Goal: Task Accomplishment & Management: Manage account settings

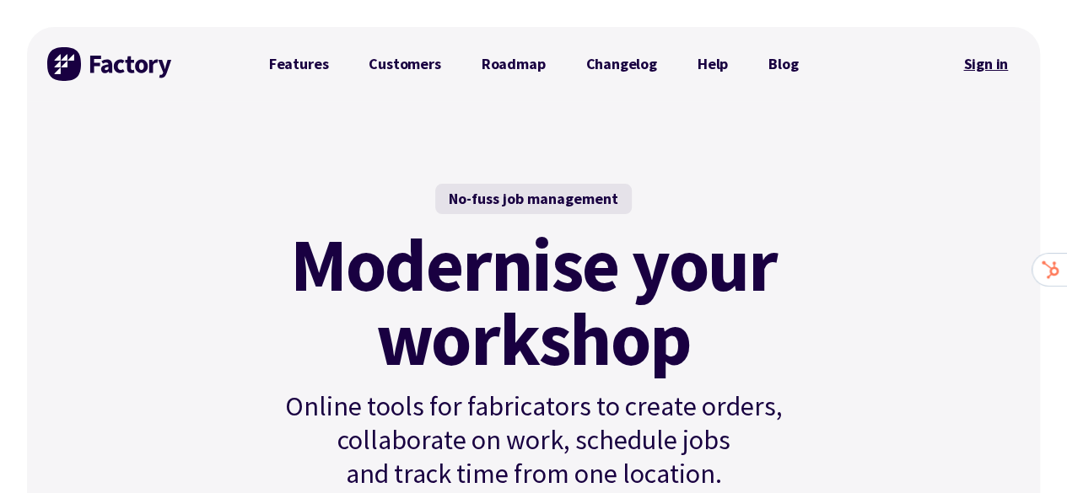
click at [997, 67] on link "Sign in" at bounding box center [985, 64] width 68 height 39
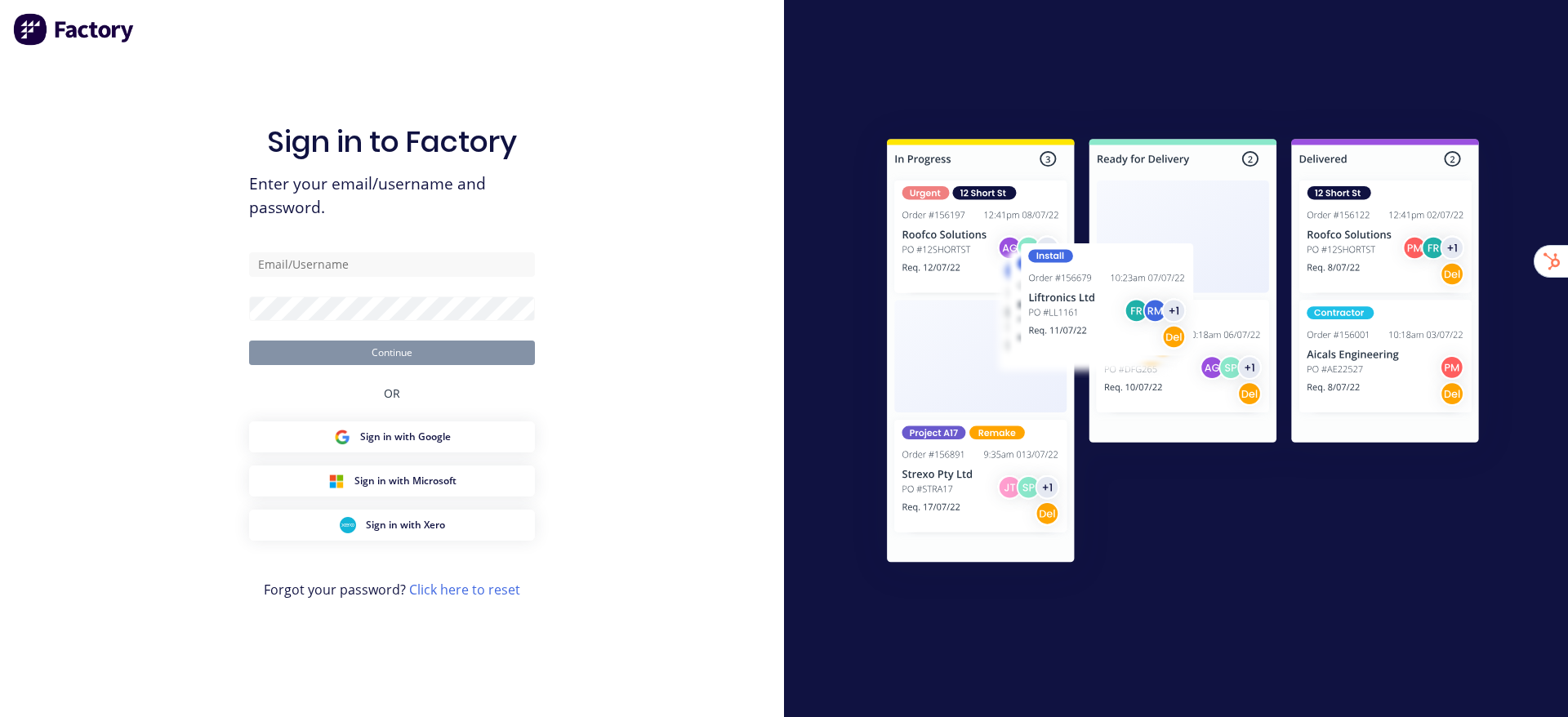
type input "stuart@factory.app"
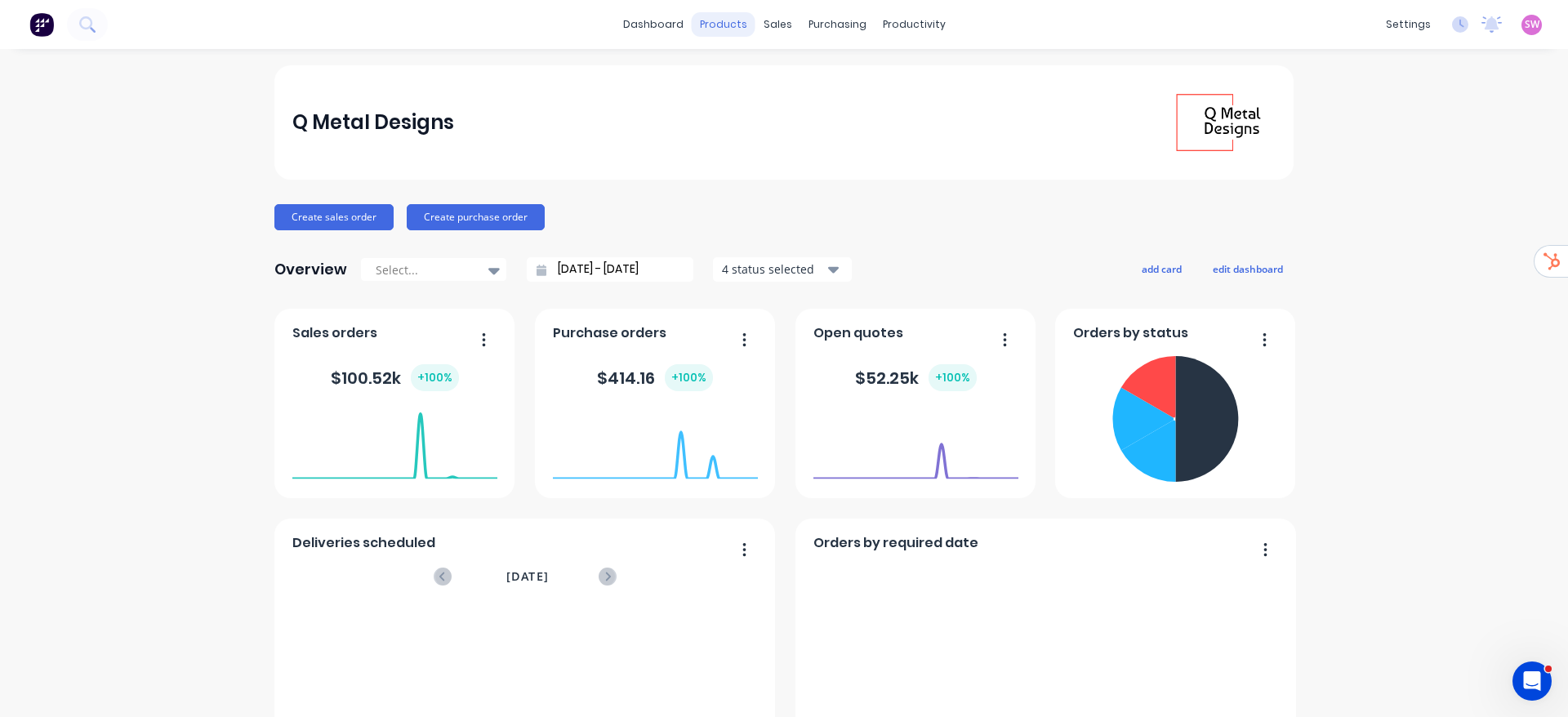
click at [712, 18] on div "products" at bounding box center [723, 24] width 64 height 24
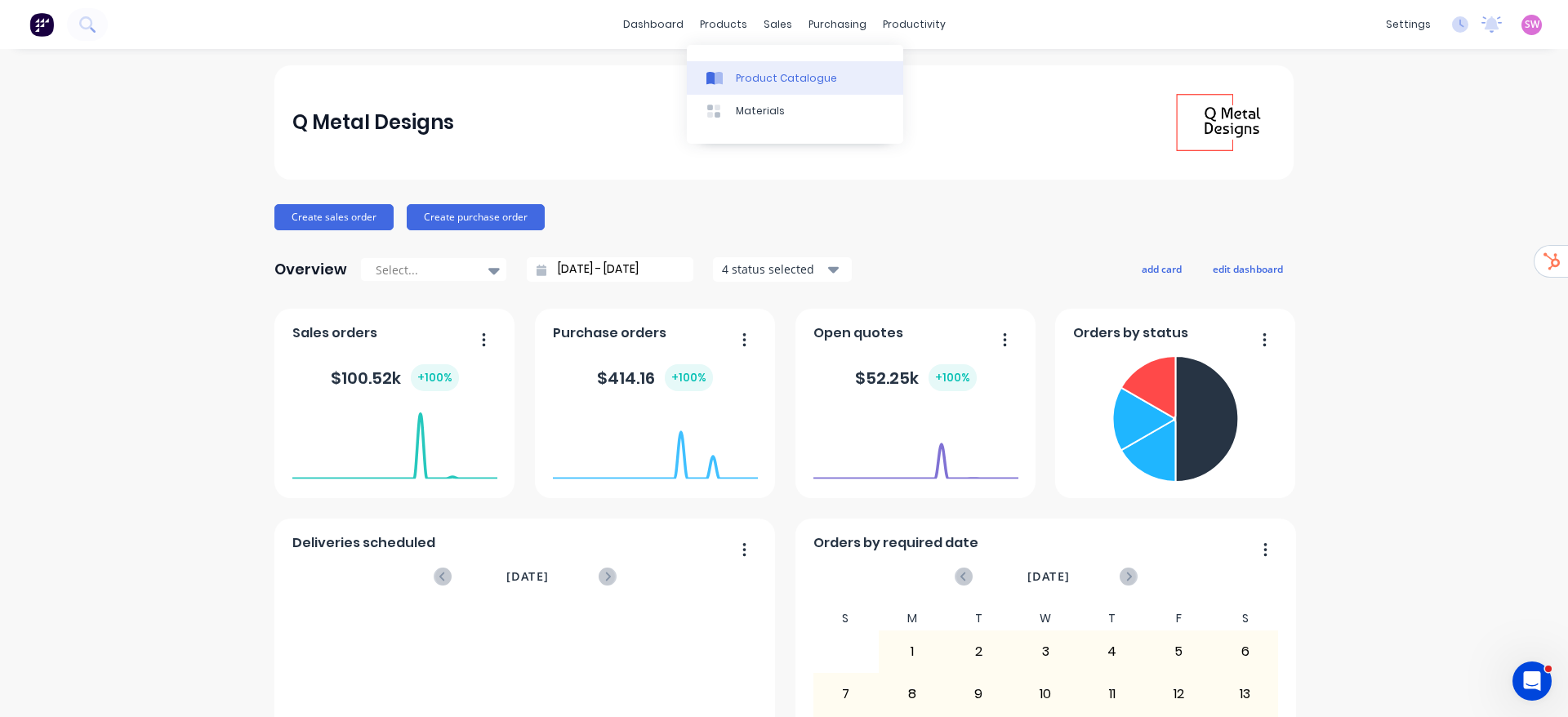
click at [752, 81] on div "Product Catalogue" at bounding box center [786, 78] width 102 height 15
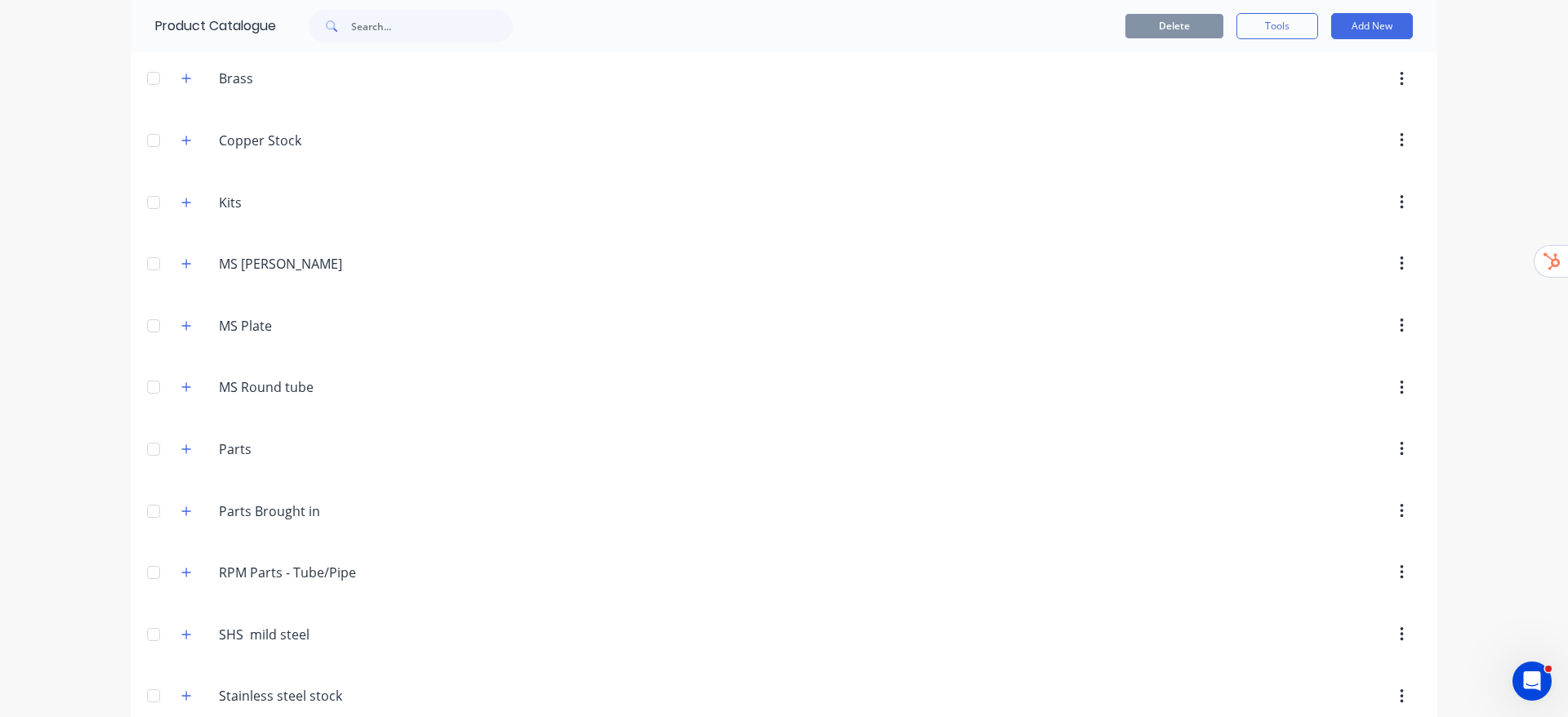
scroll to position [211, 0]
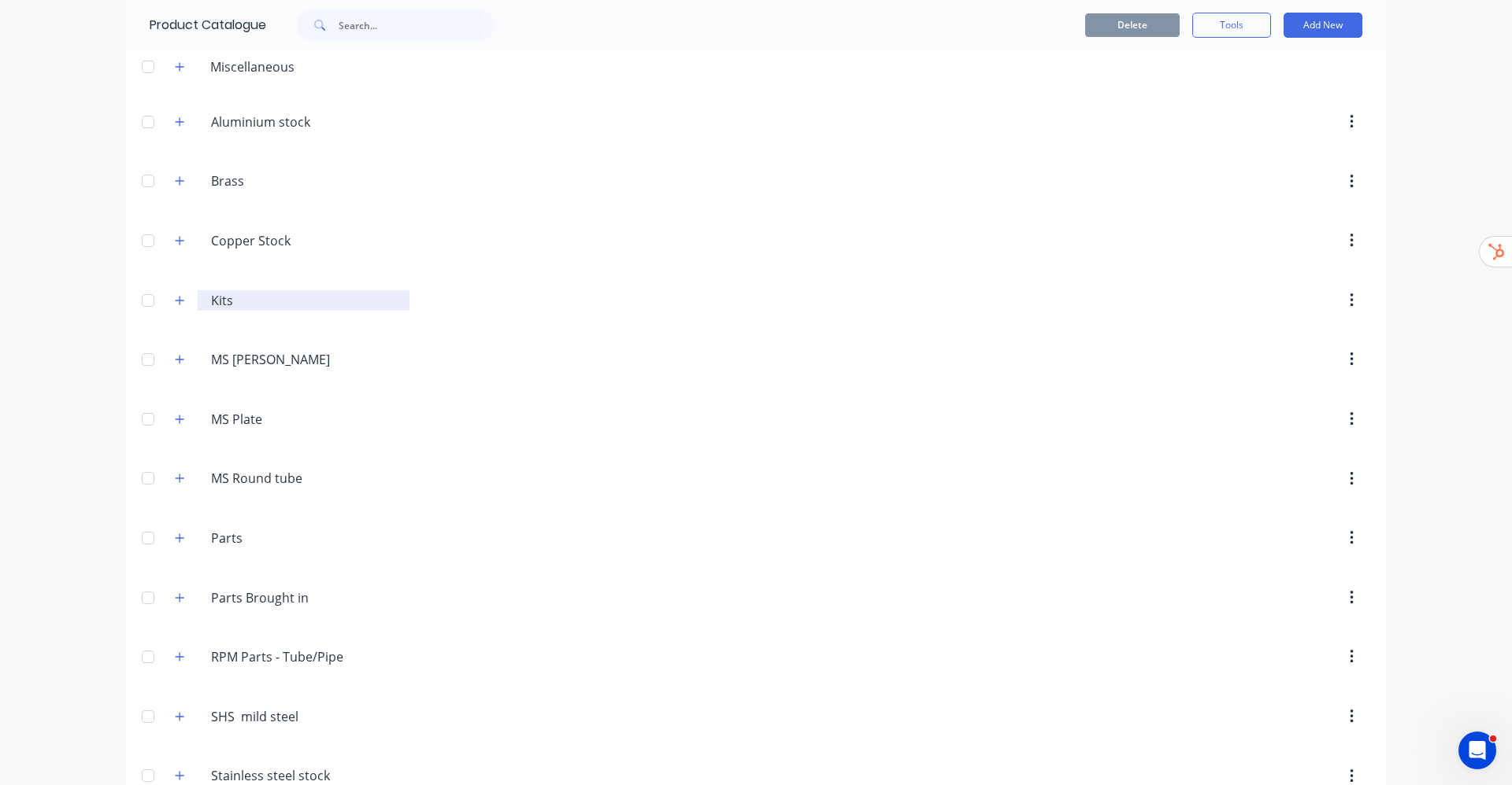
scroll to position [108, 0]
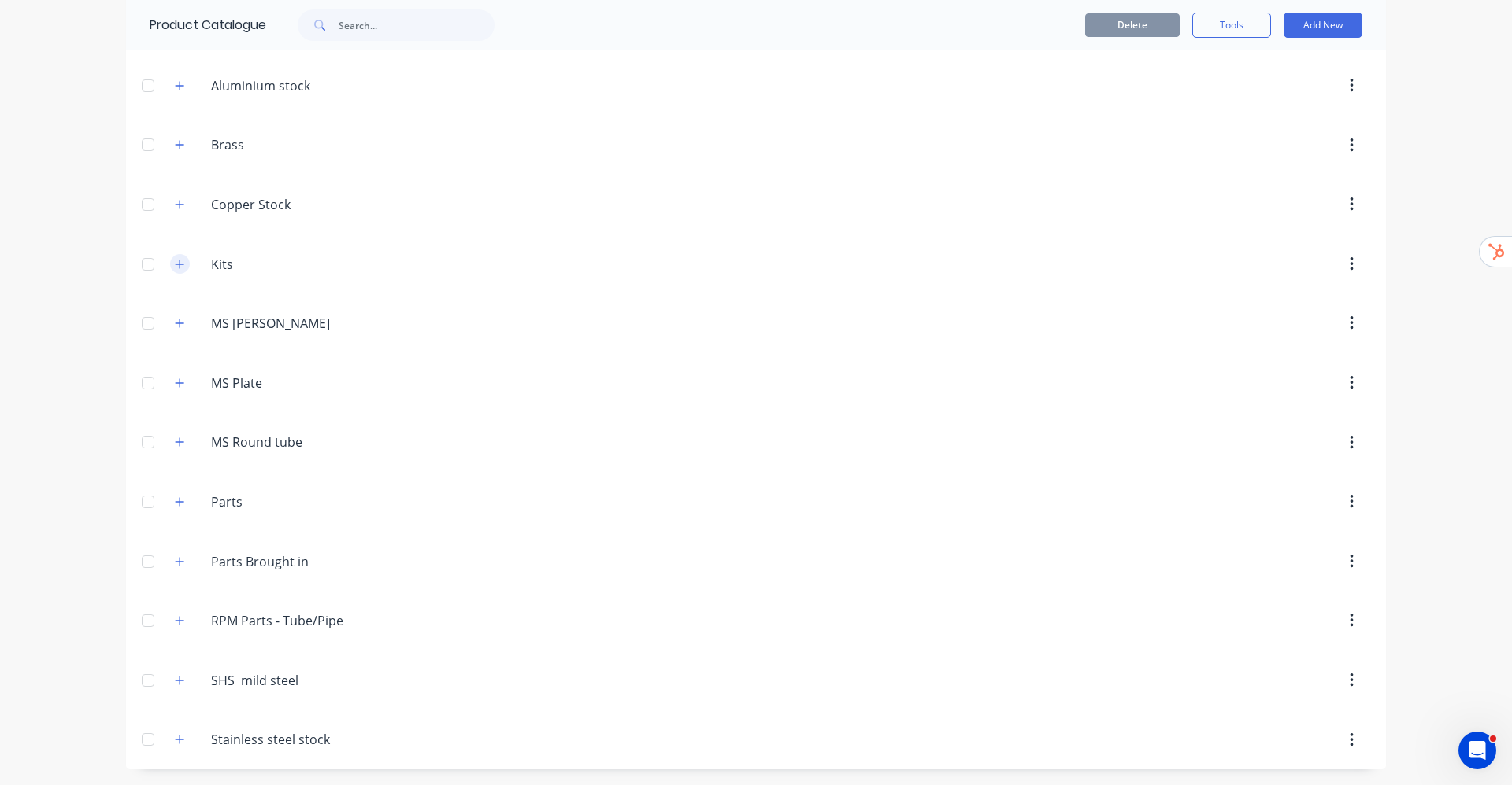
click at [175, 259] on icon "button" at bounding box center [179, 264] width 9 height 11
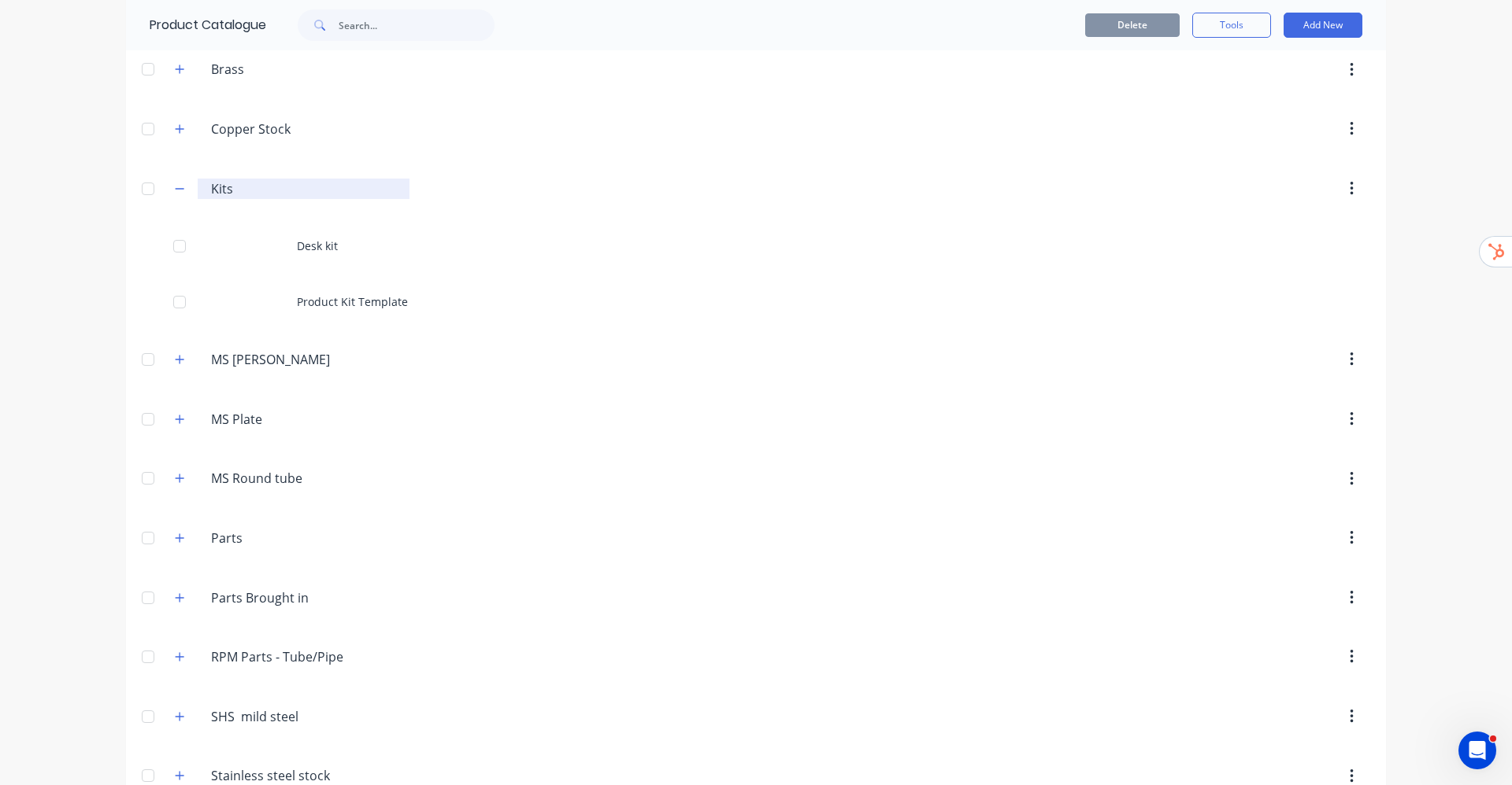
scroll to position [220, 0]
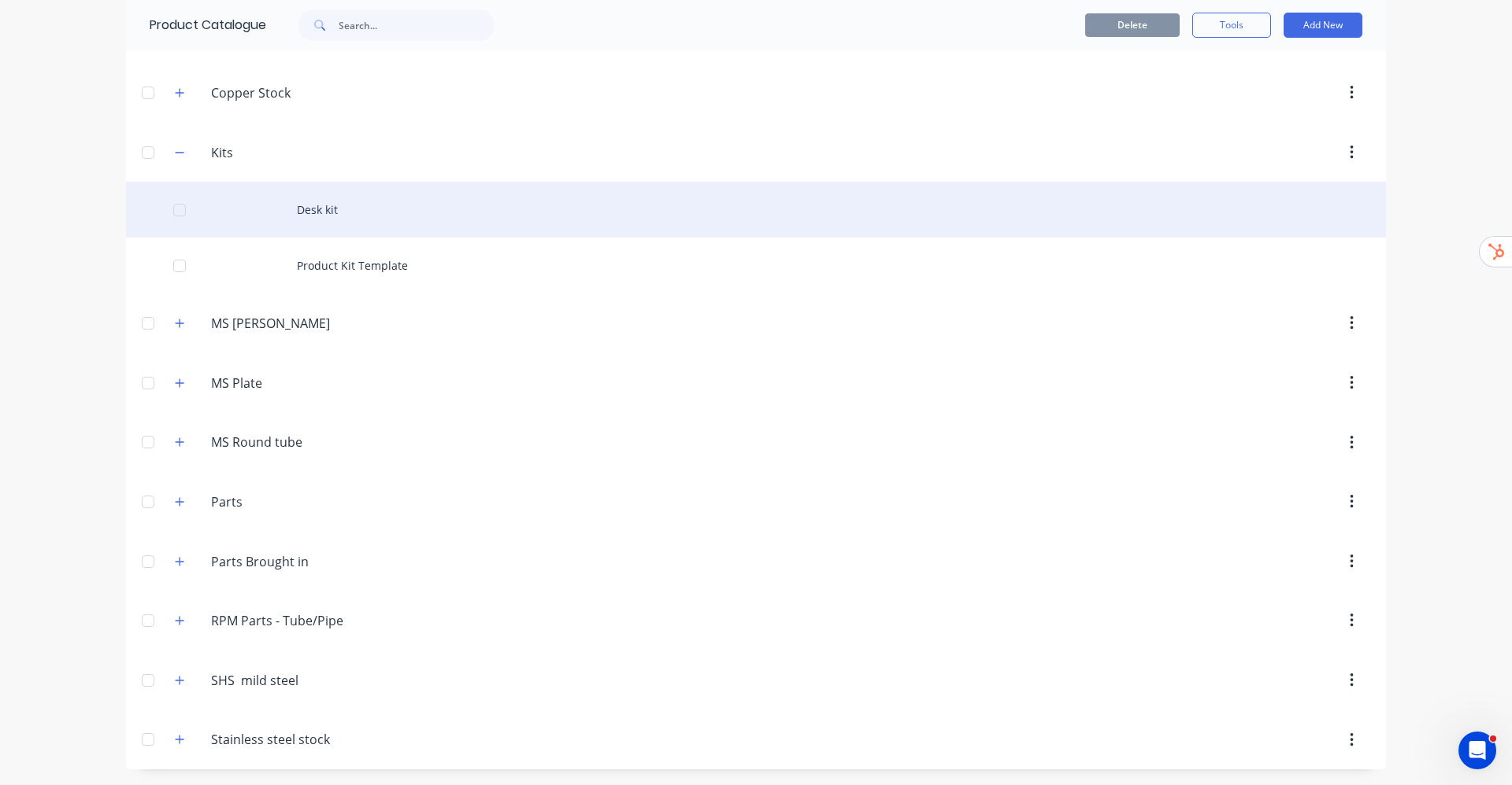
click at [171, 213] on div at bounding box center [179, 210] width 32 height 32
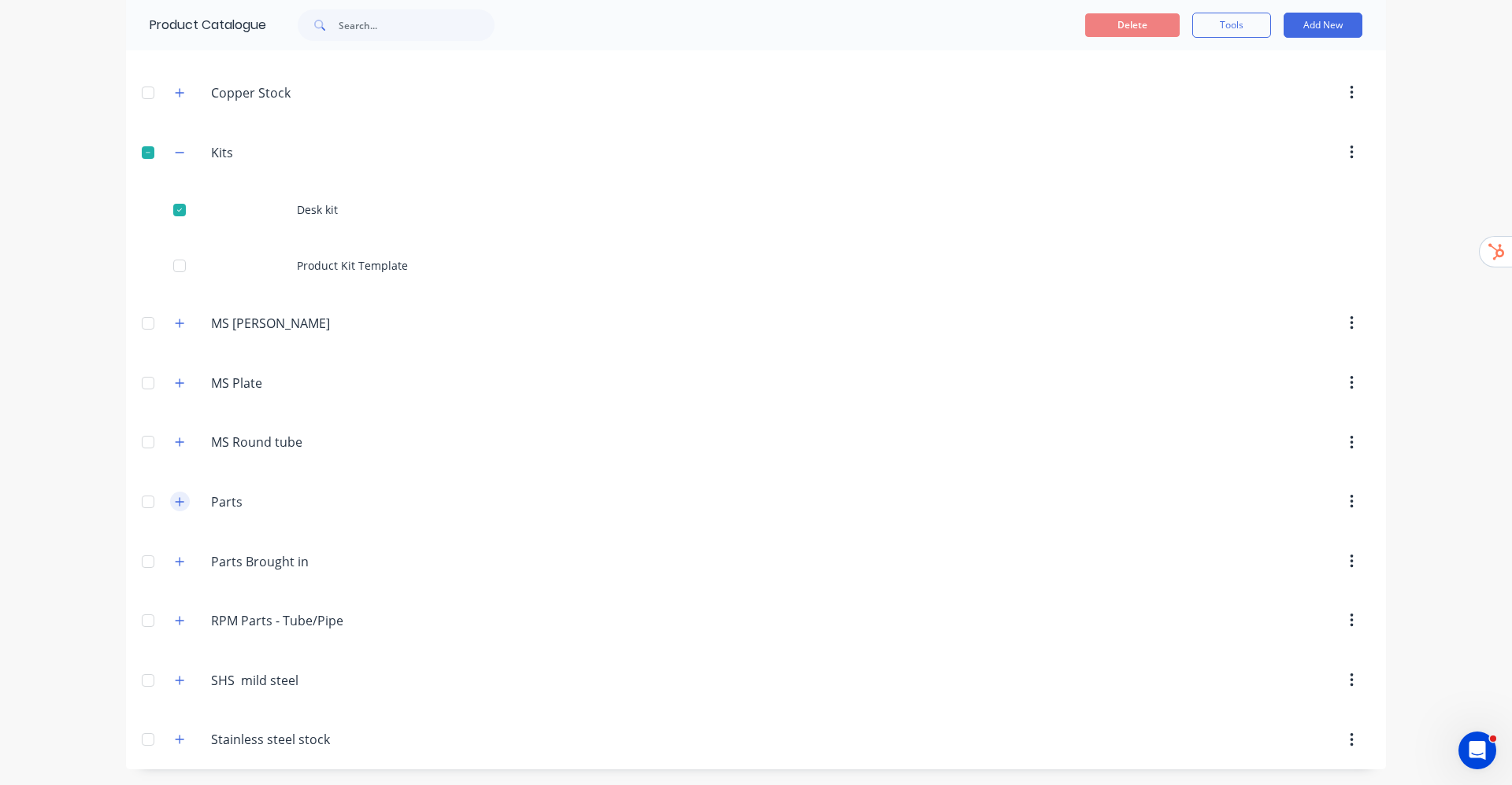
click at [173, 495] on button "button" at bounding box center [179, 501] width 20 height 20
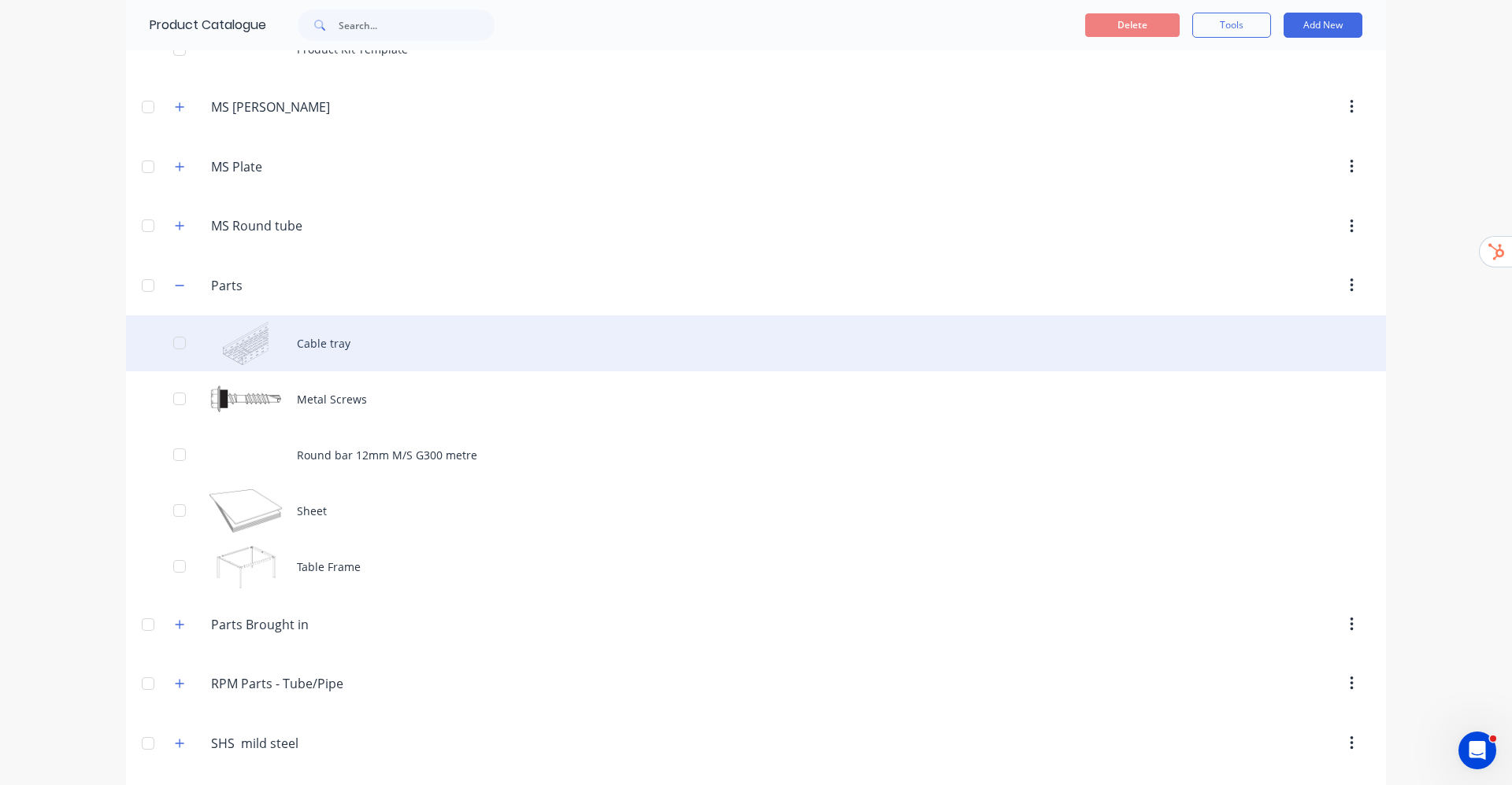
scroll to position [499, 0]
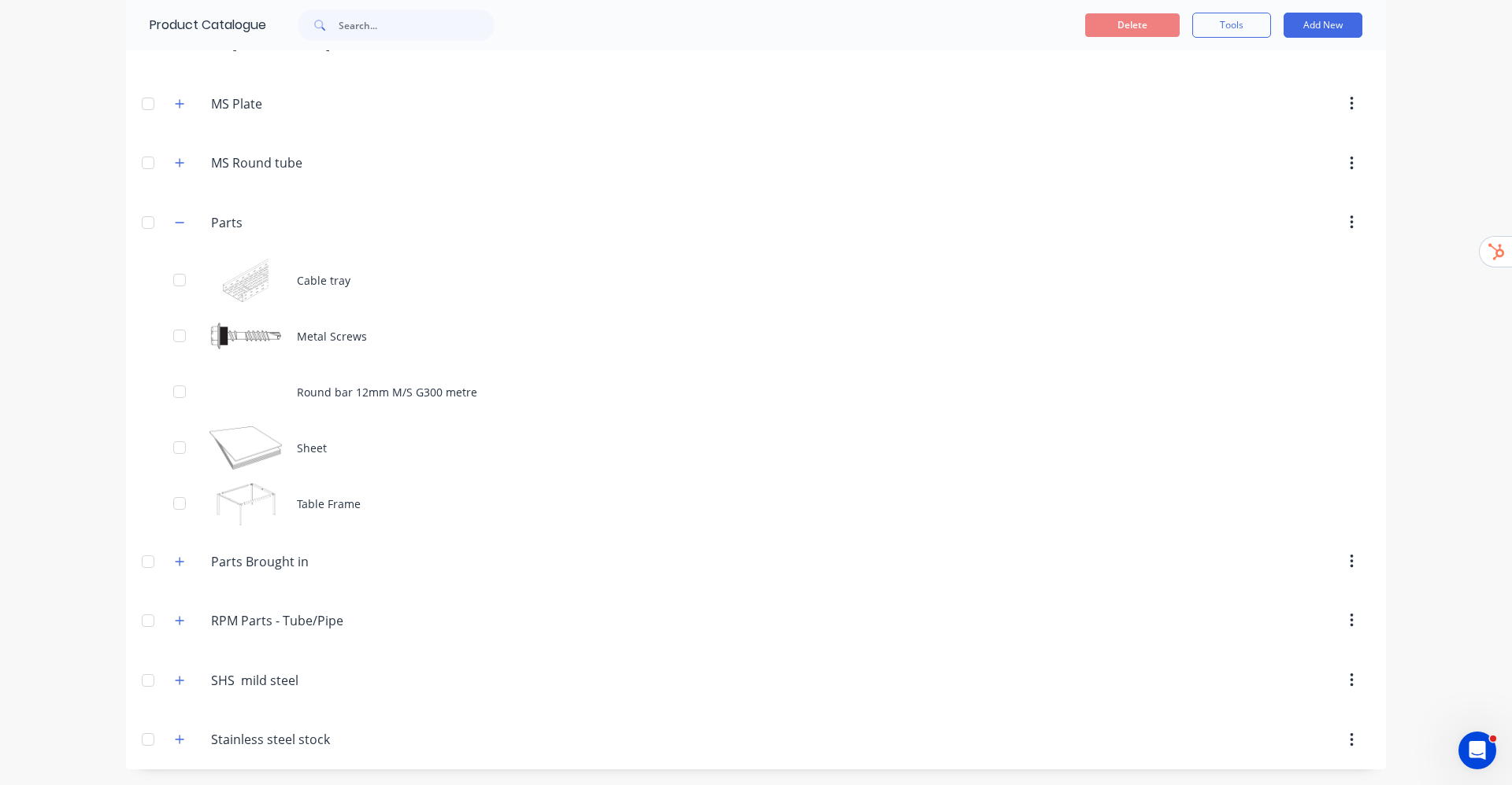
click at [140, 225] on div at bounding box center [148, 223] width 32 height 32
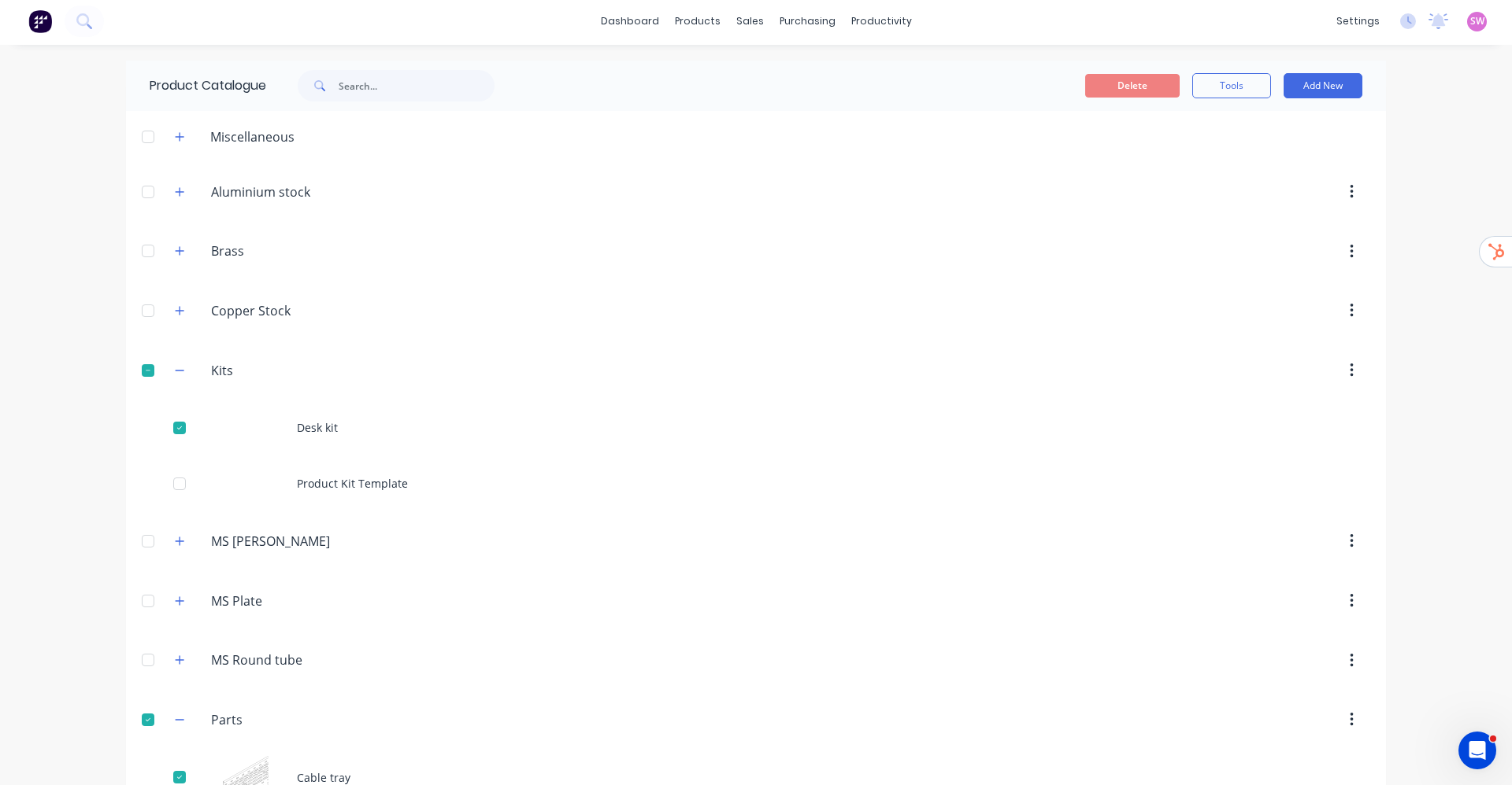
scroll to position [0, 0]
click at [1126, 90] on button "Delete" at bounding box center [1132, 88] width 94 height 23
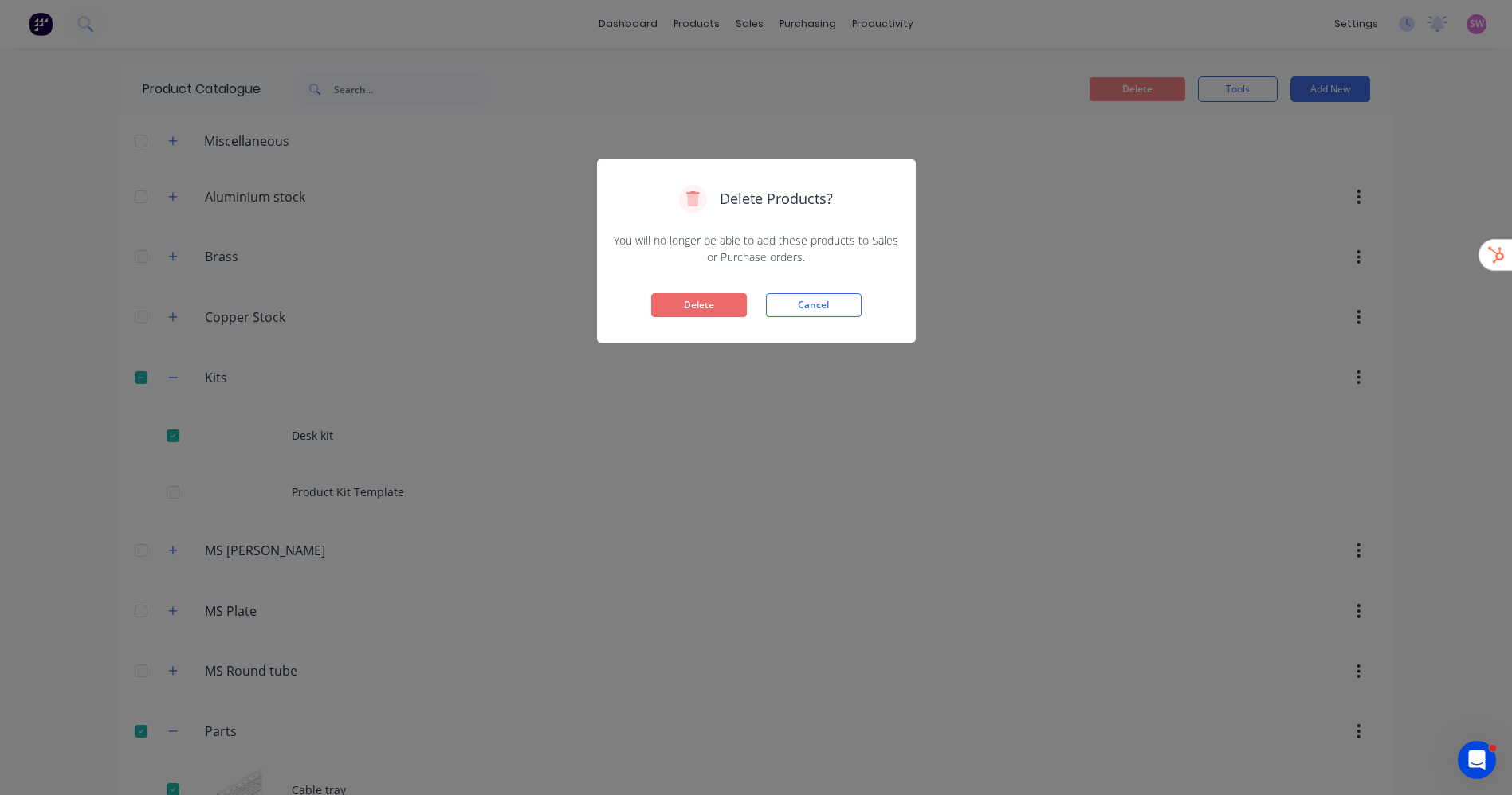
click at [686, 301] on button "Delete" at bounding box center [699, 304] width 96 height 24
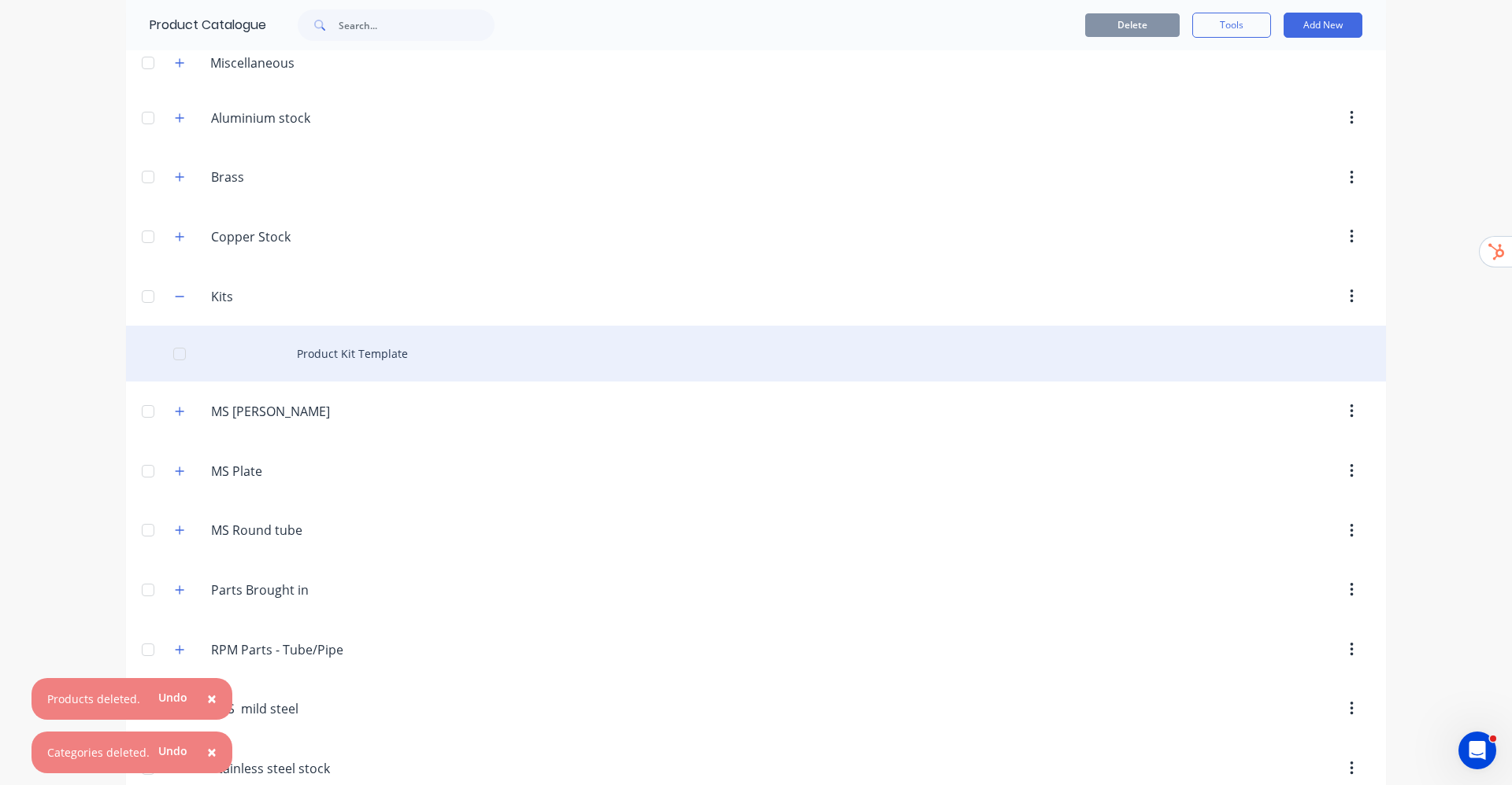
scroll to position [105, 0]
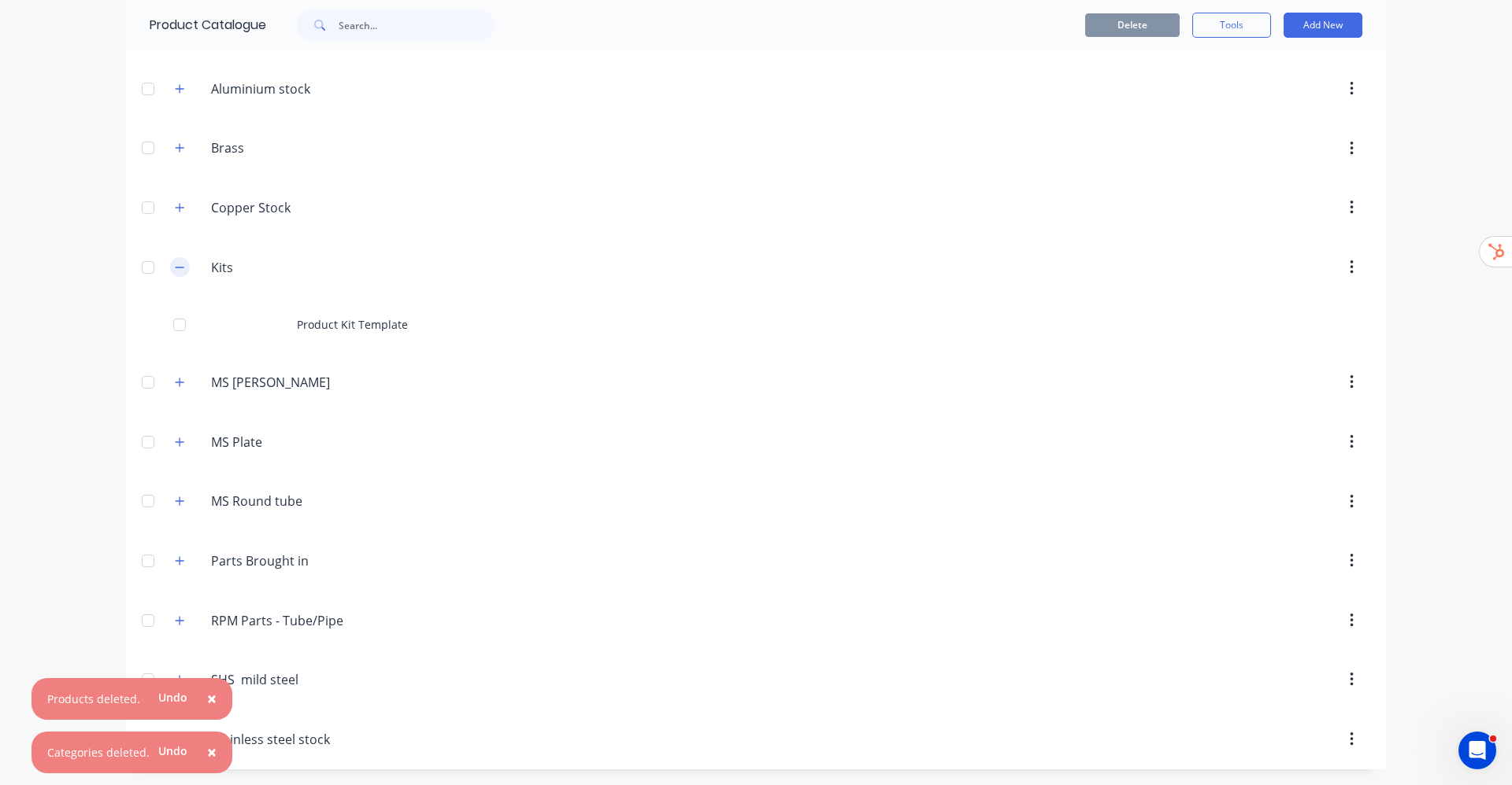
click at [175, 273] on icon "button" at bounding box center [179, 268] width 9 height 11
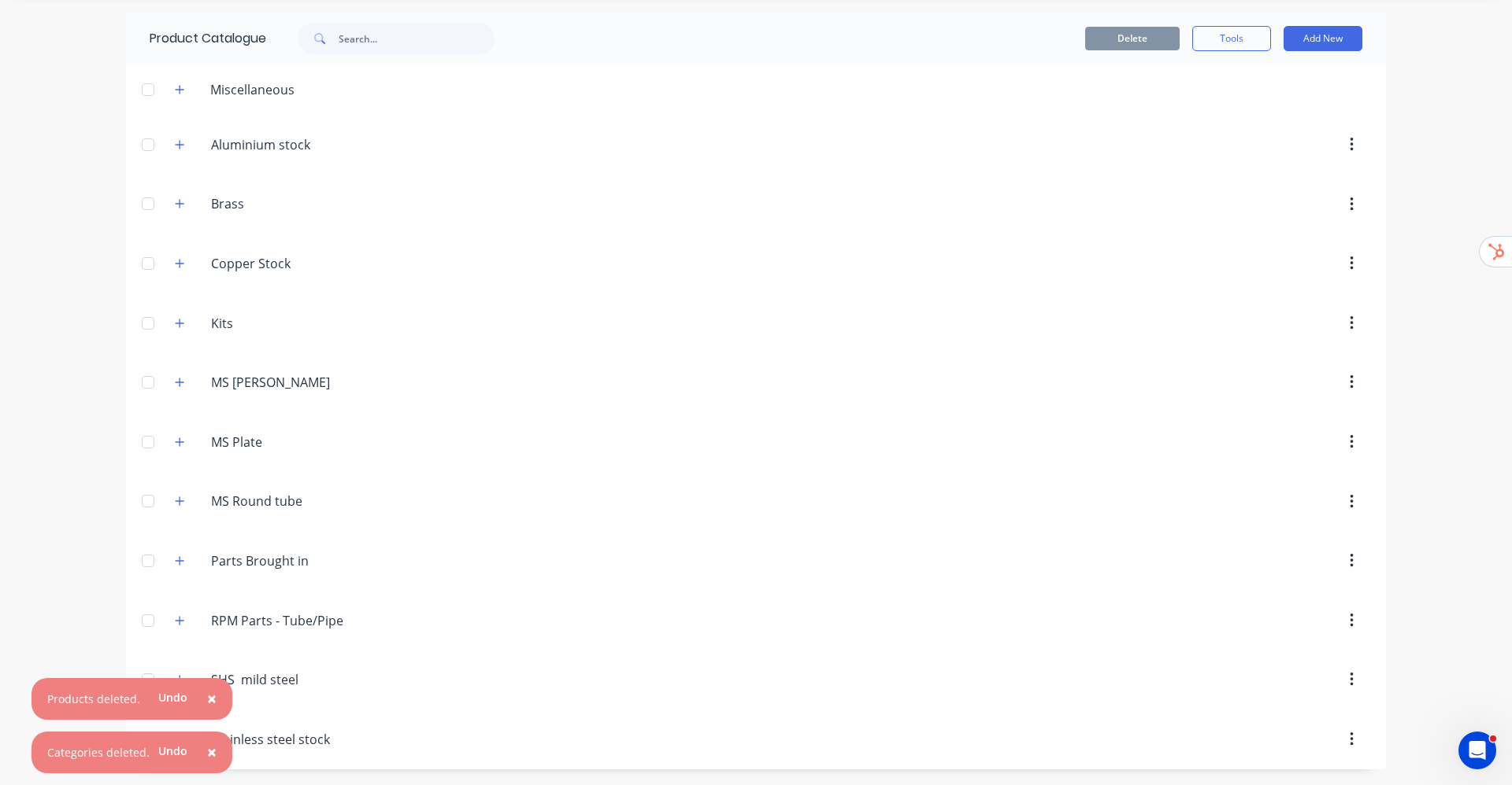
click at [168, 192] on div "Brass Brass" at bounding box center [286, 204] width 247 height 28
click at [175, 206] on icon "button" at bounding box center [179, 203] width 9 height 11
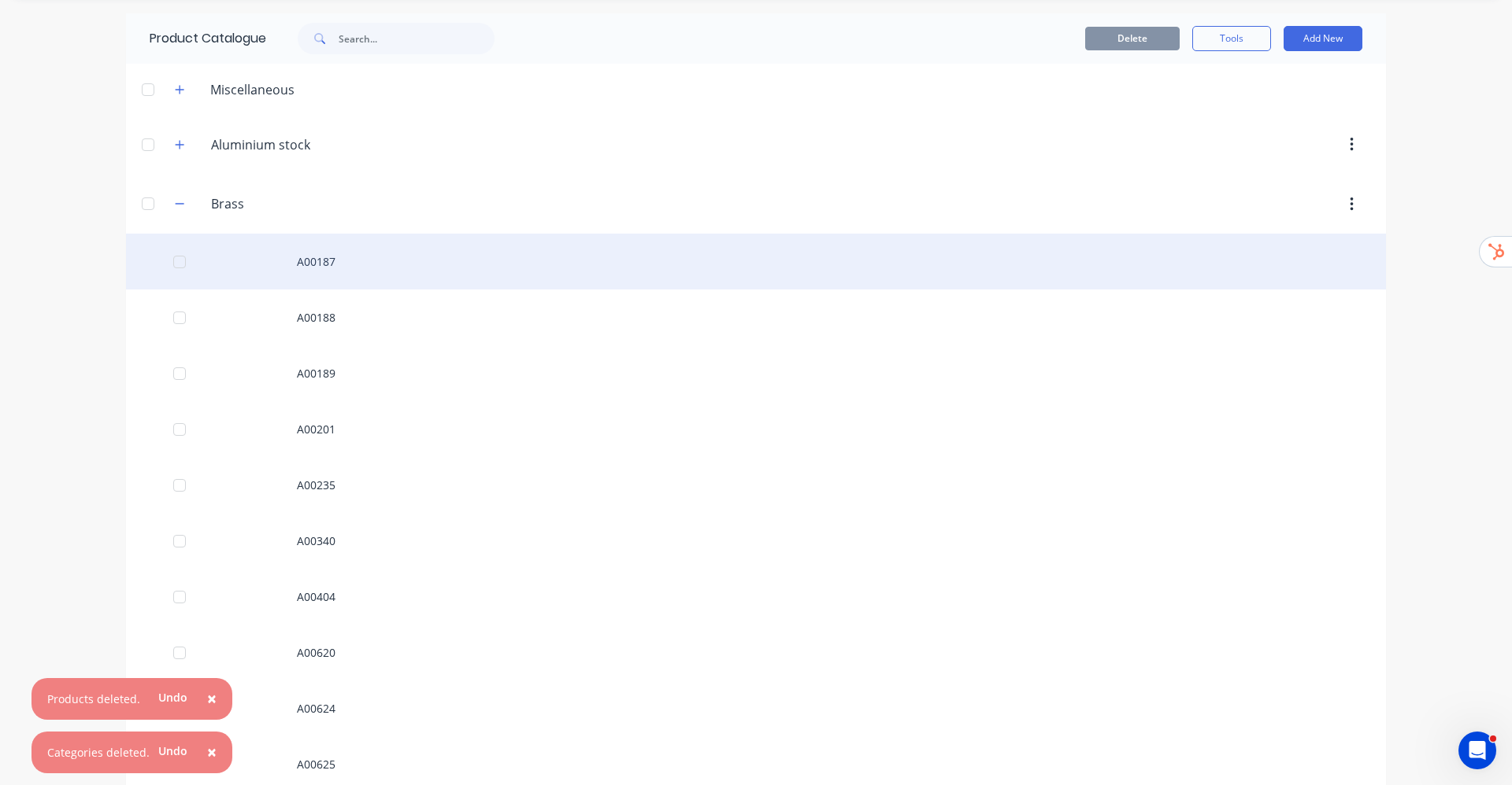
click at [310, 268] on div "A00187" at bounding box center [756, 261] width 1260 height 56
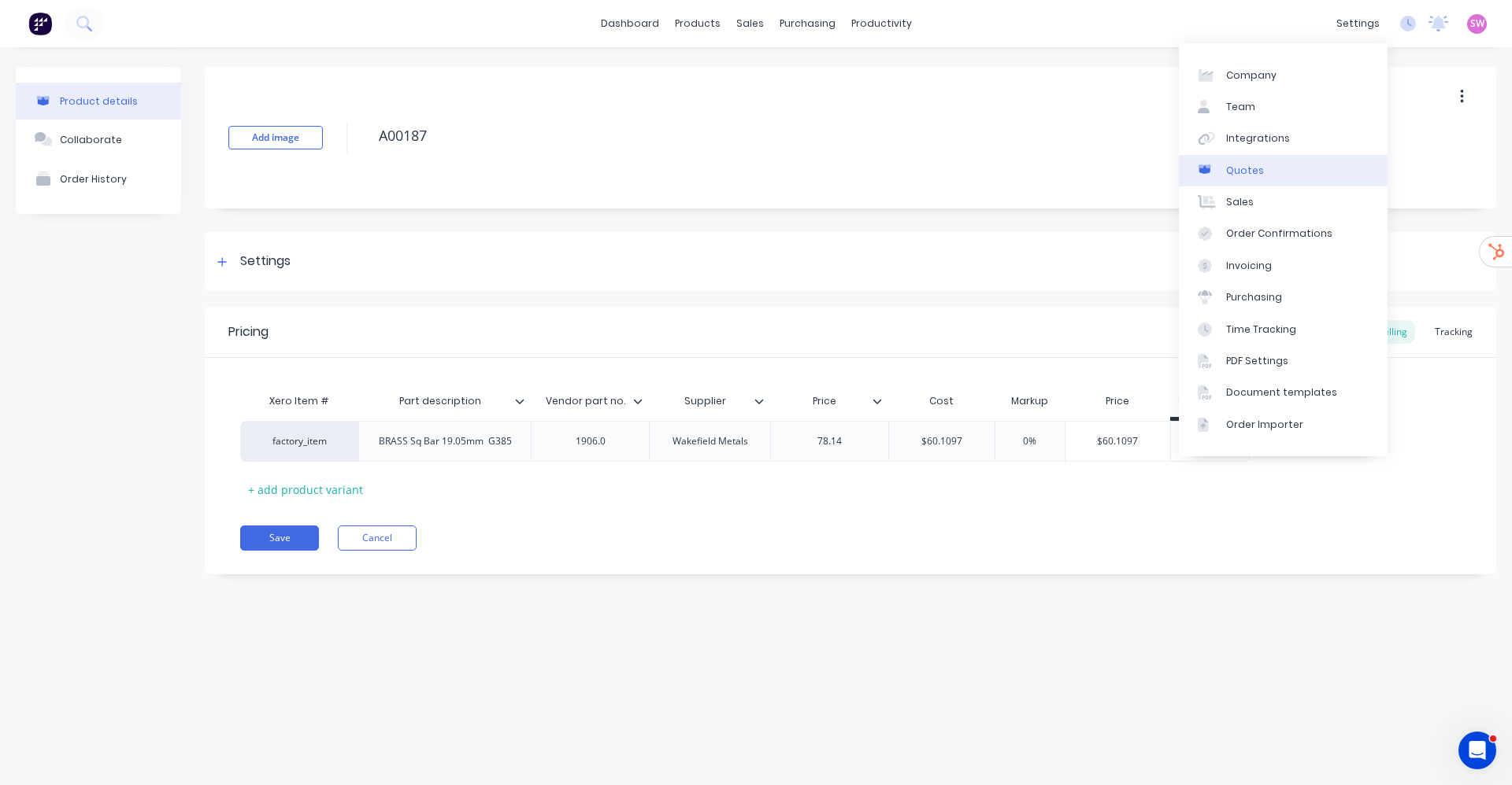
click at [1269, 163] on link "Quotes" at bounding box center [1282, 171] width 208 height 32
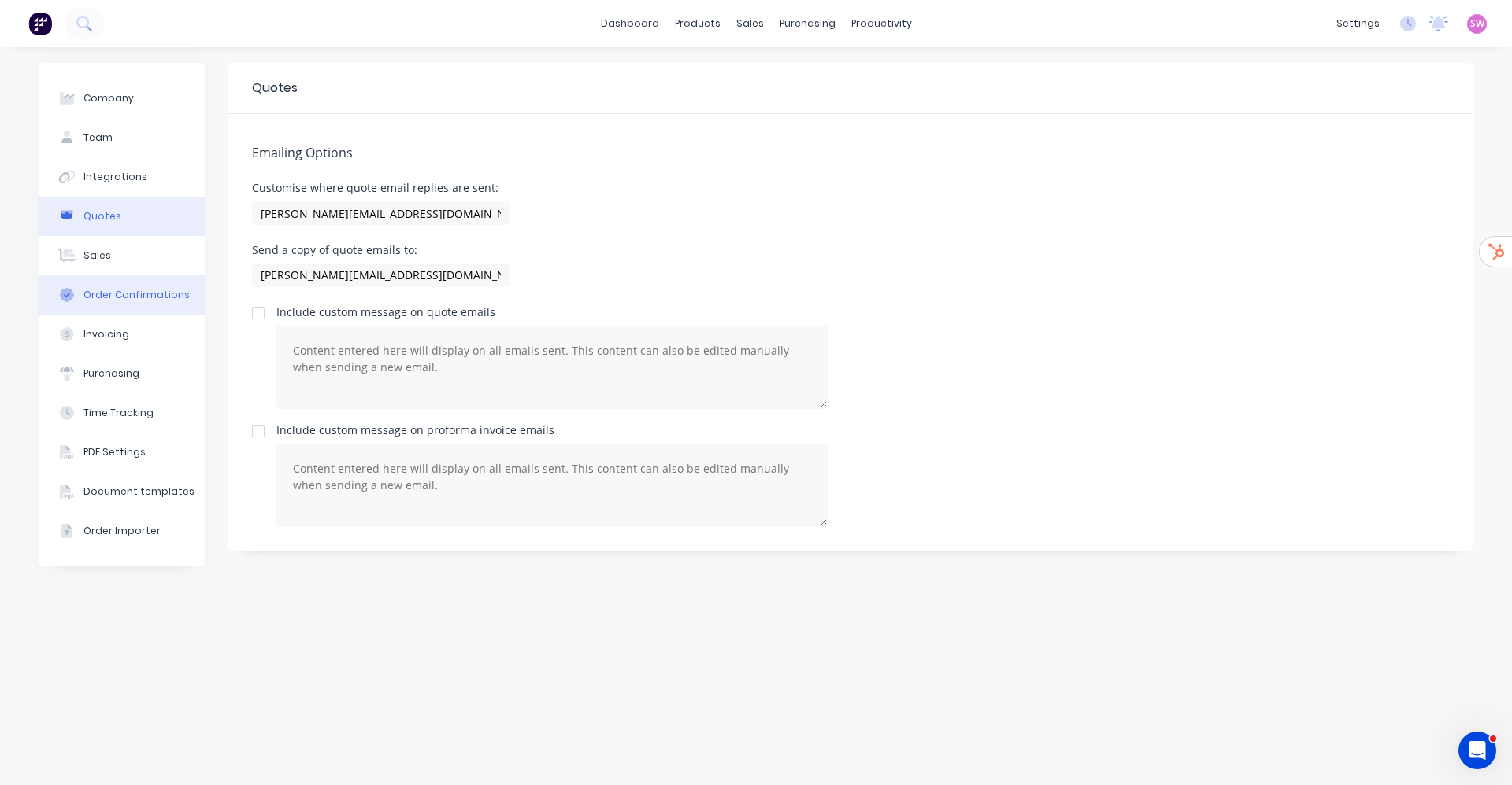
click at [119, 280] on button "Order Confirmations" at bounding box center [121, 295] width 165 height 39
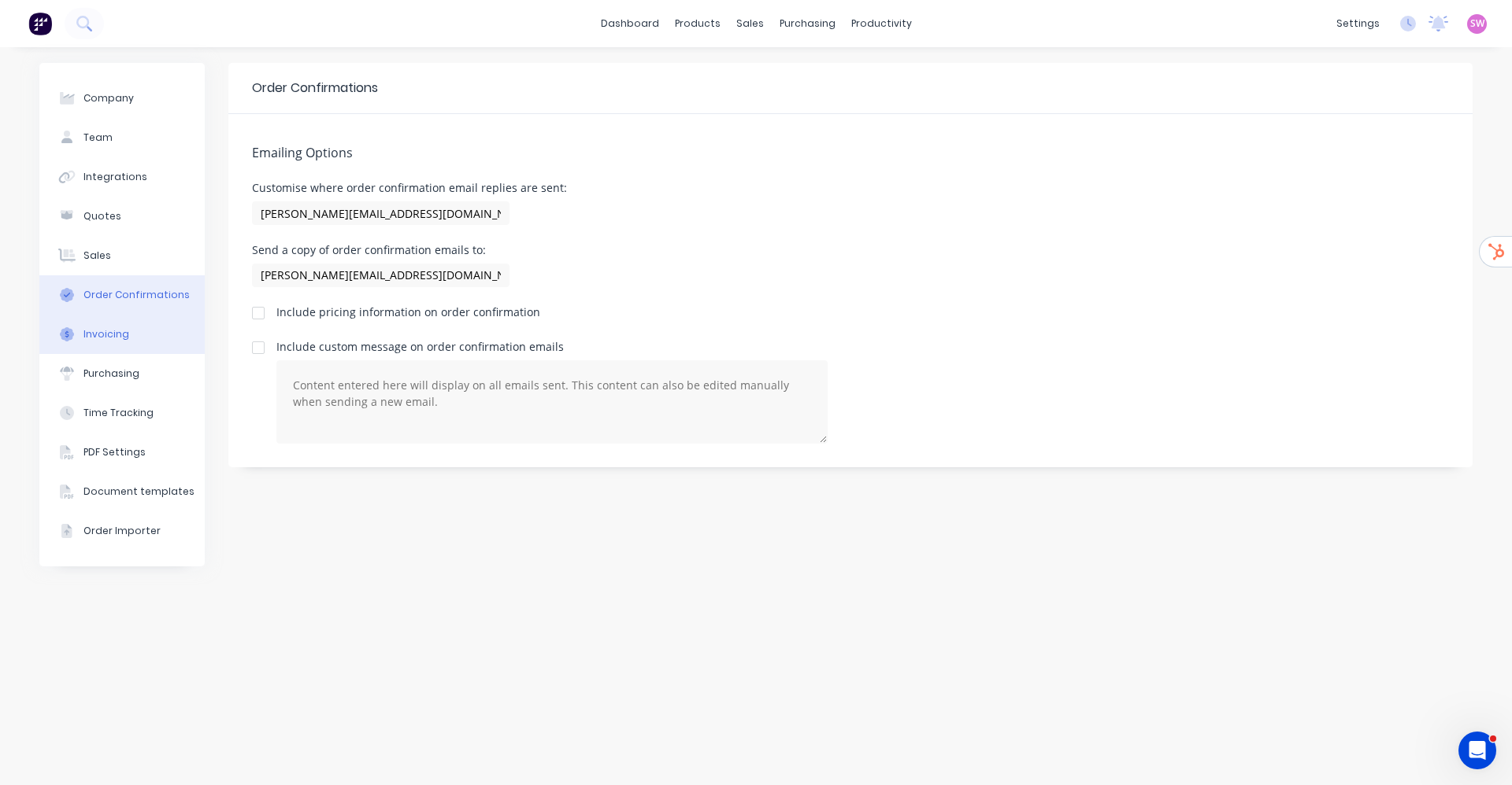
click at [87, 343] on button "Invoicing" at bounding box center [121, 334] width 165 height 39
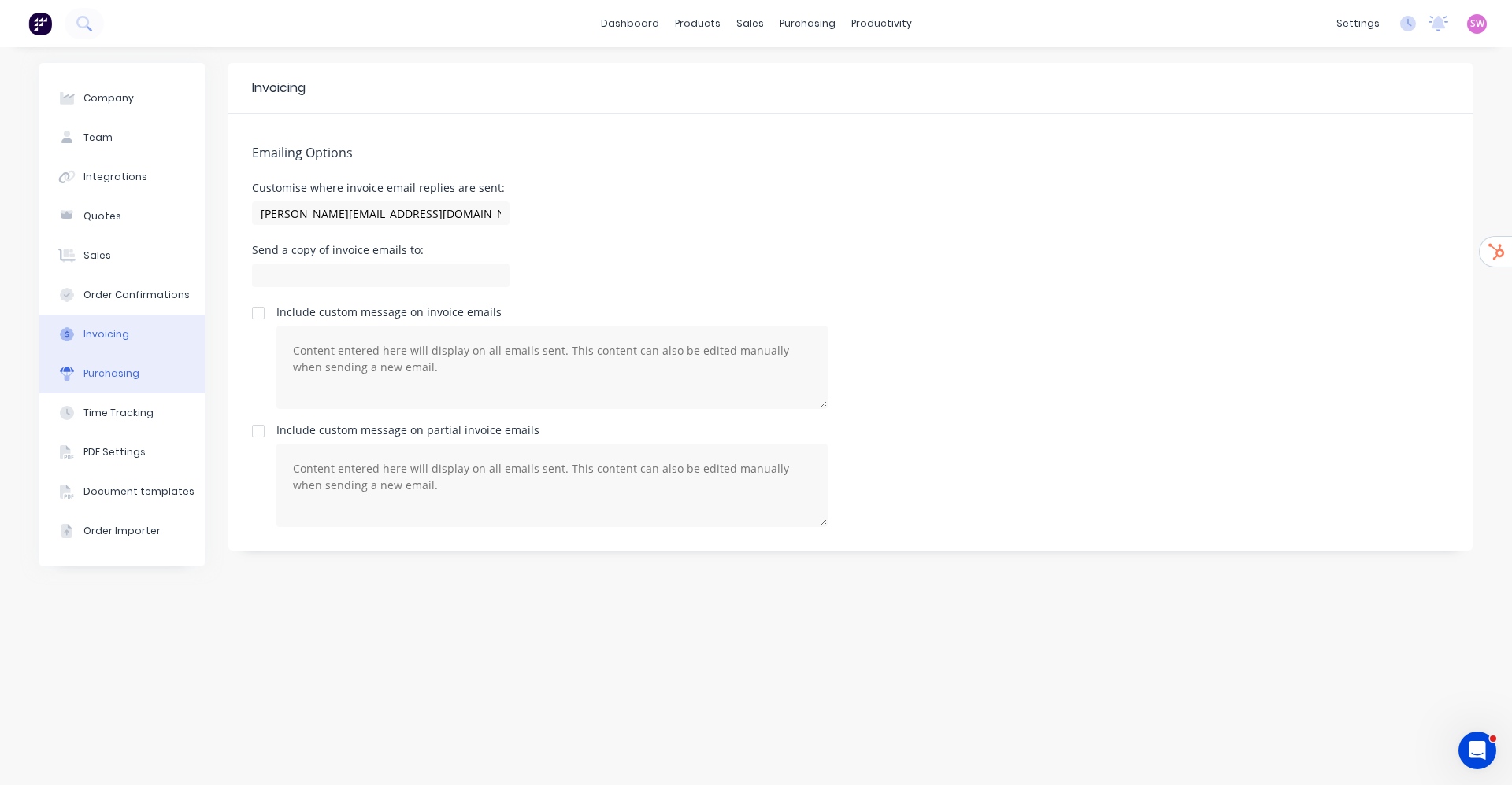
click at [108, 375] on div "Purchasing" at bounding box center [111, 373] width 56 height 14
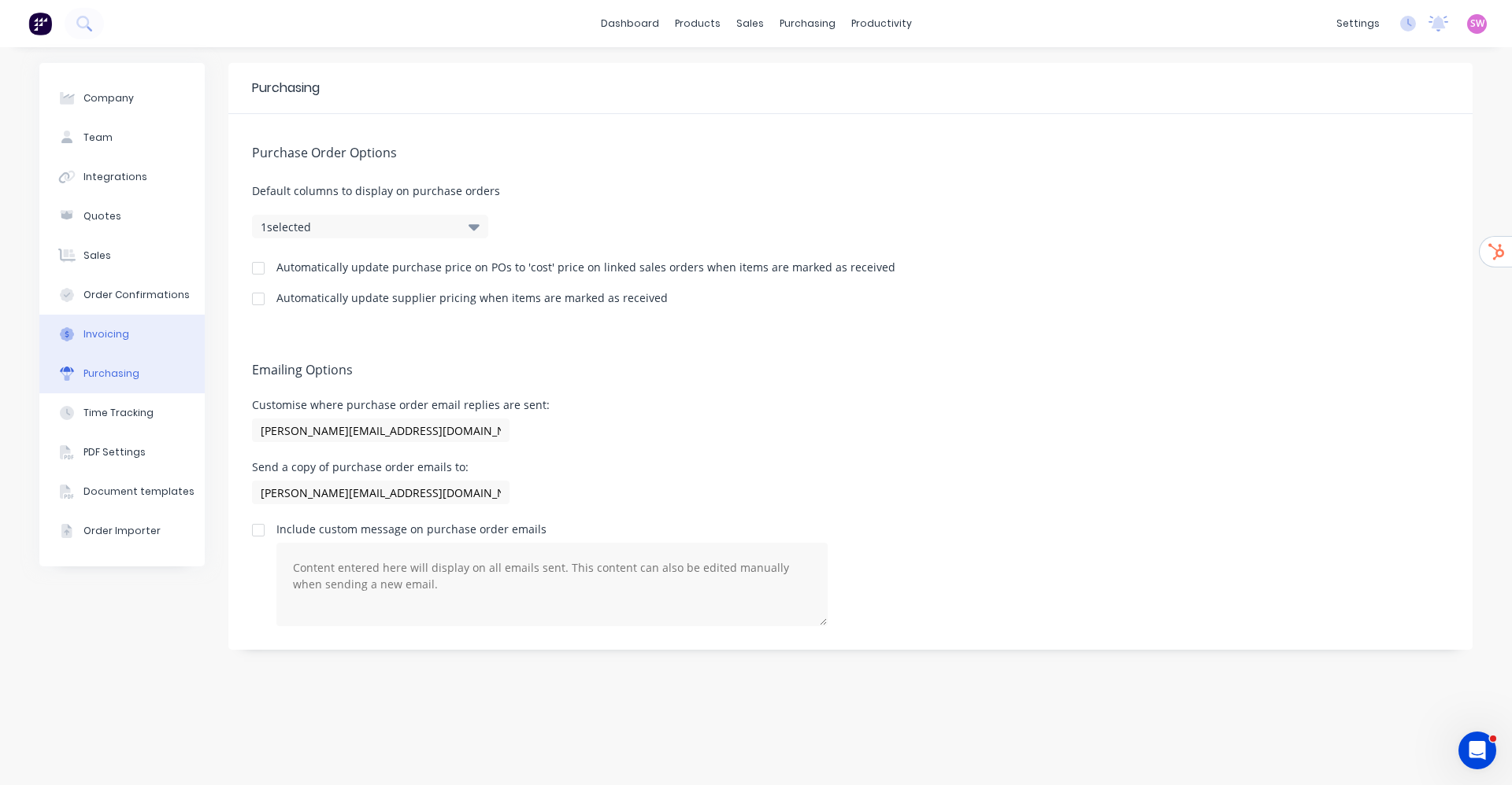
click at [118, 337] on div "Invoicing" at bounding box center [106, 334] width 46 height 14
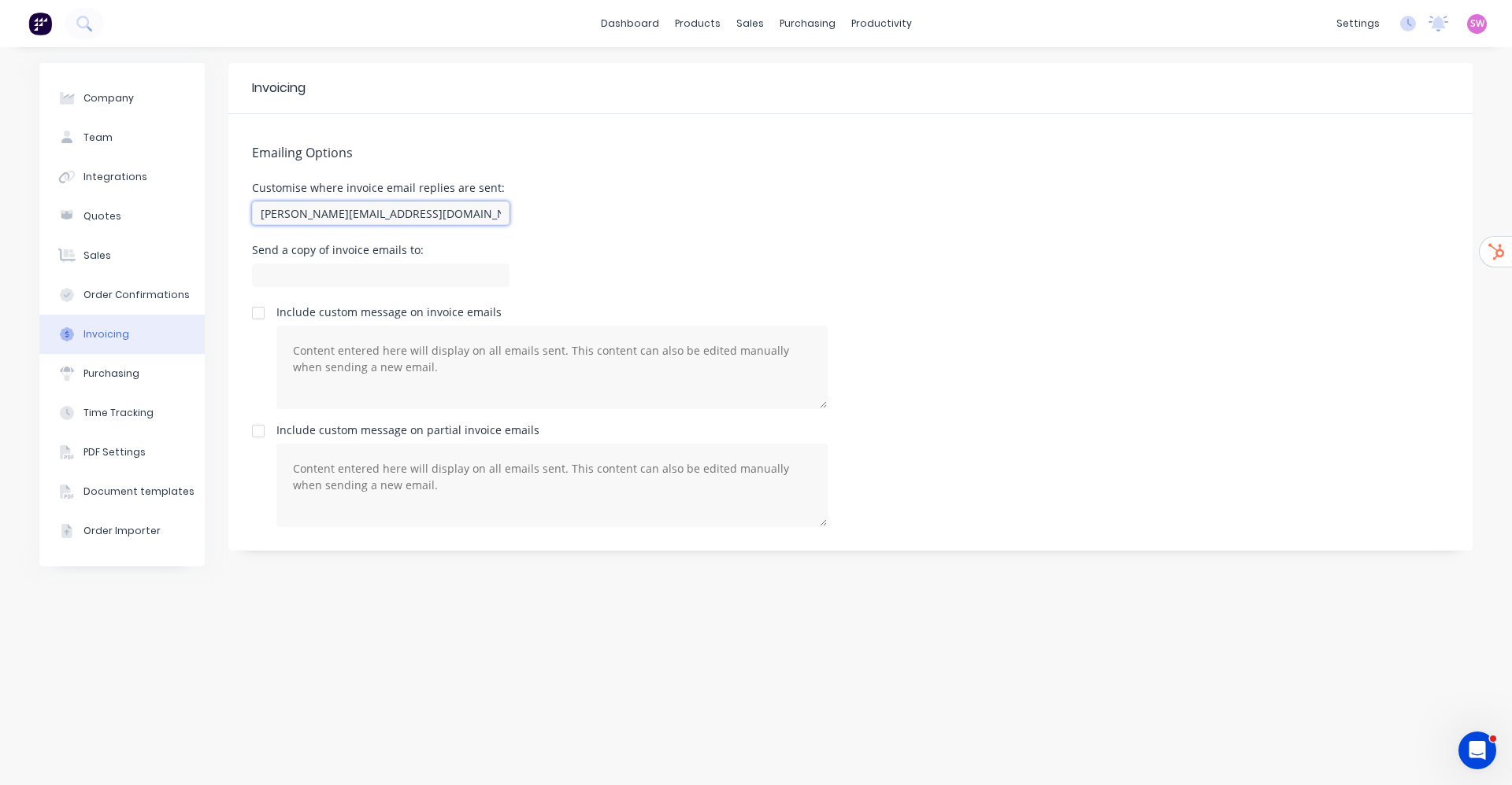
click at [434, 216] on input "gareth@qmetaldesigns.co.nz" at bounding box center [381, 213] width 258 height 23
click at [363, 266] on input at bounding box center [381, 274] width 258 height 23
paste input "gareth@qmetaldesigns.co.nz"
type input "gareth@qmetaldesigns.co.nz"
click at [558, 246] on div "Send a copy of invoice emails to: gareth@qmetaldesigns.co.nz" at bounding box center [851, 268] width 1197 height 47
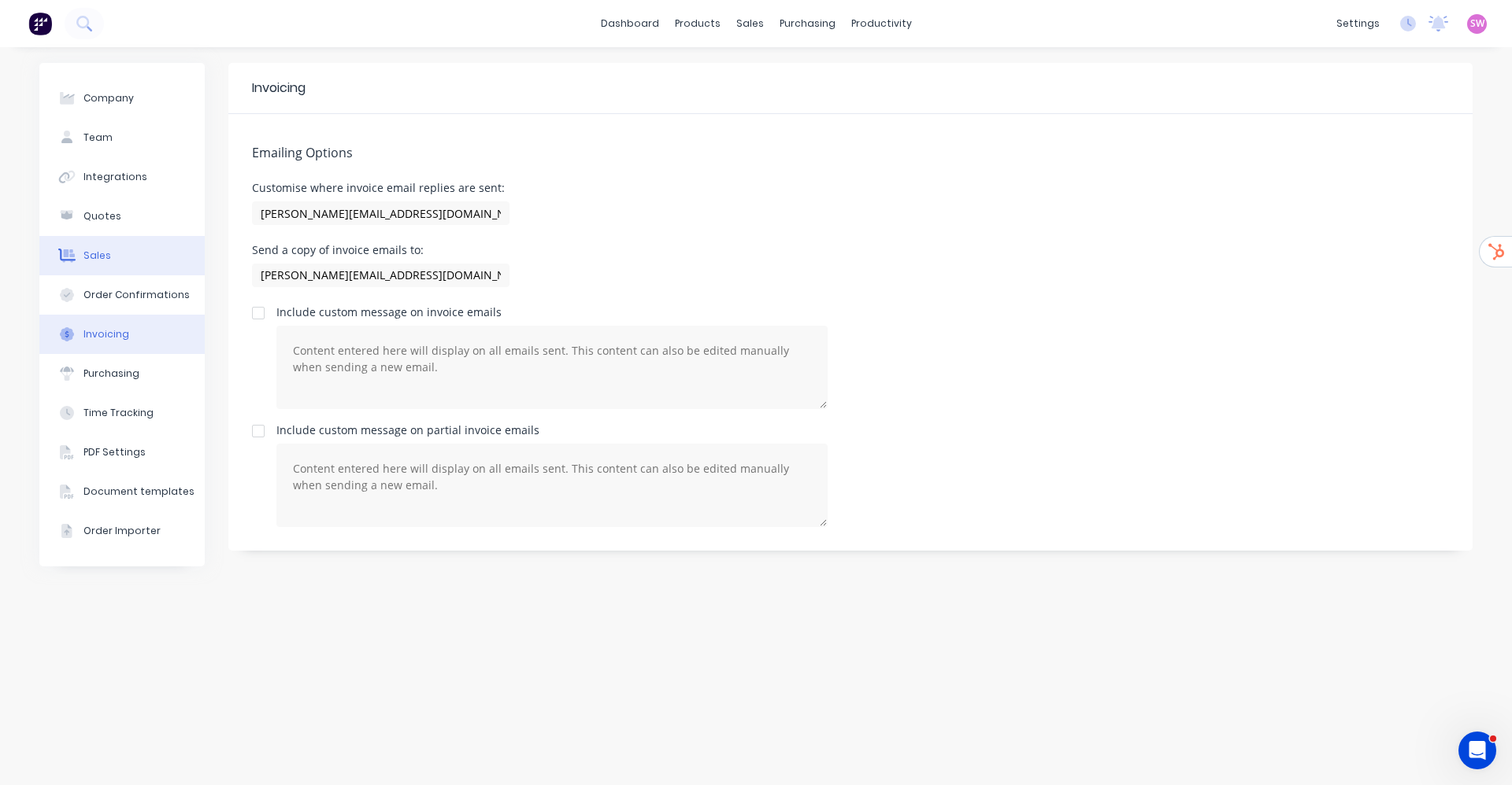
click at [146, 256] on button "Sales" at bounding box center [121, 256] width 165 height 39
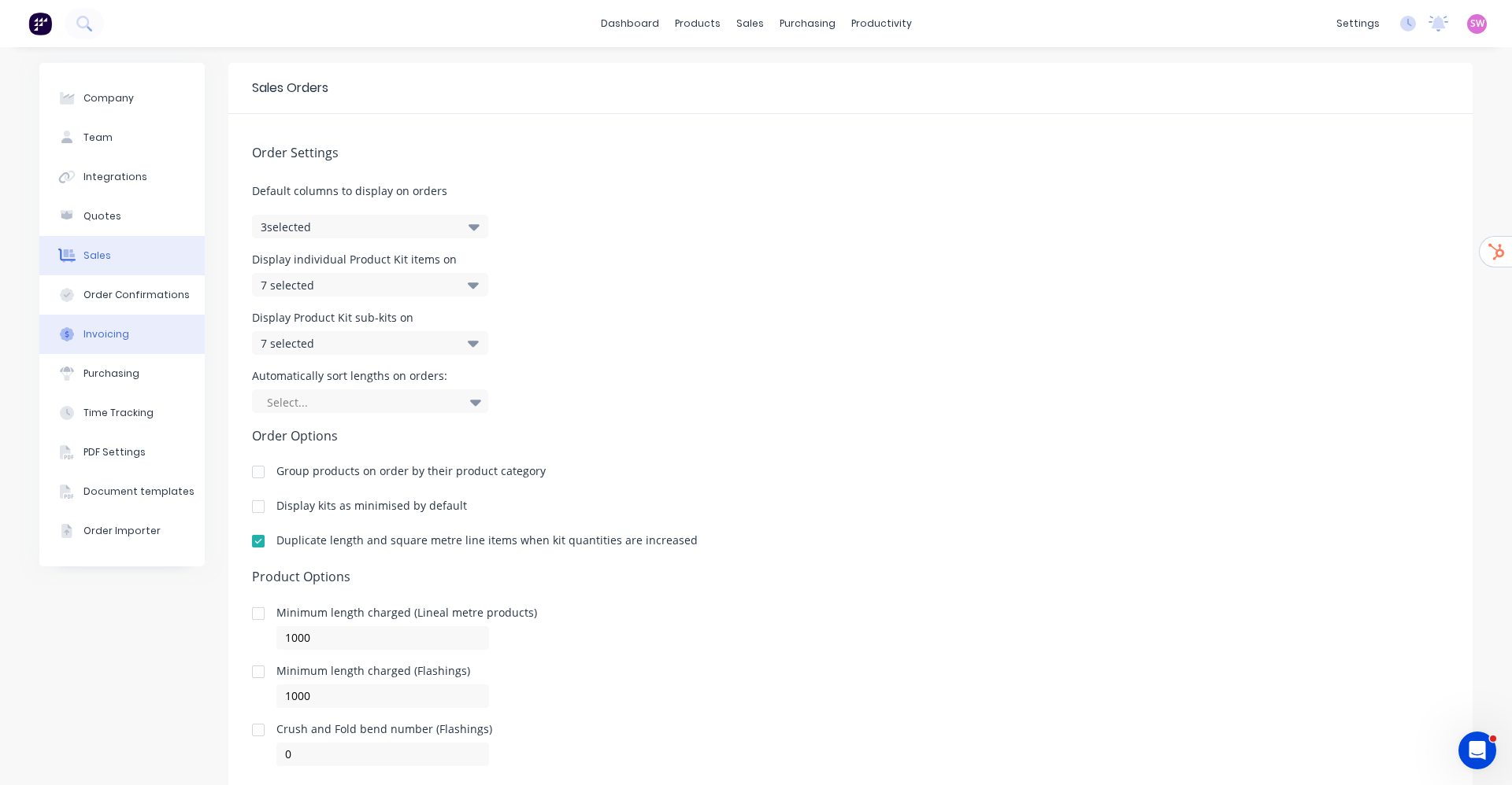
click at [109, 324] on button "Invoicing" at bounding box center [121, 334] width 165 height 39
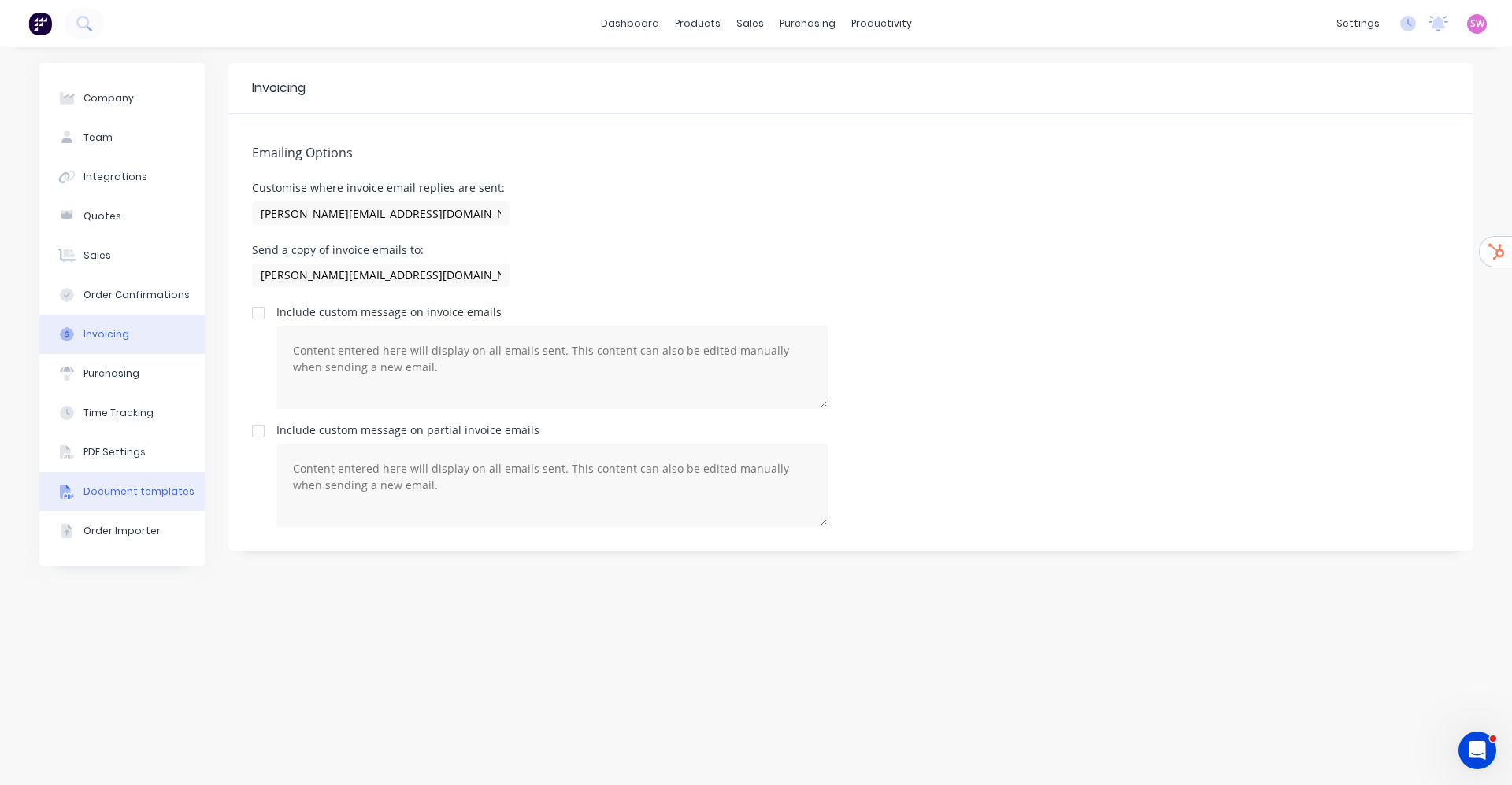
click at [137, 504] on button "Document templates" at bounding box center [121, 492] width 165 height 39
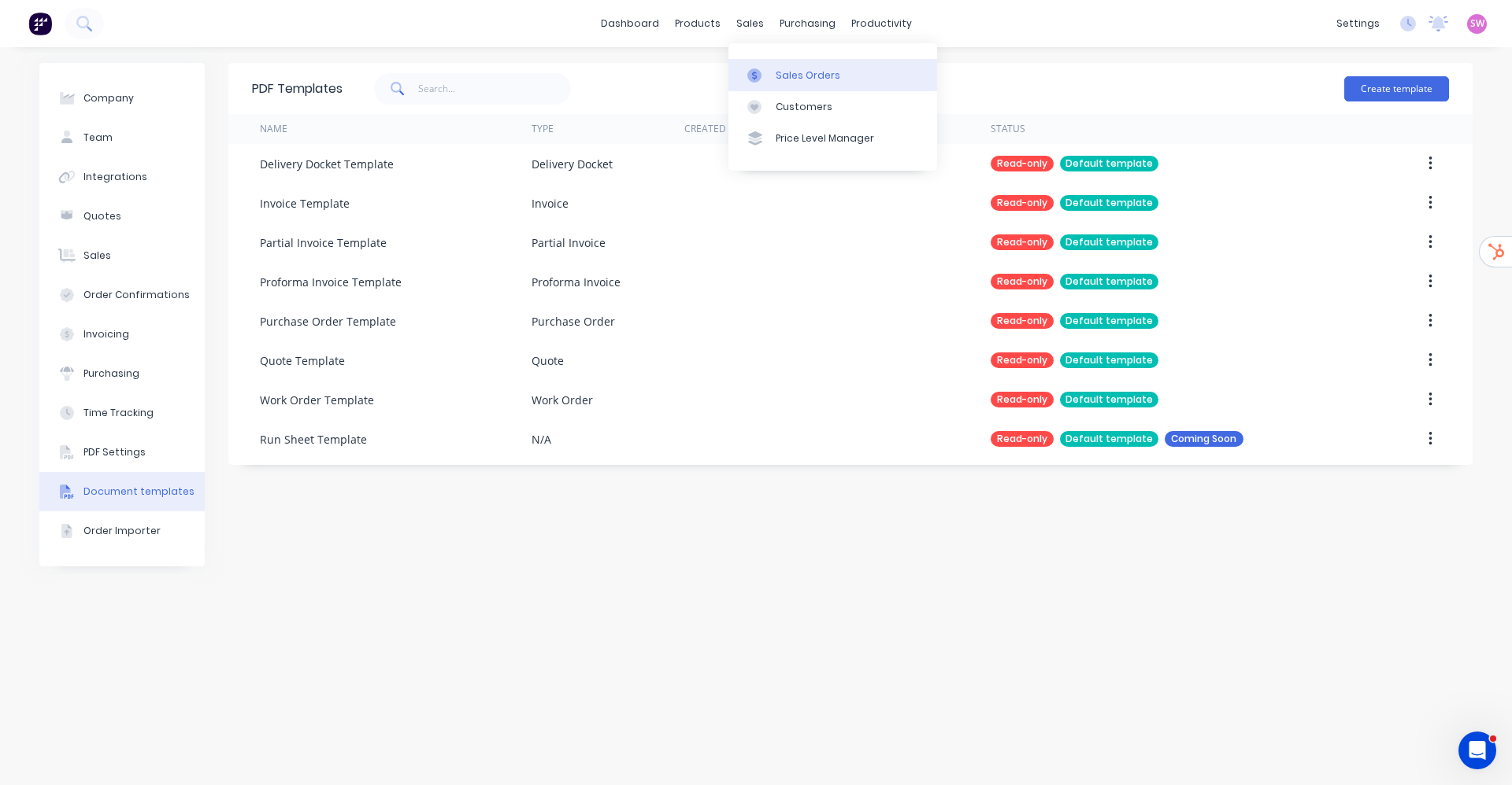
click at [771, 66] on link "Sales Orders" at bounding box center [832, 75] width 208 height 32
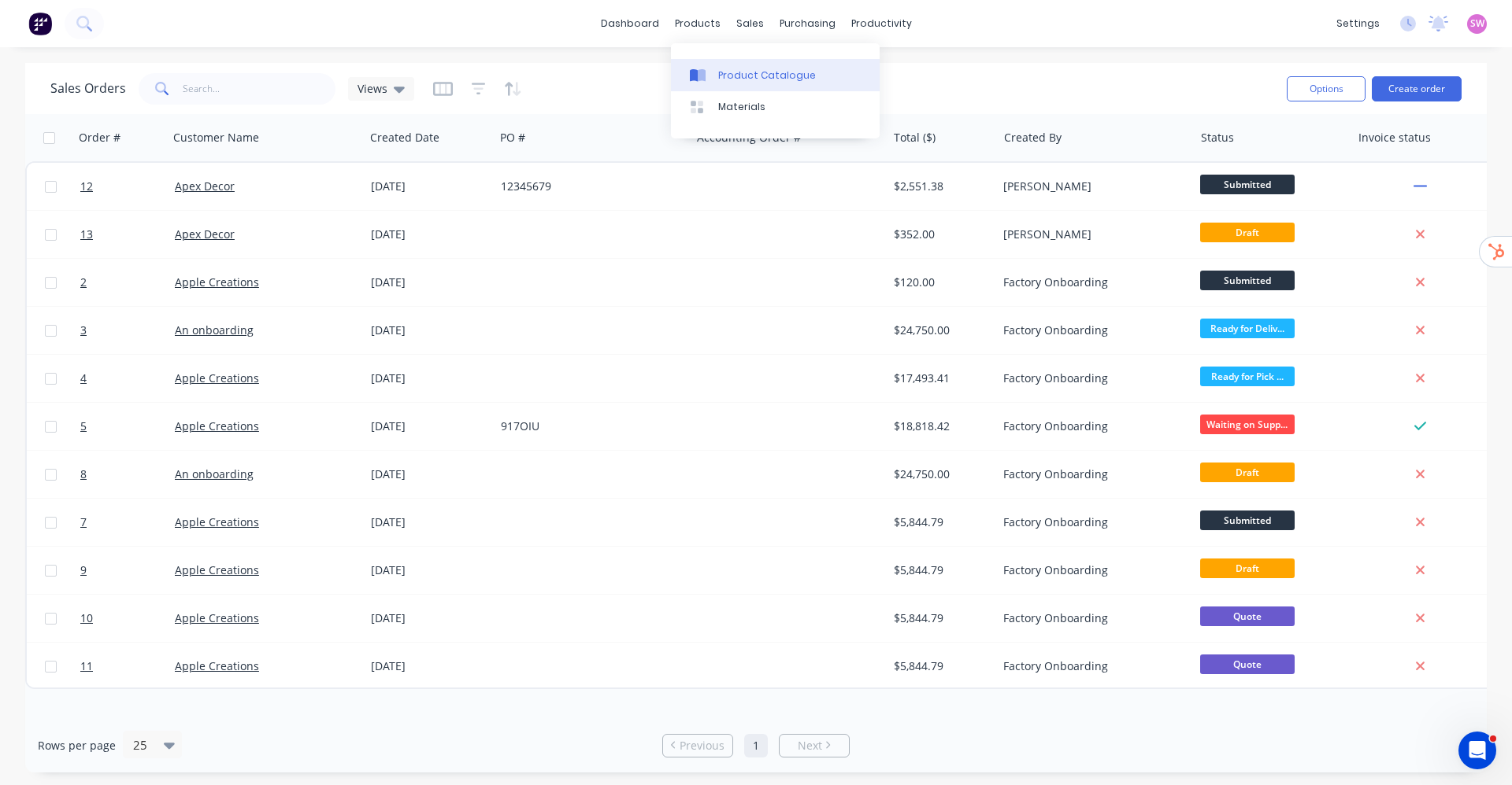
click at [716, 83] on link "Product Catalogue" at bounding box center [774, 75] width 208 height 32
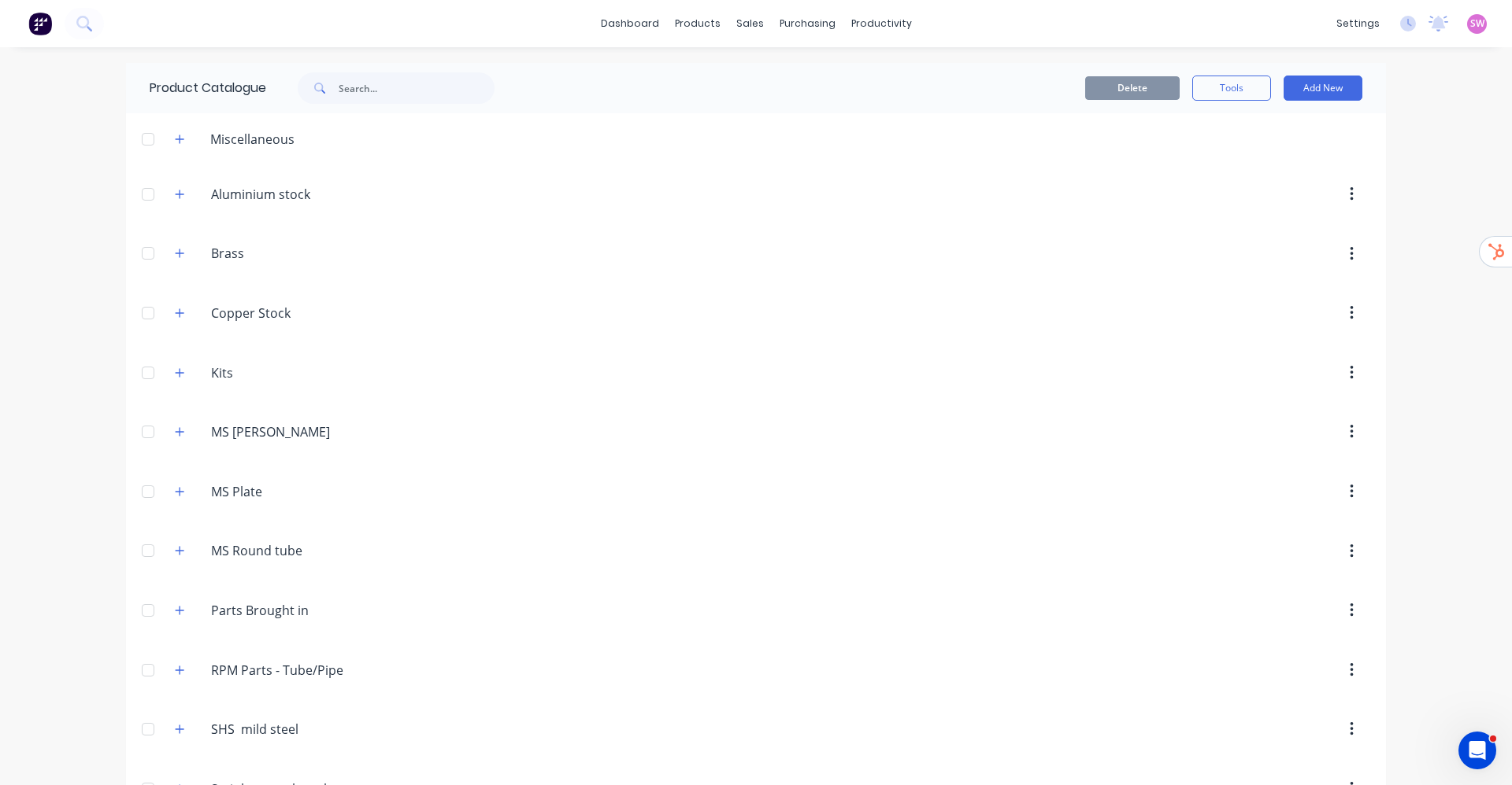
click at [168, 383] on div "Kits Kits" at bounding box center [286, 372] width 247 height 28
click at [172, 379] on button "button" at bounding box center [179, 372] width 20 height 20
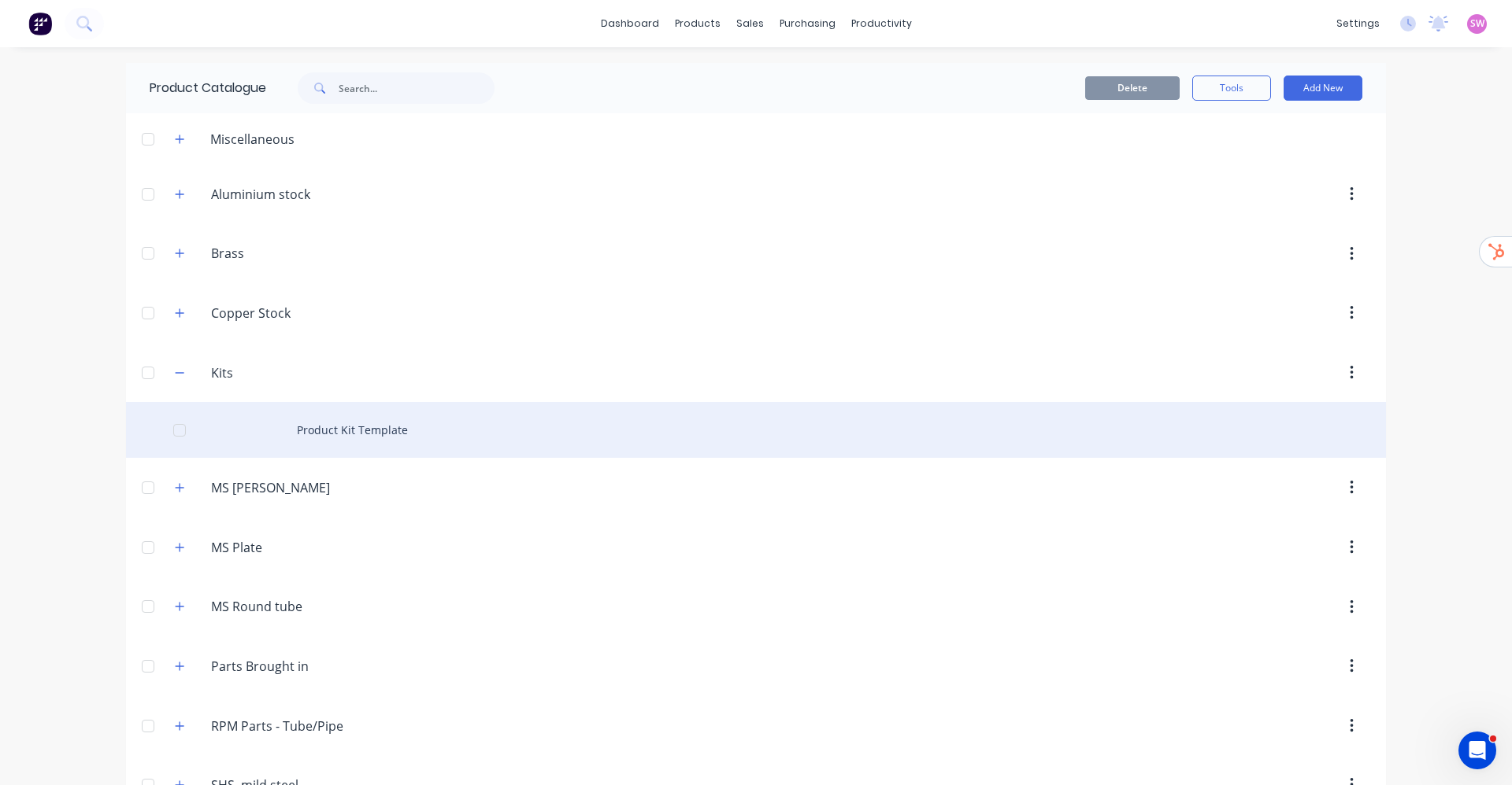
click at [321, 428] on div "Product Kit Template" at bounding box center [756, 430] width 1260 height 56
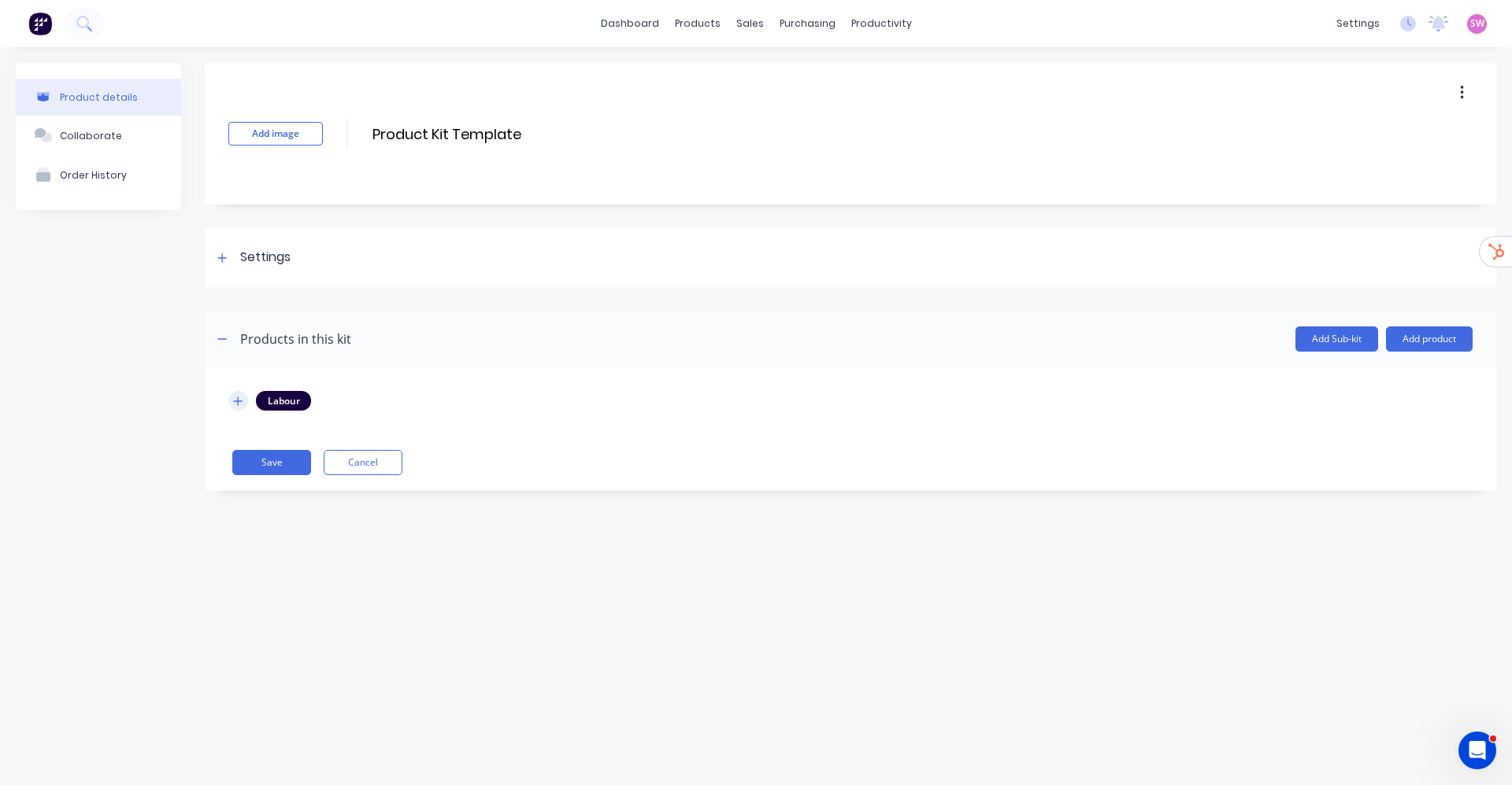
click at [237, 404] on icon "button" at bounding box center [238, 401] width 9 height 11
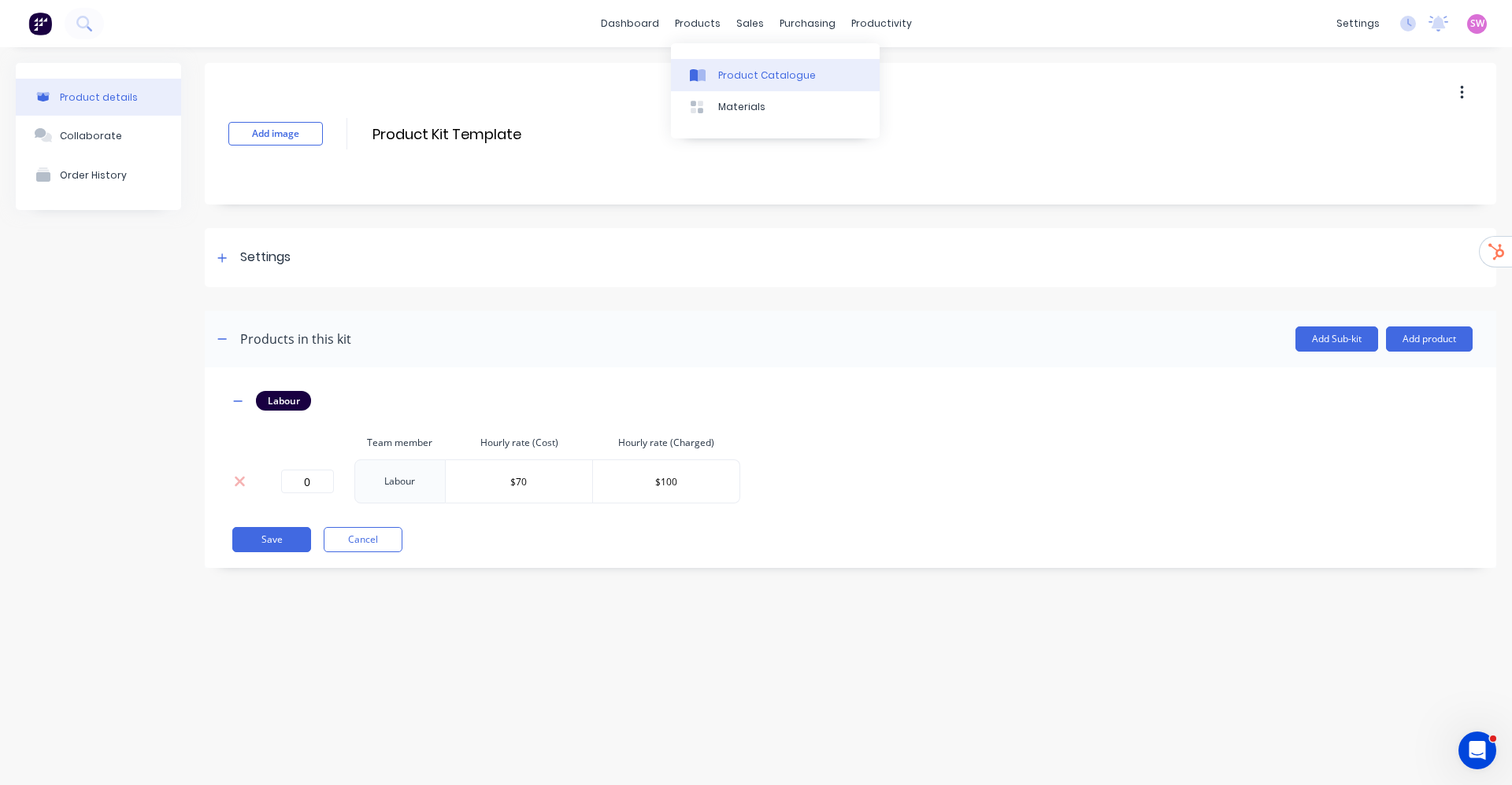
click at [694, 65] on link "Product Catalogue" at bounding box center [774, 75] width 208 height 32
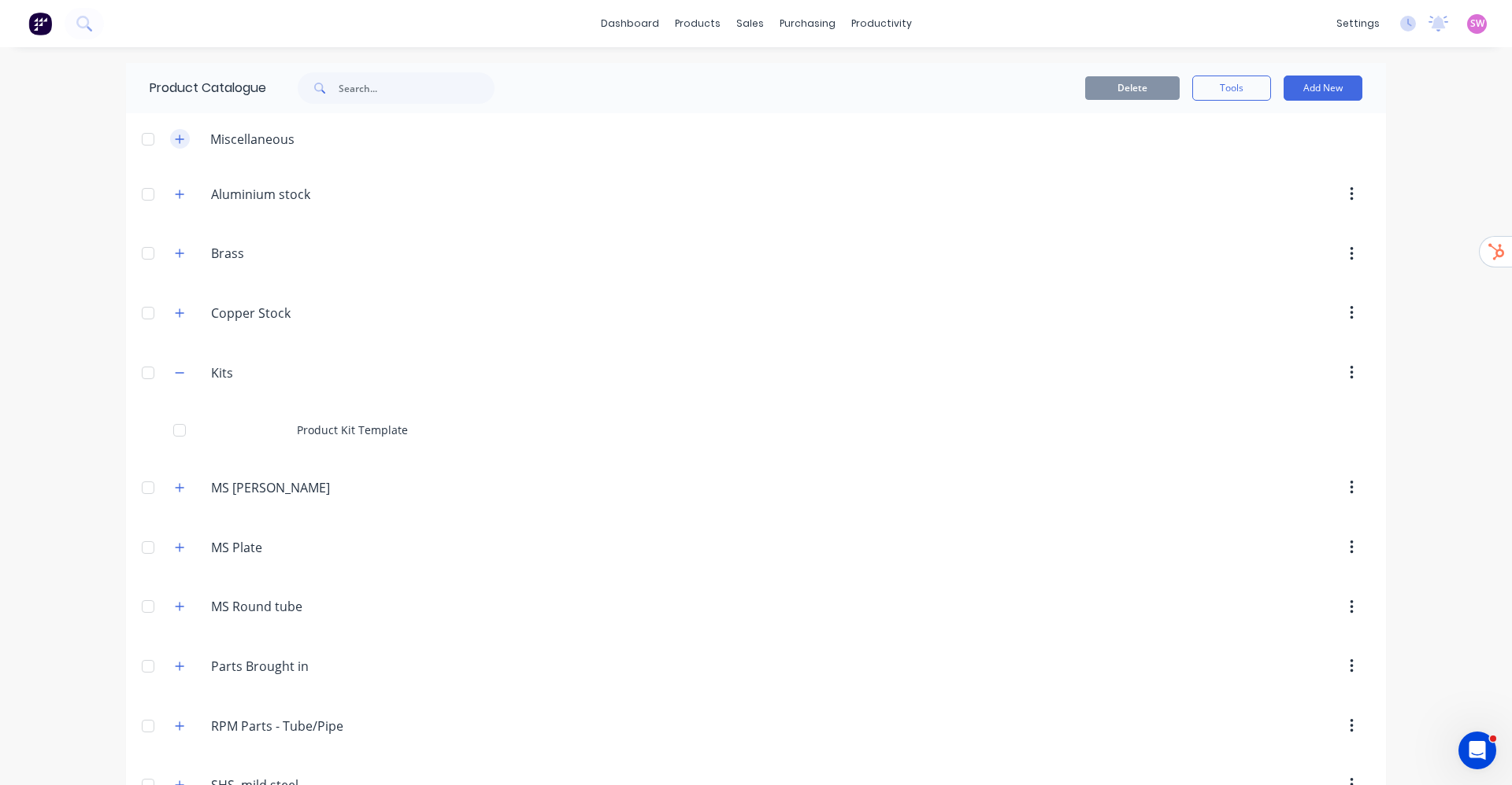
click at [170, 145] on button "button" at bounding box center [179, 138] width 20 height 20
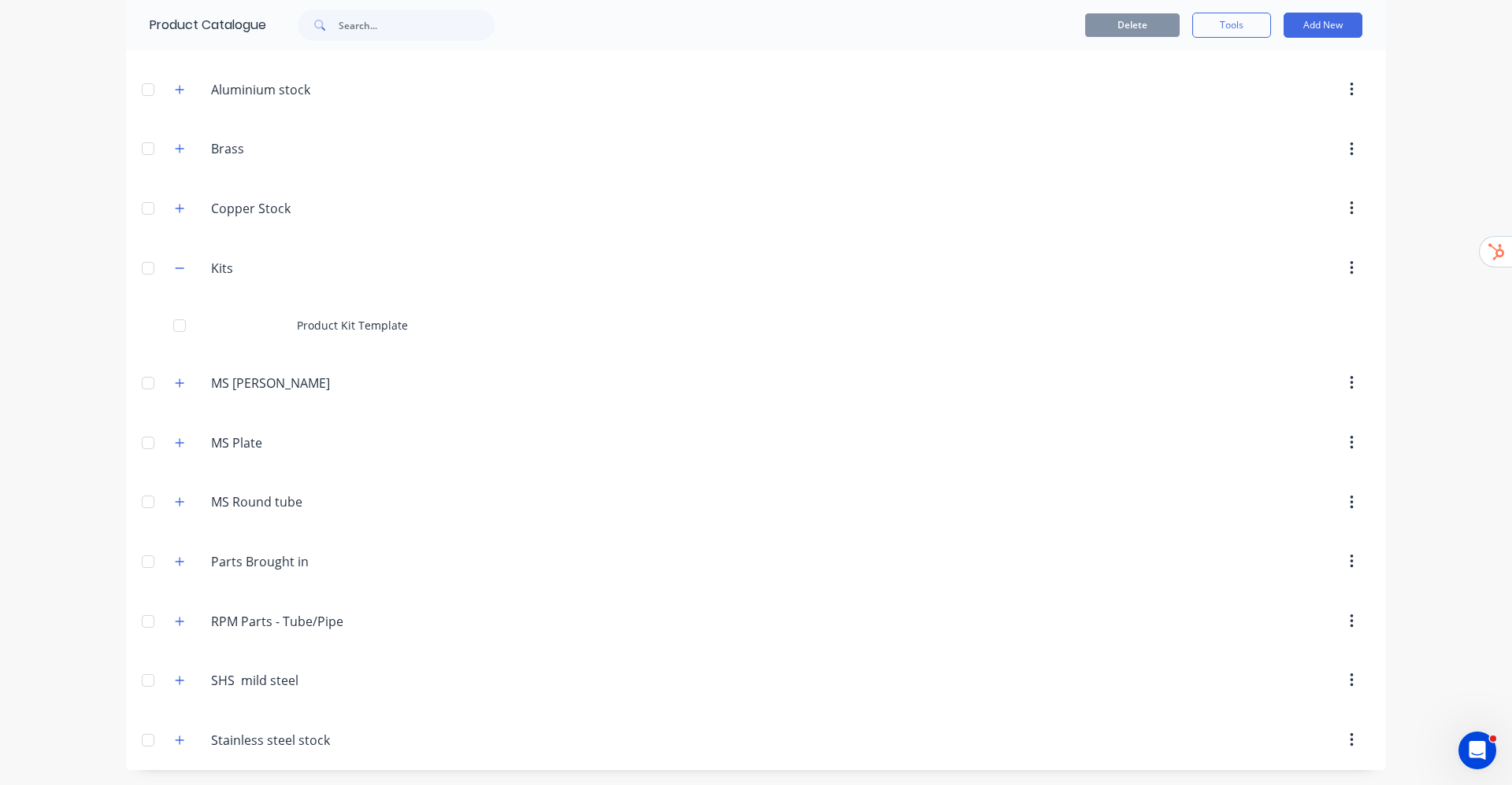
scroll to position [161, 0]
click at [174, 731] on button "button" at bounding box center [179, 739] width 20 height 20
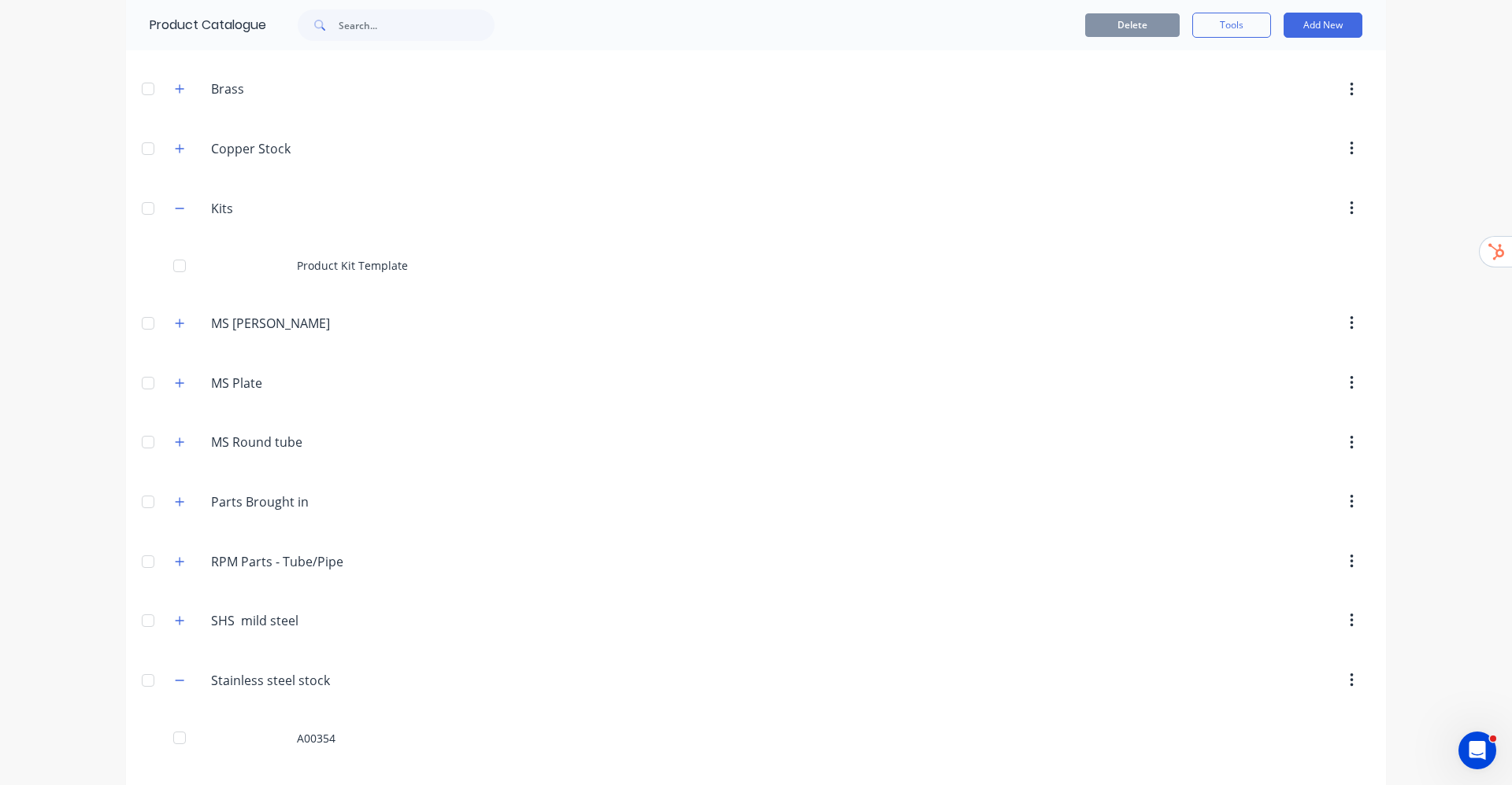
scroll to position [428, 0]
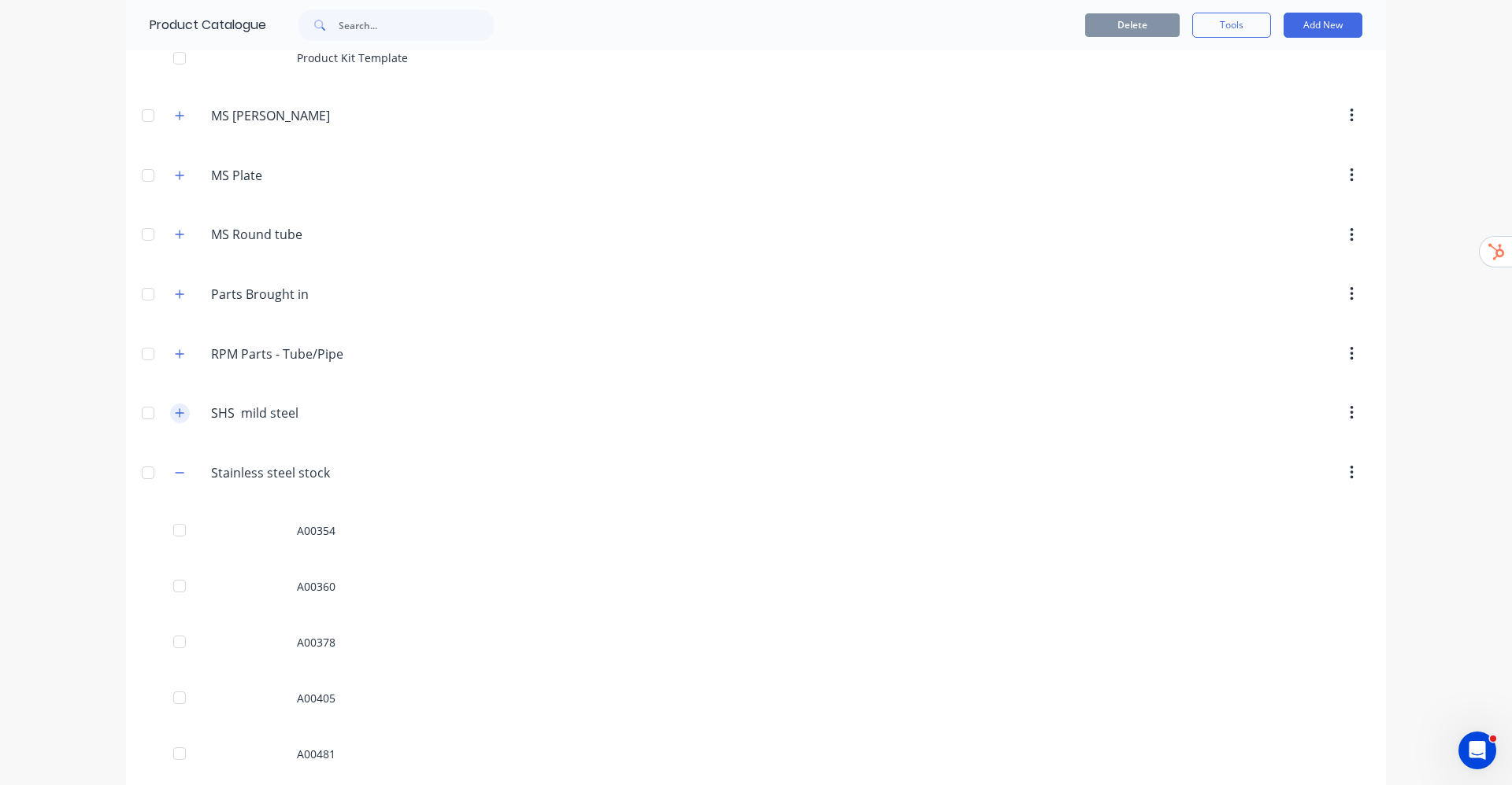
click at [174, 421] on button "button" at bounding box center [179, 414] width 20 height 20
click at [170, 359] on button "button" at bounding box center [179, 353] width 20 height 20
click at [175, 283] on div "Parts.Brought.in Parts Brought in" at bounding box center [286, 294] width 247 height 28
click at [170, 293] on button "button" at bounding box center [179, 293] width 20 height 20
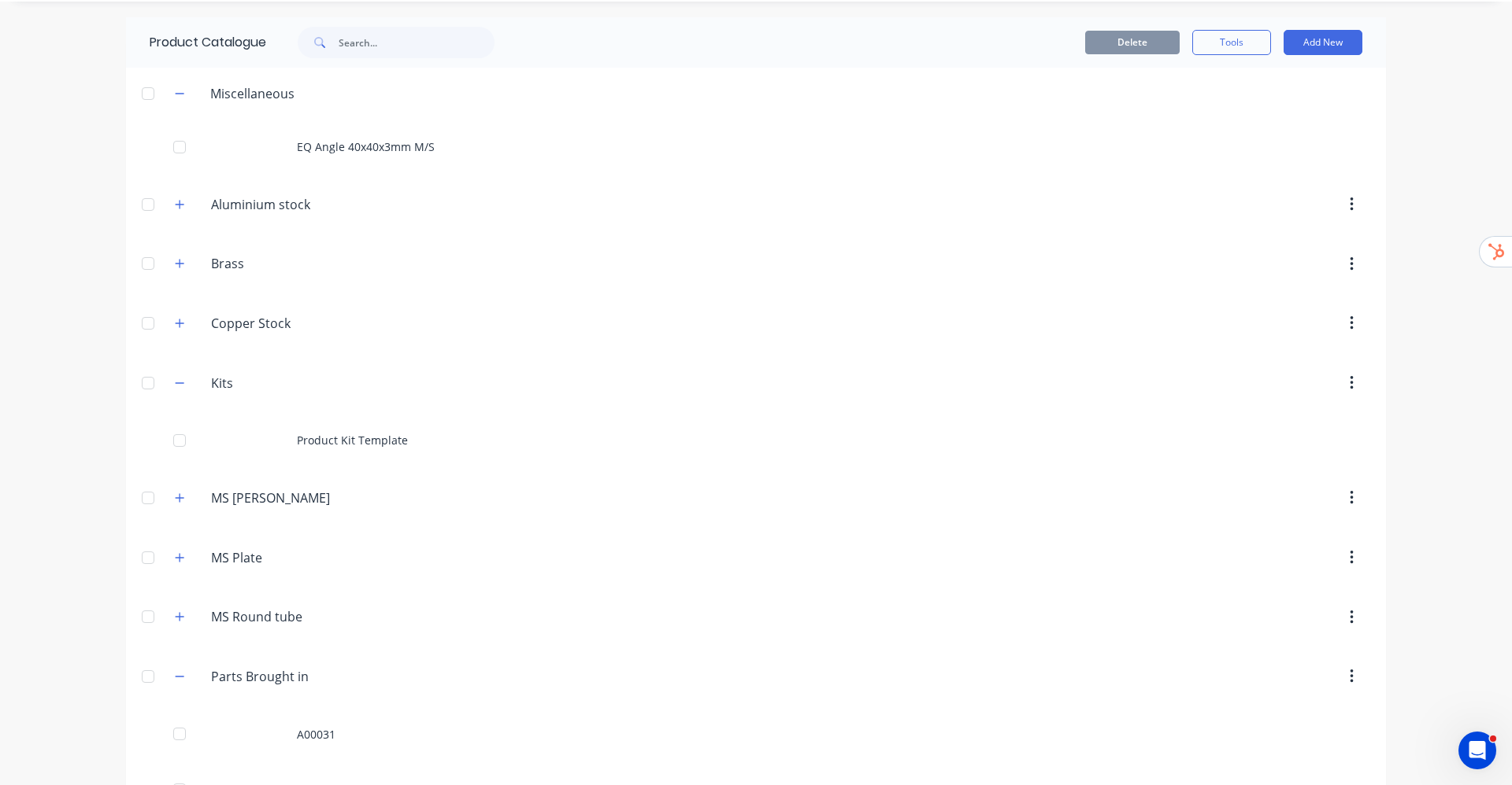
scroll to position [118, 0]
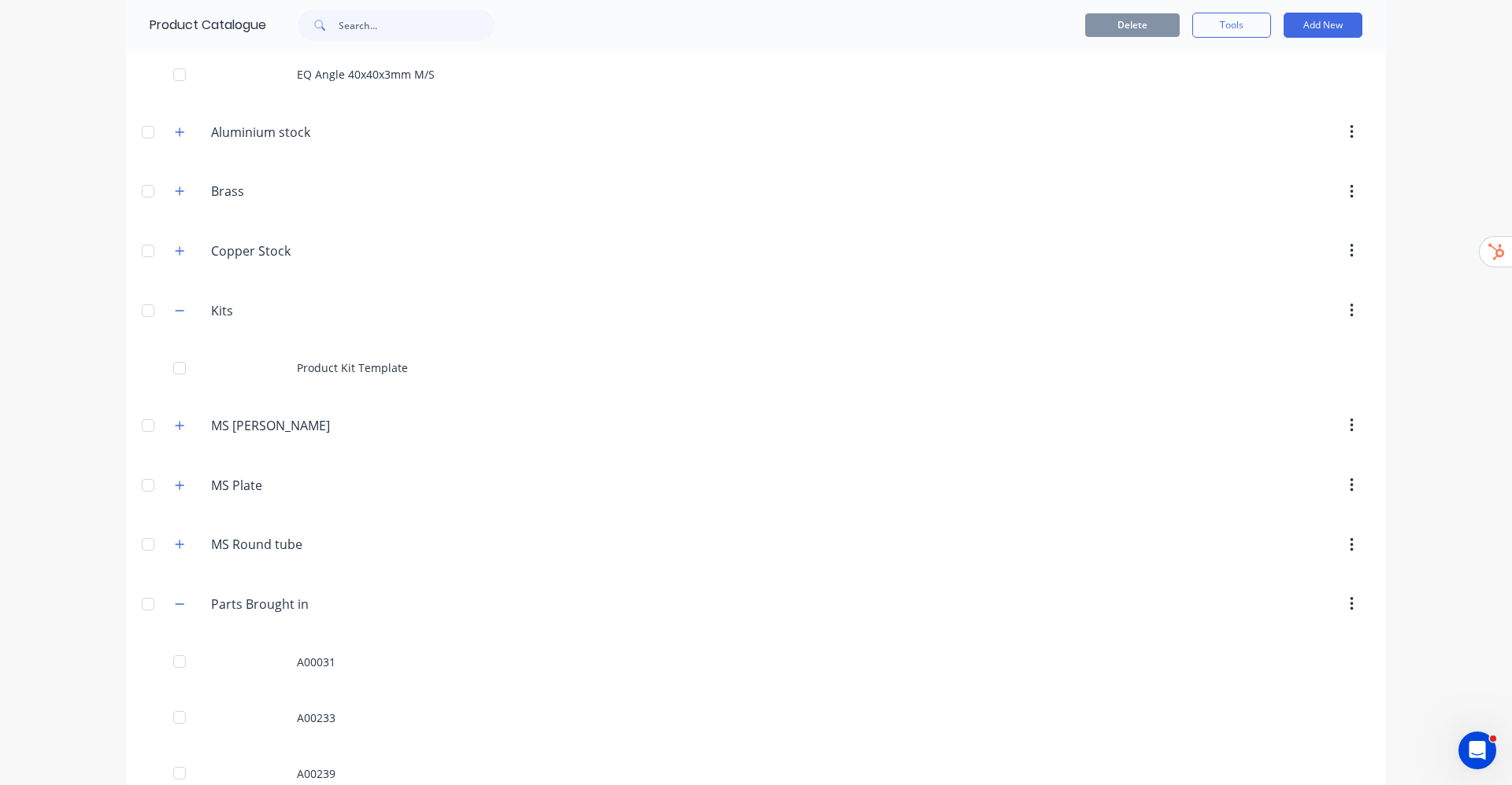
click at [183, 546] on div "MS.Round.tube MS Round tube" at bounding box center [286, 545] width 247 height 28
click at [178, 544] on button "button" at bounding box center [179, 544] width 20 height 20
click at [175, 484] on icon "button" at bounding box center [179, 485] width 9 height 11
click at [175, 417] on button "button" at bounding box center [179, 426] width 20 height 20
click at [175, 252] on icon "button" at bounding box center [179, 251] width 9 height 11
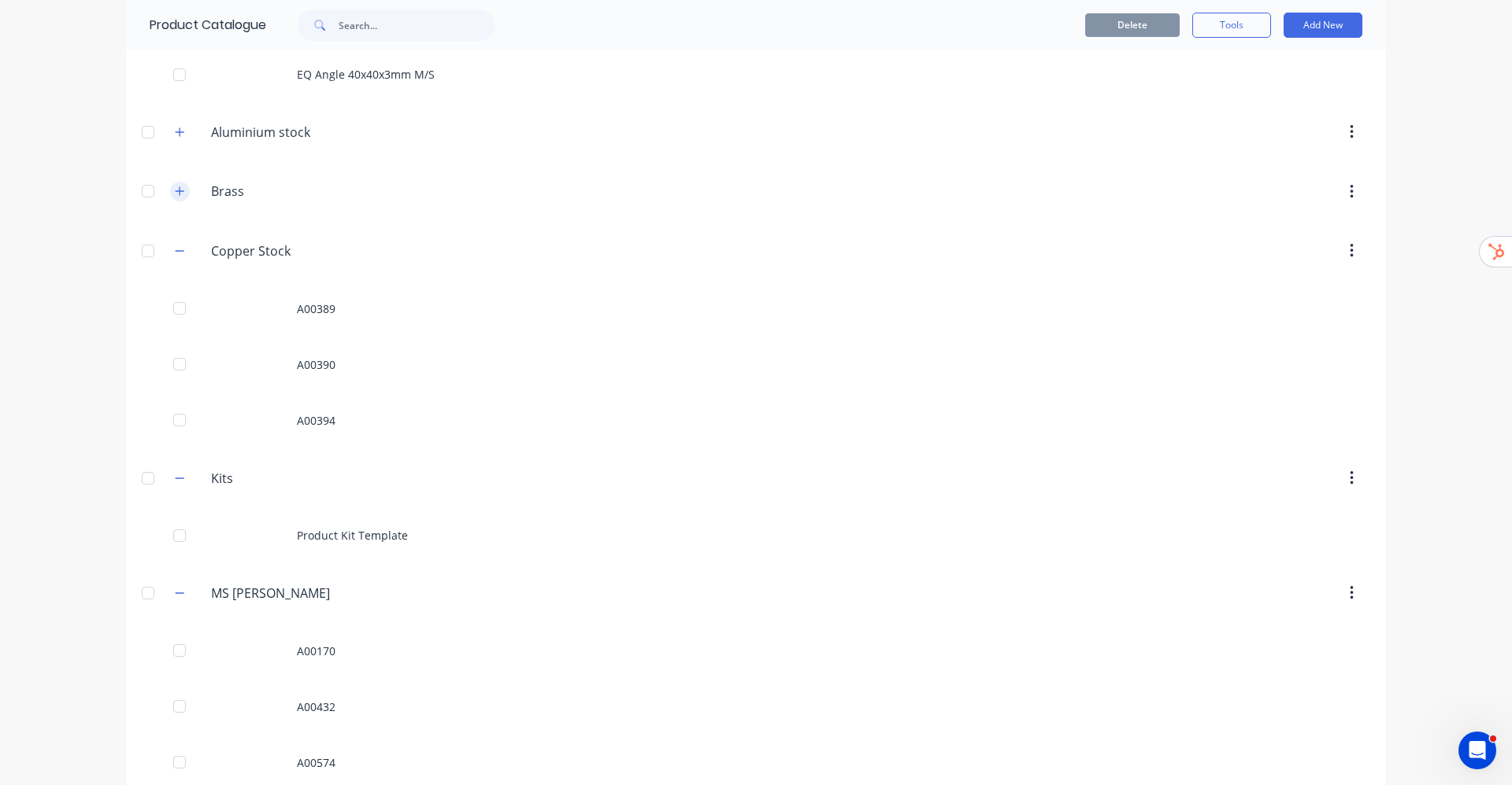
click at [175, 189] on icon "button" at bounding box center [179, 191] width 9 height 11
click at [170, 120] on div "Aluminium.stock Aluminium stock" at bounding box center [286, 132] width 247 height 28
click at [177, 139] on button "button" at bounding box center [179, 132] width 20 height 20
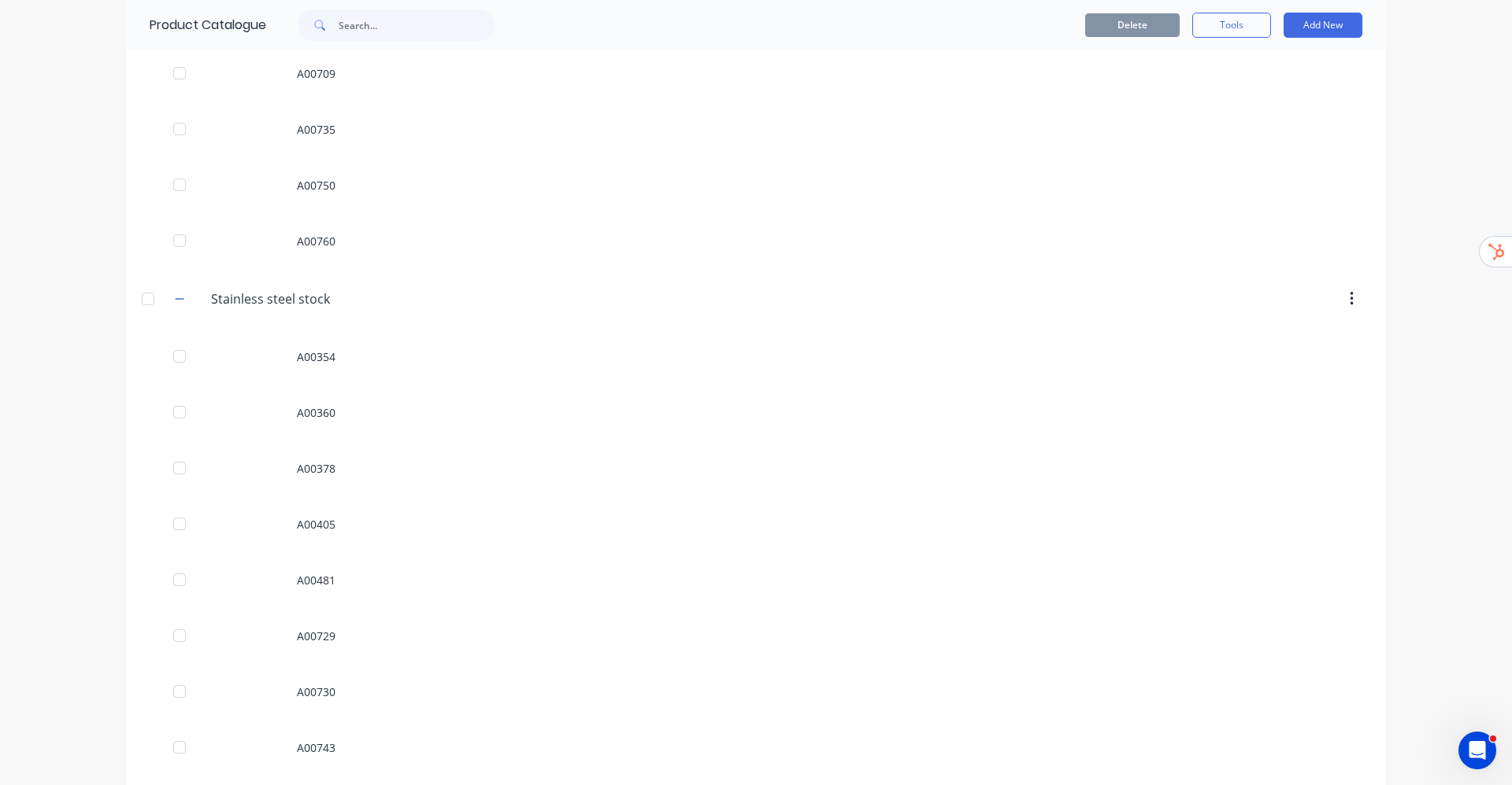
scroll to position [12901, 0]
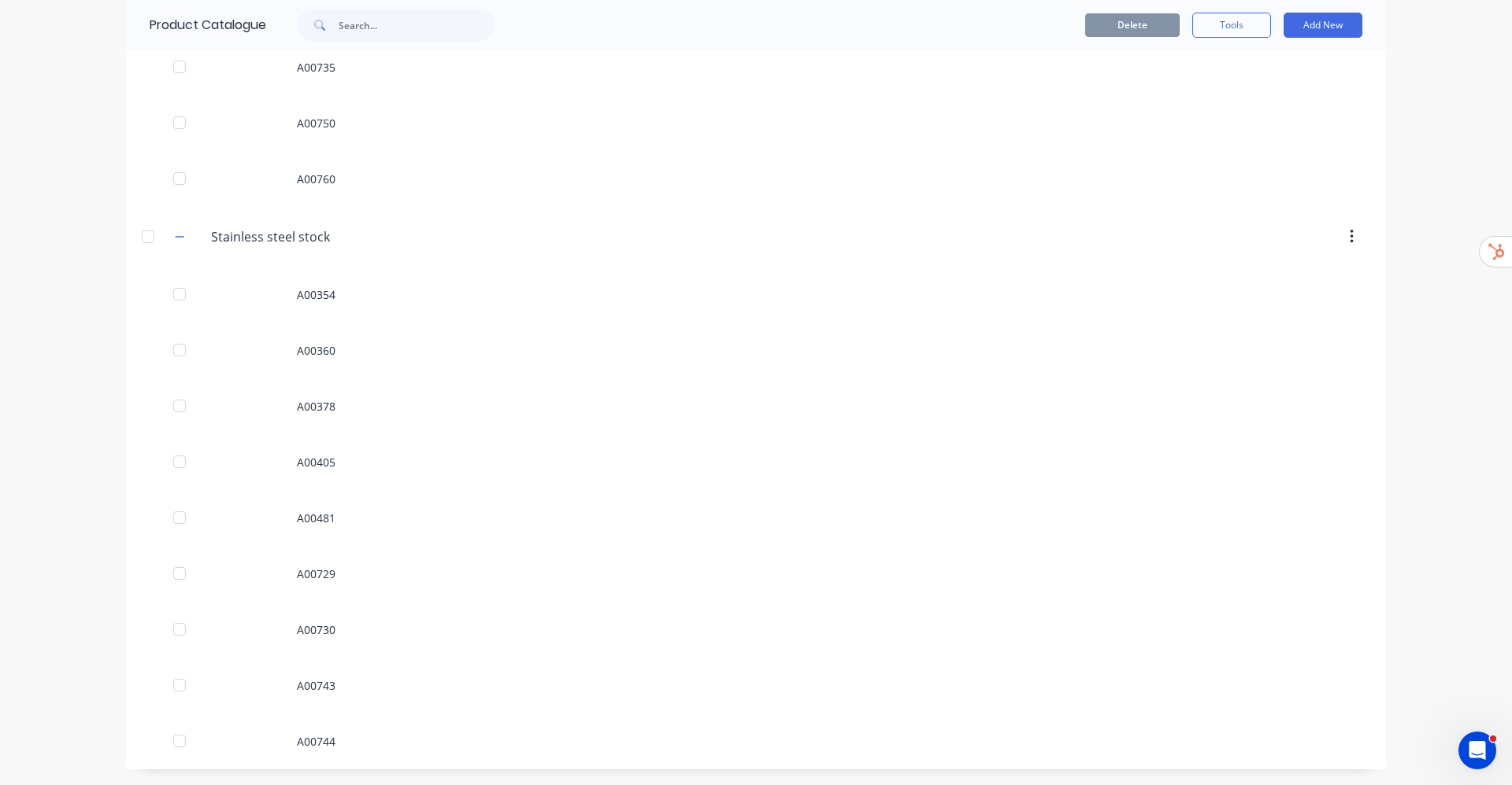
click at [139, 240] on div at bounding box center [148, 237] width 32 height 32
click at [175, 235] on icon "button" at bounding box center [179, 237] width 9 height 11
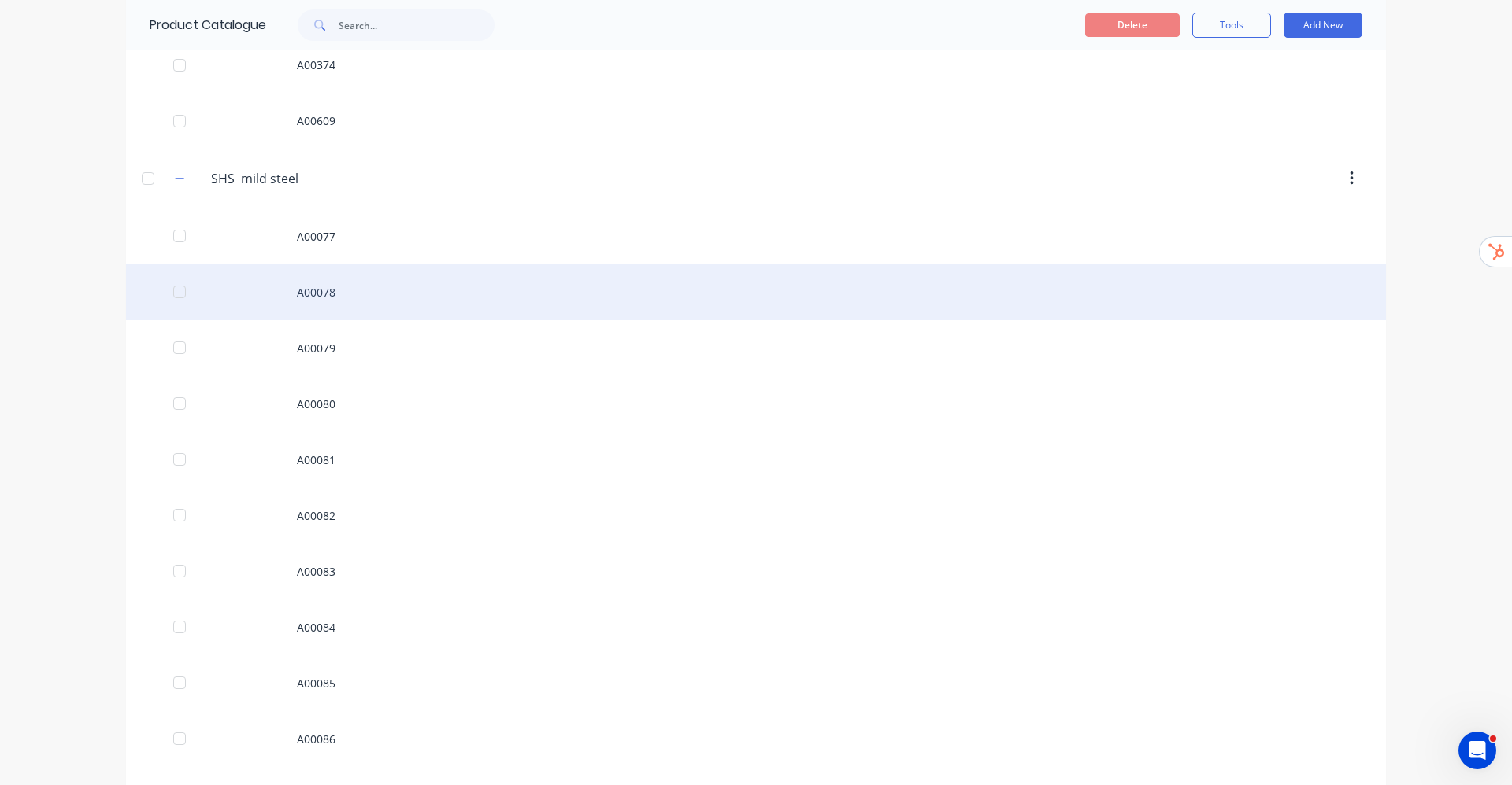
scroll to position [9918, 0]
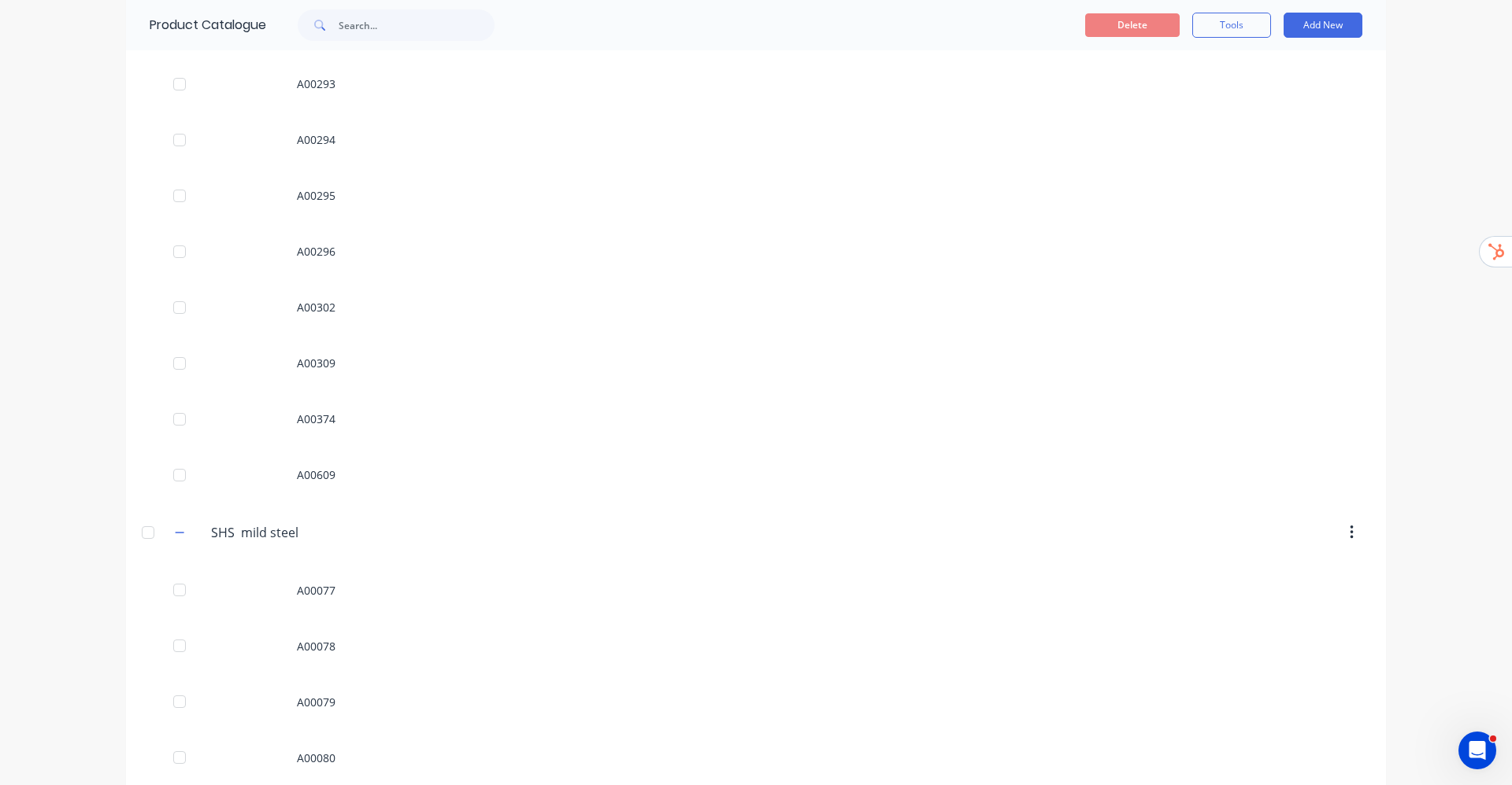
click at [133, 543] on div at bounding box center [148, 533] width 32 height 32
click at [170, 534] on button "button" at bounding box center [179, 533] width 20 height 20
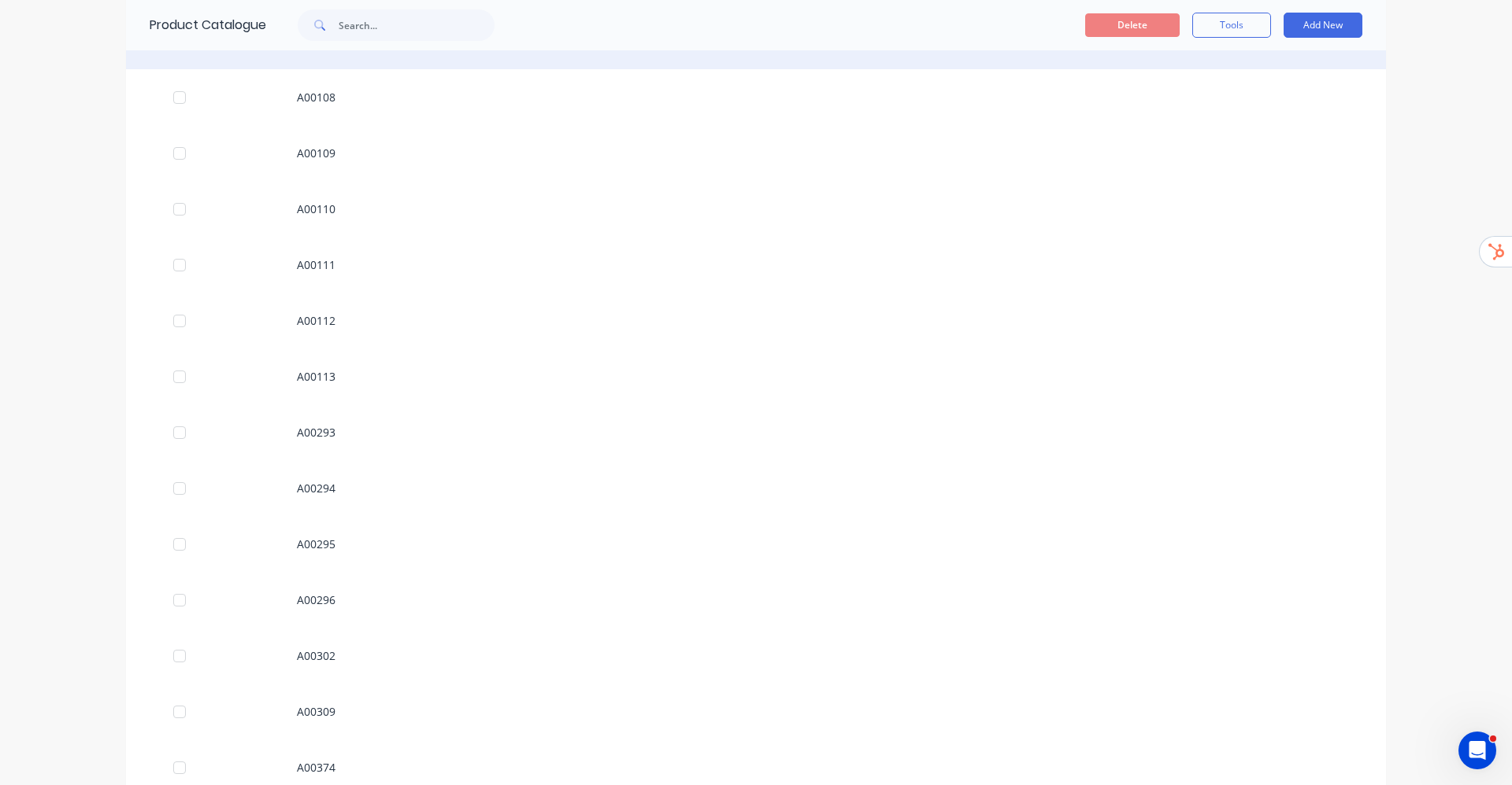
scroll to position [9181, 0]
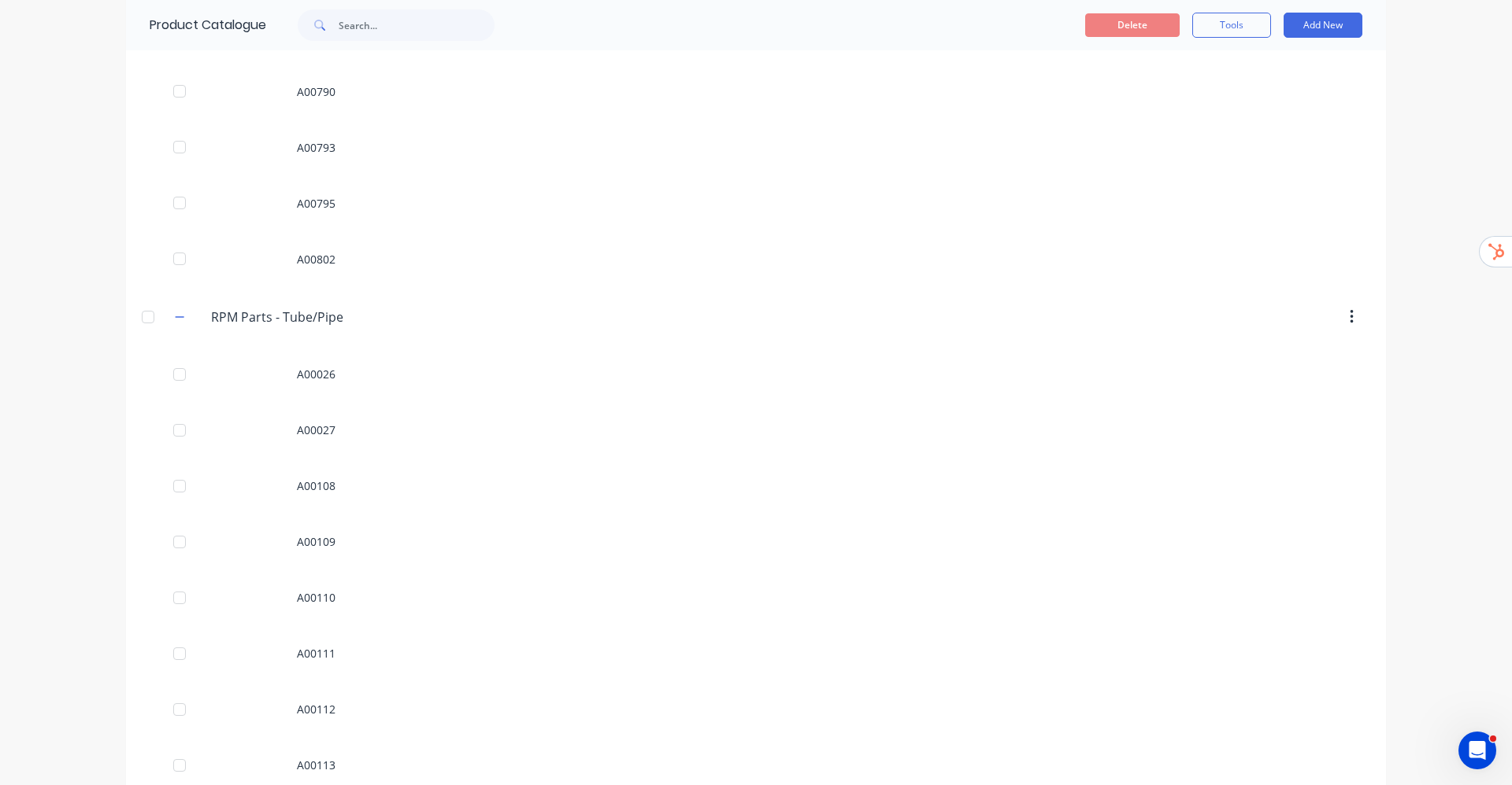
click at [144, 318] on div at bounding box center [148, 317] width 32 height 32
click at [148, 428] on div at bounding box center [148, 422] width 32 height 32
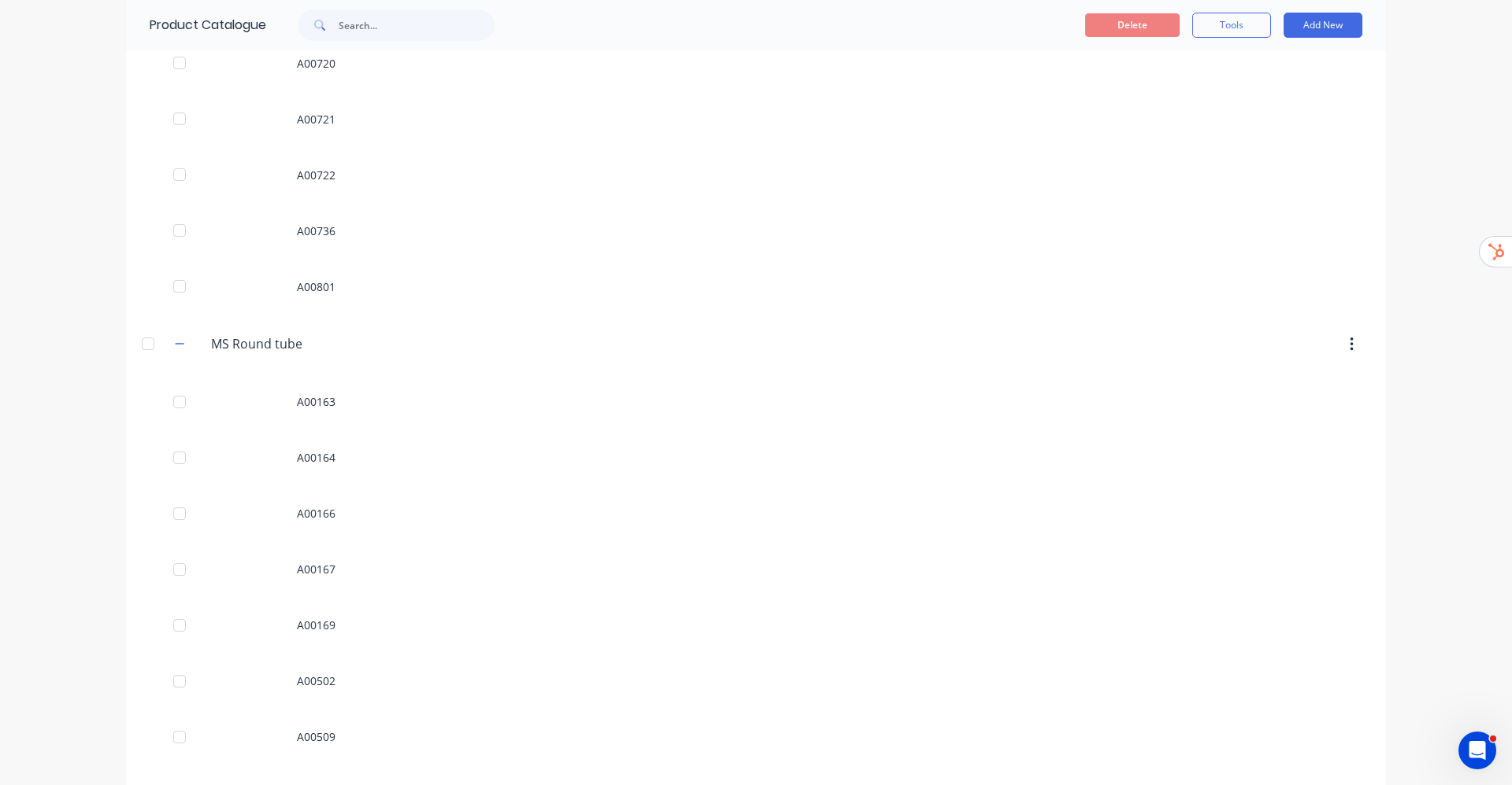
scroll to position [4224, 0]
click at [133, 574] on div at bounding box center [148, 574] width 32 height 32
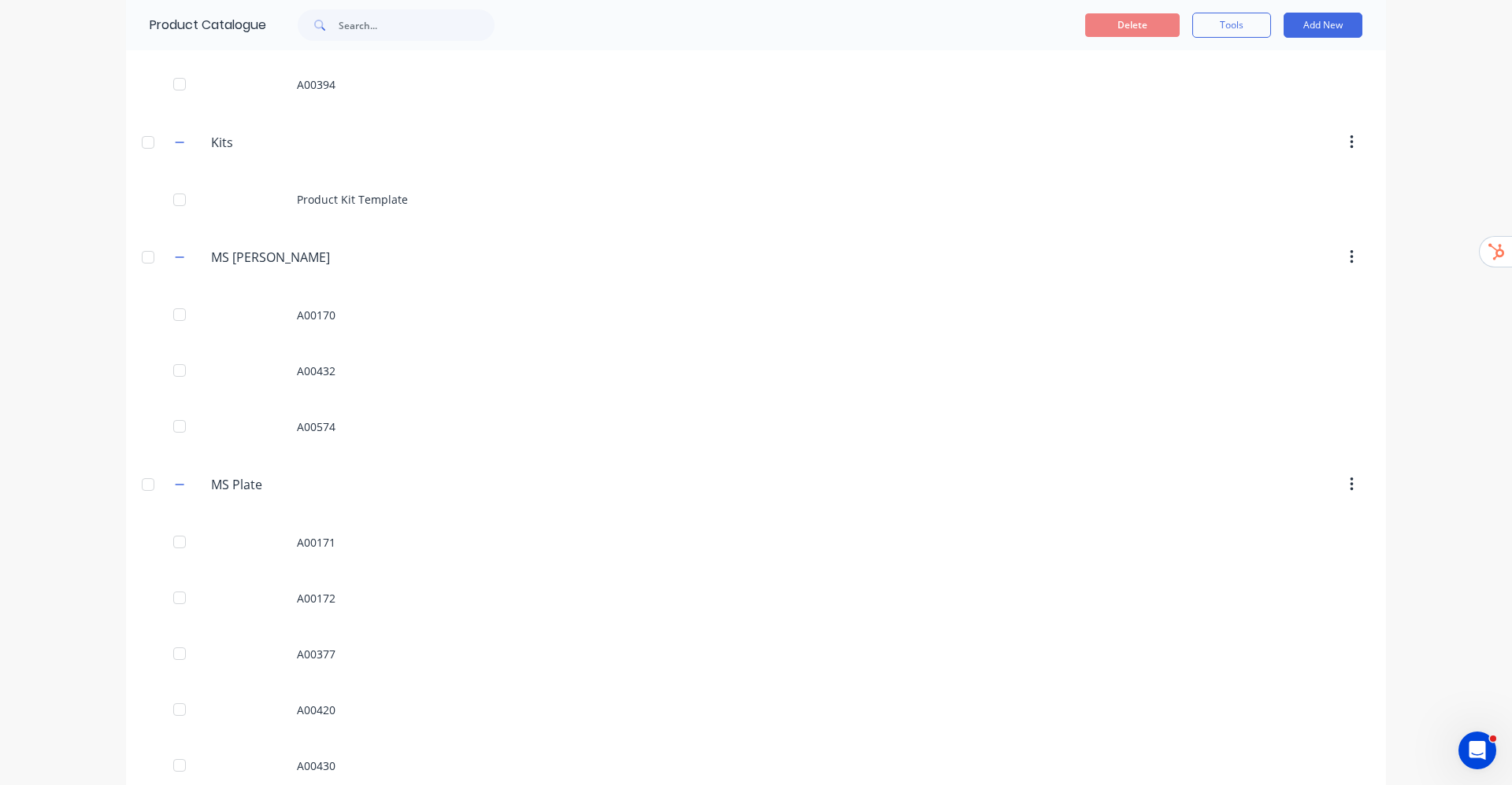
drag, startPoint x: 138, startPoint y: 484, endPoint x: 145, endPoint y: 462, distance: 23.1
click at [138, 484] on div at bounding box center [148, 484] width 32 height 32
click at [135, 259] on div at bounding box center [148, 258] width 32 height 32
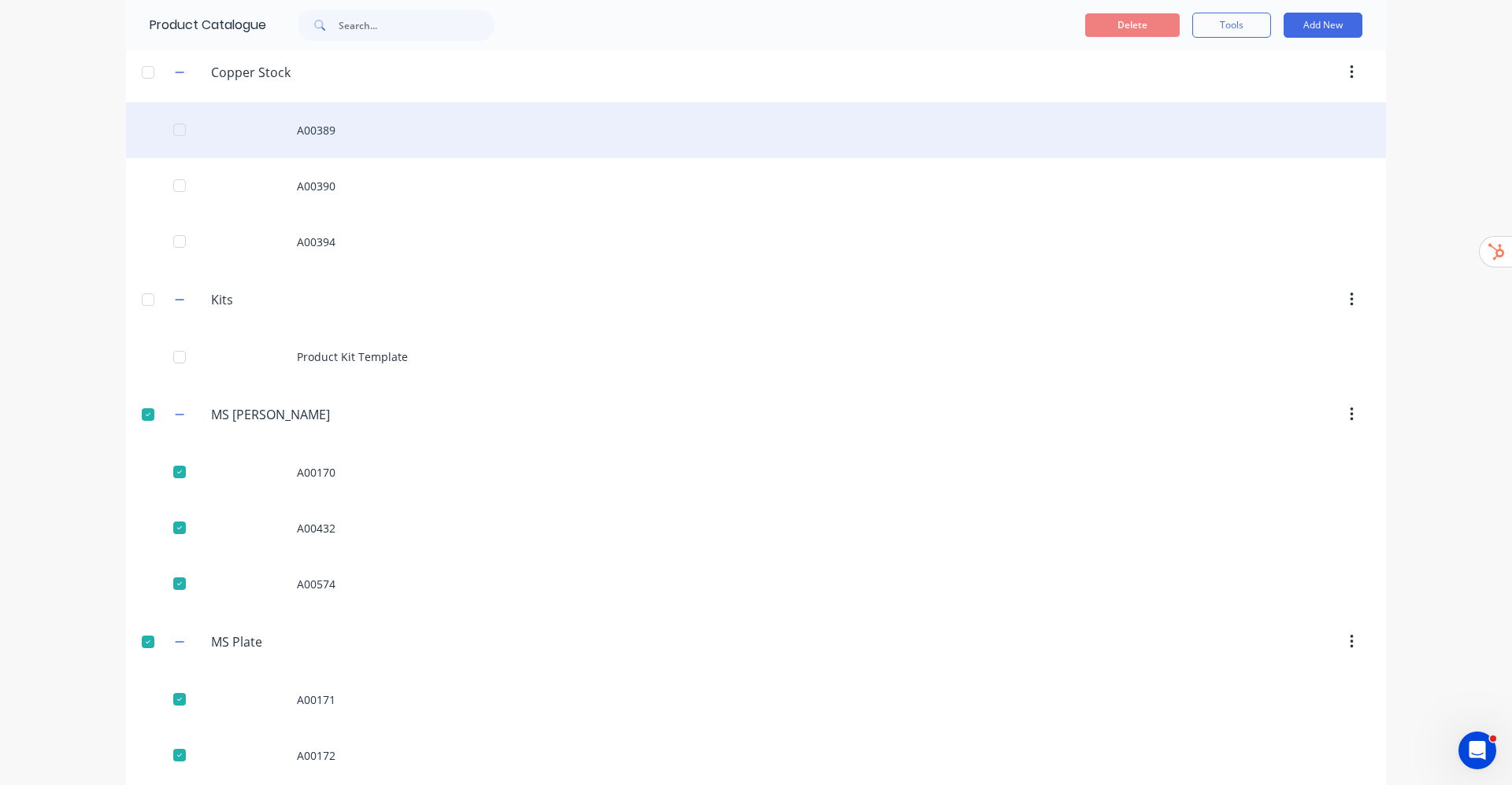
scroll to position [2334, 0]
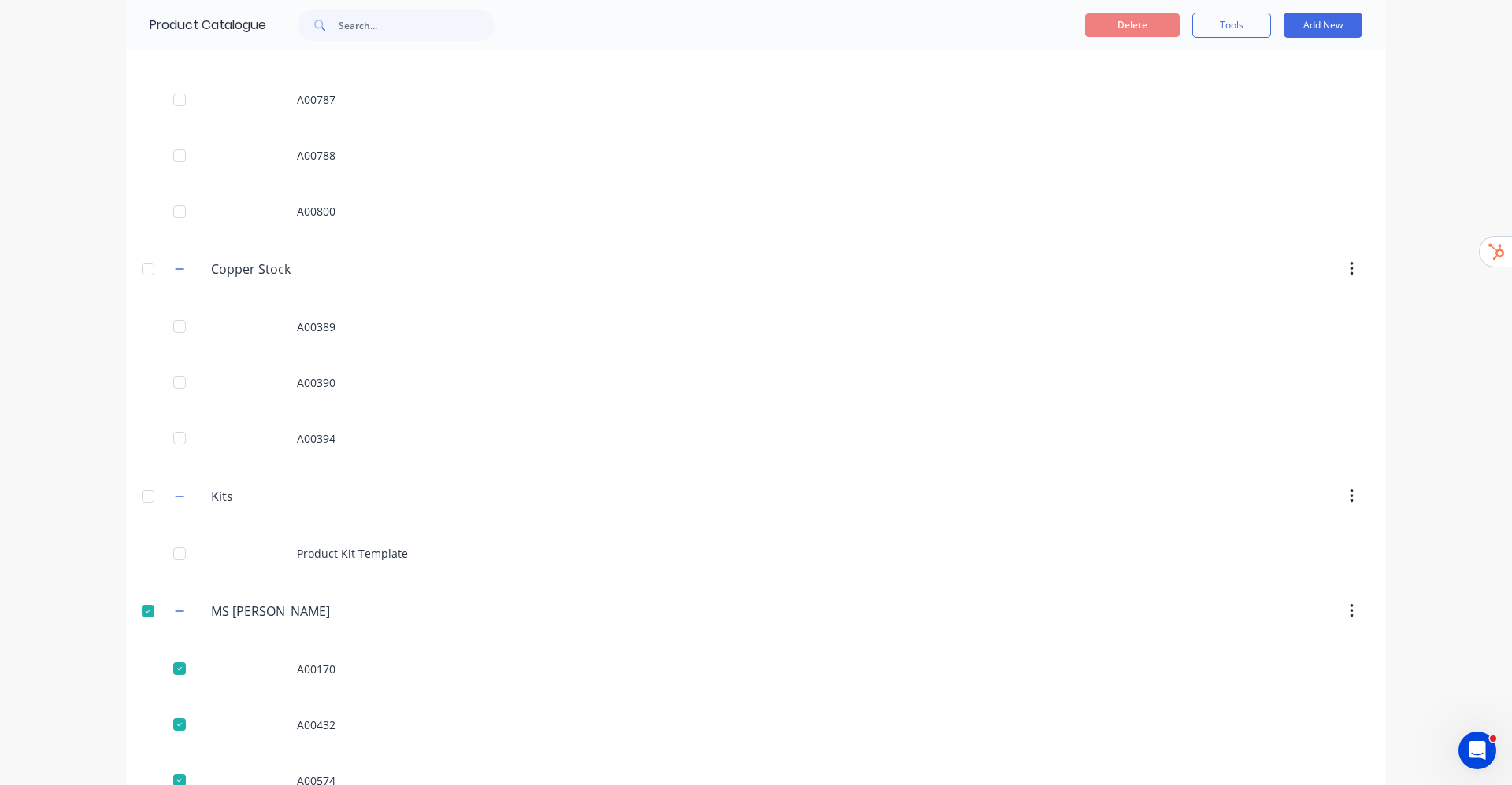
click at [138, 265] on div at bounding box center [148, 269] width 32 height 32
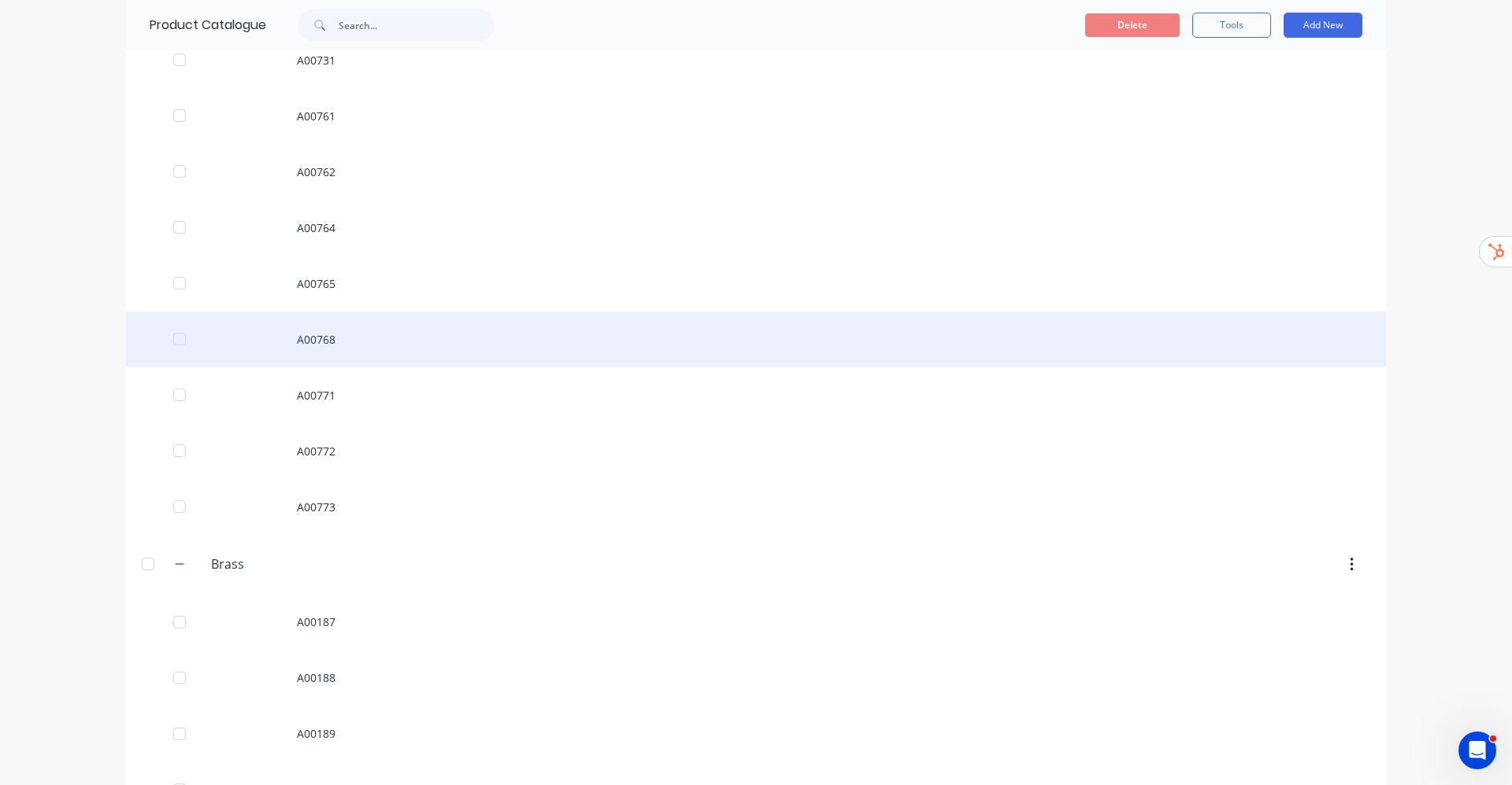
scroll to position [800, 0]
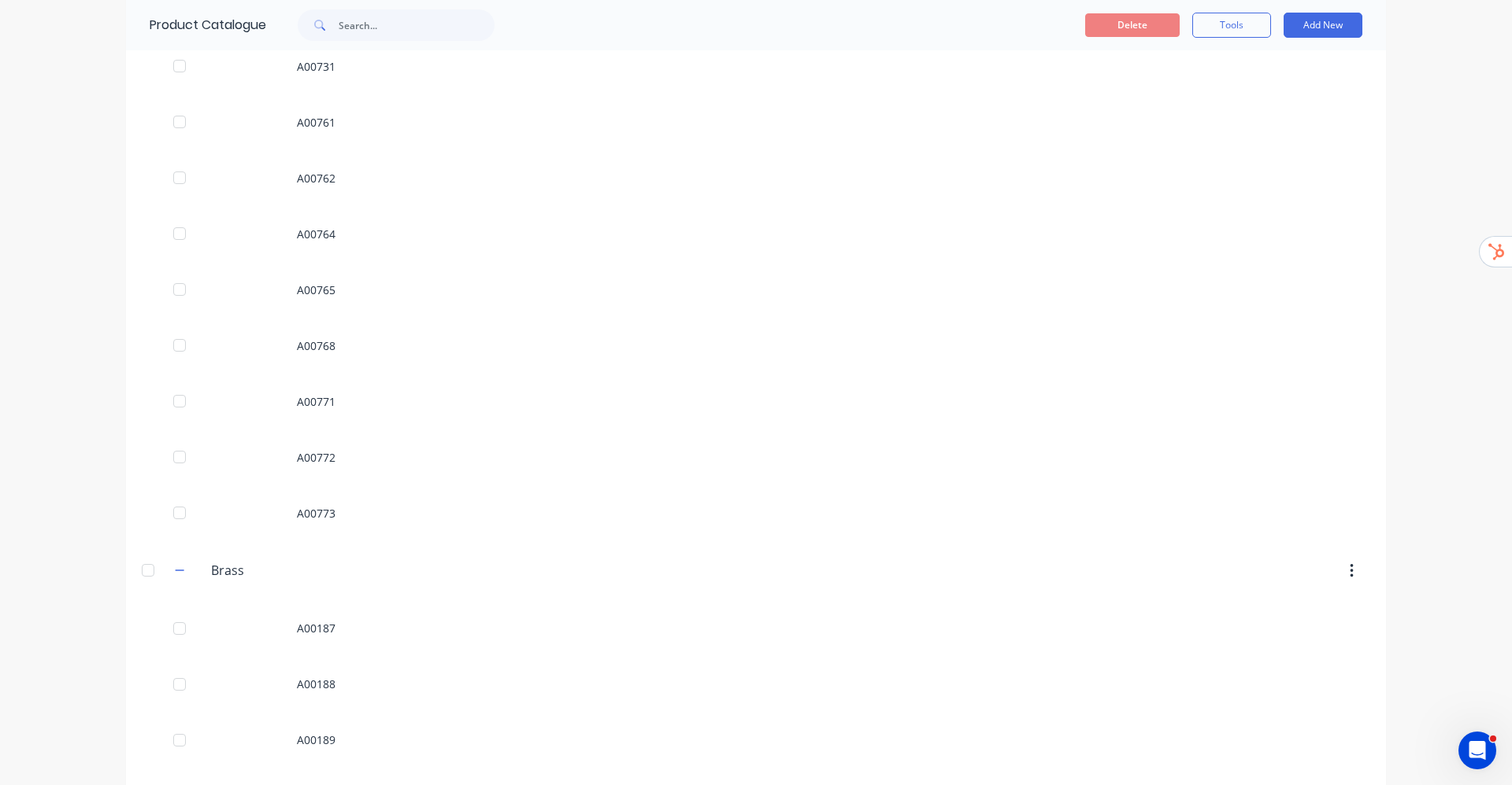
drag, startPoint x: 138, startPoint y: 574, endPoint x: 138, endPoint y: 566, distance: 8.0
click at [137, 572] on div at bounding box center [148, 570] width 32 height 32
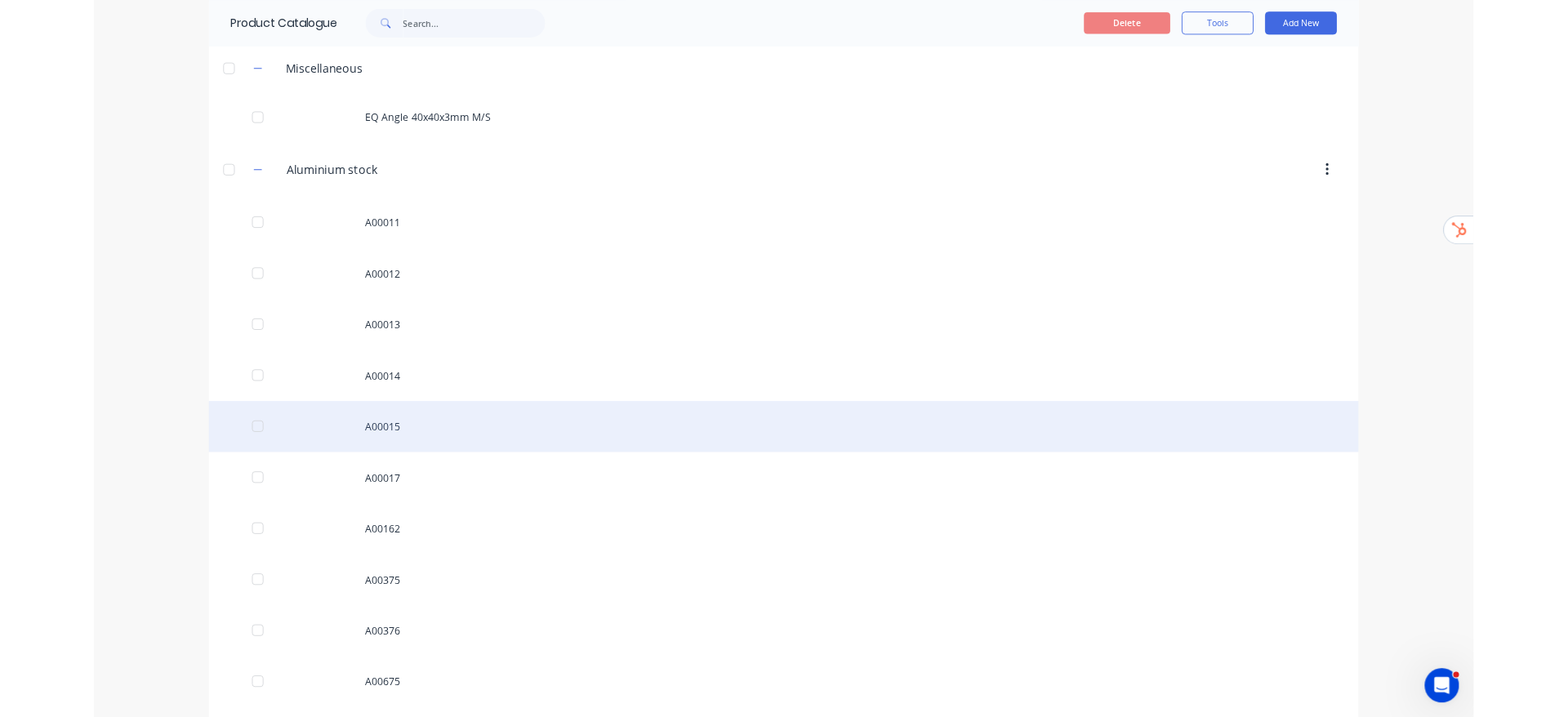
scroll to position [0, 0]
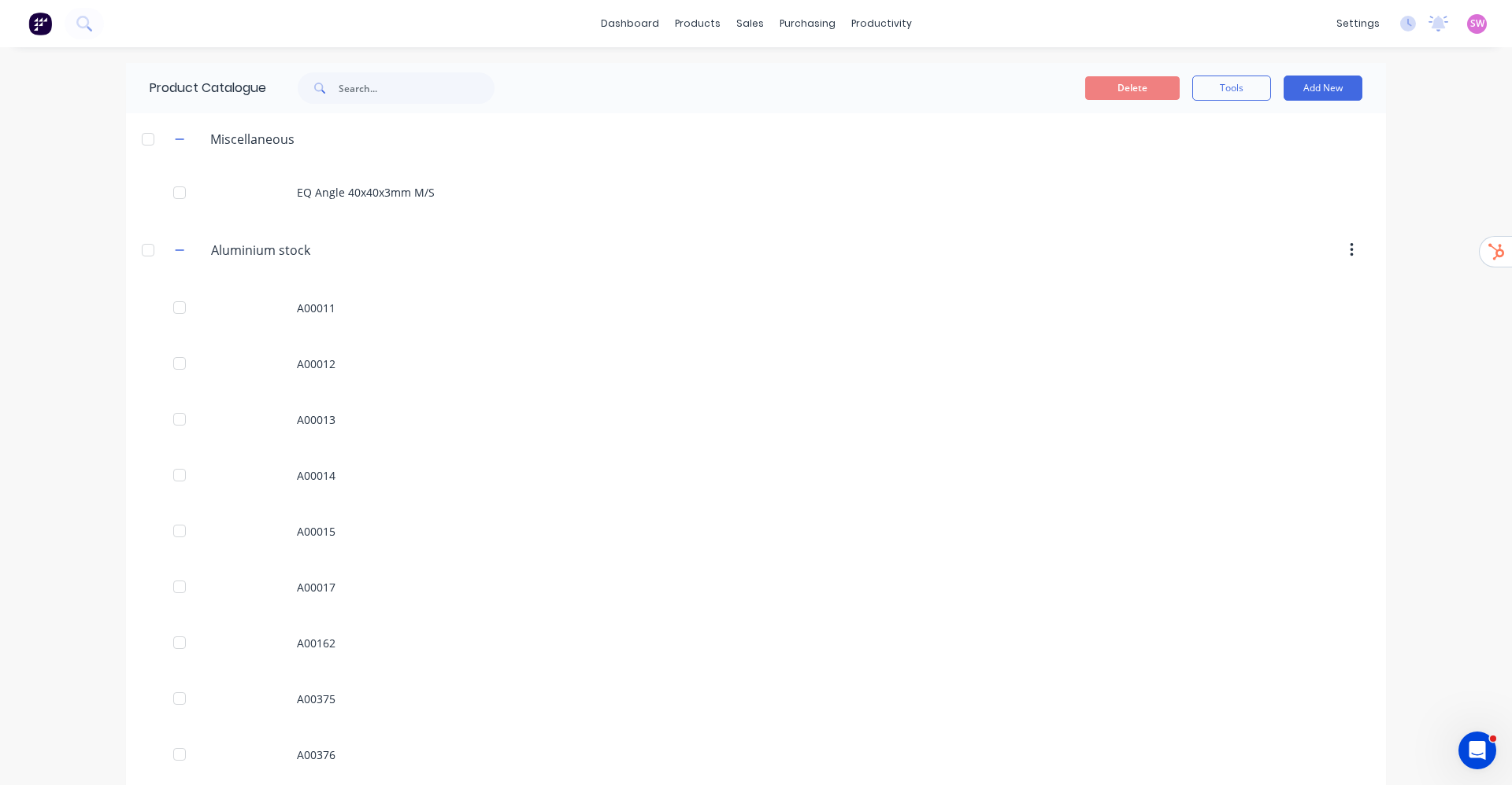
click at [142, 256] on div at bounding box center [148, 250] width 32 height 32
click at [149, 142] on div at bounding box center [148, 139] width 32 height 32
click at [1100, 97] on button "Delete" at bounding box center [1132, 88] width 94 height 23
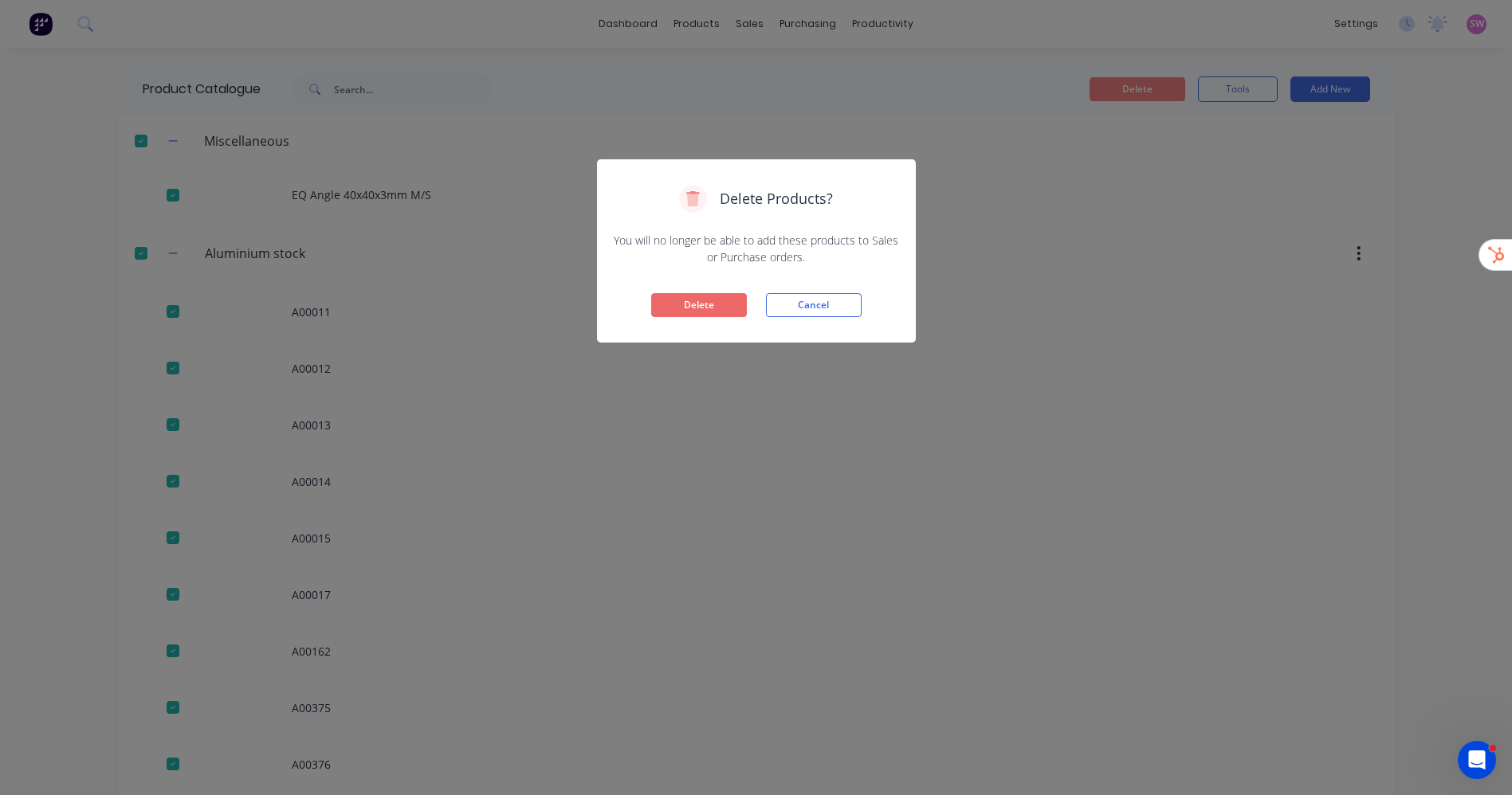
click at [668, 297] on button "Delete" at bounding box center [699, 304] width 96 height 24
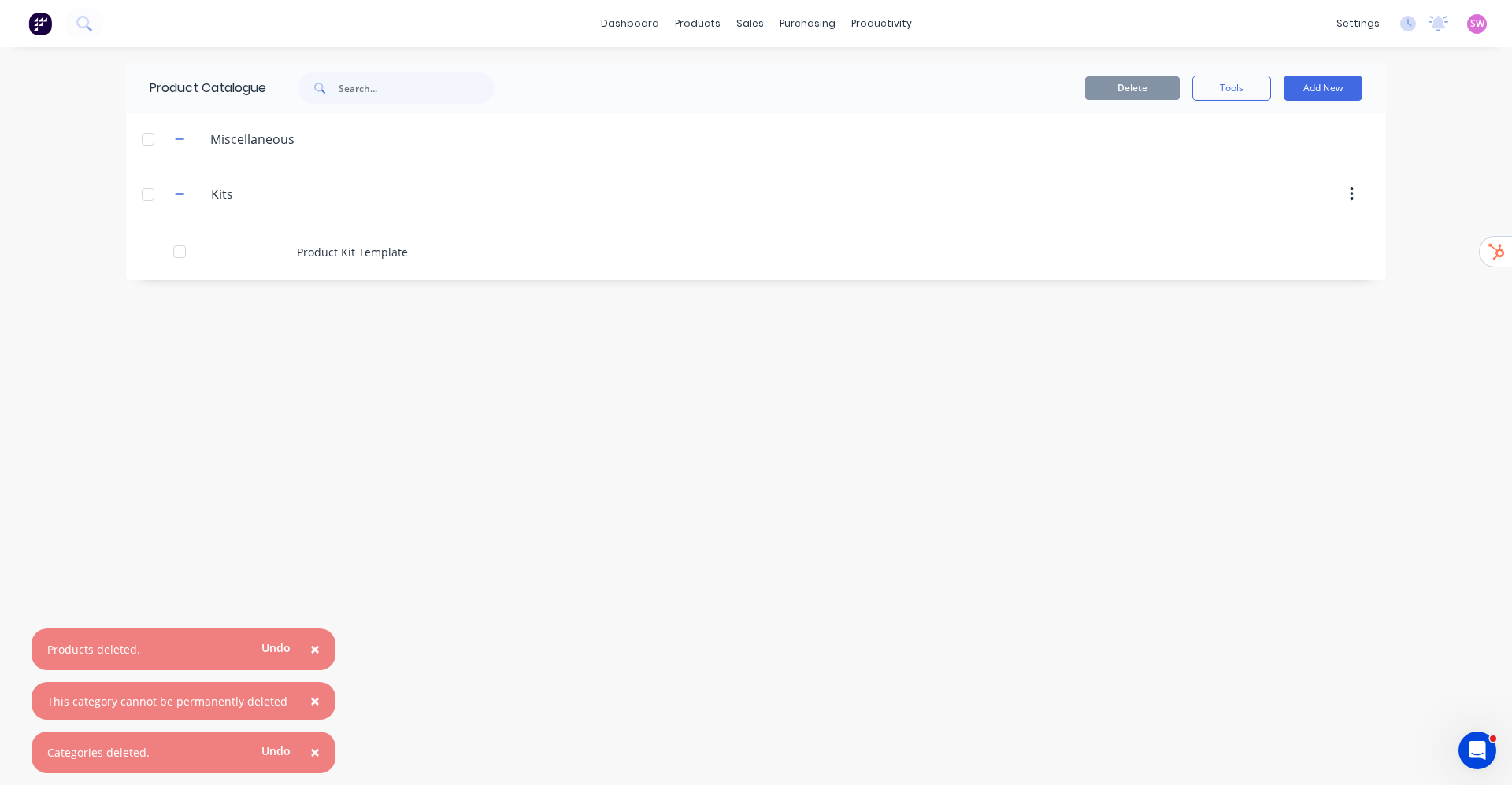
click at [311, 752] on span "×" at bounding box center [315, 752] width 9 height 22
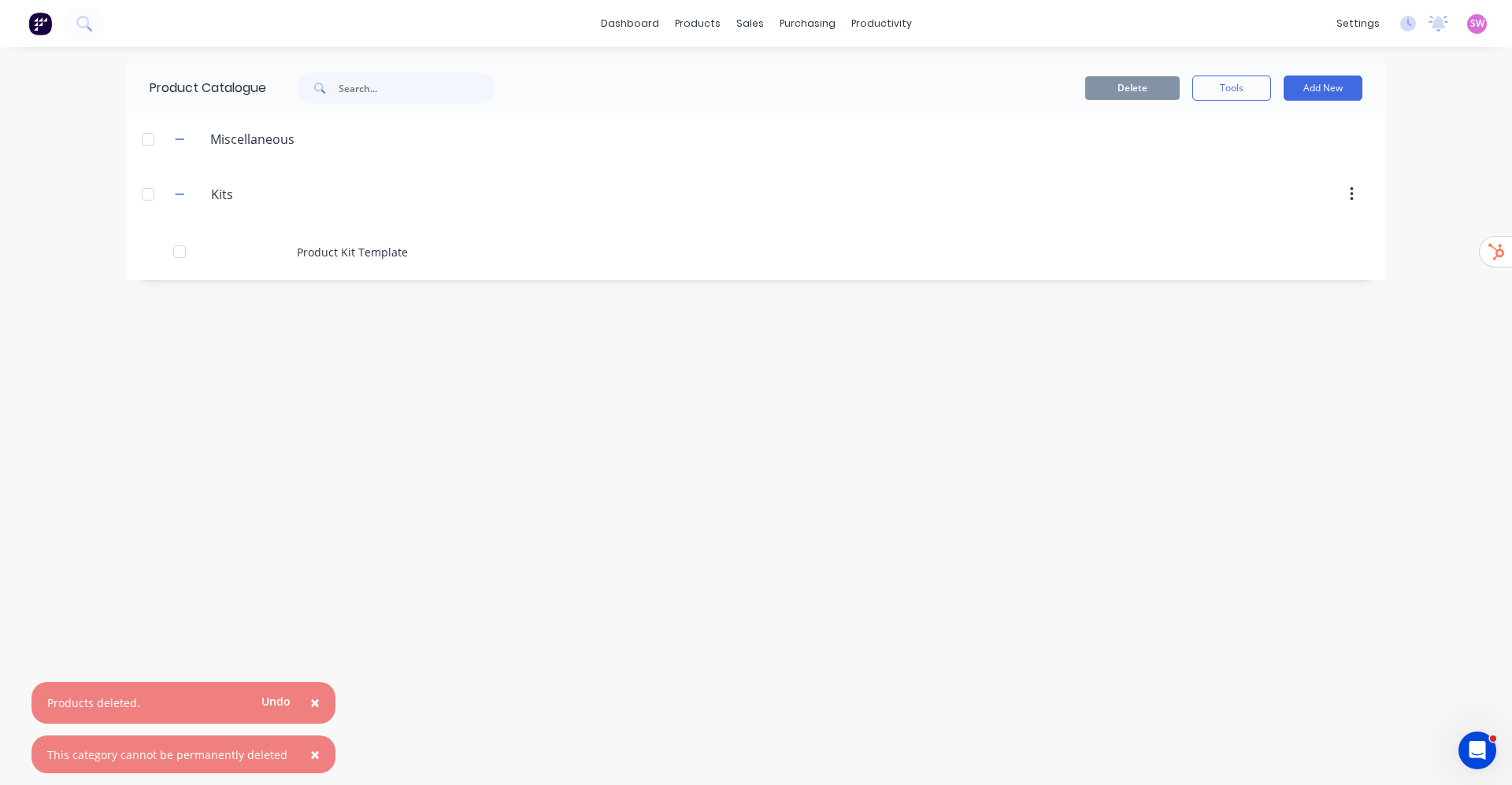
click at [310, 750] on span "×" at bounding box center [315, 755] width 9 height 22
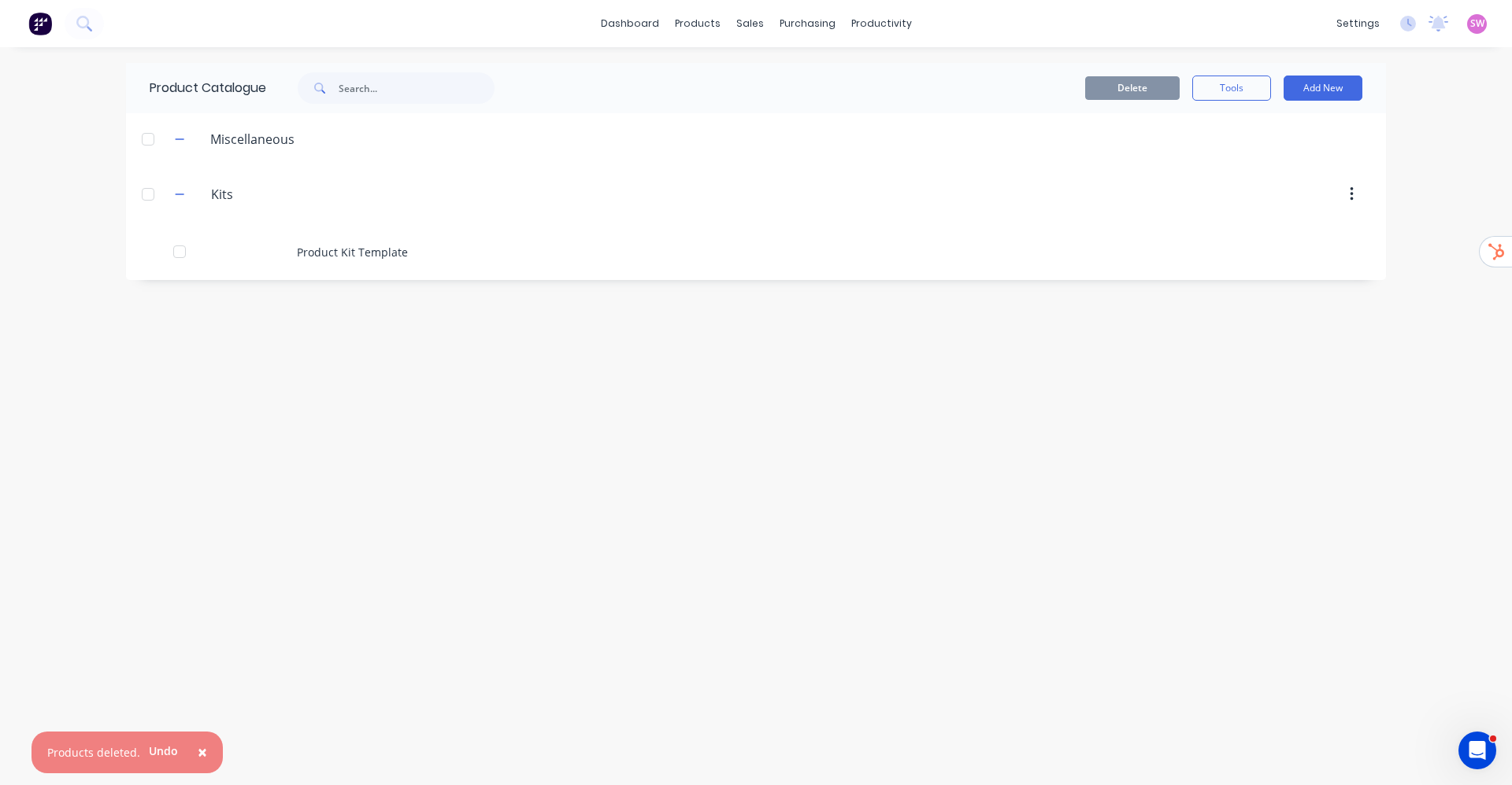
click at [203, 751] on span "×" at bounding box center [203, 752] width 9 height 22
drag, startPoint x: 535, startPoint y: 543, endPoint x: 565, endPoint y: 524, distance: 35.5
click at [542, 539] on div "Product Catalogue Delete Tools Add New Miscellaneous Kits Kits Product Kit Temp…" at bounding box center [756, 415] width 1260 height 707
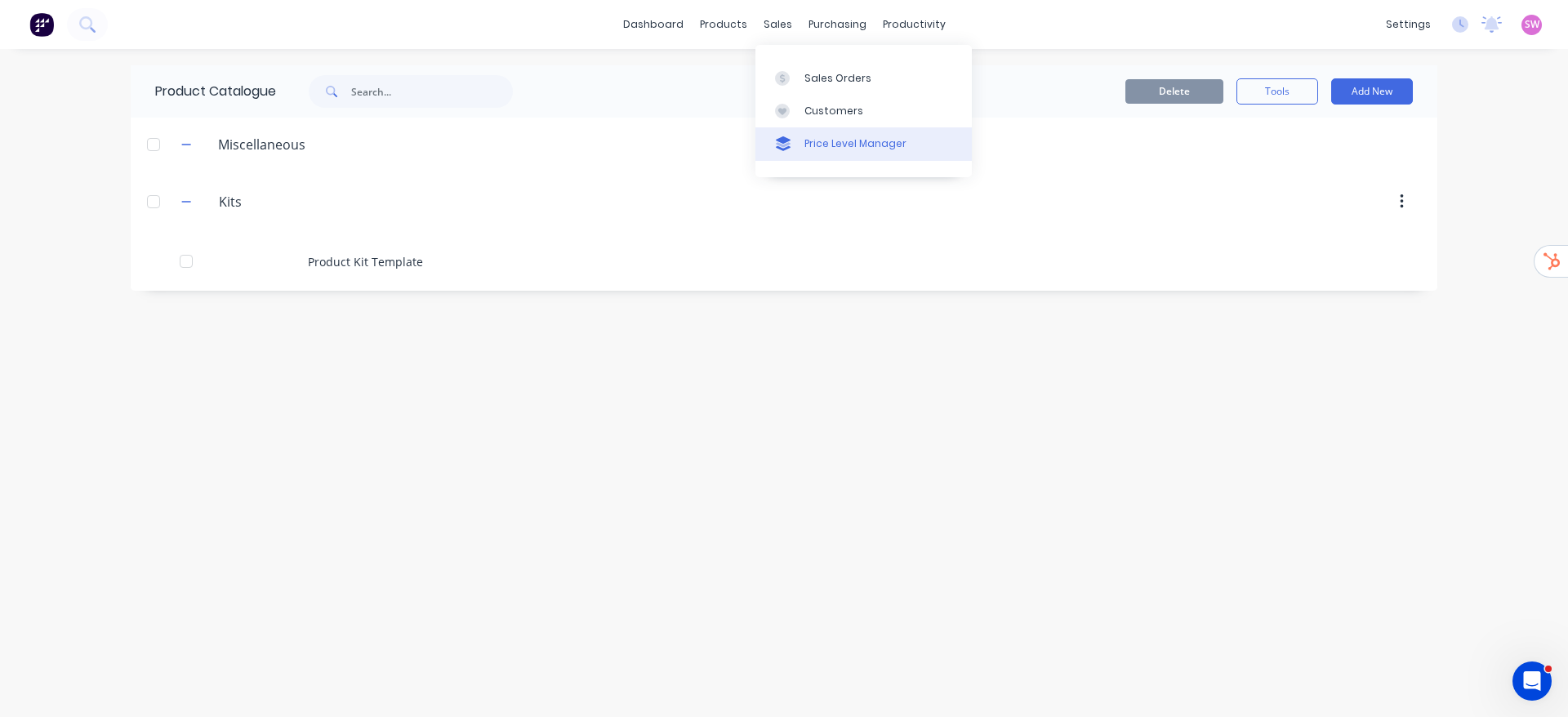
click at [802, 145] on link "Price Level Manager" at bounding box center [863, 144] width 216 height 33
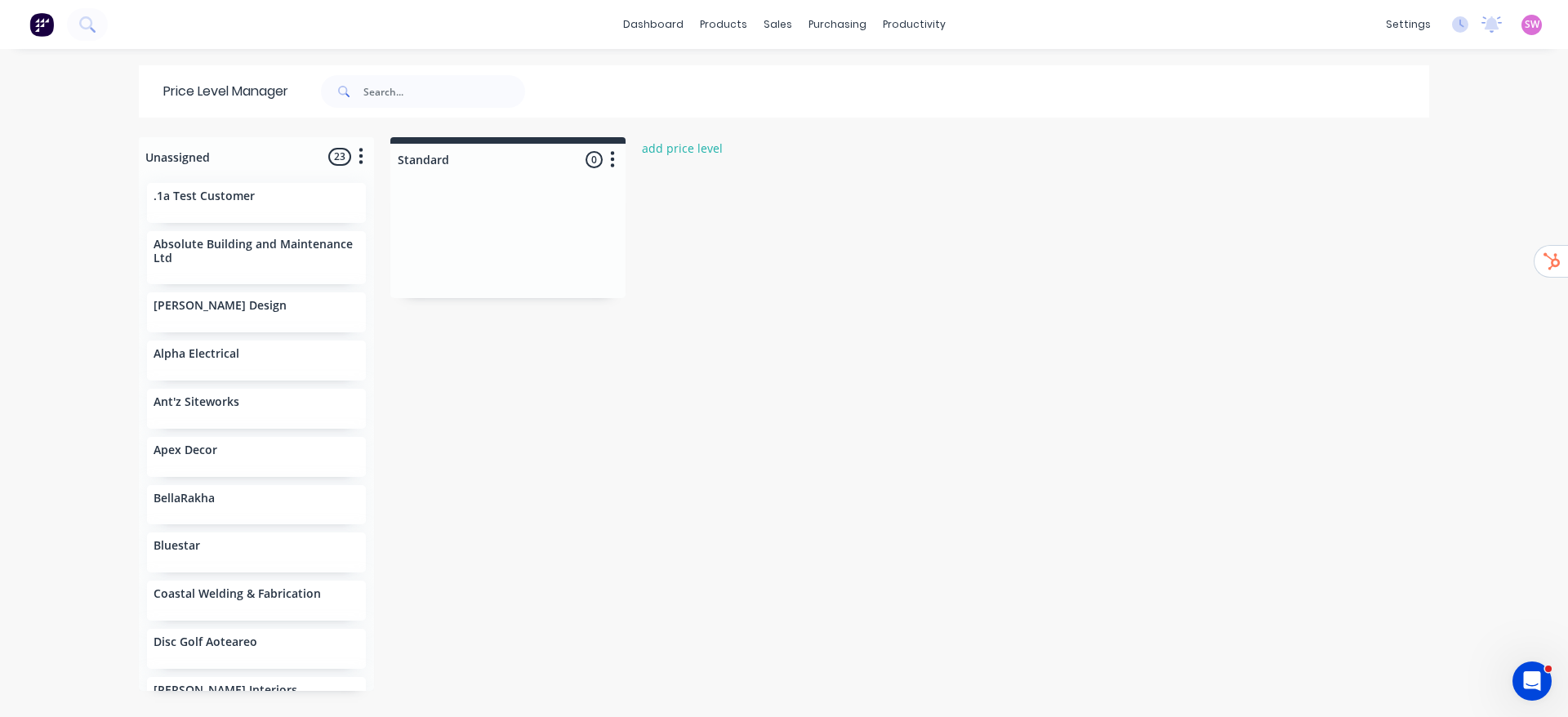
click at [38, 39] on button at bounding box center [41, 24] width 34 height 33
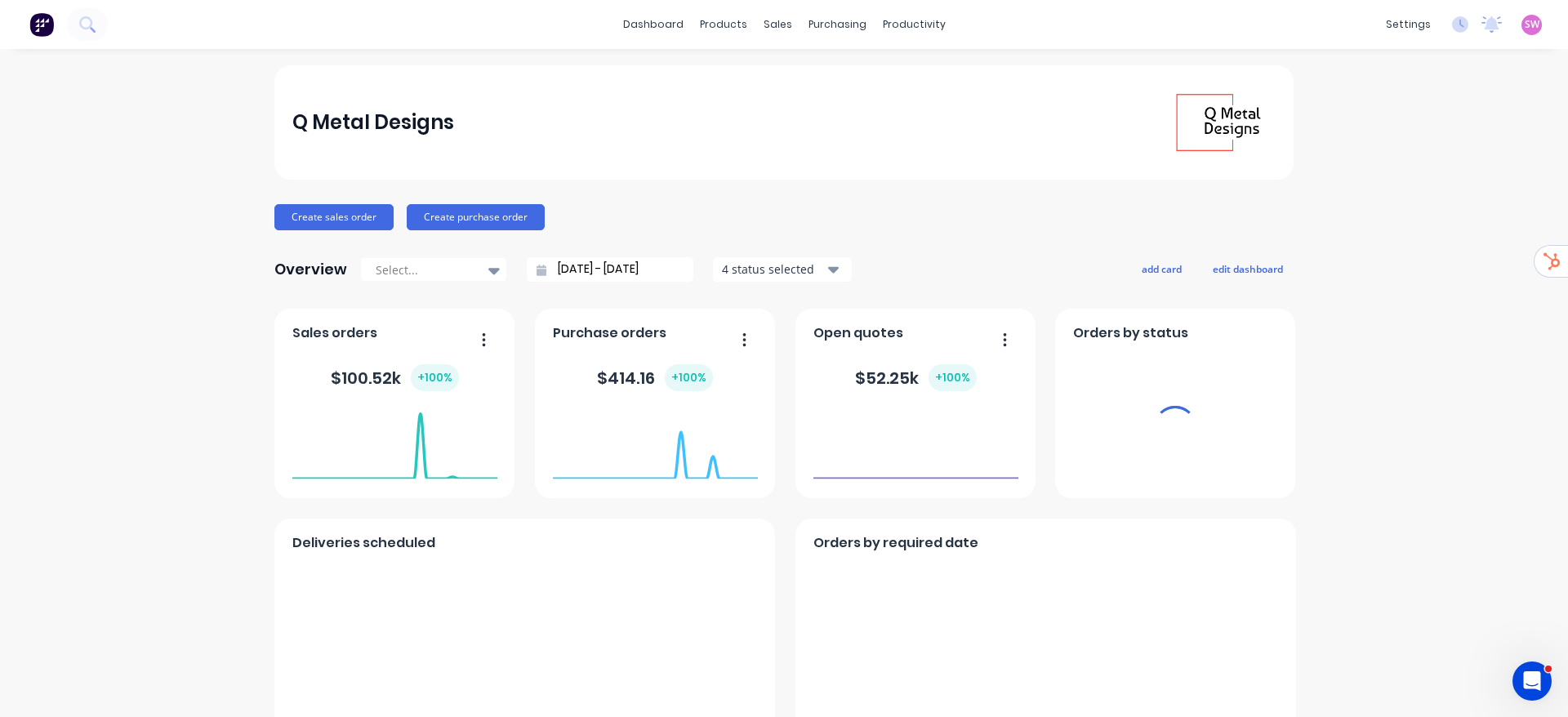
click at [1514, 34] on div "settings No new notifications Mark all as read You have no notifications SW Q M…" at bounding box center [1472, 24] width 190 height 24
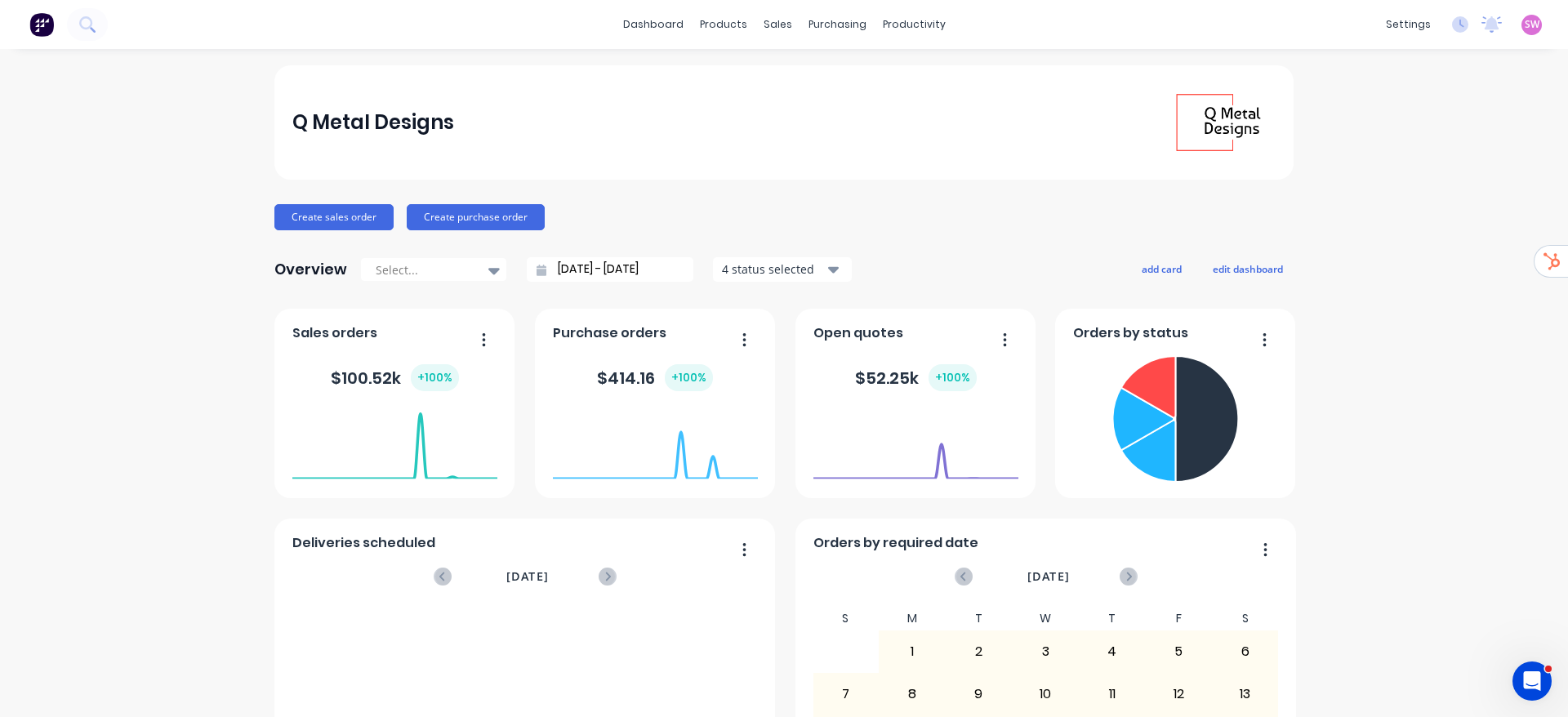
click at [1522, 32] on div "SW Q Metal Designs Stuart Wheatley Administrator Profile Sign out" at bounding box center [1531, 24] width 20 height 20
click at [1524, 26] on span "SW" at bounding box center [1531, 24] width 15 height 15
click at [1395, 216] on button "Sign out" at bounding box center [1430, 205] width 216 height 33
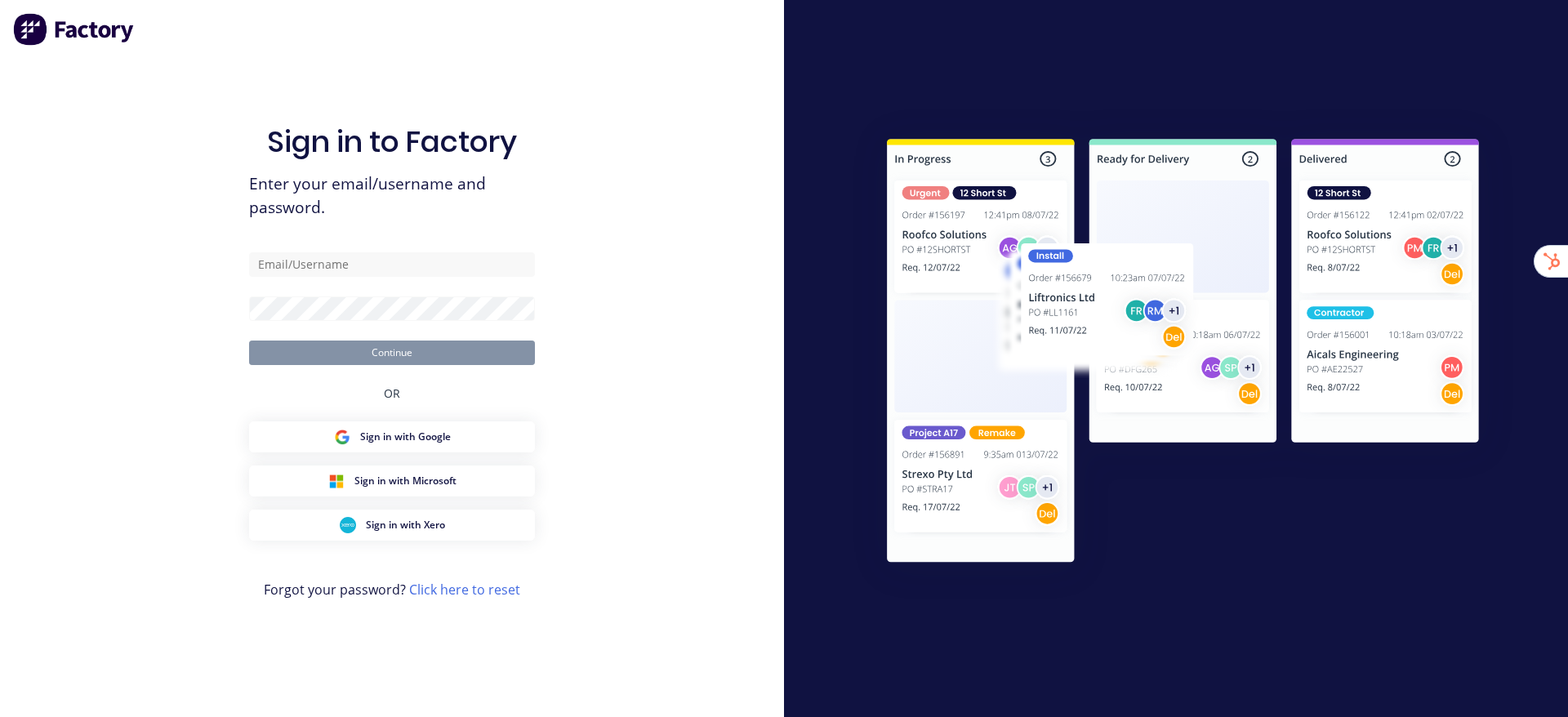
click at [277, 54] on div "Sign in to Factory Enter your email/username and password. Continue OR Sign in …" at bounding box center [391, 375] width 286 height 659
type input "stuart@factory.app"
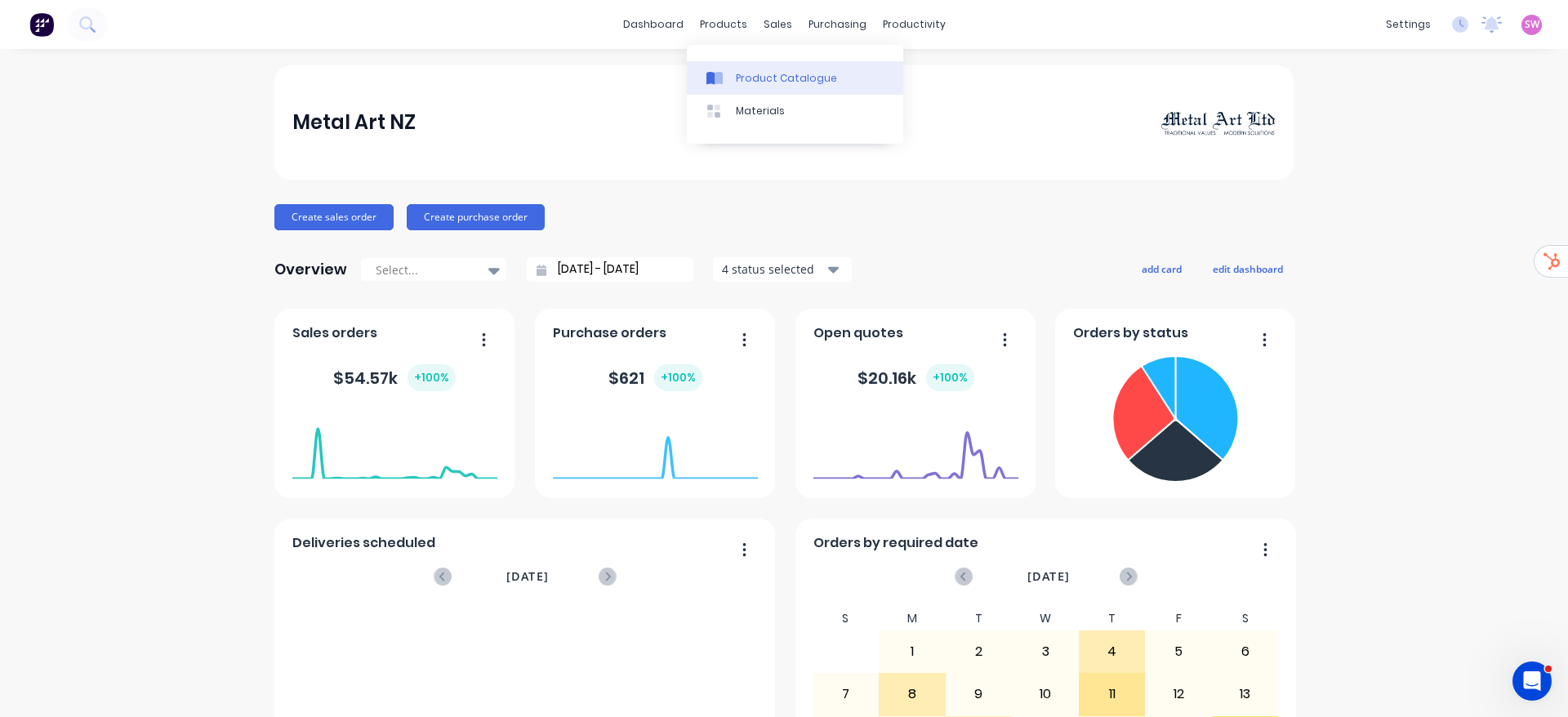
click at [742, 71] on div "Product Catalogue" at bounding box center [786, 78] width 102 height 15
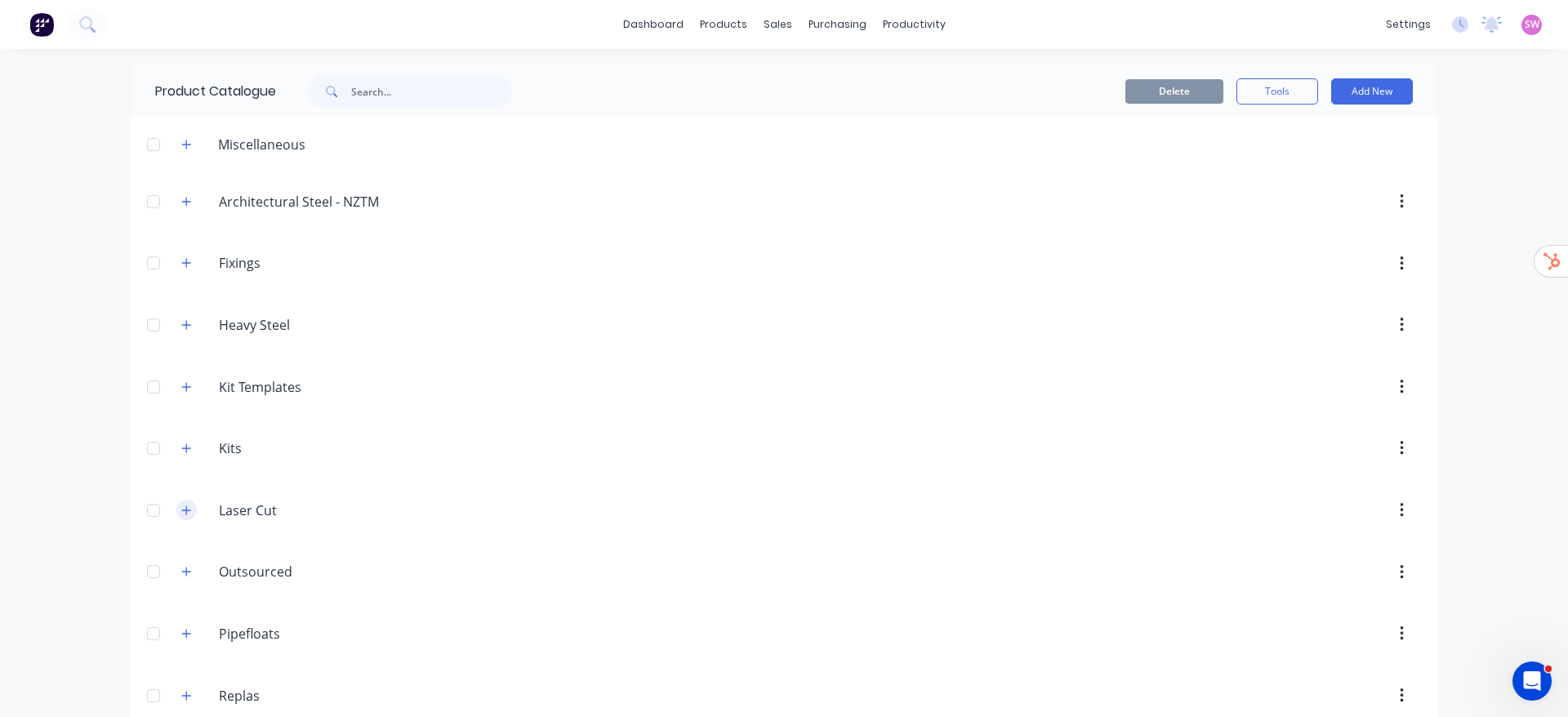
click at [181, 507] on icon "button" at bounding box center [186, 511] width 10 height 12
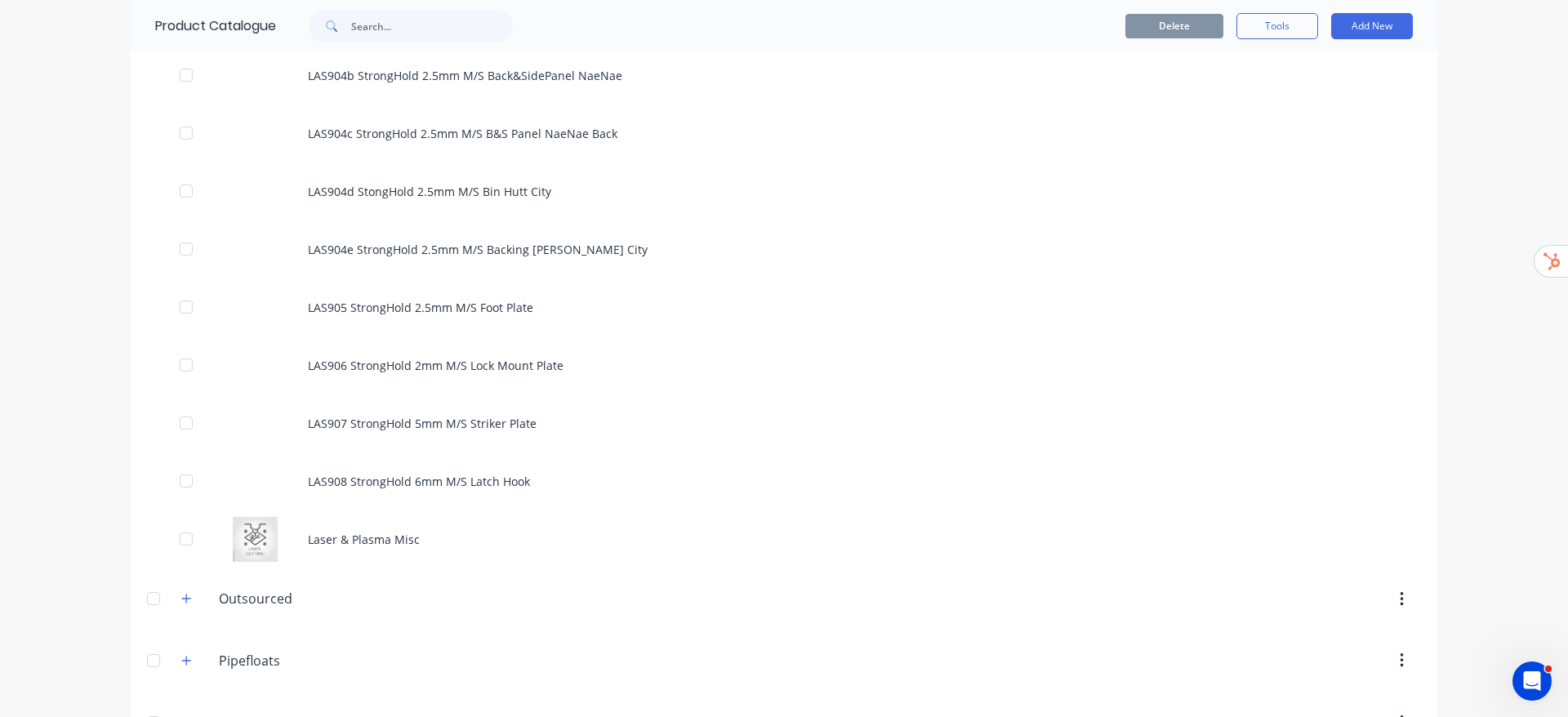
scroll to position [14301, 0]
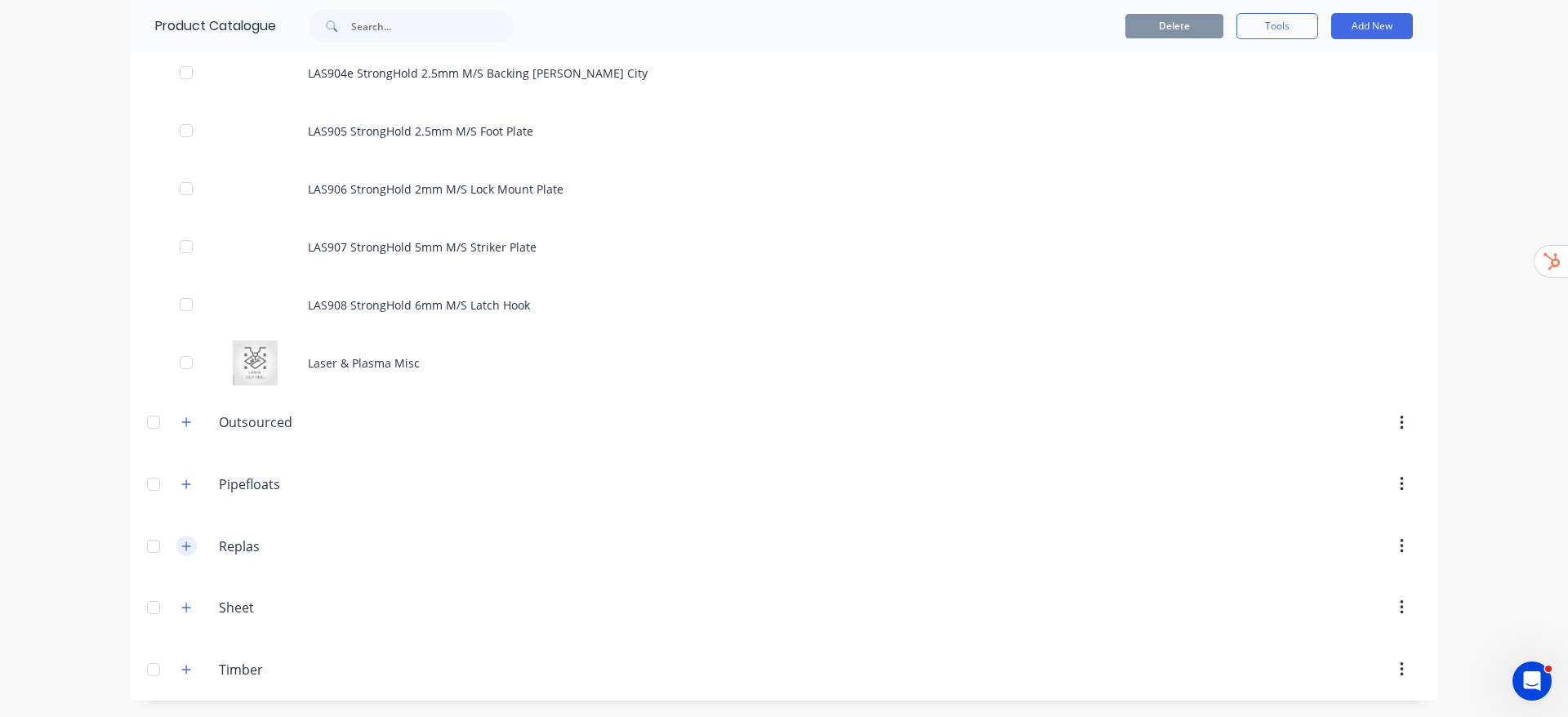
click at [182, 541] on icon "button" at bounding box center [186, 546] width 10 height 12
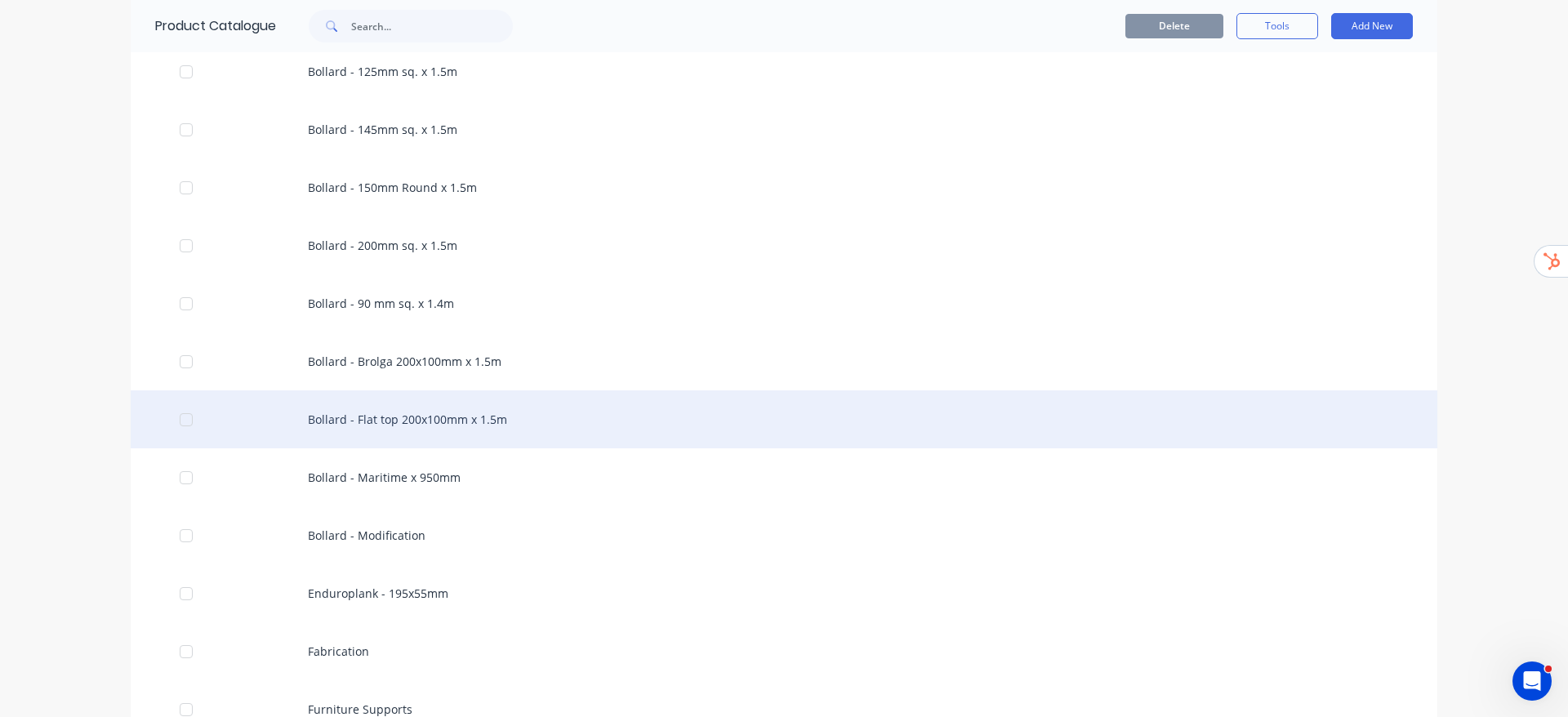
scroll to position [14526, 0]
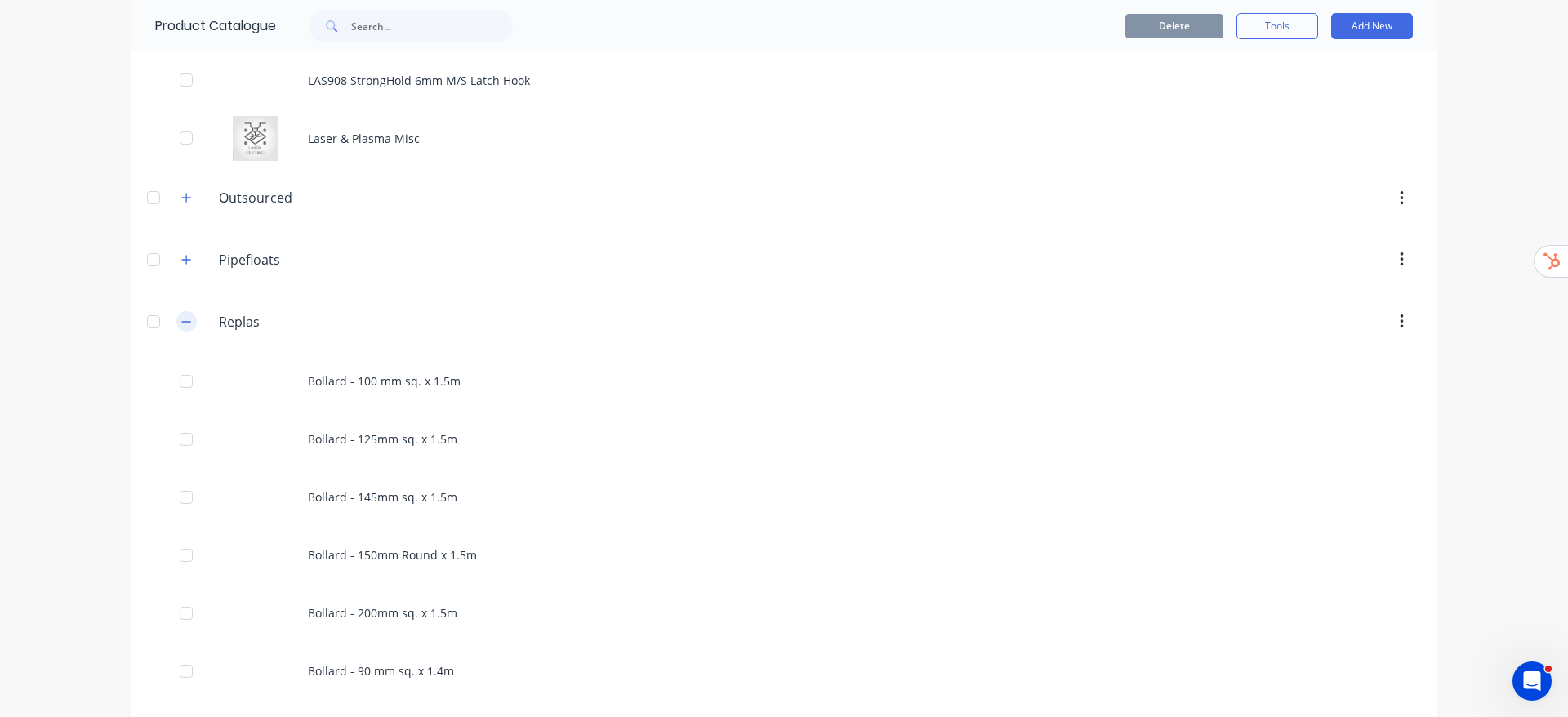
click at [185, 325] on button "button" at bounding box center [186, 321] width 20 height 20
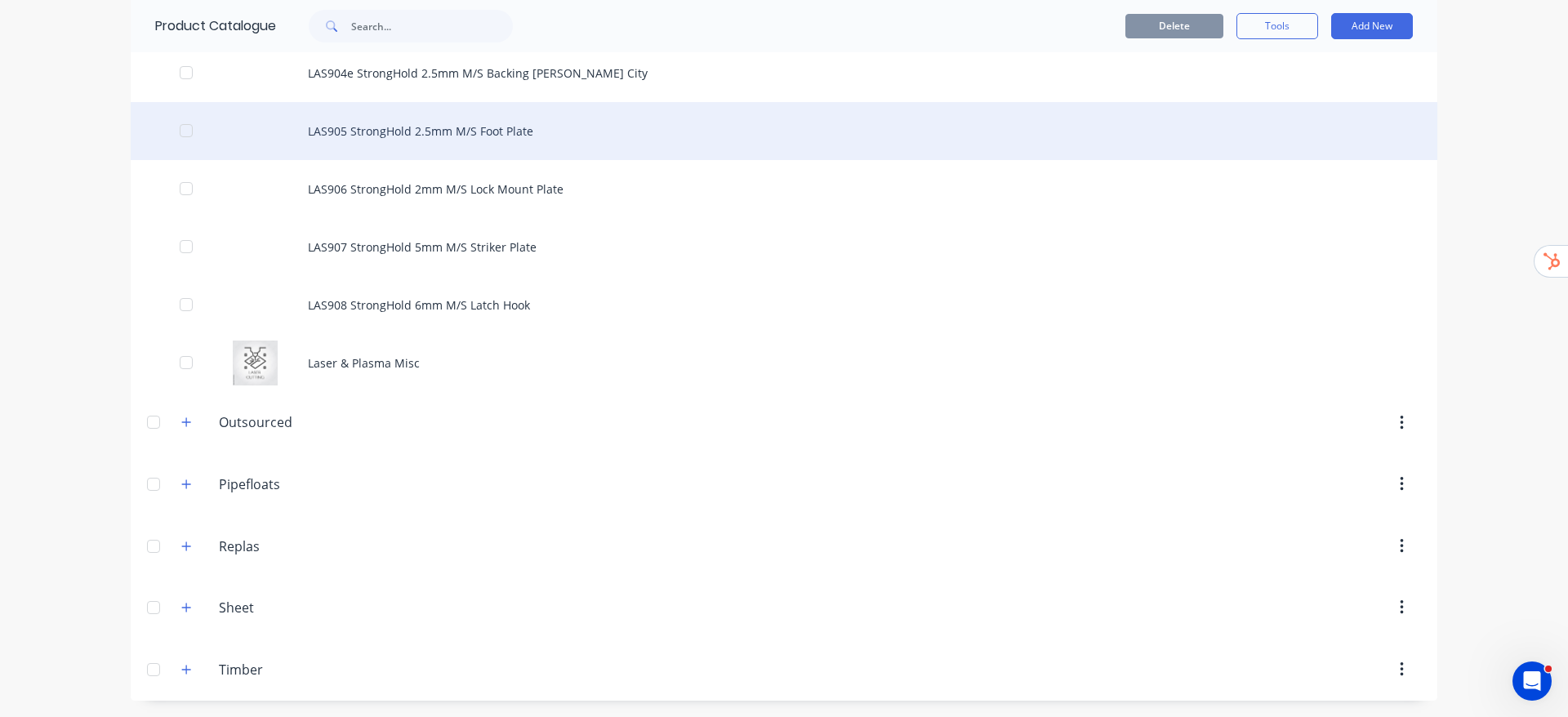
click at [456, 118] on div "LAS905 StrongHold 2.5mm M/S Foot Plate" at bounding box center [784, 131] width 1307 height 58
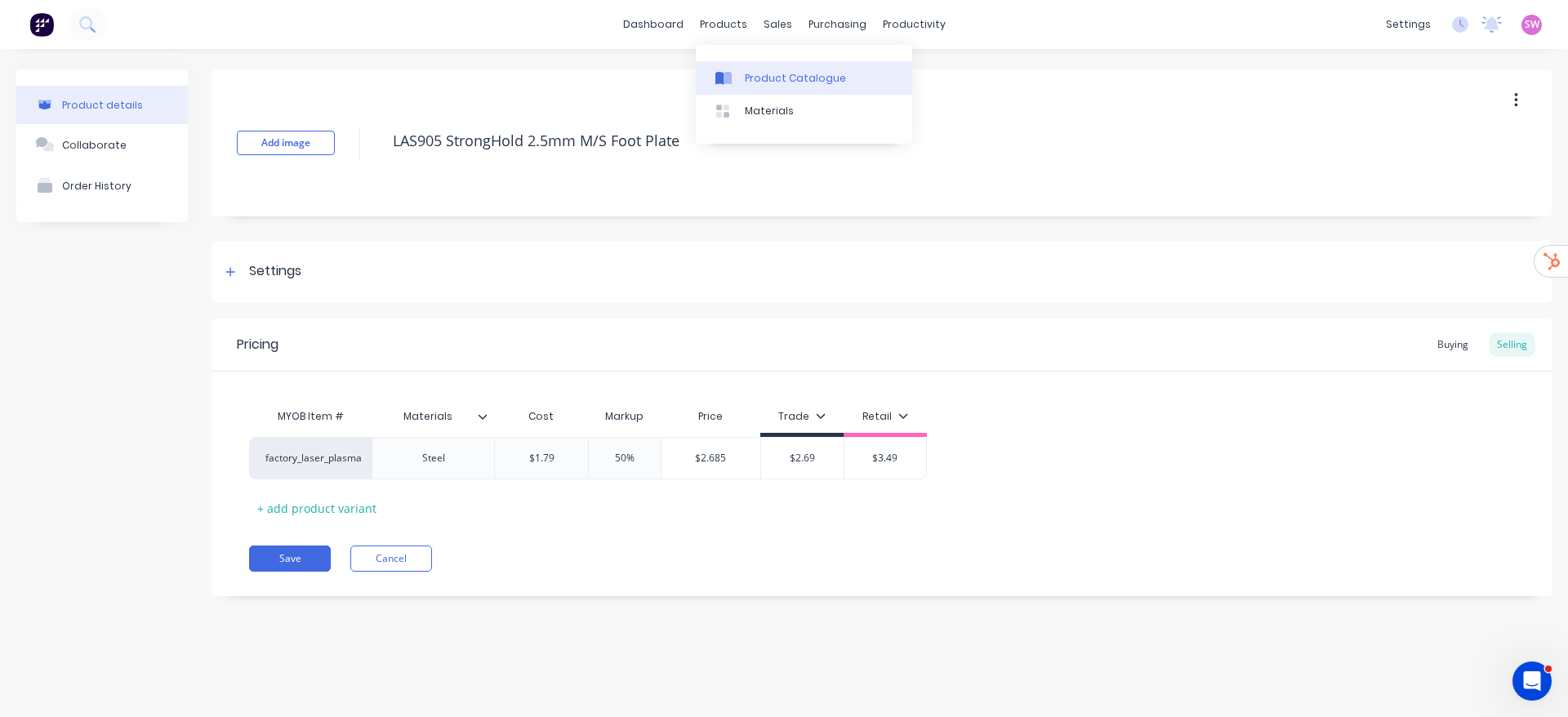
click at [742, 70] on link "Product Catalogue" at bounding box center [803, 78] width 216 height 33
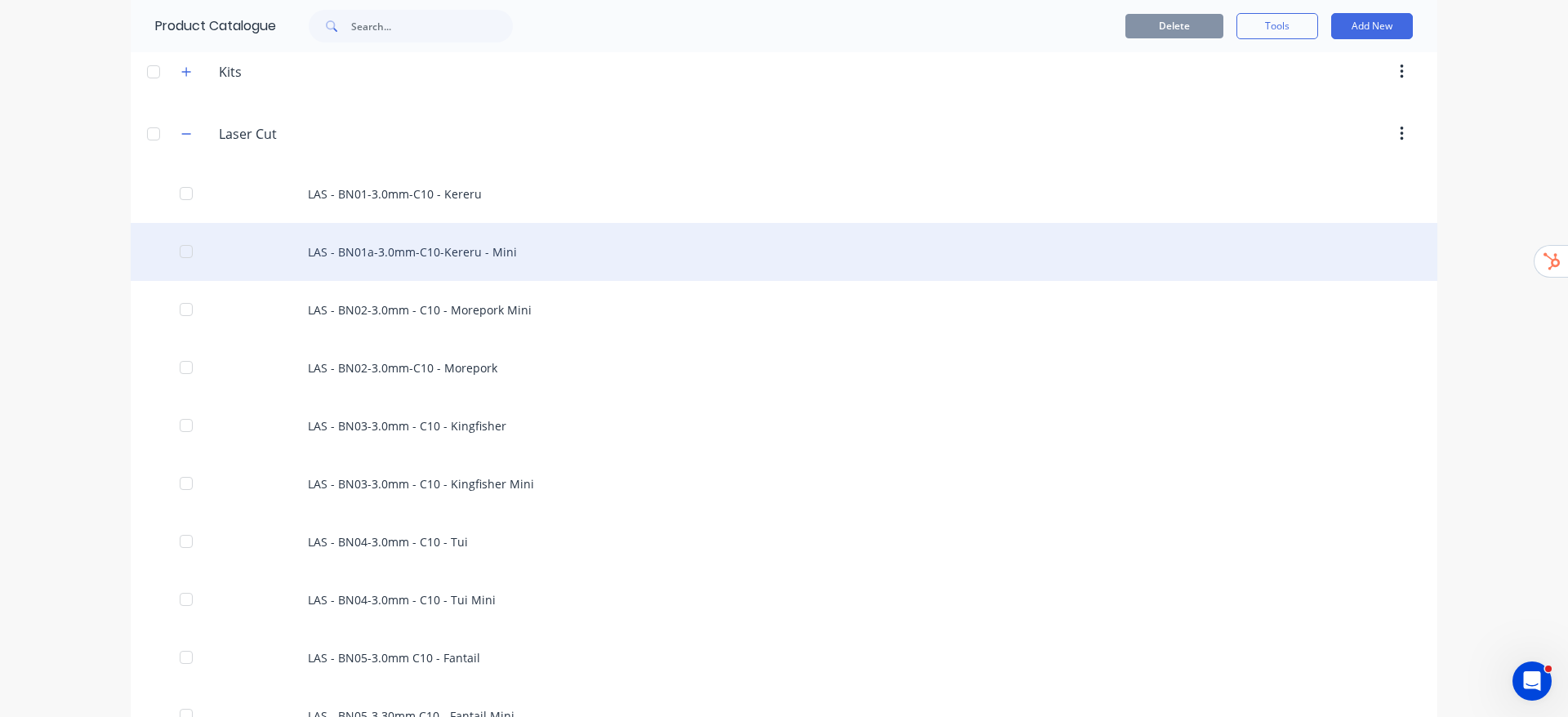
scroll to position [245, 0]
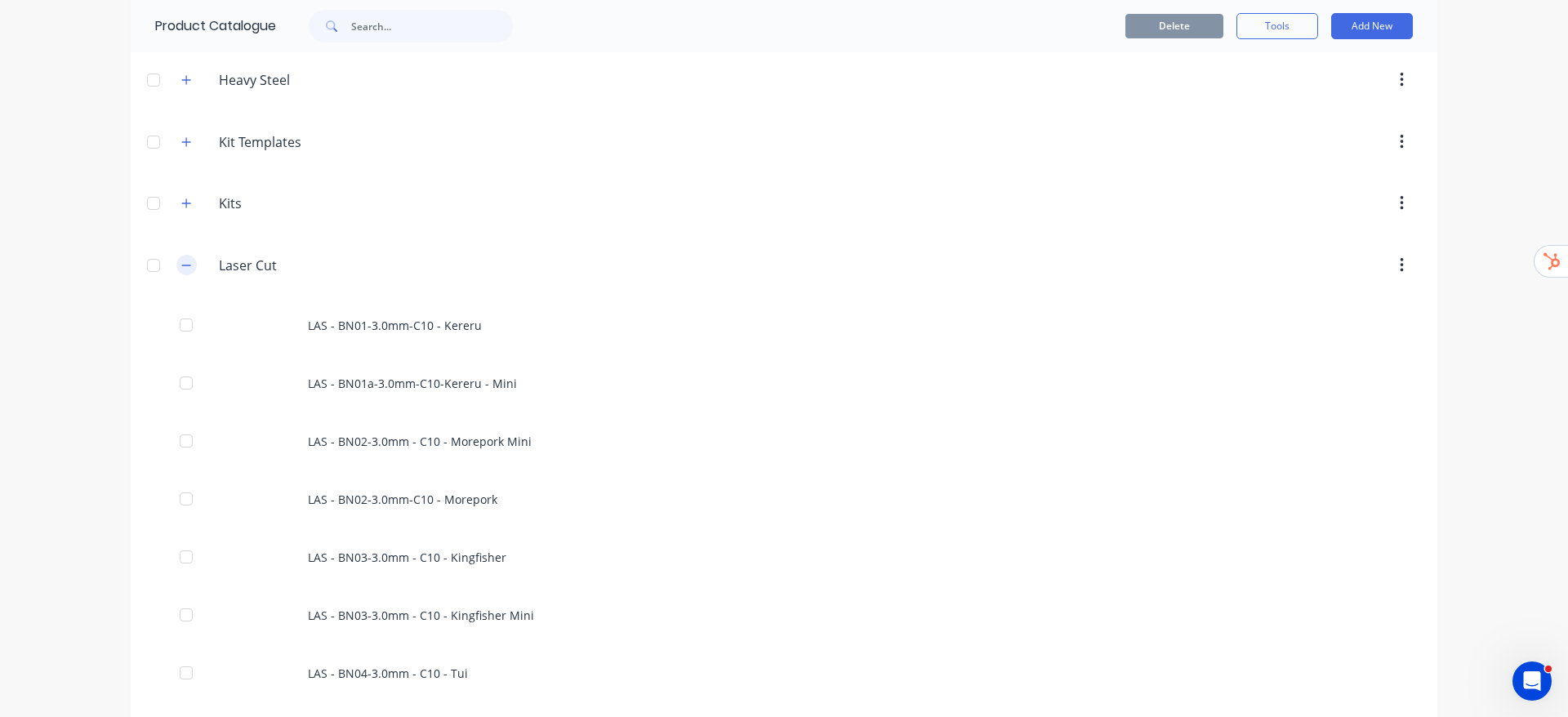
click at [181, 260] on icon "button" at bounding box center [186, 265] width 10 height 12
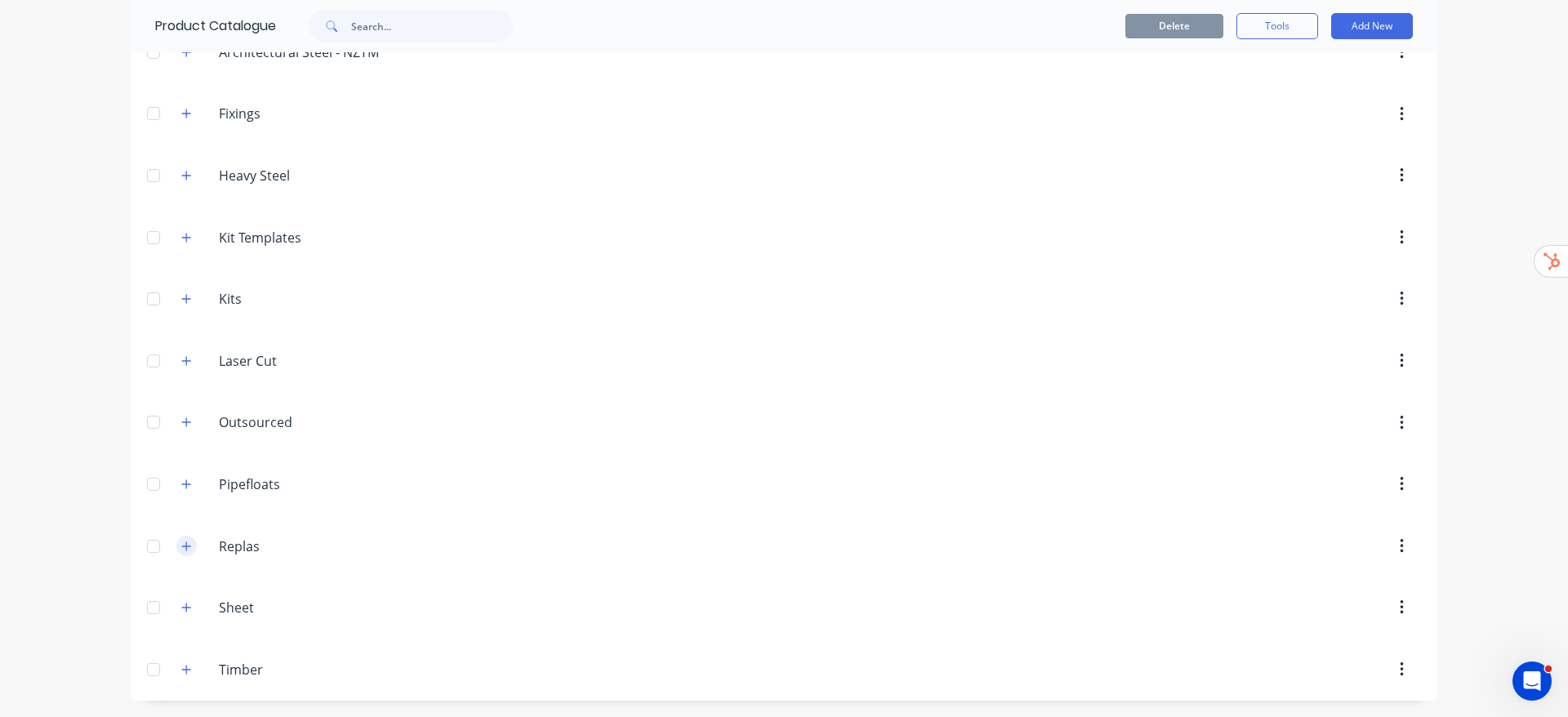
click at [176, 537] on button "button" at bounding box center [186, 546] width 20 height 20
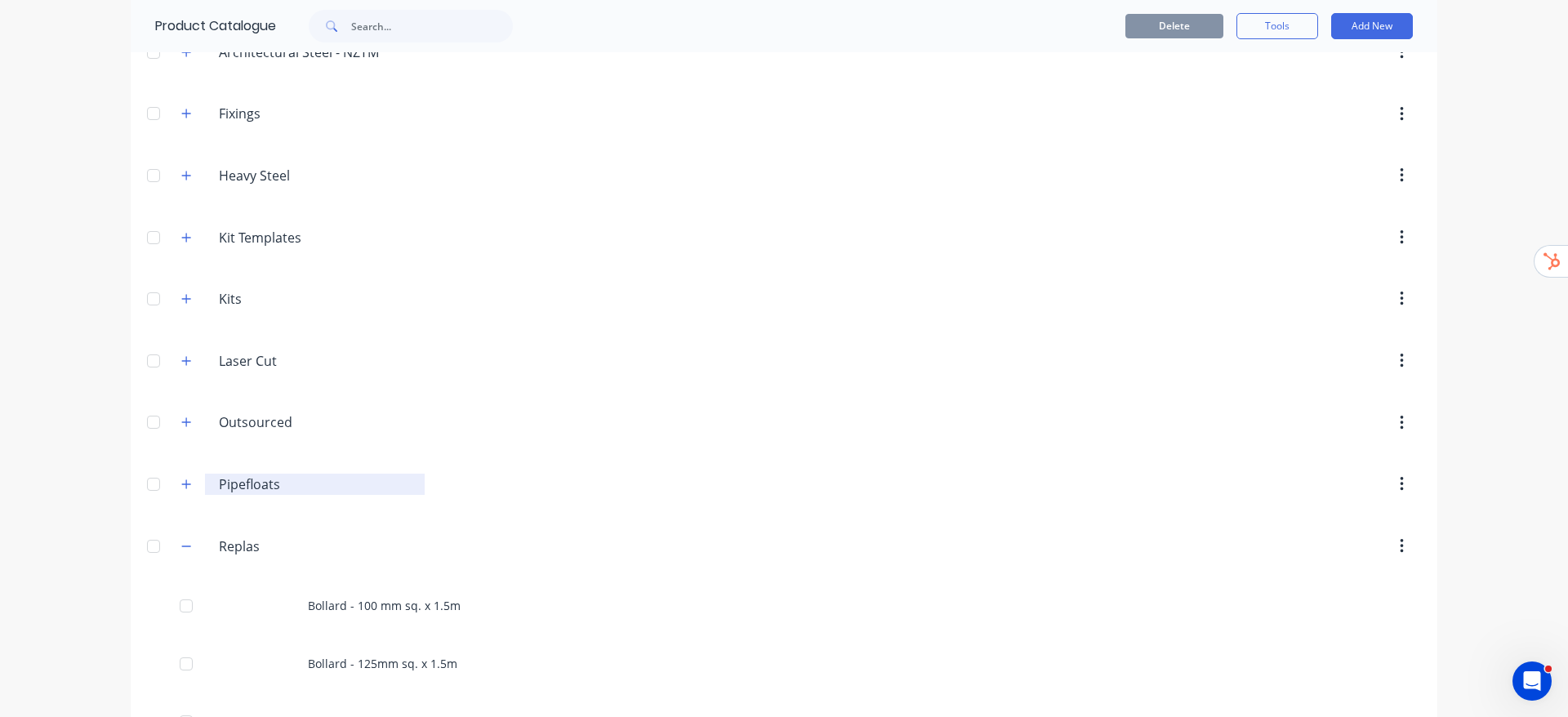
scroll to position [517, 0]
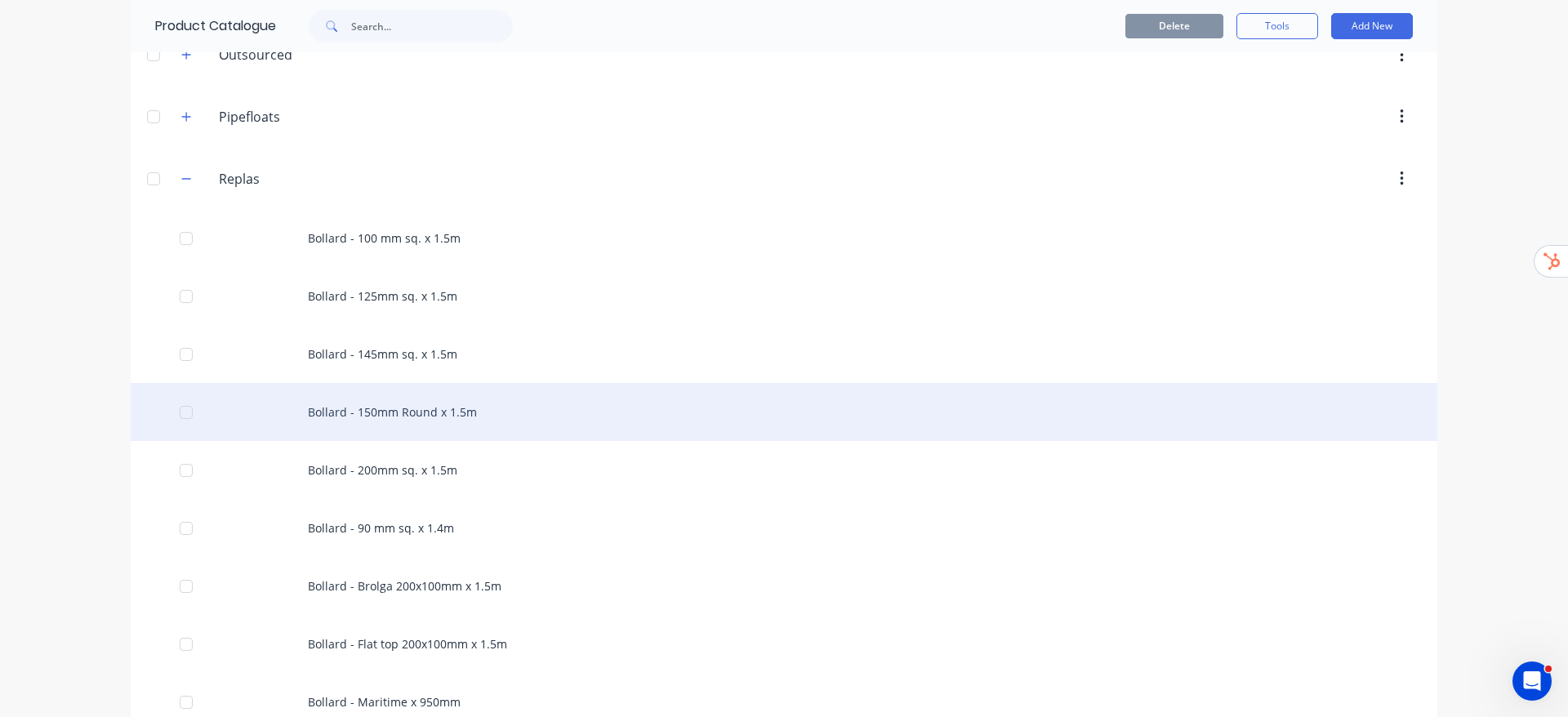
click at [401, 428] on div "Bollard - 150mm Round x 1.5m" at bounding box center [784, 412] width 1307 height 58
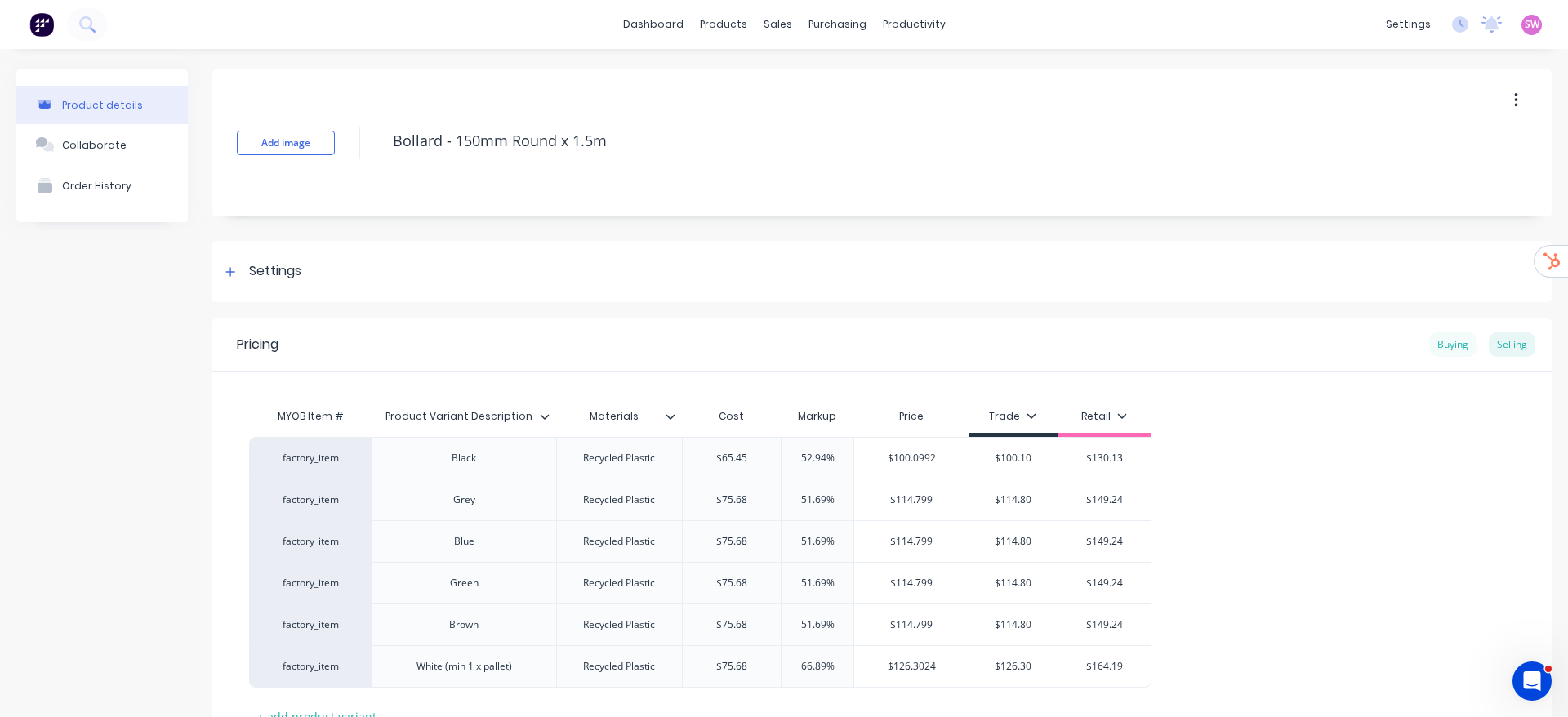
click at [1443, 353] on div "Buying" at bounding box center [1452, 344] width 47 height 24
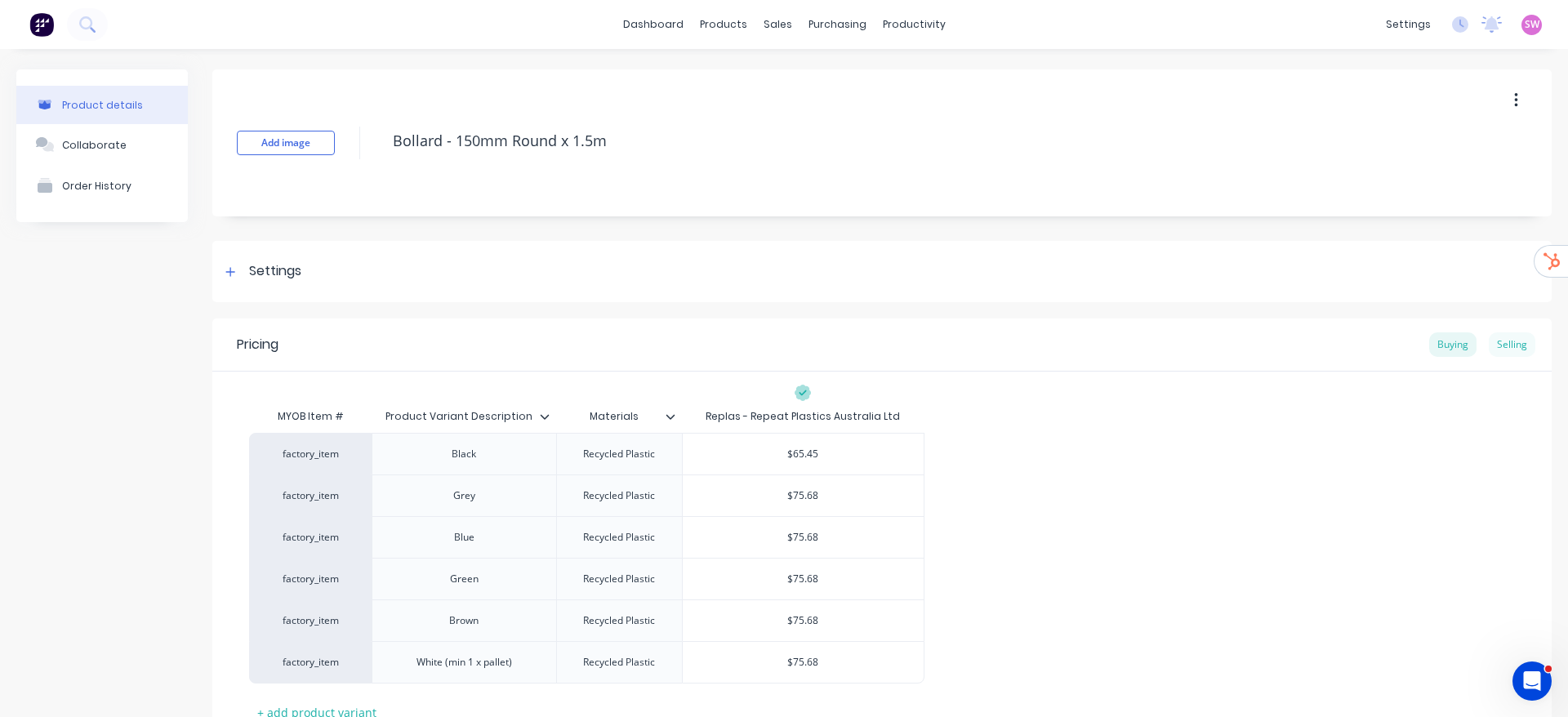
click at [1489, 341] on div "Selling" at bounding box center [1512, 344] width 46 height 24
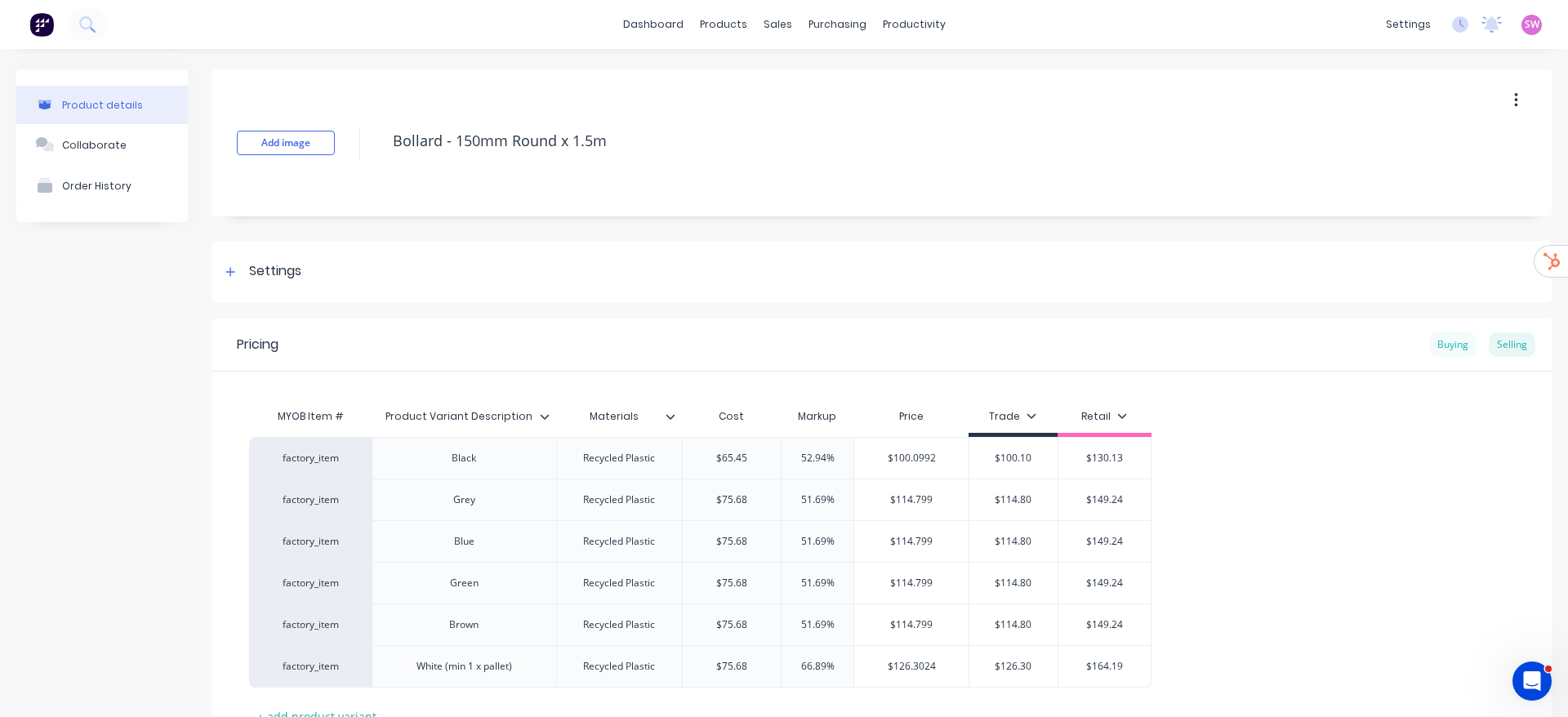
click at [1453, 351] on div "Buying" at bounding box center [1452, 344] width 47 height 24
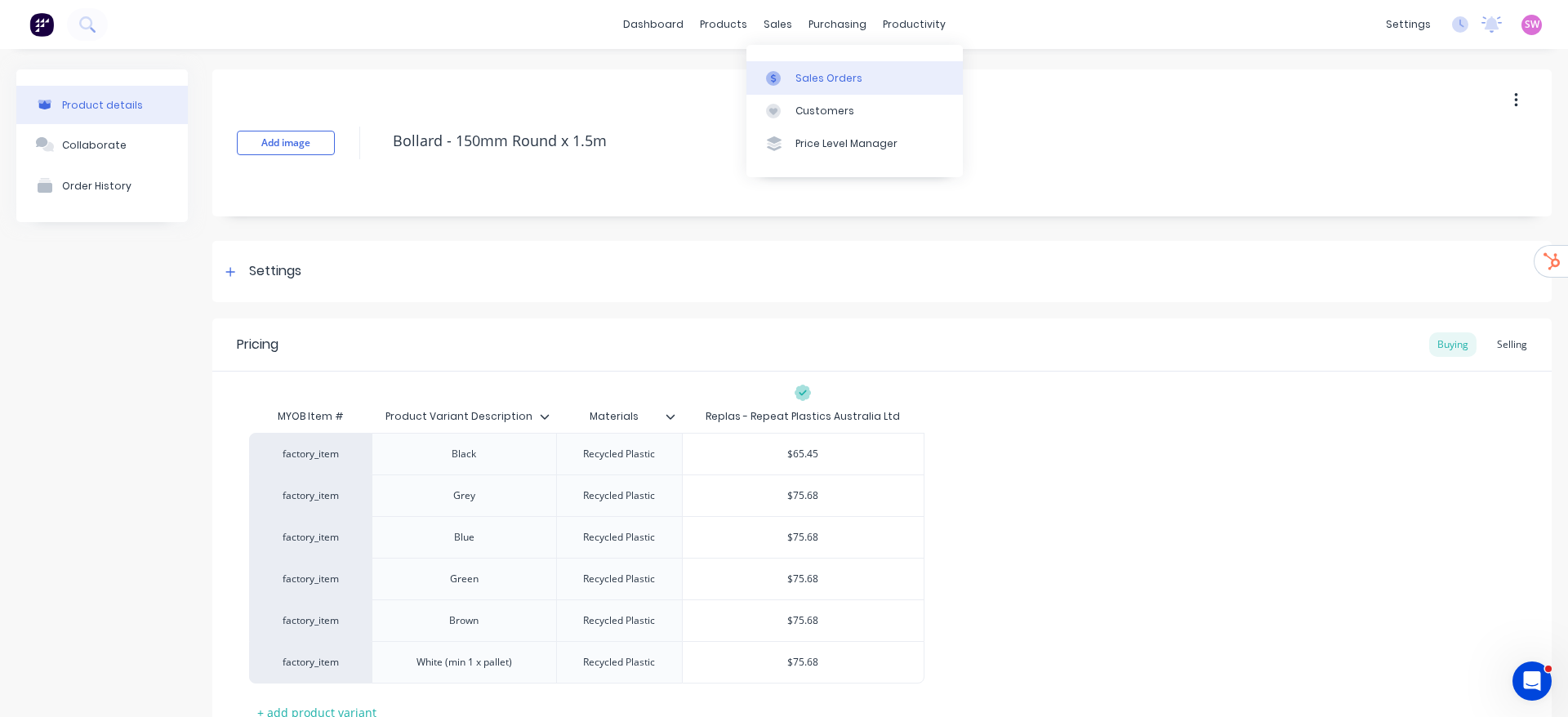
click at [804, 78] on div "Sales Orders" at bounding box center [828, 78] width 67 height 15
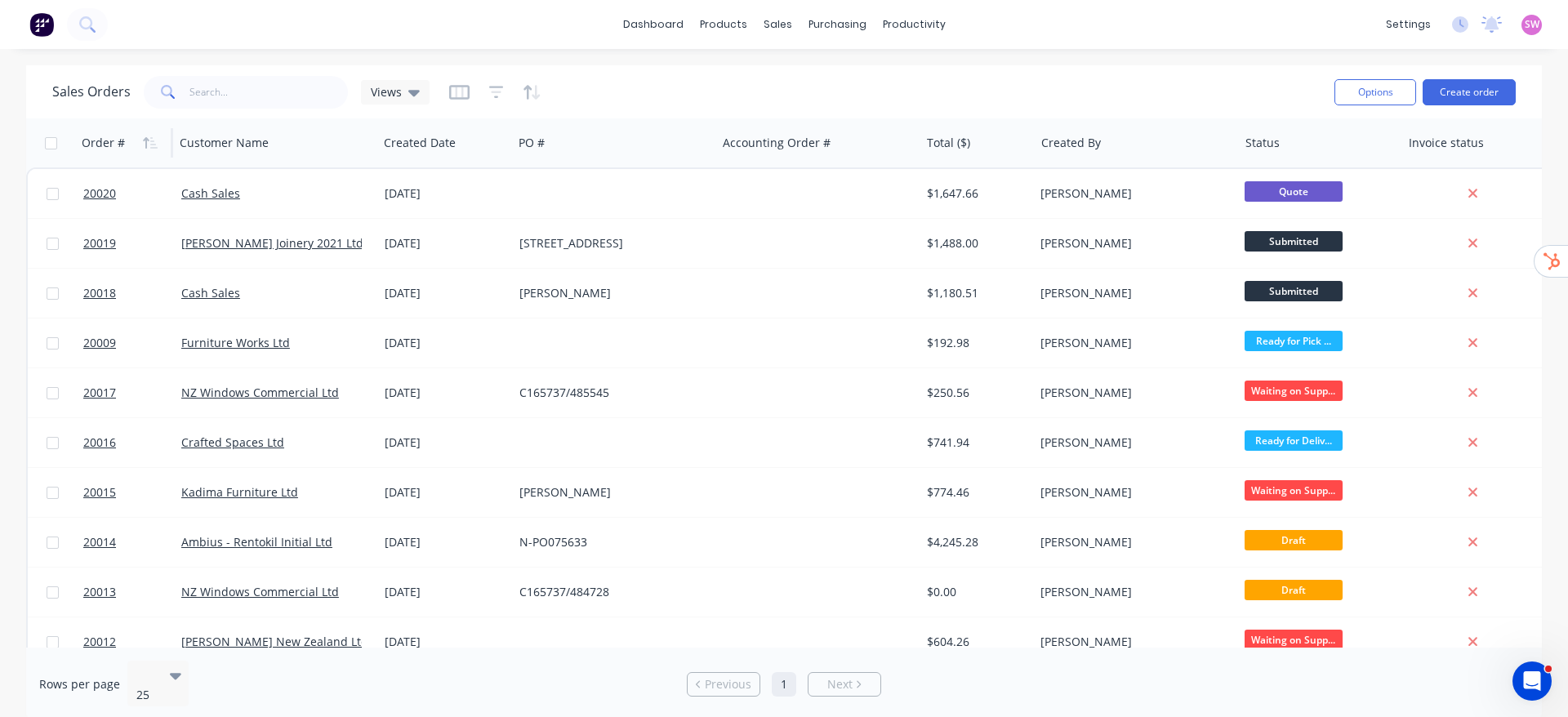
click at [129, 138] on div "Order #" at bounding box center [121, 143] width 80 height 33
click at [155, 147] on icon "button" at bounding box center [154, 143] width 8 height 12
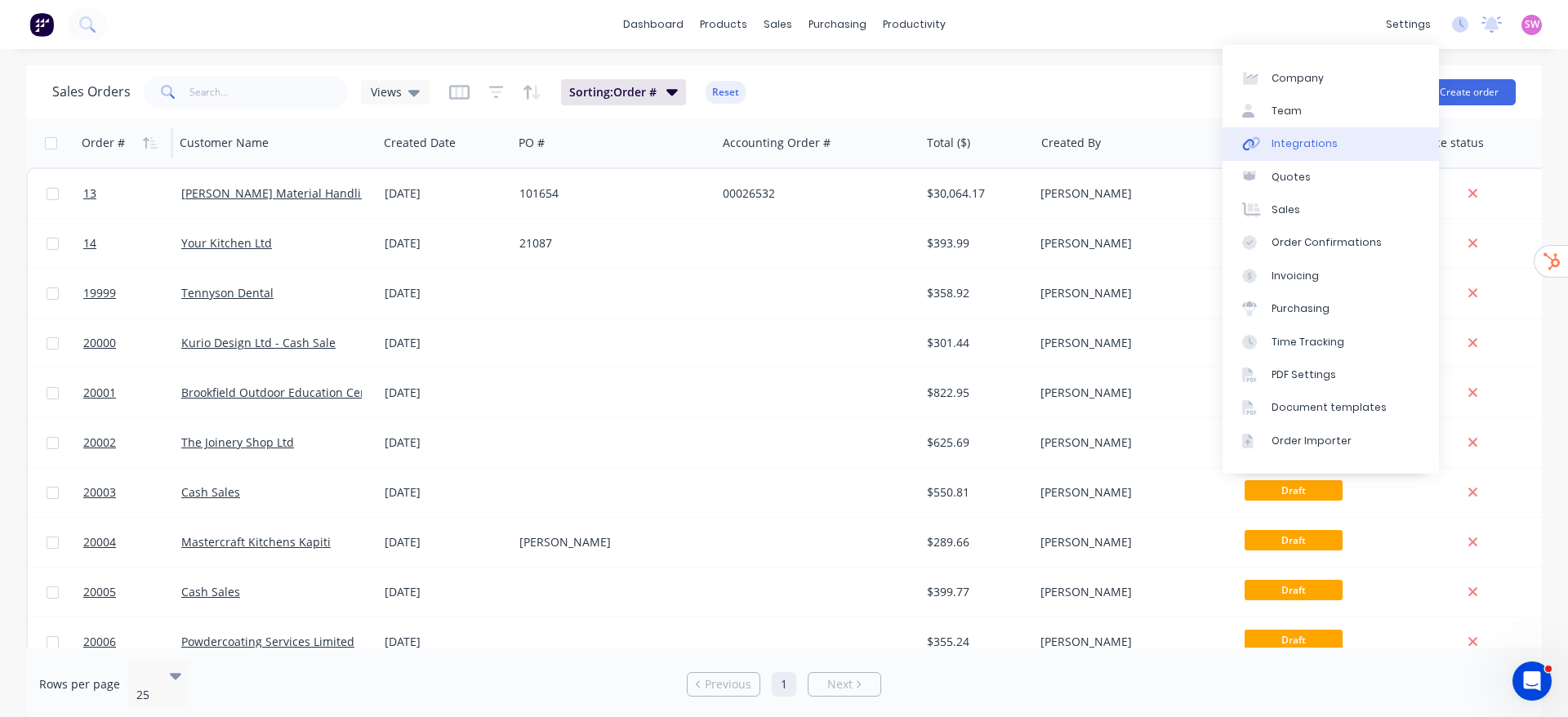
click at [1286, 144] on div "Integrations" at bounding box center [1305, 143] width 66 height 15
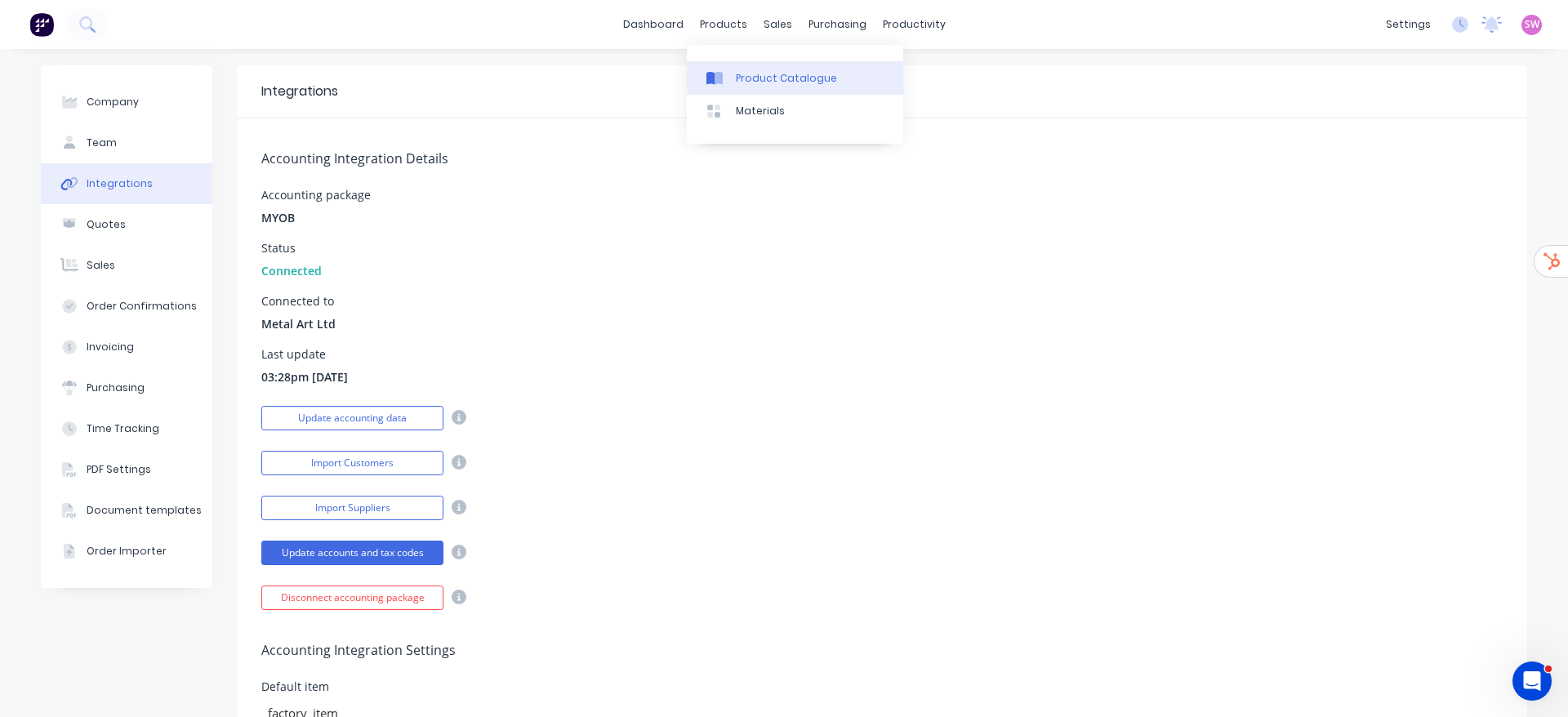
click at [803, 84] on div "Product Catalogue" at bounding box center [786, 78] width 102 height 15
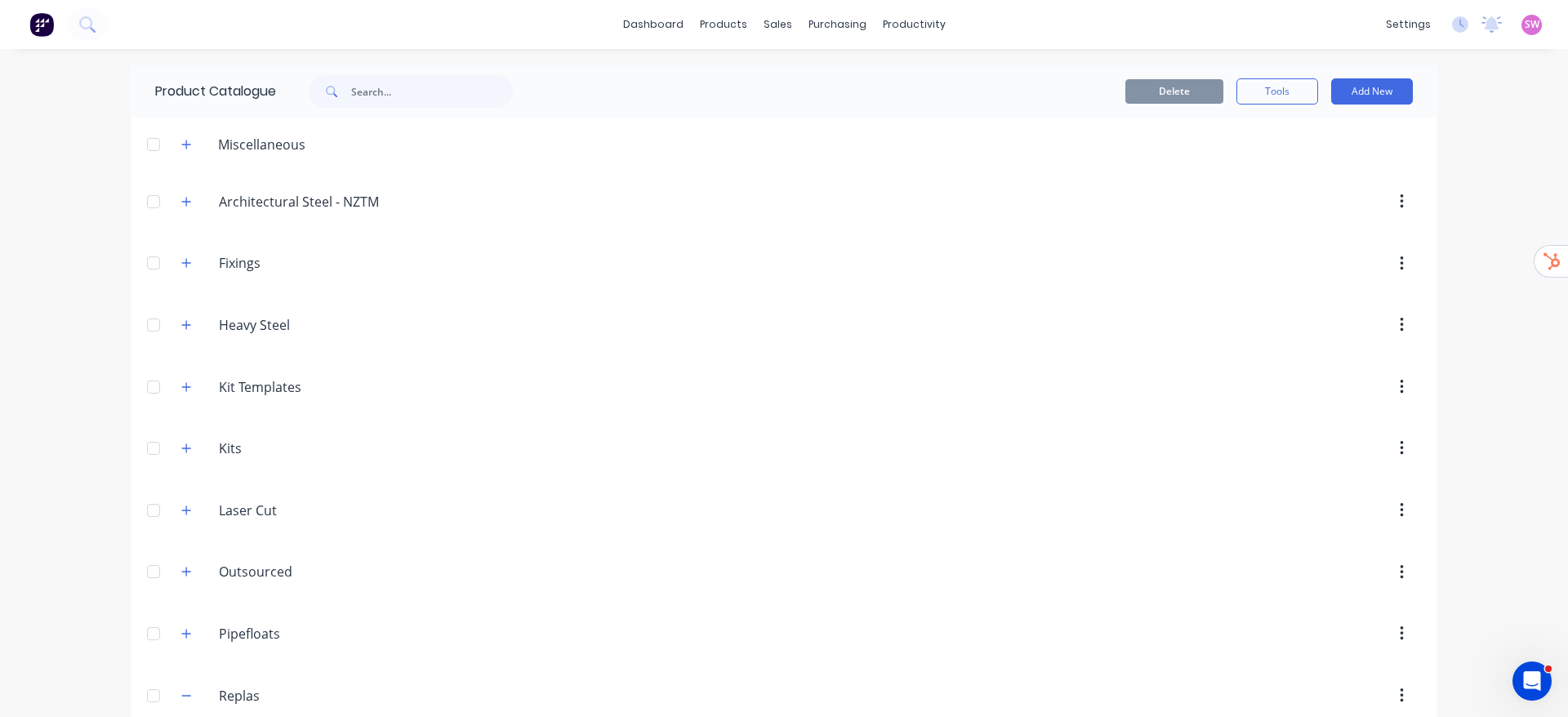
scroll to position [490, 0]
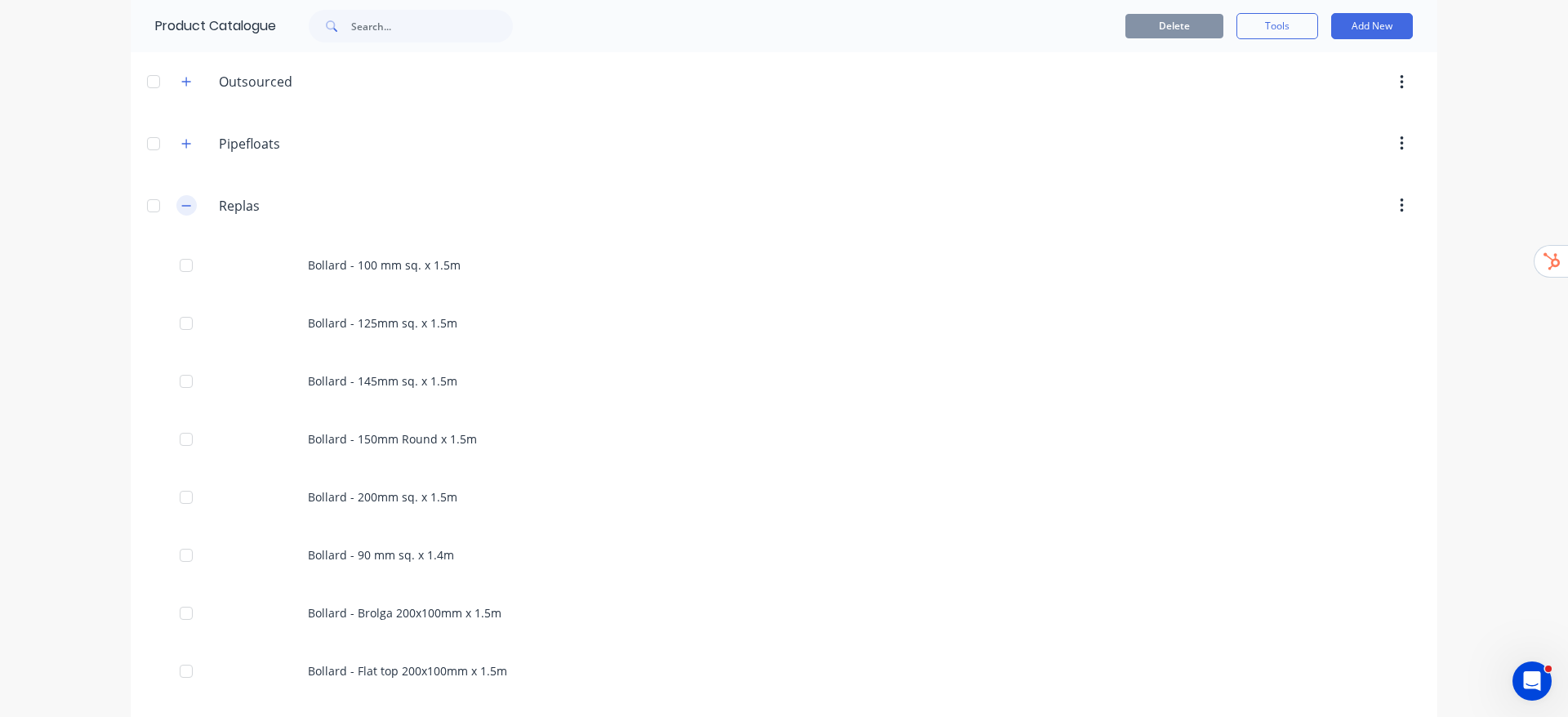
click at [176, 211] on button "button" at bounding box center [186, 205] width 20 height 20
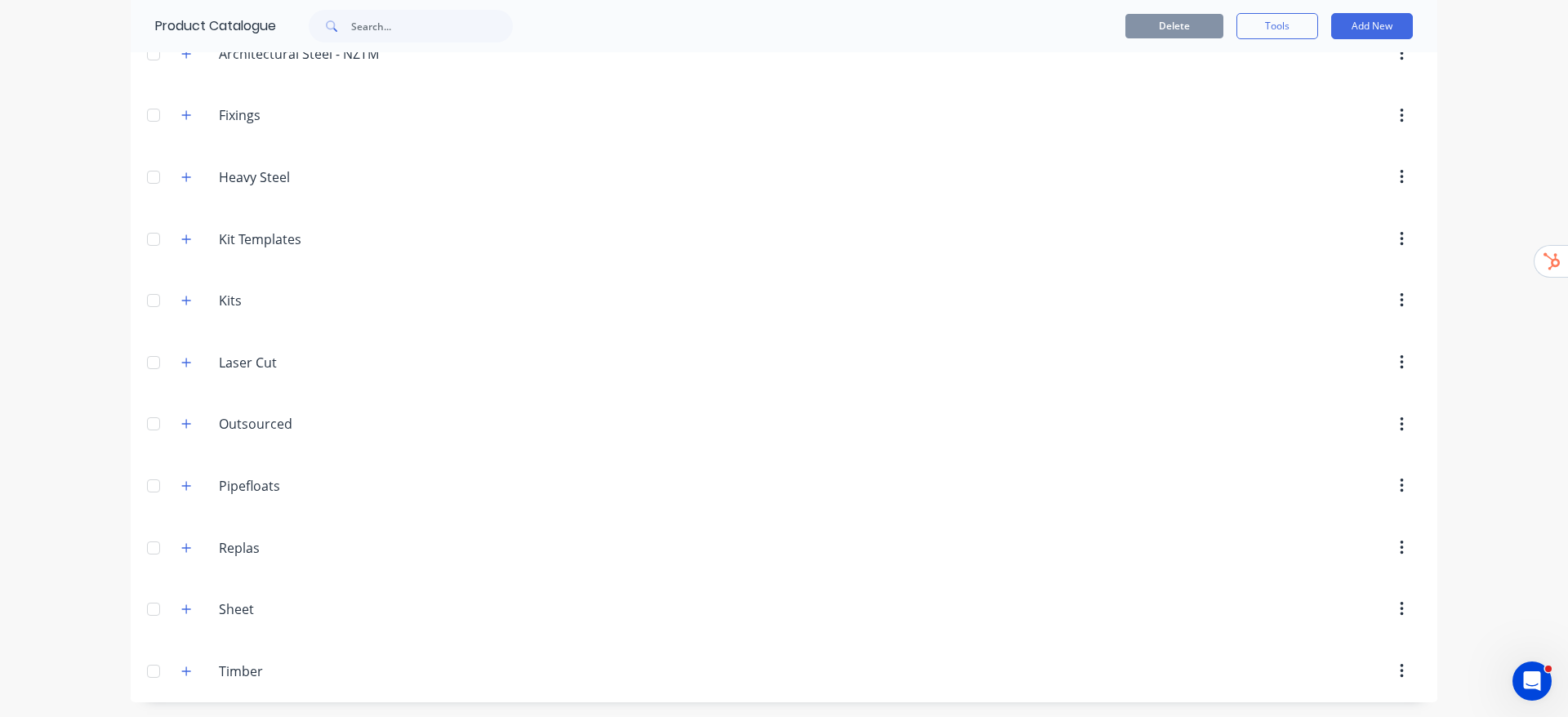
scroll to position [149, 0]
click at [178, 477] on button "button" at bounding box center [186, 483] width 20 height 20
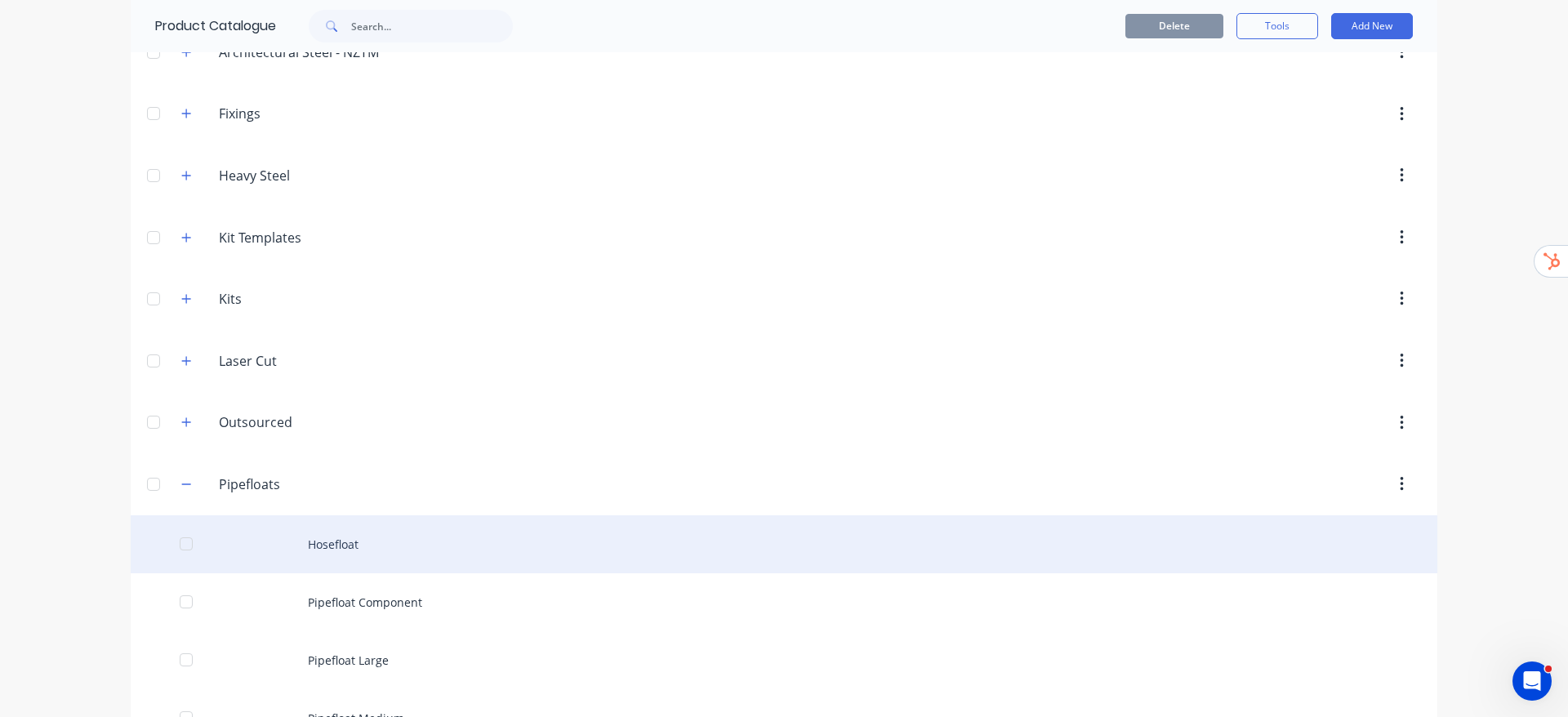
click at [391, 556] on div "Hosefloat" at bounding box center [784, 545] width 1307 height 58
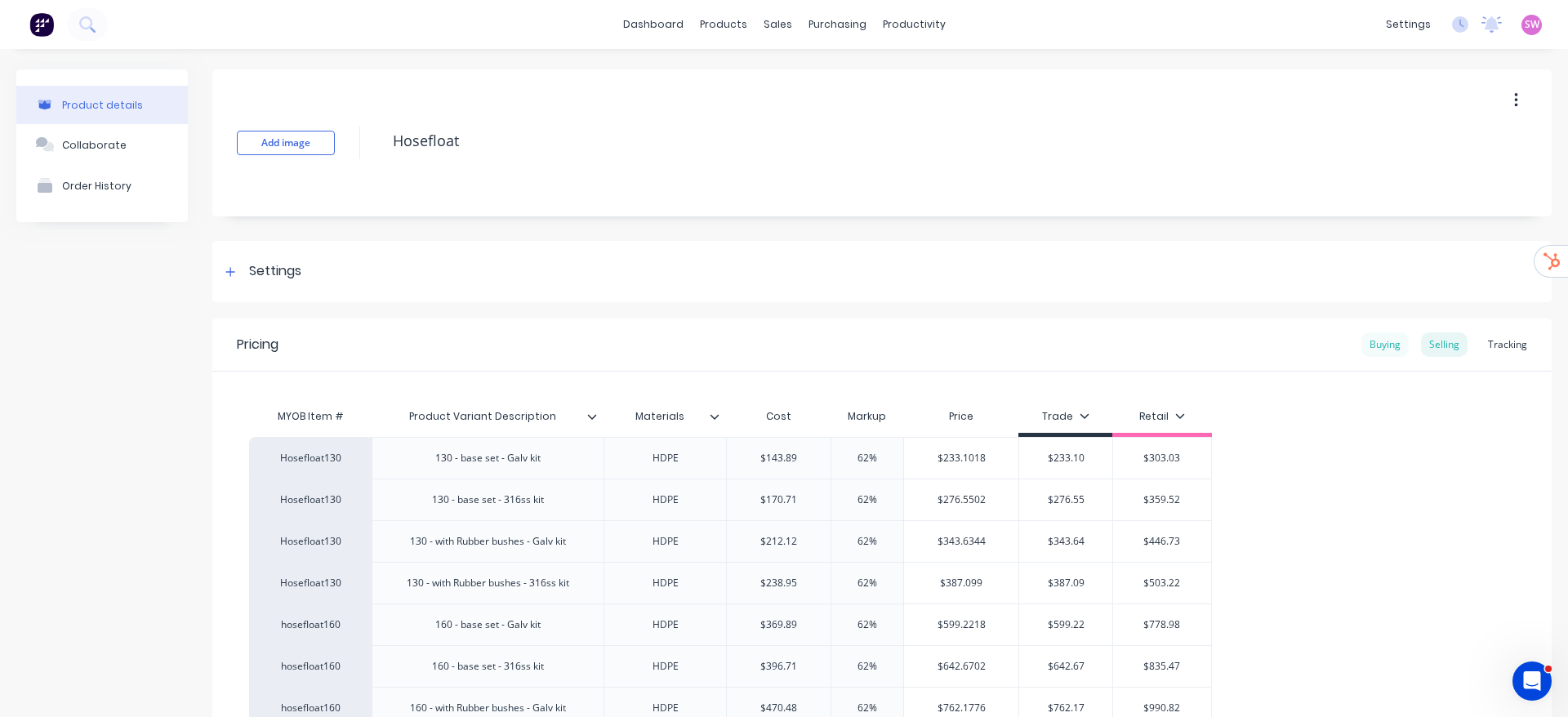
click at [1363, 352] on div "Buying" at bounding box center [1384, 344] width 47 height 24
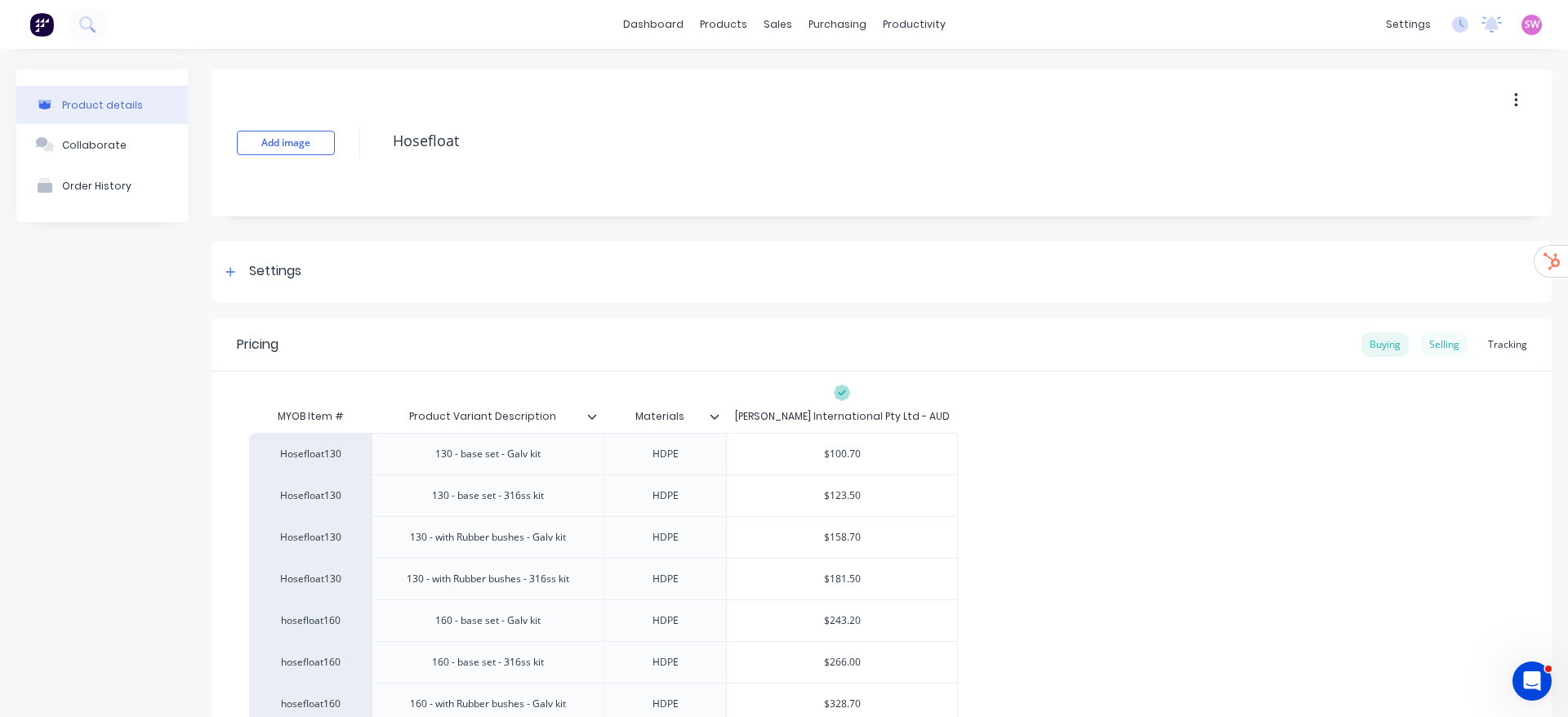
click at [1424, 334] on div "Selling" at bounding box center [1444, 344] width 46 height 24
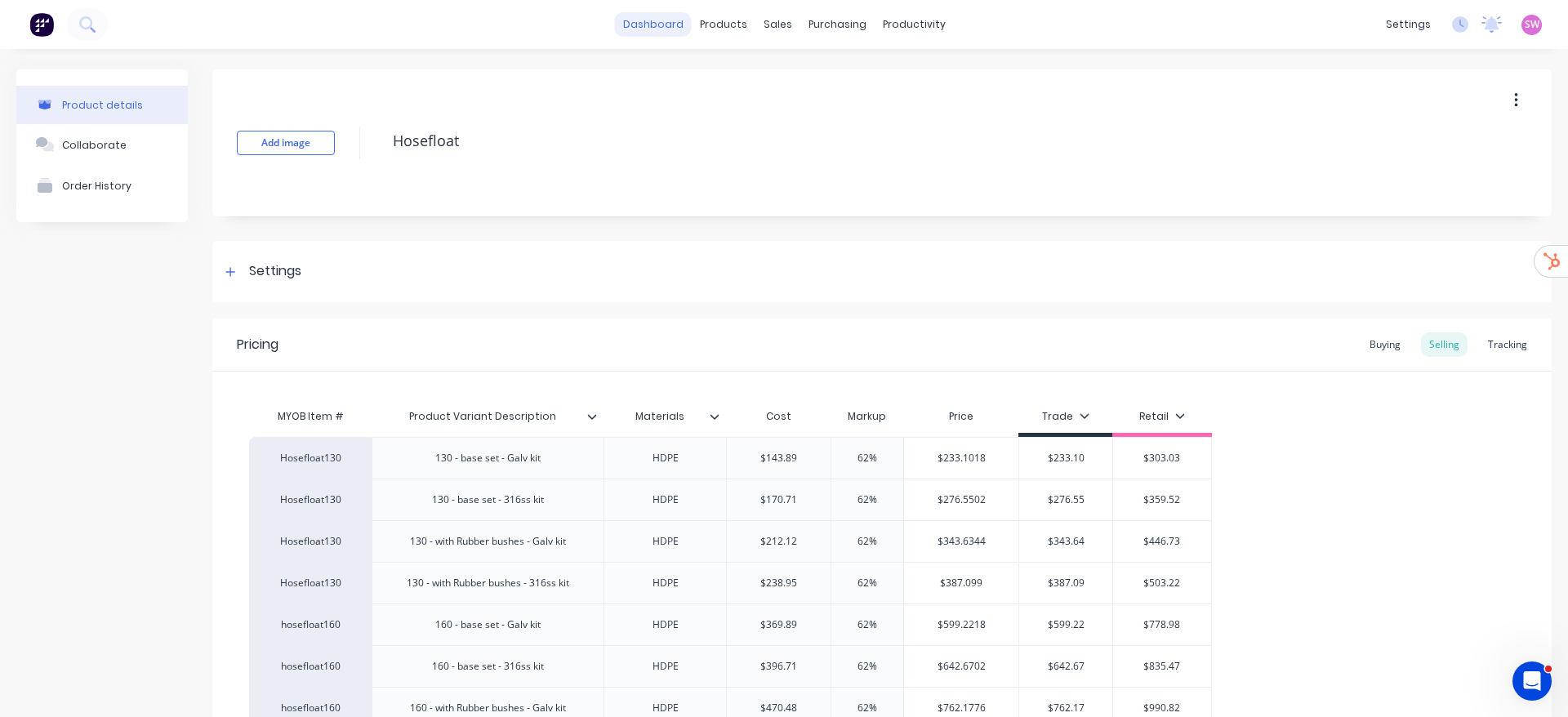
click at [669, 22] on link "dashboard" at bounding box center [653, 24] width 77 height 24
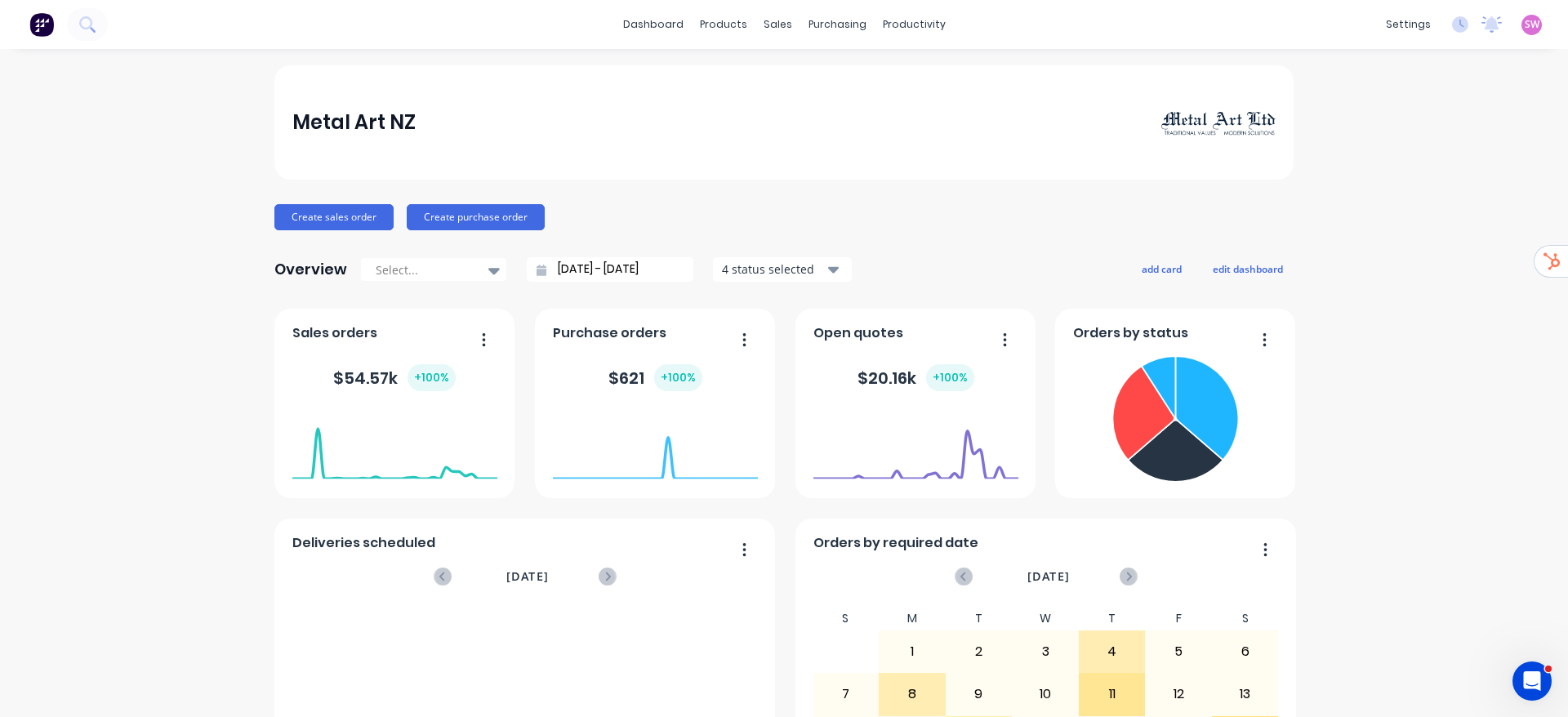
click at [1524, 17] on span "SW" at bounding box center [1531, 24] width 15 height 15
click at [1388, 195] on button "Sign out" at bounding box center [1430, 205] width 216 height 33
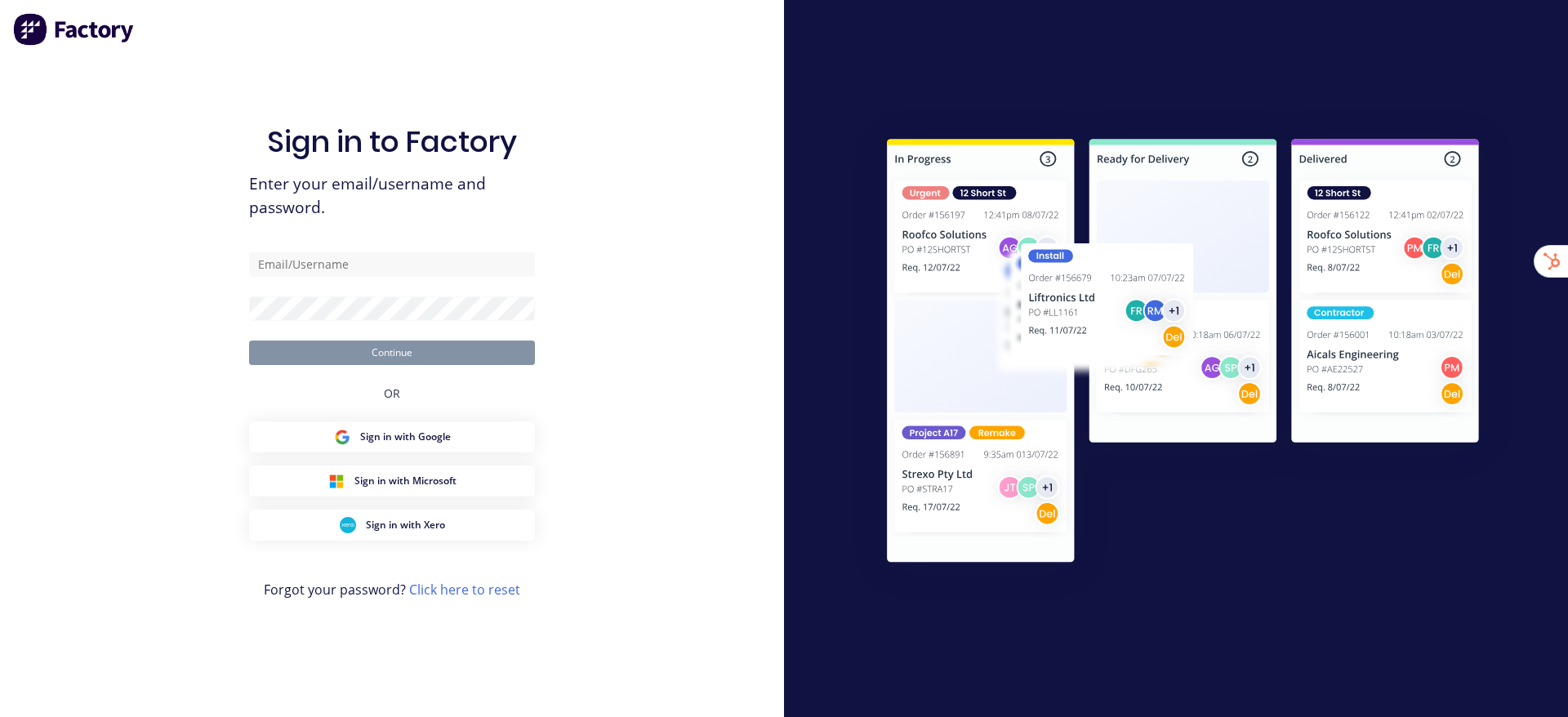
type input "[EMAIL_ADDRESS][DOMAIN_NAME]"
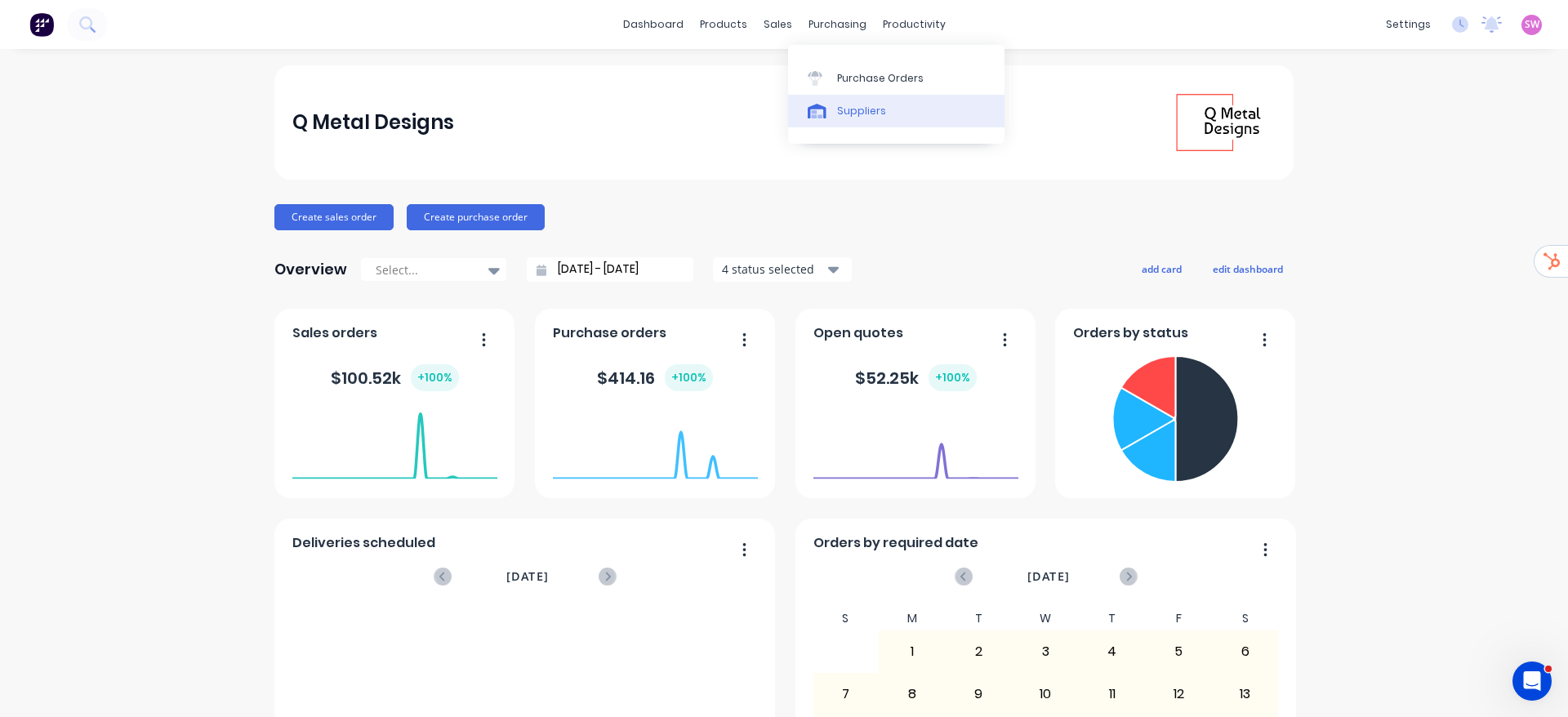
click at [861, 106] on div "Suppliers" at bounding box center [861, 110] width 49 height 15
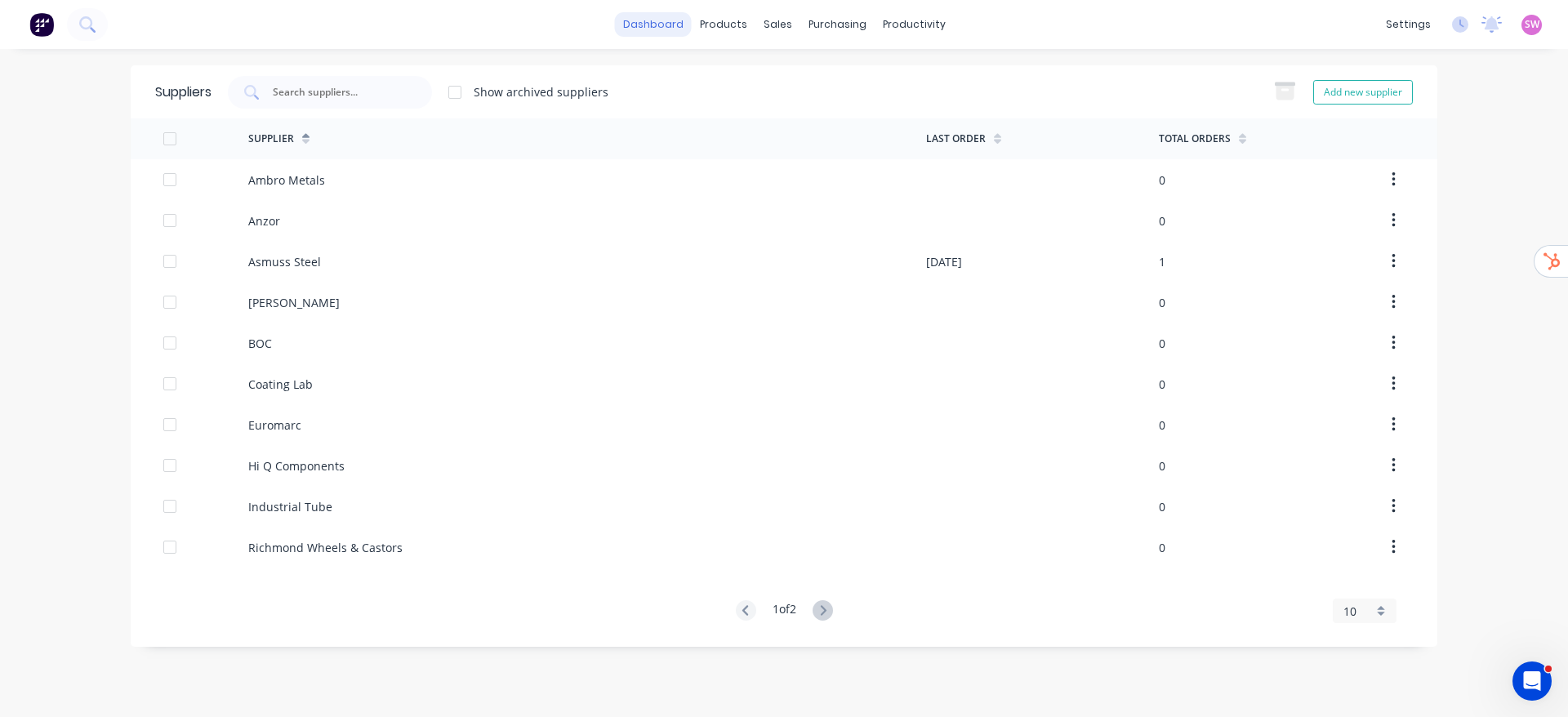
click at [648, 19] on link "dashboard" at bounding box center [653, 24] width 77 height 24
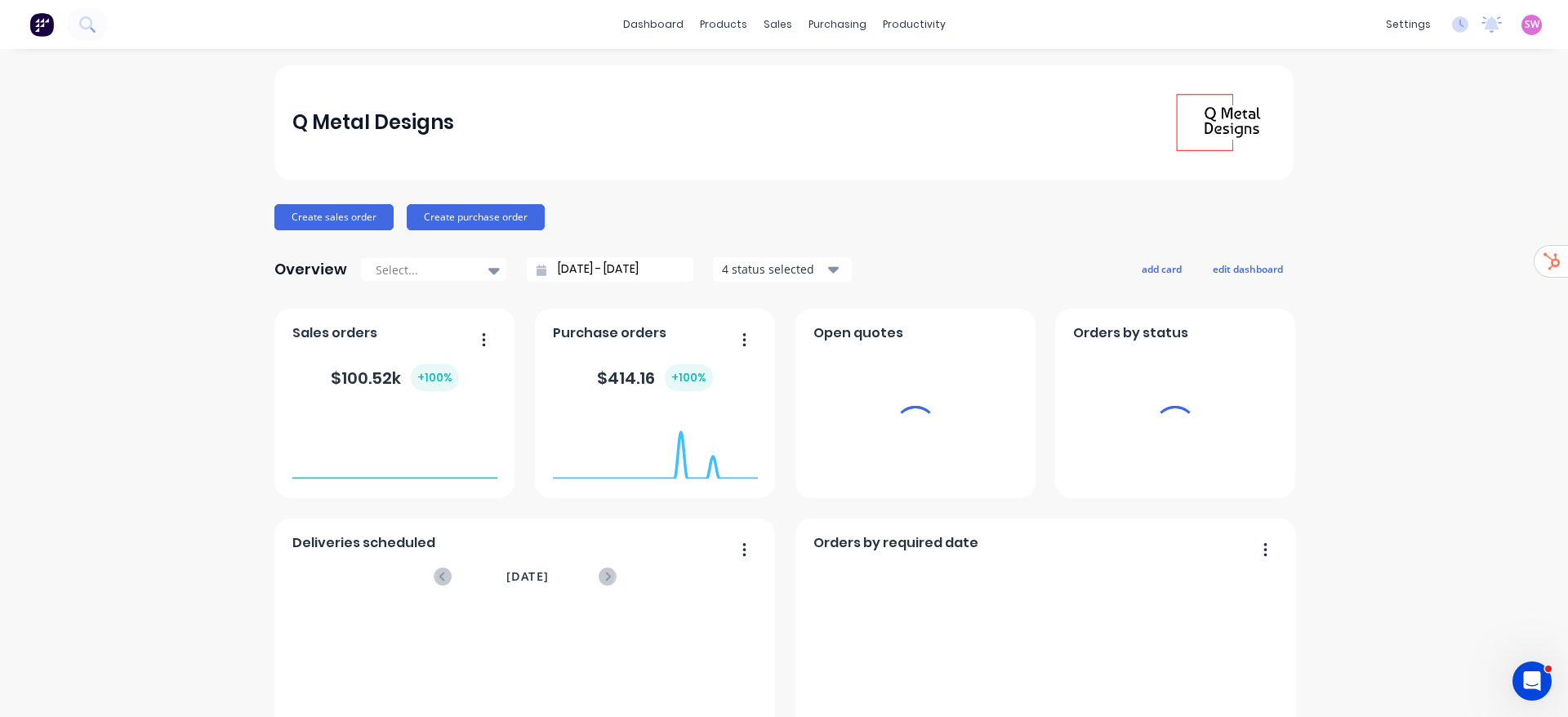
click at [1524, 22] on span "SW" at bounding box center [1531, 24] width 15 height 15
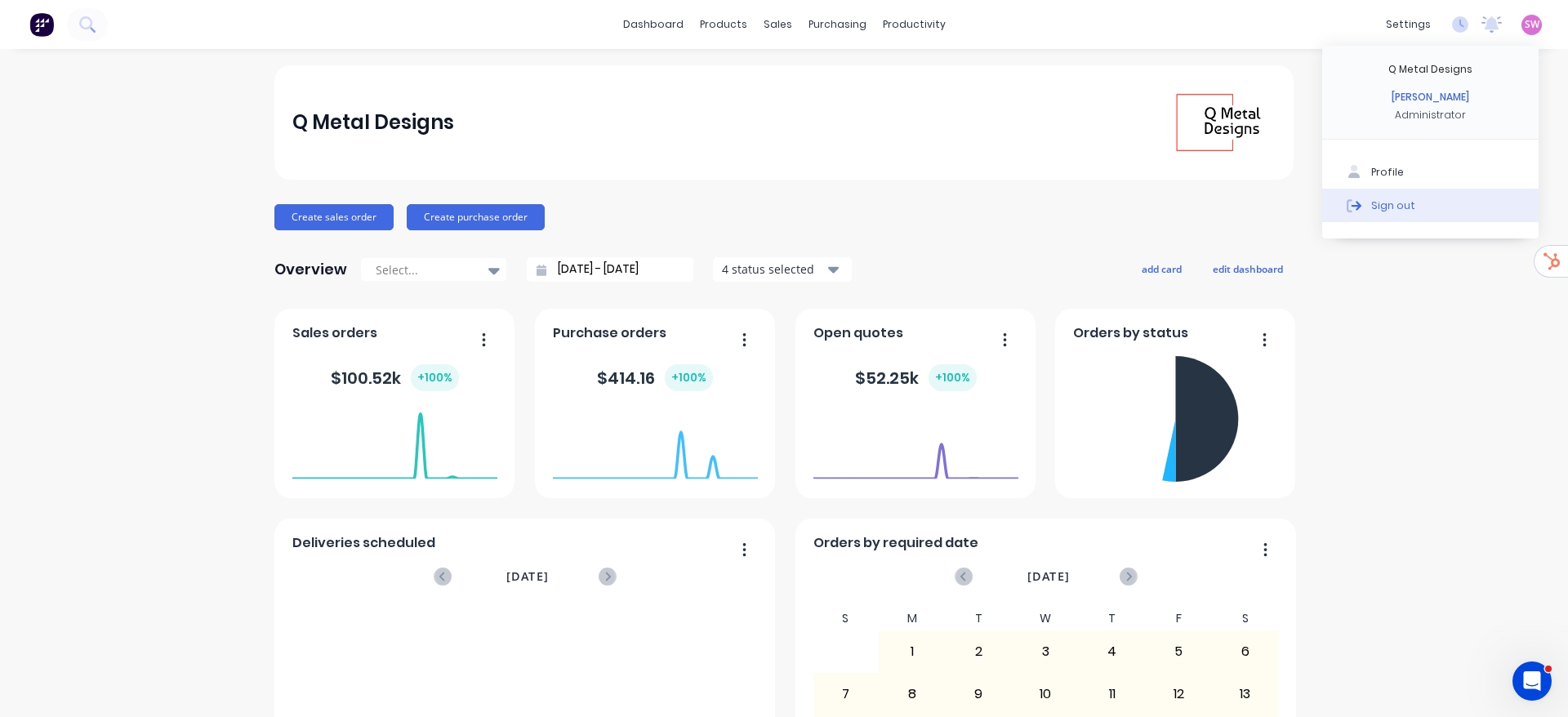
click at [1399, 199] on button "Sign out" at bounding box center [1430, 205] width 216 height 33
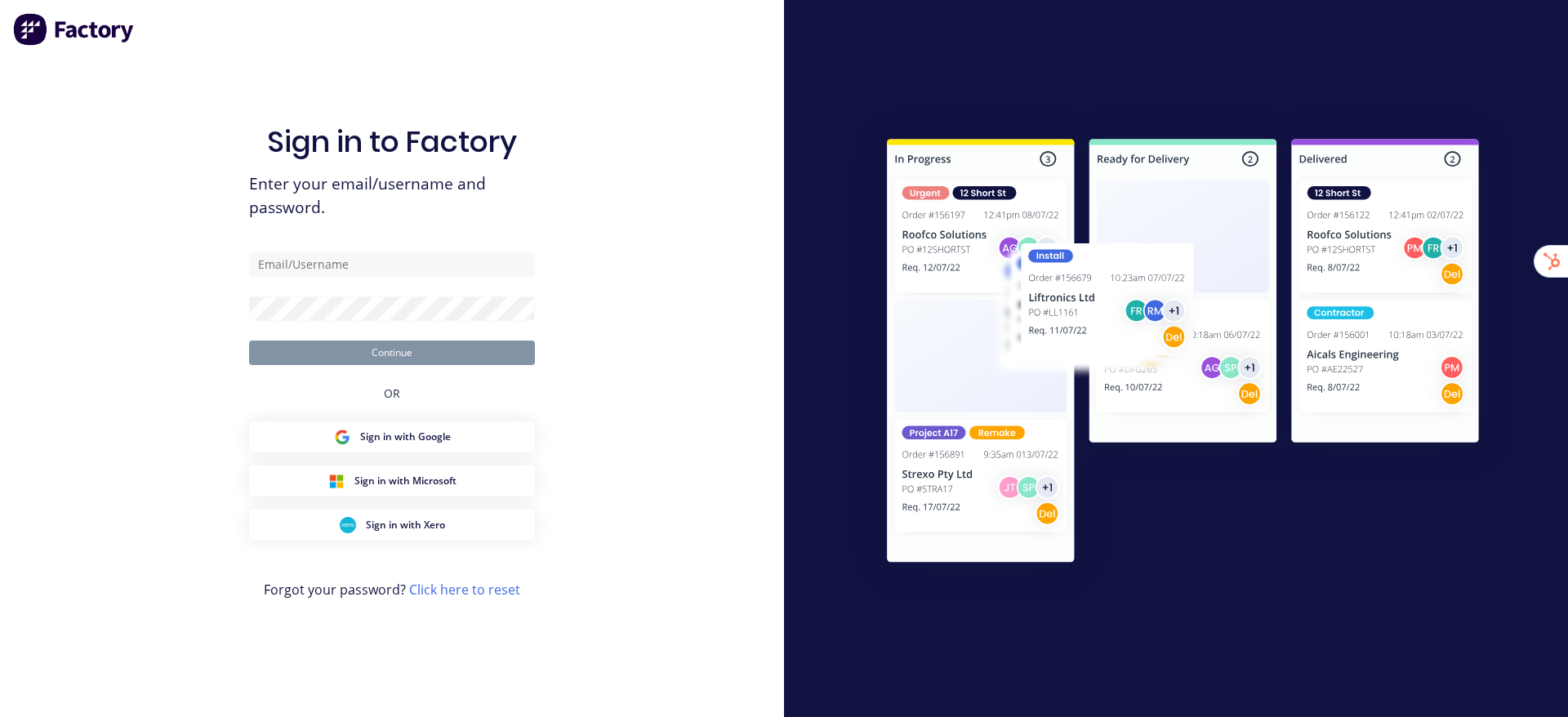
type input "[EMAIL_ADDRESS][DOMAIN_NAME]"
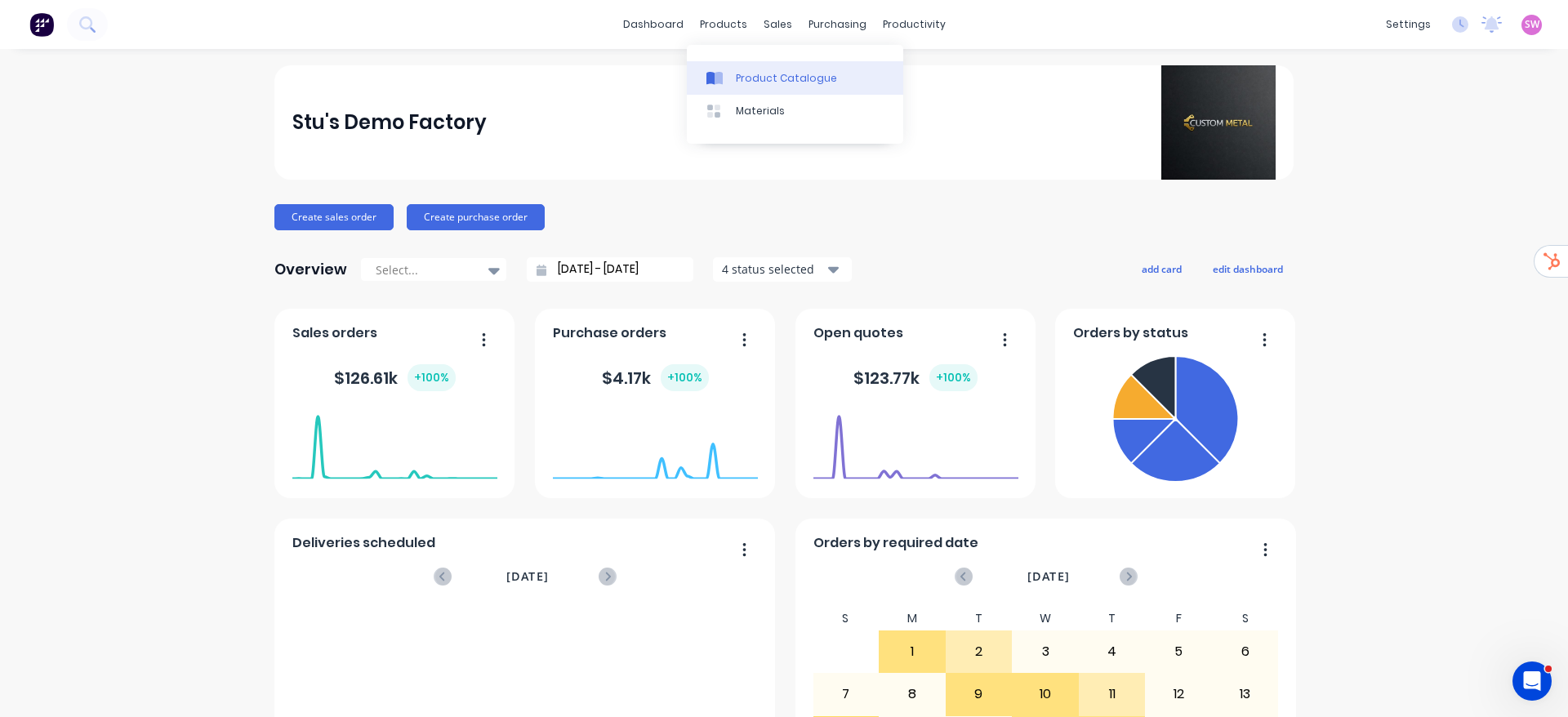
click at [734, 68] on link "Product Catalogue" at bounding box center [794, 78] width 216 height 33
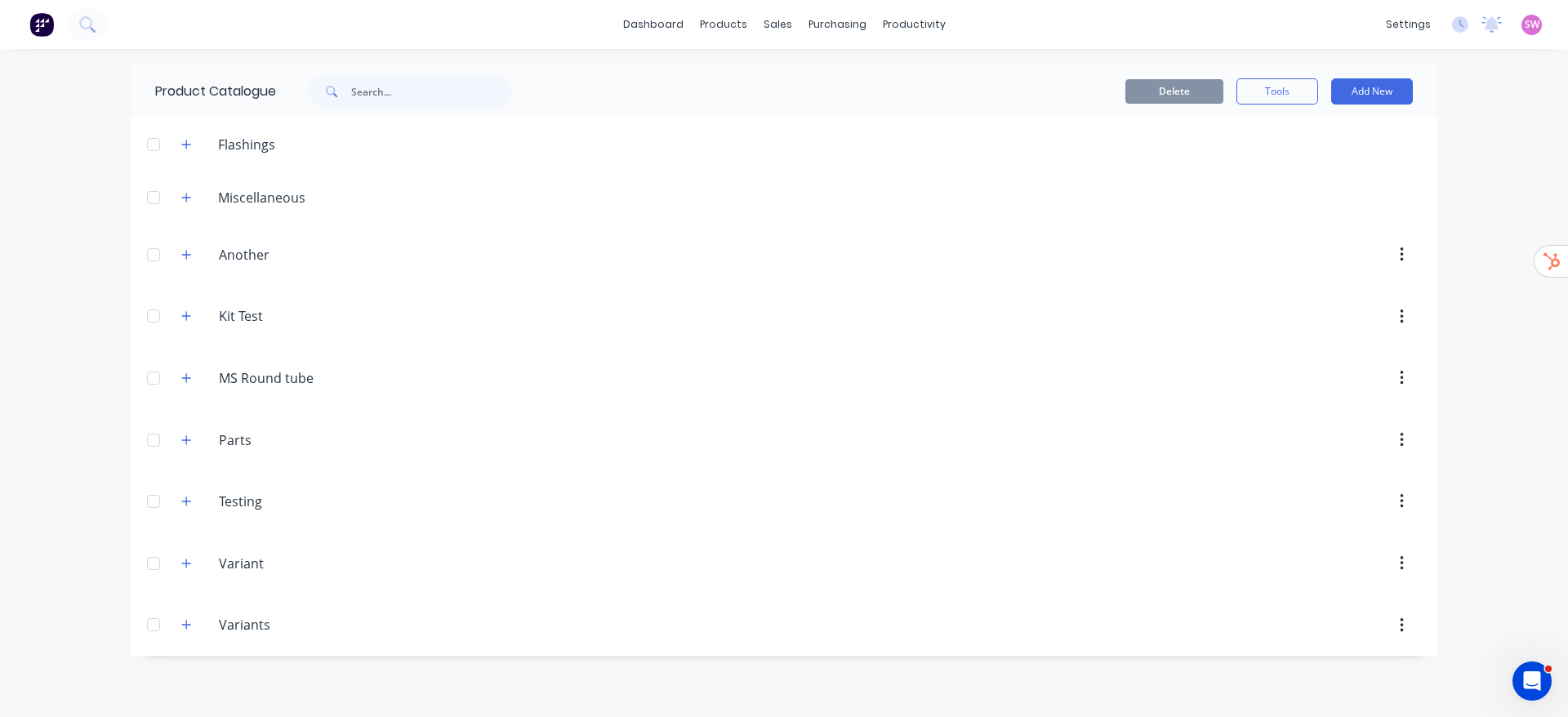
click at [190, 390] on div "[DOMAIN_NAME] MS Round tube" at bounding box center [296, 378] width 257 height 29
click at [189, 385] on button "button" at bounding box center [186, 377] width 20 height 20
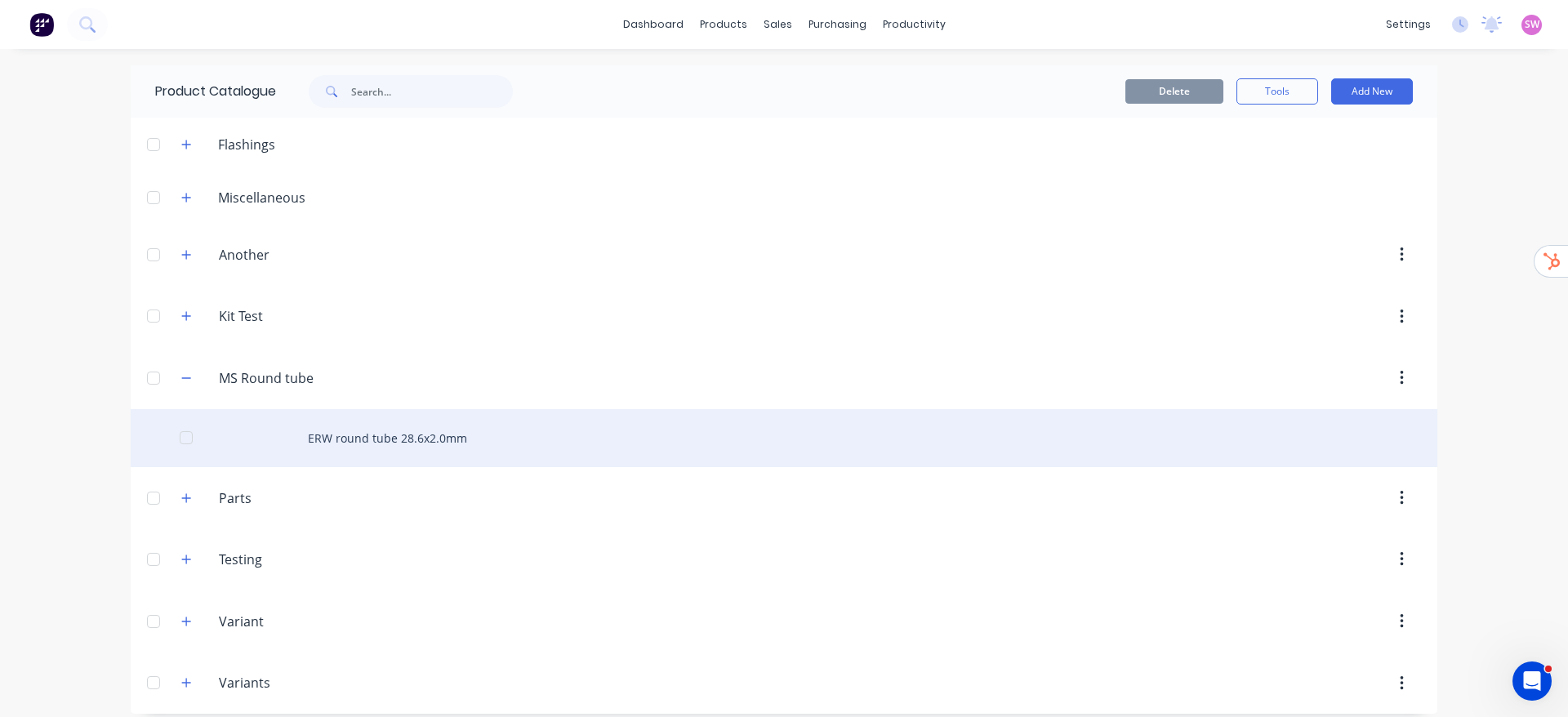
click at [367, 433] on div "ERW round tube 28.6x2.0mm" at bounding box center [784, 438] width 1307 height 58
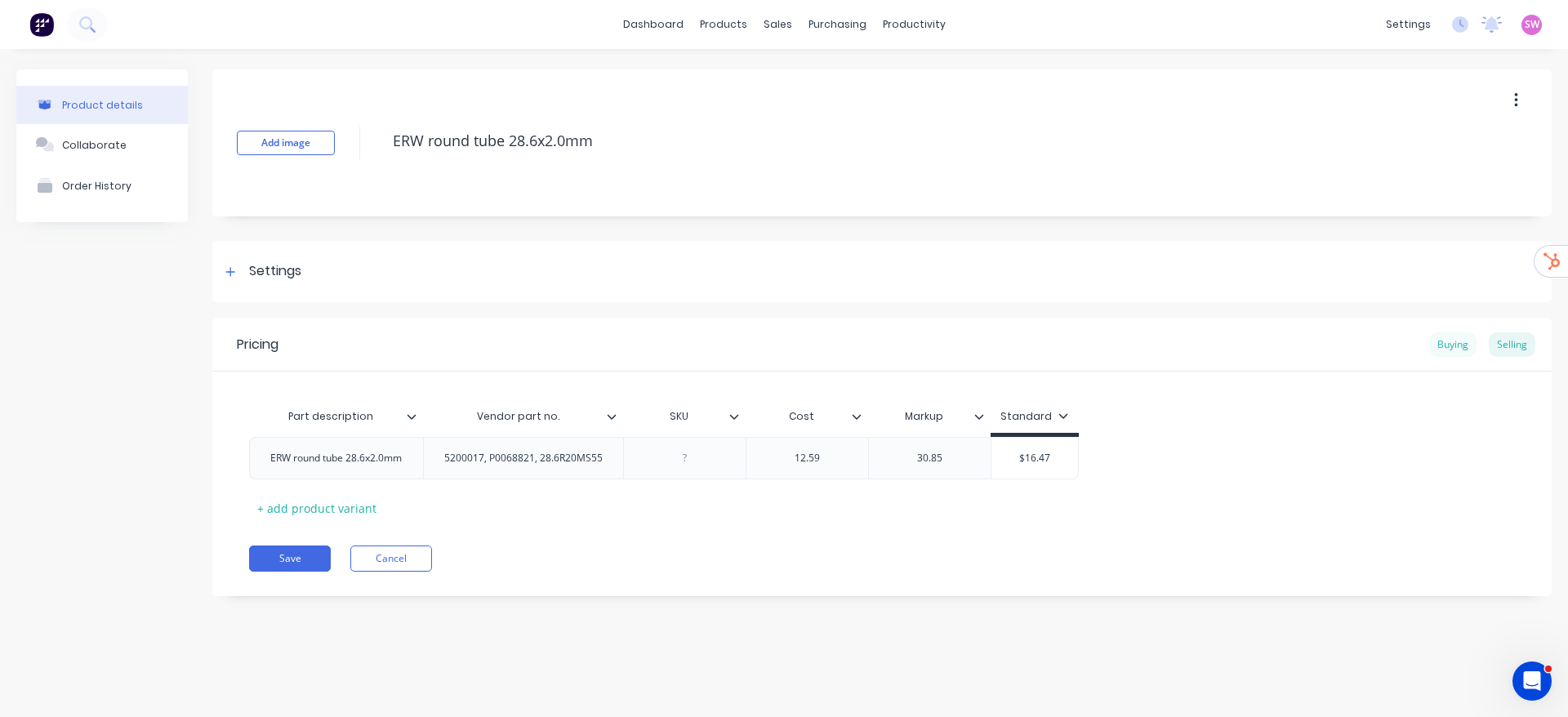
click at [1456, 346] on div "Buying" at bounding box center [1452, 344] width 47 height 24
drag, startPoint x: 234, startPoint y: 286, endPoint x: 269, endPoint y: 292, distance: 35.5
click at [235, 286] on div "Settings" at bounding box center [881, 271] width 1339 height 61
type textarea "x"
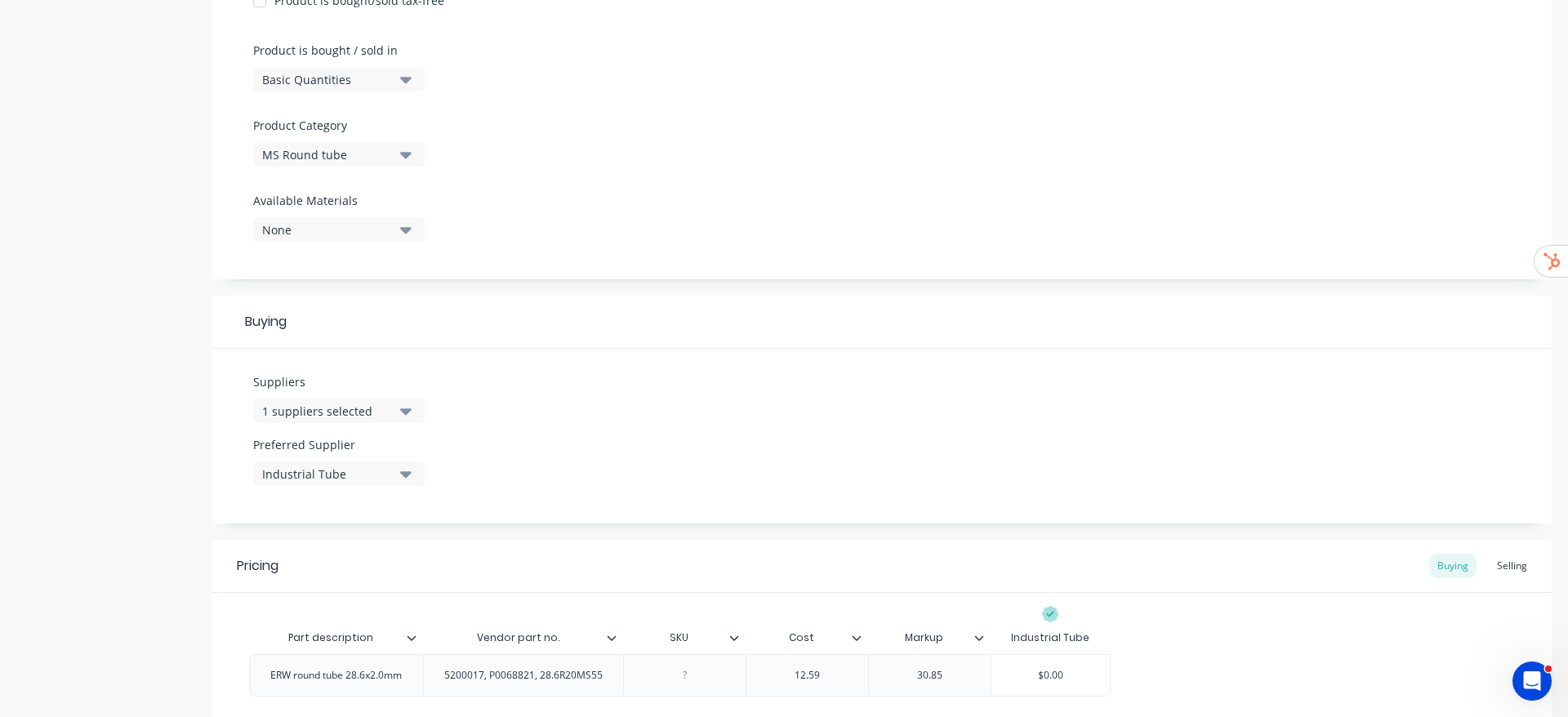
scroll to position [490, 0]
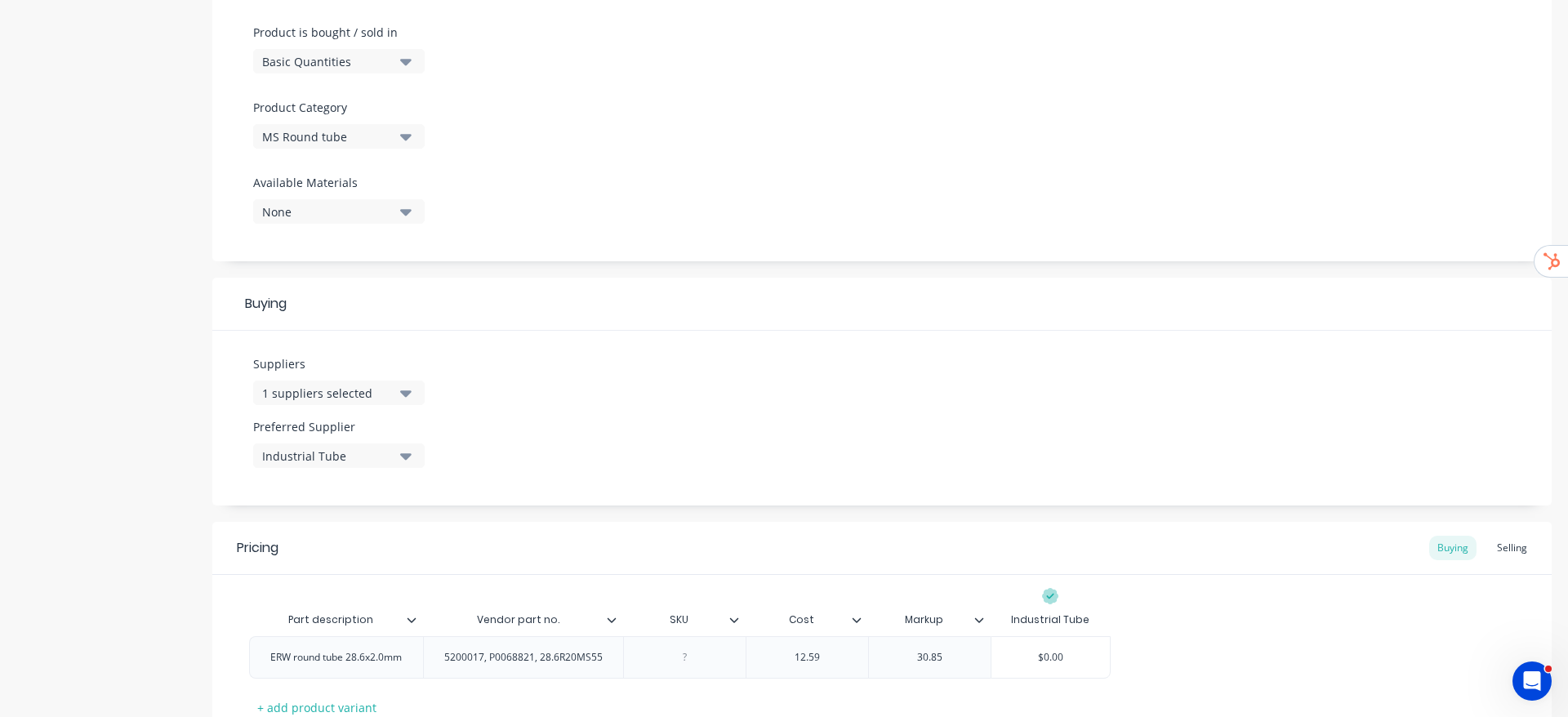
click at [409, 386] on icon "button" at bounding box center [406, 392] width 12 height 18
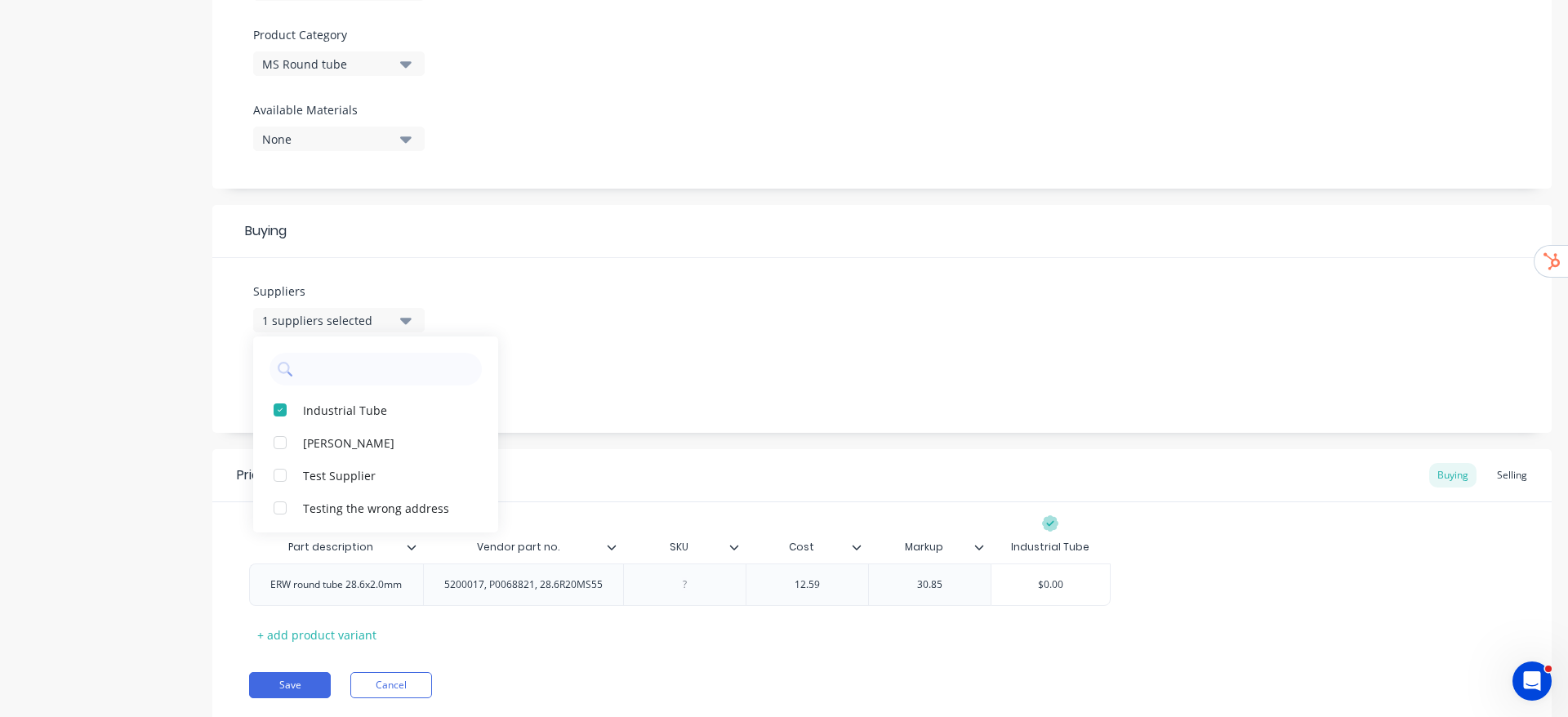
scroll to position [622, 0]
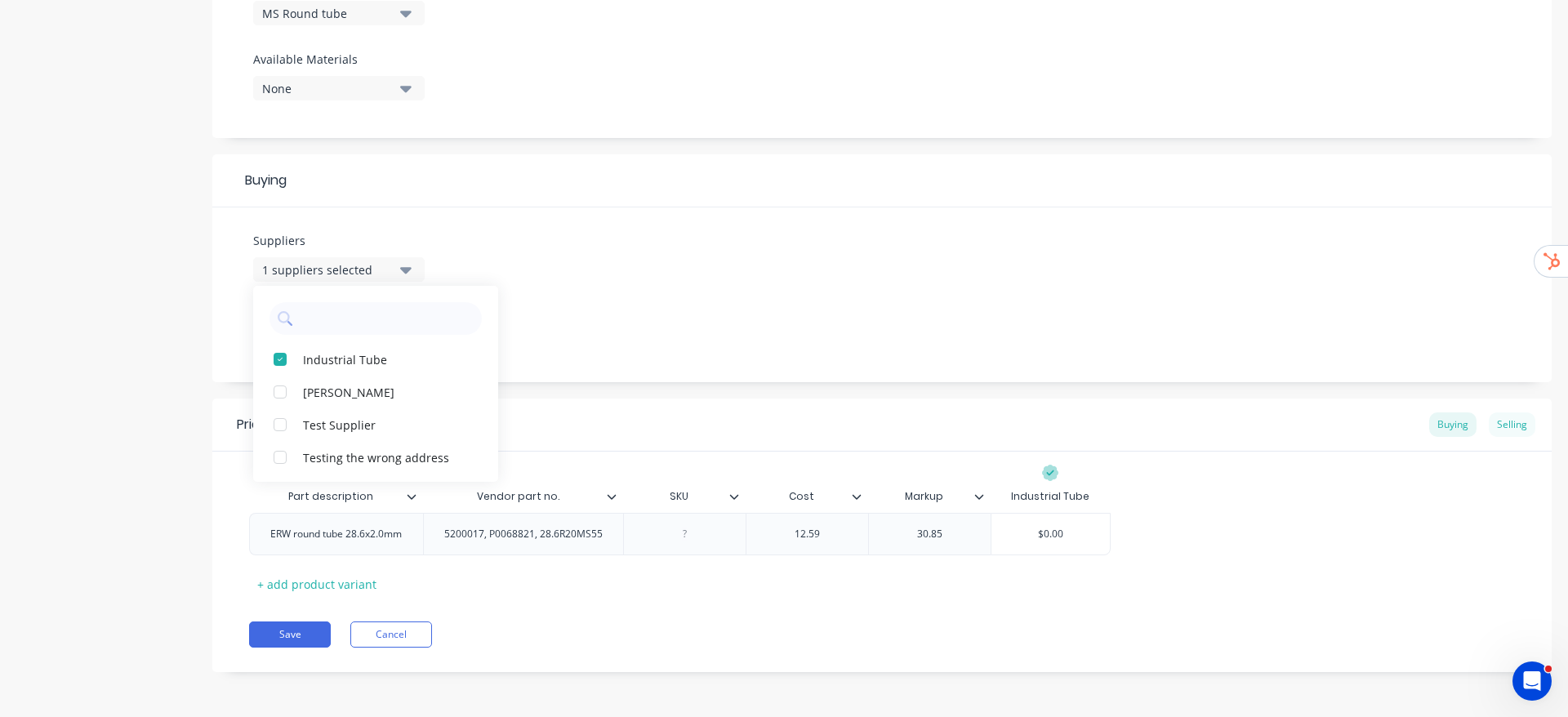
click at [1507, 424] on div "Selling" at bounding box center [1512, 424] width 46 height 24
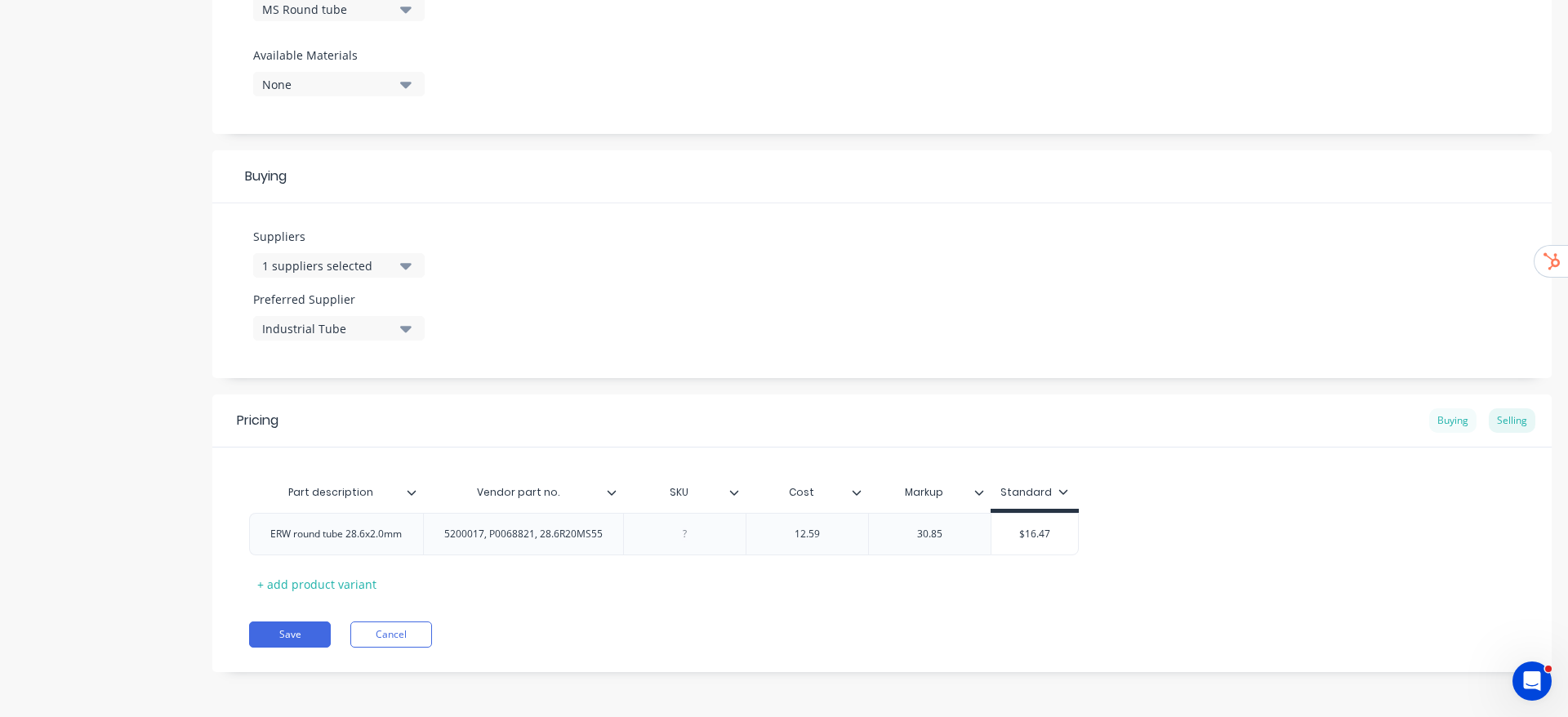
click at [1436, 421] on div "Buying" at bounding box center [1452, 421] width 47 height 24
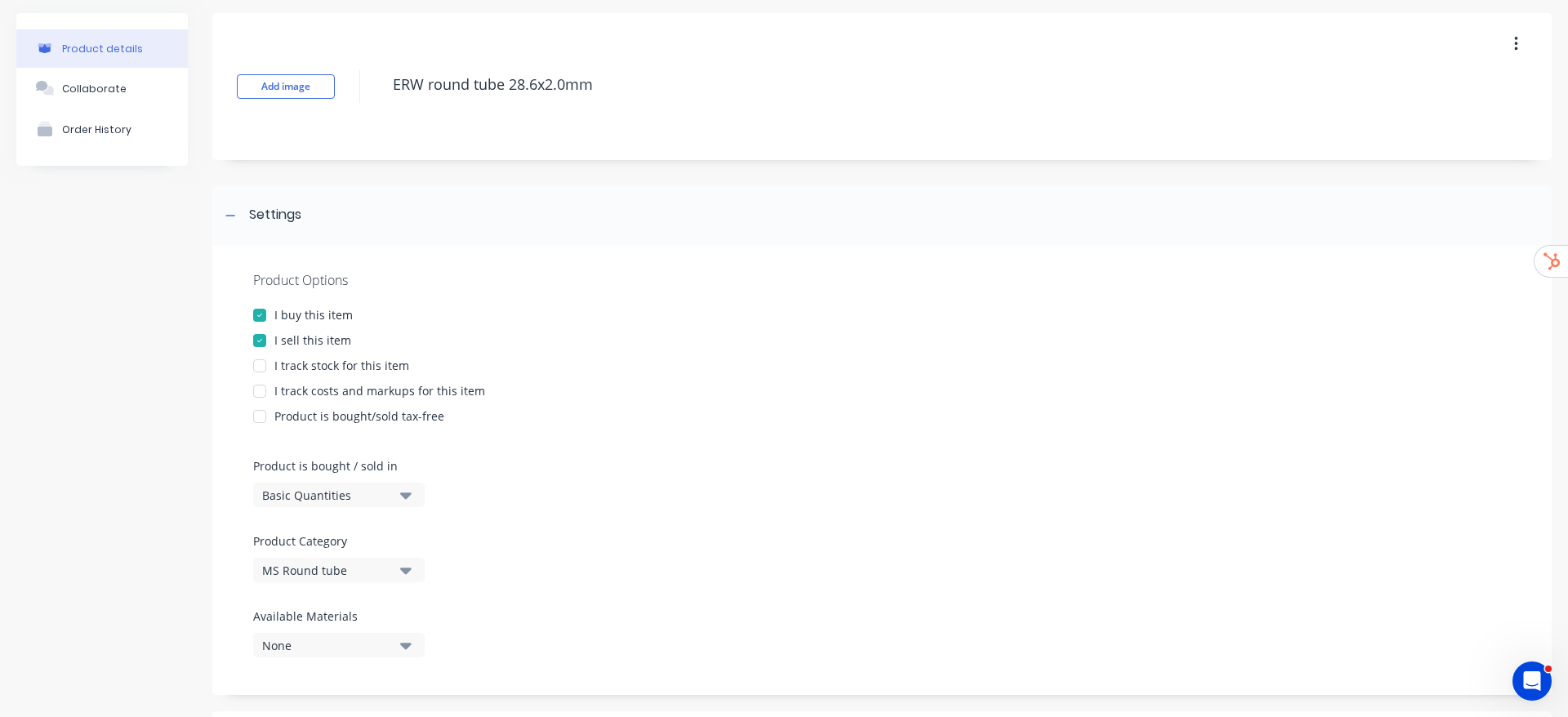
scroll to position [0, 0]
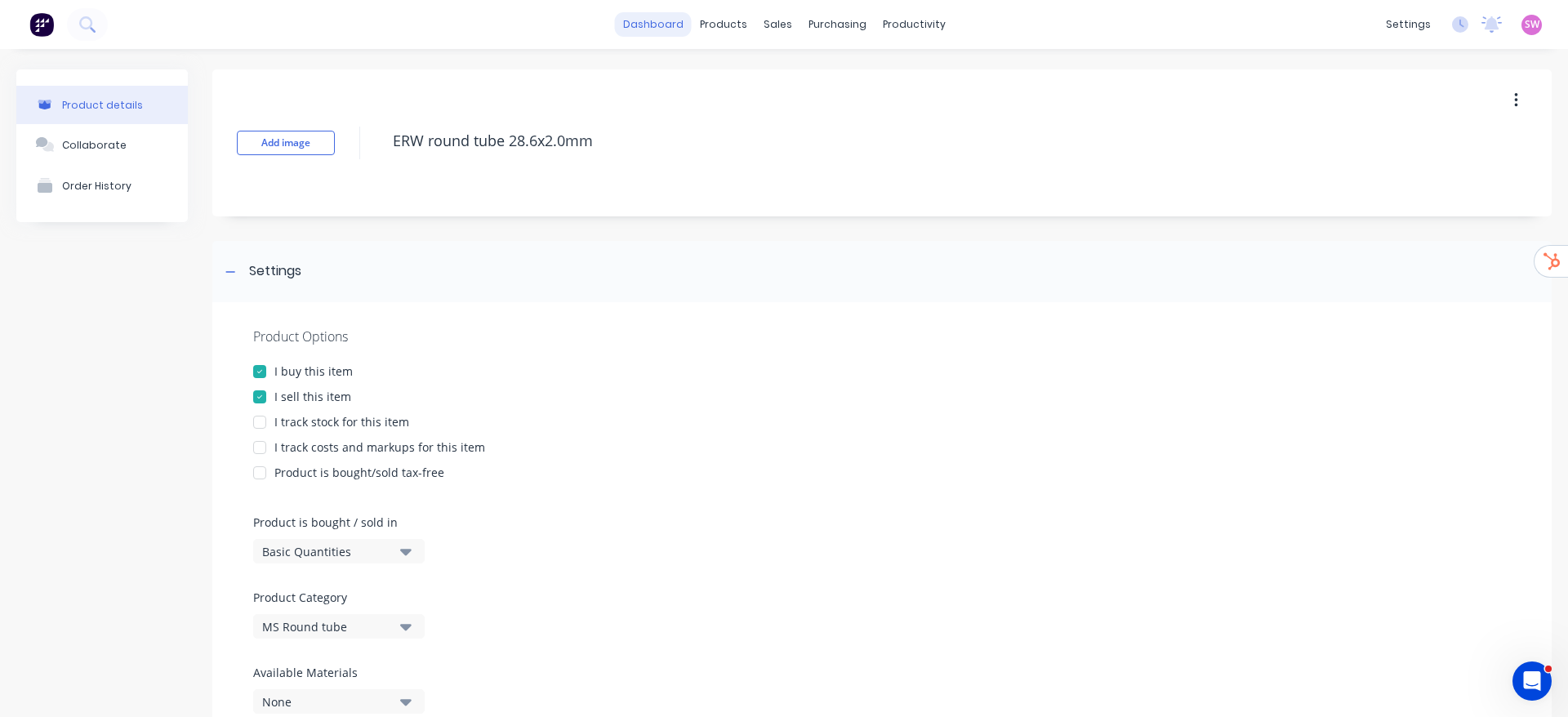
click at [647, 34] on link "dashboard" at bounding box center [653, 24] width 77 height 24
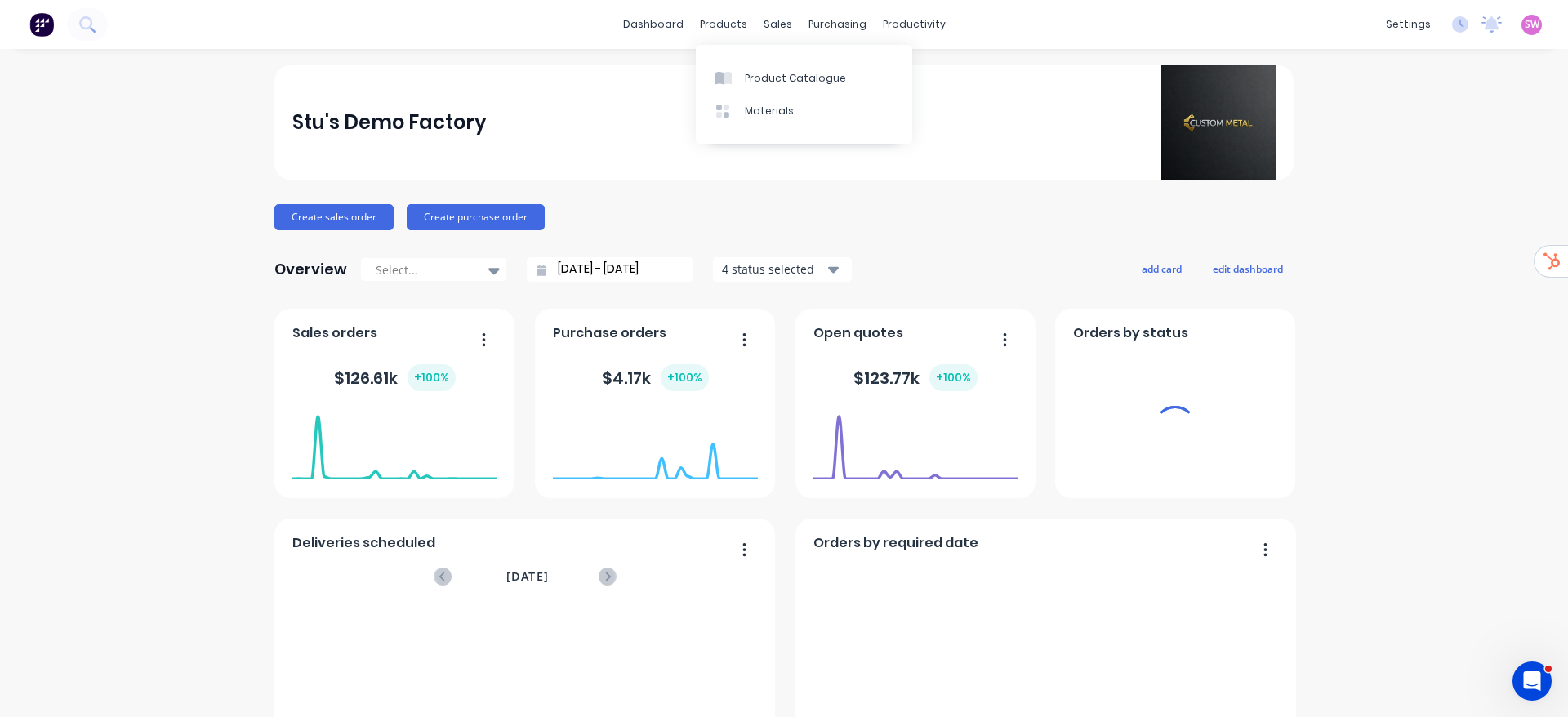
click at [1524, 22] on span "SW" at bounding box center [1531, 24] width 15 height 15
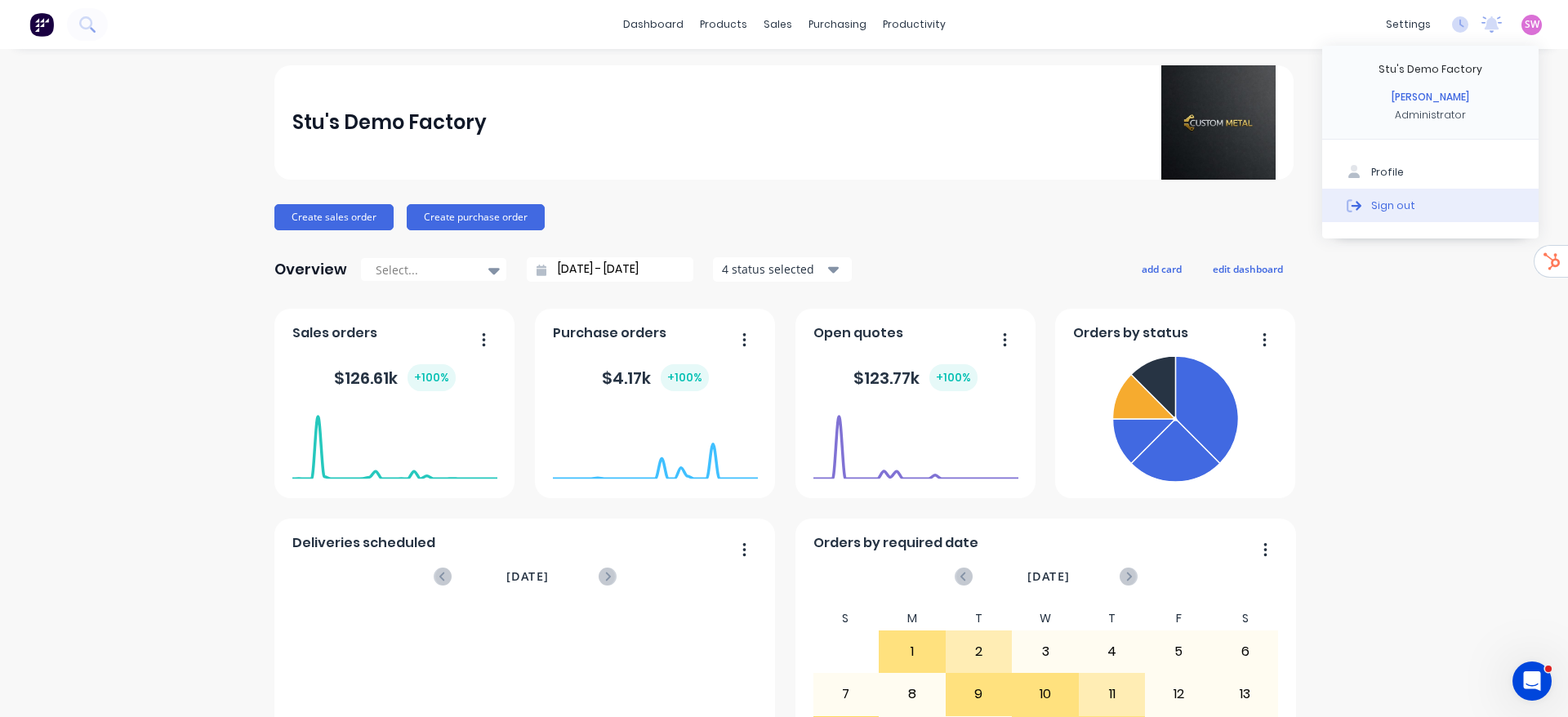
click at [1398, 206] on button "Sign out" at bounding box center [1430, 205] width 216 height 33
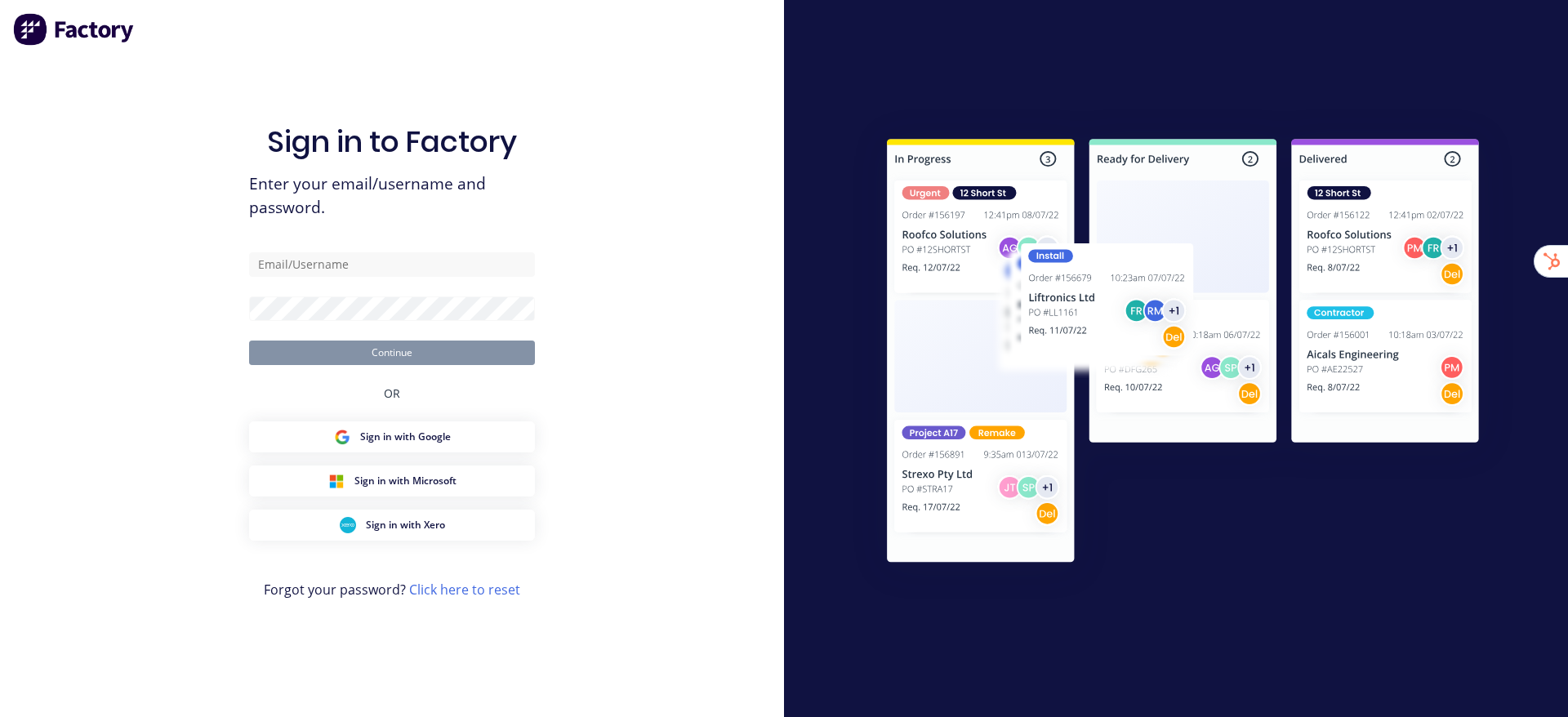
type input "[EMAIL_ADDRESS][DOMAIN_NAME]"
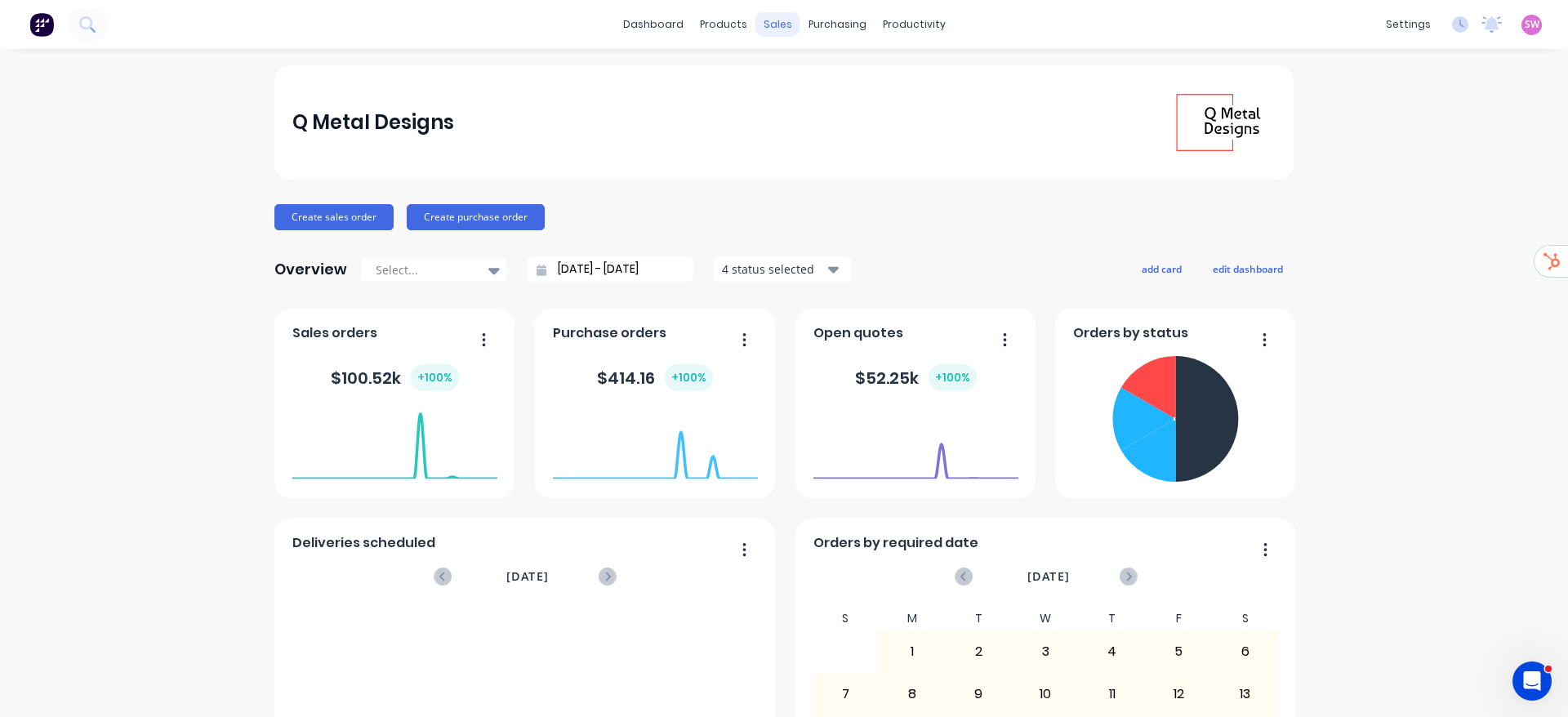
click at [767, 23] on div "sales" at bounding box center [778, 24] width 45 height 24
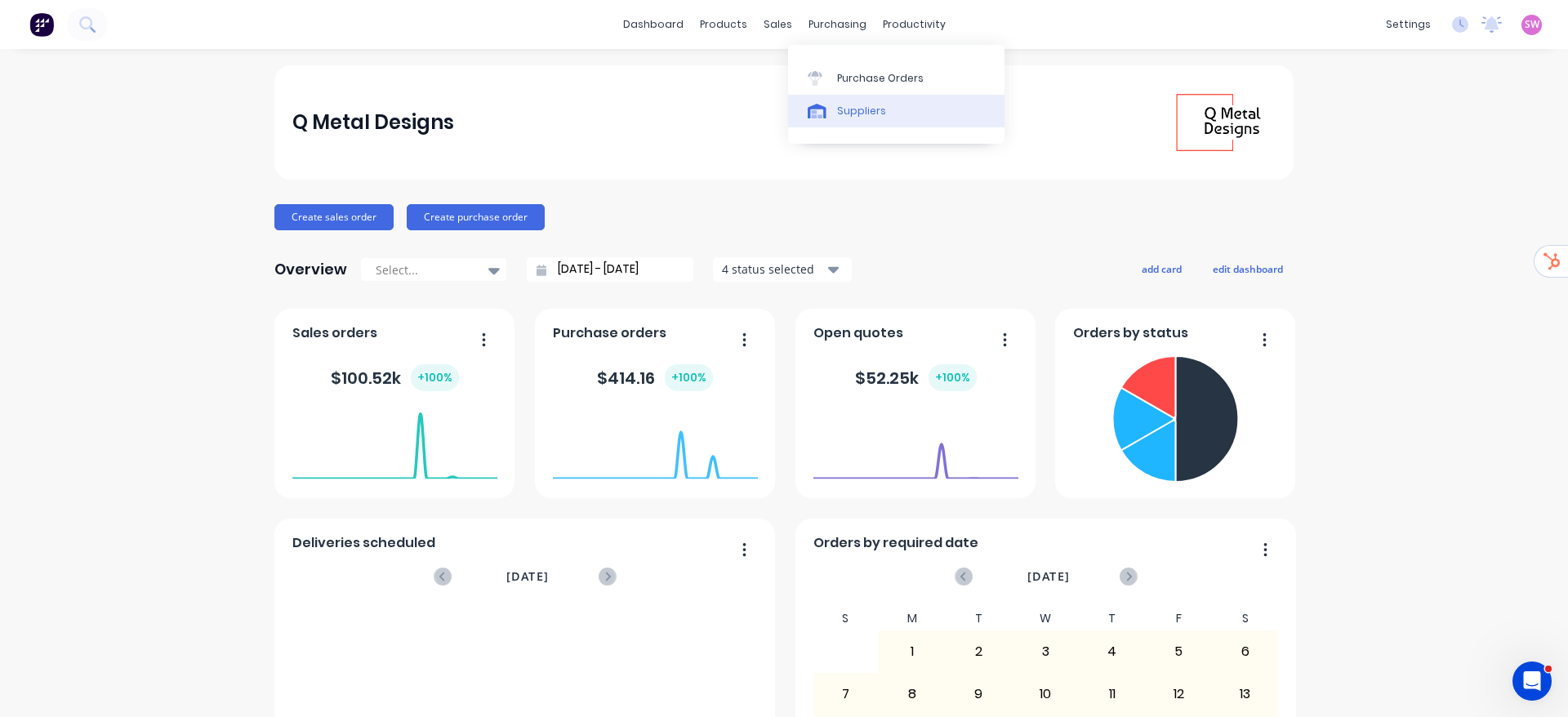
click at [841, 102] on link "Suppliers" at bounding box center [896, 111] width 216 height 33
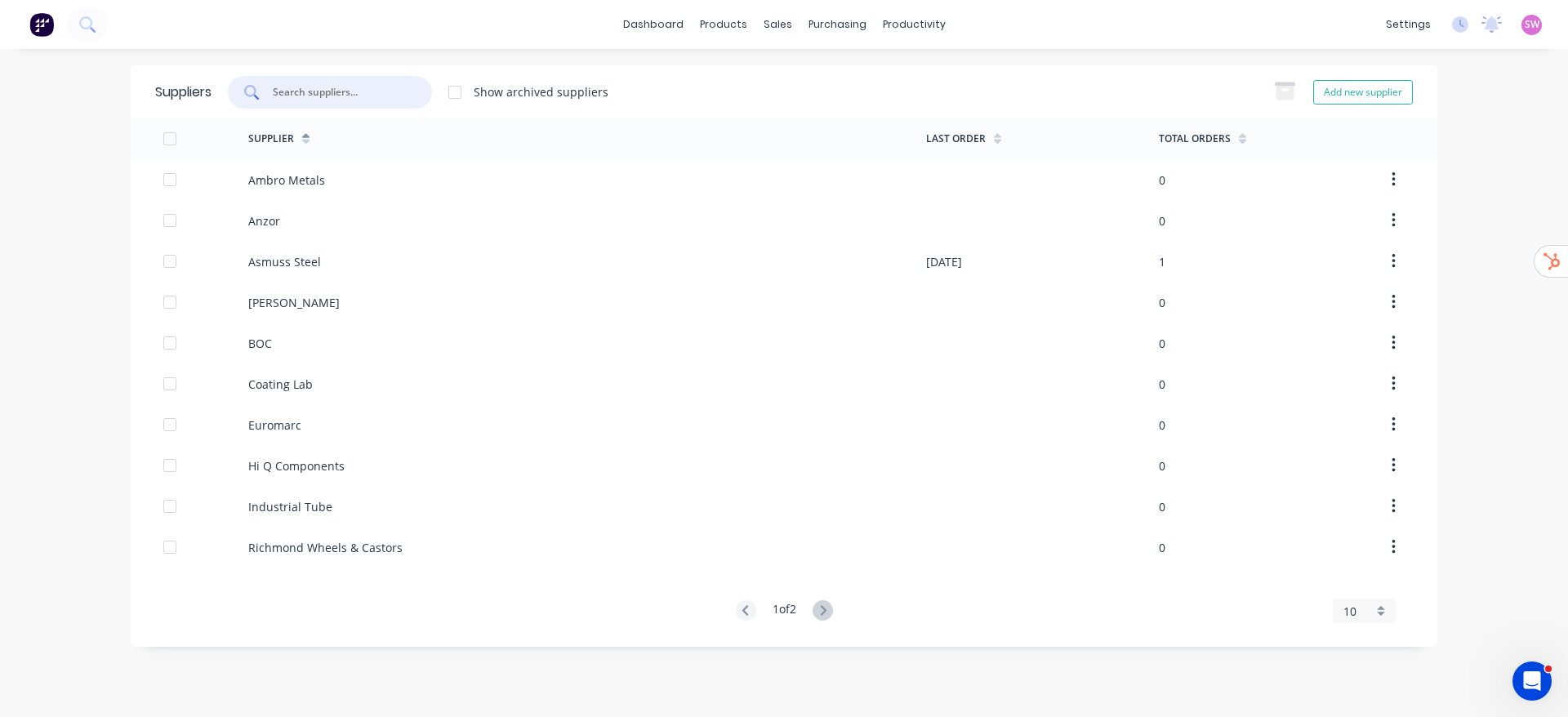
click at [331, 92] on input "text" at bounding box center [339, 92] width 136 height 16
paste input "Vulcan [PERSON_NAME]"
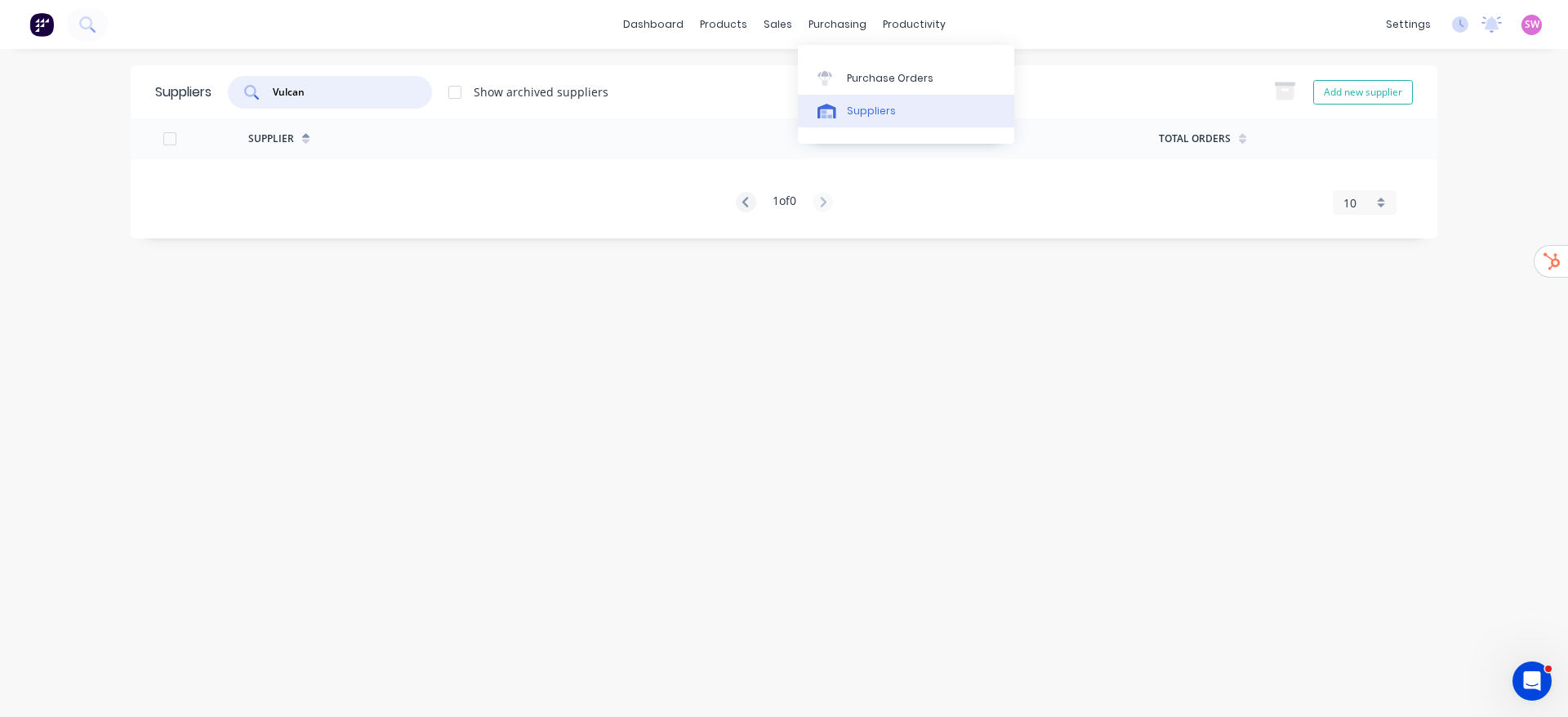
type input "Vulcan"
click at [856, 109] on div "Suppliers" at bounding box center [871, 110] width 49 height 15
click at [333, 85] on input "Vulcan" at bounding box center [339, 92] width 136 height 16
click at [744, 201] on icon at bounding box center [746, 202] width 20 height 20
click at [313, 75] on div "Suppliers vul Show archived suppliers Add new supplier" at bounding box center [784, 91] width 1307 height 53
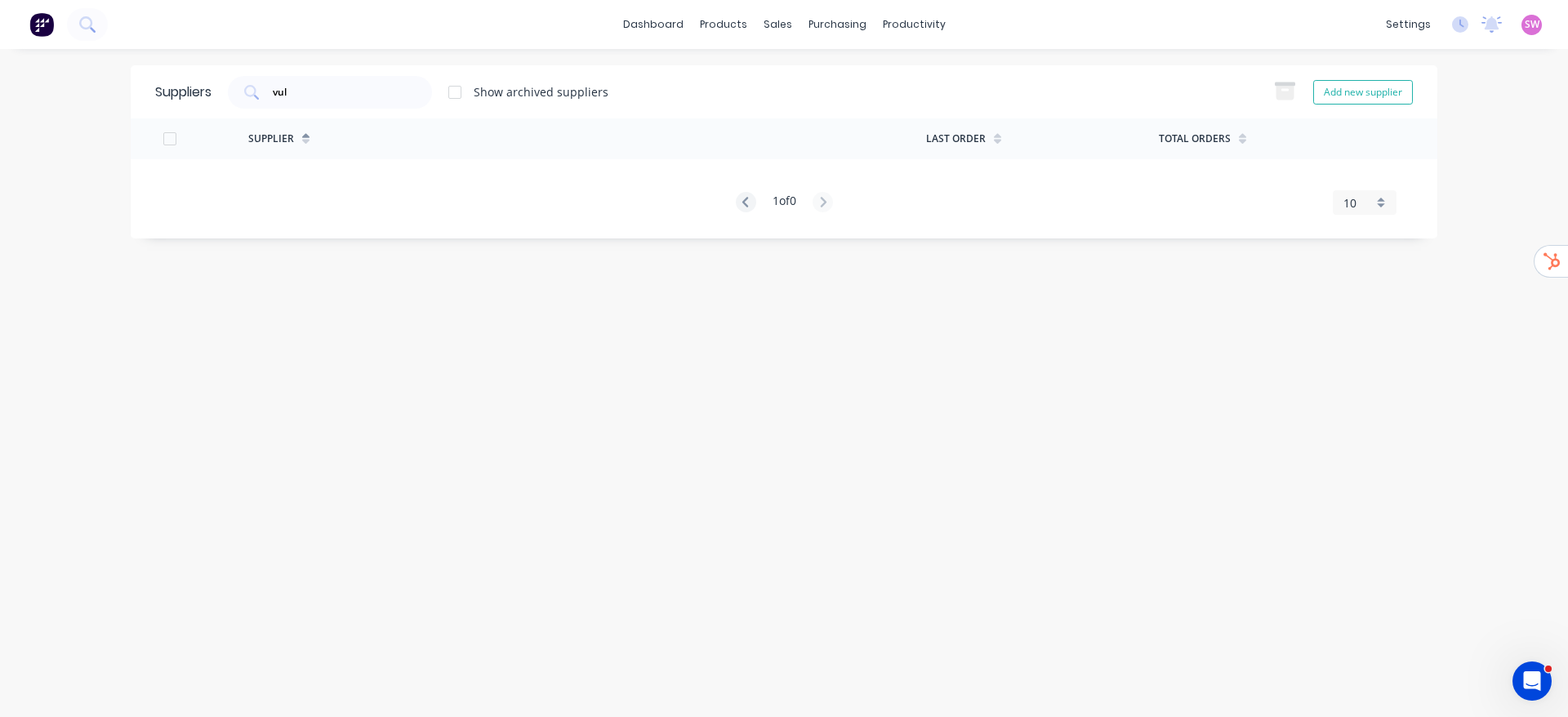
click at [308, 118] on div "Supplier" at bounding box center [587, 139] width 678 height 41
click at [331, 100] on div "vul" at bounding box center [329, 92] width 204 height 33
paste input "Industrial Tube"
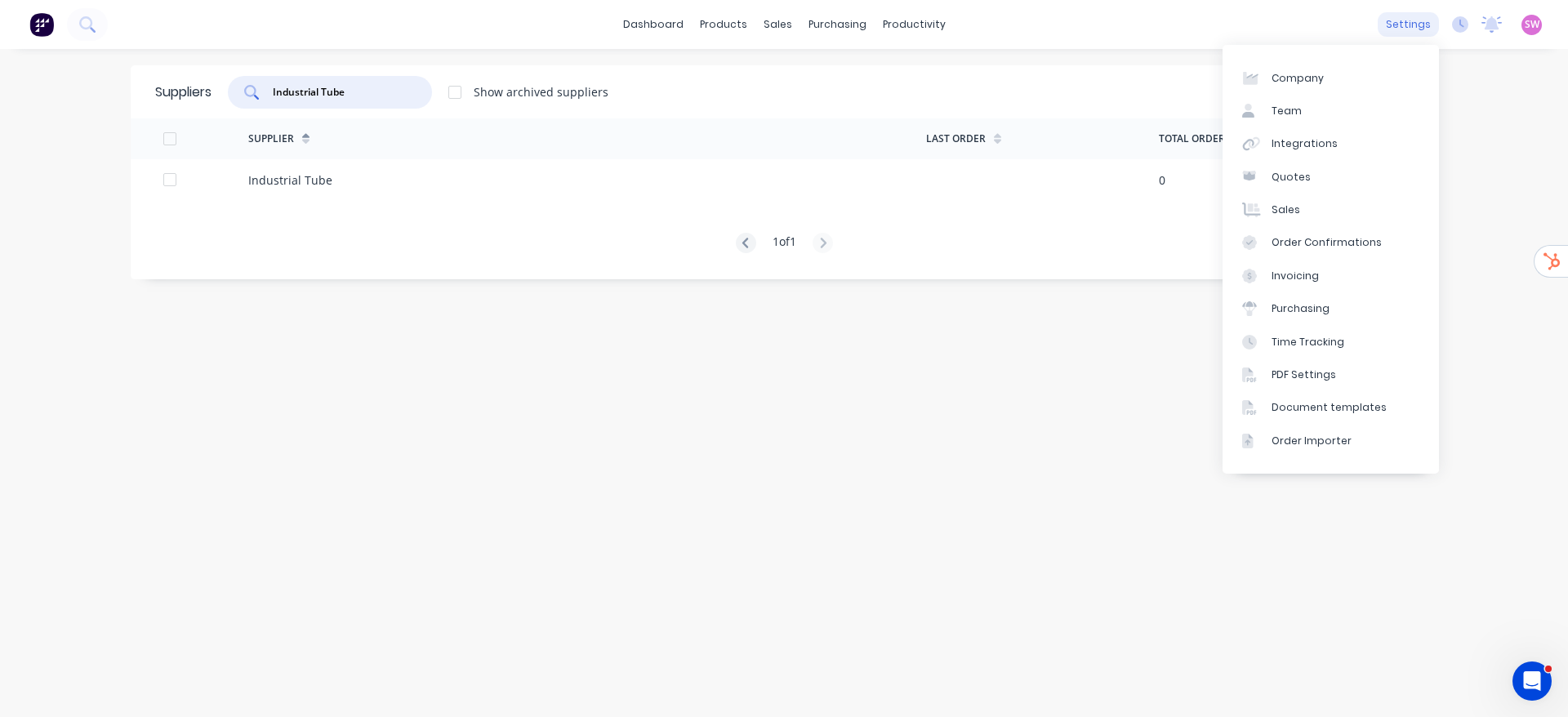
type input "Industrial Tube"
click at [1400, 18] on div "settings" at bounding box center [1407, 24] width 61 height 24
click at [1321, 144] on div "Integrations" at bounding box center [1305, 143] width 66 height 15
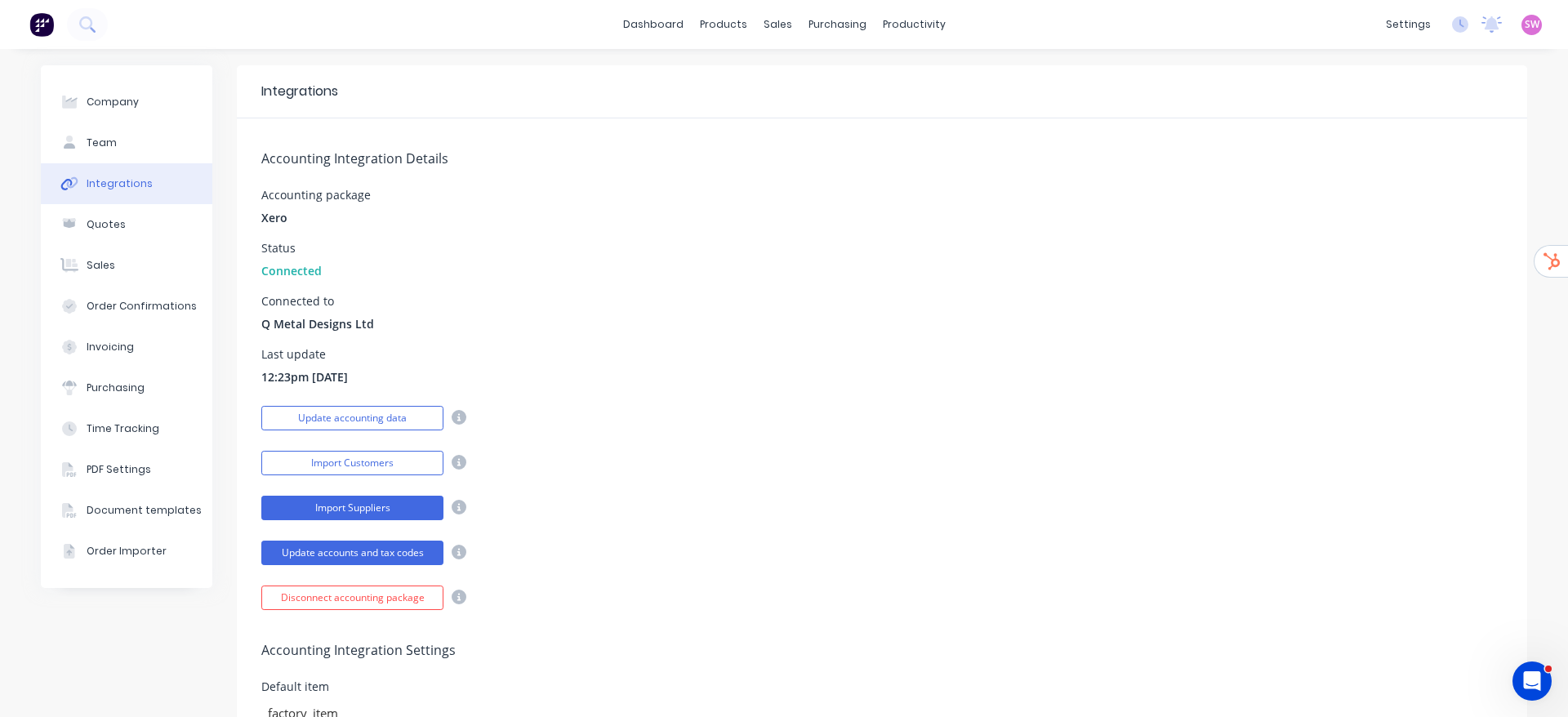
click at [387, 515] on button "Import Suppliers" at bounding box center [353, 508] width 182 height 24
click at [335, 503] on button "Import Suppliers" at bounding box center [353, 508] width 182 height 24
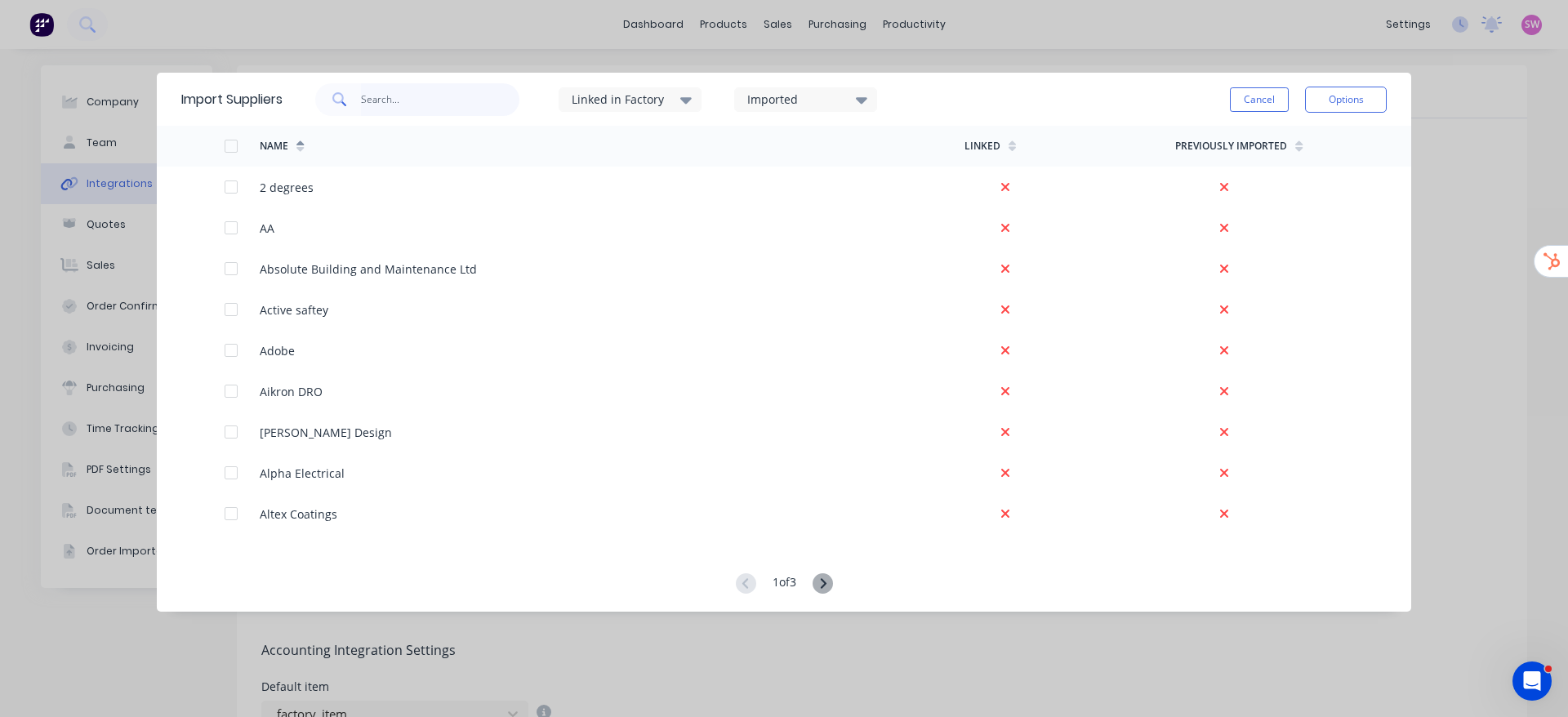
drag, startPoint x: 379, startPoint y: 81, endPoint x: 383, endPoint y: 101, distance: 20.4
click at [382, 93] on input "text" at bounding box center [441, 100] width 159 height 33
type input "vulc"
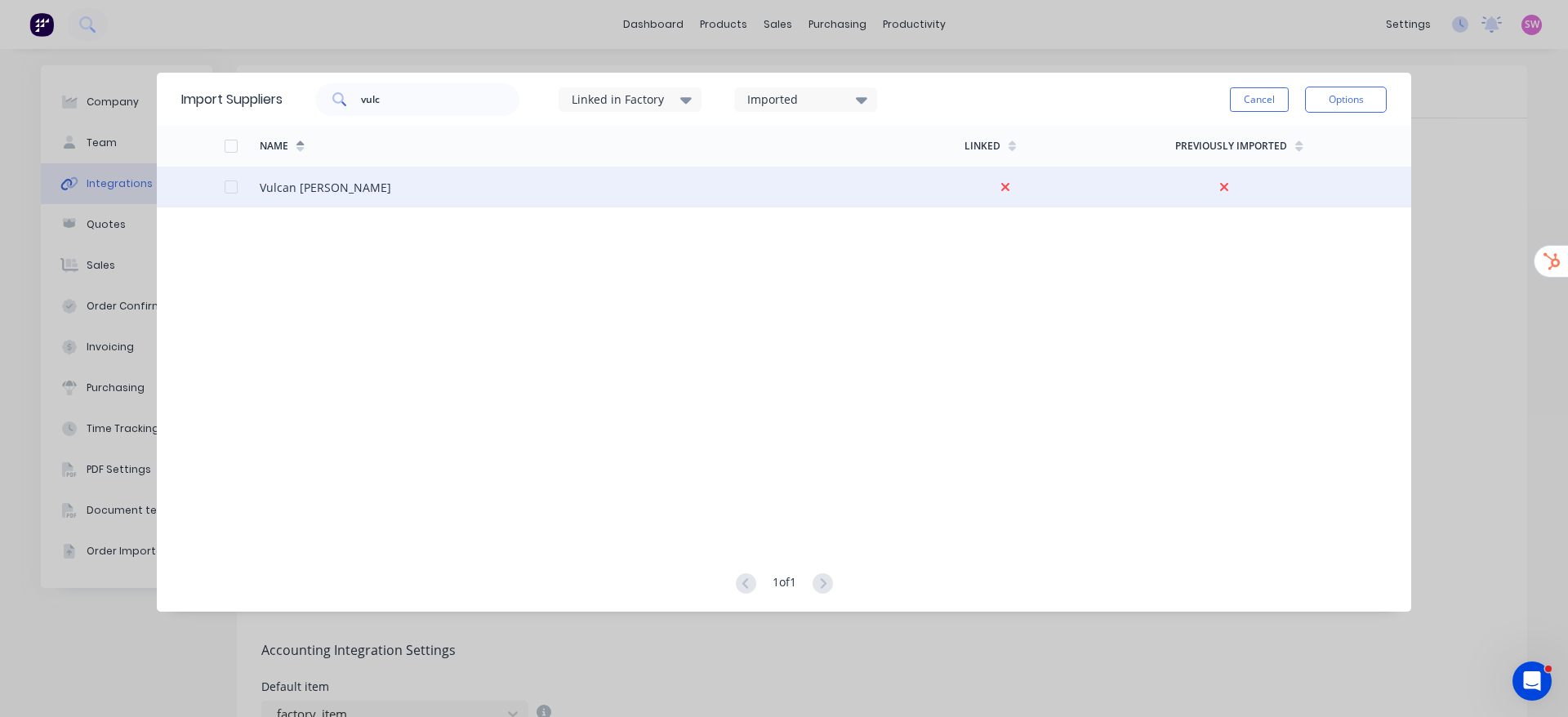
click at [234, 189] on div at bounding box center [231, 187] width 33 height 33
click at [1346, 95] on button "Options" at bounding box center [1345, 99] width 81 height 26
click at [1325, 150] on div "Import selected suppliers" at bounding box center [1309, 145] width 126 height 41
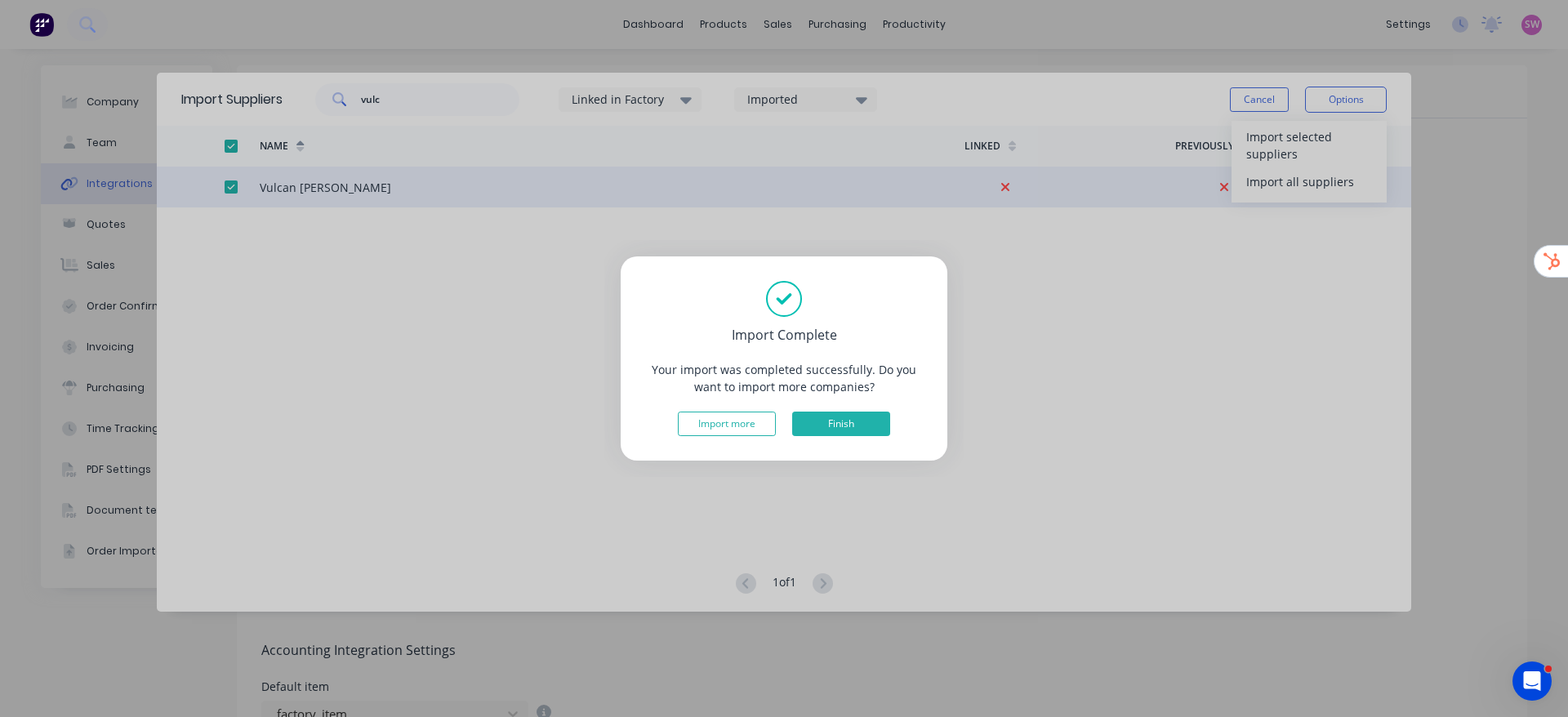
click at [844, 429] on button "Finish" at bounding box center [841, 423] width 98 height 24
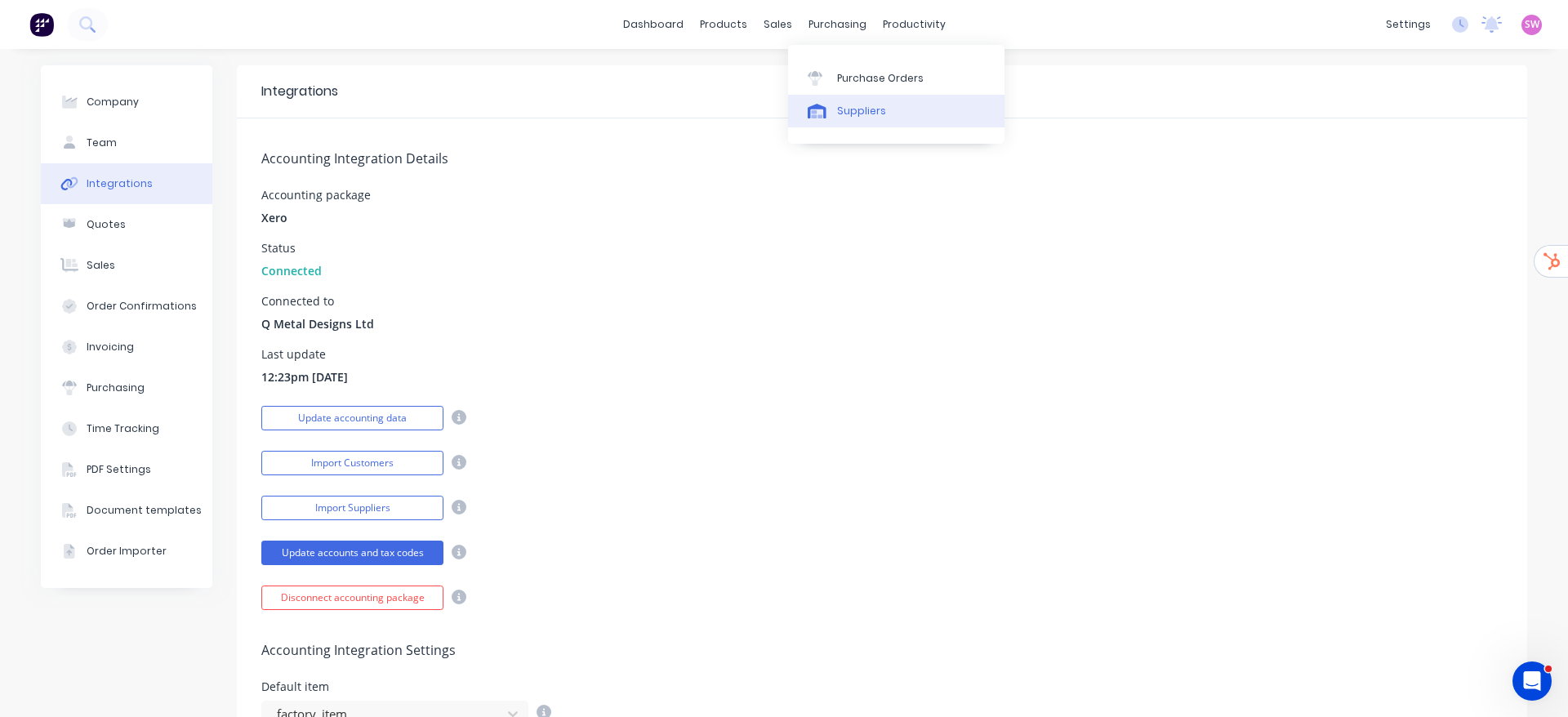
click at [863, 109] on div "Suppliers" at bounding box center [861, 110] width 49 height 15
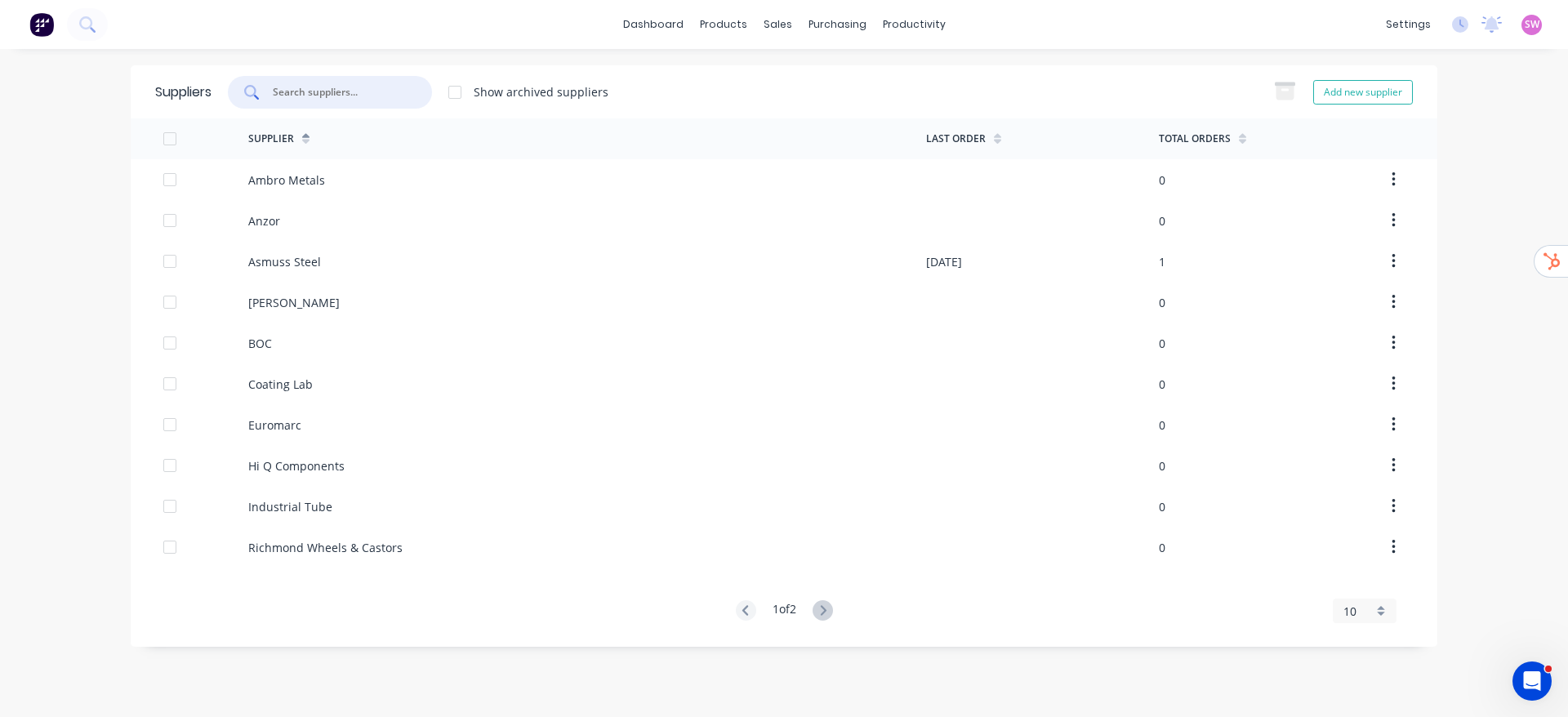
click at [343, 88] on input "text" at bounding box center [339, 92] width 136 height 16
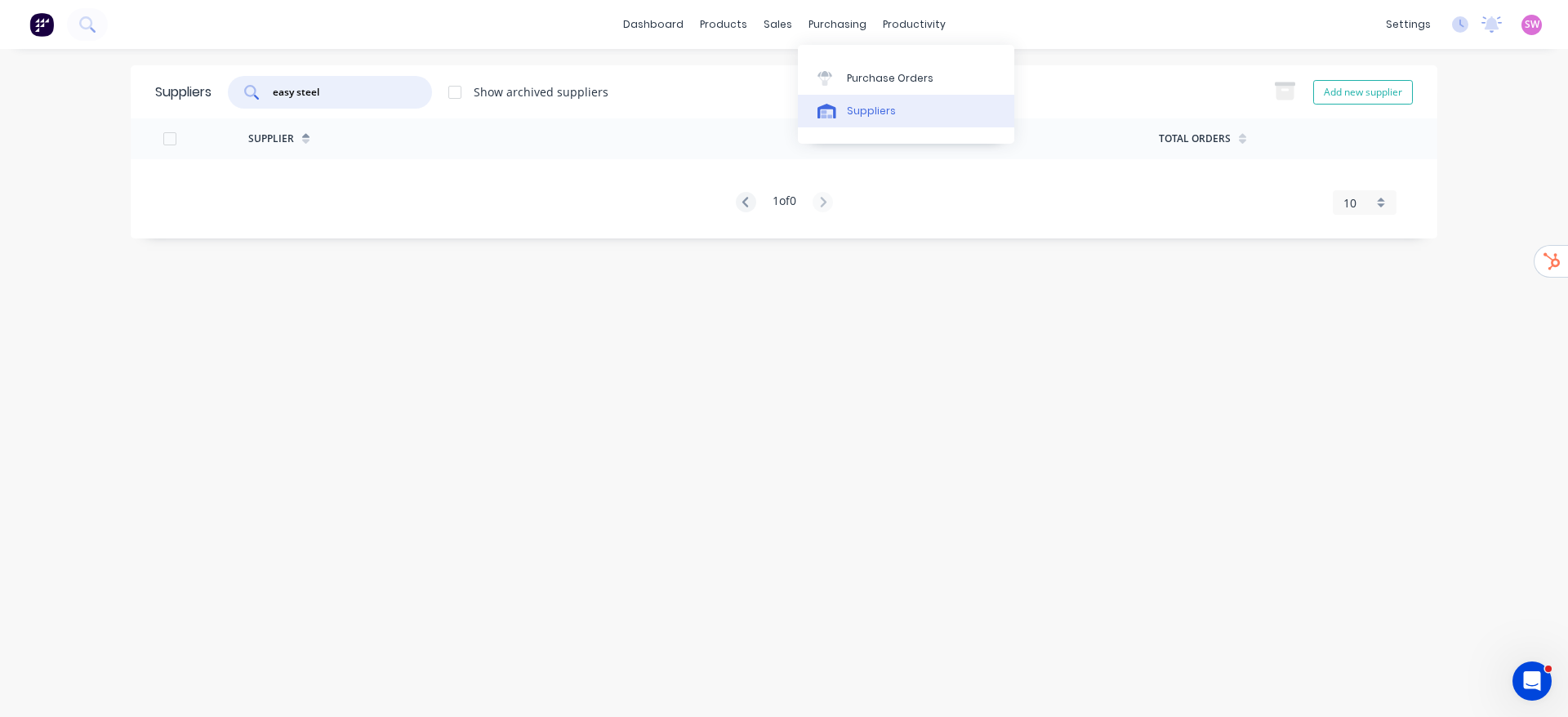
type input "easy steel"
click at [867, 117] on div "Suppliers" at bounding box center [871, 110] width 49 height 15
click at [880, 108] on div "Suppliers" at bounding box center [871, 110] width 49 height 15
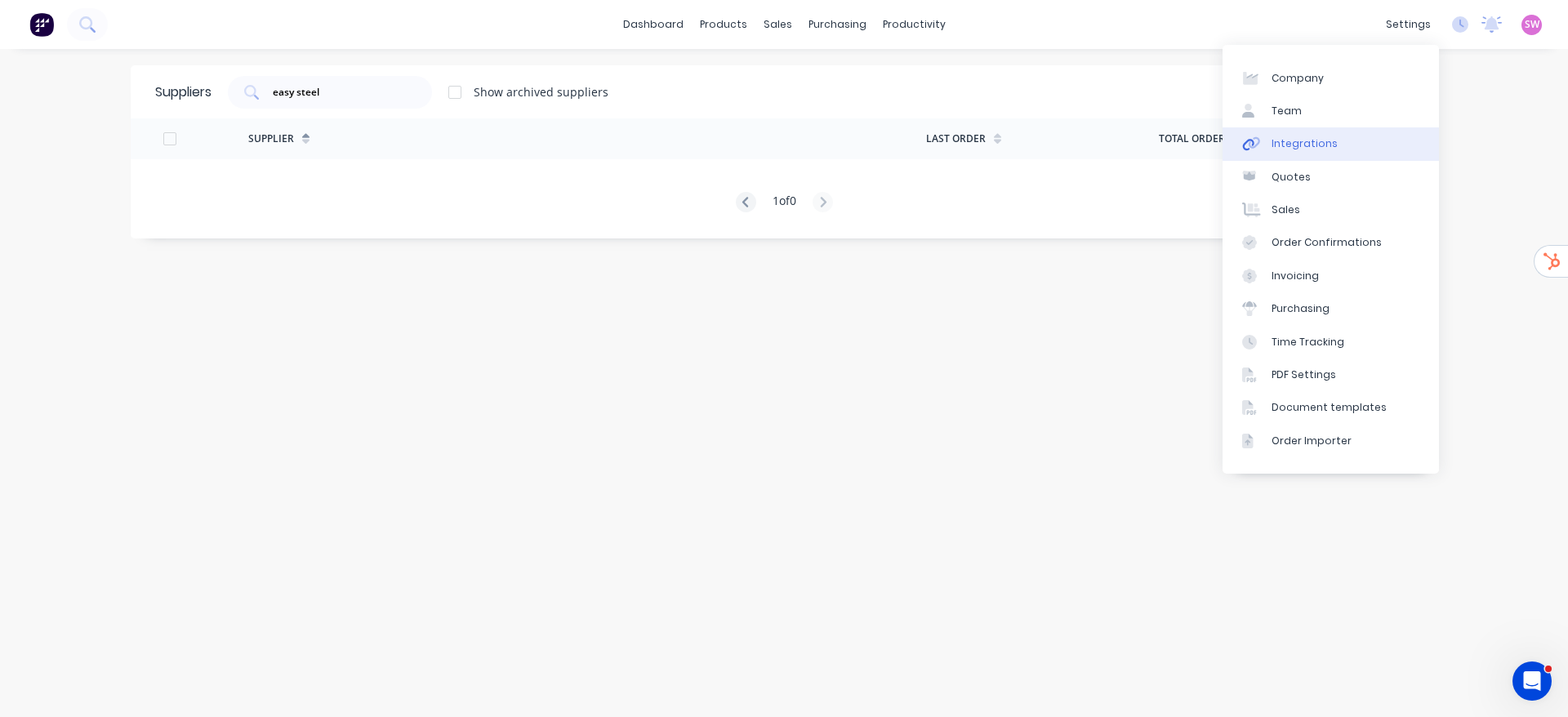
click at [1317, 134] on link "Integrations" at bounding box center [1330, 144] width 216 height 33
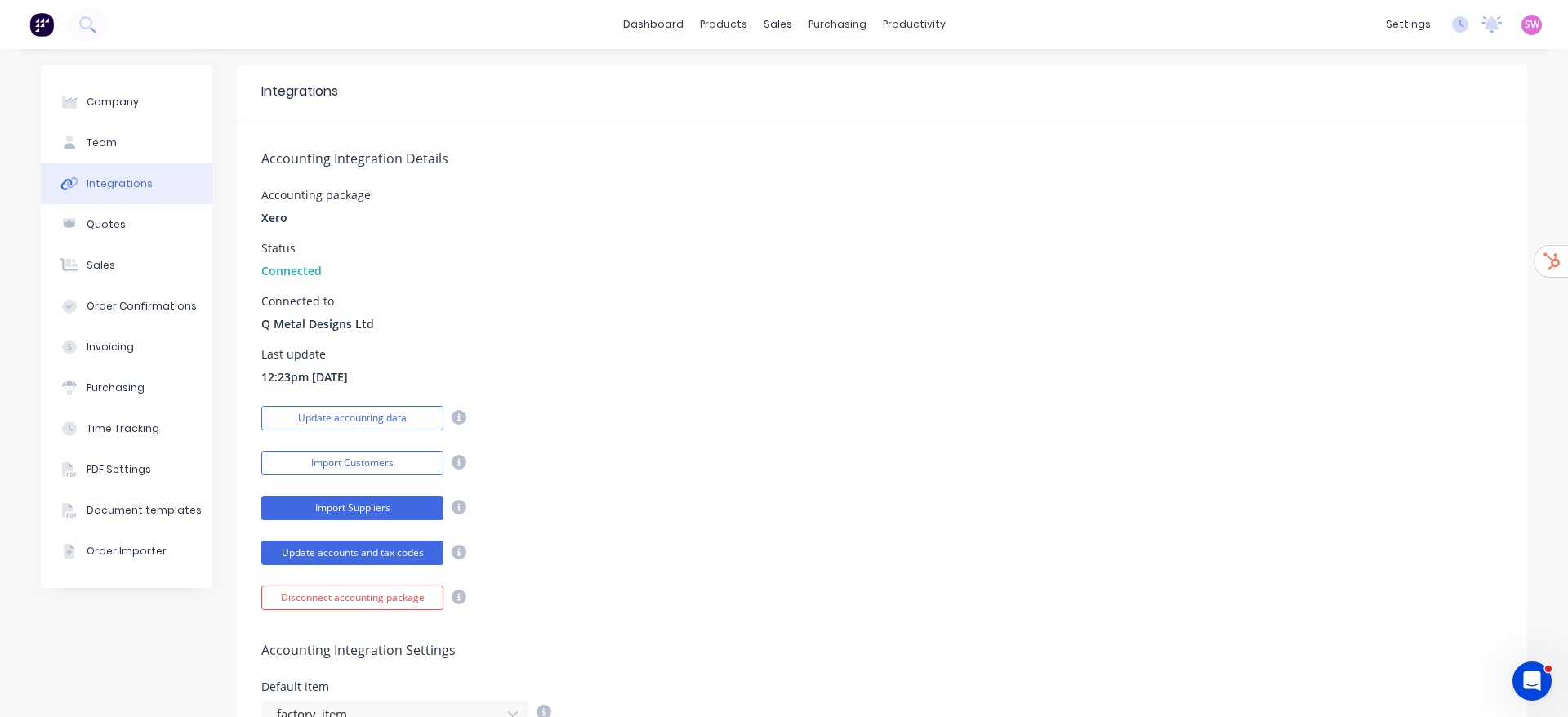
click at [361, 505] on button "Import Suppliers" at bounding box center [353, 508] width 182 height 24
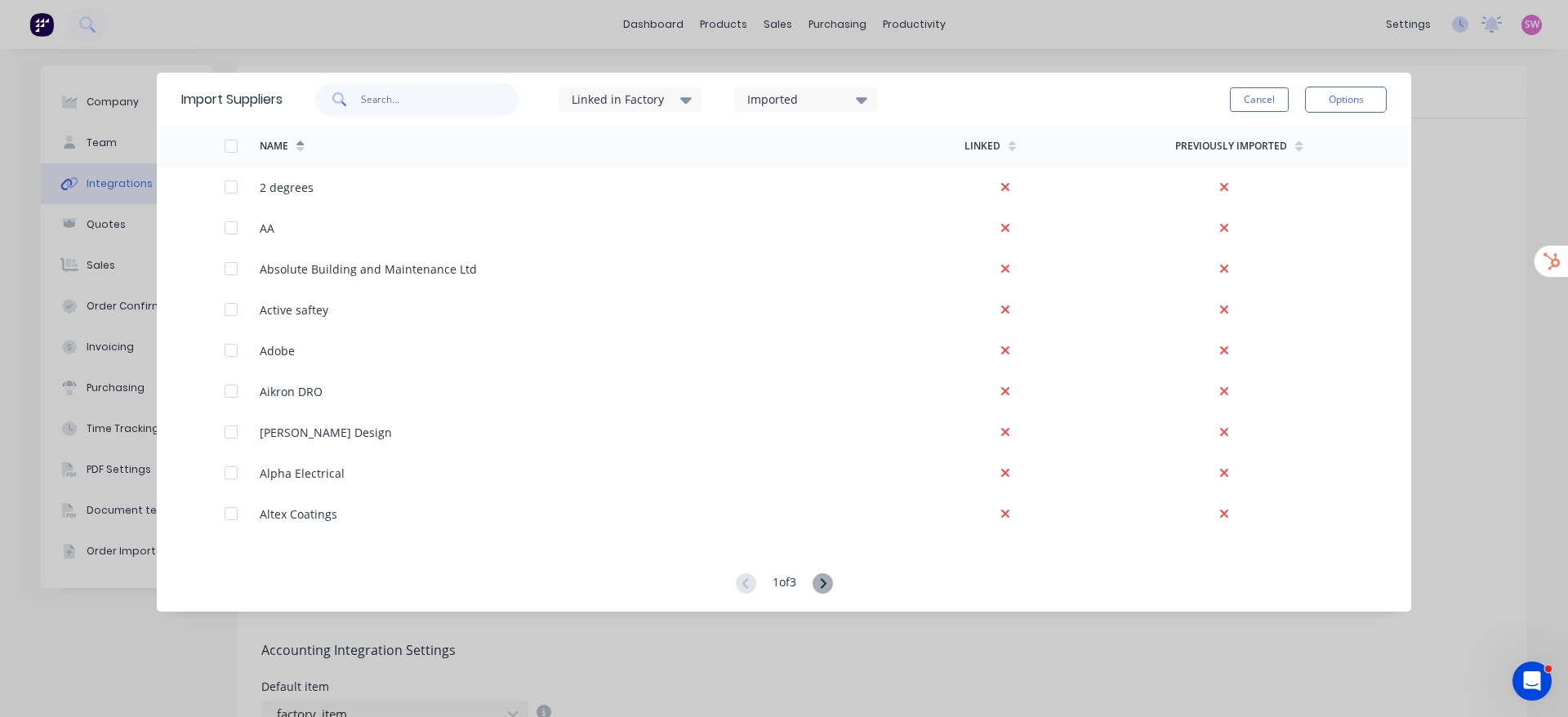
click at [454, 97] on input "text" at bounding box center [441, 100] width 159 height 33
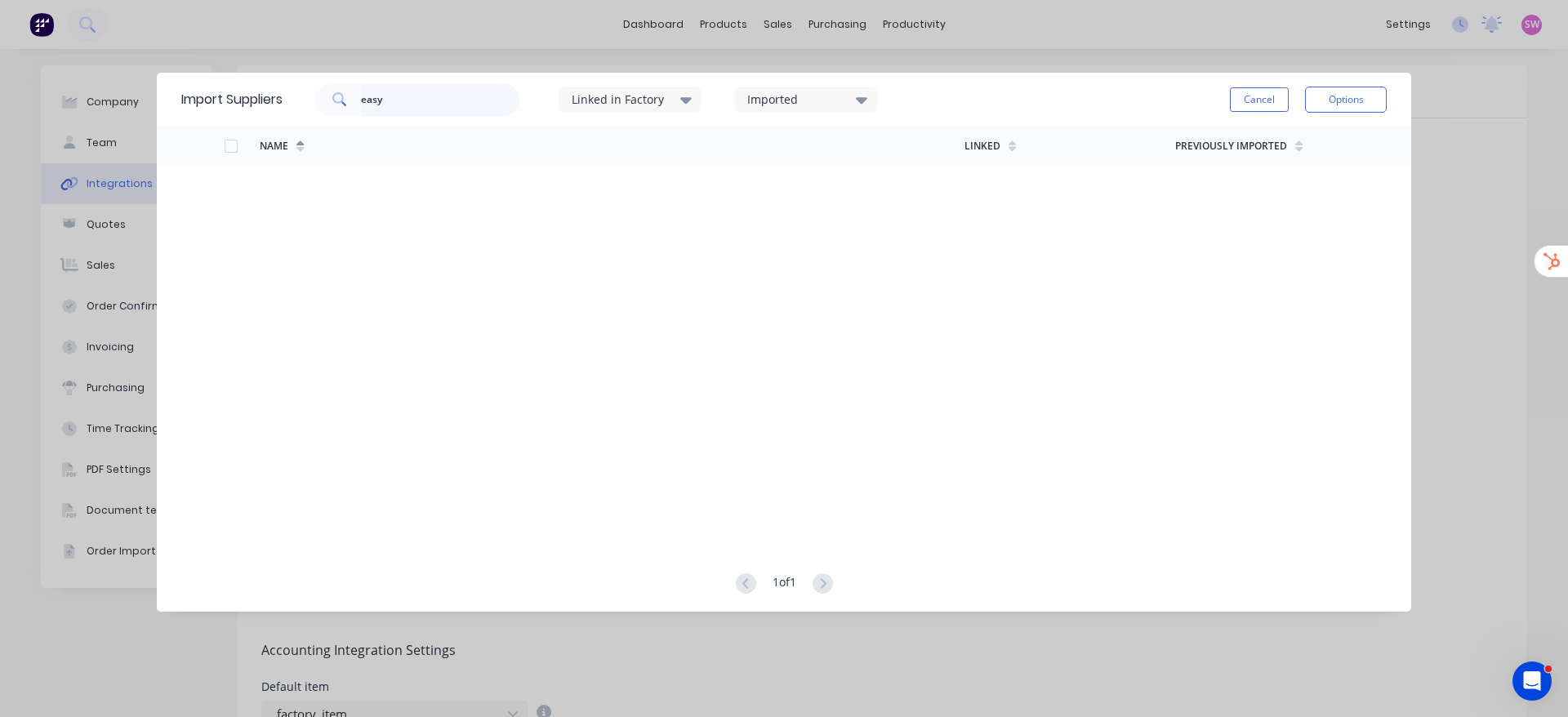
type input "easy"
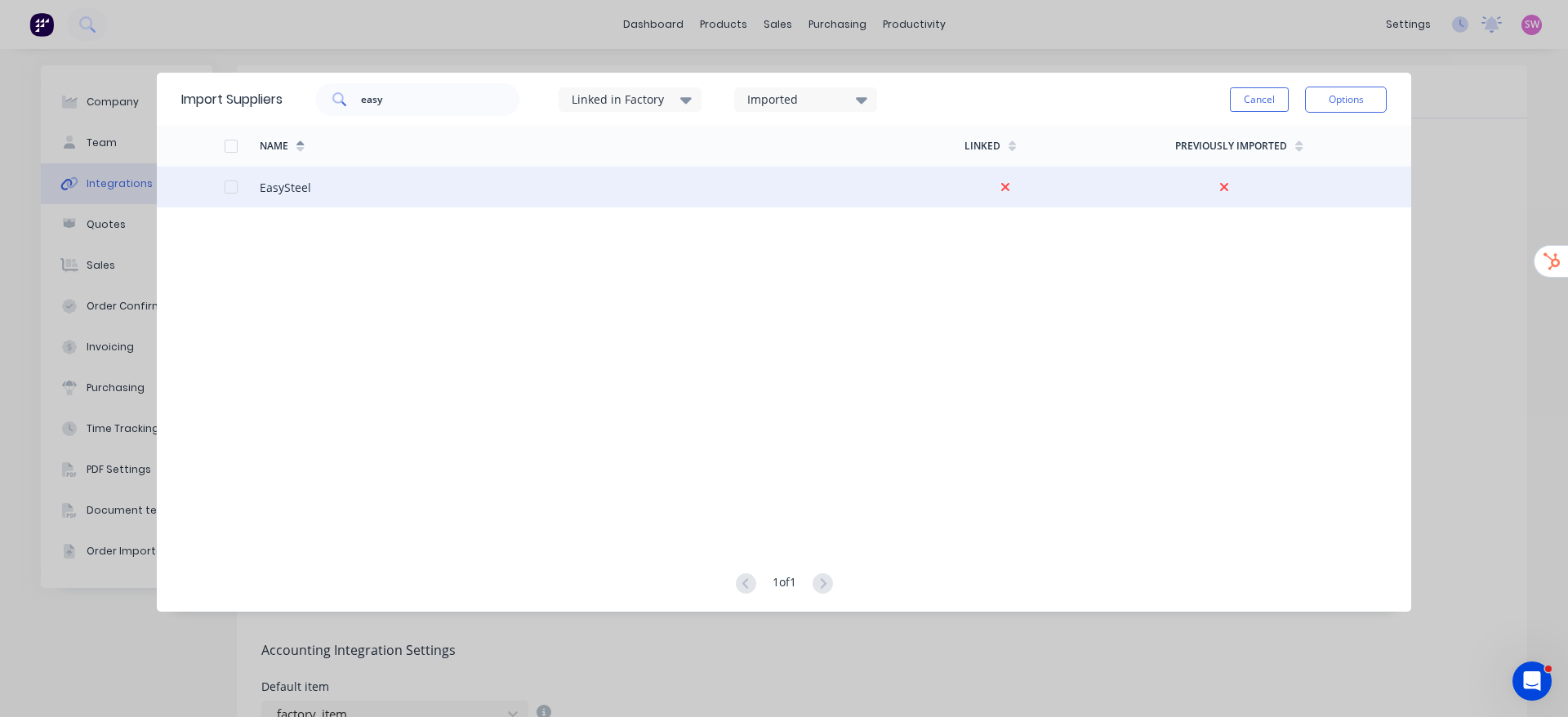
click at [228, 187] on div at bounding box center [231, 187] width 33 height 33
click at [1321, 96] on button "Options" at bounding box center [1345, 99] width 81 height 26
click at [1270, 143] on div "Import selected suppliers" at bounding box center [1309, 145] width 126 height 41
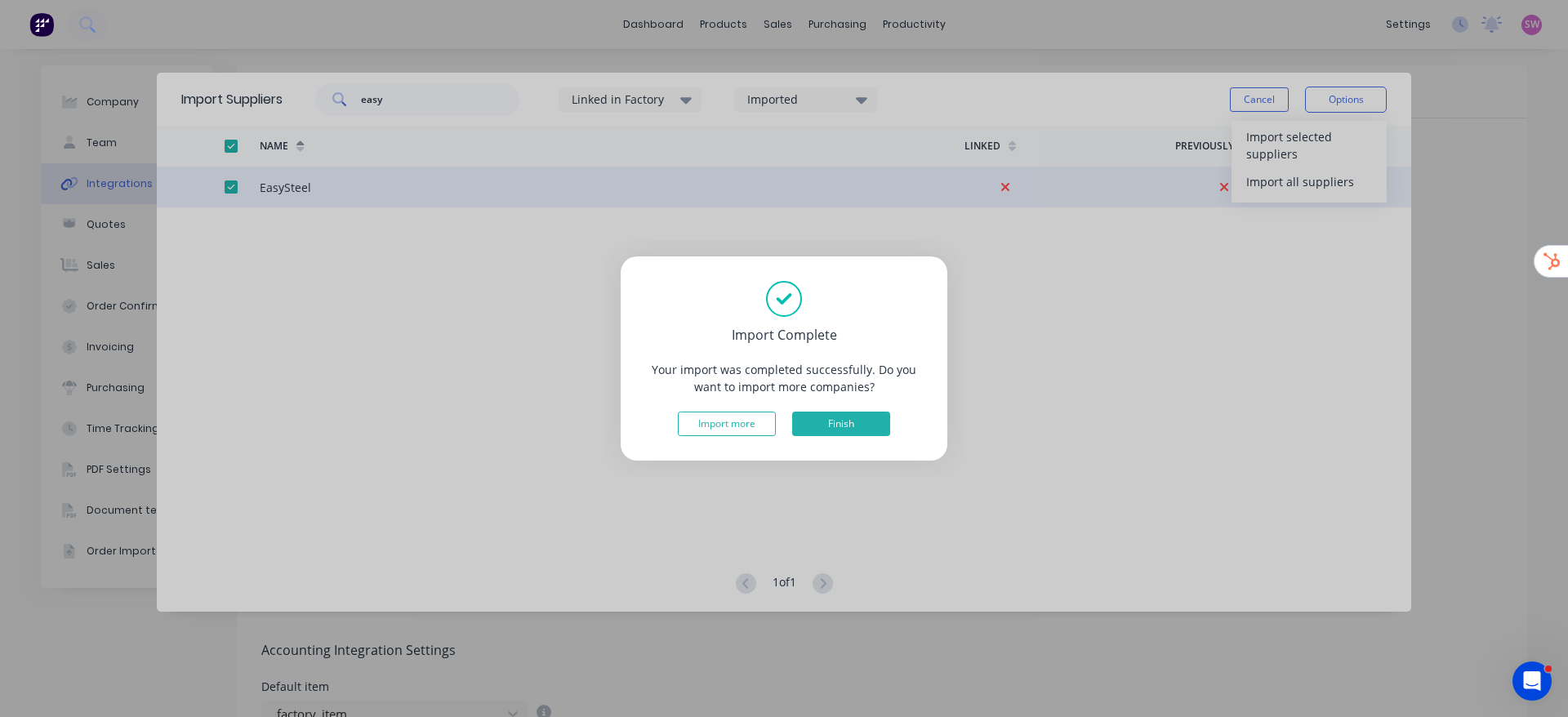
click at [841, 421] on button "Finish" at bounding box center [841, 423] width 98 height 24
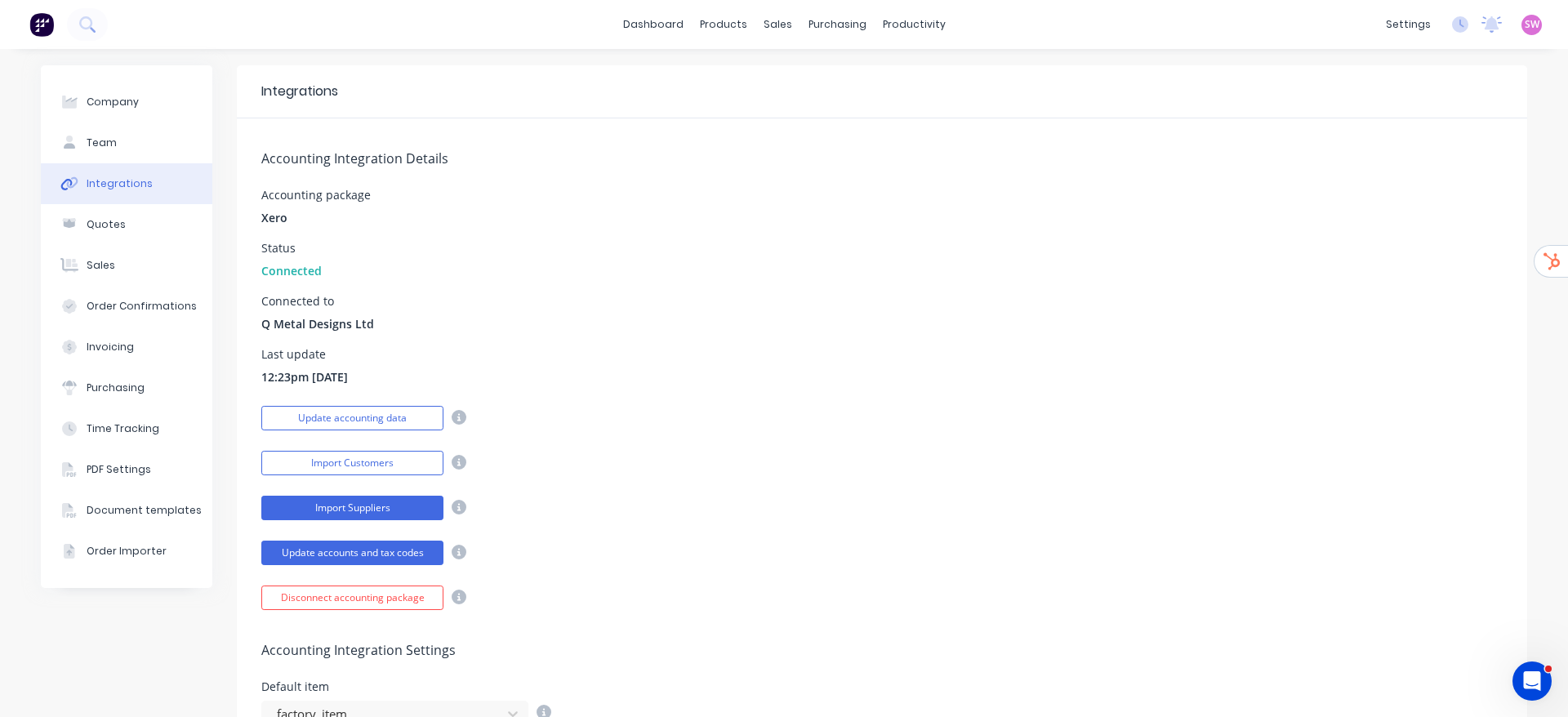
click at [352, 507] on button "Import Suppliers" at bounding box center [353, 508] width 182 height 24
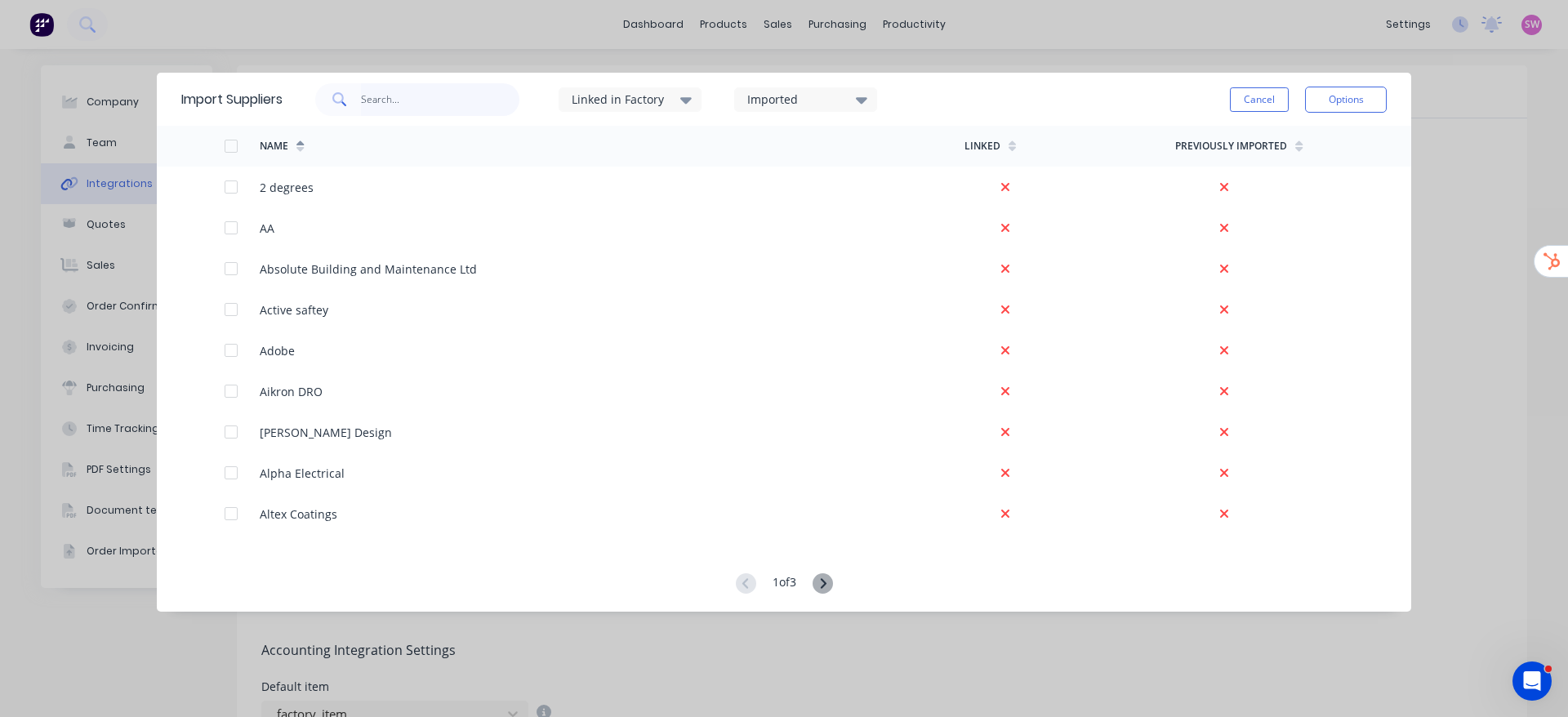
click at [441, 96] on input "text" at bounding box center [441, 100] width 159 height 33
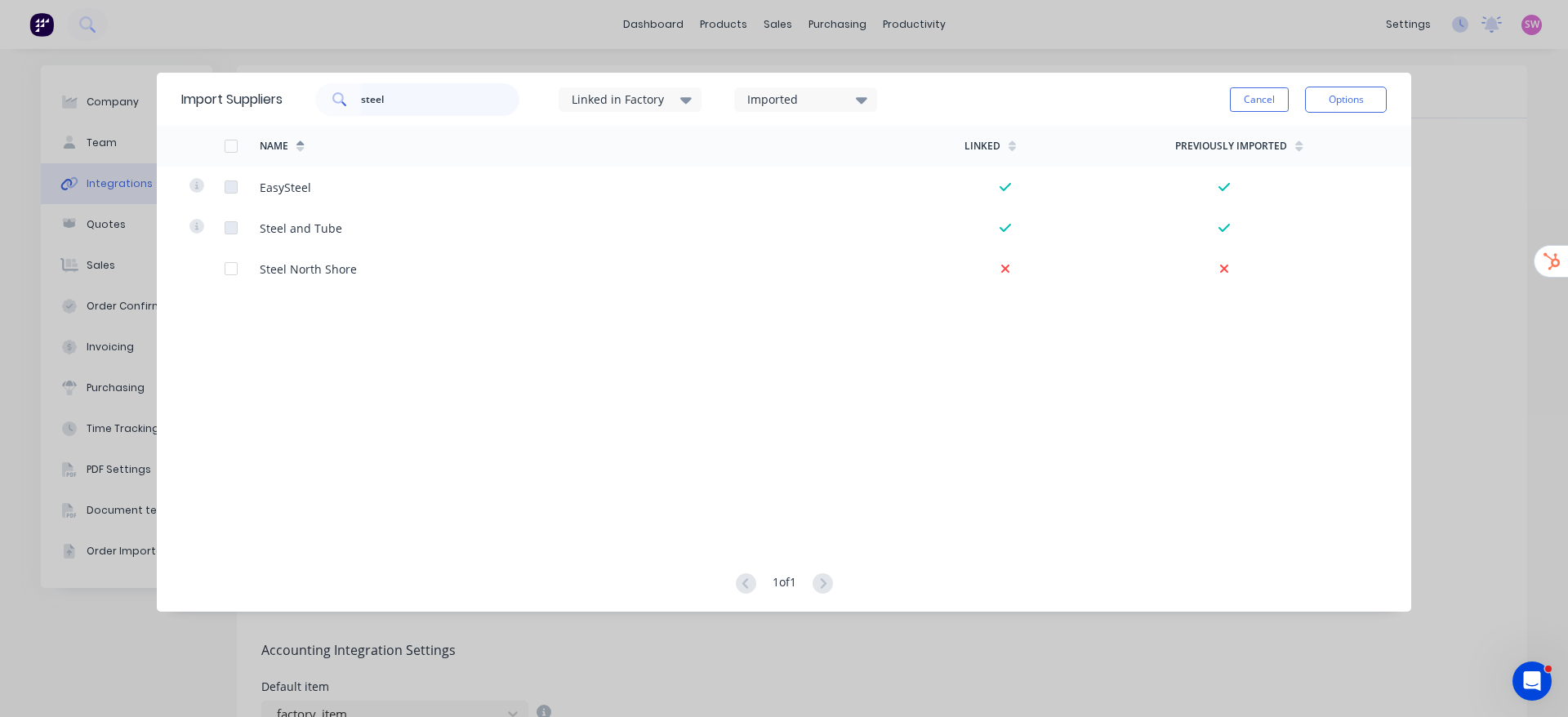
drag, startPoint x: 420, startPoint y: 92, endPoint x: 193, endPoint y: 103, distance: 227.3
click at [193, 103] on div "Import Suppliers steel Linked in Factory Imported Cancel Options" at bounding box center [784, 99] width 1254 height 53
drag, startPoint x: 422, startPoint y: 92, endPoint x: 294, endPoint y: 86, distance: 128.1
click at [294, 86] on div "wake Linked in Factory Imported" at bounding box center [597, 100] width 628 height 49
type input "stain"
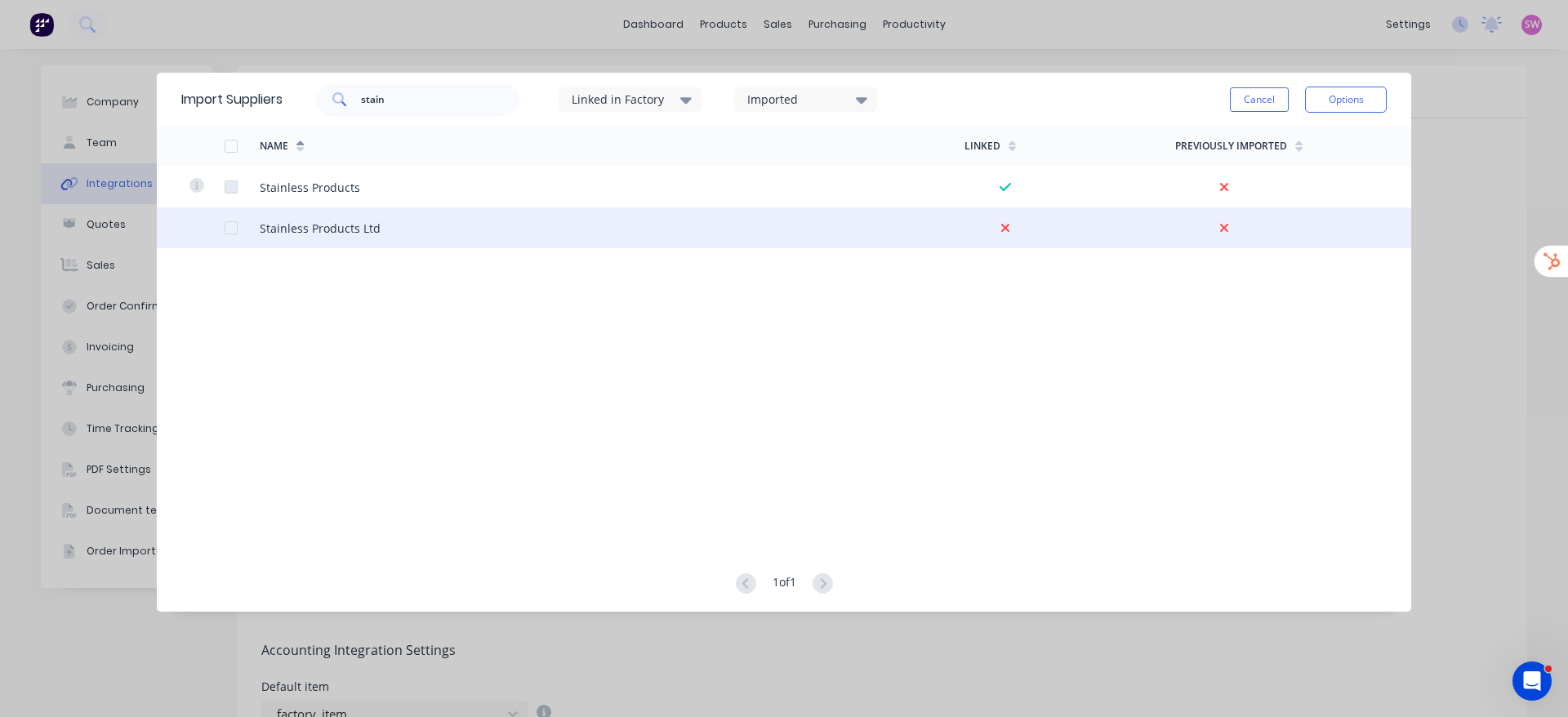
click at [229, 221] on div at bounding box center [231, 228] width 33 height 33
click at [1319, 96] on button "Options" at bounding box center [1345, 99] width 81 height 26
click at [1321, 144] on div "Import selected suppliers" at bounding box center [1309, 145] width 126 height 41
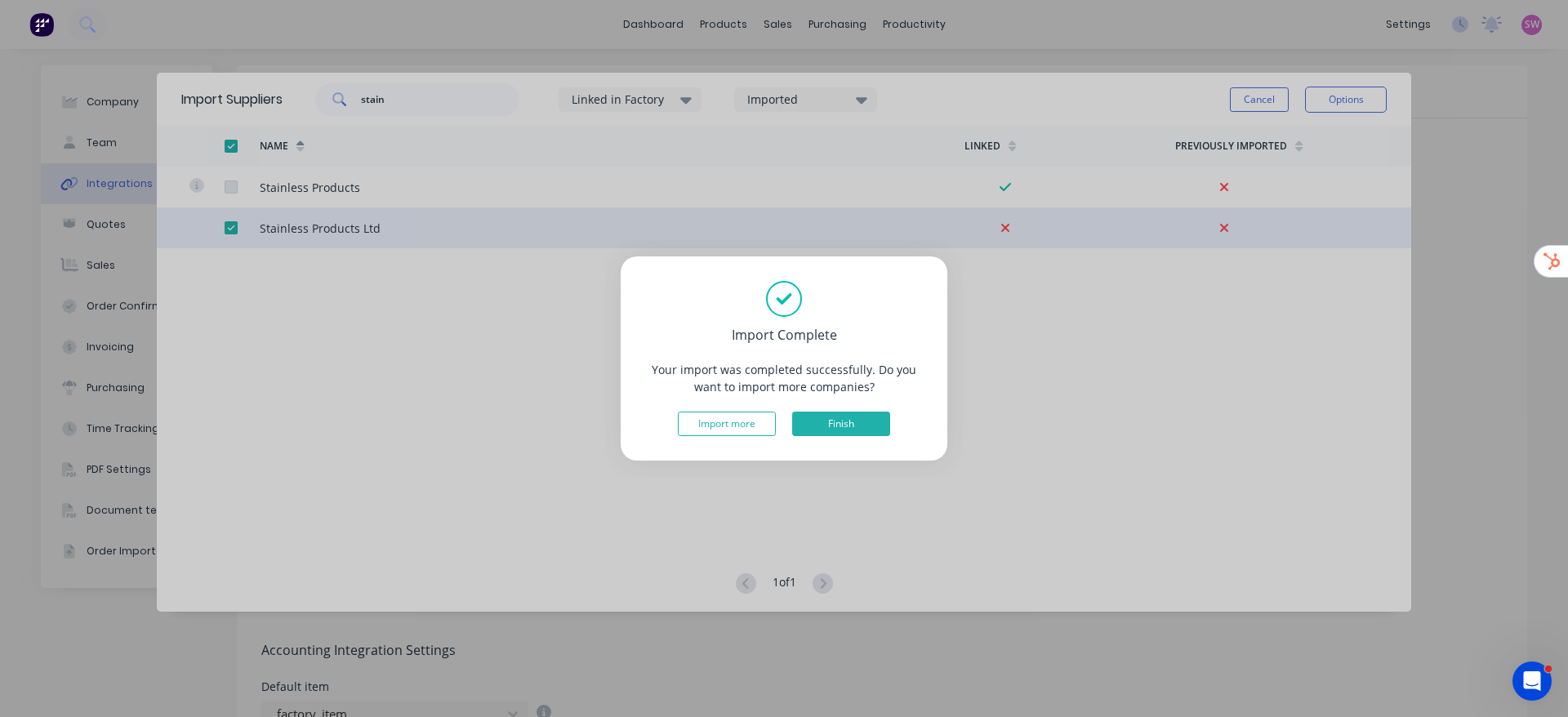
click at [815, 420] on button "Finish" at bounding box center [841, 423] width 98 height 24
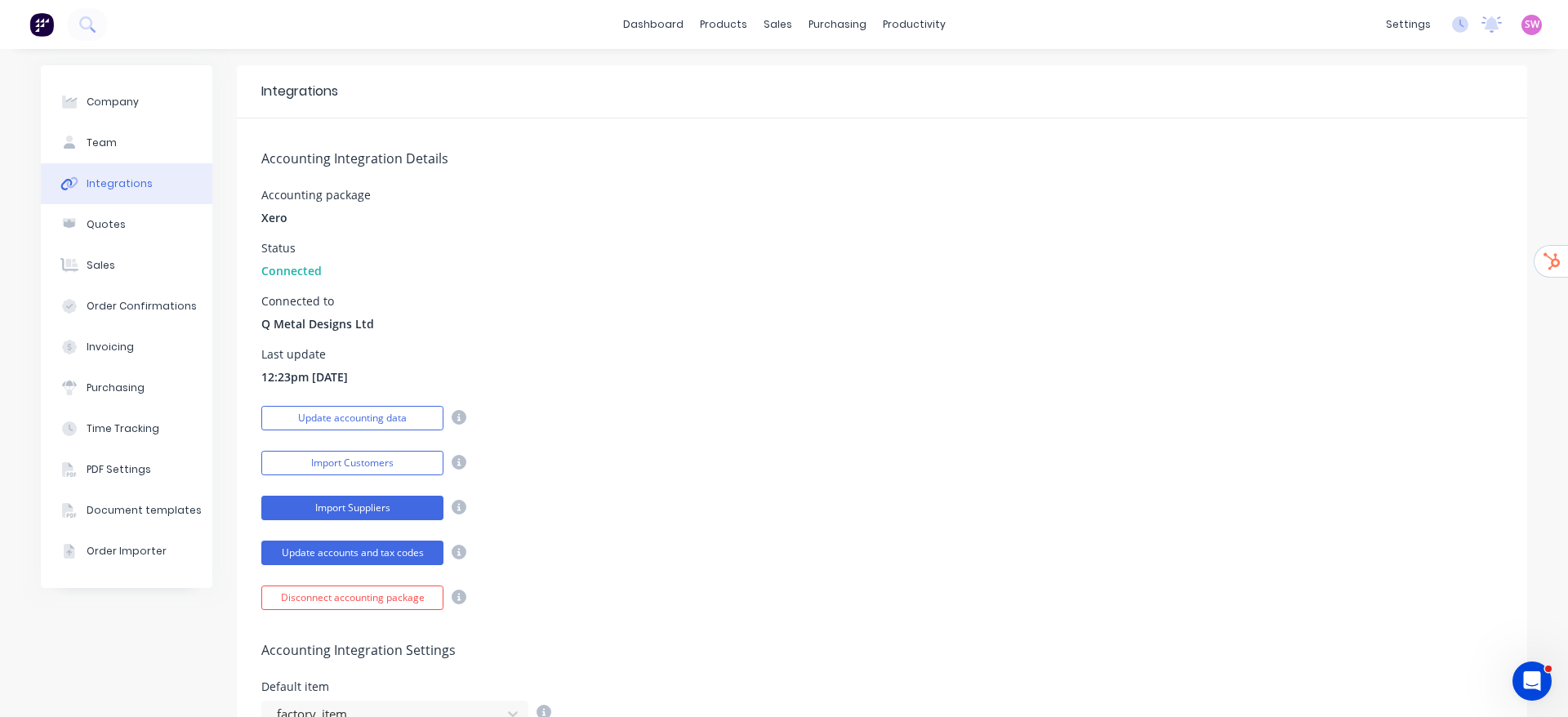
click at [315, 514] on button "Import Suppliers" at bounding box center [353, 508] width 182 height 24
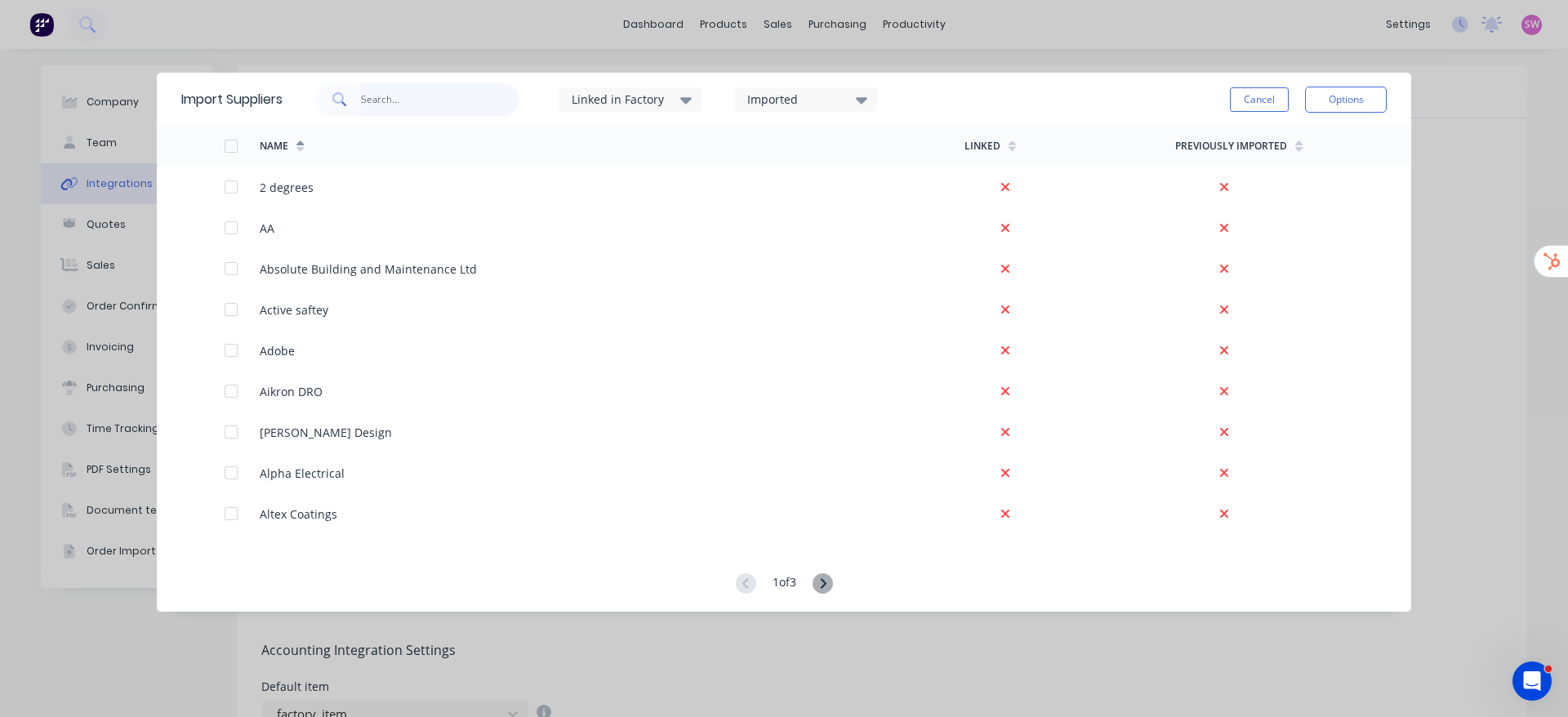
click at [484, 98] on input "text" at bounding box center [441, 100] width 159 height 33
type input "SD a"
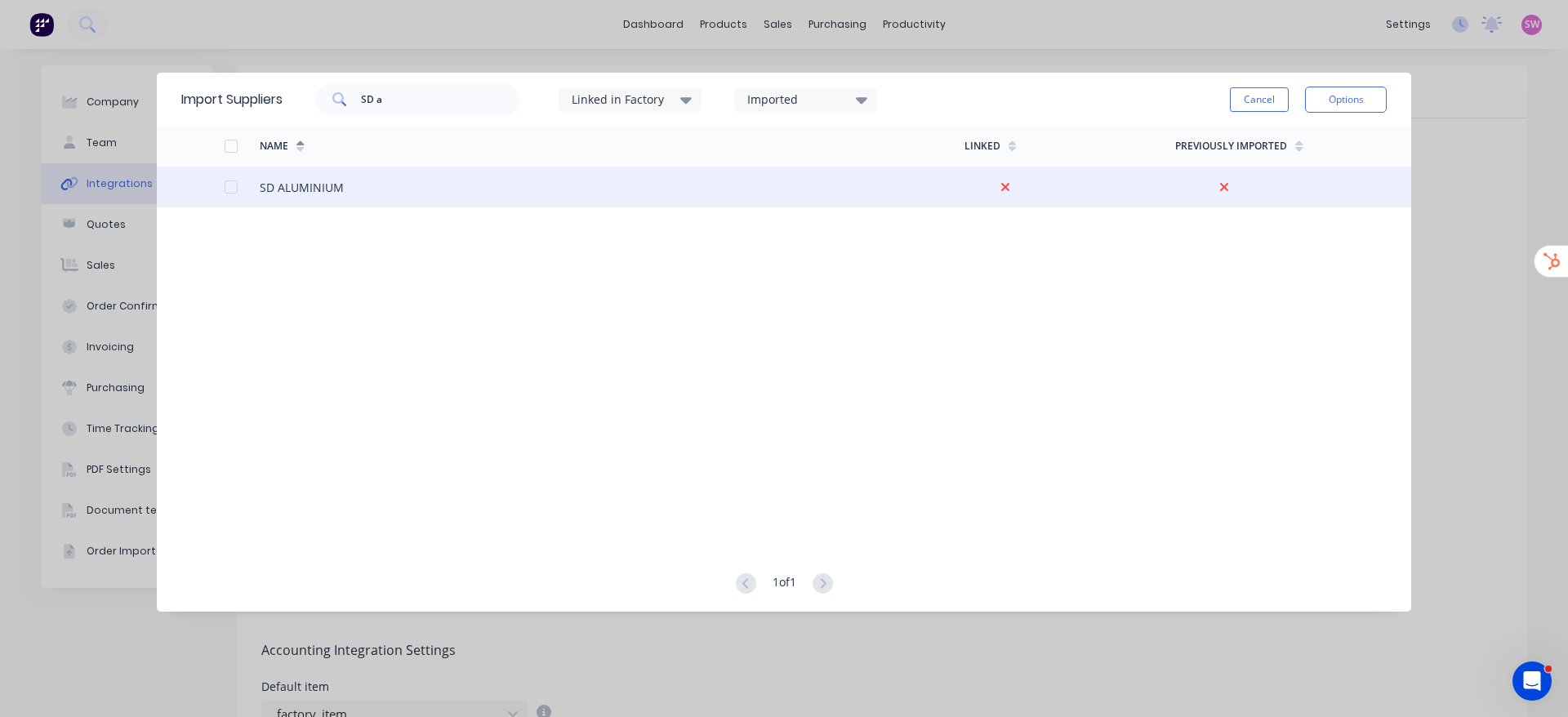
click at [228, 185] on div at bounding box center [231, 187] width 33 height 33
click at [1363, 107] on button "Options" at bounding box center [1345, 99] width 81 height 26
click at [1314, 136] on div "Import selected suppliers" at bounding box center [1309, 145] width 126 height 41
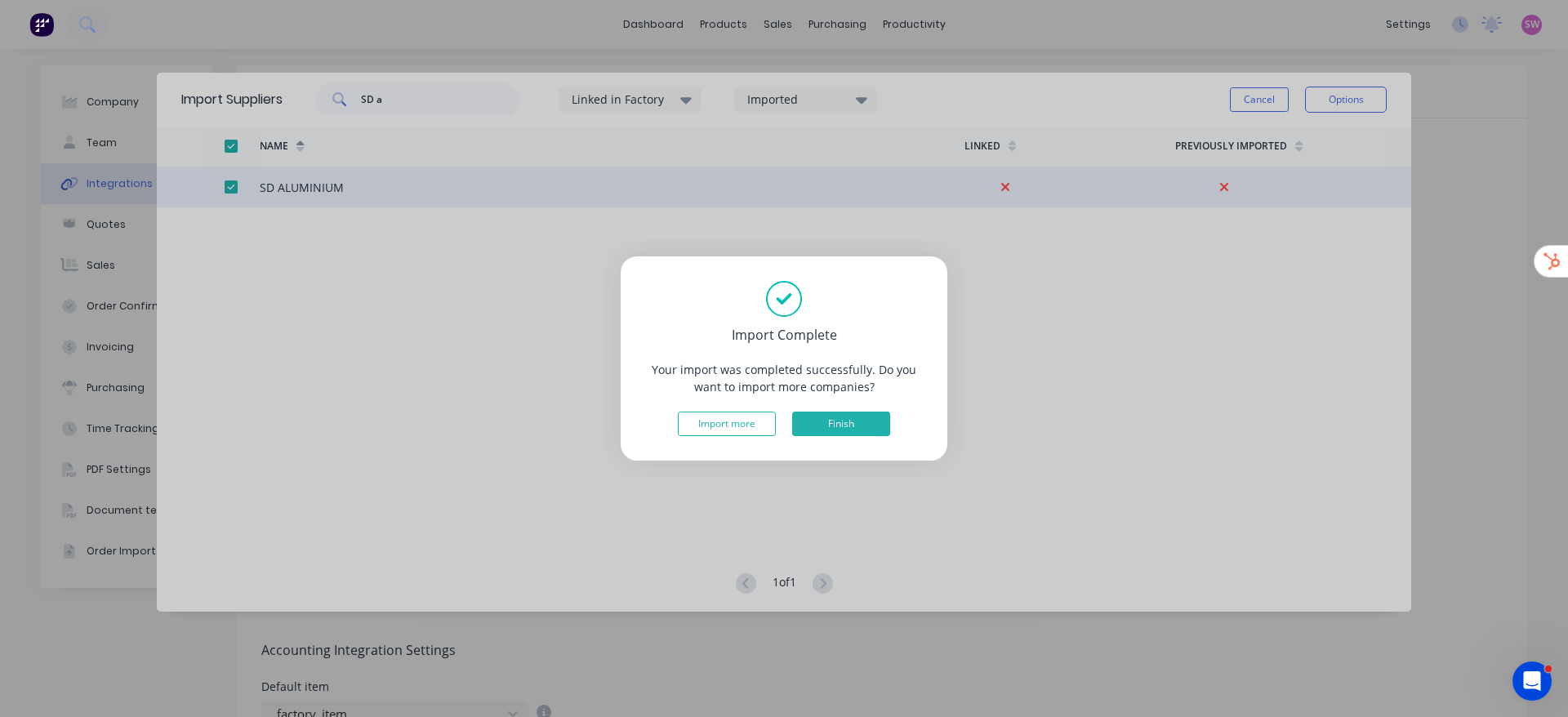
click at [854, 421] on button "Finish" at bounding box center [841, 423] width 98 height 24
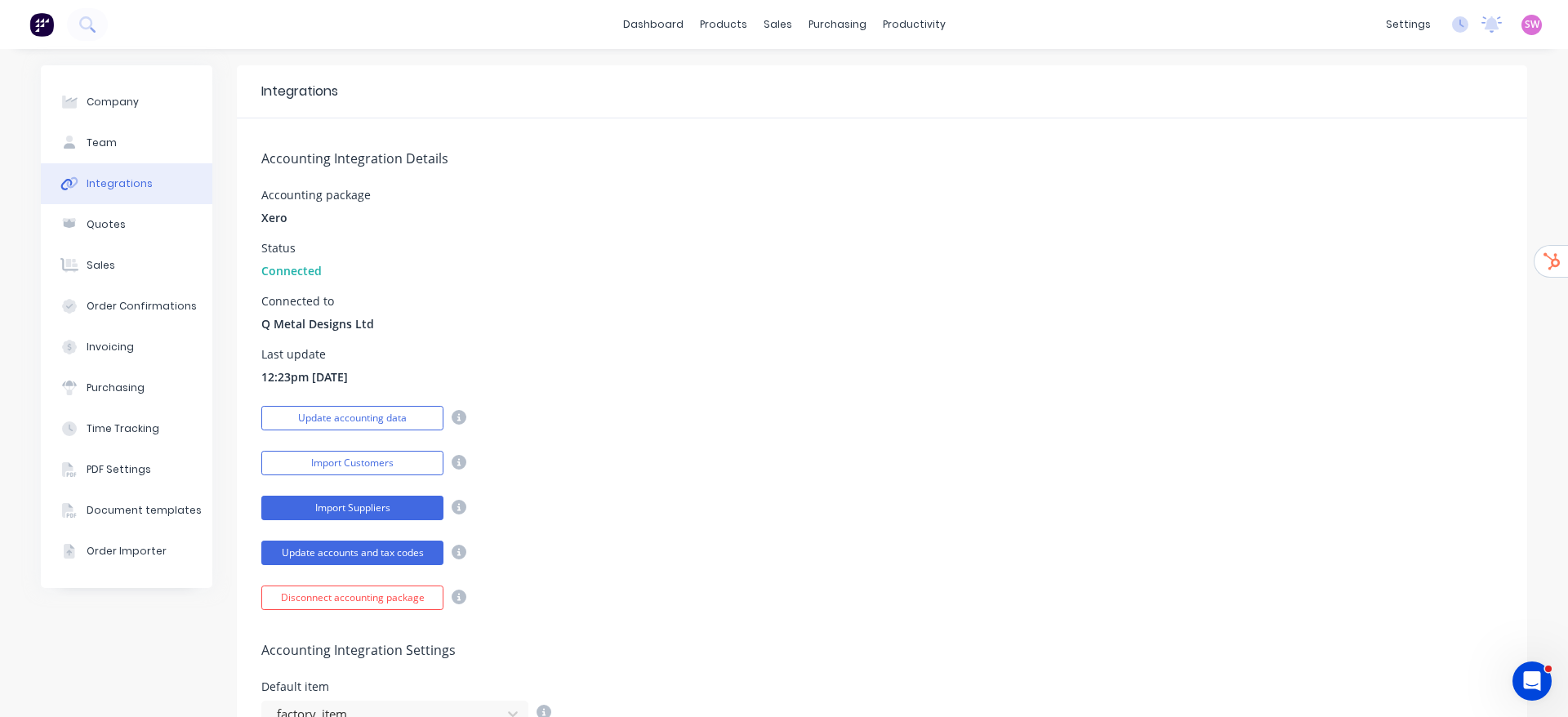
click at [348, 506] on button "Import Suppliers" at bounding box center [353, 508] width 182 height 24
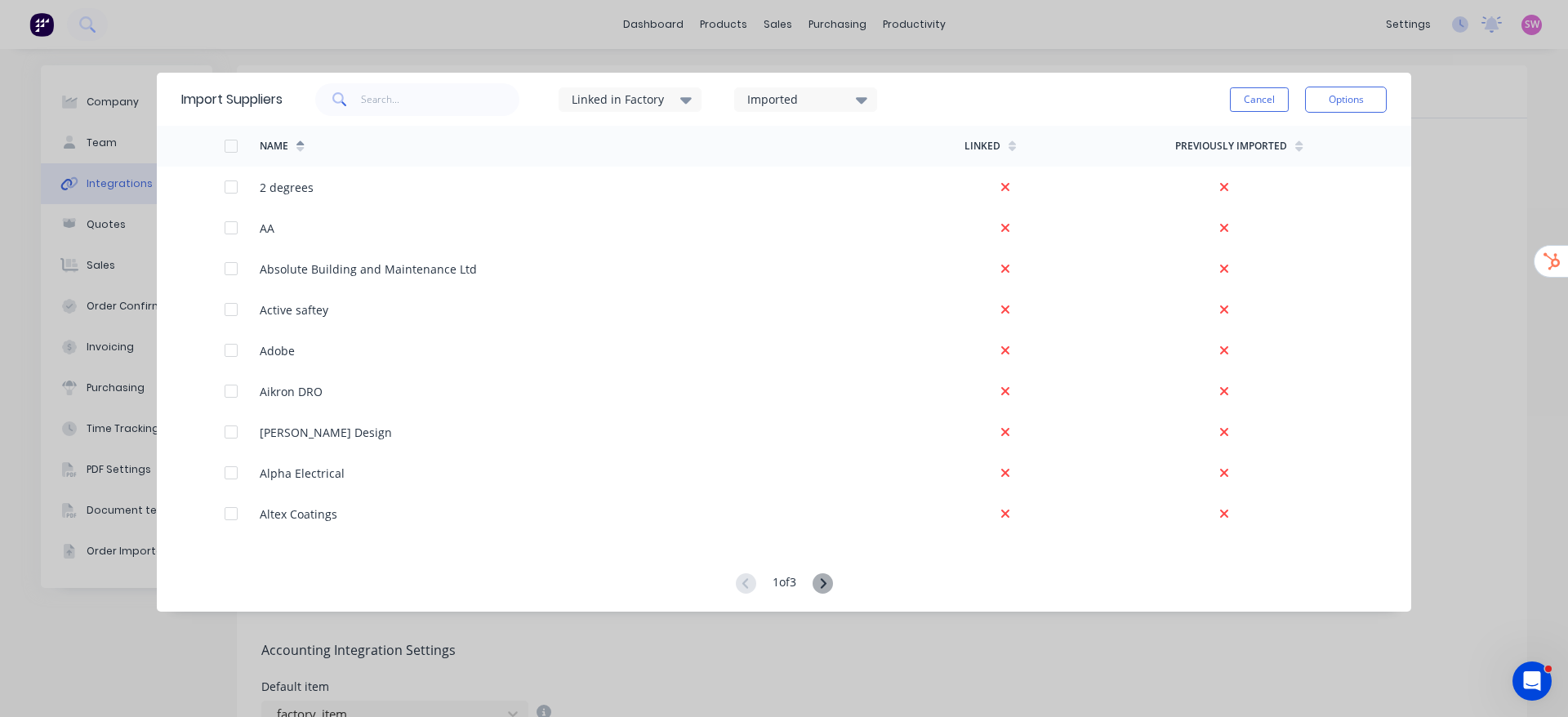
drag, startPoint x: 424, startPoint y: 73, endPoint x: 406, endPoint y: 106, distance: 37.6
click at [415, 86] on div "Import Suppliers Linked in Factory Imported Cancel Options" at bounding box center [784, 99] width 1254 height 53
click at [406, 107] on input "text" at bounding box center [441, 100] width 159 height 33
type input "m"
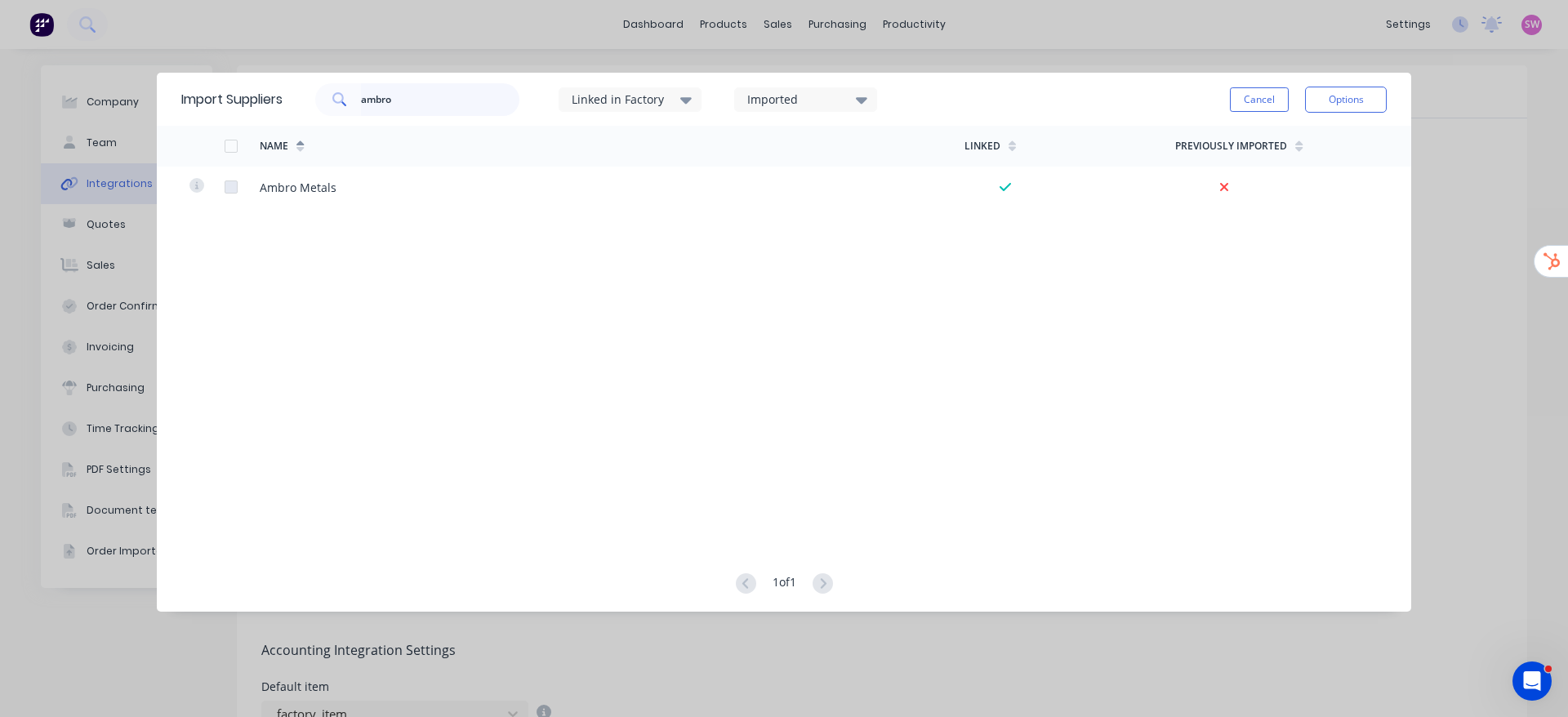
drag, startPoint x: 426, startPoint y: 91, endPoint x: 288, endPoint y: 109, distance: 139.2
click at [288, 109] on div "ambro Linked in Factory Imported" at bounding box center [597, 100] width 628 height 49
drag, startPoint x: 396, startPoint y: 91, endPoint x: 296, endPoint y: 102, distance: 100.6
click at [296, 102] on div "barn Linked in Factory Imported" at bounding box center [597, 100] width 628 height 49
drag, startPoint x: 306, startPoint y: 100, endPoint x: 163, endPoint y: 107, distance: 143.2
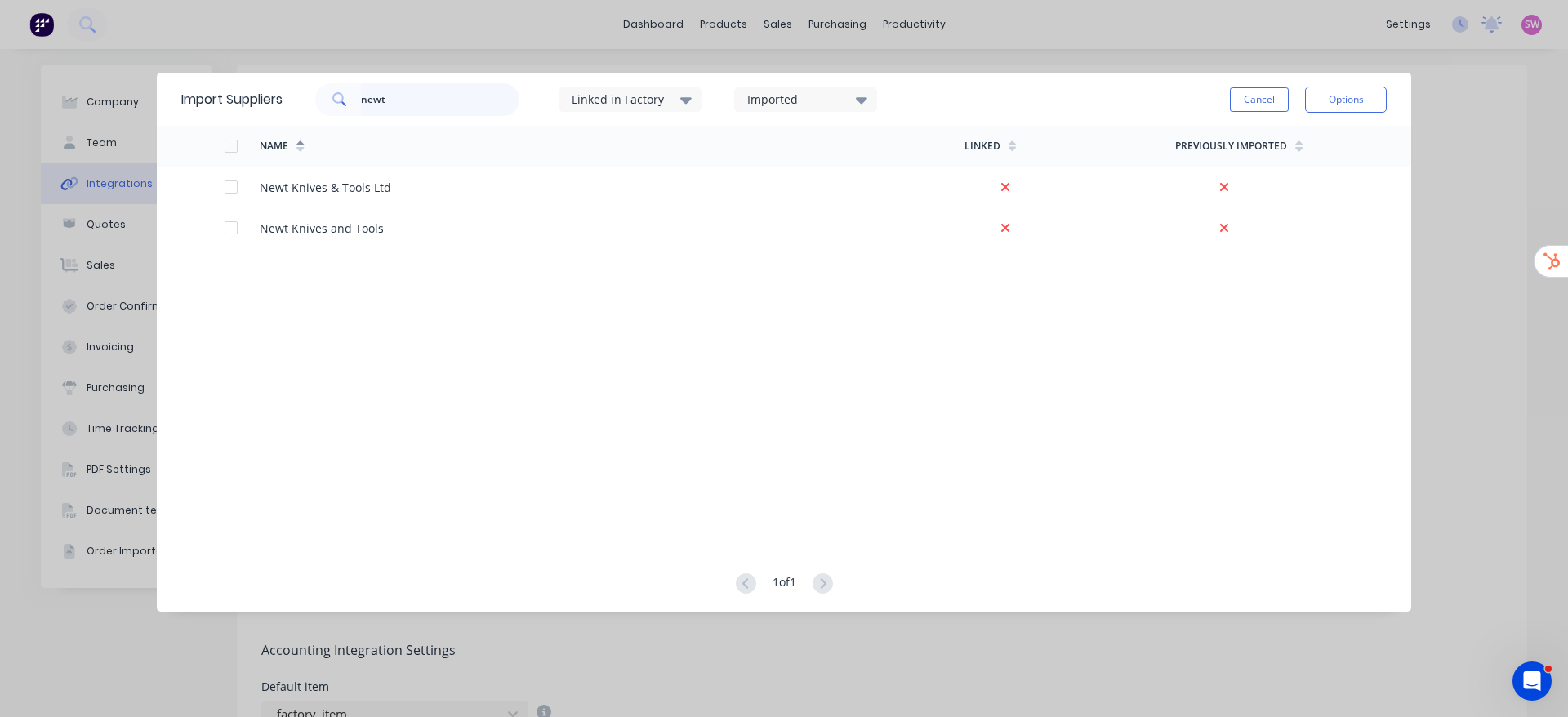
click at [193, 105] on div "Import Suppliers newt Linked in Factory Imported Cancel Options" at bounding box center [784, 99] width 1254 height 53
type input "asmuss"
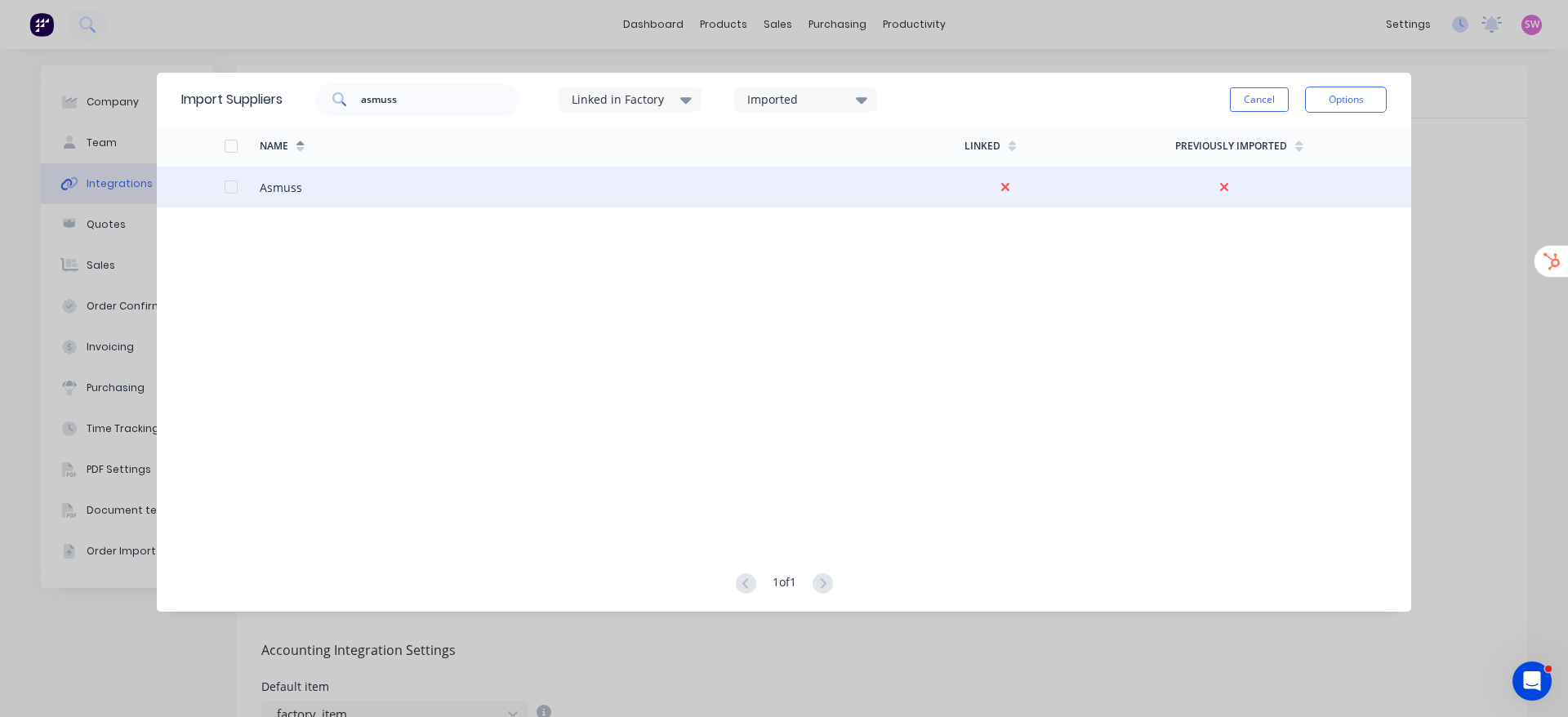
click at [231, 179] on div at bounding box center [231, 187] width 33 height 33
click at [1368, 108] on button "Options" at bounding box center [1345, 99] width 81 height 26
click at [1323, 155] on div "Import selected suppliers" at bounding box center [1309, 145] width 126 height 41
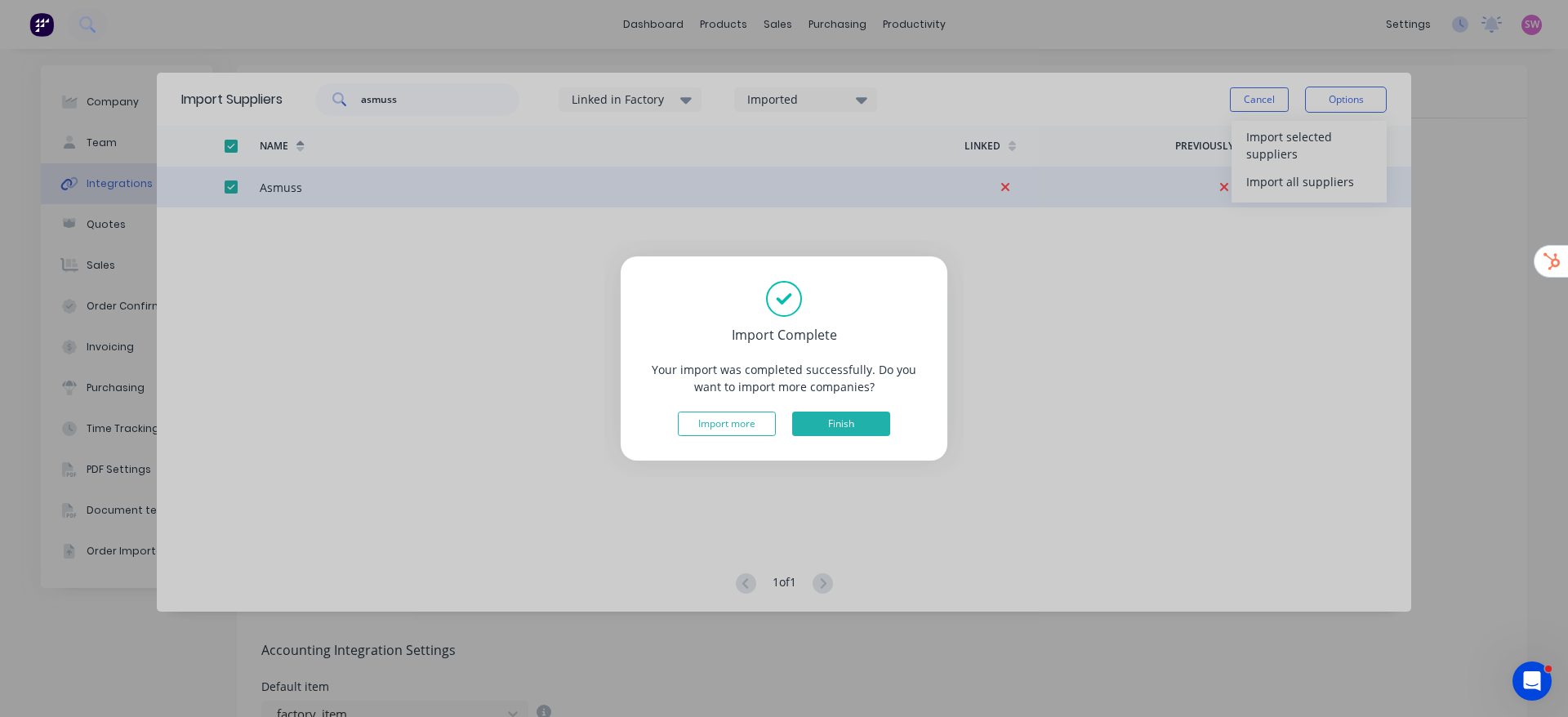
click at [872, 415] on button "Finish" at bounding box center [841, 423] width 98 height 24
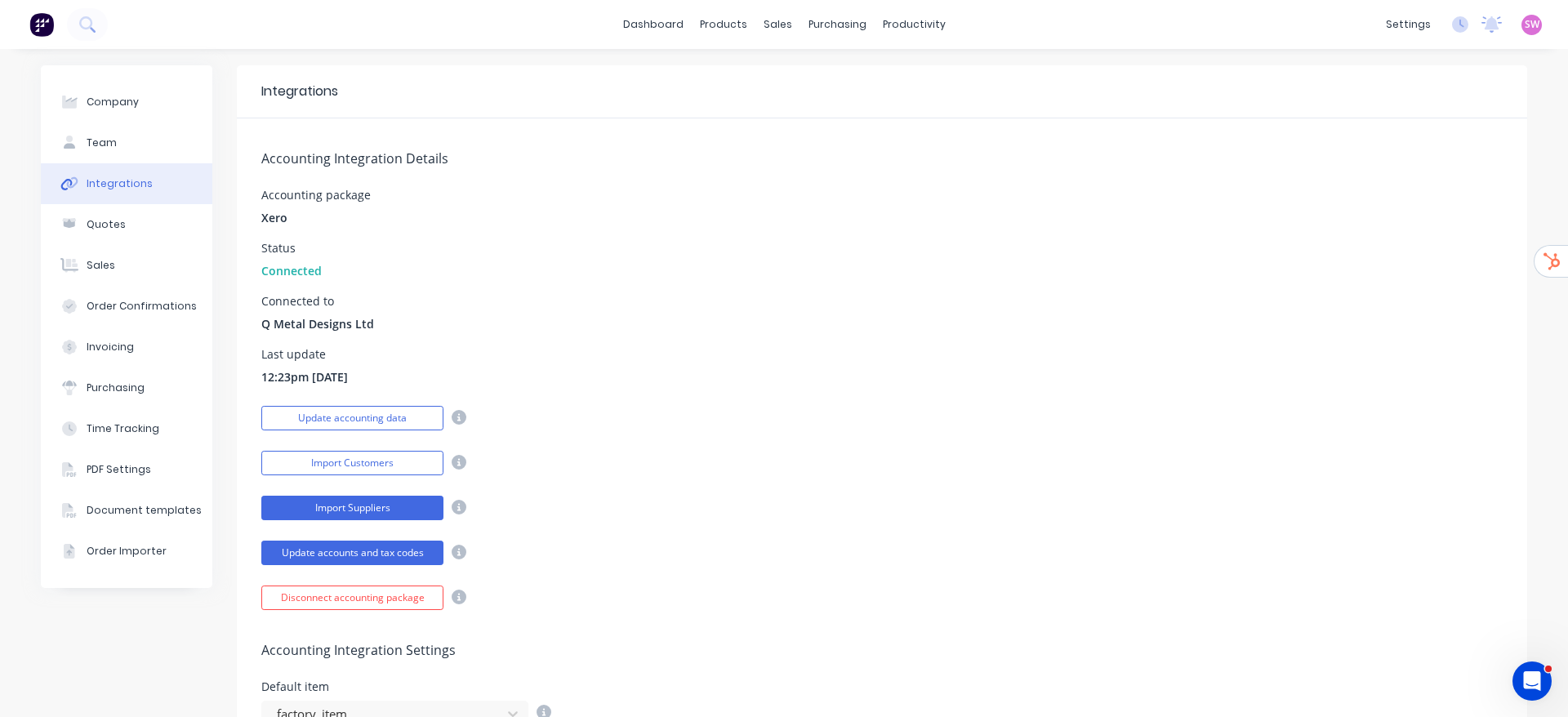
click at [359, 509] on button "Import Suppliers" at bounding box center [353, 508] width 182 height 24
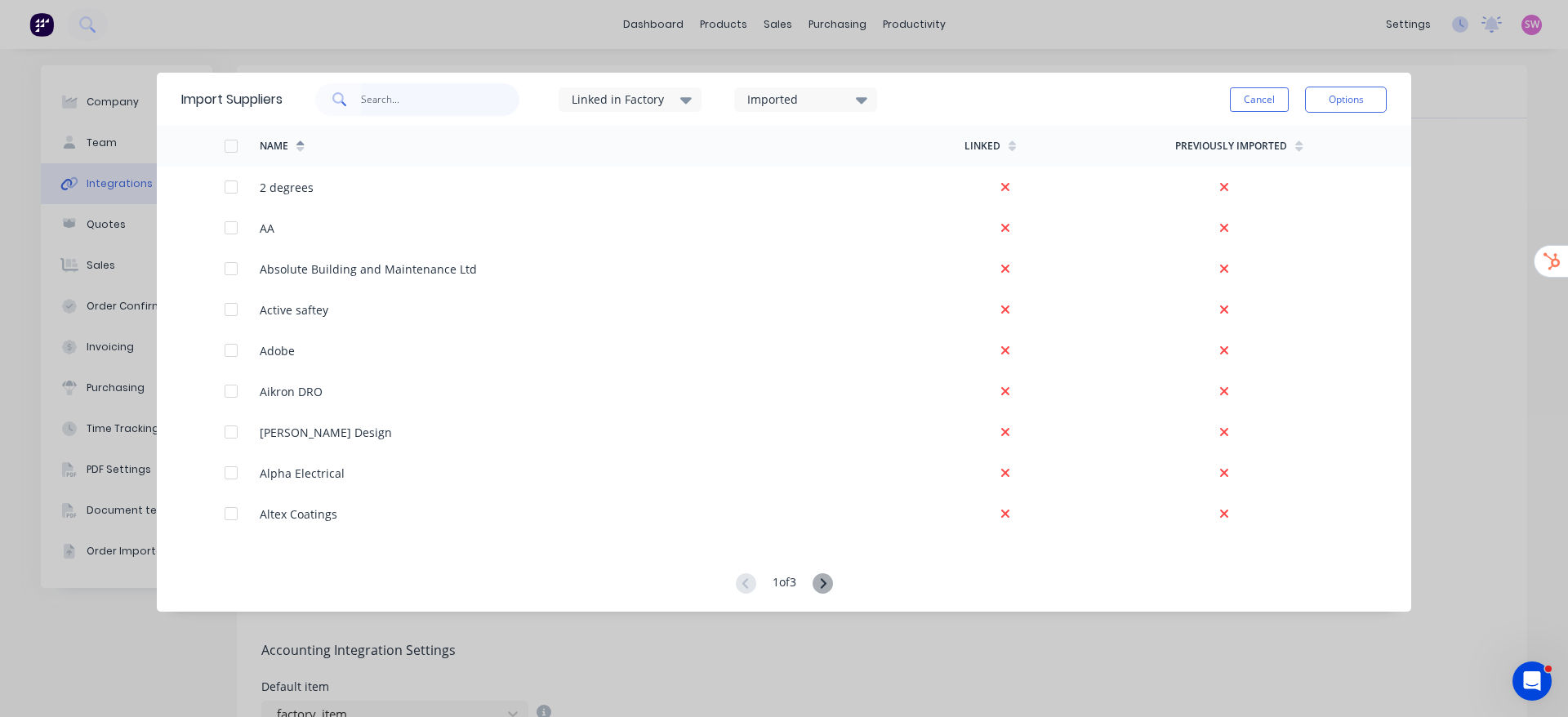
click at [451, 103] on input "text" at bounding box center [441, 100] width 159 height 33
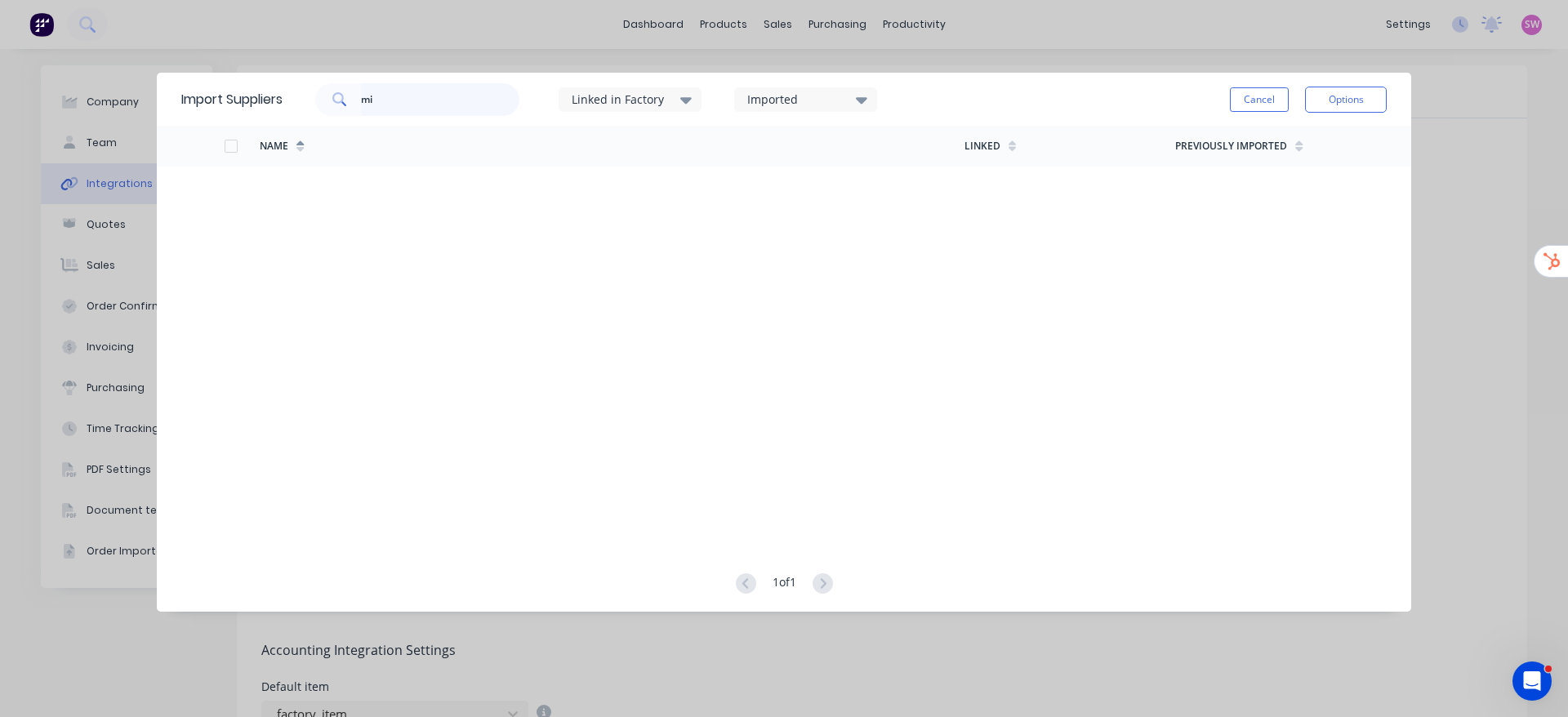
type input "m"
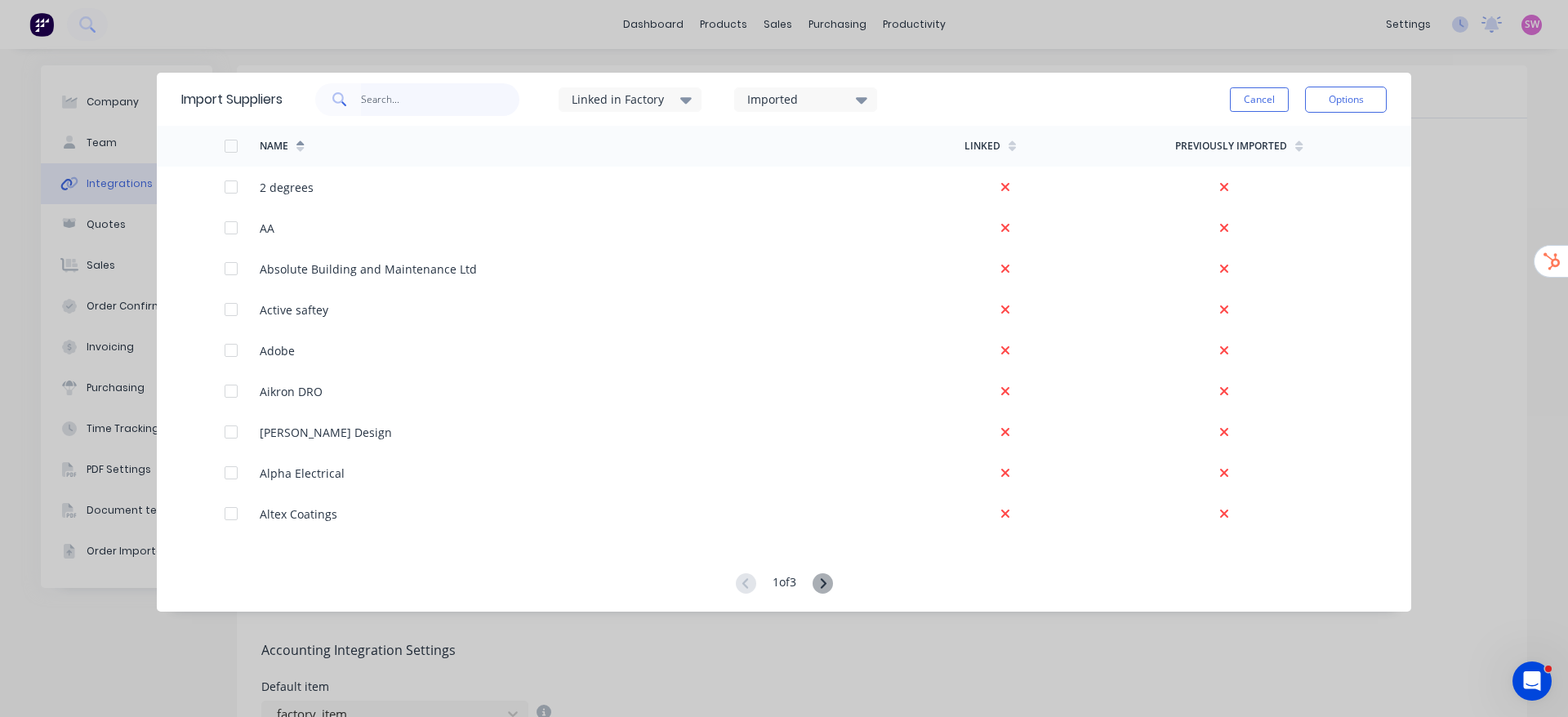
click at [494, 83] on input "text" at bounding box center [441, 100] width 159 height 33
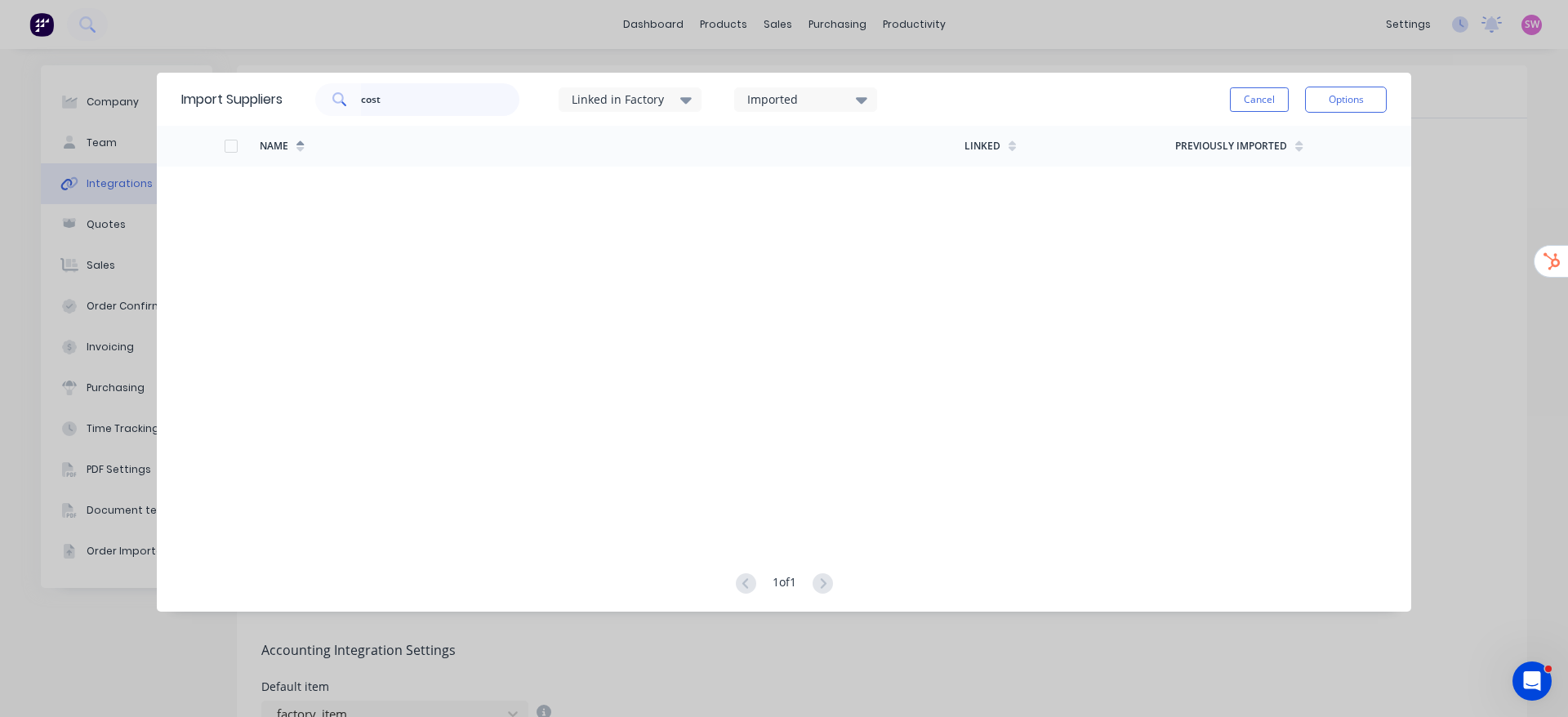
click at [435, 92] on input "cost" at bounding box center [441, 100] width 159 height 33
type input "m"
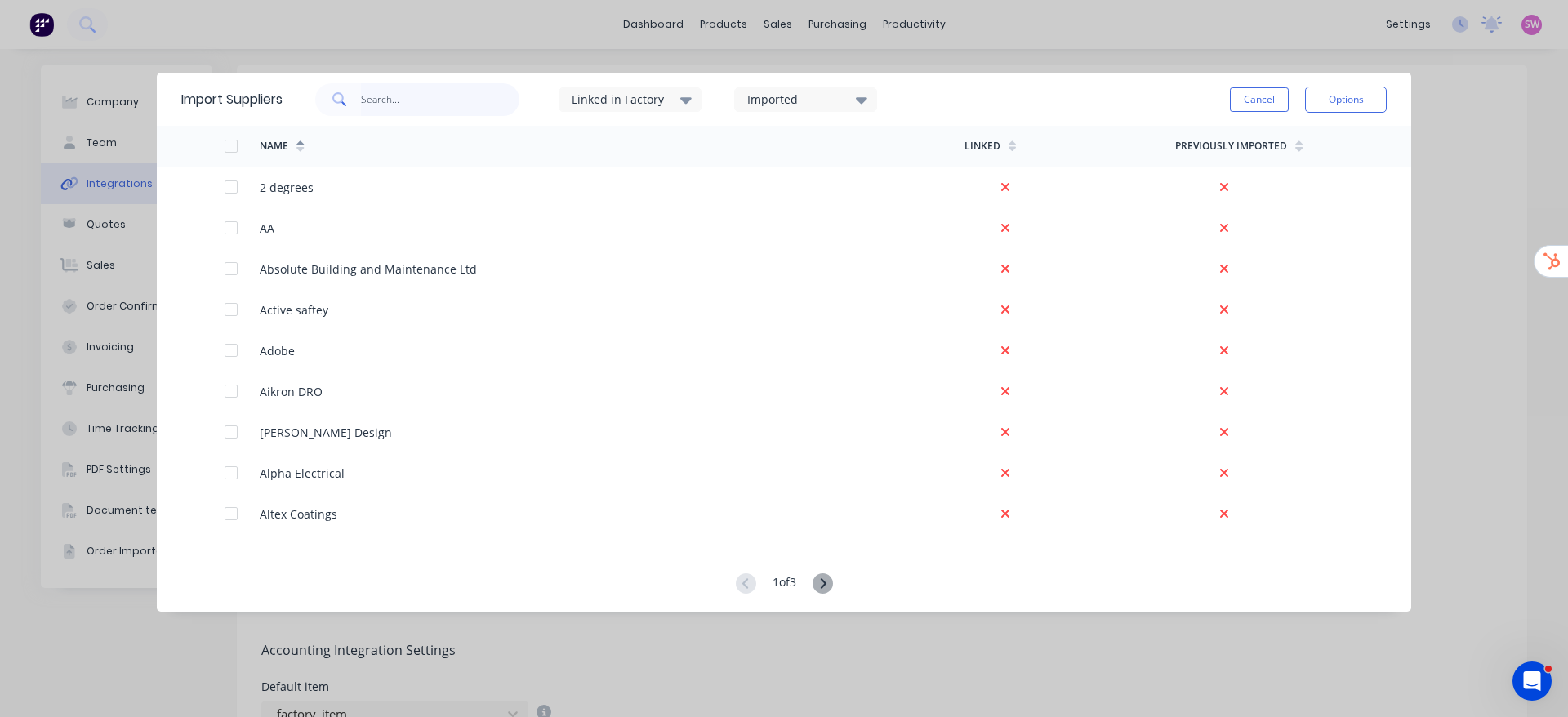
click at [440, 102] on input "text" at bounding box center [441, 100] width 159 height 33
click at [442, 97] on input "text" at bounding box center [441, 100] width 159 height 33
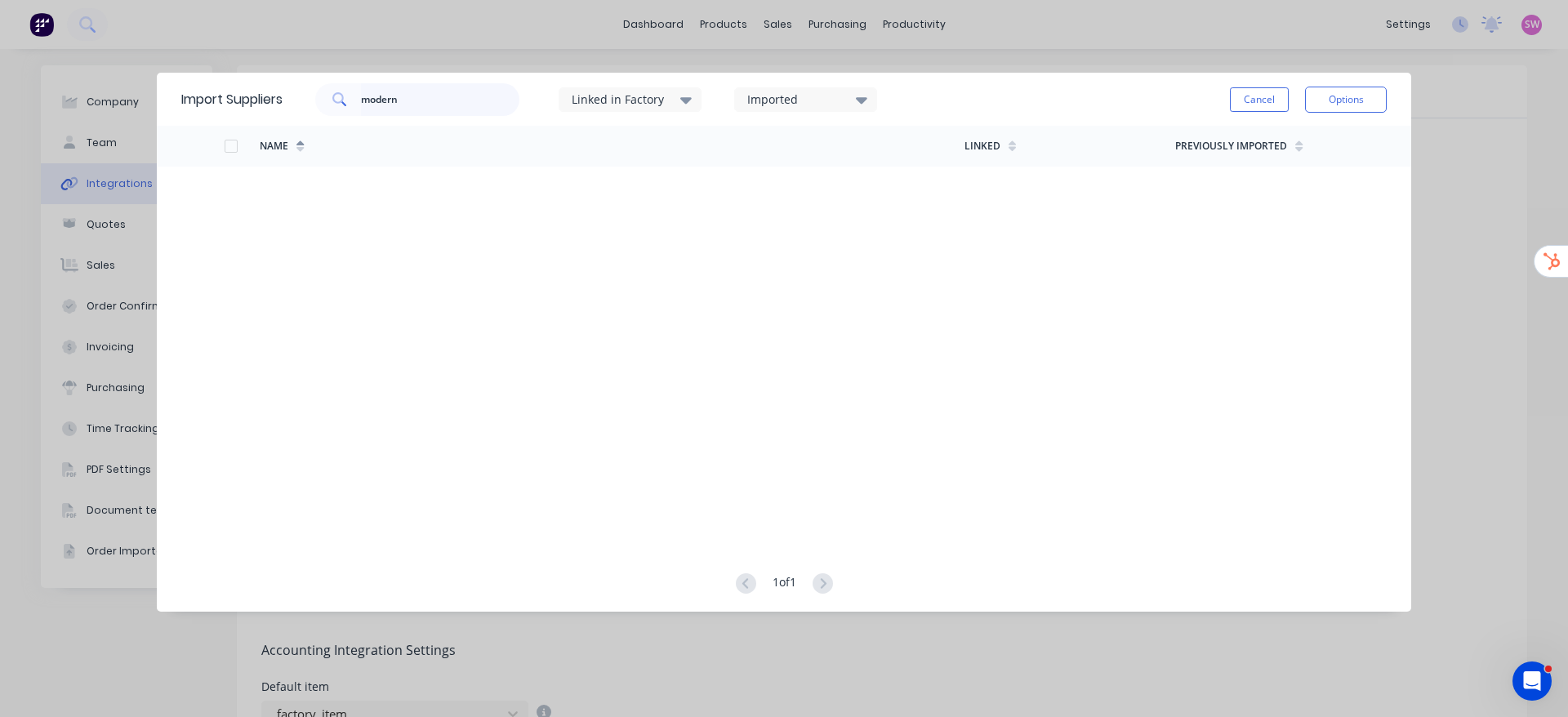
drag, startPoint x: 424, startPoint y: 95, endPoint x: 259, endPoint y: 97, distance: 165.0
click at [259, 97] on div "Import Suppliers modern Linked in Factory Imported Cancel Options" at bounding box center [784, 99] width 1254 height 53
drag, startPoint x: 467, startPoint y: 95, endPoint x: 241, endPoint y: 71, distance: 227.3
click at [241, 71] on div "Import Suppliers granite Linked in Factory Imported Cancel Options Name Linked …" at bounding box center [784, 358] width 1568 height 717
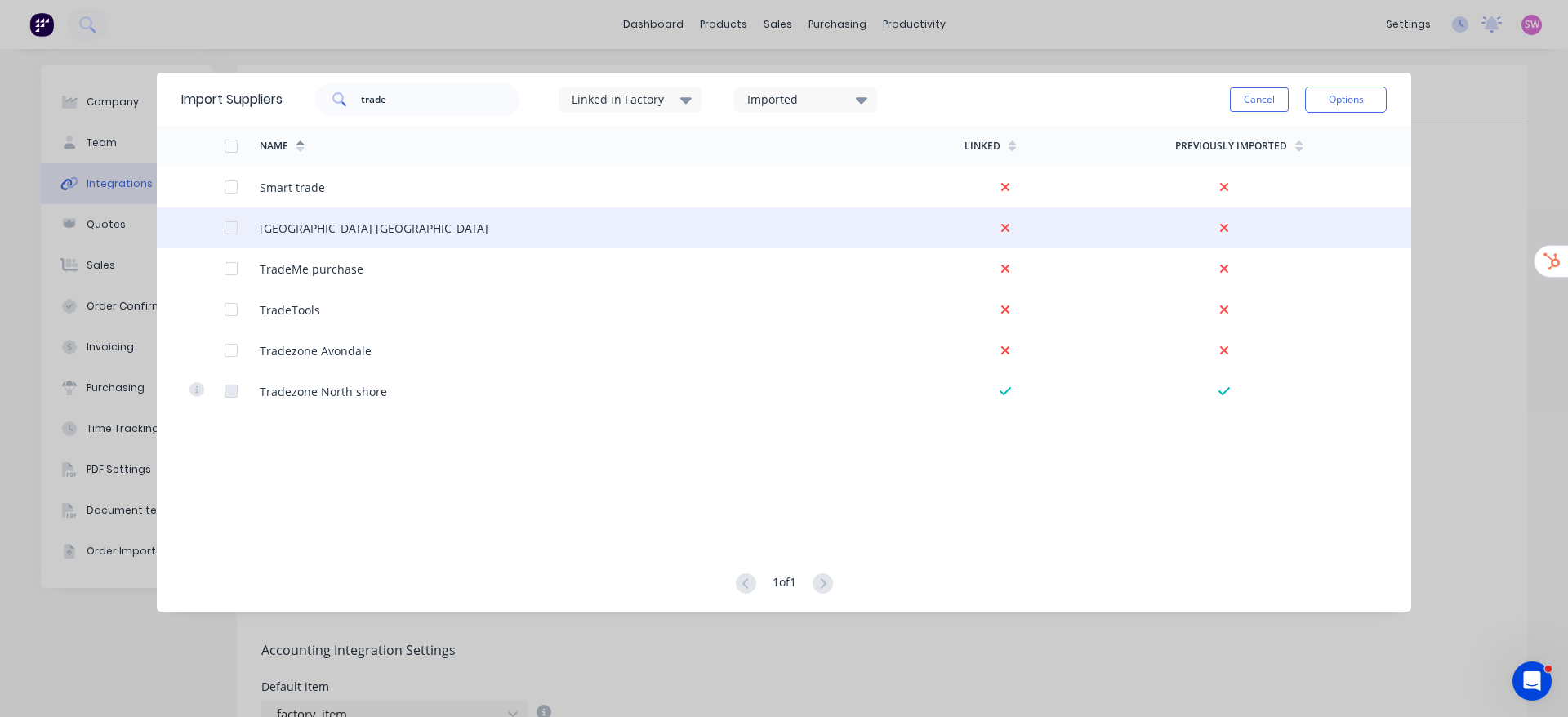
click at [234, 232] on div at bounding box center [231, 228] width 33 height 33
click at [239, 224] on div at bounding box center [242, 228] width 35 height 41
click at [230, 223] on div at bounding box center [231, 228] width 33 height 33
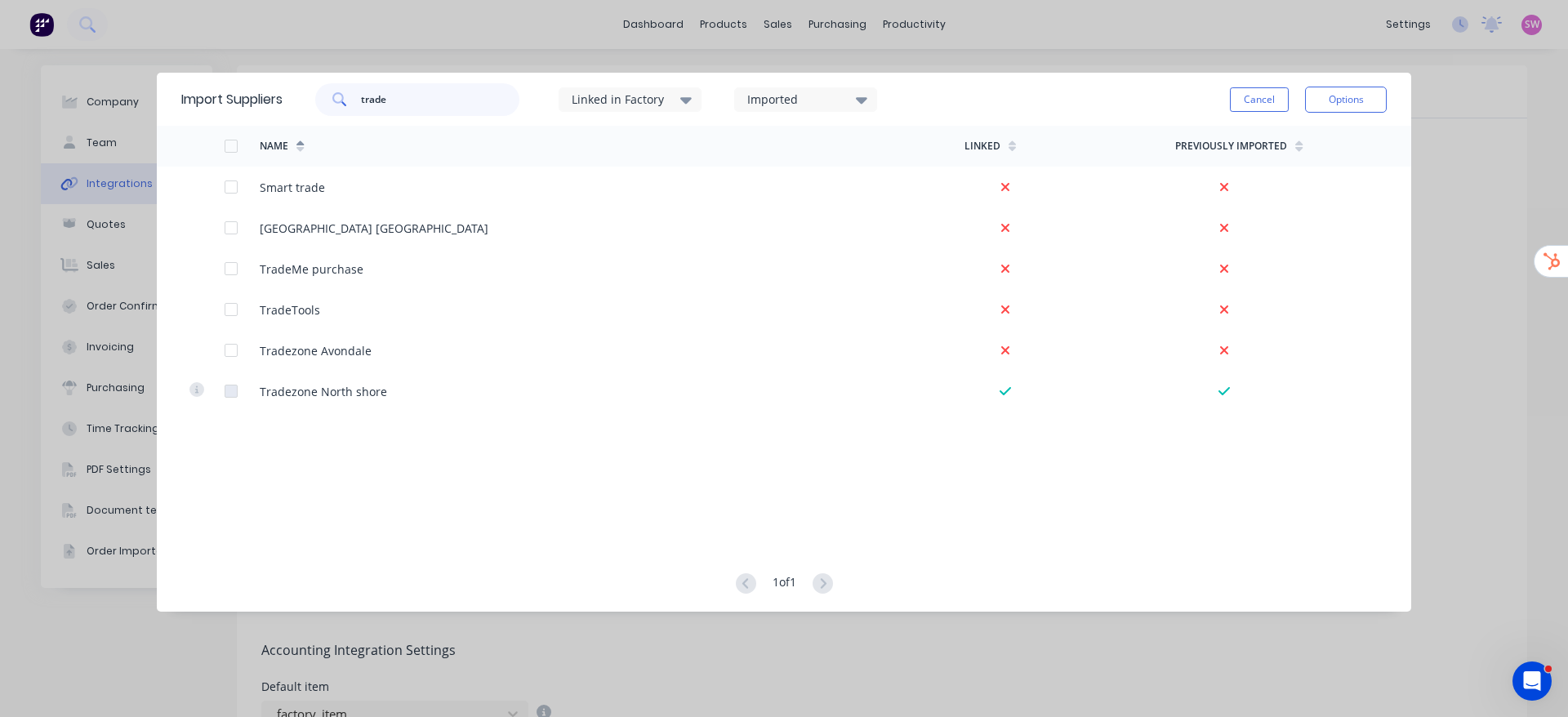
drag, startPoint x: 163, startPoint y: 77, endPoint x: 137, endPoint y: 76, distance: 26.0
click at [137, 76] on div "Import Suppliers trade Linked in Factory Imported Cancel Options Name Linked Pr…" at bounding box center [784, 358] width 1568 height 717
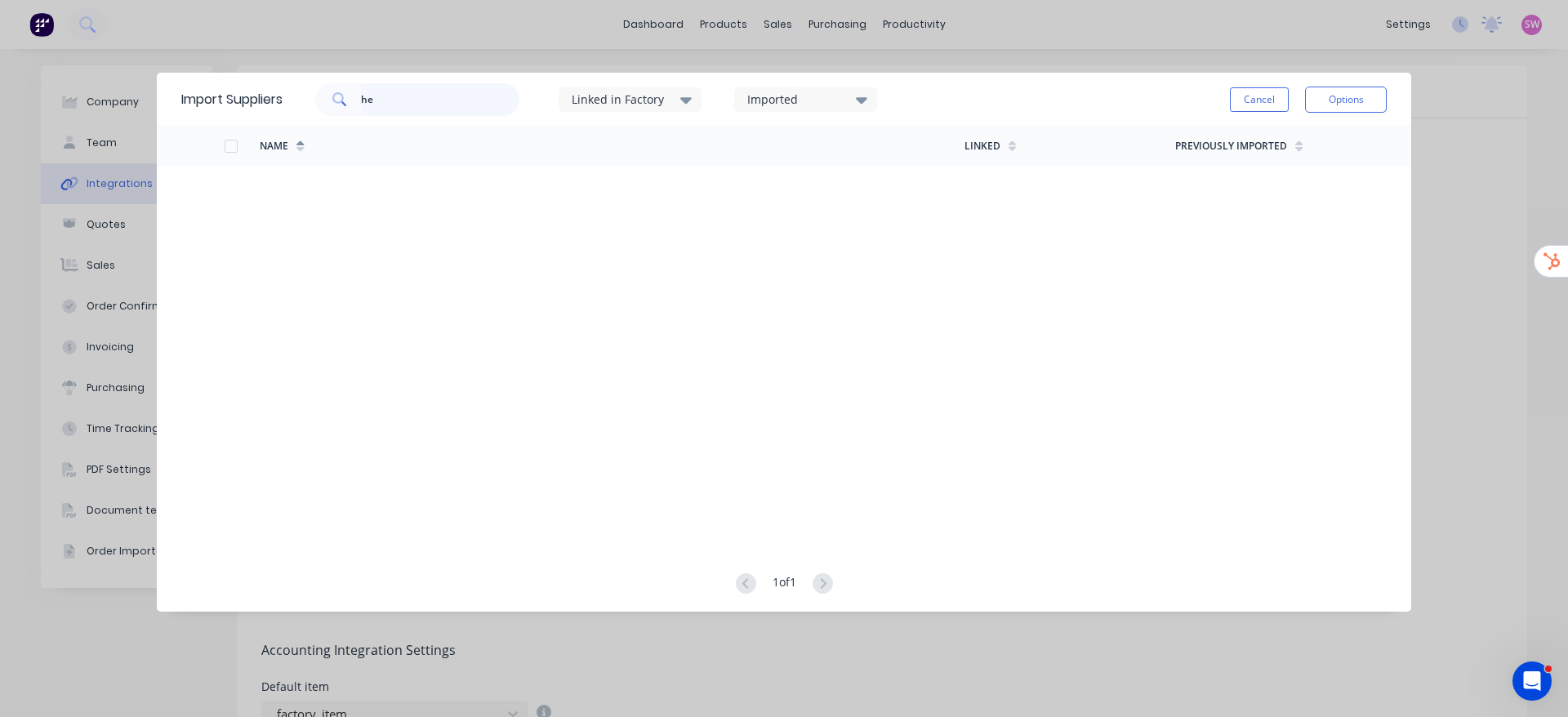
type input "h"
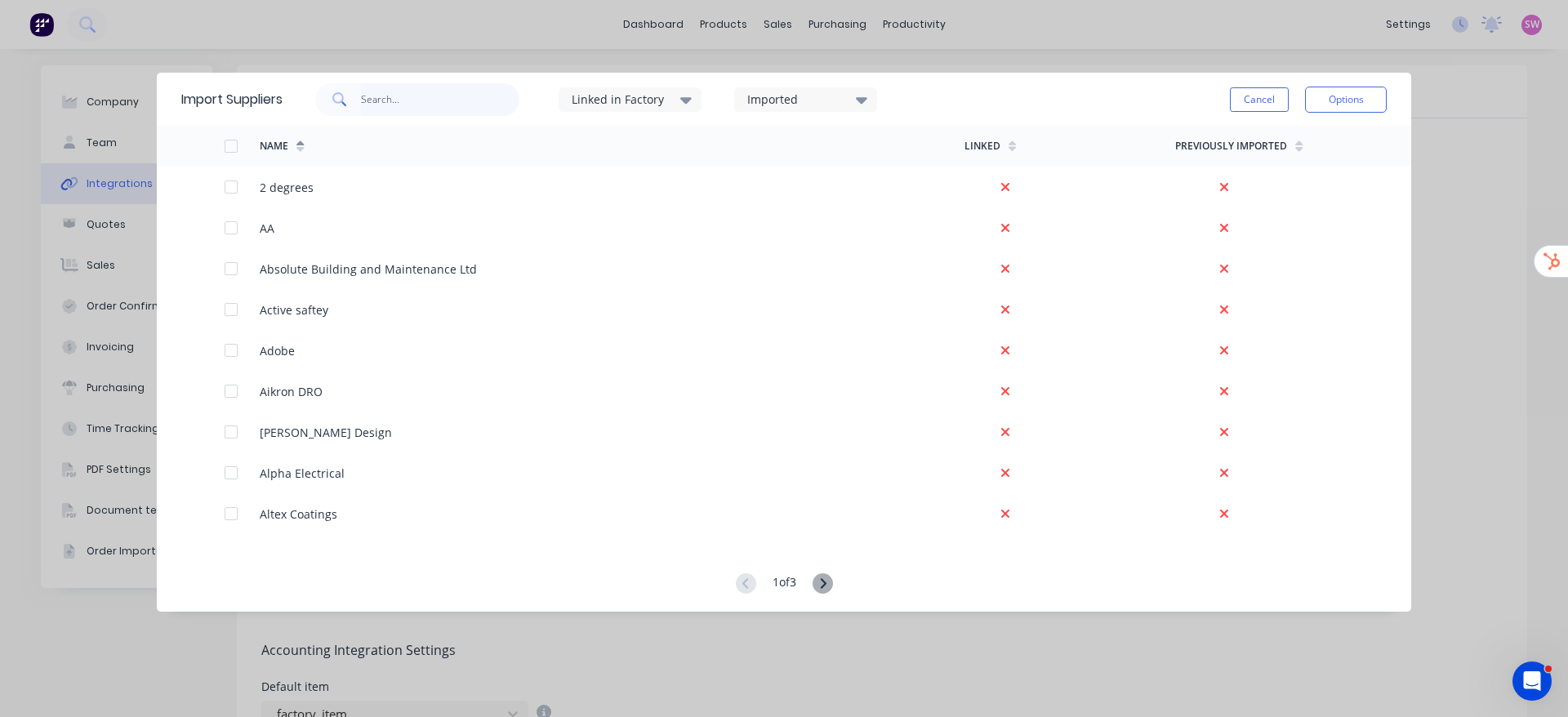
click at [411, 99] on input "text" at bounding box center [441, 100] width 159 height 33
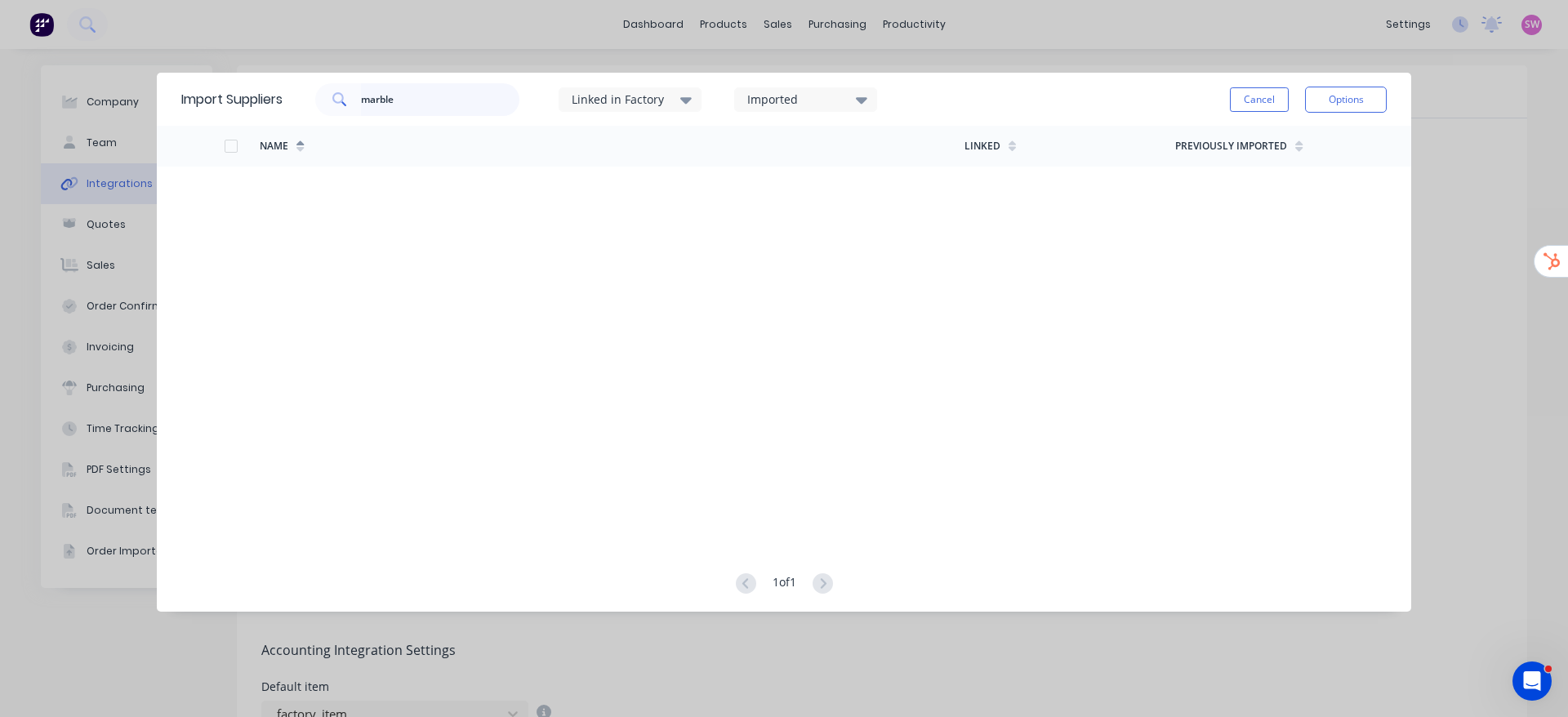
drag, startPoint x: 452, startPoint y: 100, endPoint x: 350, endPoint y: 105, distance: 102.1
click at [350, 105] on div "marble" at bounding box center [416, 100] width 204 height 33
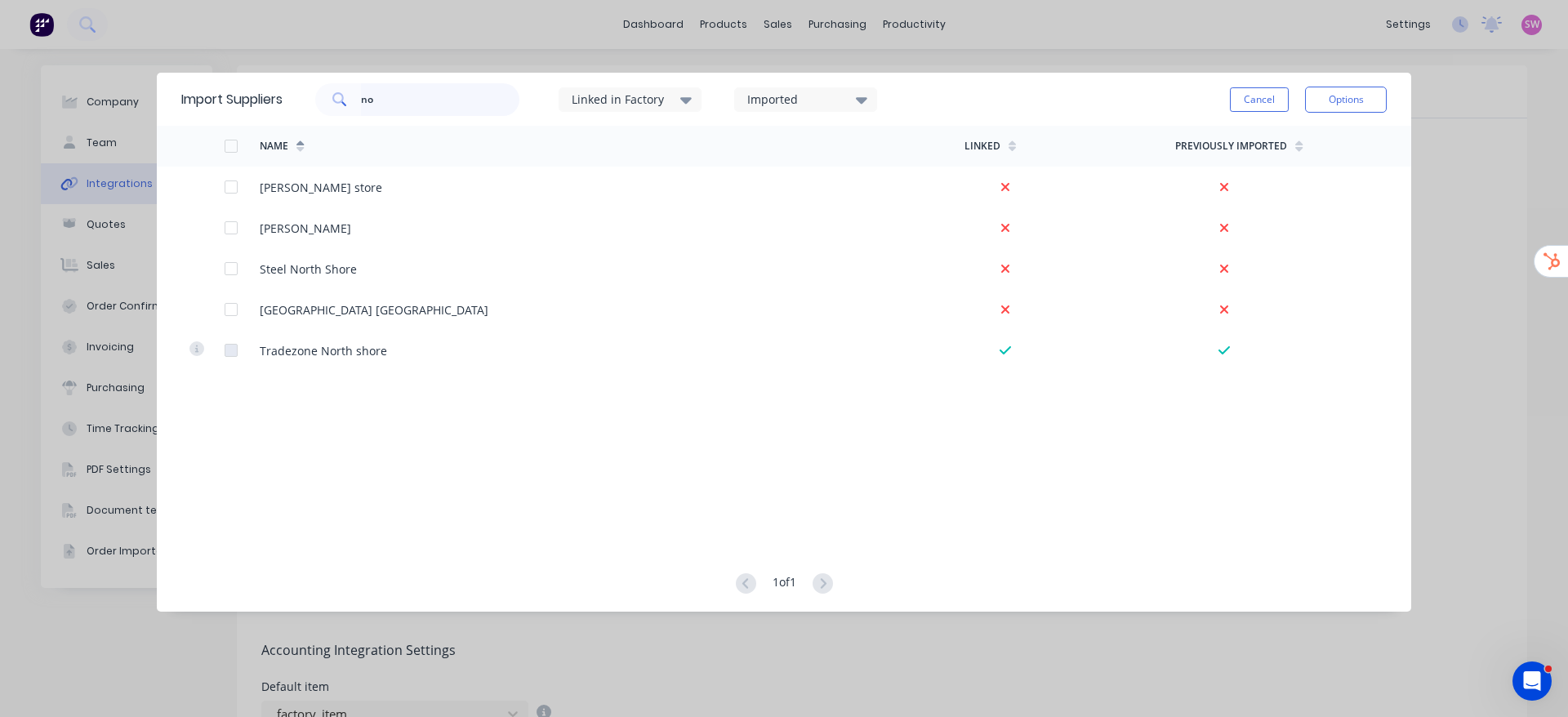
type input "n"
drag, startPoint x: 409, startPoint y: 93, endPoint x: 333, endPoint y: 120, distance: 80.7
click at [333, 120] on div "su Linked in Factory Imported" at bounding box center [597, 100] width 628 height 49
type input "sa"
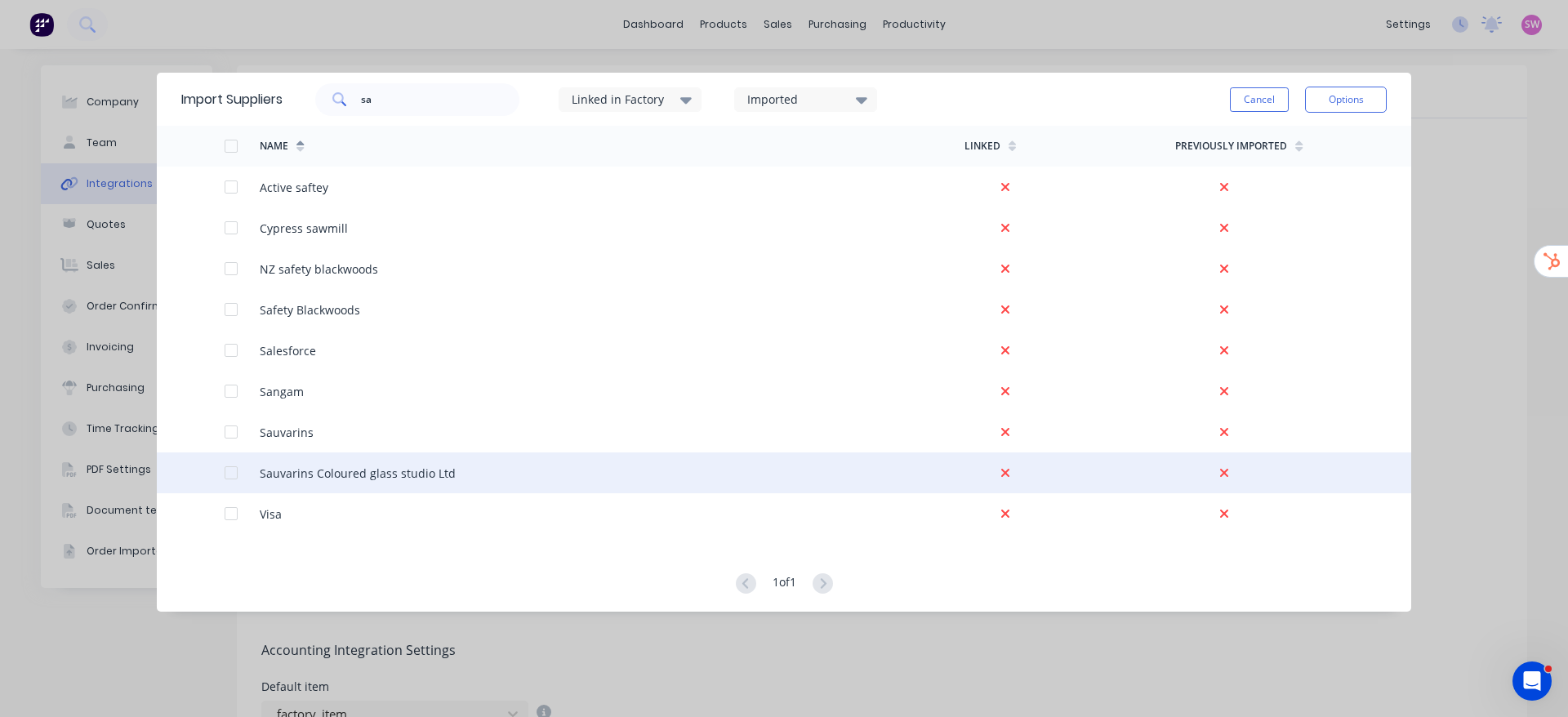
click at [235, 471] on div at bounding box center [231, 473] width 33 height 33
click at [1362, 91] on button "Options" at bounding box center [1345, 99] width 81 height 26
click at [1312, 141] on div "Import selected suppliers" at bounding box center [1309, 145] width 126 height 41
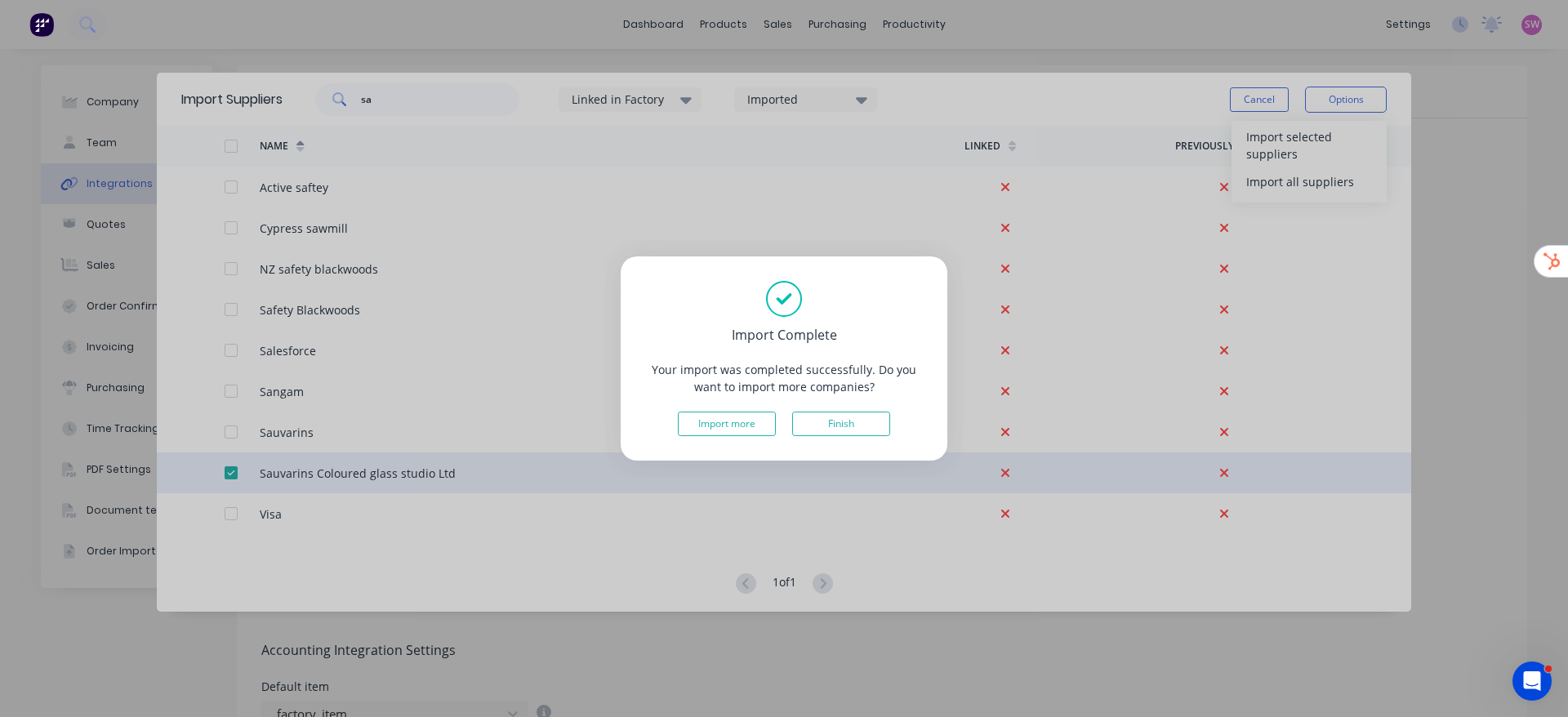
click at [862, 436] on div "Import Complete Your import was completed successfully. Do you want to import m…" at bounding box center [784, 358] width 326 height 204
click at [862, 420] on button "Finish" at bounding box center [841, 423] width 98 height 24
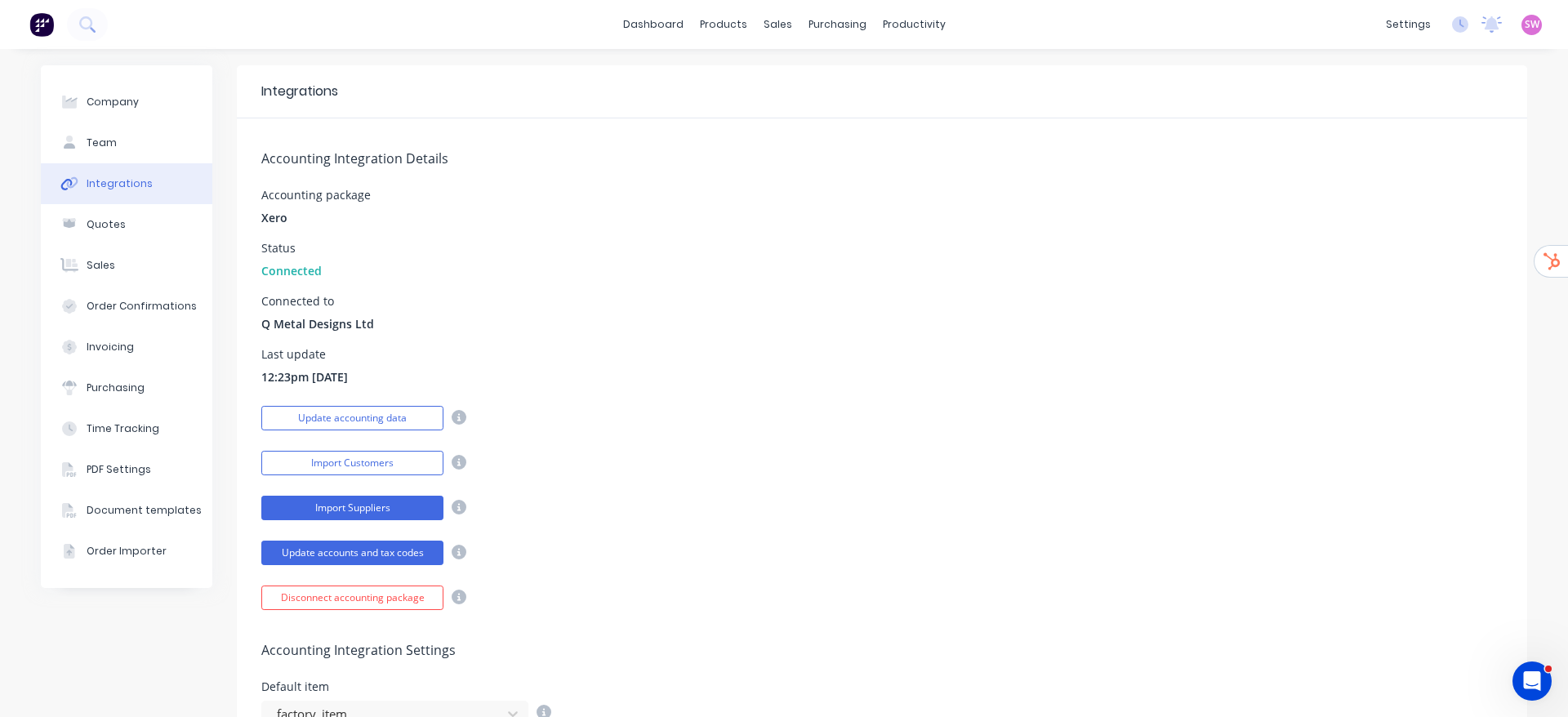
click at [308, 505] on button "Import Suppliers" at bounding box center [353, 508] width 182 height 24
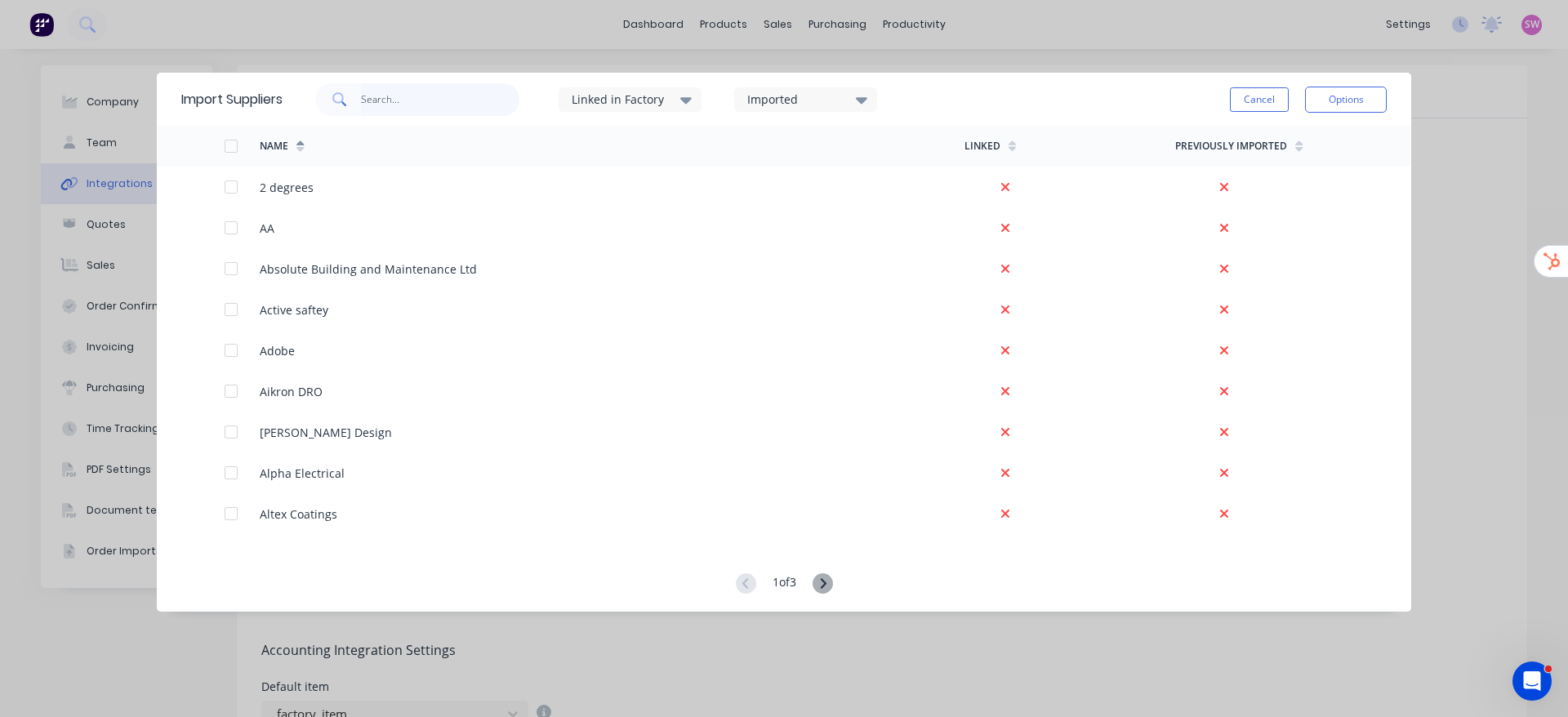
click at [451, 99] on input "text" at bounding box center [441, 100] width 159 height 33
type input "plumb"
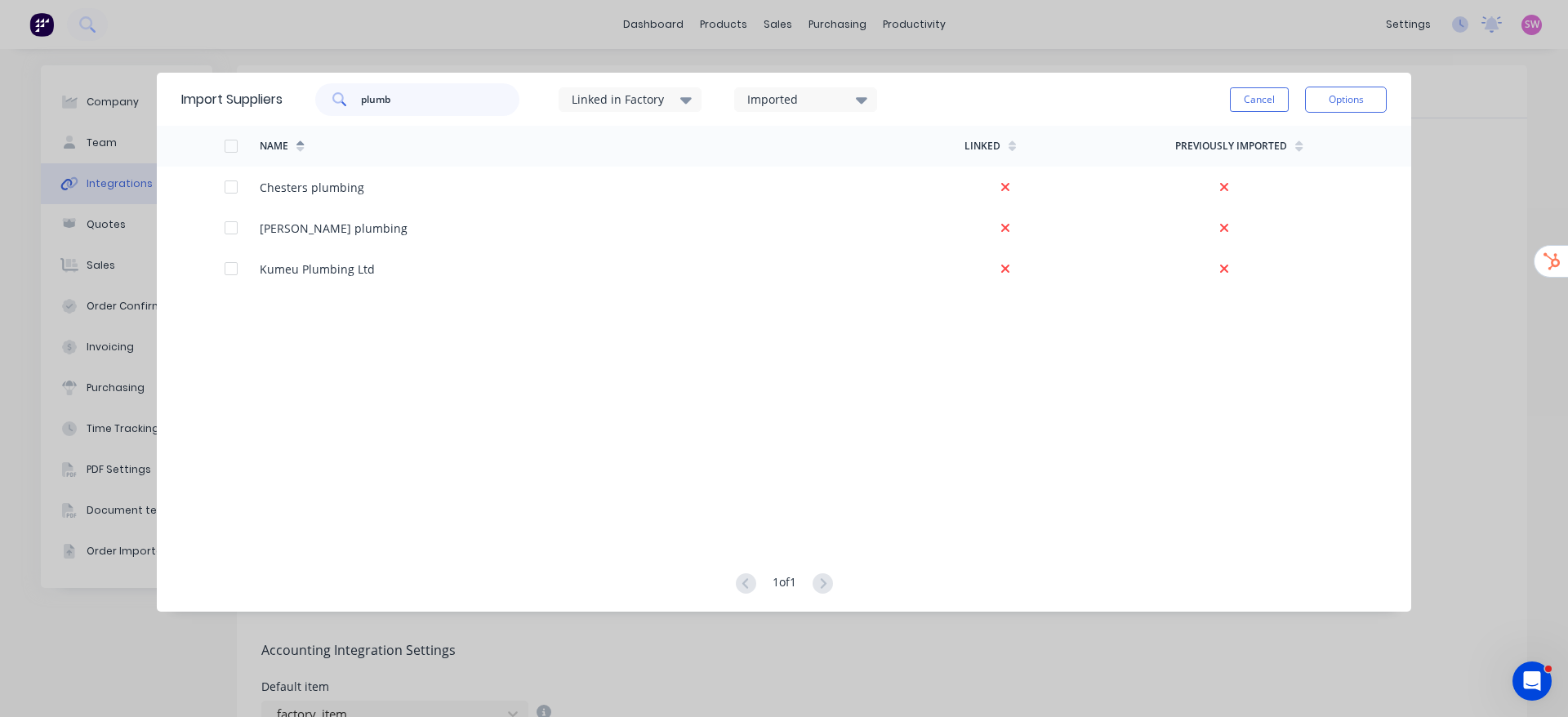
click at [292, 95] on div "plumb Linked in Factory Imported" at bounding box center [597, 100] width 628 height 49
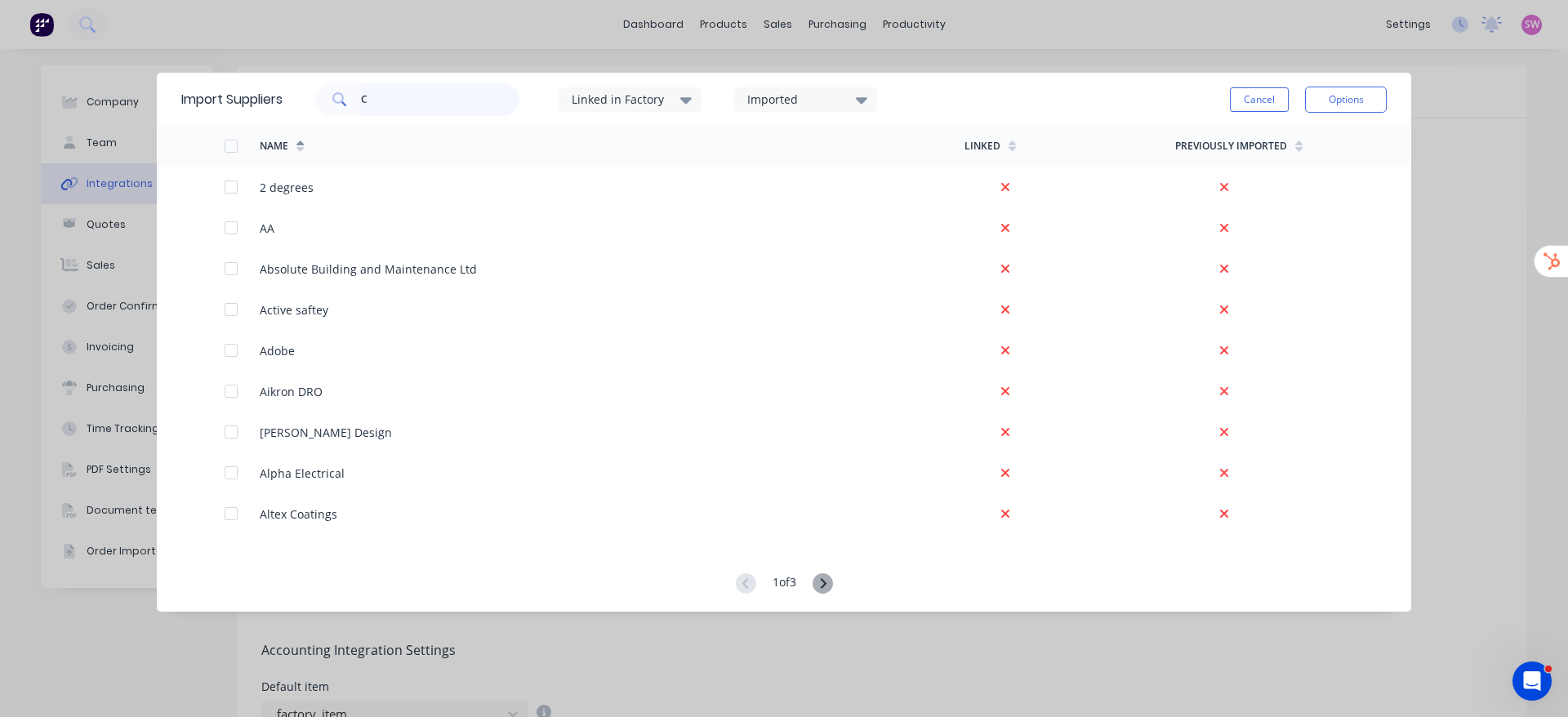
type input "C"
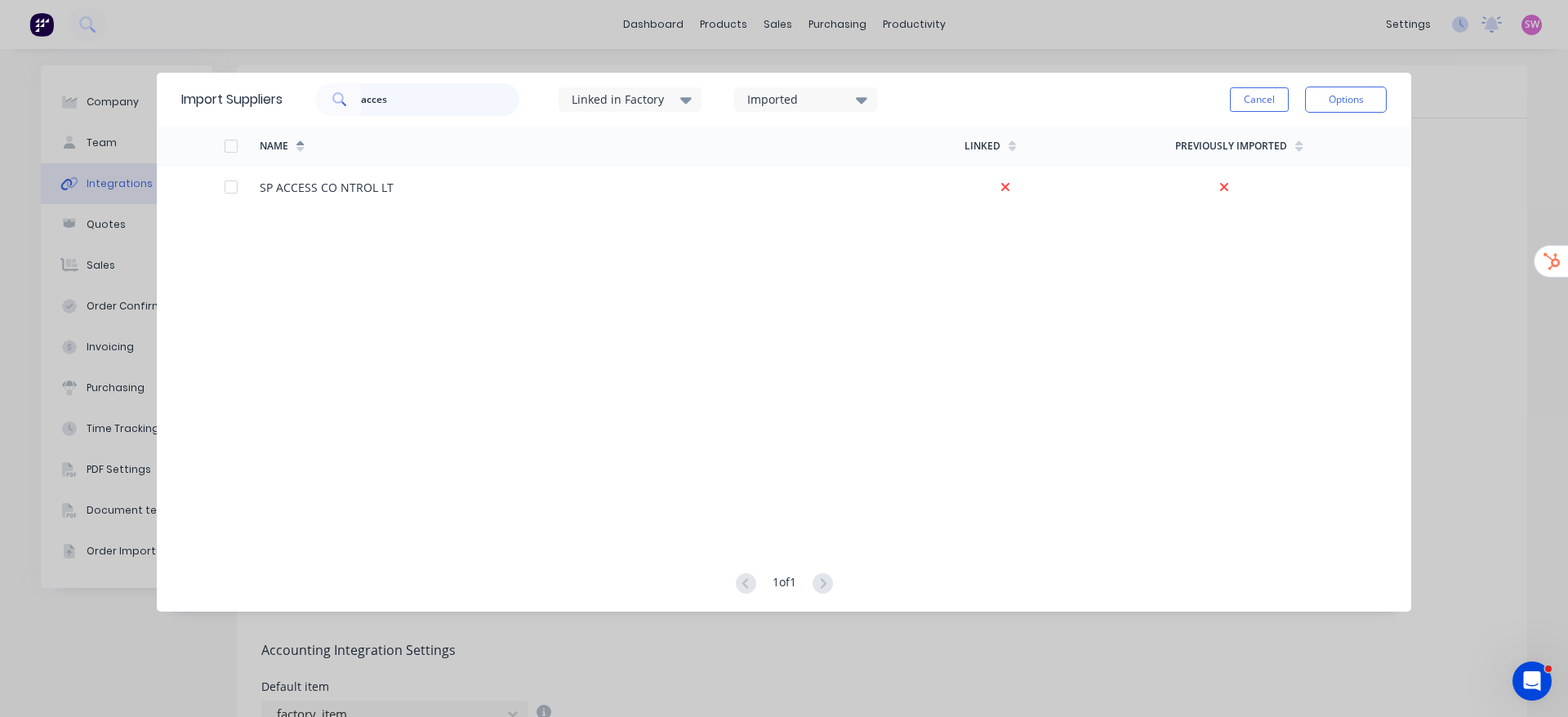
drag, startPoint x: 422, startPoint y: 98, endPoint x: 261, endPoint y: 78, distance: 162.2
click at [261, 78] on div "Import Suppliers acces Linked in Factory Imported Cancel Options" at bounding box center [784, 99] width 1254 height 53
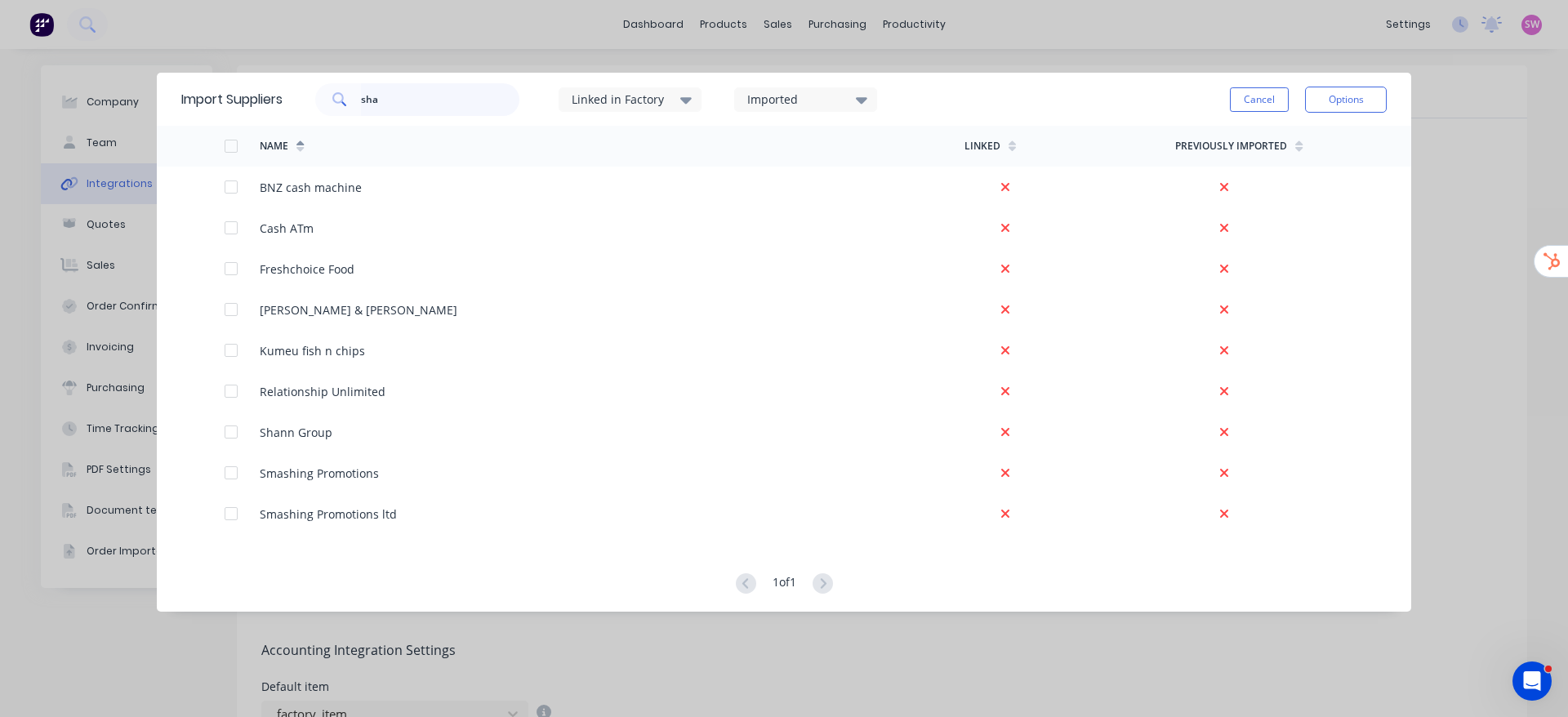
type input "sha"
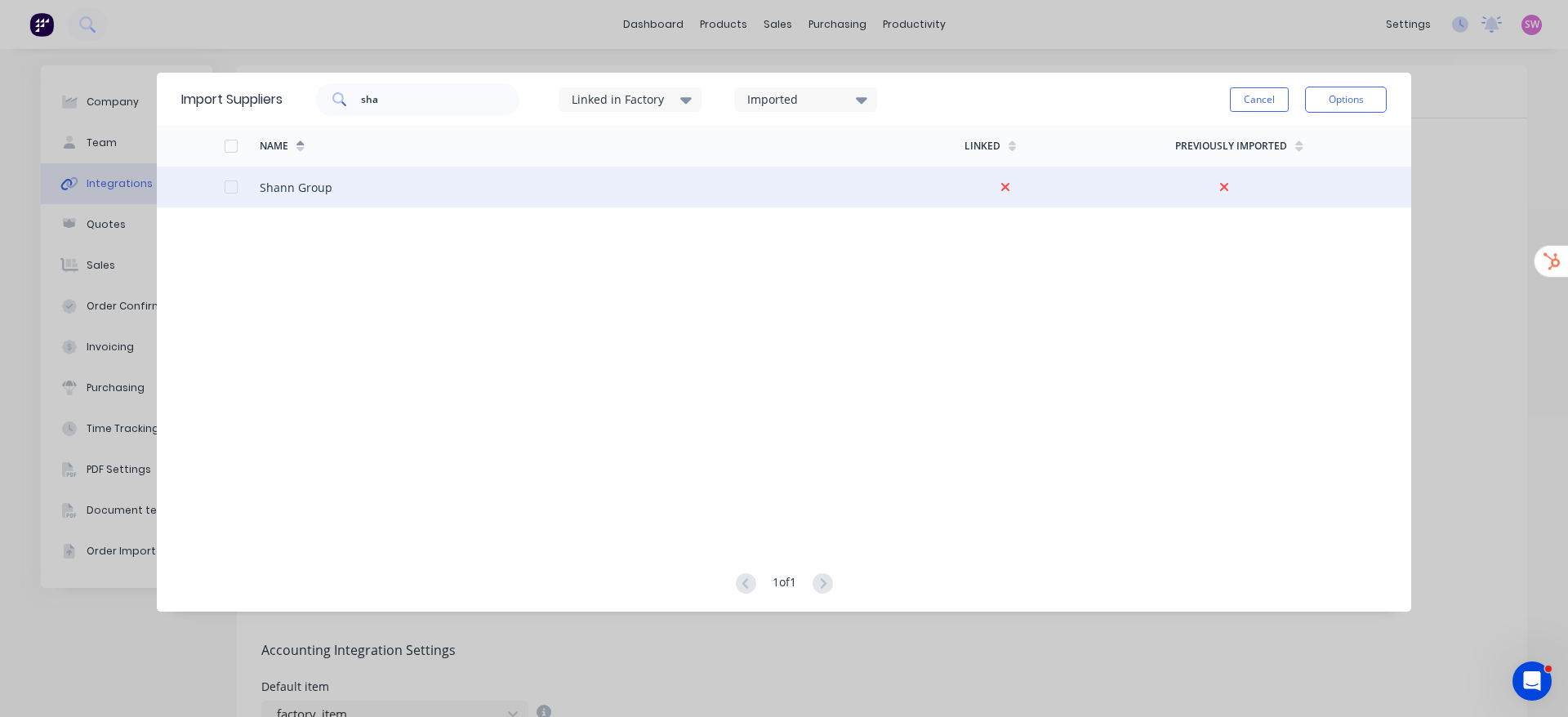
click at [229, 196] on div at bounding box center [242, 187] width 35 height 41
click at [231, 193] on div at bounding box center [231, 187] width 33 height 33
click at [1359, 100] on button "Options" at bounding box center [1345, 99] width 81 height 26
click at [1320, 143] on div "Import selected suppliers" at bounding box center [1309, 145] width 126 height 41
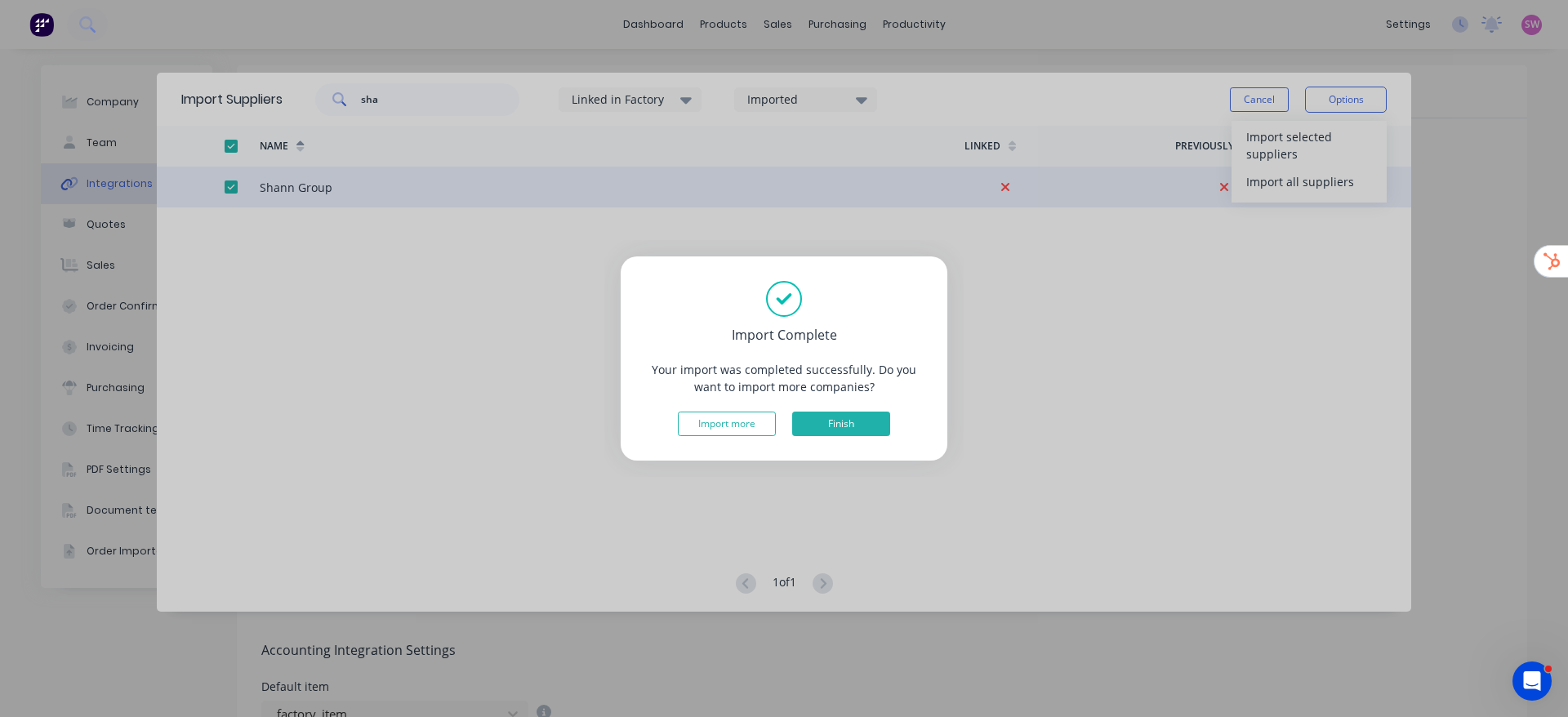
click at [847, 429] on button "Finish" at bounding box center [841, 423] width 98 height 24
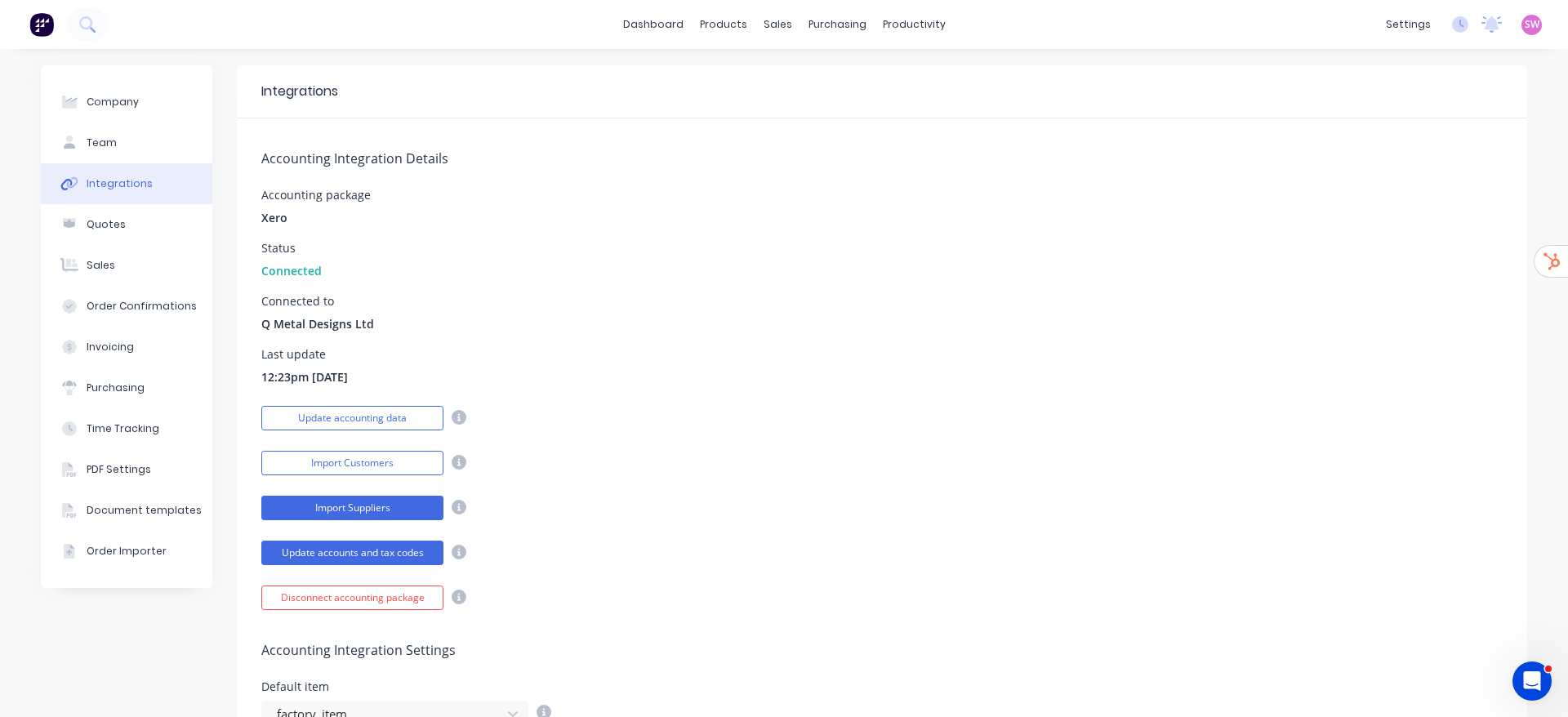
click at [362, 518] on button "Import Suppliers" at bounding box center [353, 508] width 182 height 24
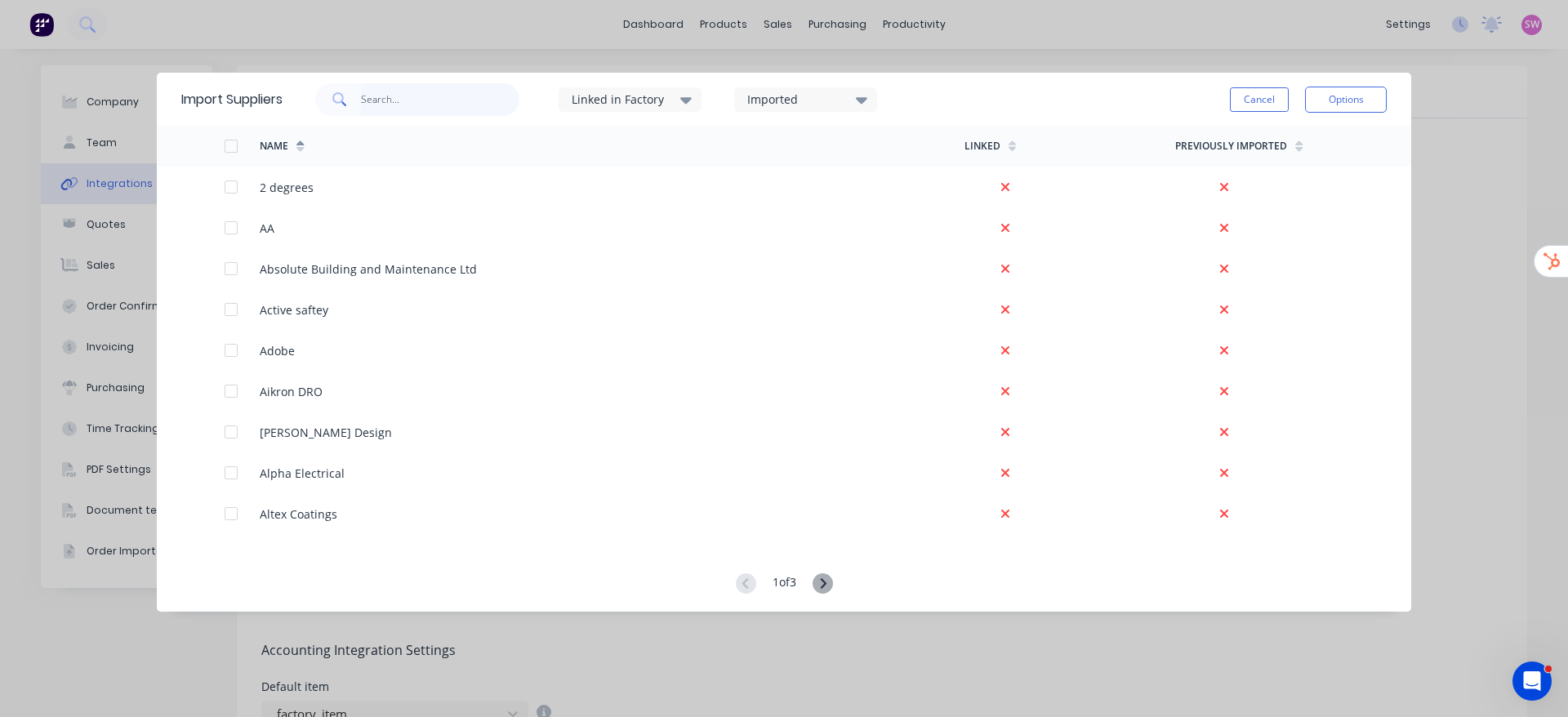
click at [435, 89] on input "text" at bounding box center [441, 100] width 159 height 33
paste input "Anzor"
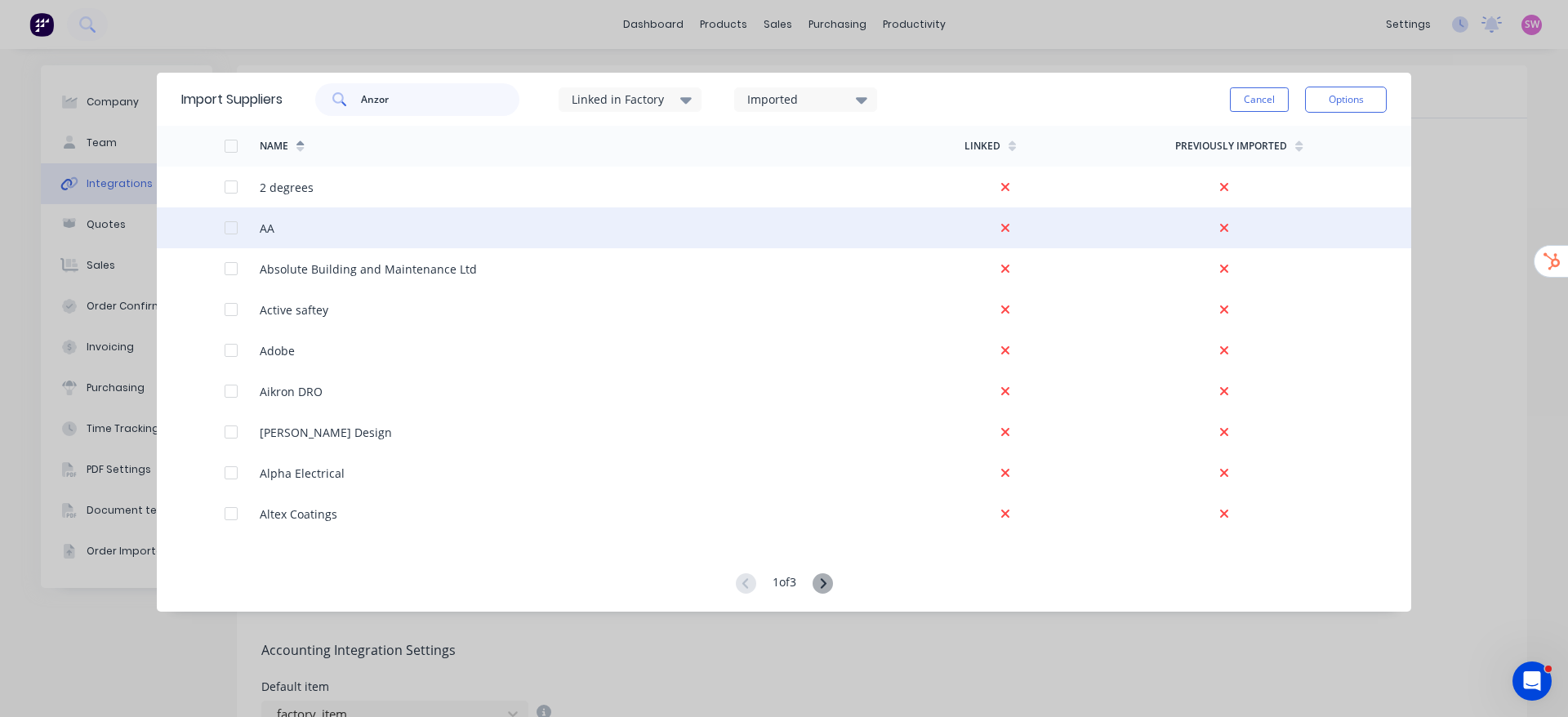
type input "Anzor"
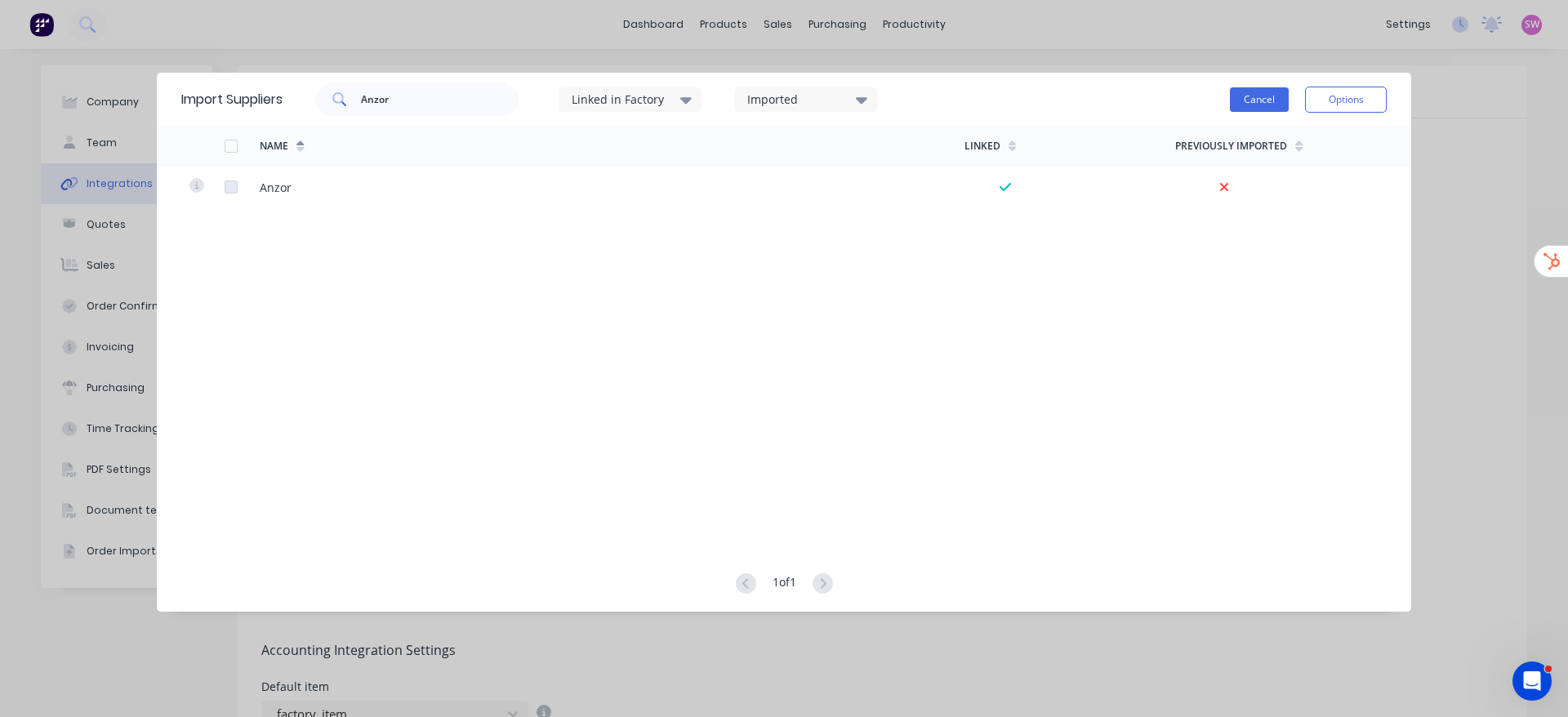
click at [1262, 107] on button "Cancel" at bounding box center [1259, 99] width 59 height 24
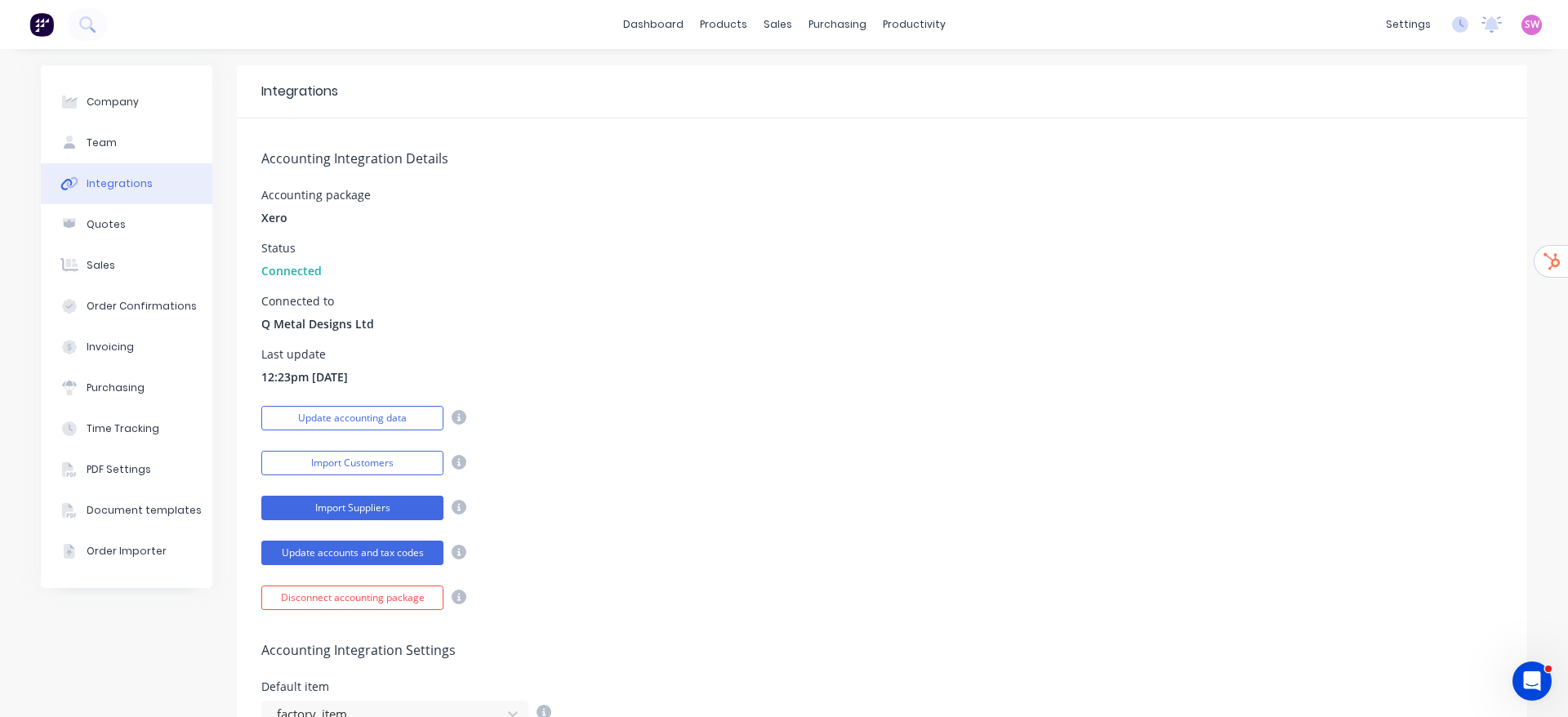
click at [403, 514] on button "Import Suppliers" at bounding box center [353, 508] width 182 height 24
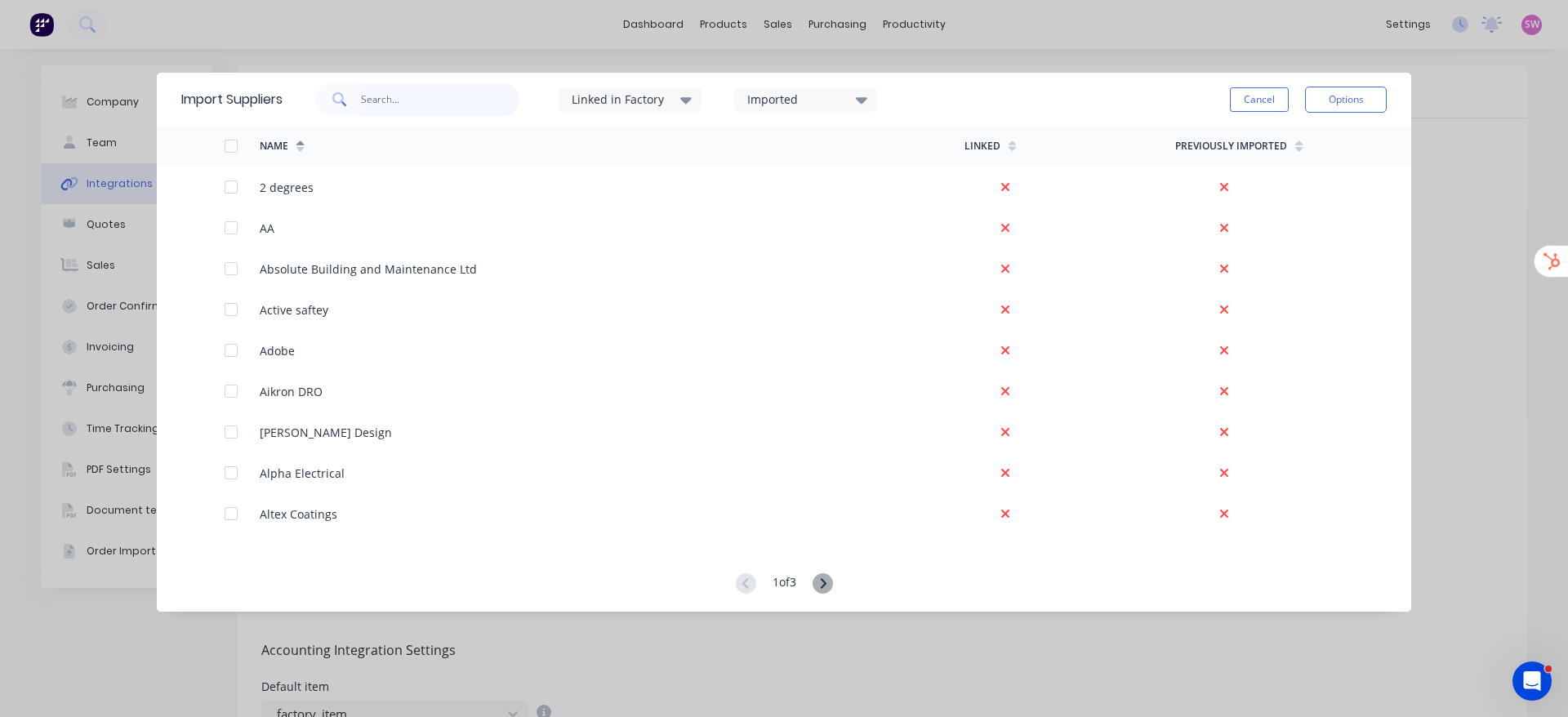
click at [489, 101] on input "text" at bounding box center [441, 100] width 159 height 33
paste input "Richmond Wheels & Castors"
type input "Richmond Wheels & Castors"
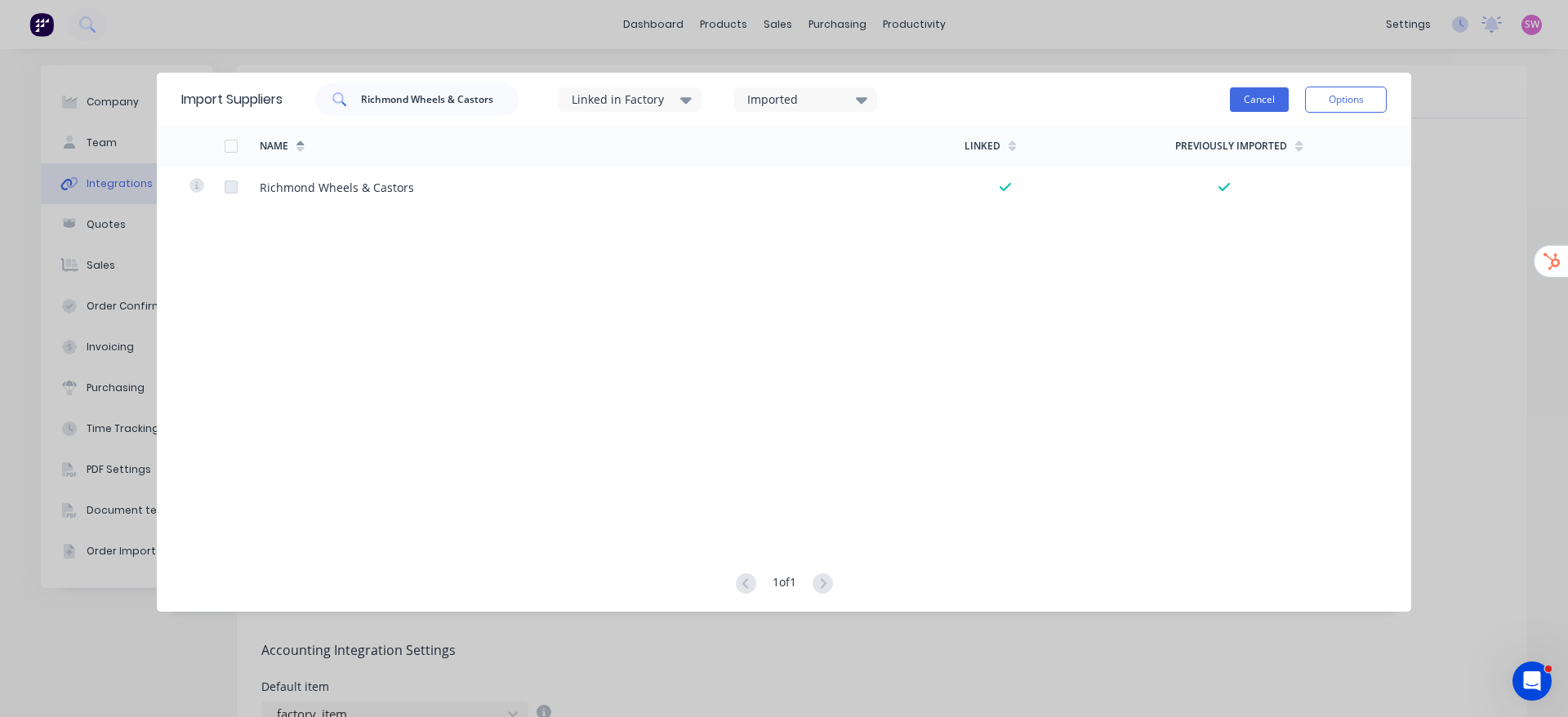
click at [1267, 91] on button "Cancel" at bounding box center [1259, 99] width 59 height 24
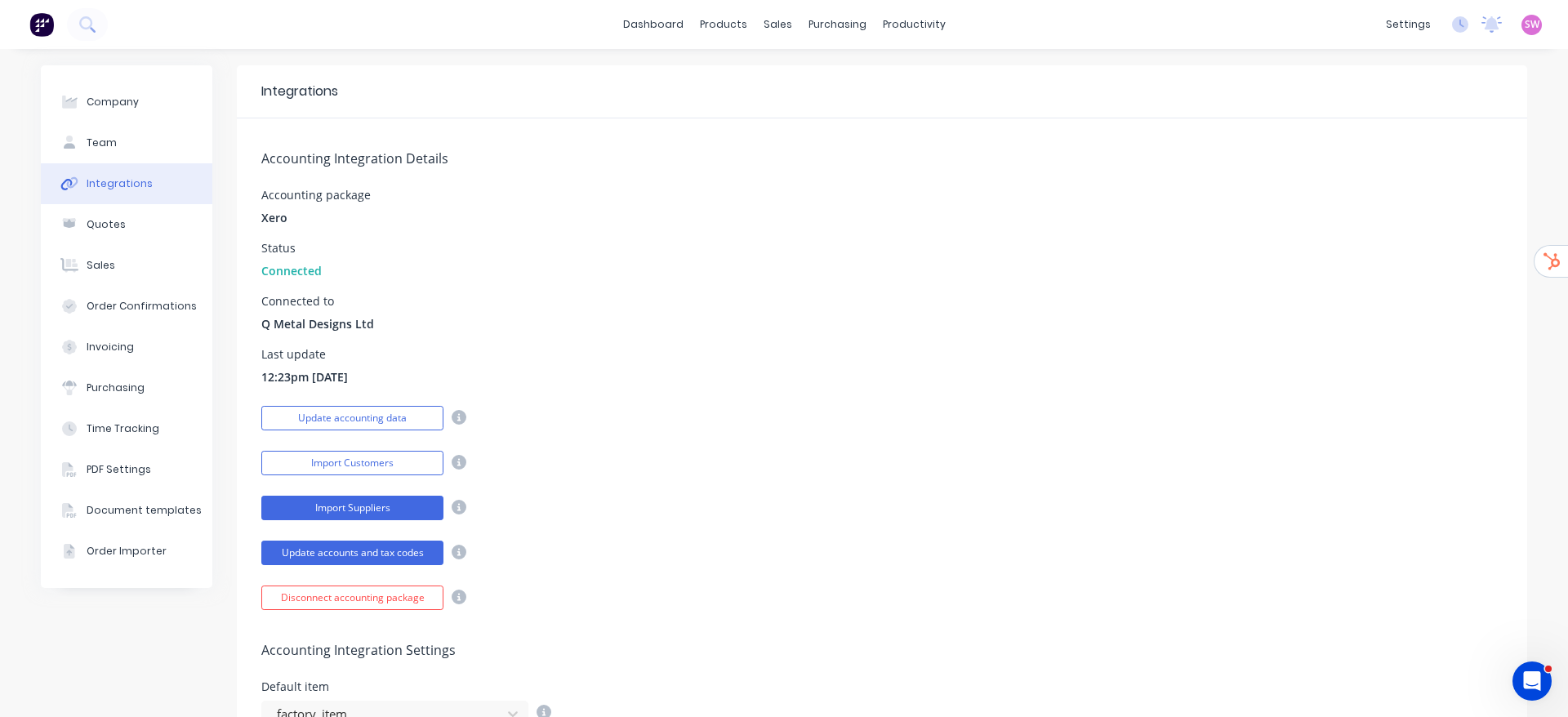
click at [372, 517] on button "Import Suppliers" at bounding box center [353, 508] width 182 height 24
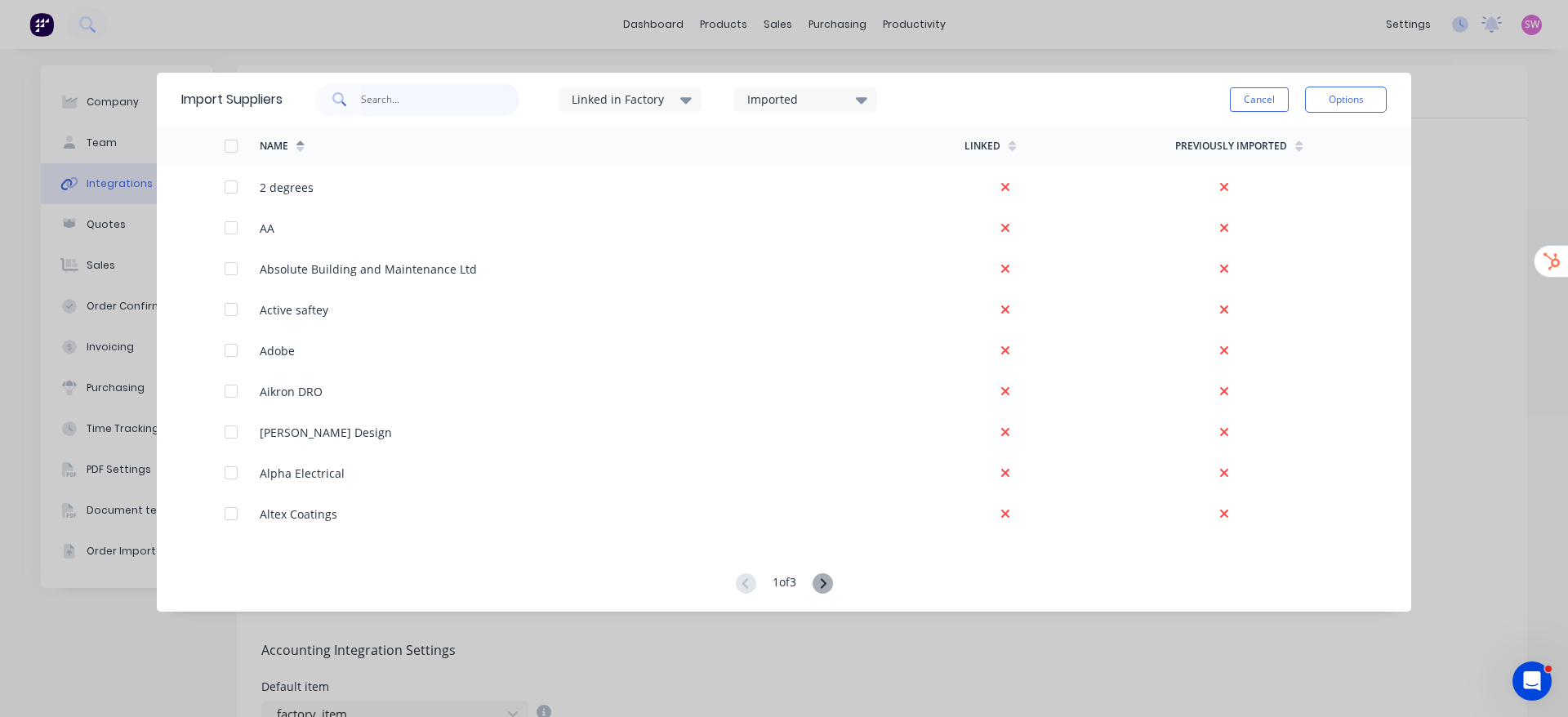
click at [453, 94] on input "text" at bounding box center [441, 100] width 159 height 33
paste input "Comac"
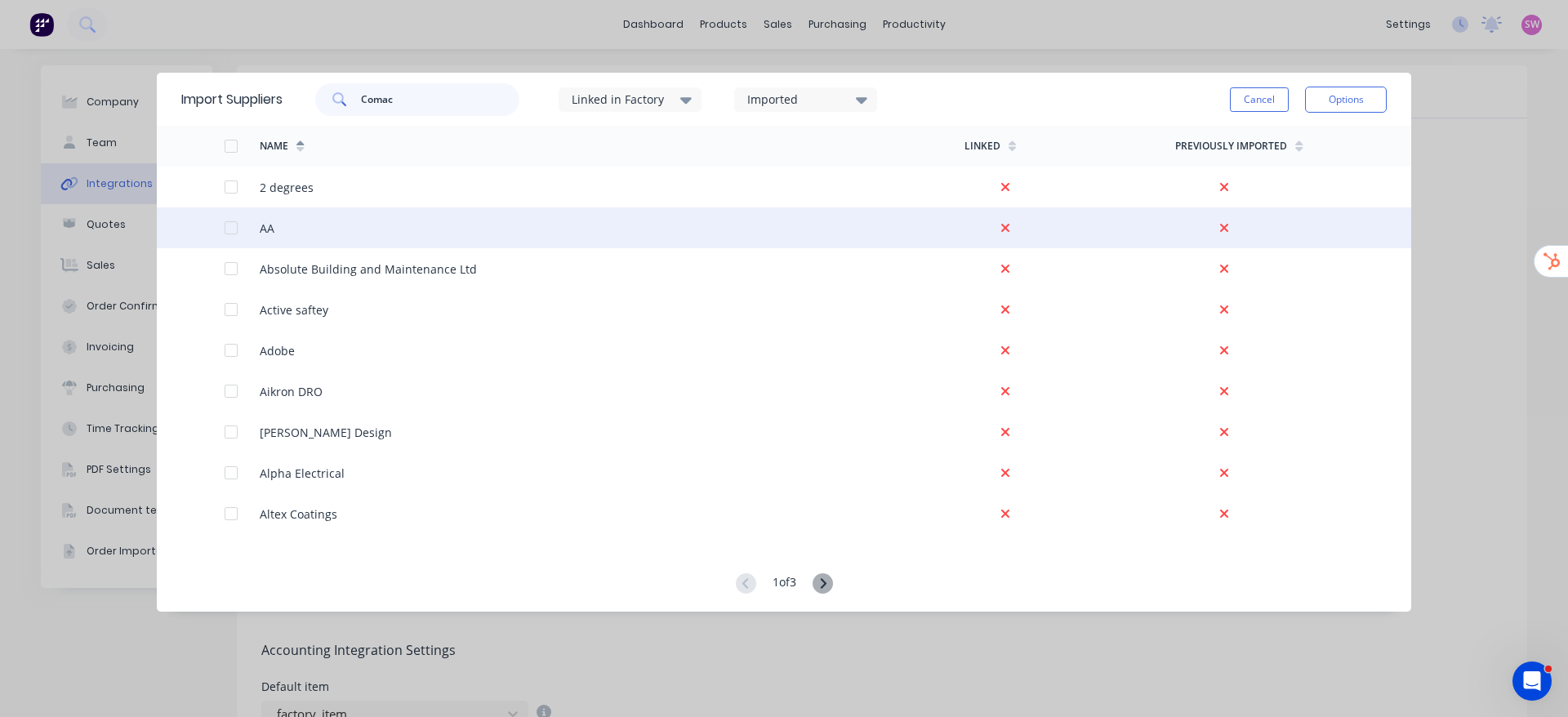
type input "Comac"
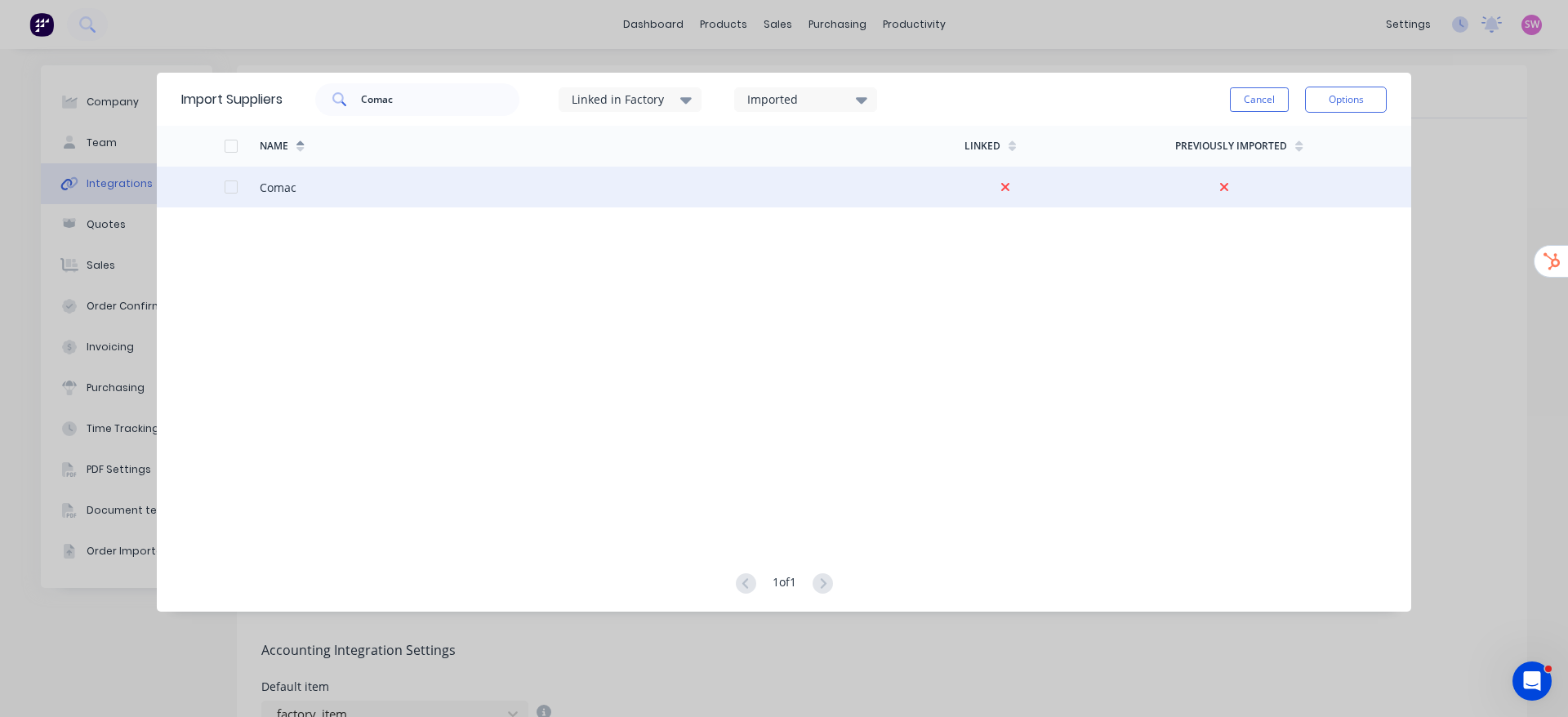
click at [227, 186] on div at bounding box center [231, 187] width 33 height 33
click at [1347, 90] on button "Options" at bounding box center [1345, 99] width 81 height 26
click at [1315, 154] on div "Import selected suppliers" at bounding box center [1309, 145] width 126 height 41
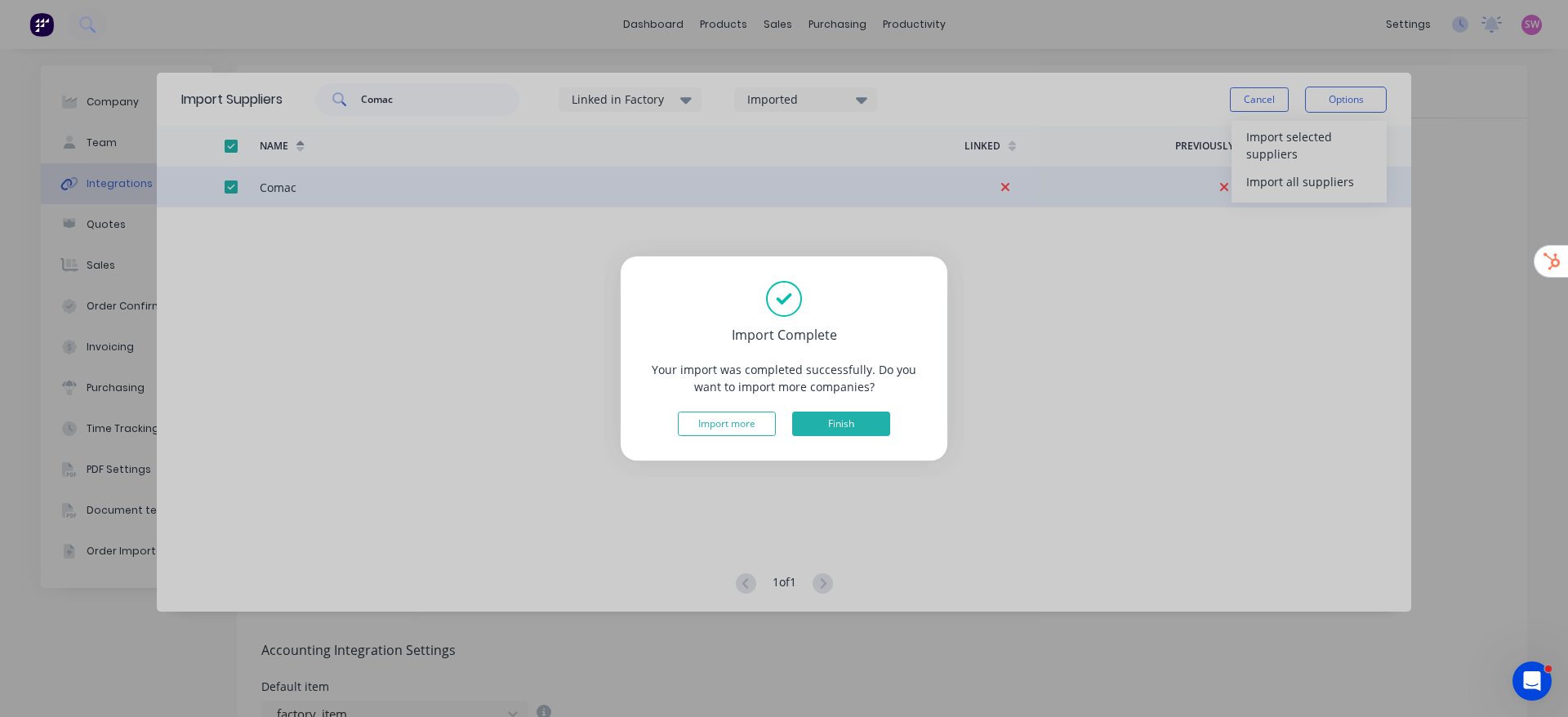
click at [857, 425] on button "Finish" at bounding box center [841, 423] width 98 height 24
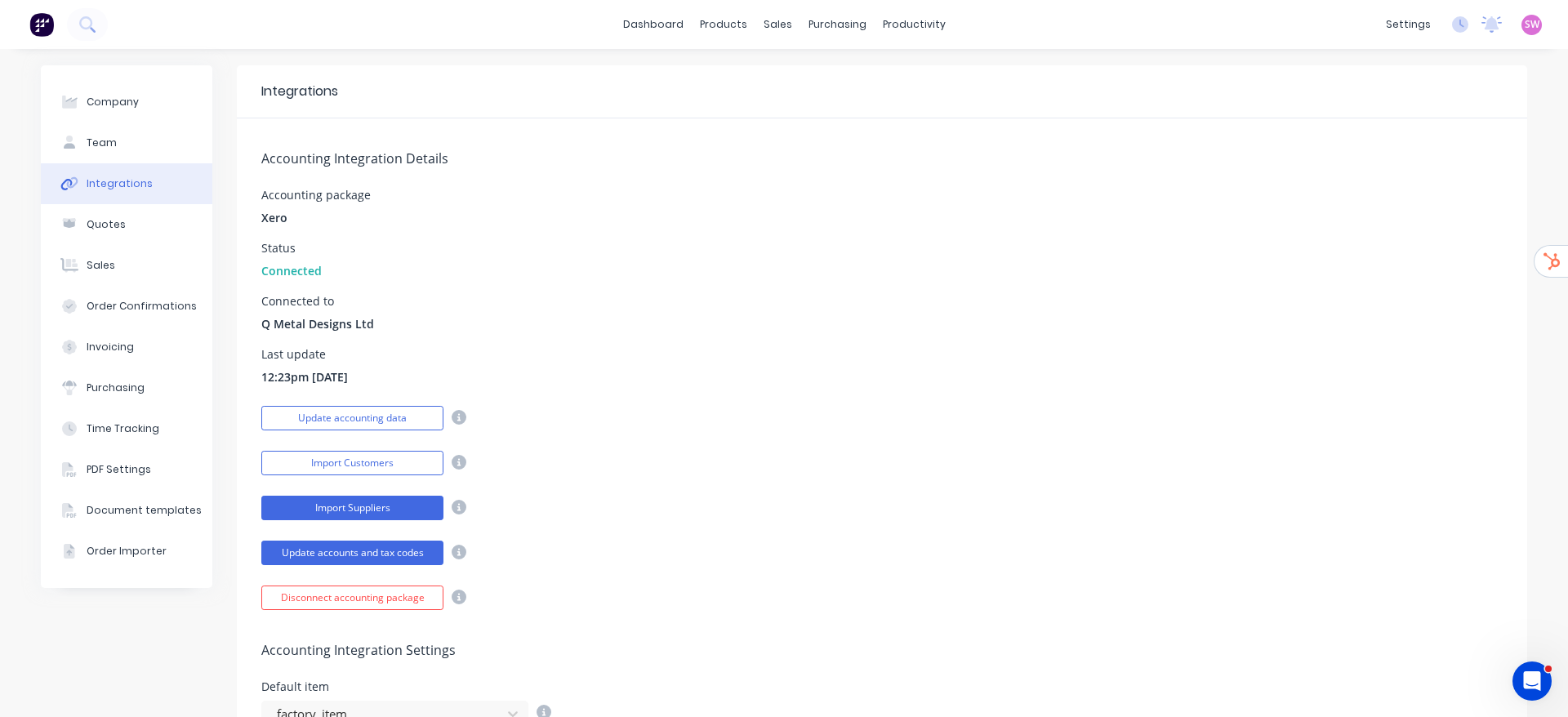
click at [329, 508] on button "Import Suppliers" at bounding box center [353, 508] width 182 height 24
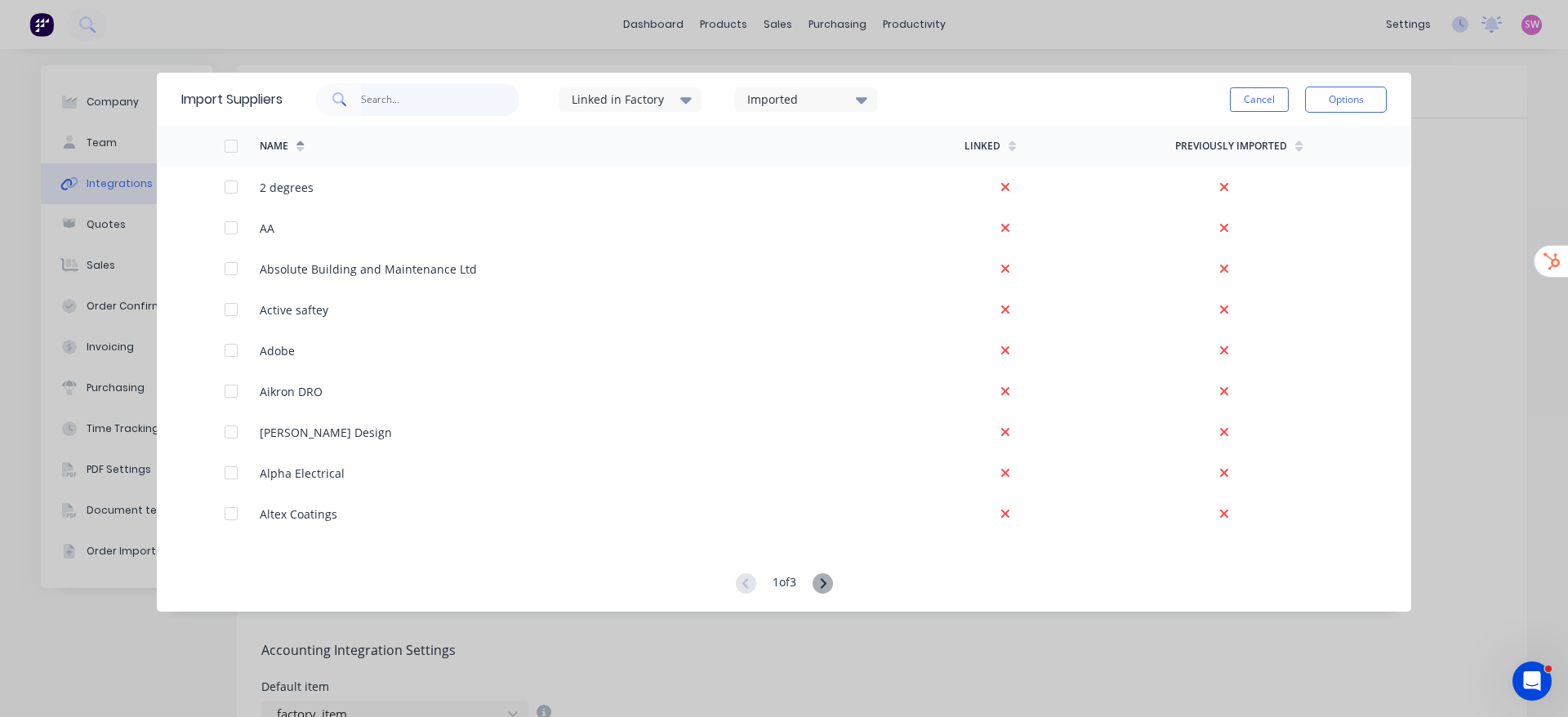
click at [473, 98] on input "text" at bounding box center [441, 100] width 159 height 33
paste input "The Boltholder"
type input "The Boltholder"
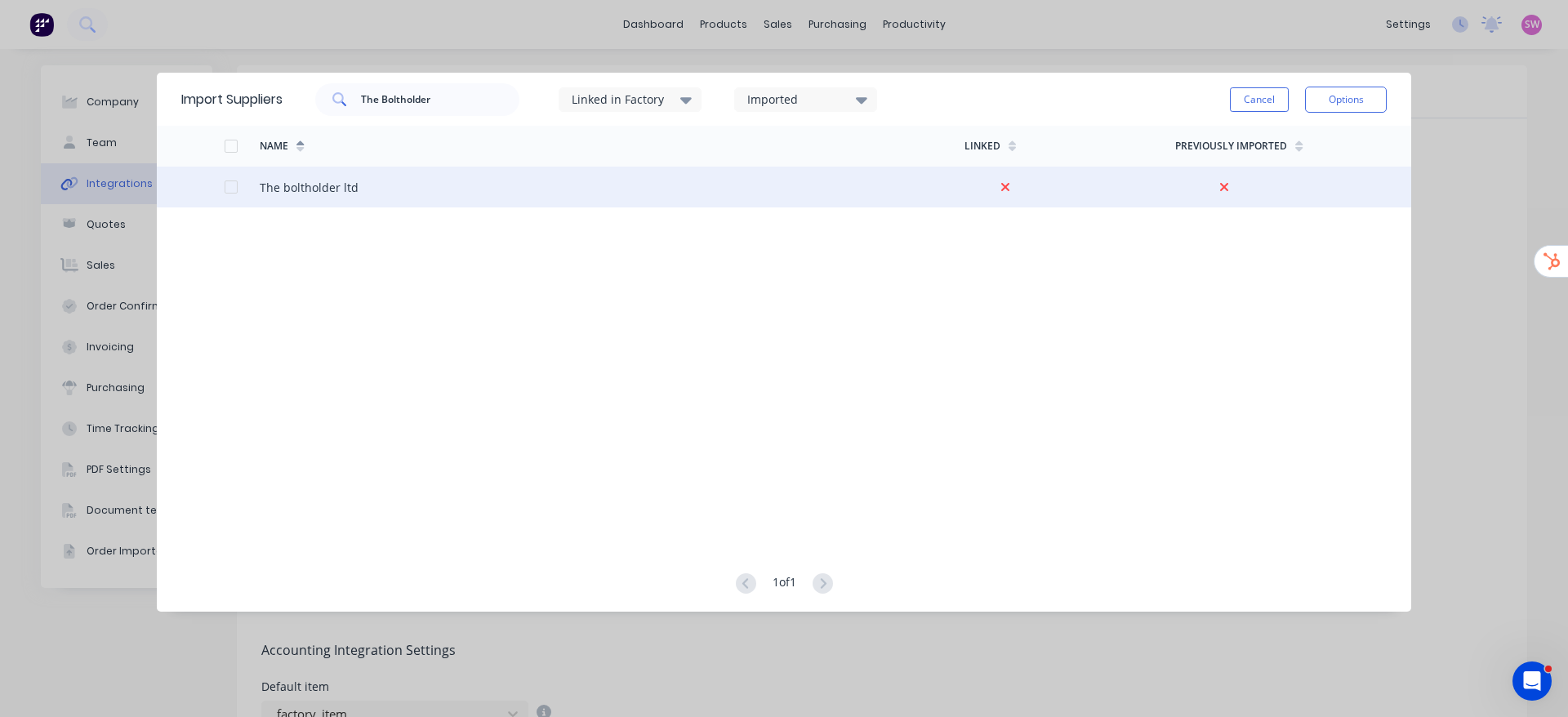
click at [230, 184] on div at bounding box center [231, 187] width 33 height 33
click at [1353, 107] on button "Options" at bounding box center [1345, 99] width 81 height 26
click at [1319, 141] on div "Import selected suppliers" at bounding box center [1309, 145] width 126 height 41
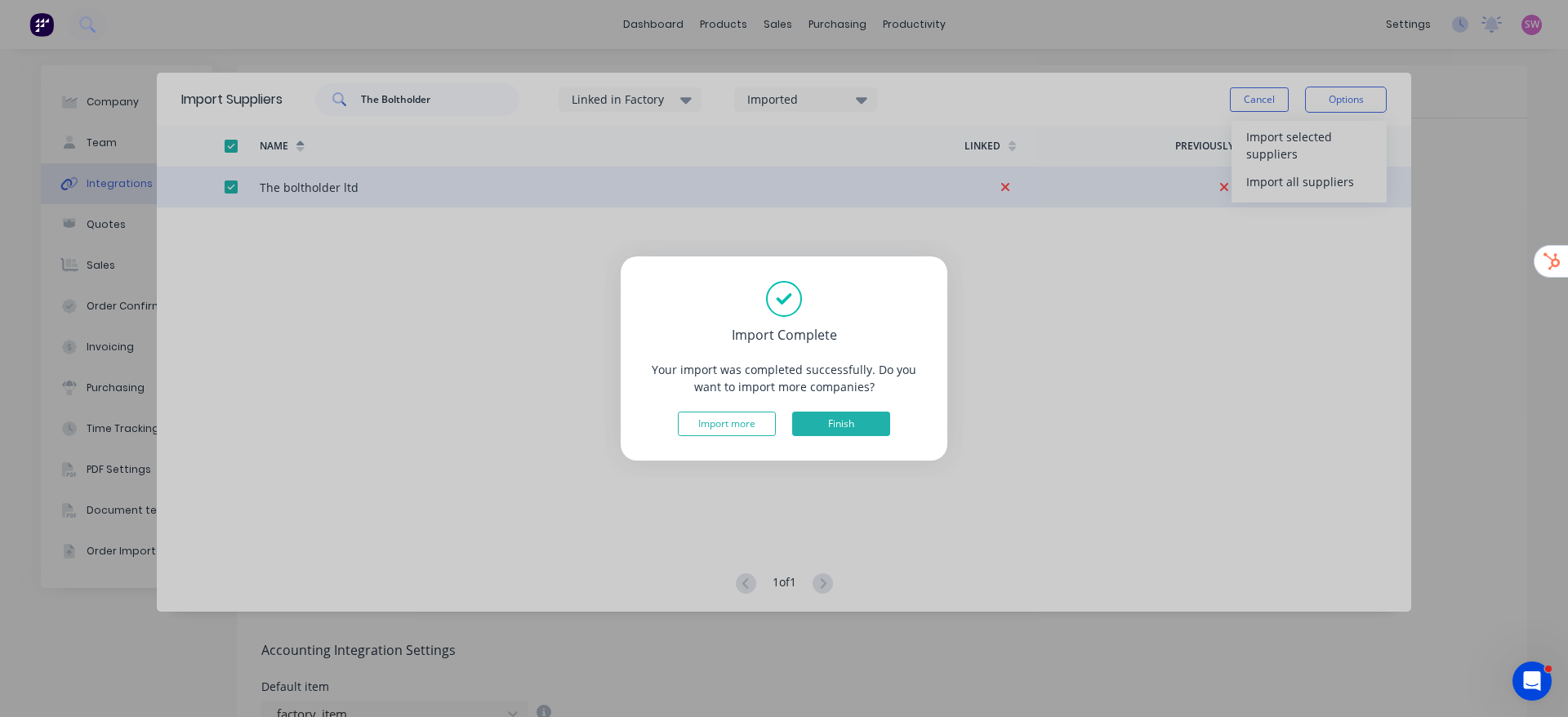
click at [830, 424] on button "Finish" at bounding box center [841, 423] width 98 height 24
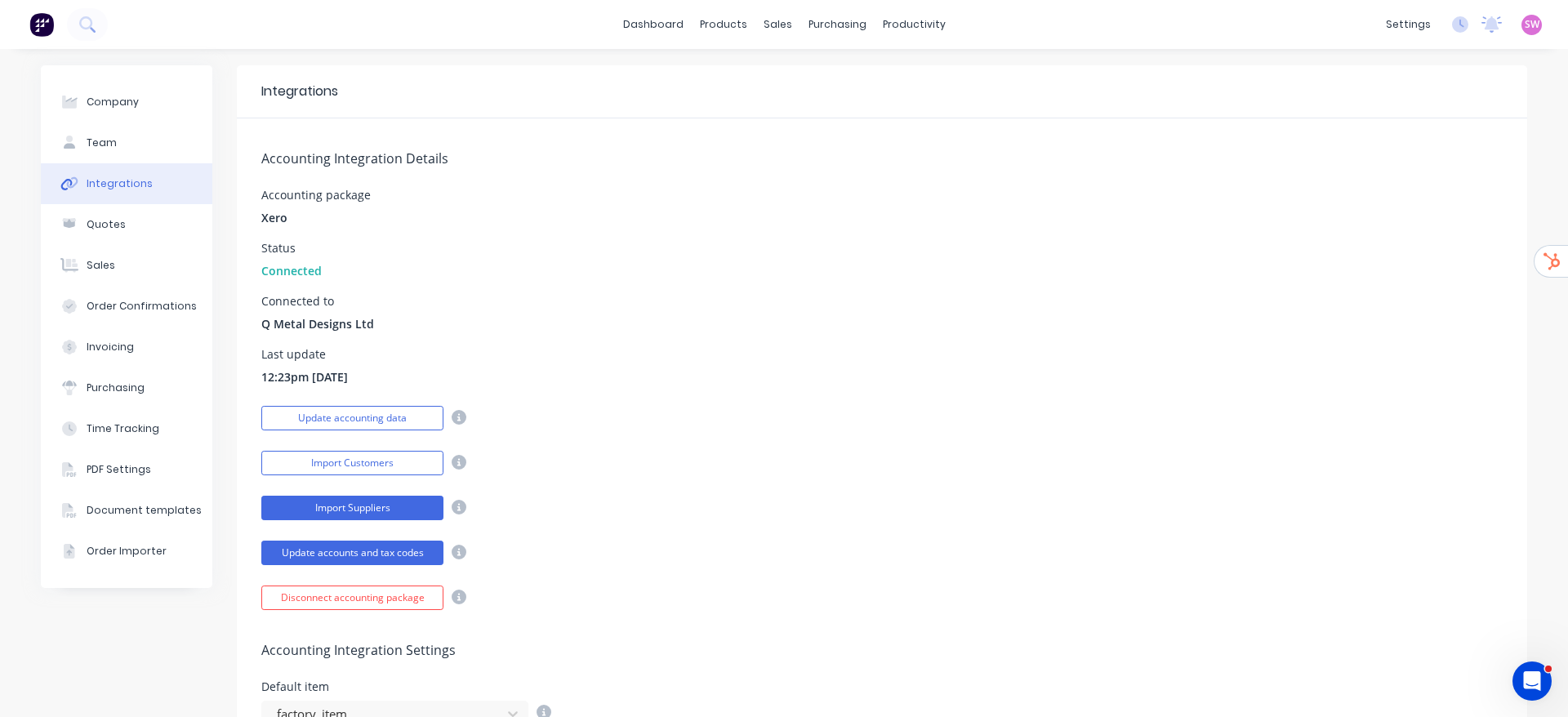
click at [295, 504] on button "Import Suppliers" at bounding box center [353, 508] width 182 height 24
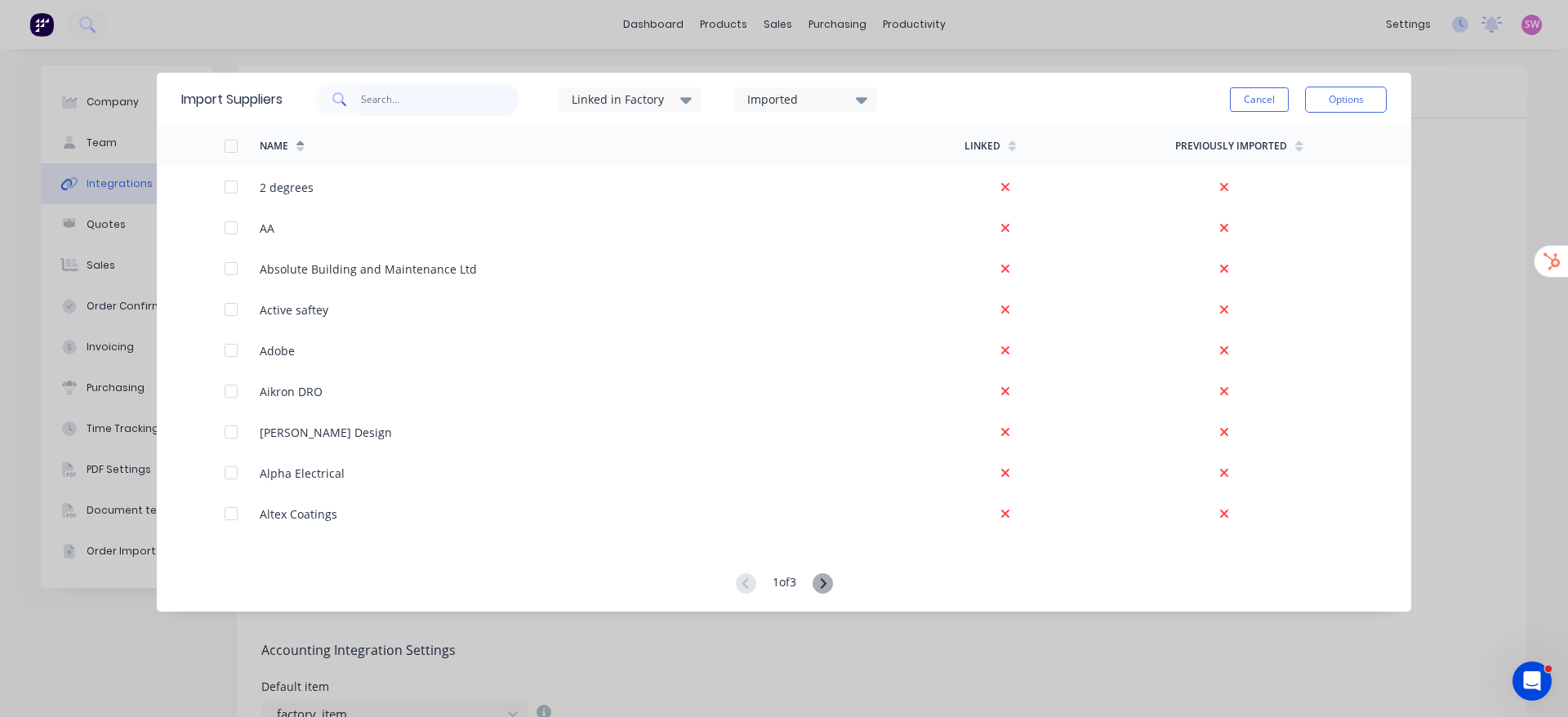
click at [450, 95] on input "text" at bounding box center [441, 100] width 159 height 33
paste input "Wheelco"
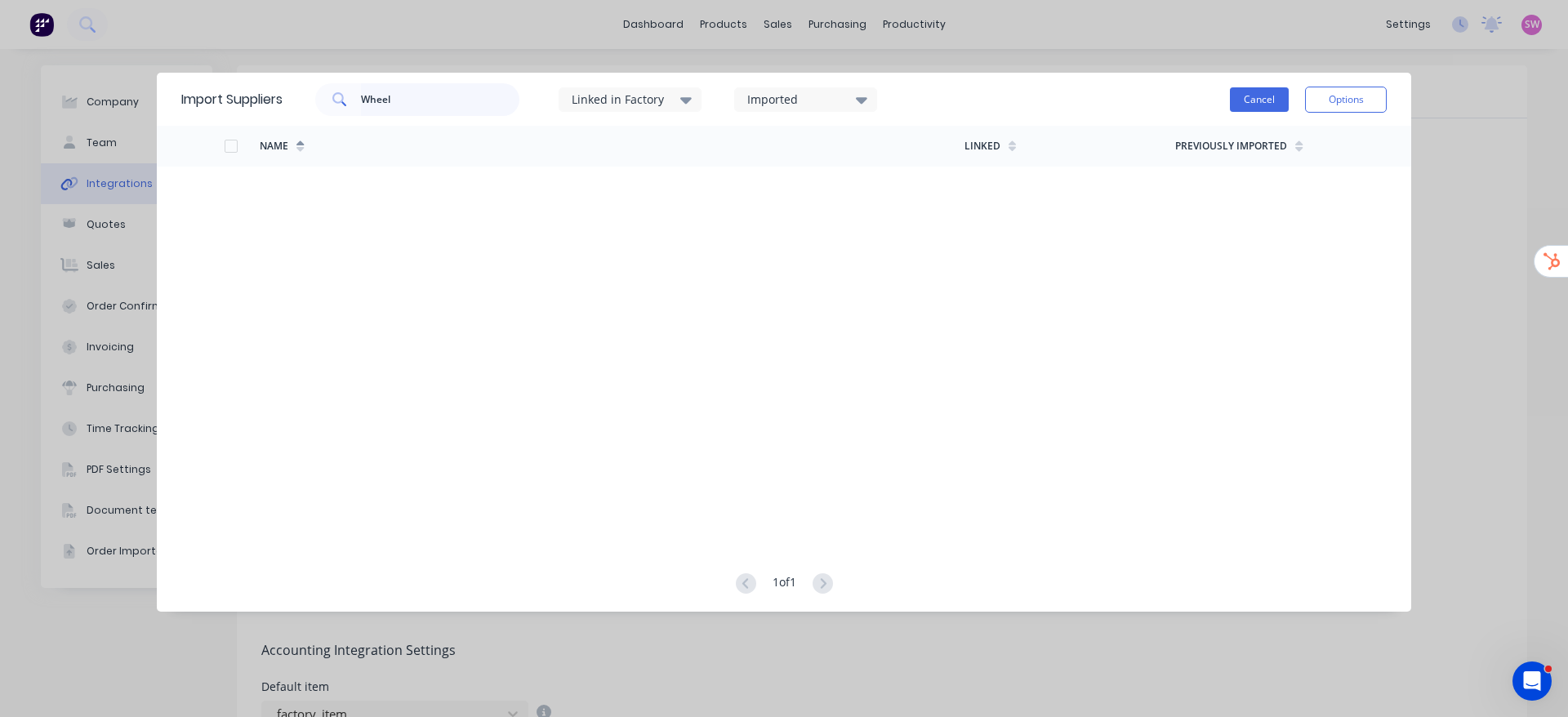
type input "Wheel"
click at [1248, 90] on button "Cancel" at bounding box center [1259, 99] width 59 height 24
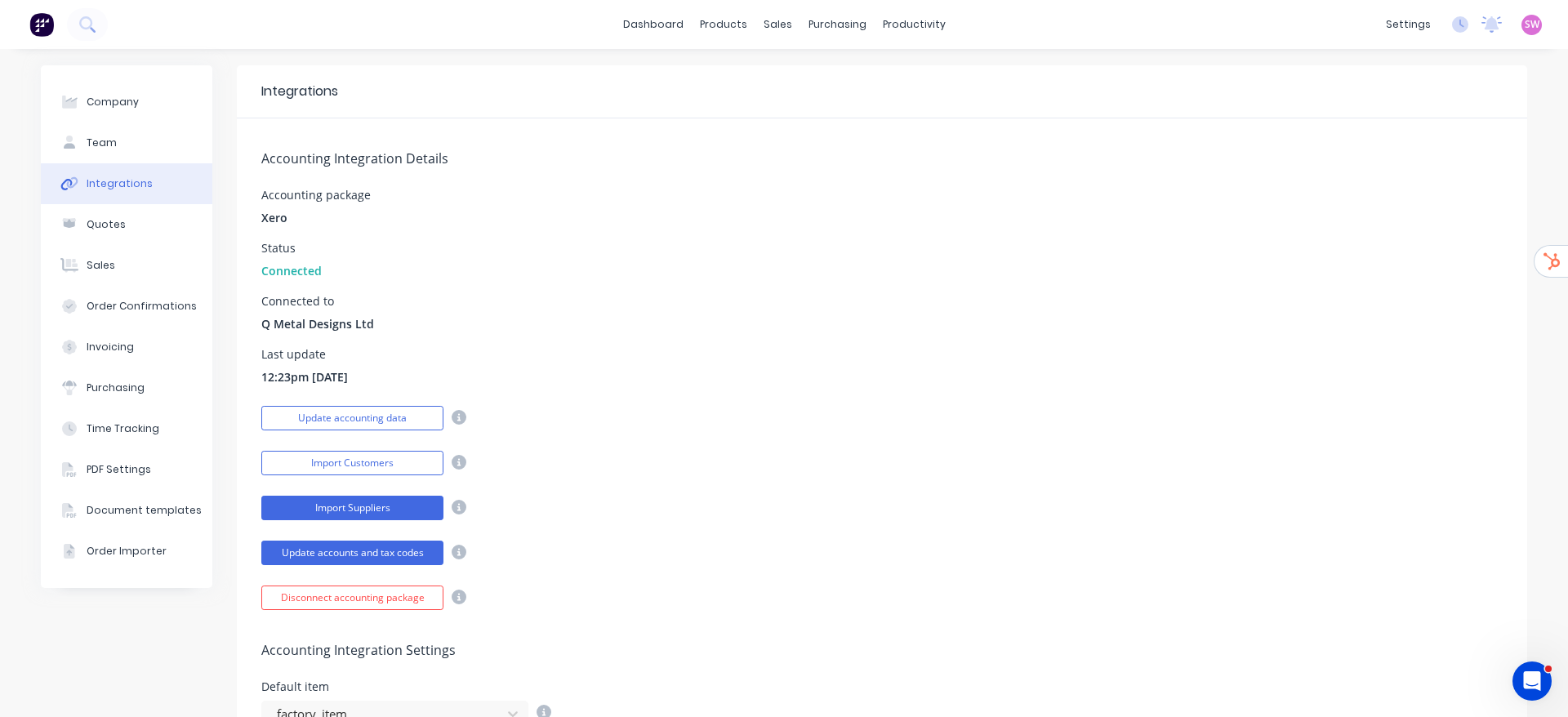
click at [334, 513] on button "Import Suppliers" at bounding box center [353, 508] width 182 height 24
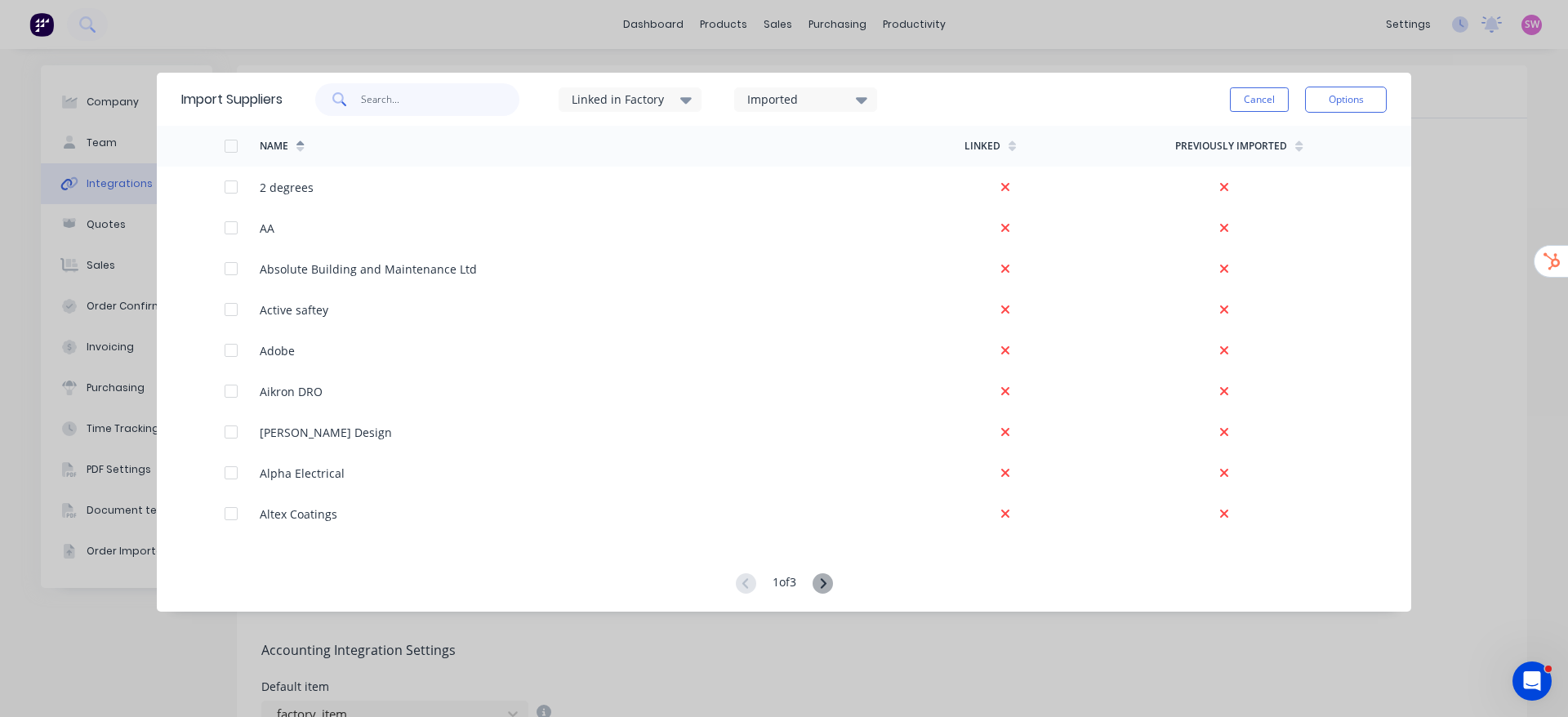
click at [473, 98] on input "text" at bounding box center [441, 100] width 159 height 33
paste input "Knobs & Knockers"
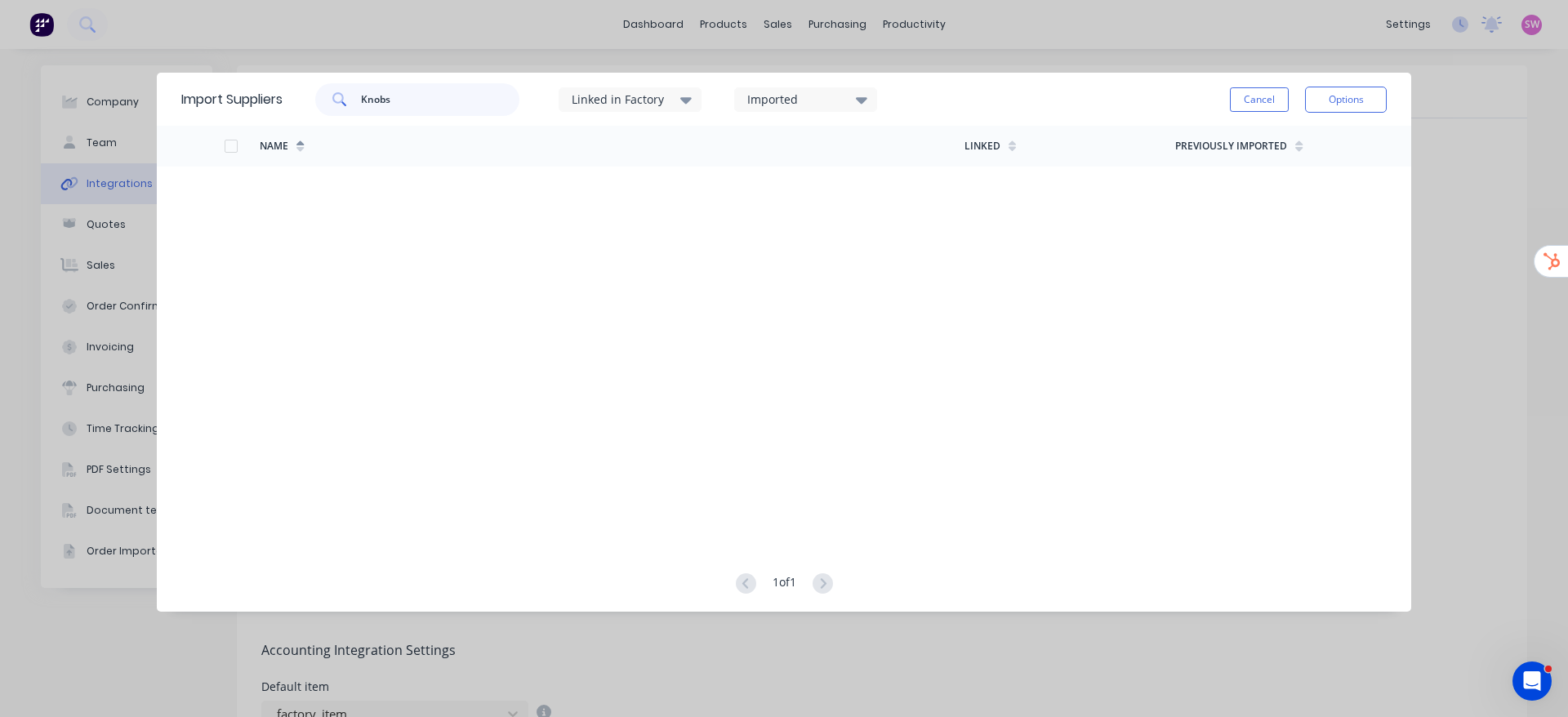
click at [440, 109] on input "Knobs" at bounding box center [441, 100] width 159 height 33
paste input "Bti"
click at [477, 80] on div "Bti Linked in Factory Imported" at bounding box center [597, 100] width 628 height 49
click at [471, 94] on input "Bti" at bounding box center [441, 100] width 159 height 33
paste input "unnings"
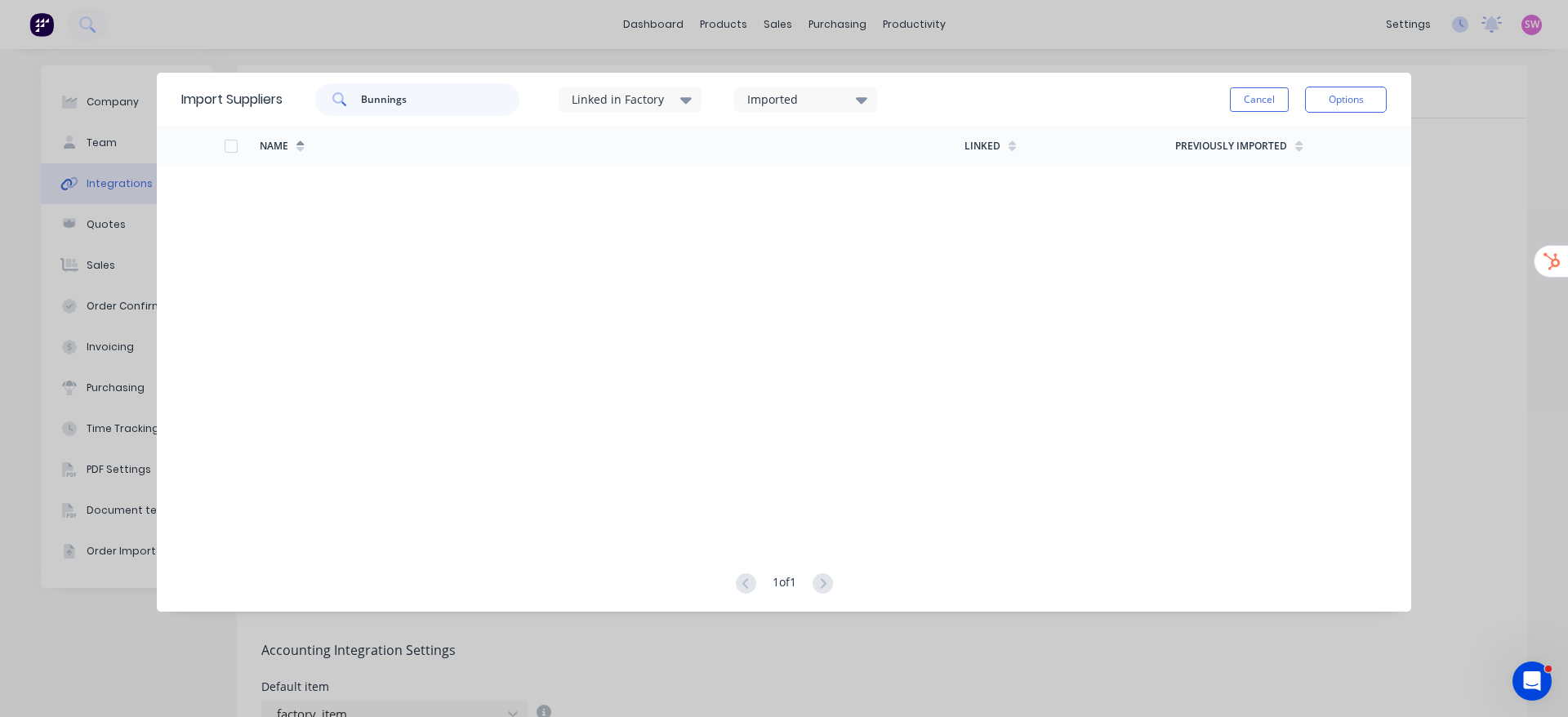
type input "Bunnings"
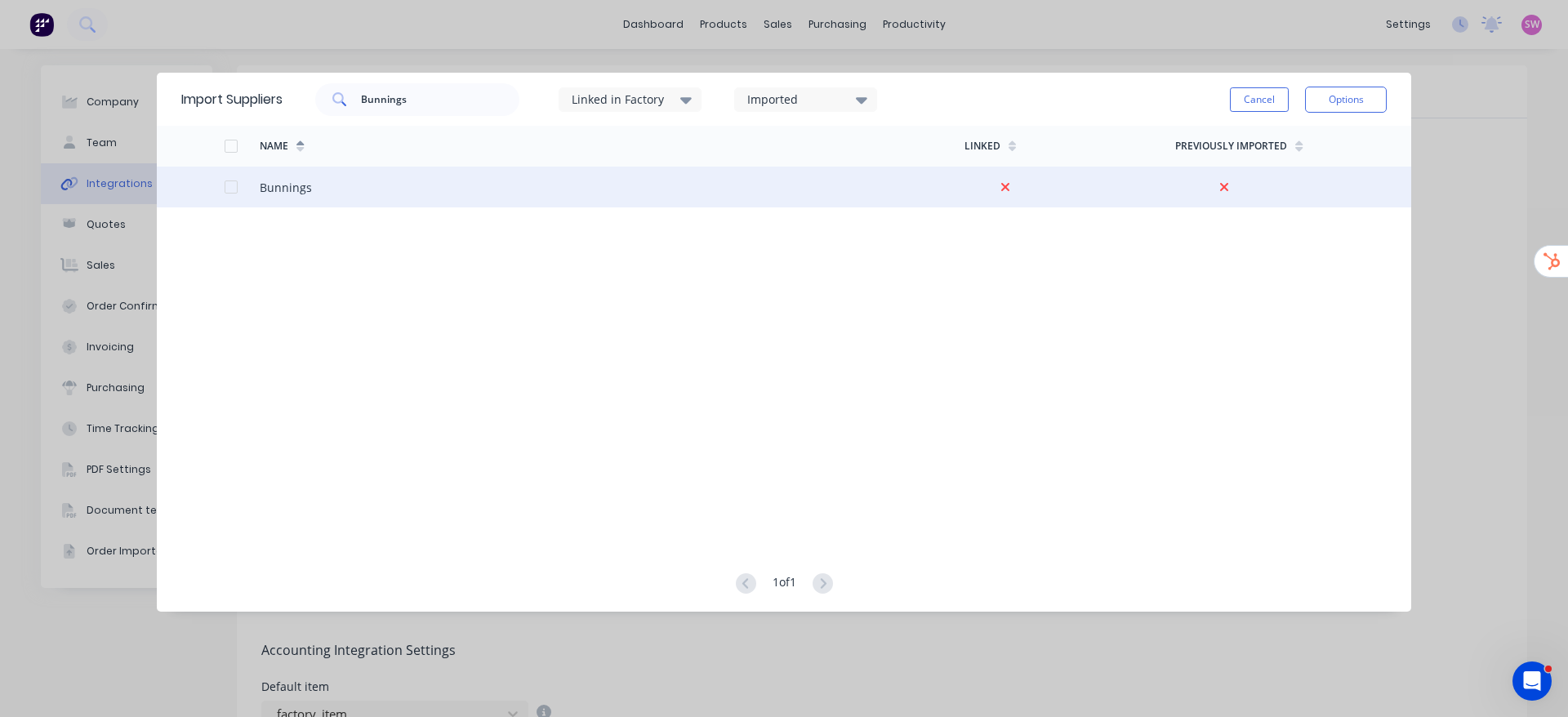
click at [231, 193] on div at bounding box center [231, 187] width 33 height 33
click at [1333, 98] on button "Options" at bounding box center [1345, 99] width 81 height 26
click at [1325, 144] on div "Import selected suppliers" at bounding box center [1309, 145] width 126 height 41
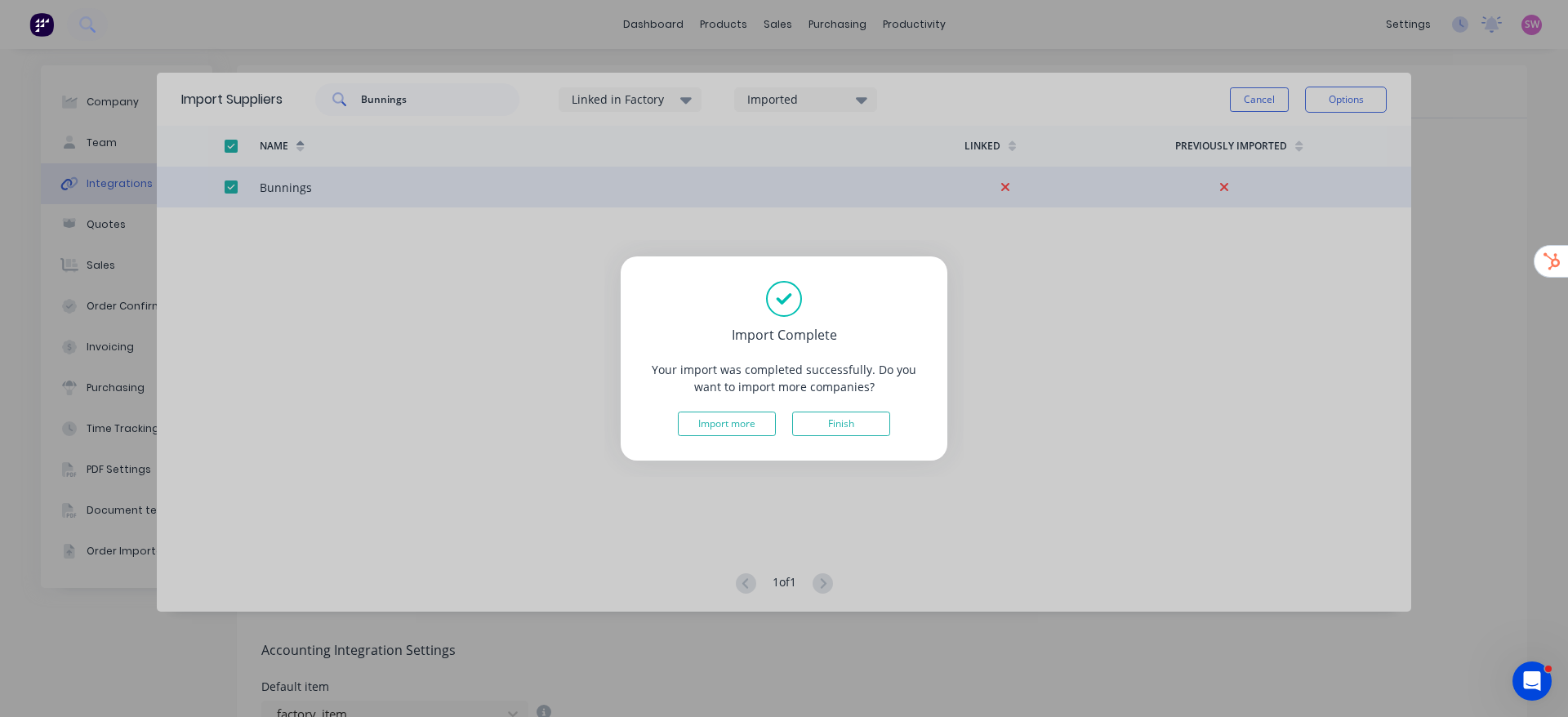
click at [859, 410] on div "Import Complete Your import was completed successfully. Do you want to import m…" at bounding box center [784, 358] width 326 height 204
click at [847, 435] on button "Finish" at bounding box center [841, 423] width 98 height 24
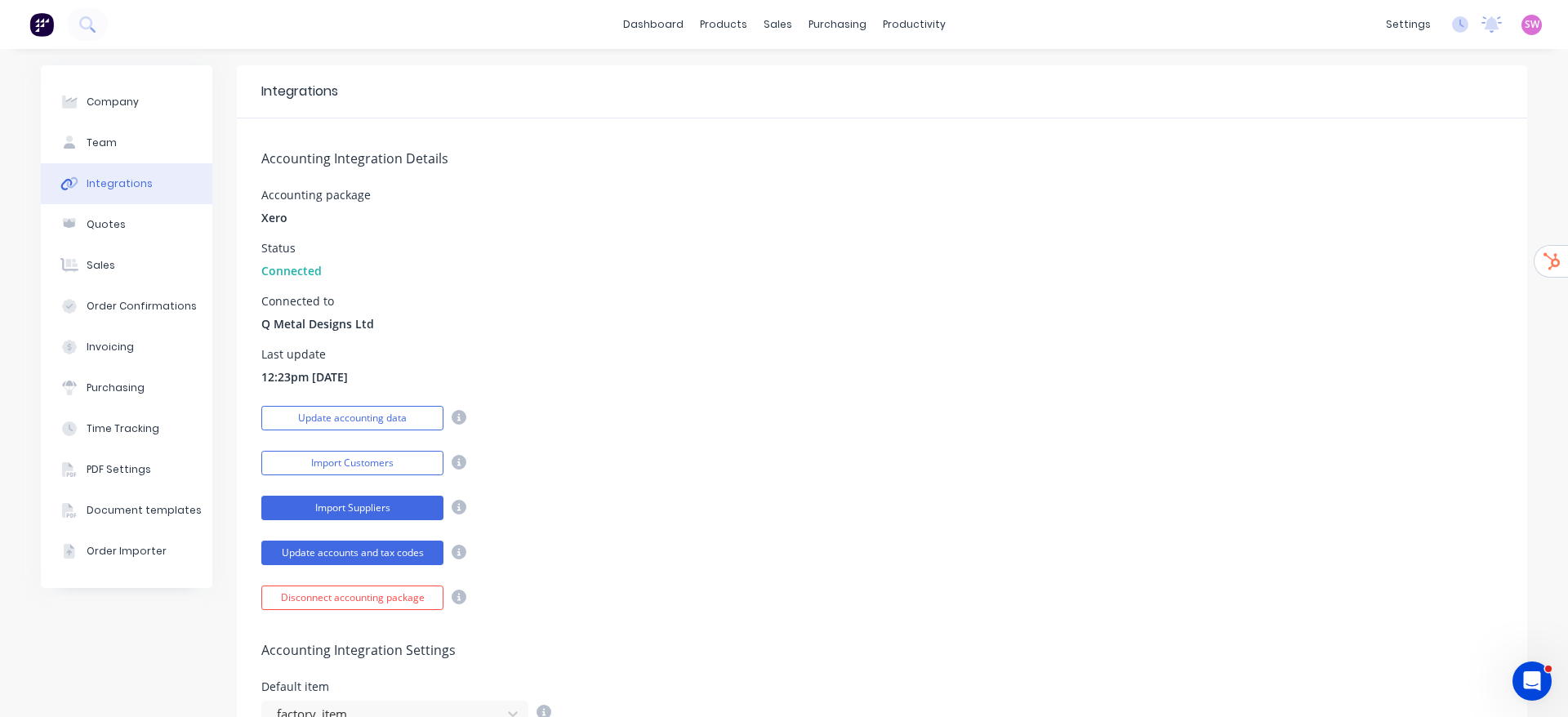
click at [361, 503] on button "Import Suppliers" at bounding box center [353, 508] width 182 height 24
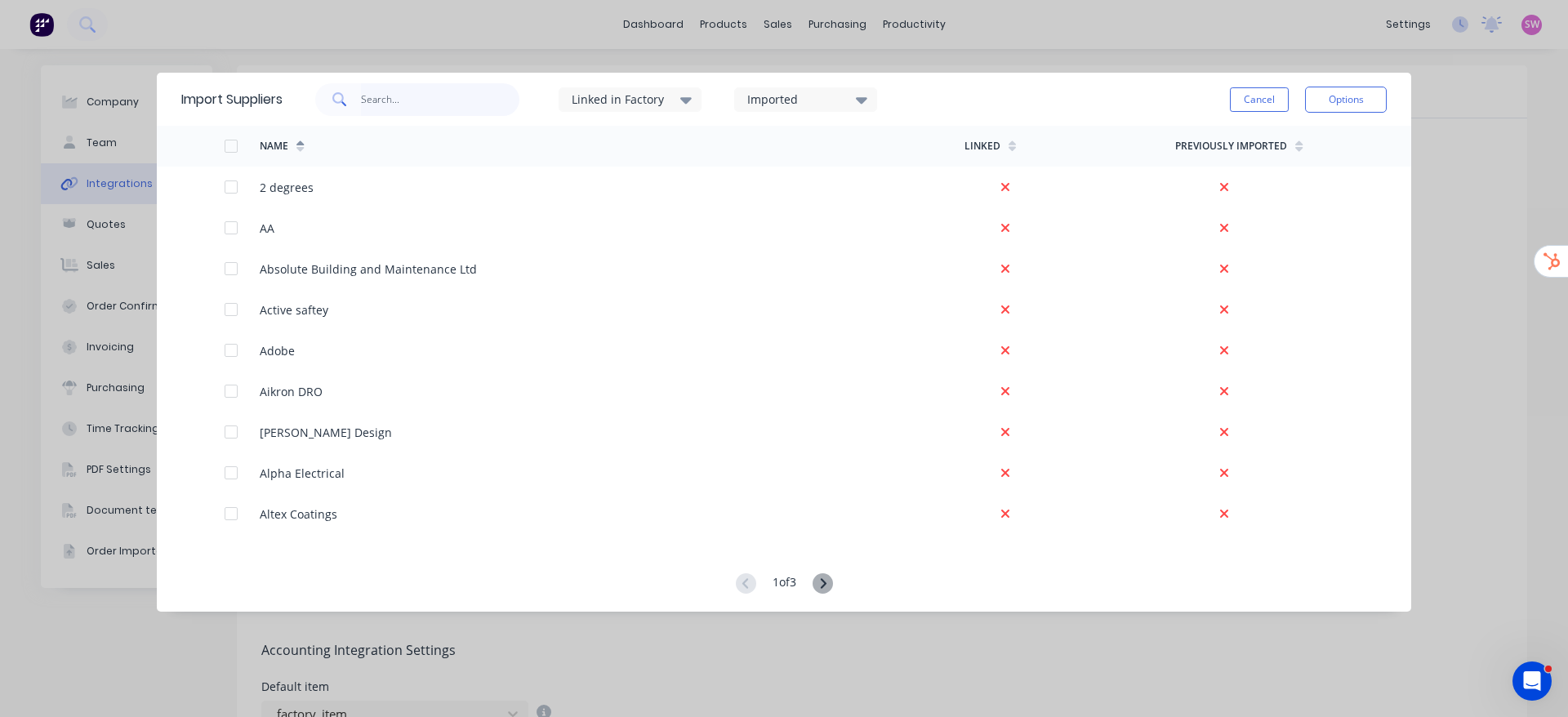
click at [466, 103] on input "text" at bounding box center [441, 100] width 159 height 33
paste input "Rivtec"
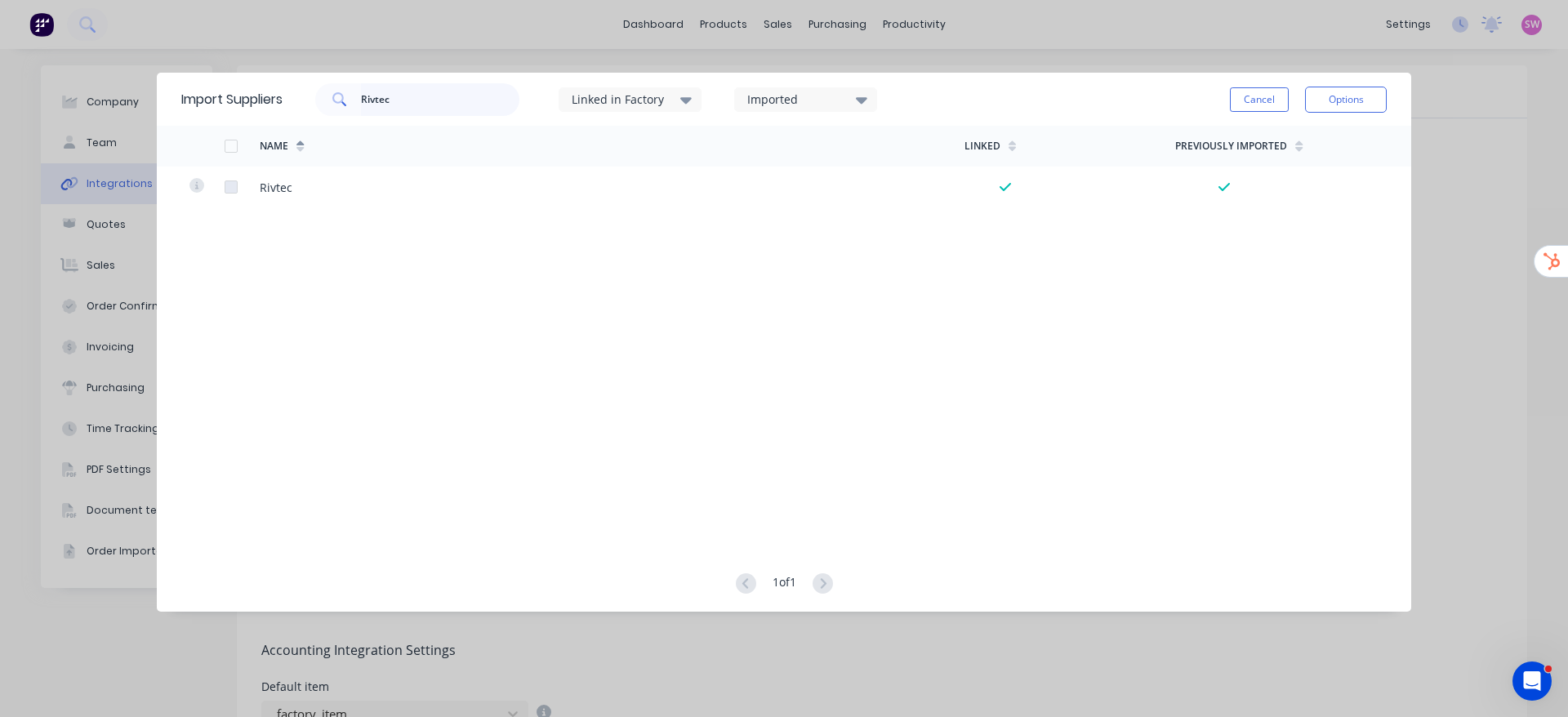
click at [431, 93] on input "Rivtec" at bounding box center [441, 100] width 159 height 33
paste input "Hi Q Components"
click at [456, 109] on input "Hi Q Components" at bounding box center [441, 100] width 159 height 33
paste input "Mainland Fastener"
type input "Mainland"
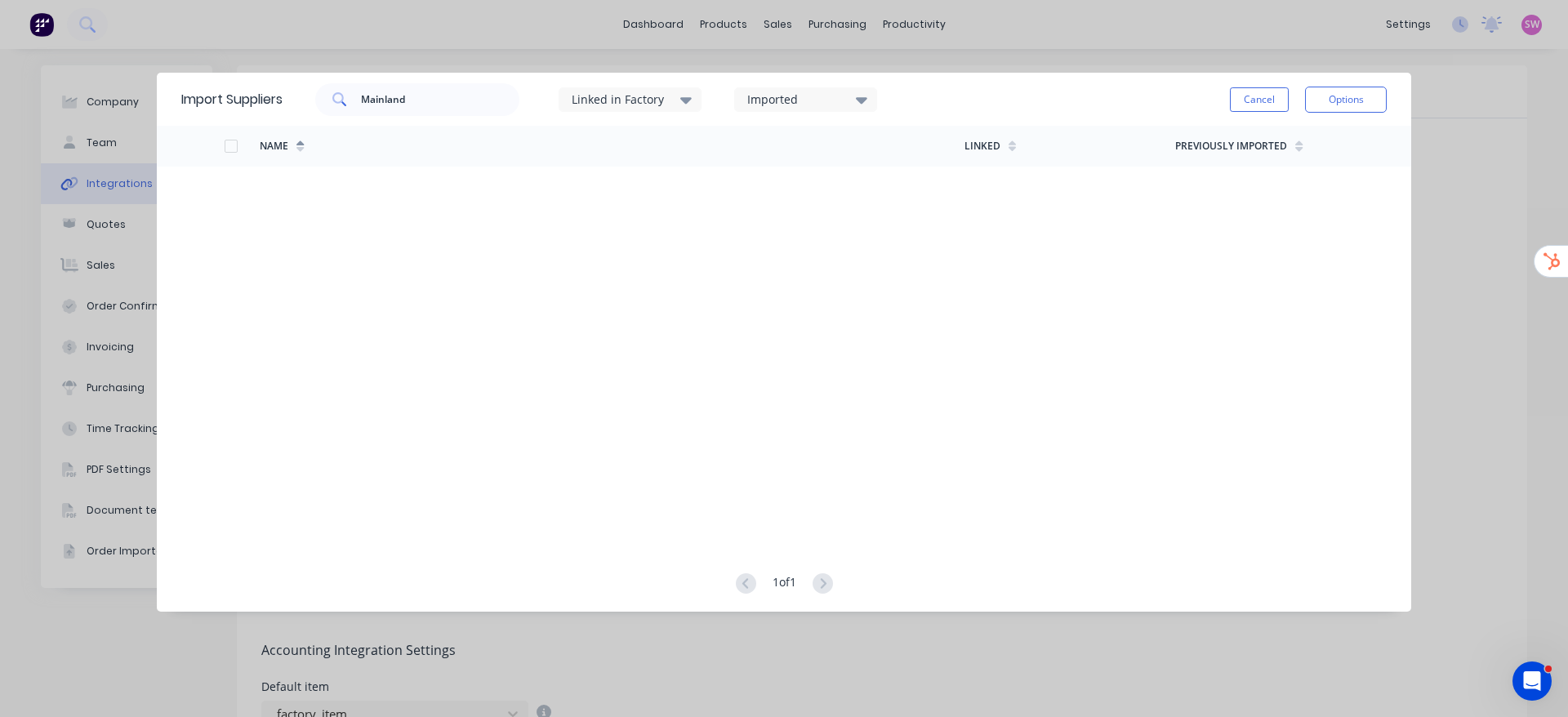
click at [1234, 96] on button "Cancel" at bounding box center [1259, 99] width 59 height 24
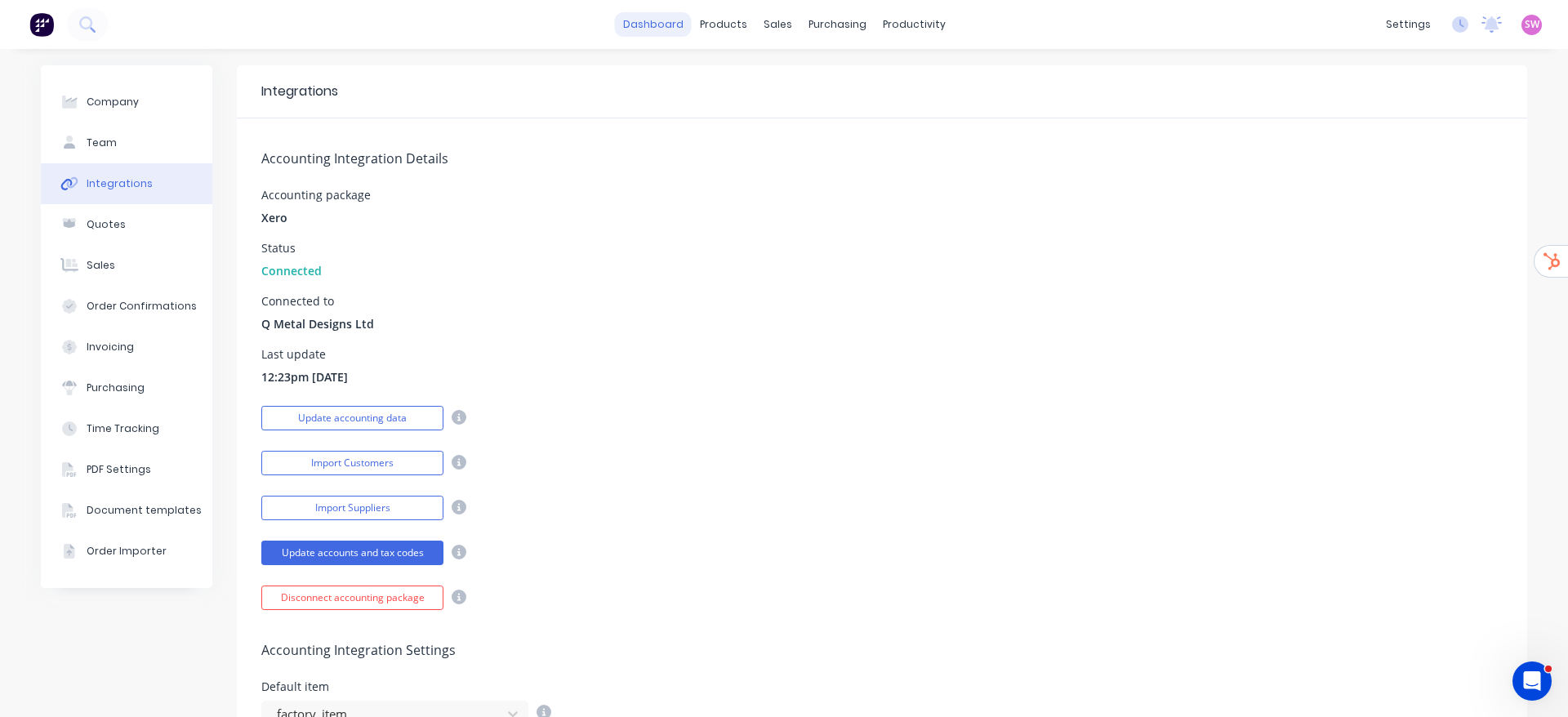
click at [666, 23] on link "dashboard" at bounding box center [653, 24] width 77 height 24
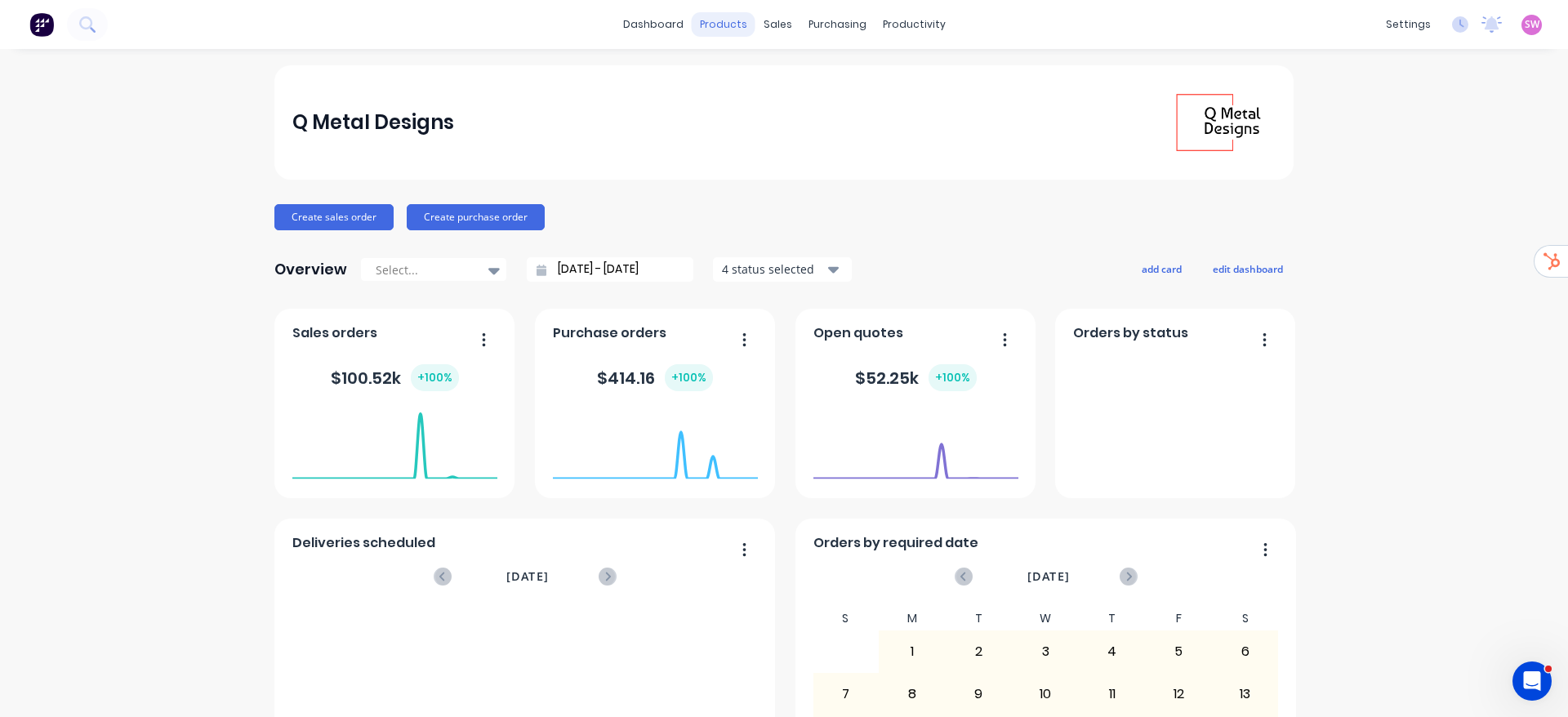
click at [732, 25] on div "products" at bounding box center [723, 24] width 64 height 24
click at [726, 59] on div "Product Catalogue Materials" at bounding box center [794, 94] width 216 height 99
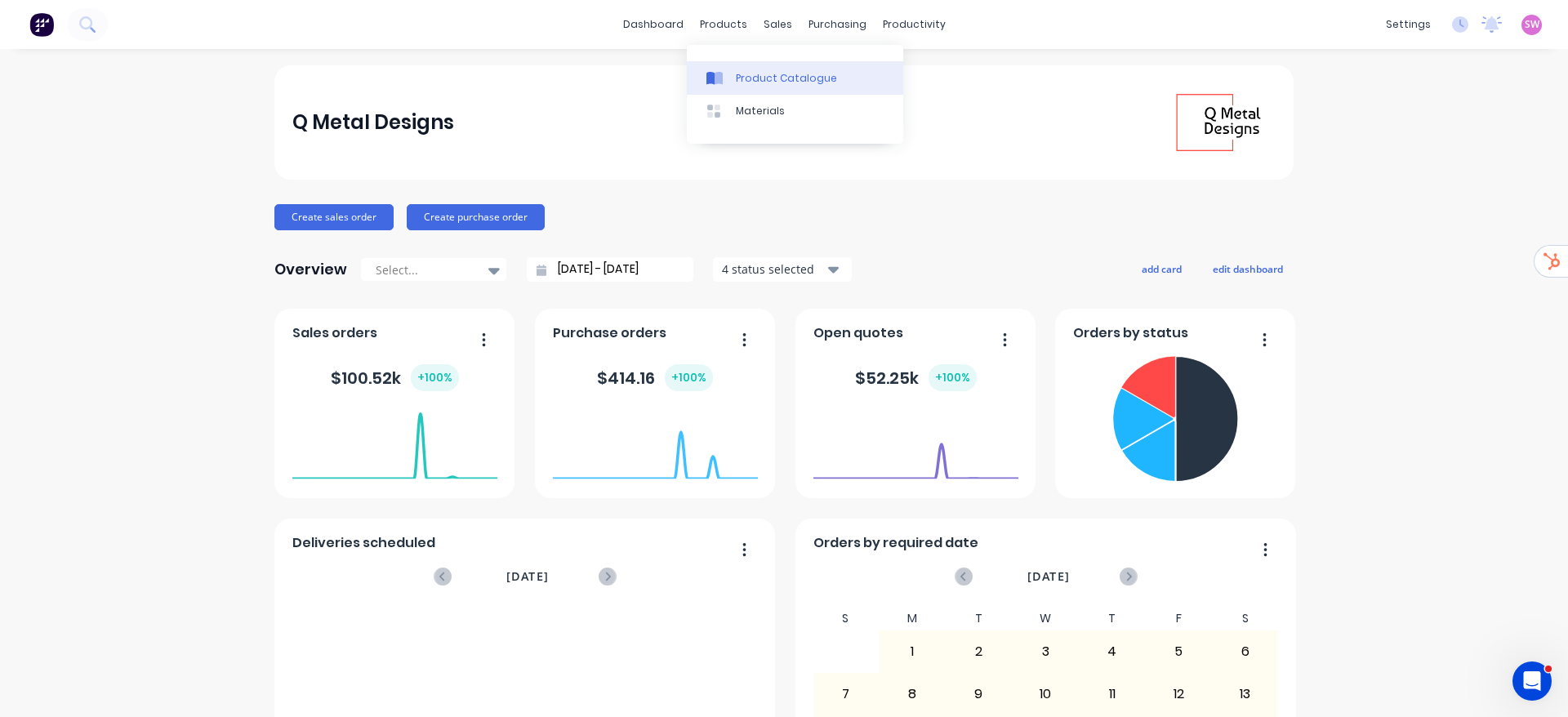
click at [735, 67] on link "Product Catalogue" at bounding box center [794, 78] width 216 height 33
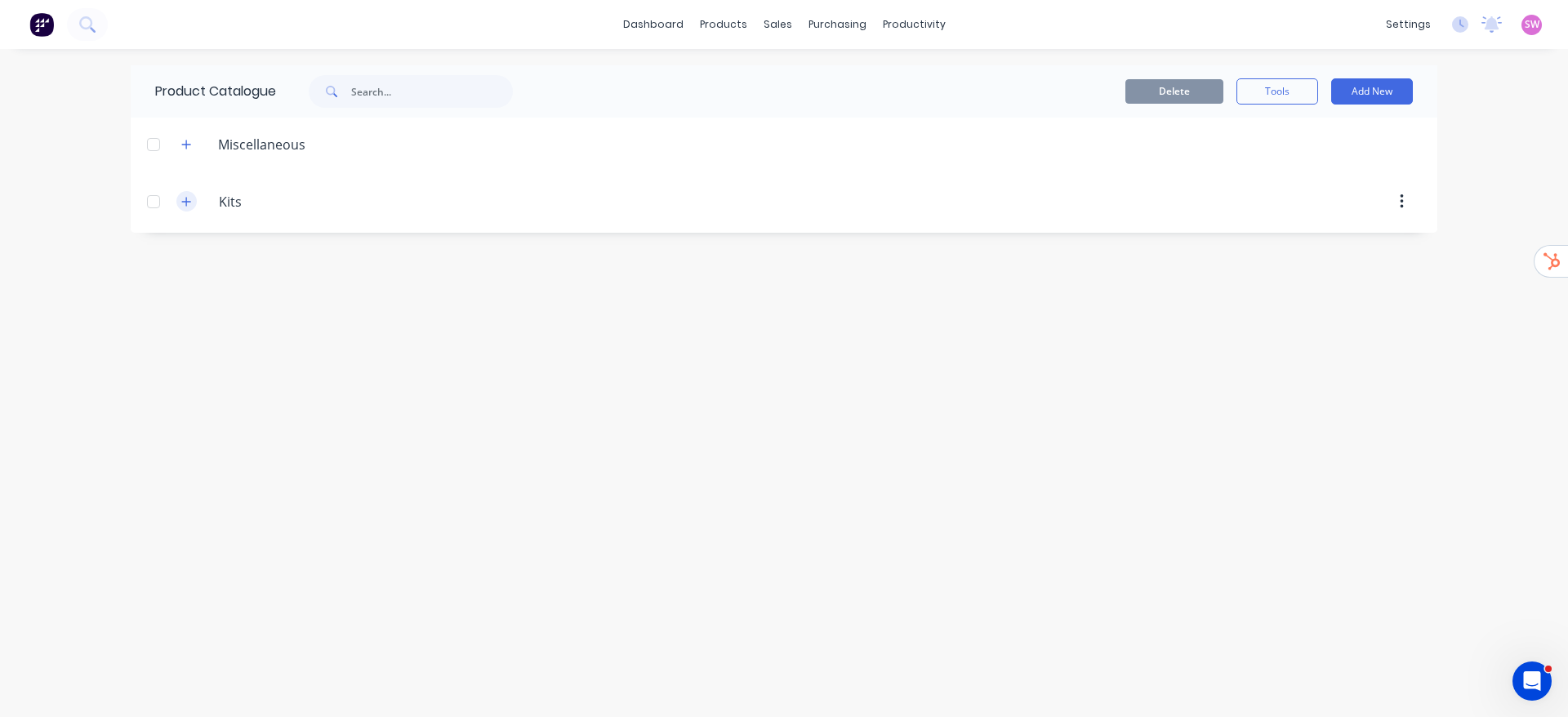
click at [188, 207] on button "button" at bounding box center [186, 201] width 20 height 20
click at [189, 140] on icon "button" at bounding box center [186, 144] width 10 height 12
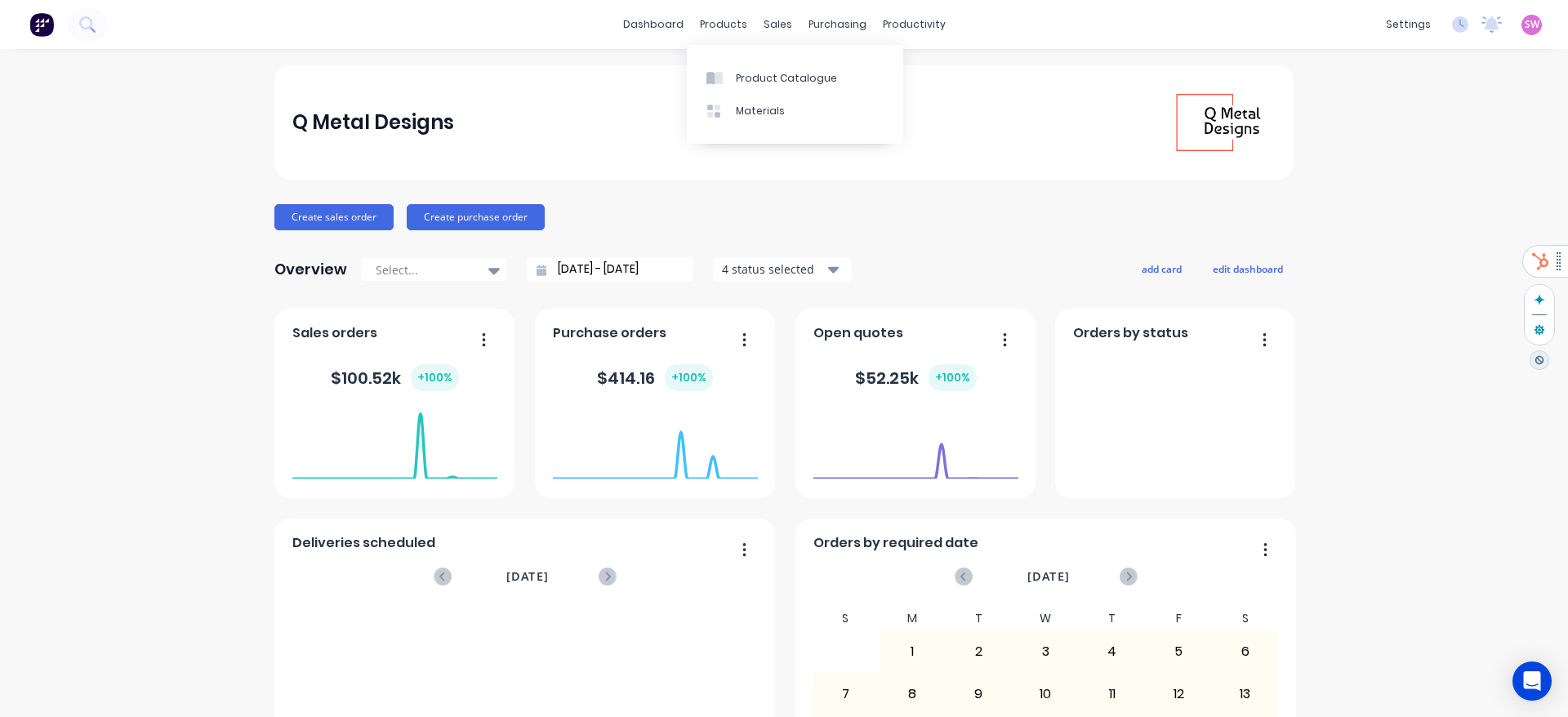
click at [1524, 27] on span "SW" at bounding box center [1531, 24] width 15 height 15
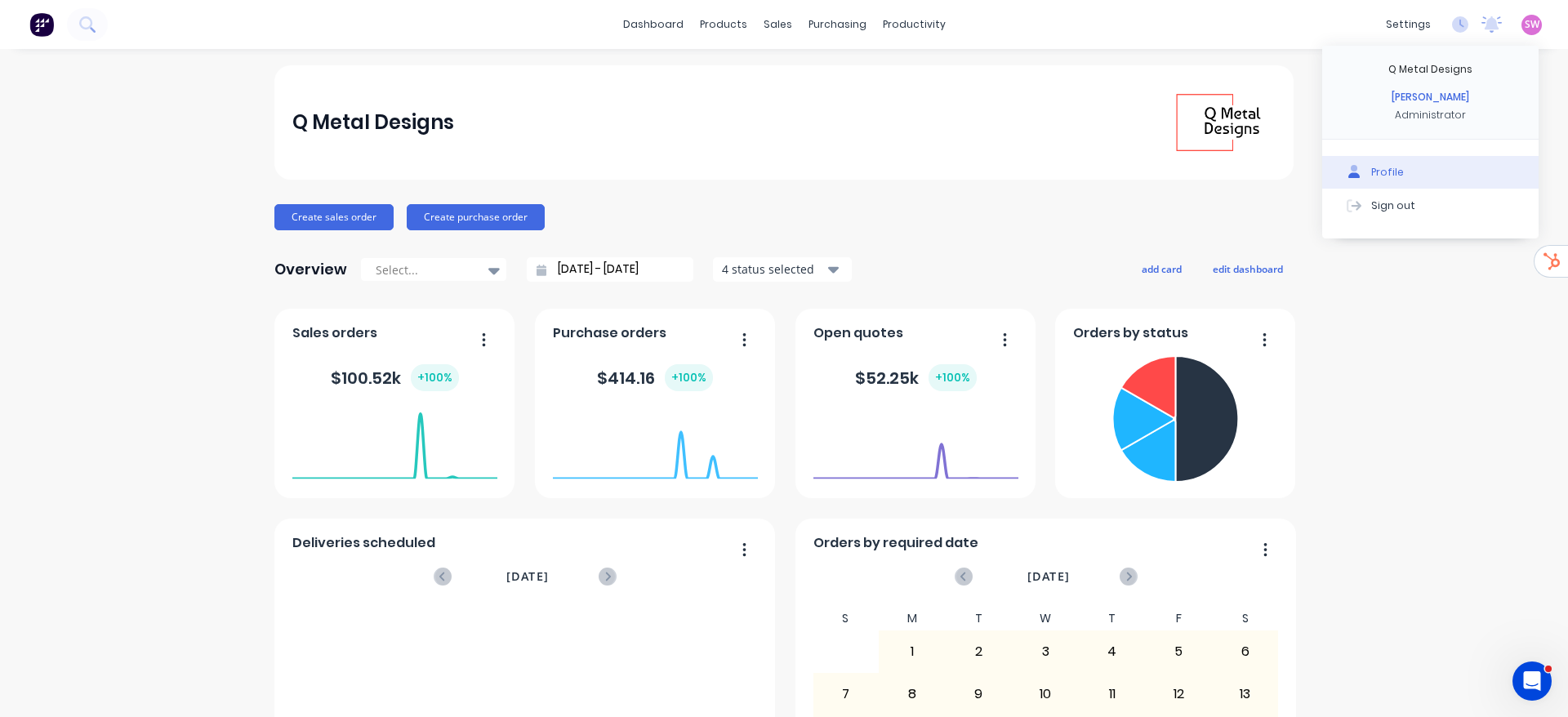
click at [1375, 168] on div "Profile" at bounding box center [1388, 171] width 33 height 15
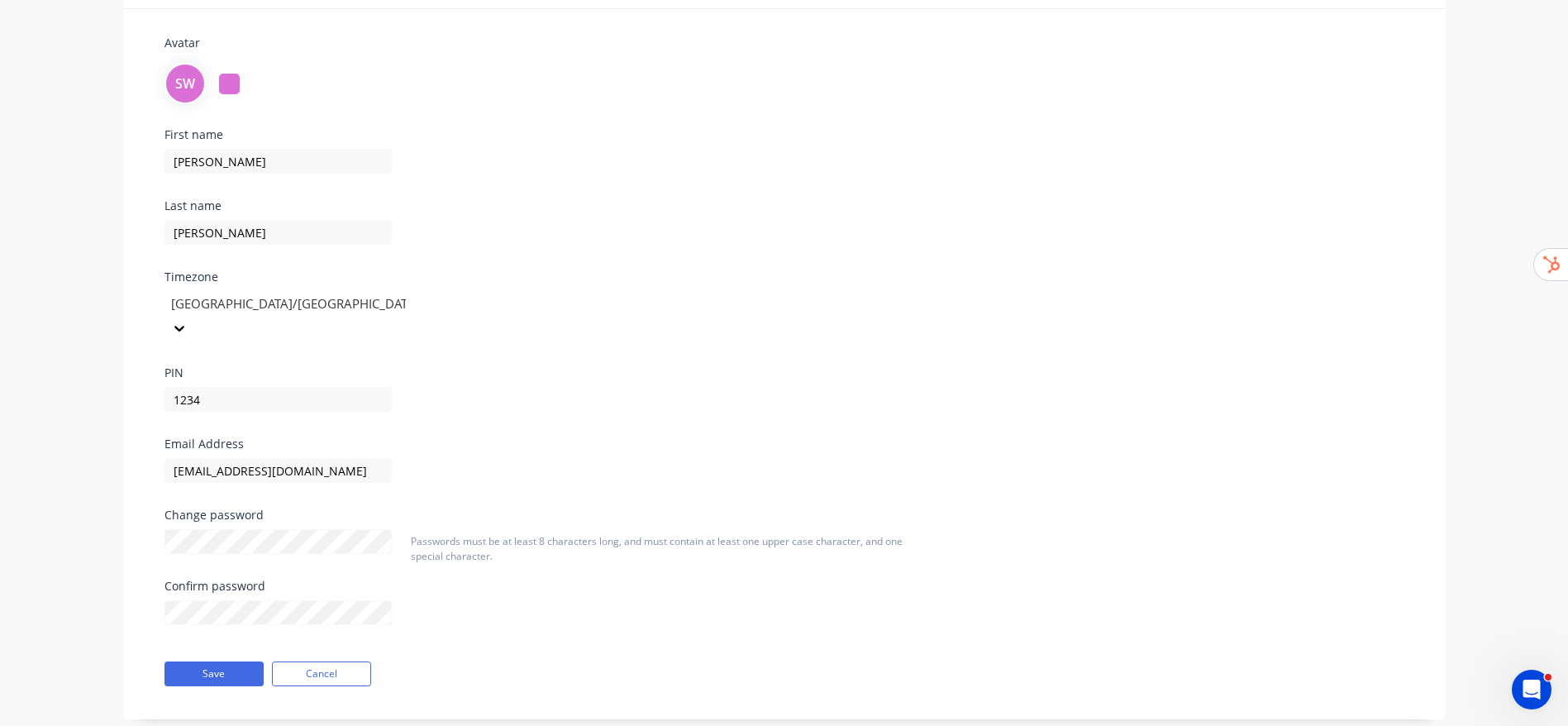
scroll to position [121, 0]
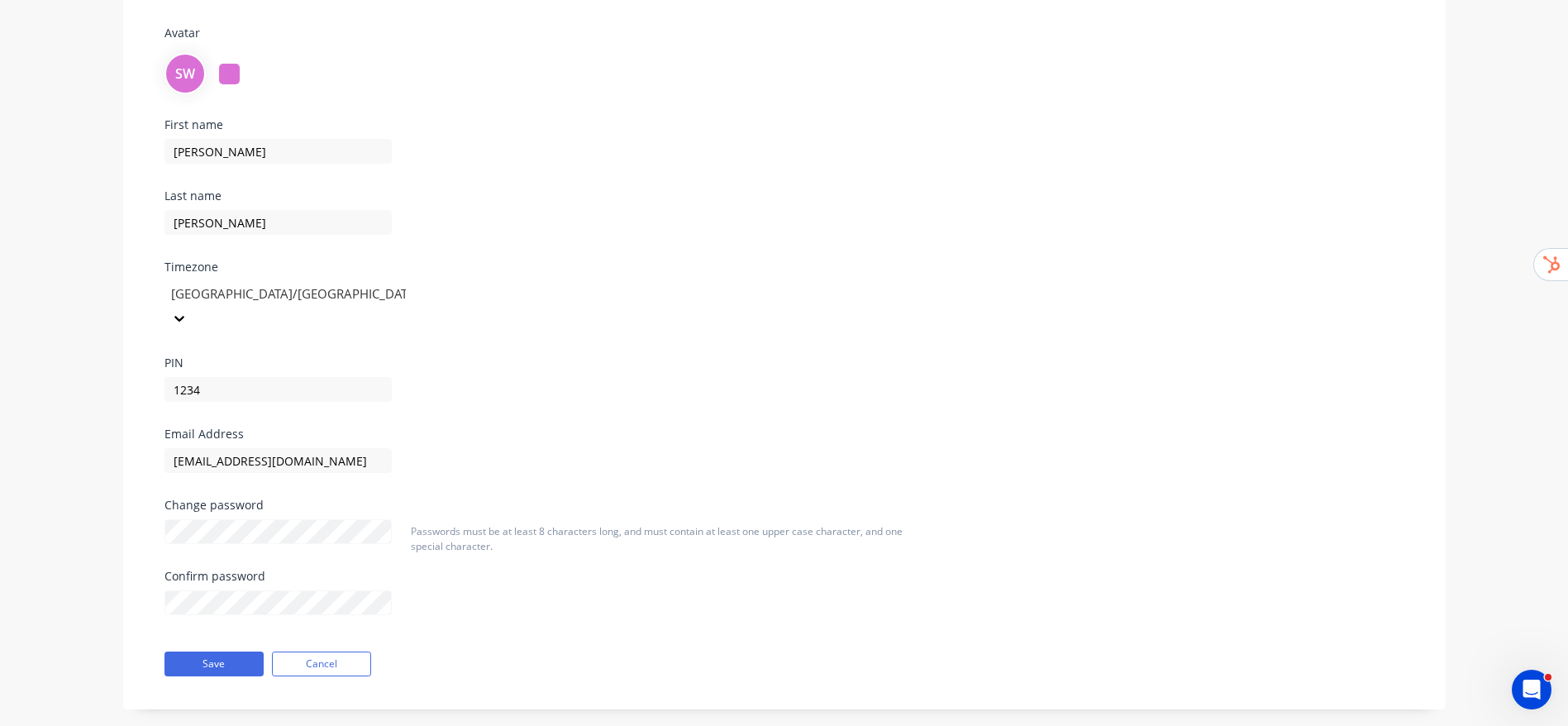
drag, startPoint x: 3, startPoint y: 535, endPoint x: 133, endPoint y: 463, distance: 148.6
click at [5, 535] on div "[PERSON_NAME] Avatar SW First name [PERSON_NAME] Last name [PERSON_NAME] Timezo…" at bounding box center [784, 339] width 1568 height 822
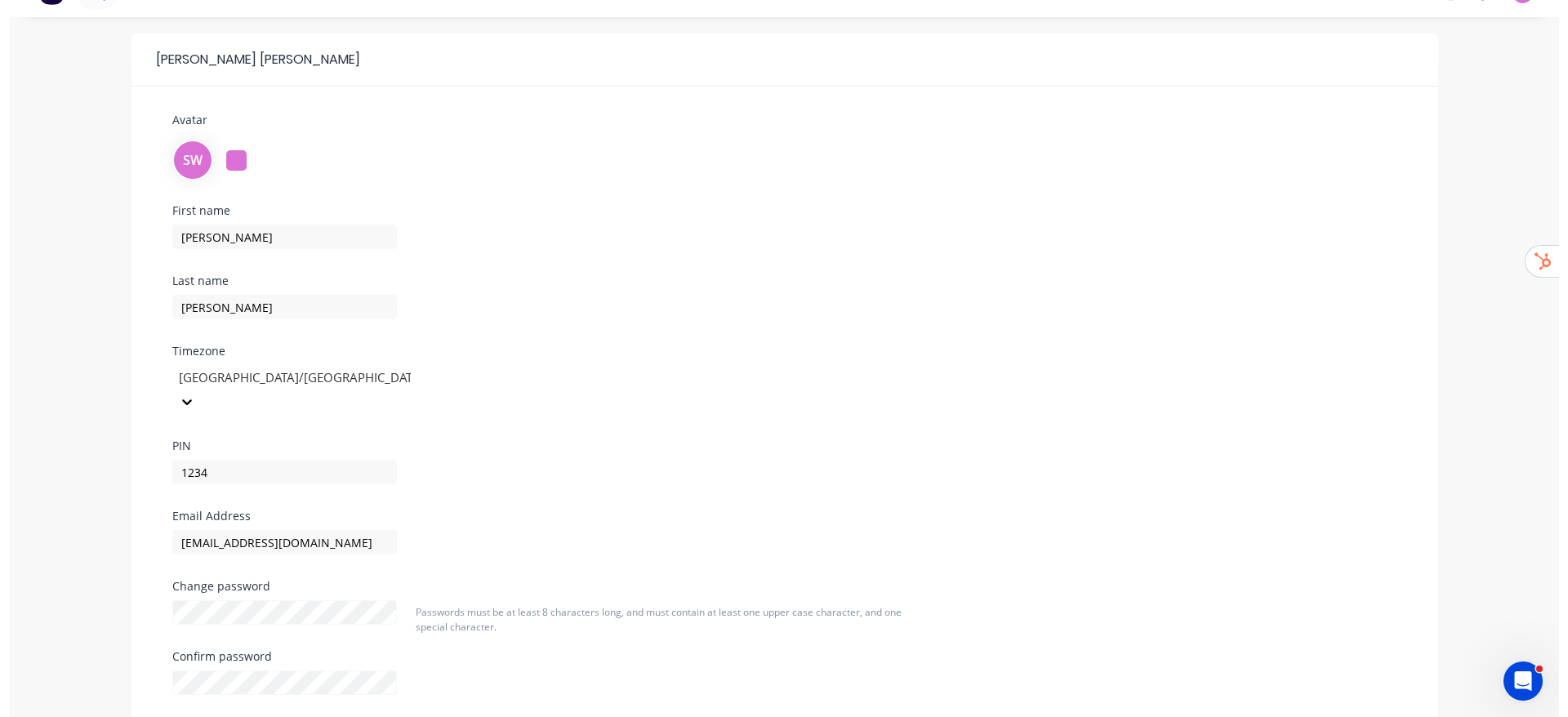
scroll to position [0, 0]
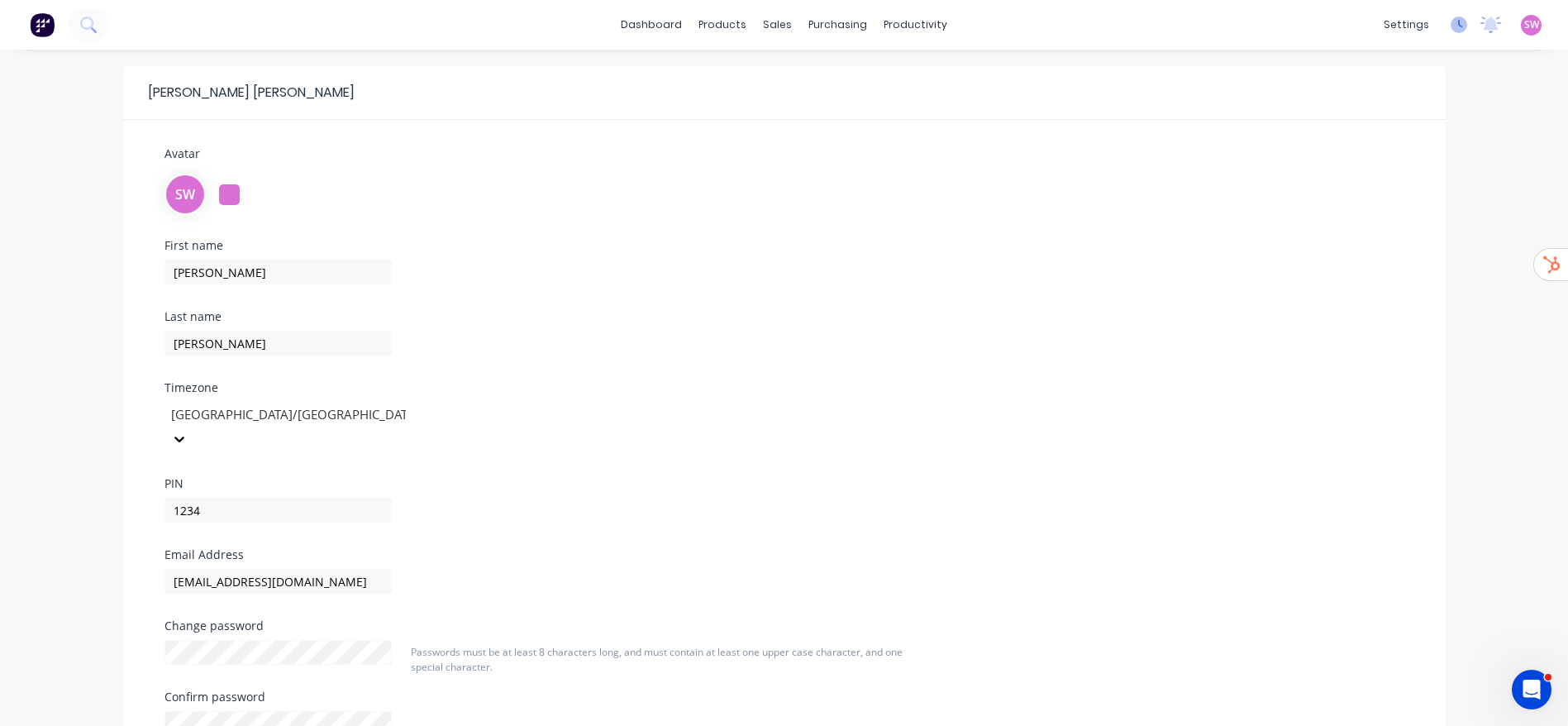
click at [1454, 32] on icon at bounding box center [1459, 25] width 17 height 17
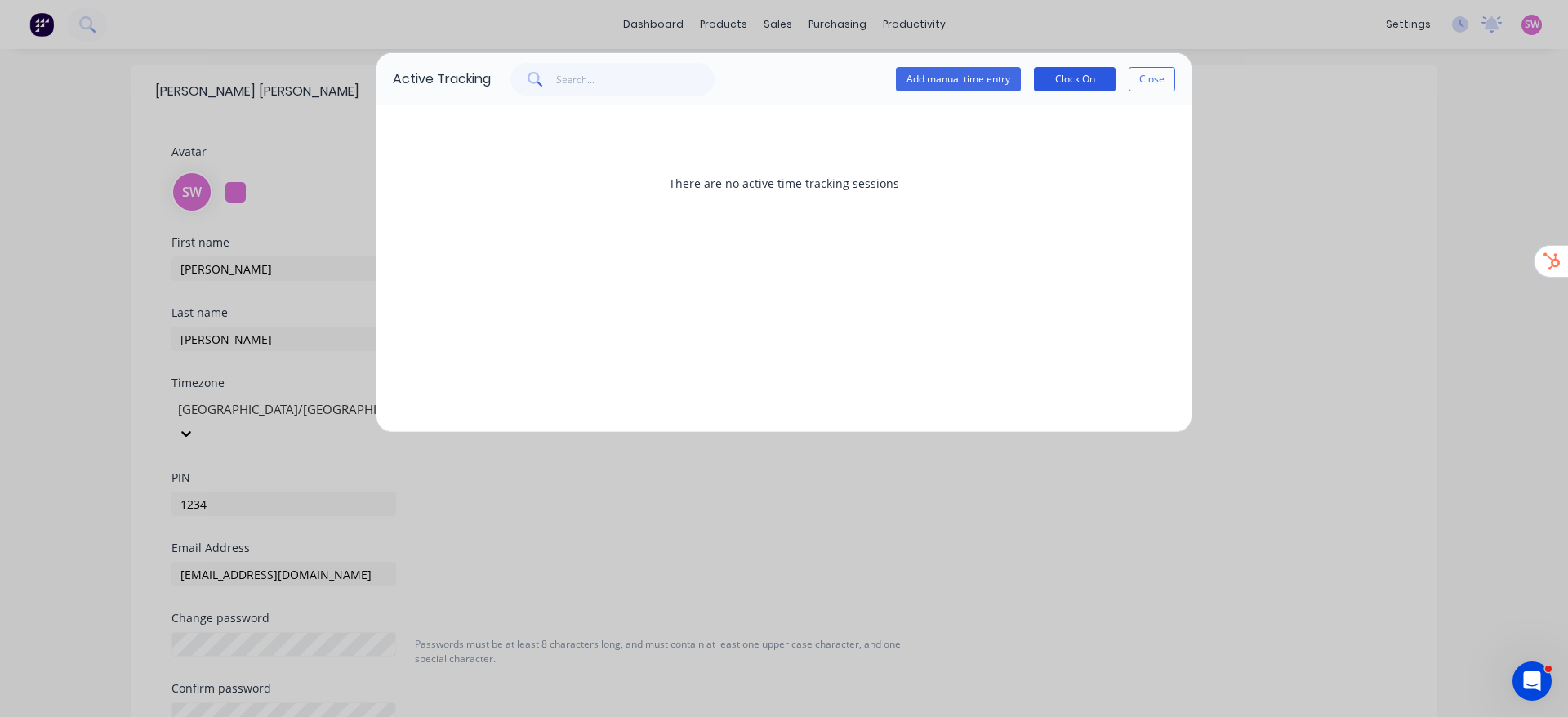
click at [1096, 76] on button "Clock On" at bounding box center [1074, 78] width 81 height 24
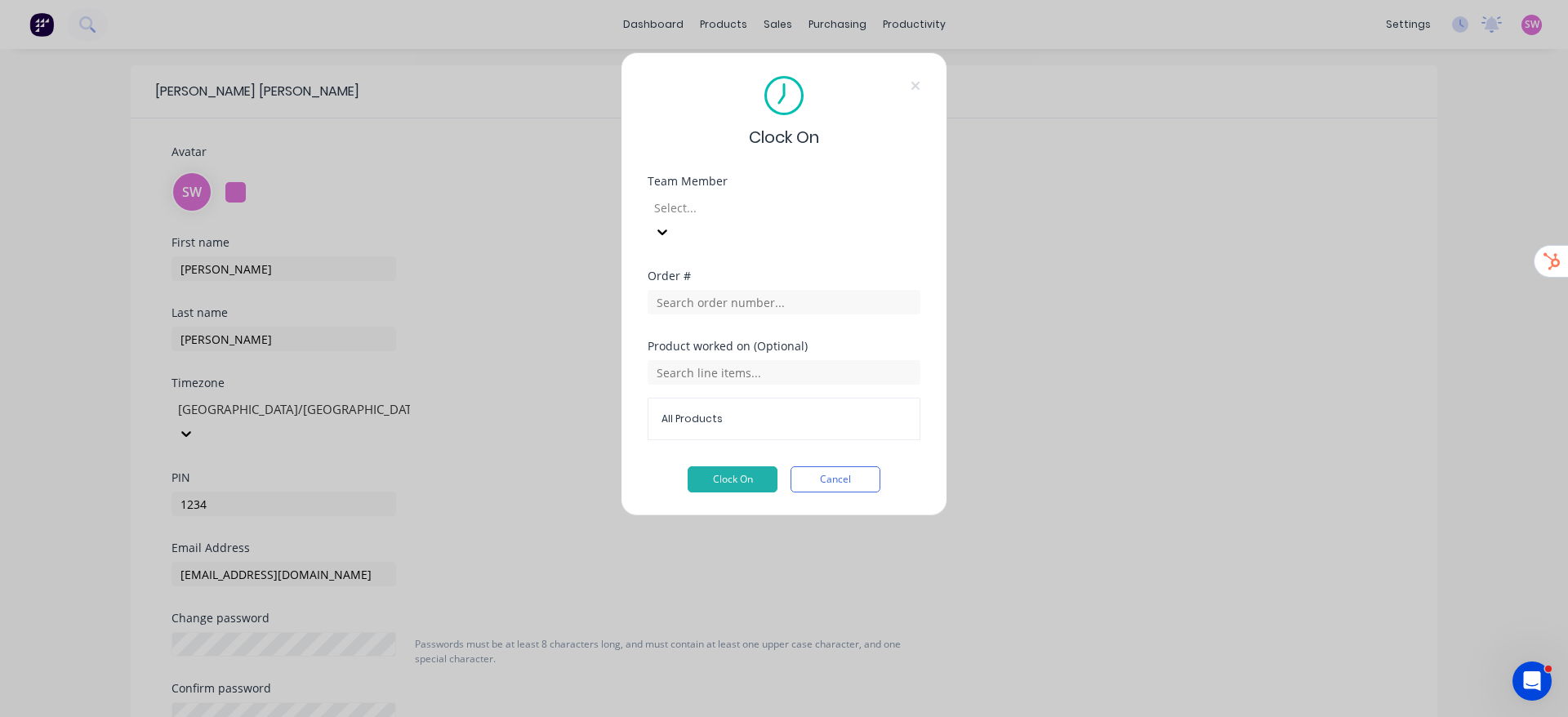
click at [851, 468] on div "Clock On Team Member Select... Order # Product worked on (Optional) All Product…" at bounding box center [784, 284] width 326 height 464
click at [851, 466] on button "Cancel" at bounding box center [835, 479] width 90 height 26
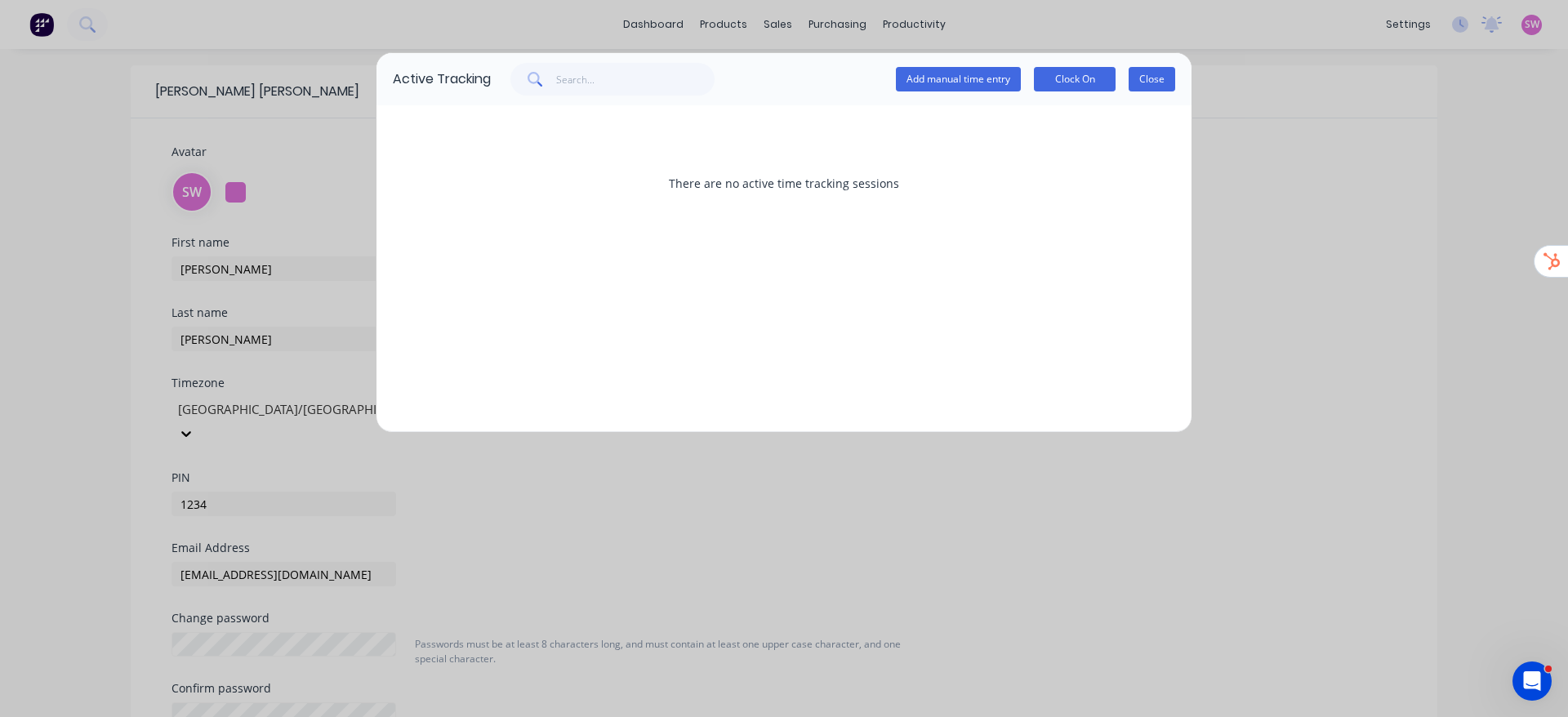
click at [1151, 85] on button "Close" at bounding box center [1152, 78] width 46 height 24
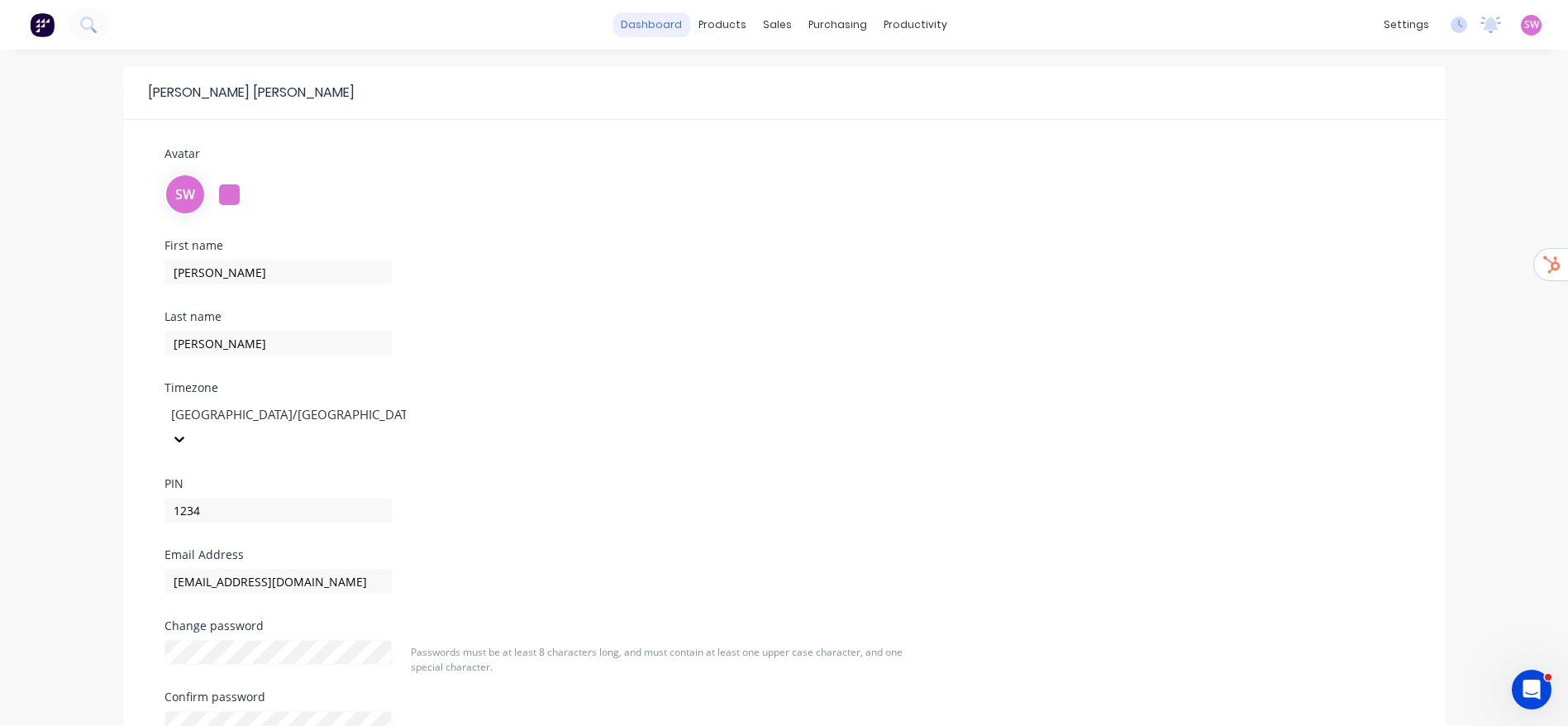
click at [656, 25] on link "dashboard" at bounding box center [651, 25] width 77 height 25
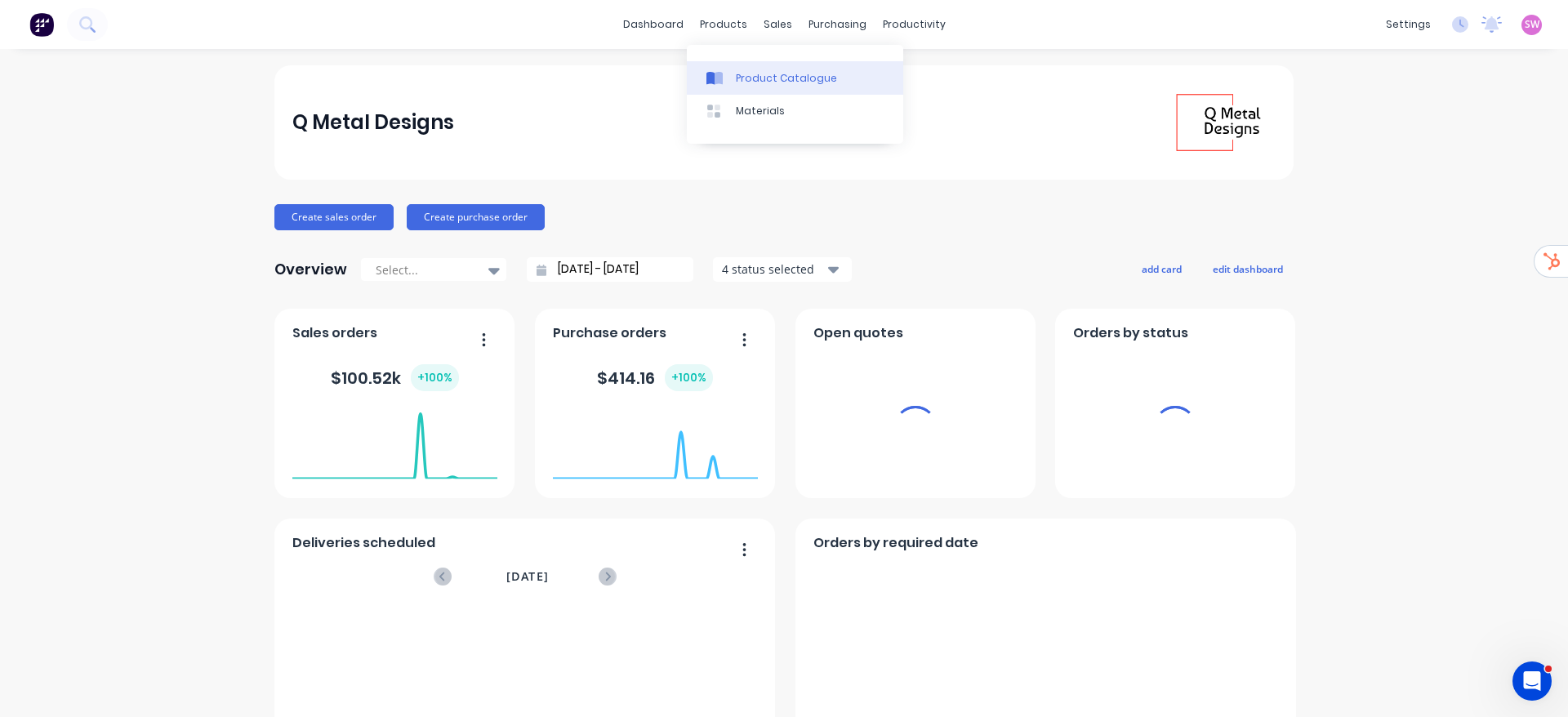
click at [742, 91] on link "Product Catalogue" at bounding box center [794, 78] width 216 height 33
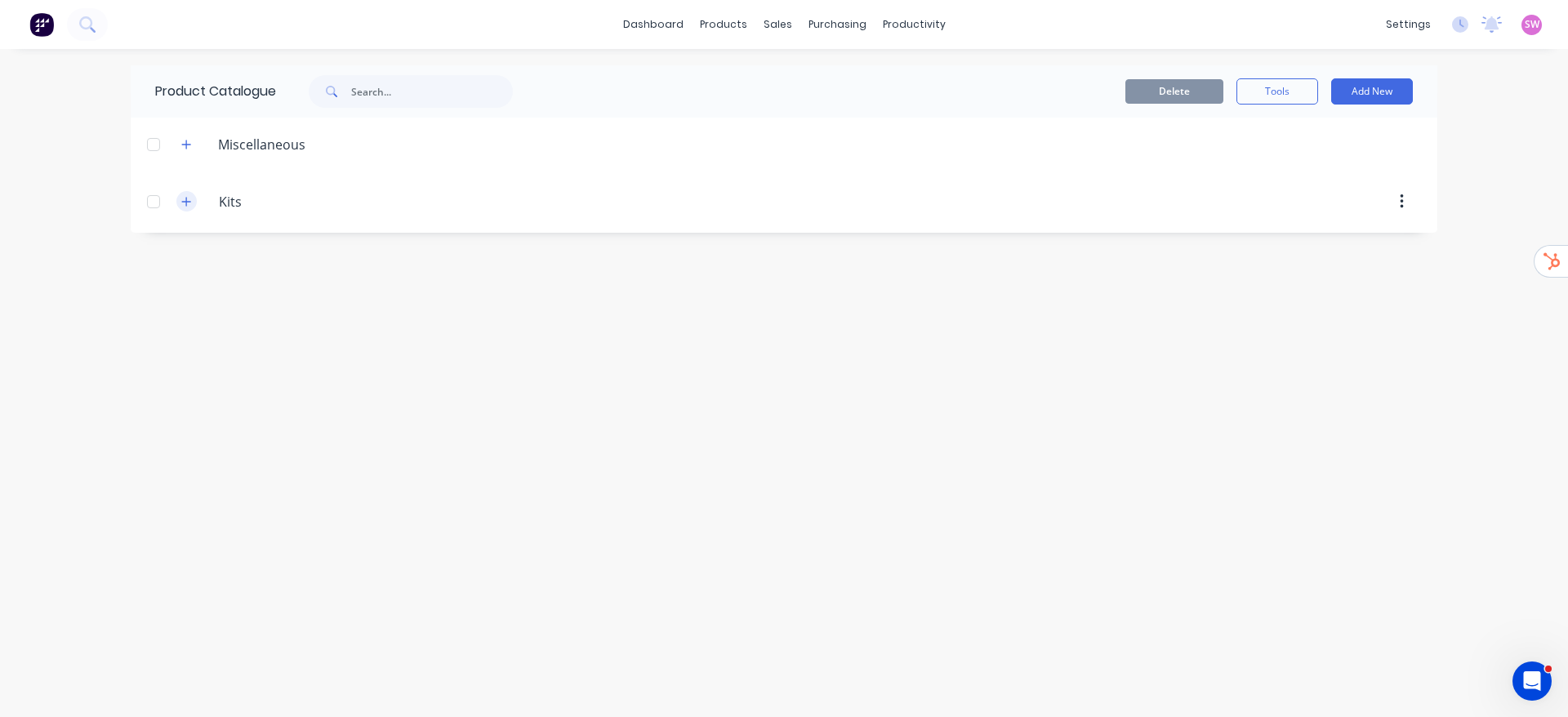
click at [192, 206] on button "button" at bounding box center [186, 201] width 20 height 20
click at [179, 270] on button "button" at bounding box center [186, 263] width 20 height 20
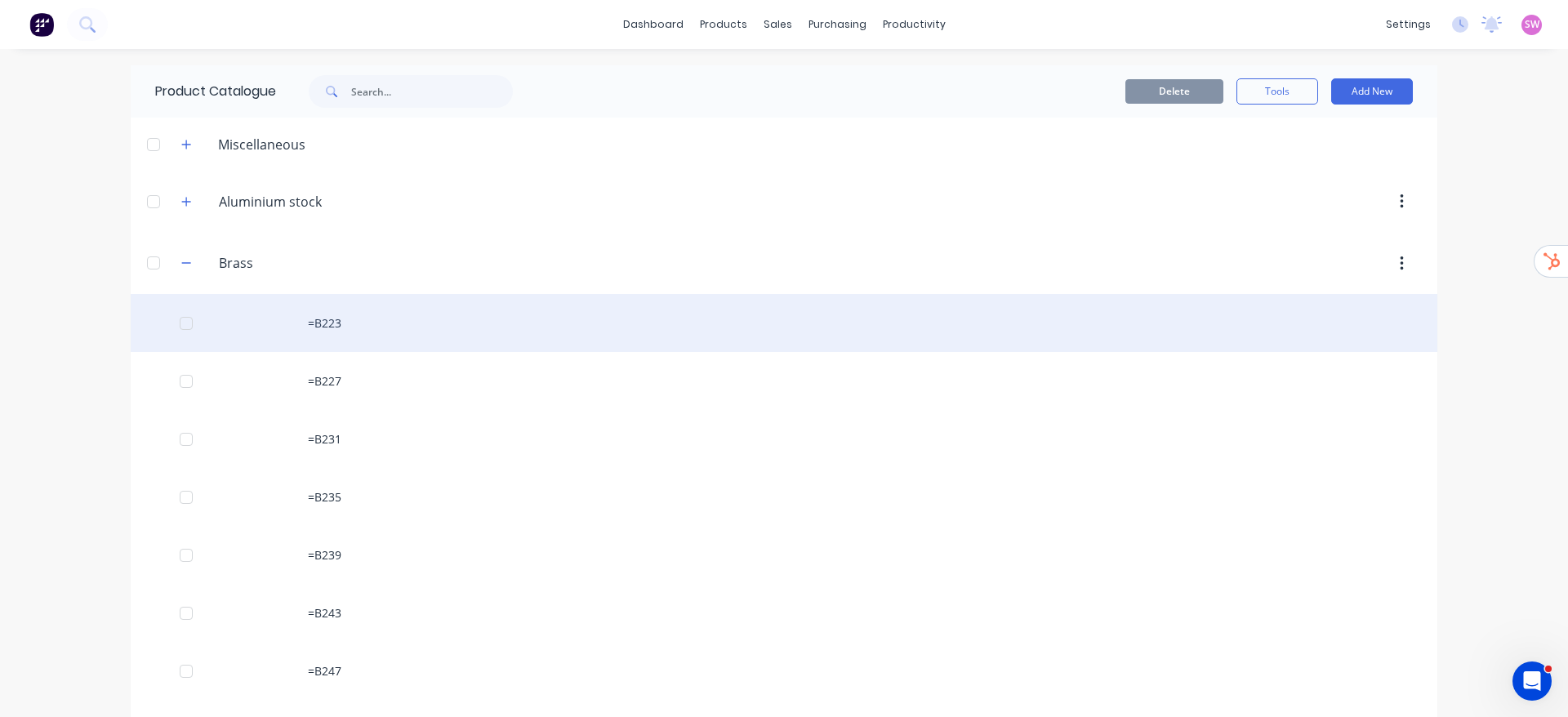
click at [358, 335] on div "=B223" at bounding box center [784, 324] width 1307 height 58
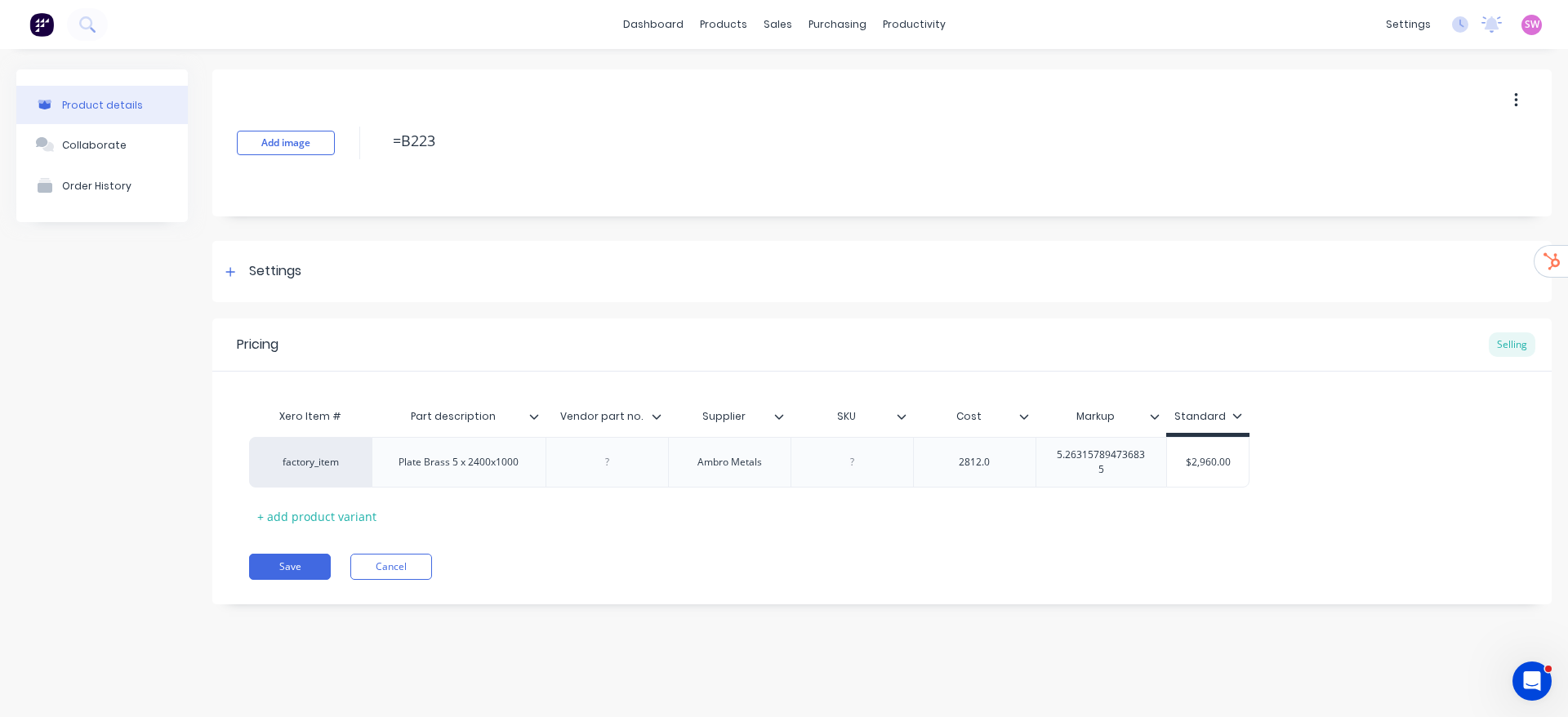
type textarea "x"
click at [389, 574] on button "Cancel" at bounding box center [391, 567] width 81 height 26
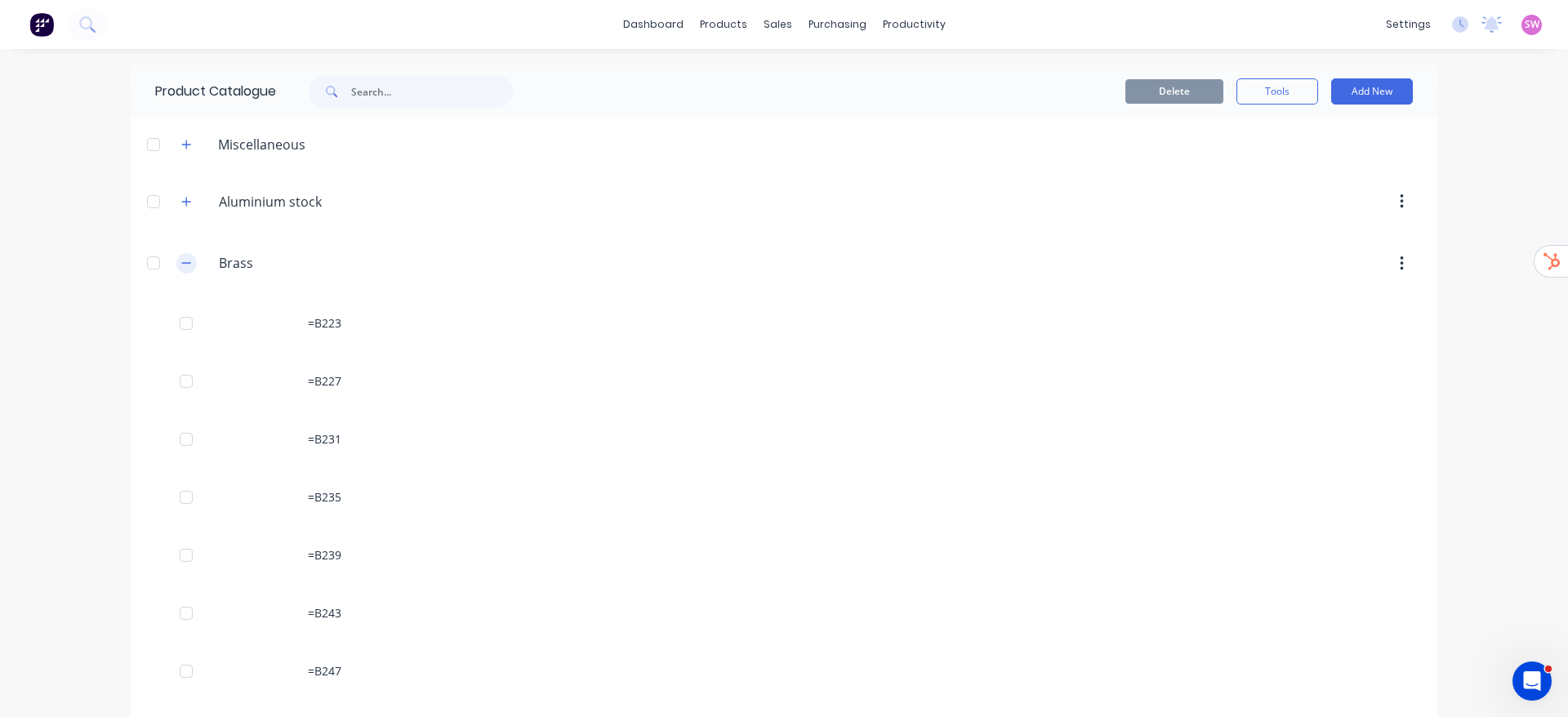
click at [181, 258] on icon "button" at bounding box center [186, 264] width 10 height 12
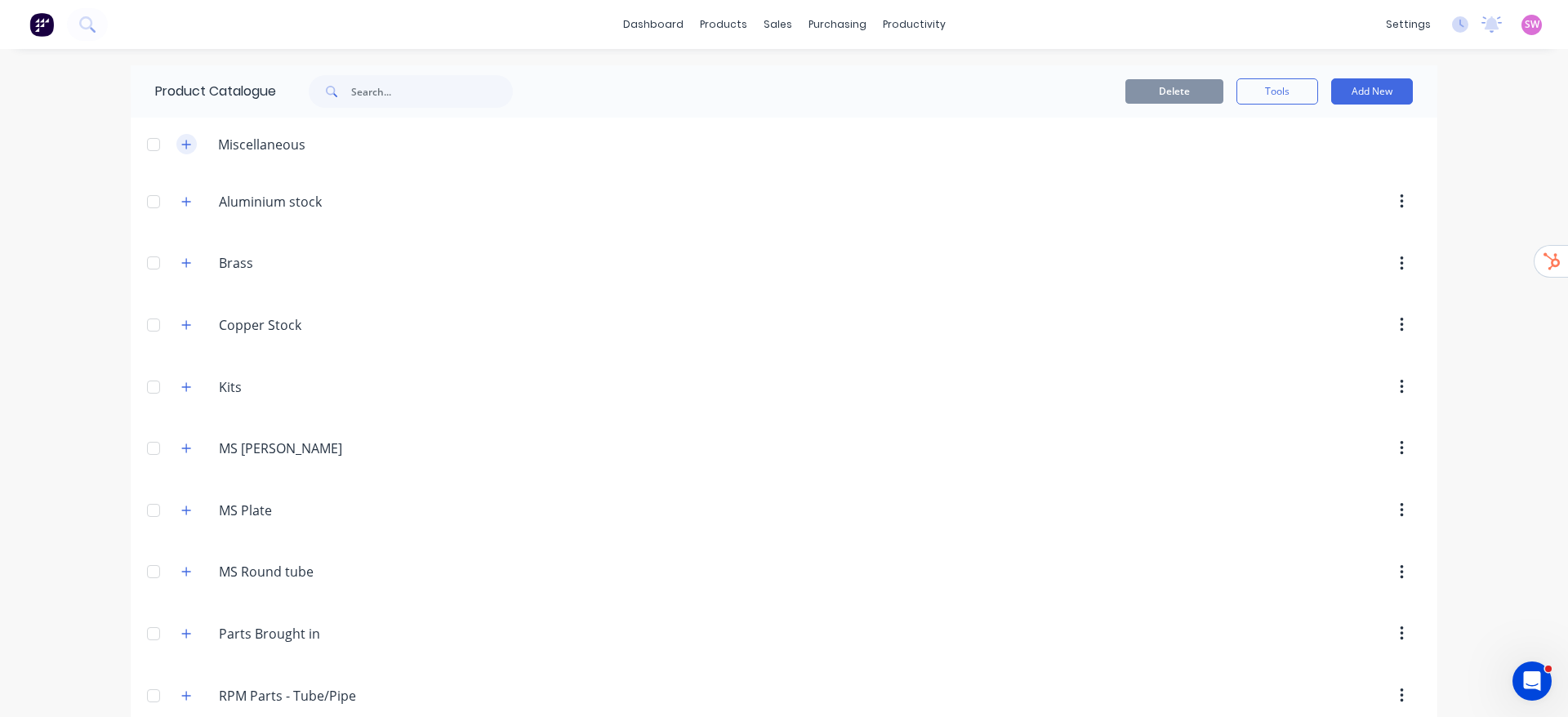
click at [181, 146] on icon "button" at bounding box center [186, 144] width 10 height 12
click at [138, 196] on div at bounding box center [154, 202] width 33 height 33
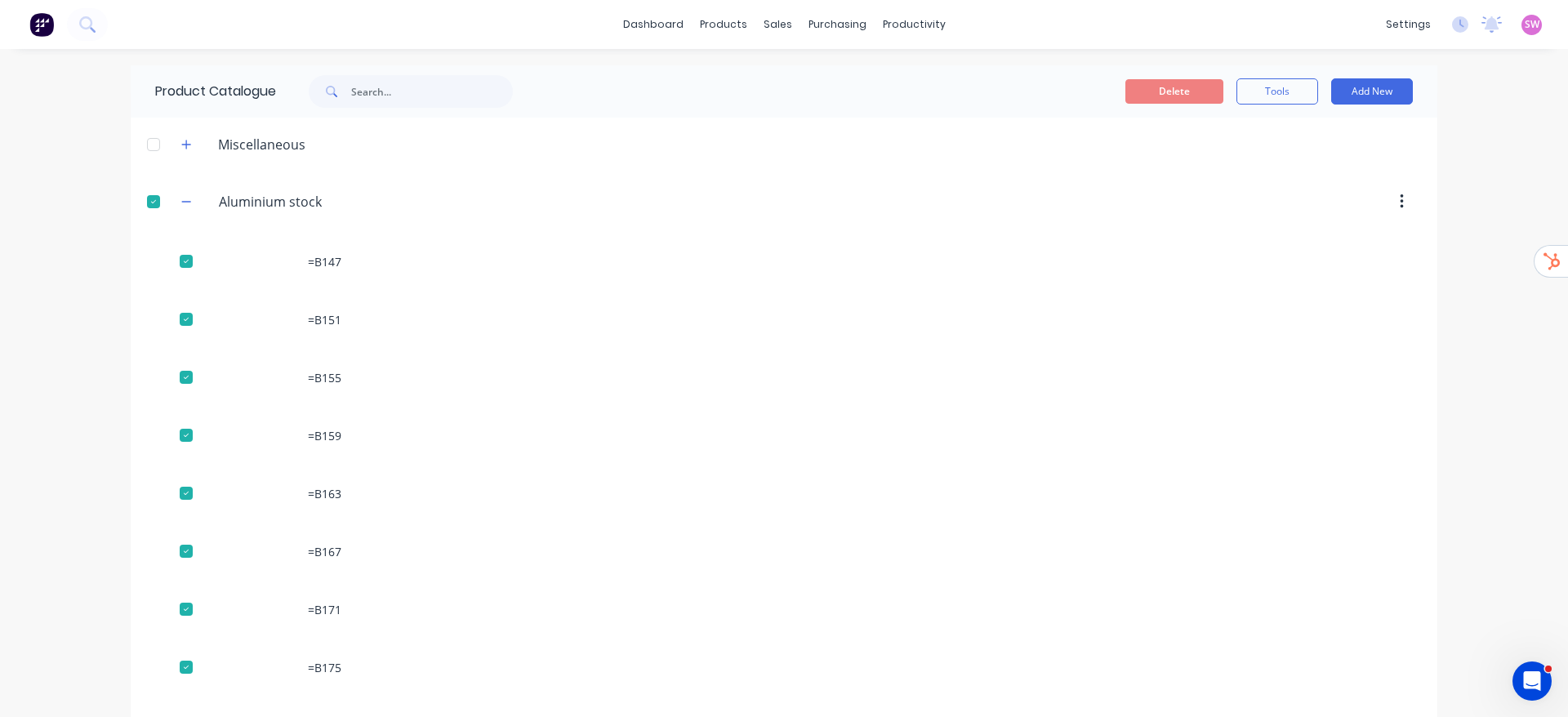
click at [140, 190] on div at bounding box center [154, 202] width 33 height 33
click at [181, 203] on icon "button" at bounding box center [186, 202] width 10 height 12
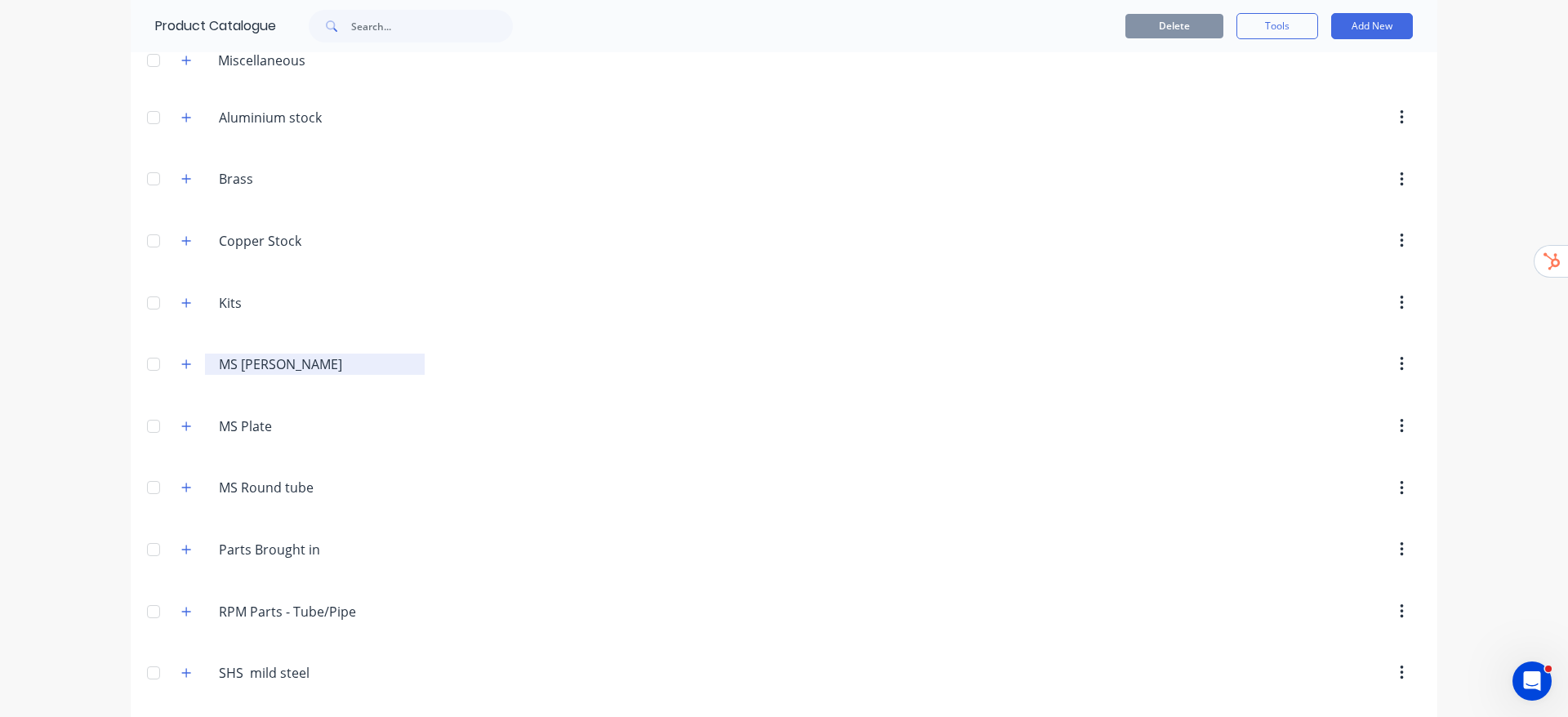
scroll to position [149, 0]
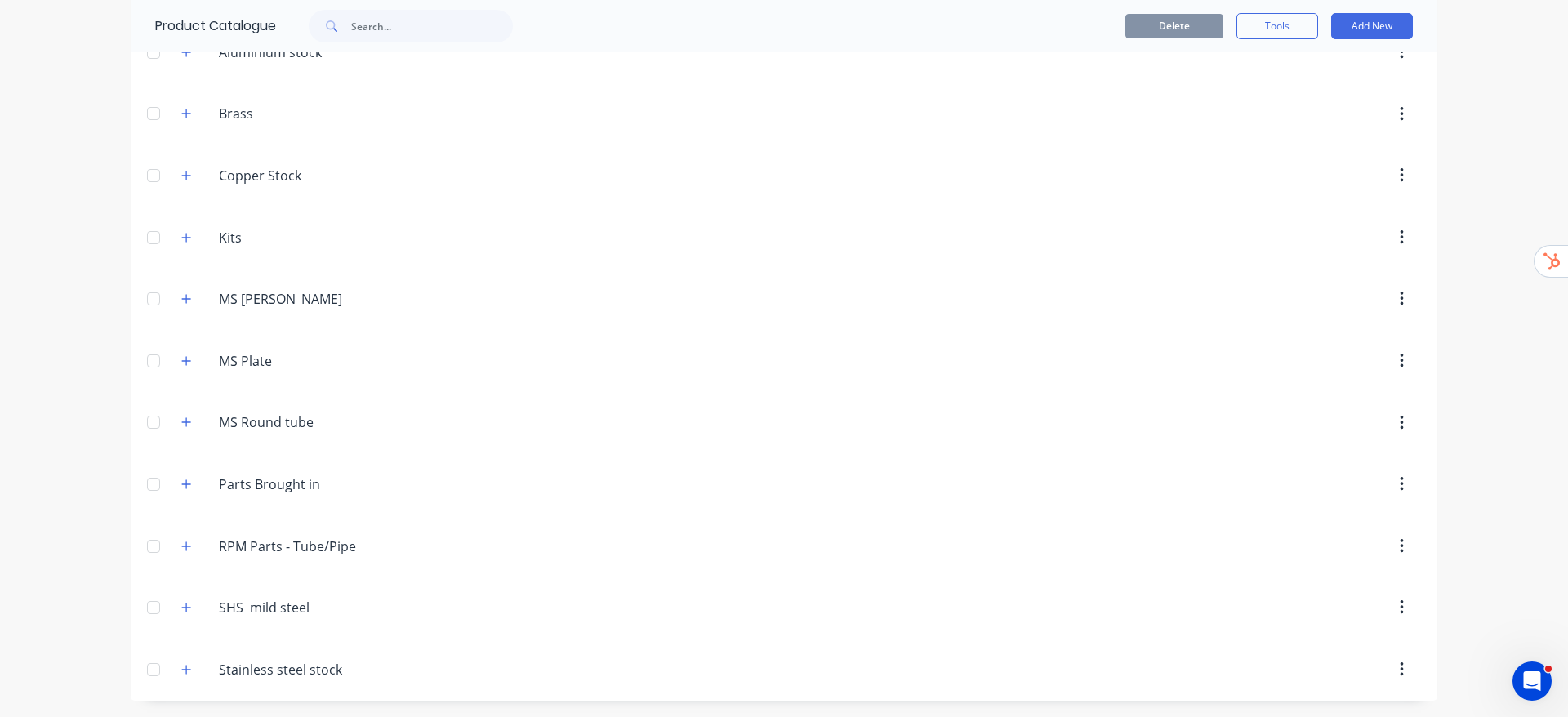
click at [148, 670] on div at bounding box center [154, 670] width 33 height 33
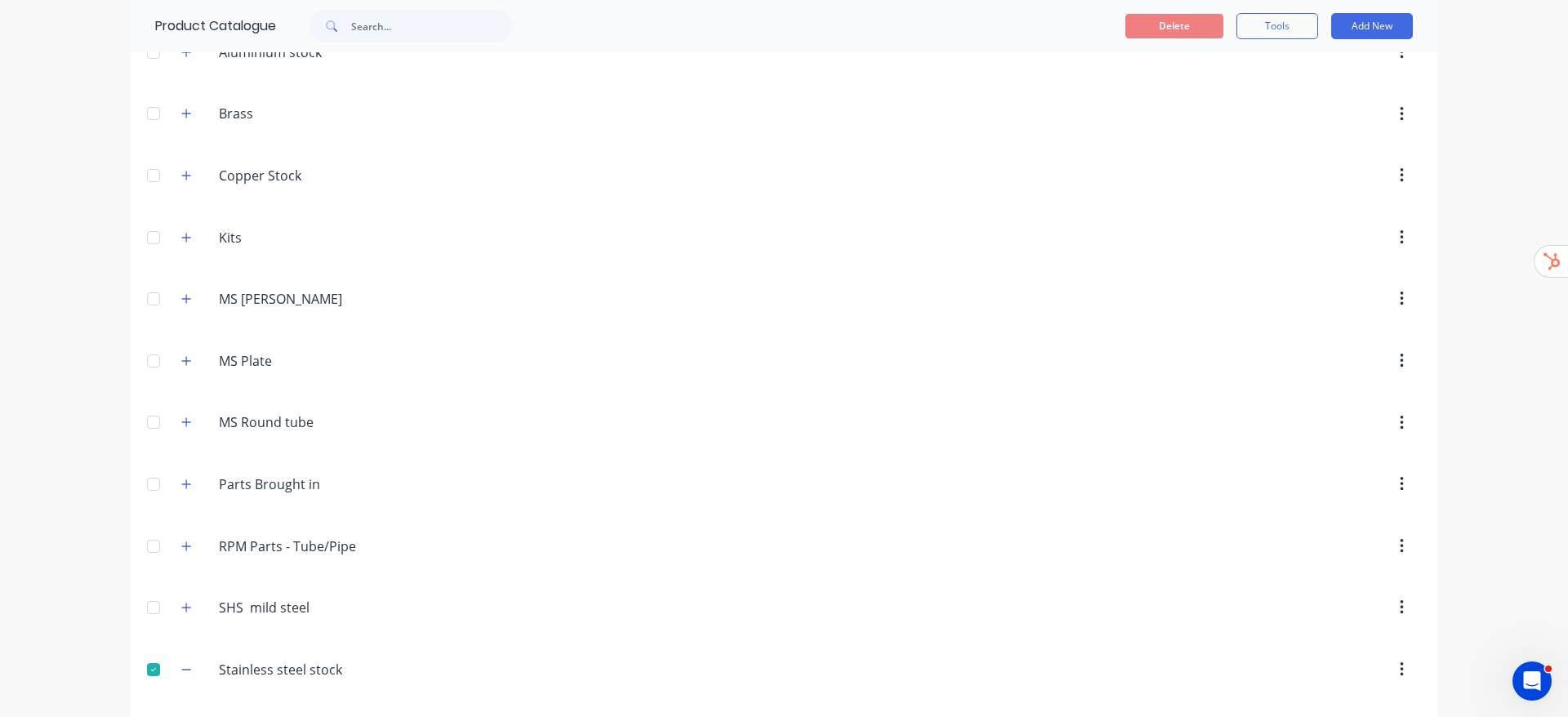
click at [138, 612] on div at bounding box center [154, 608] width 33 height 33
click at [138, 539] on div at bounding box center [154, 546] width 33 height 33
click at [154, 492] on div at bounding box center [154, 484] width 33 height 33
click at [141, 426] on div at bounding box center [154, 422] width 33 height 33
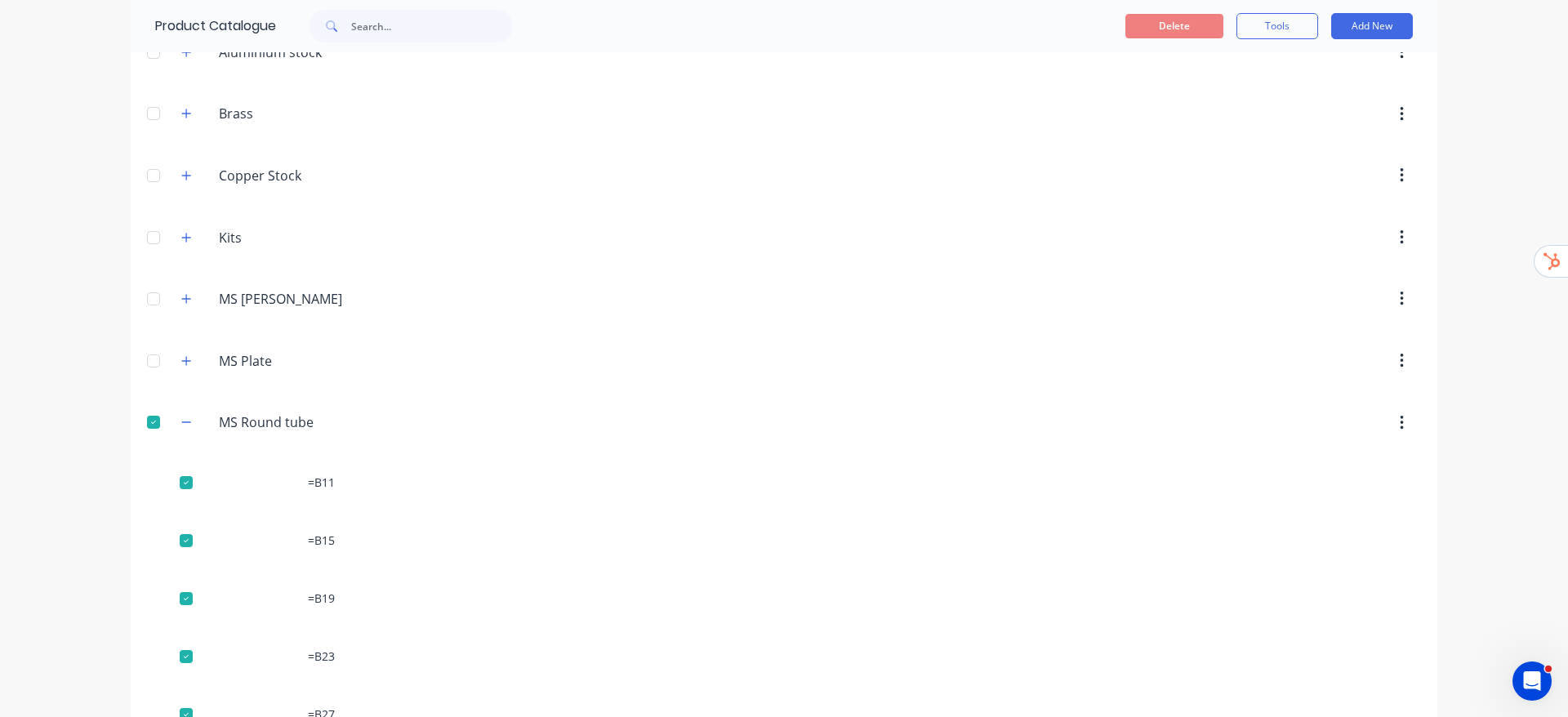
click at [140, 346] on div at bounding box center [154, 361] width 33 height 33
click at [143, 306] on div at bounding box center [154, 299] width 33 height 33
click at [181, 234] on icon "button" at bounding box center [186, 237] width 10 height 12
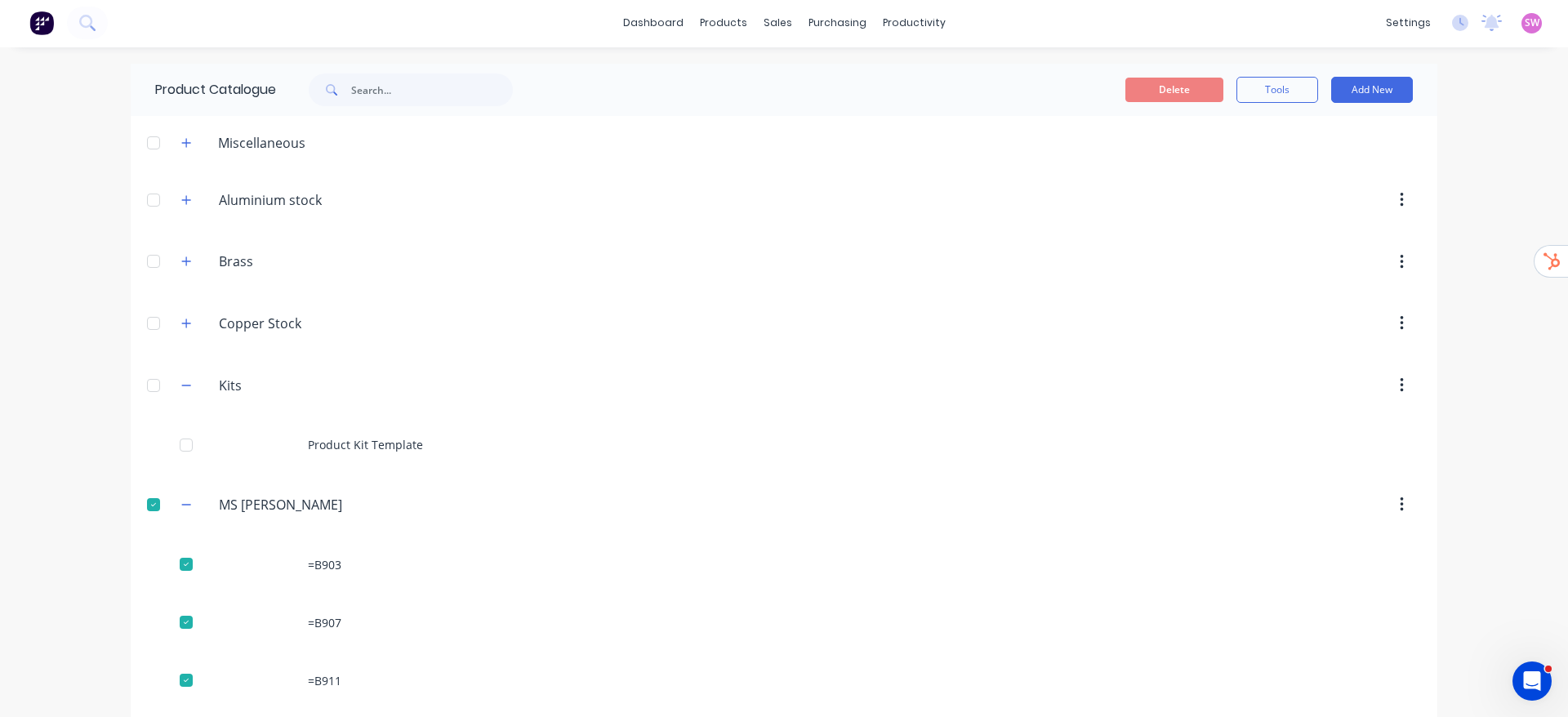
scroll to position [0, 0]
click at [149, 321] on div at bounding box center [154, 326] width 33 height 33
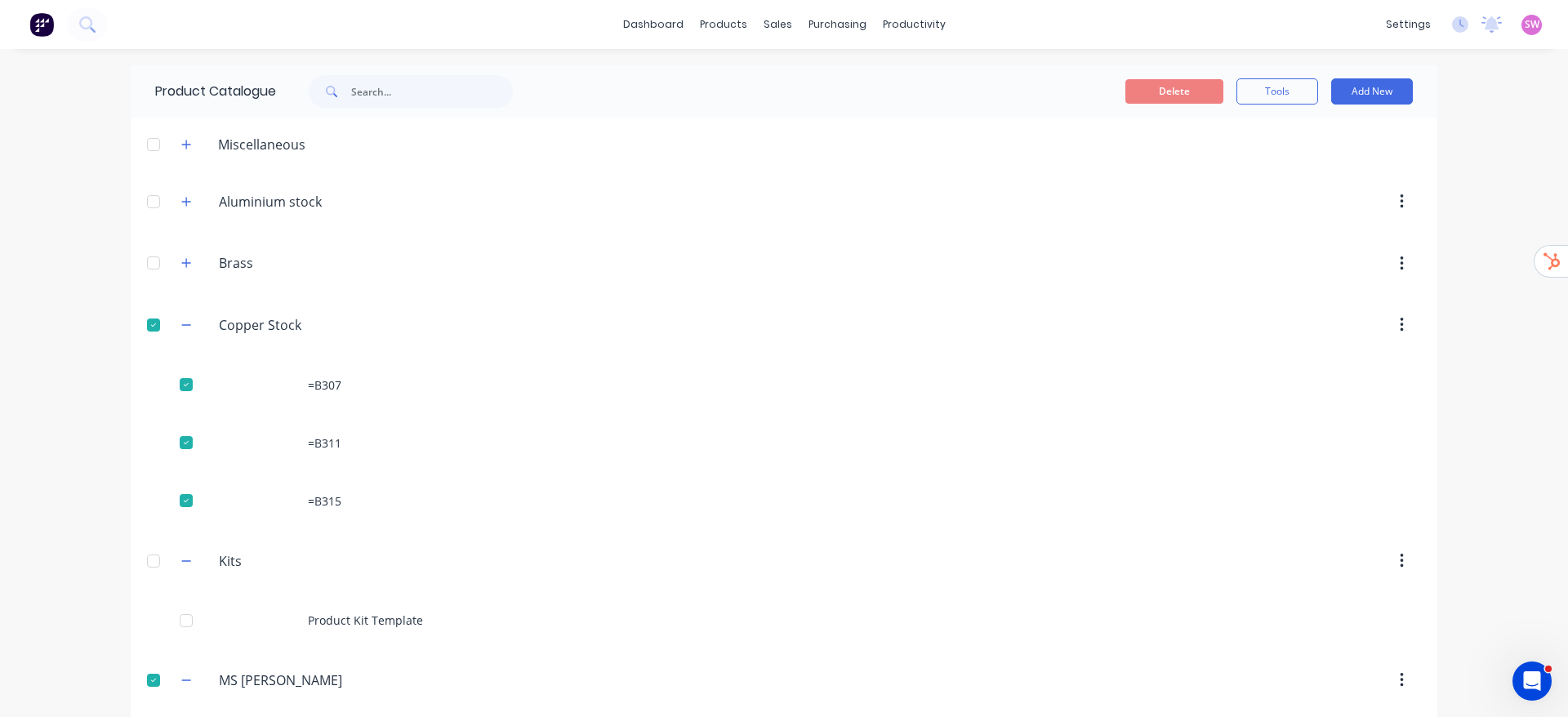
click at [143, 261] on div at bounding box center [154, 264] width 33 height 33
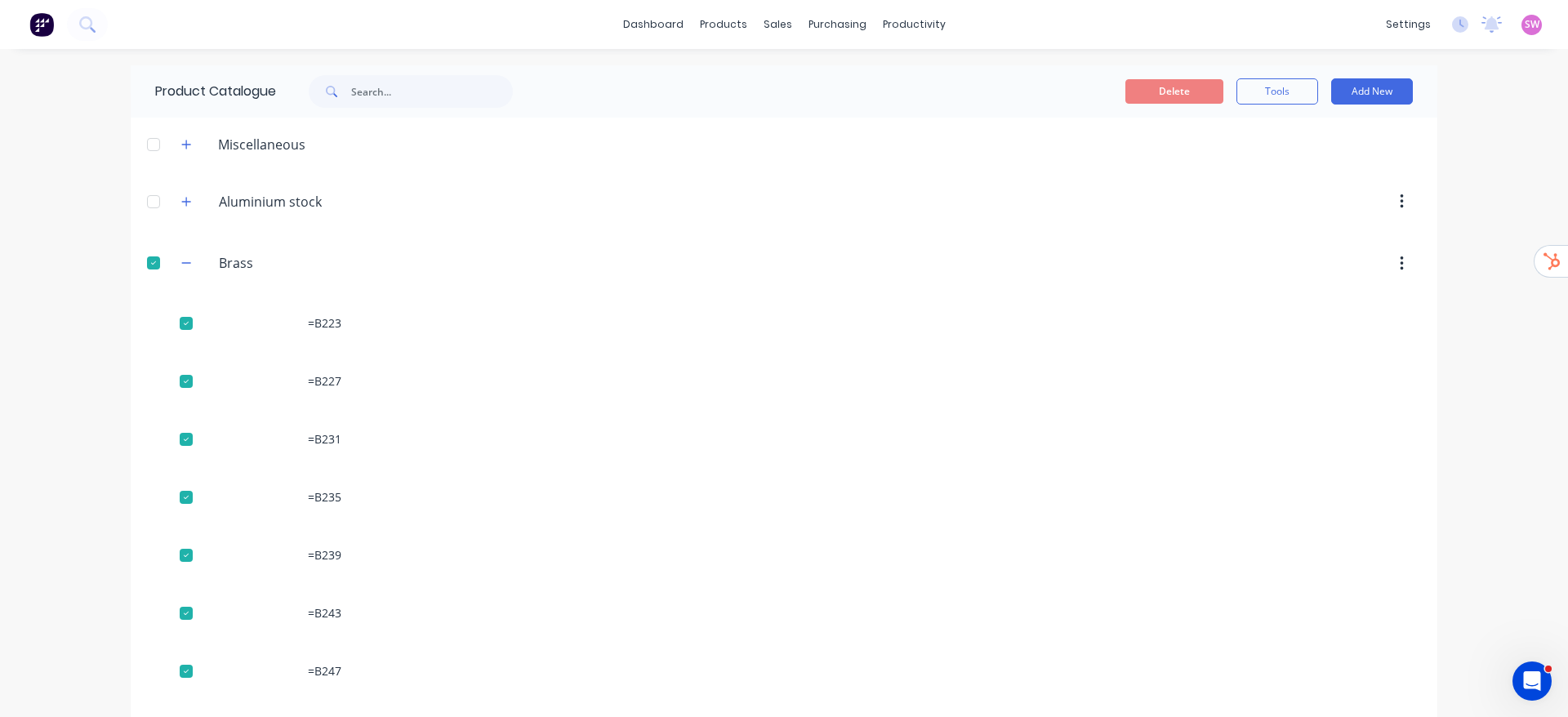
click at [140, 199] on div at bounding box center [154, 202] width 33 height 33
click at [1170, 92] on button "Delete" at bounding box center [1174, 91] width 98 height 24
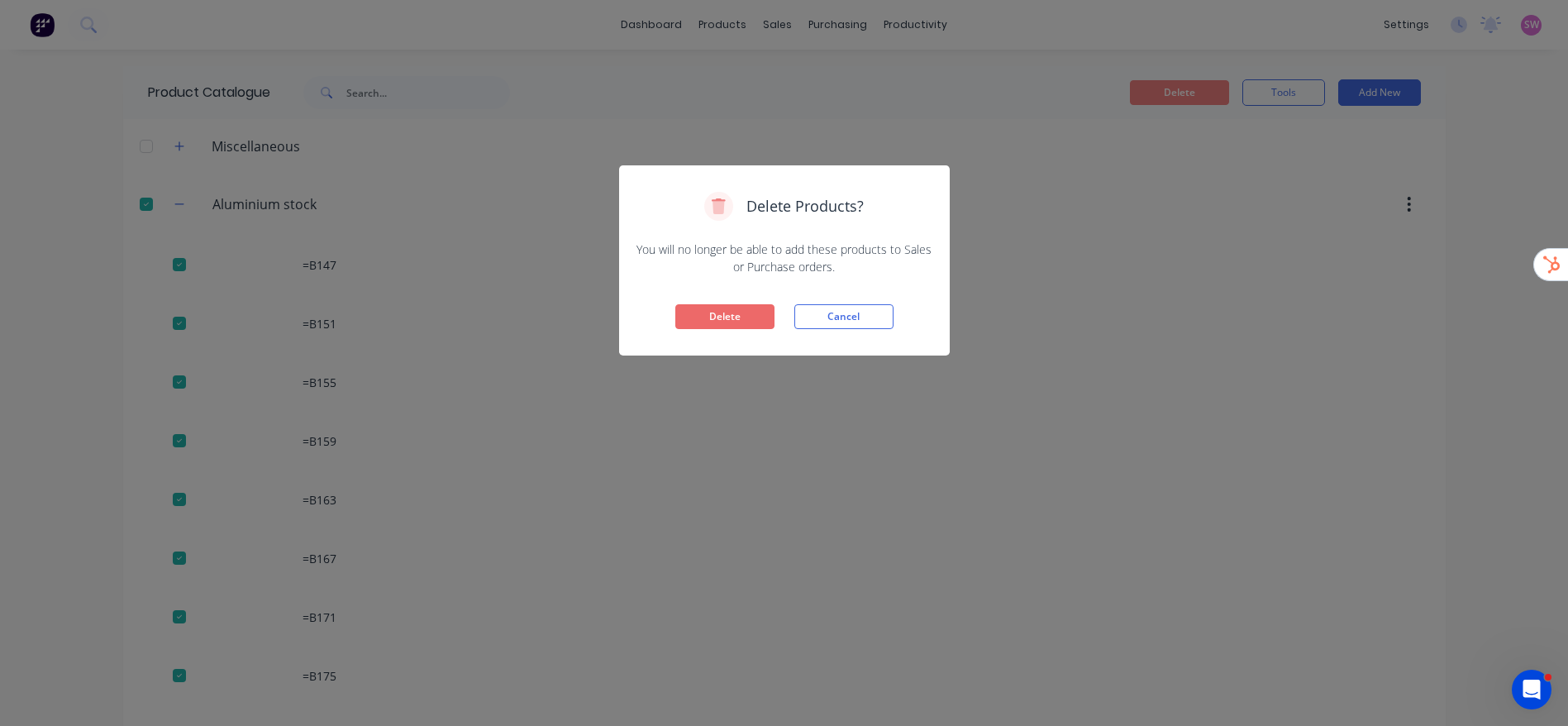
click at [730, 311] on button "Delete" at bounding box center [725, 316] width 99 height 25
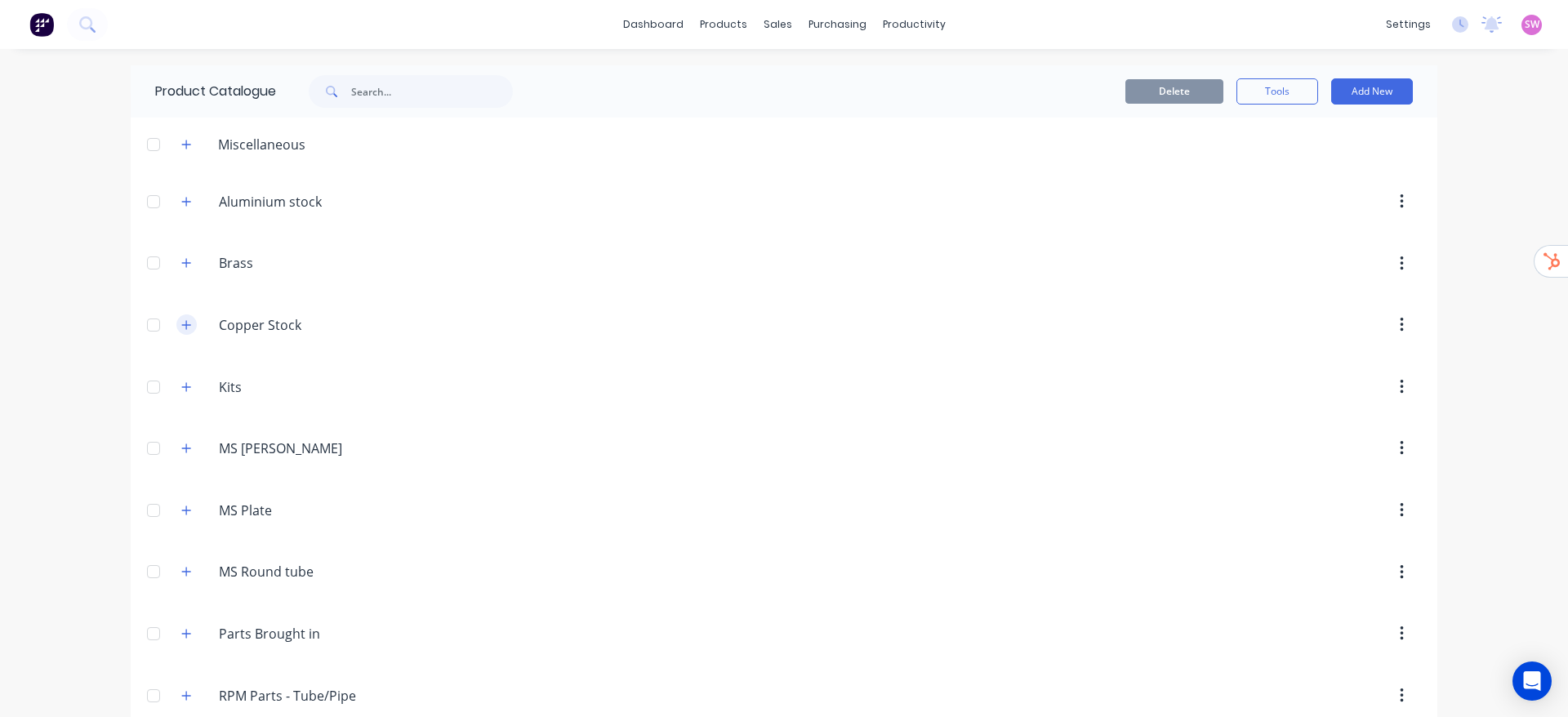
click at [176, 326] on button "button" at bounding box center [186, 325] width 20 height 20
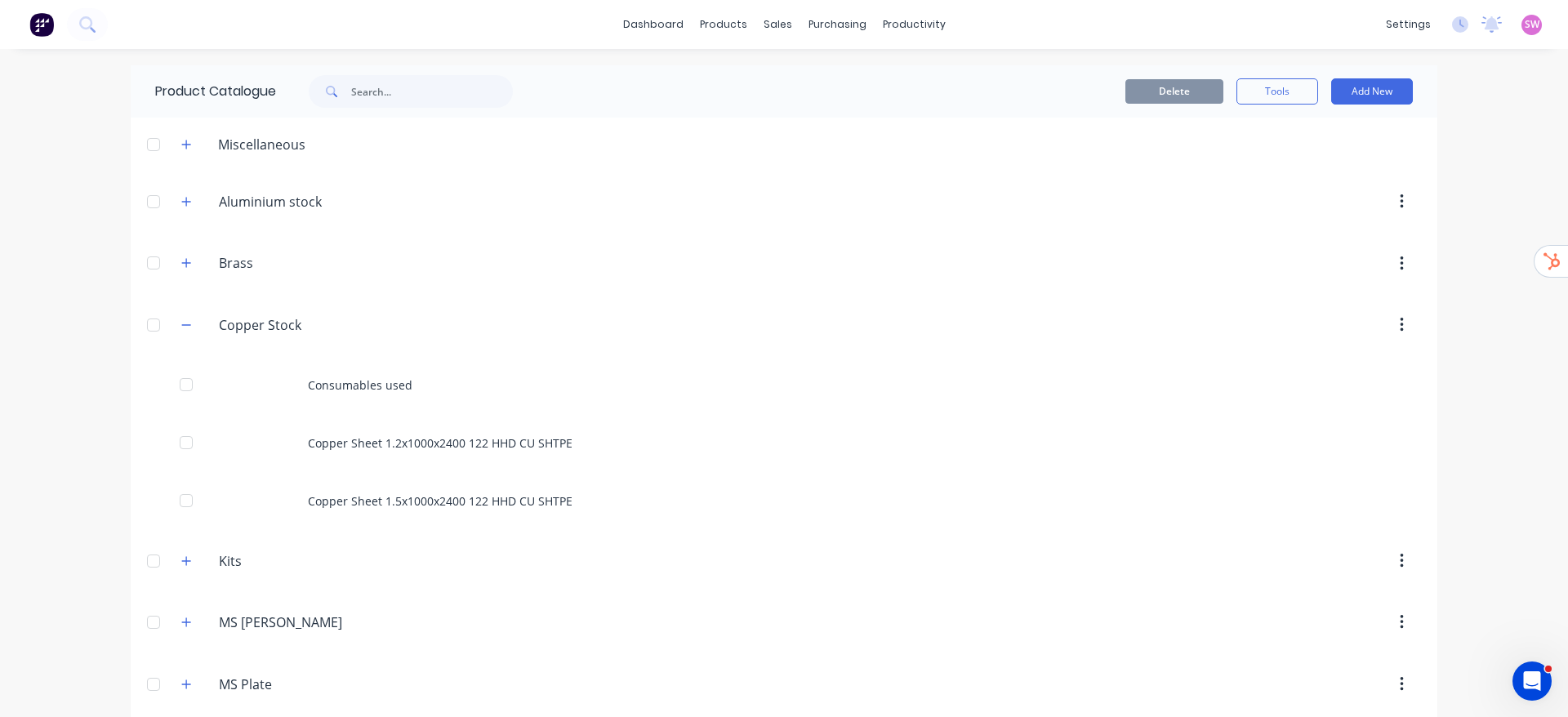
drag, startPoint x: 183, startPoint y: 257, endPoint x: 211, endPoint y: 276, distance: 33.8
click at [184, 257] on button "button" at bounding box center [186, 263] width 20 height 20
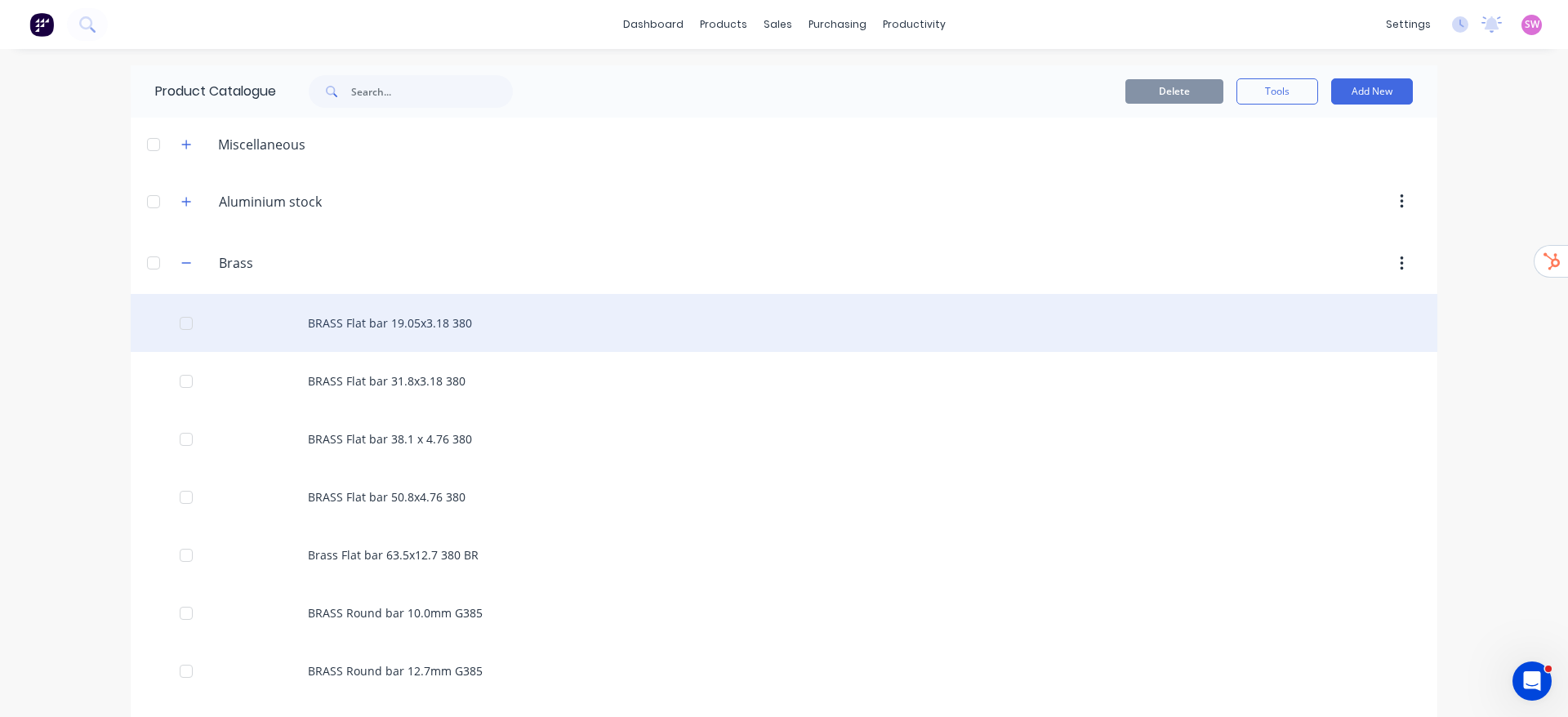
click at [406, 327] on div "BRASS Flat bar 19.05x3.18 380" at bounding box center [784, 324] width 1307 height 58
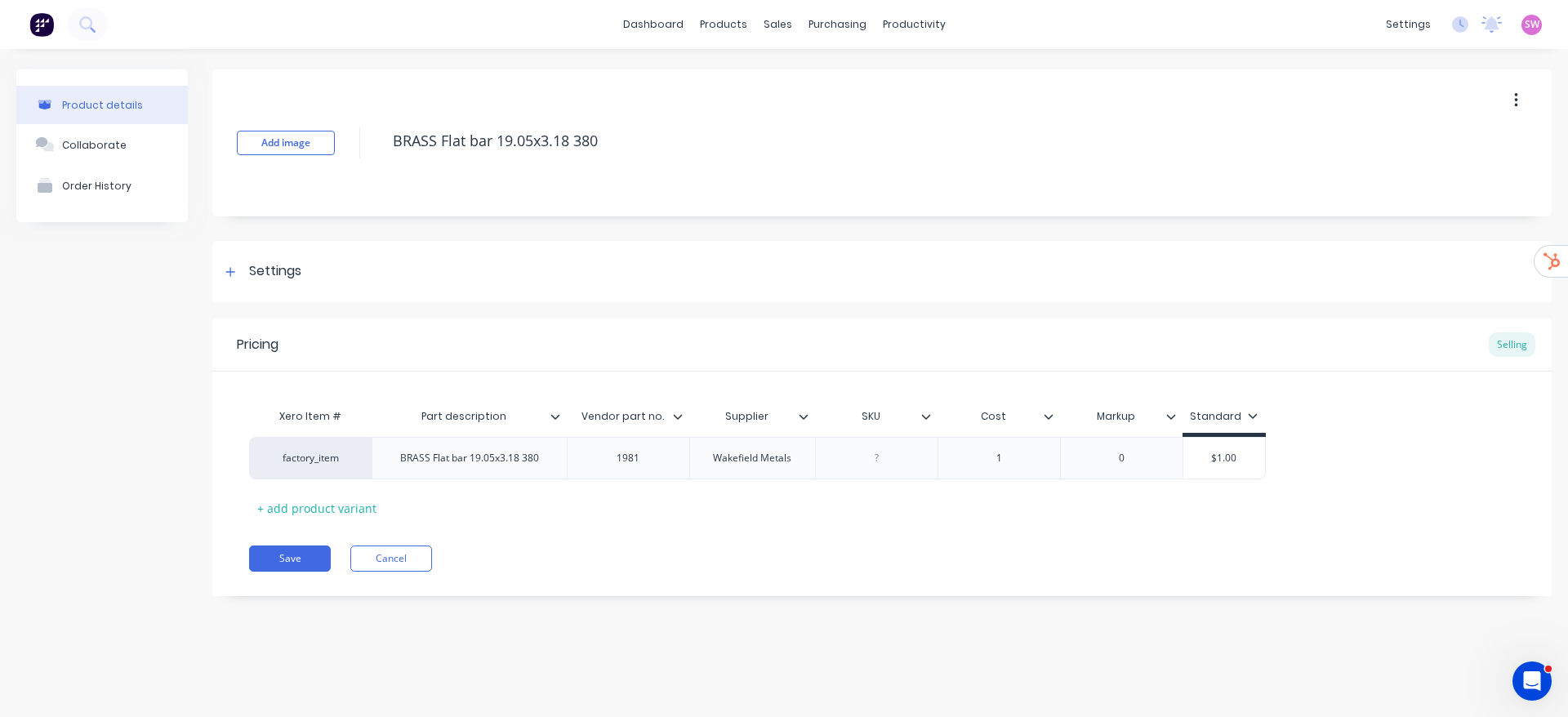
type textarea "x"
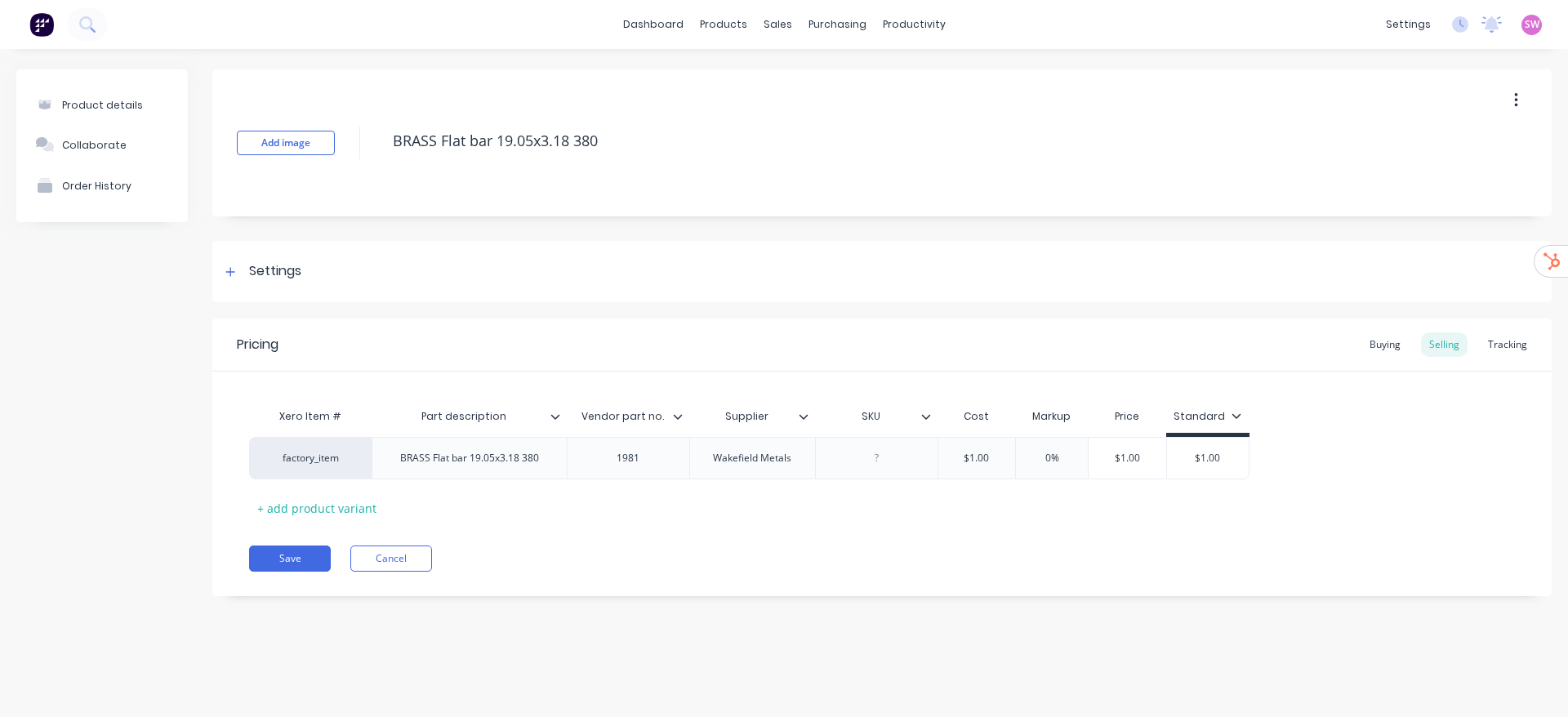
type textarea "x"
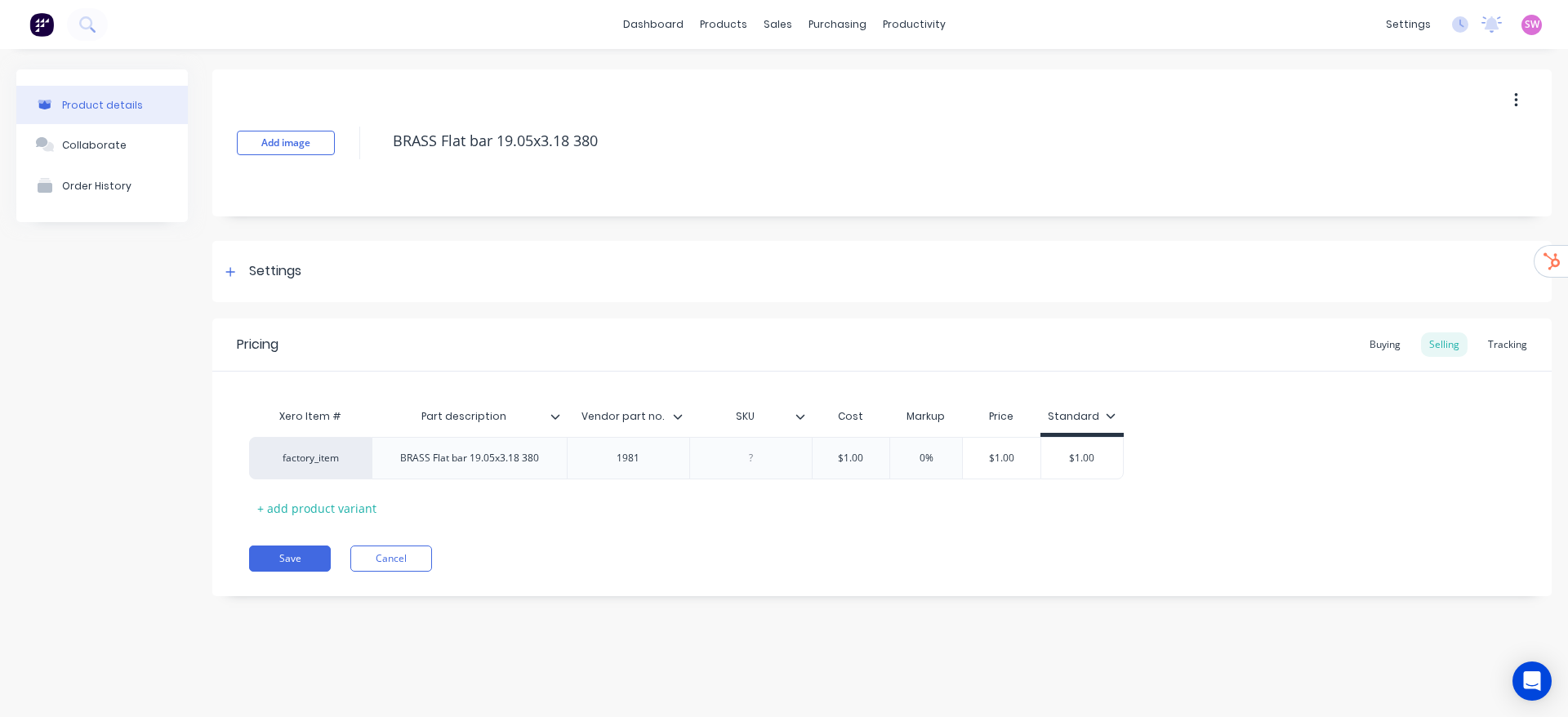
type textarea "x"
click at [1384, 341] on div "Buying" at bounding box center [1384, 344] width 47 height 24
click at [1436, 341] on div "Selling" at bounding box center [1444, 344] width 46 height 24
click at [661, 29] on link "dashboard" at bounding box center [653, 24] width 77 height 24
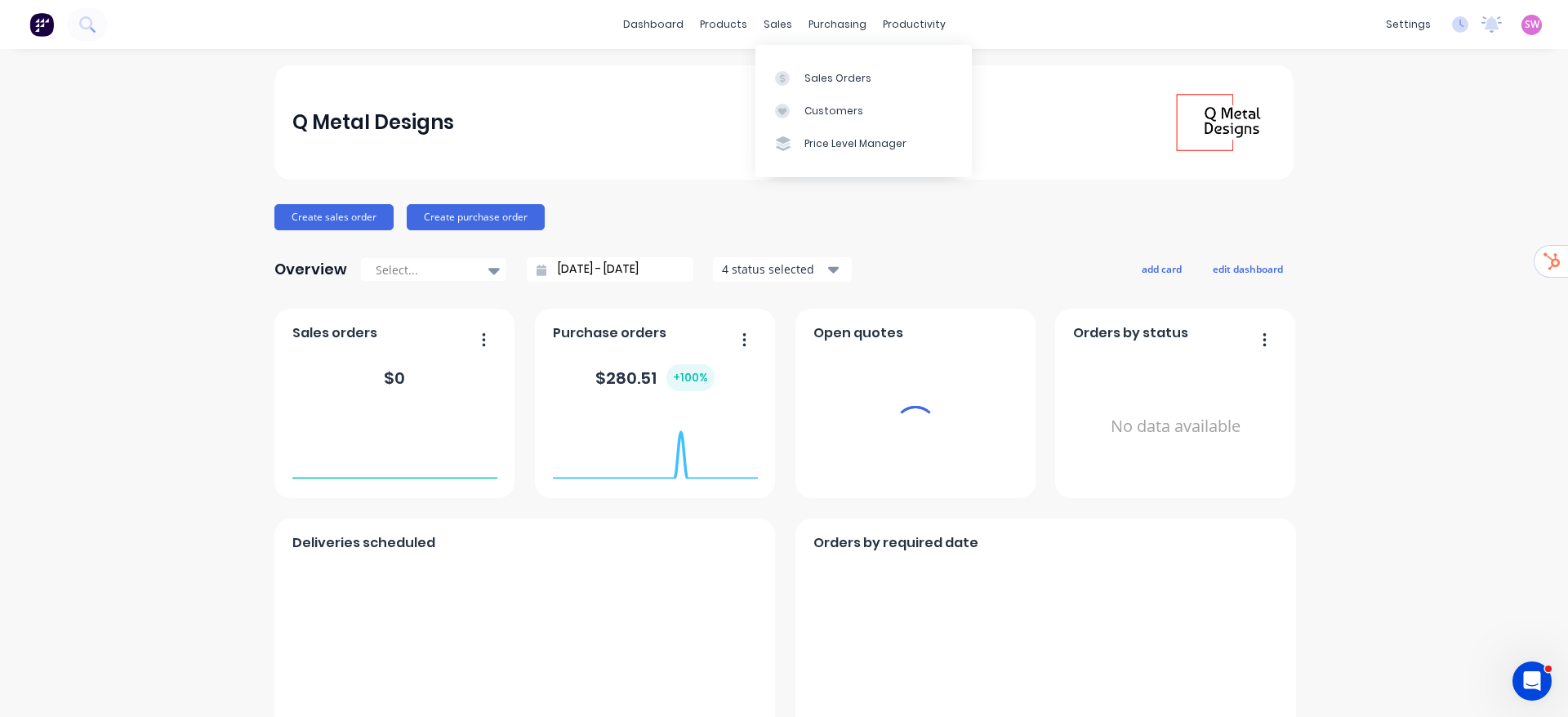
click at [1524, 28] on span "SW" at bounding box center [1531, 24] width 15 height 15
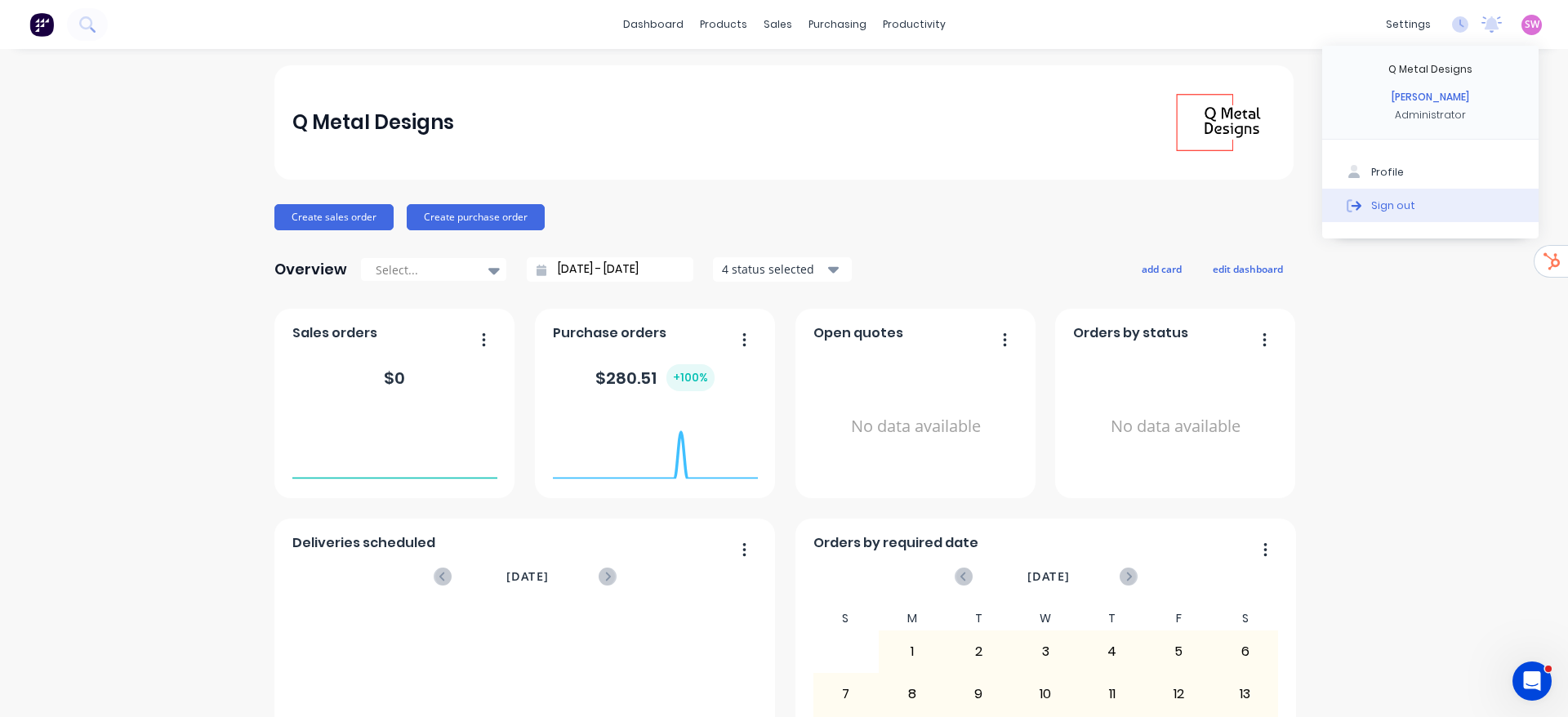
click at [1465, 201] on button "Sign out" at bounding box center [1430, 205] width 216 height 33
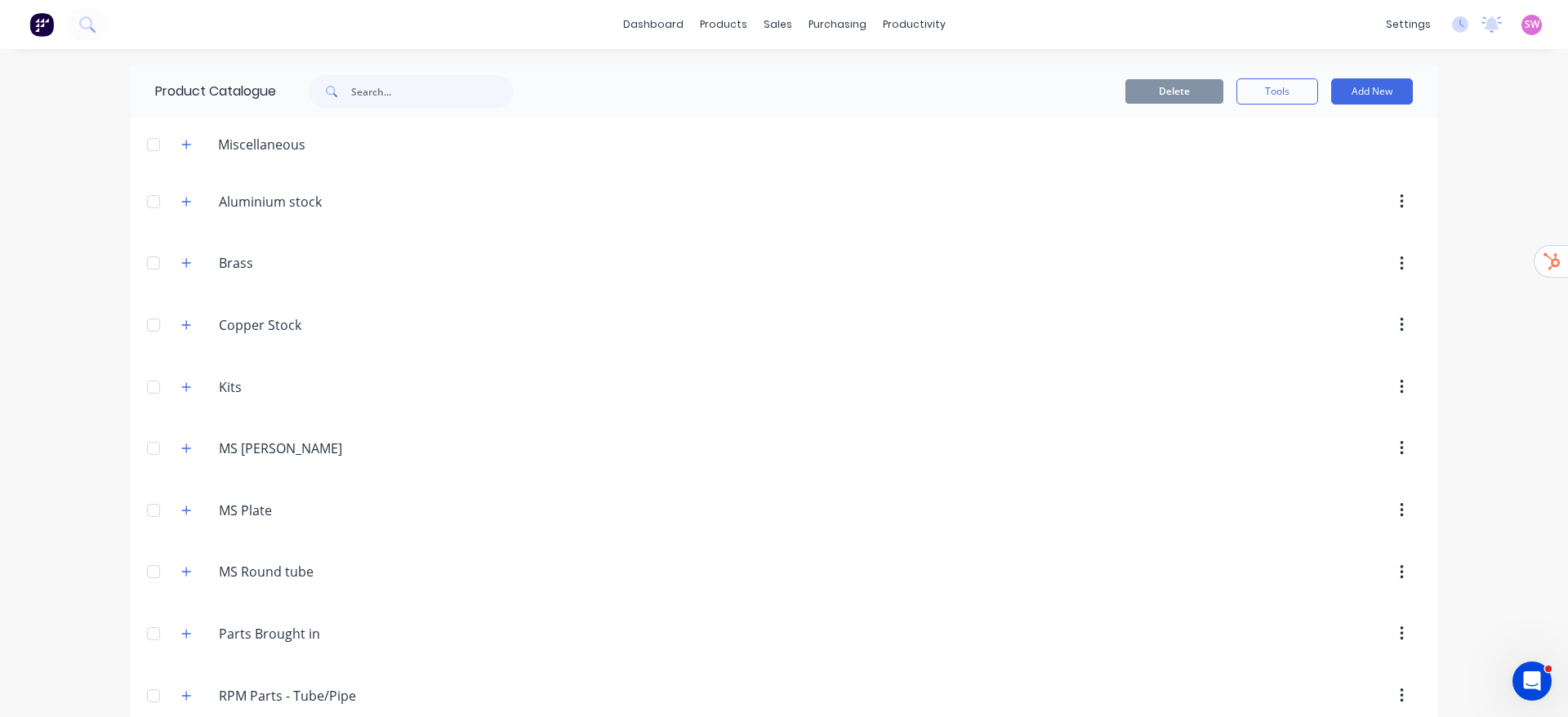
click at [172, 249] on div "Brass Brass" at bounding box center [296, 264] width 257 height 29
click at [181, 260] on icon "button" at bounding box center [186, 264] width 10 height 12
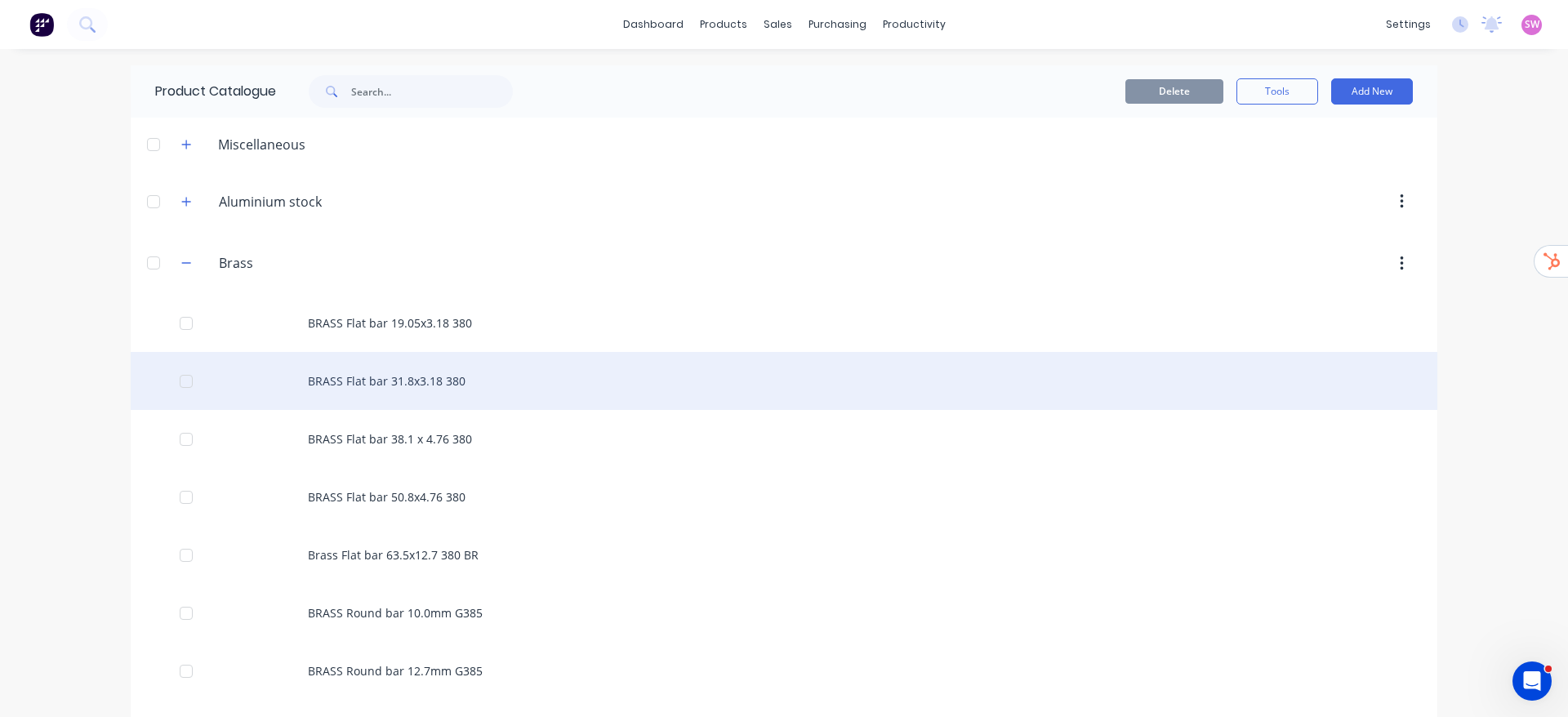
click at [442, 352] on div "BRASS Flat bar 31.8x3.18 380" at bounding box center [784, 381] width 1307 height 58
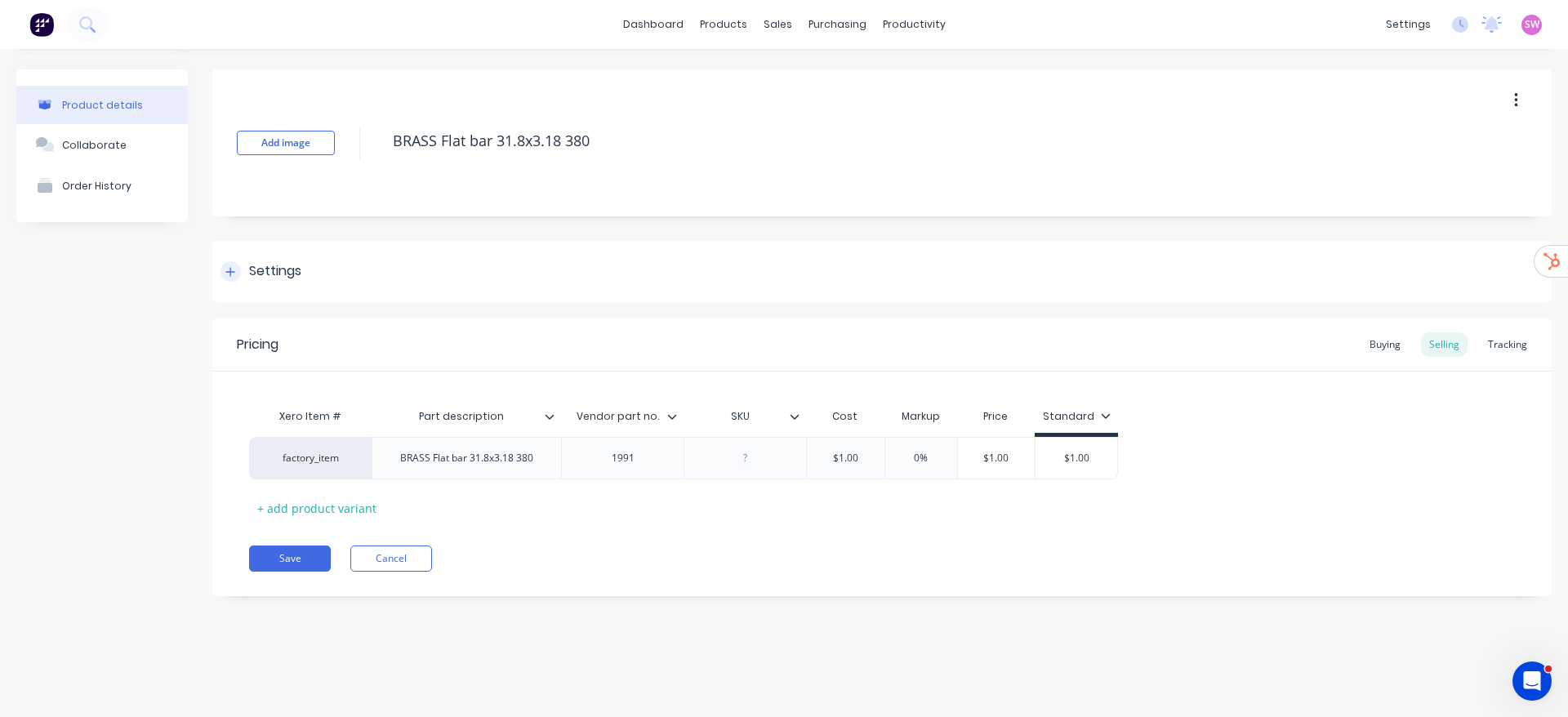
click at [278, 263] on div "Settings" at bounding box center [275, 271] width 52 height 20
type textarea "x"
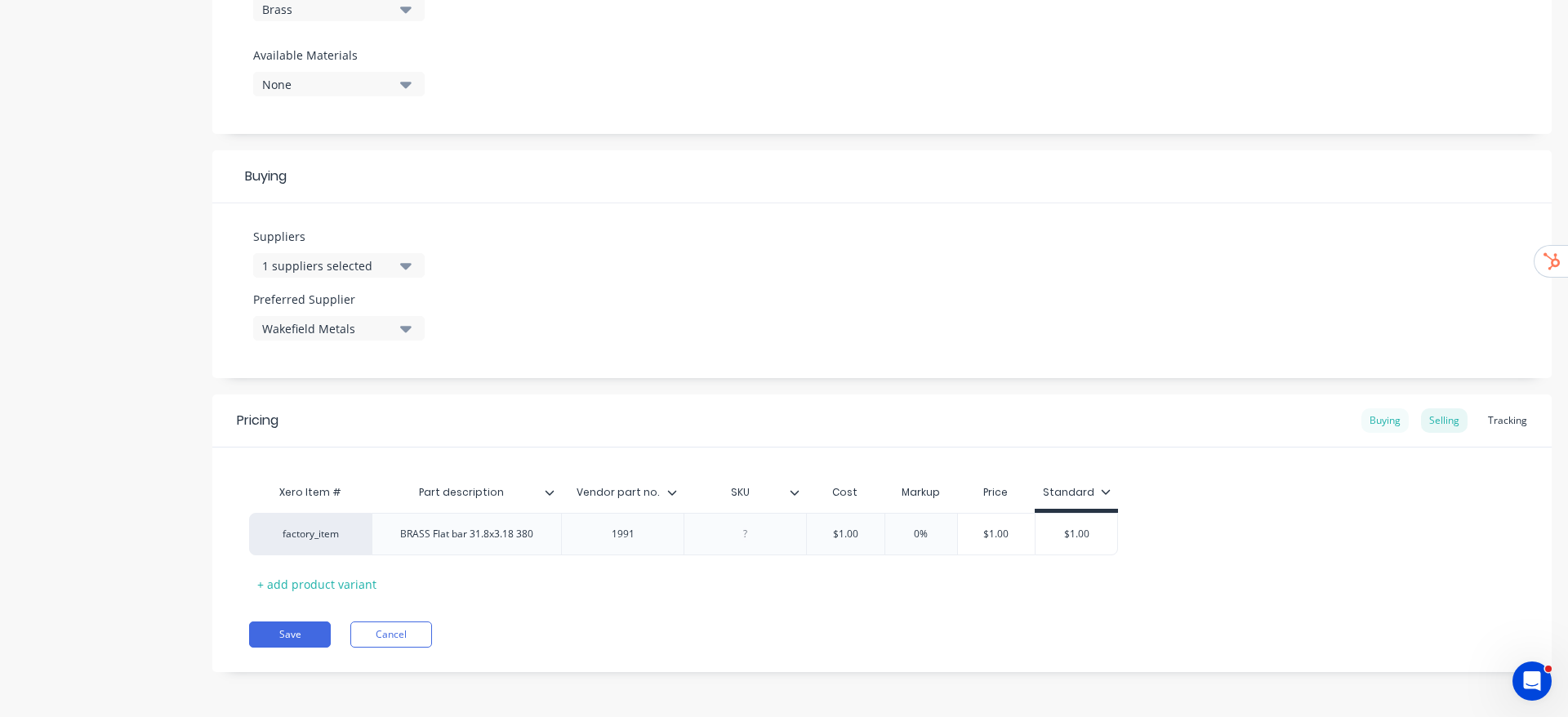
click at [1370, 424] on div "Buying" at bounding box center [1384, 421] width 47 height 24
click at [1421, 421] on div "Selling" at bounding box center [1444, 424] width 46 height 24
click at [1361, 426] on div "Buying" at bounding box center [1384, 424] width 47 height 24
click at [1480, 428] on div "Tracking" at bounding box center [1507, 424] width 55 height 24
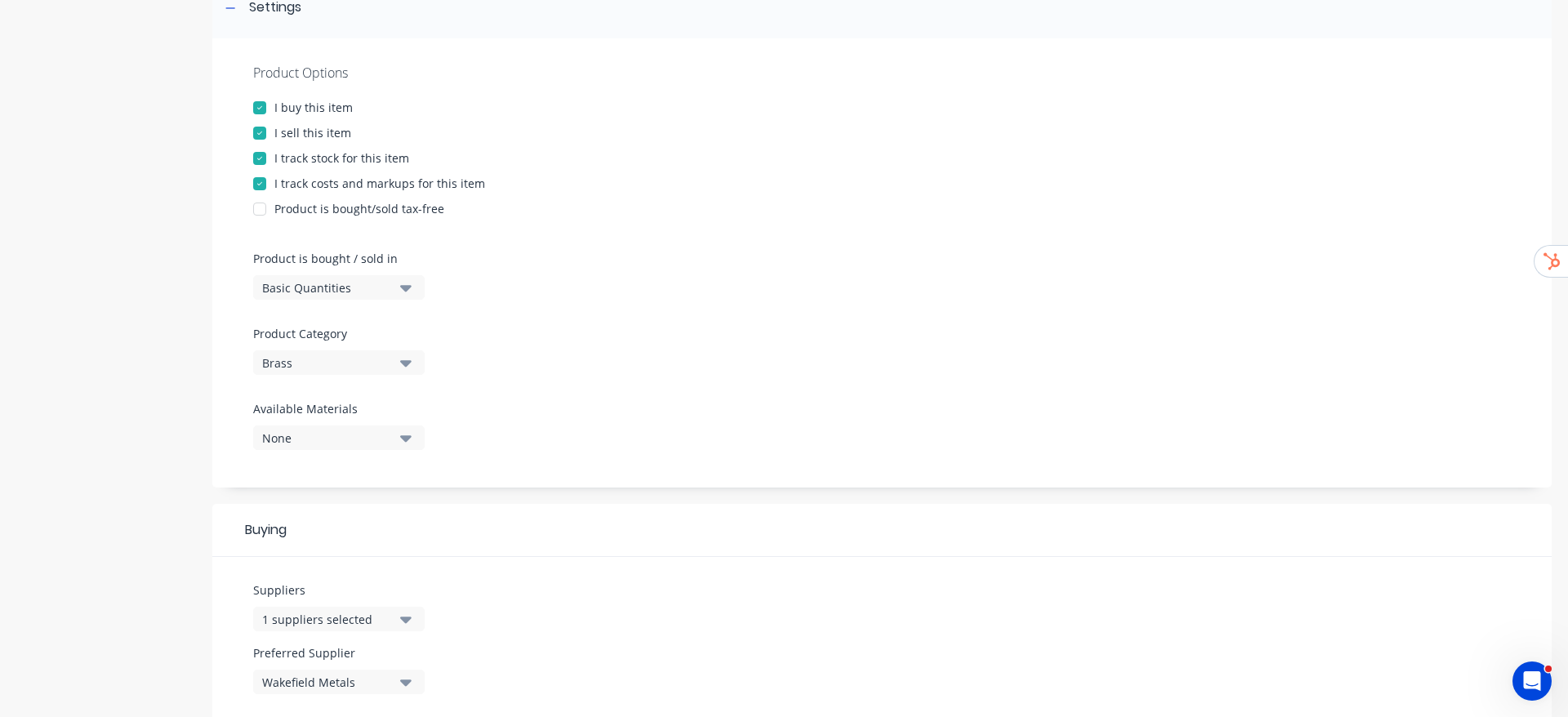
scroll to position [204, 0]
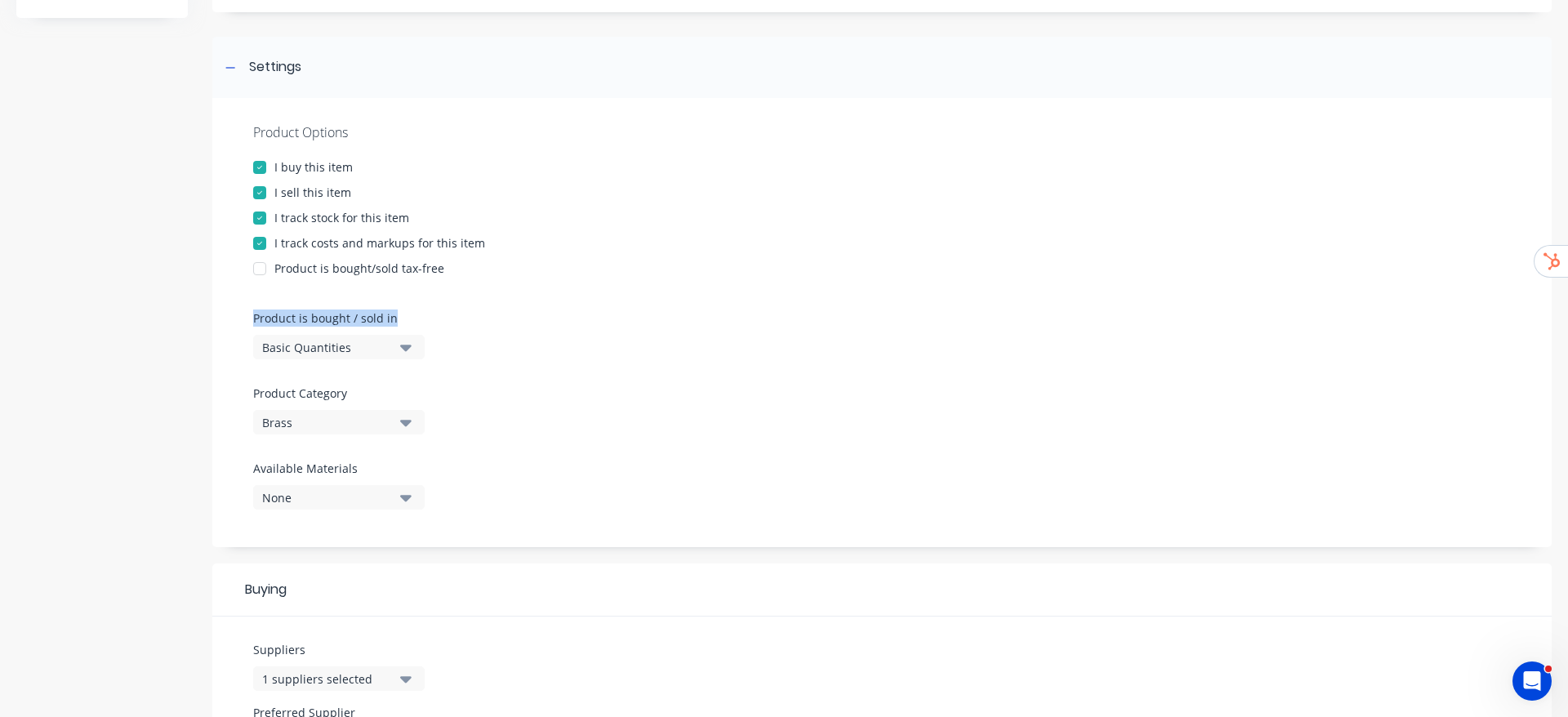
drag, startPoint x: 414, startPoint y: 315, endPoint x: 253, endPoint y: 302, distance: 161.5
click at [253, 302] on div "Product Options I buy this item I sell this item I track stock for this item I …" at bounding box center [881, 323] width 1339 height 450
copy div "Product is bought / sold in"
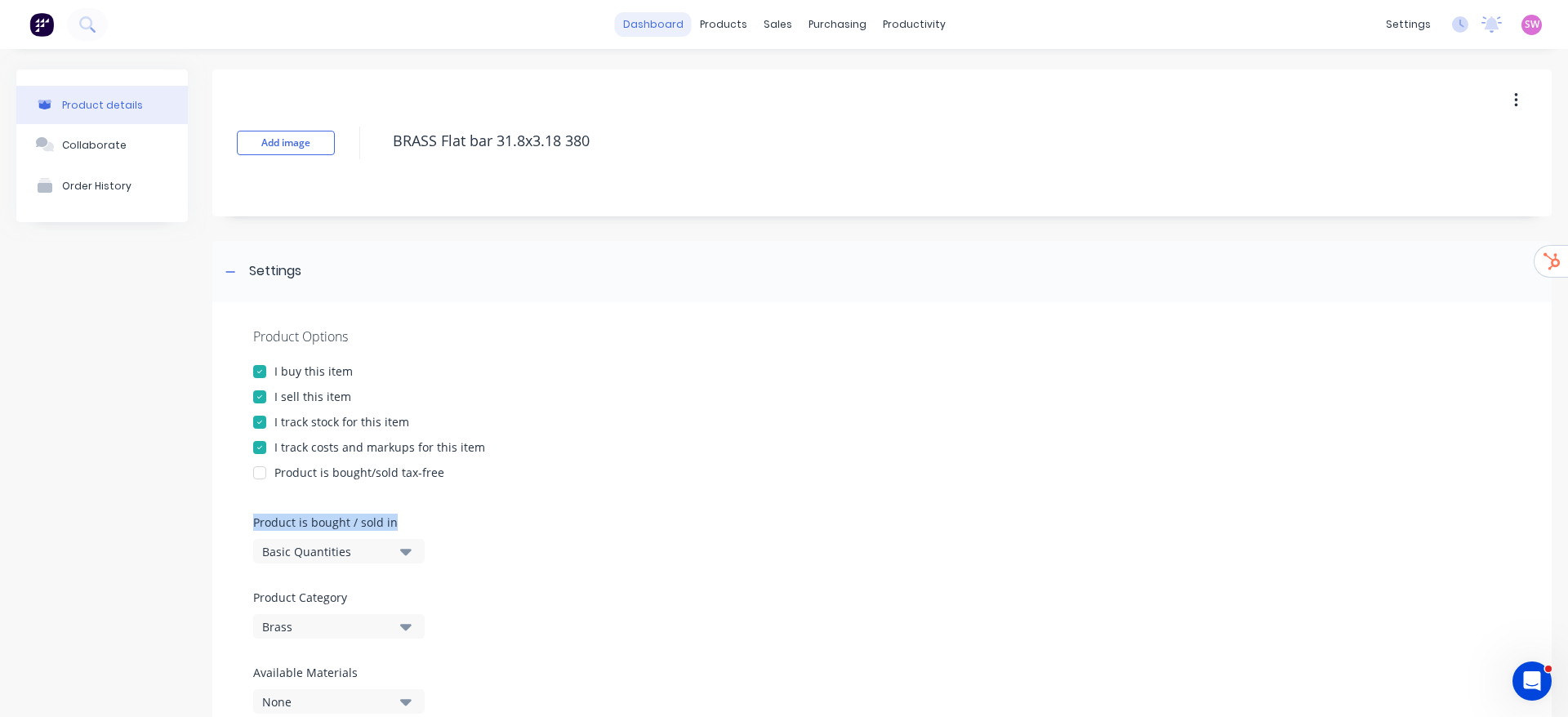
click at [660, 23] on link "dashboard" at bounding box center [653, 24] width 77 height 24
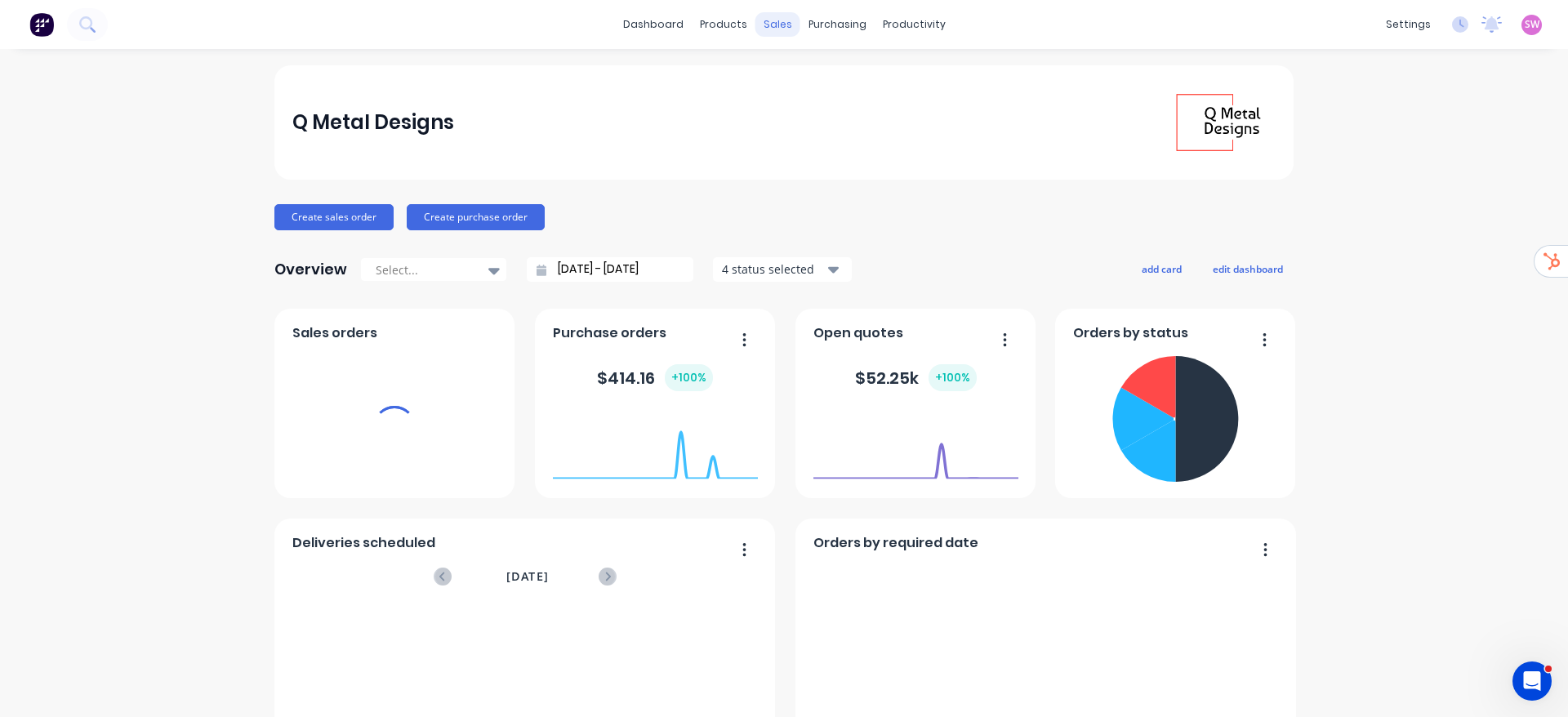
click at [763, 23] on div "sales" at bounding box center [778, 24] width 45 height 24
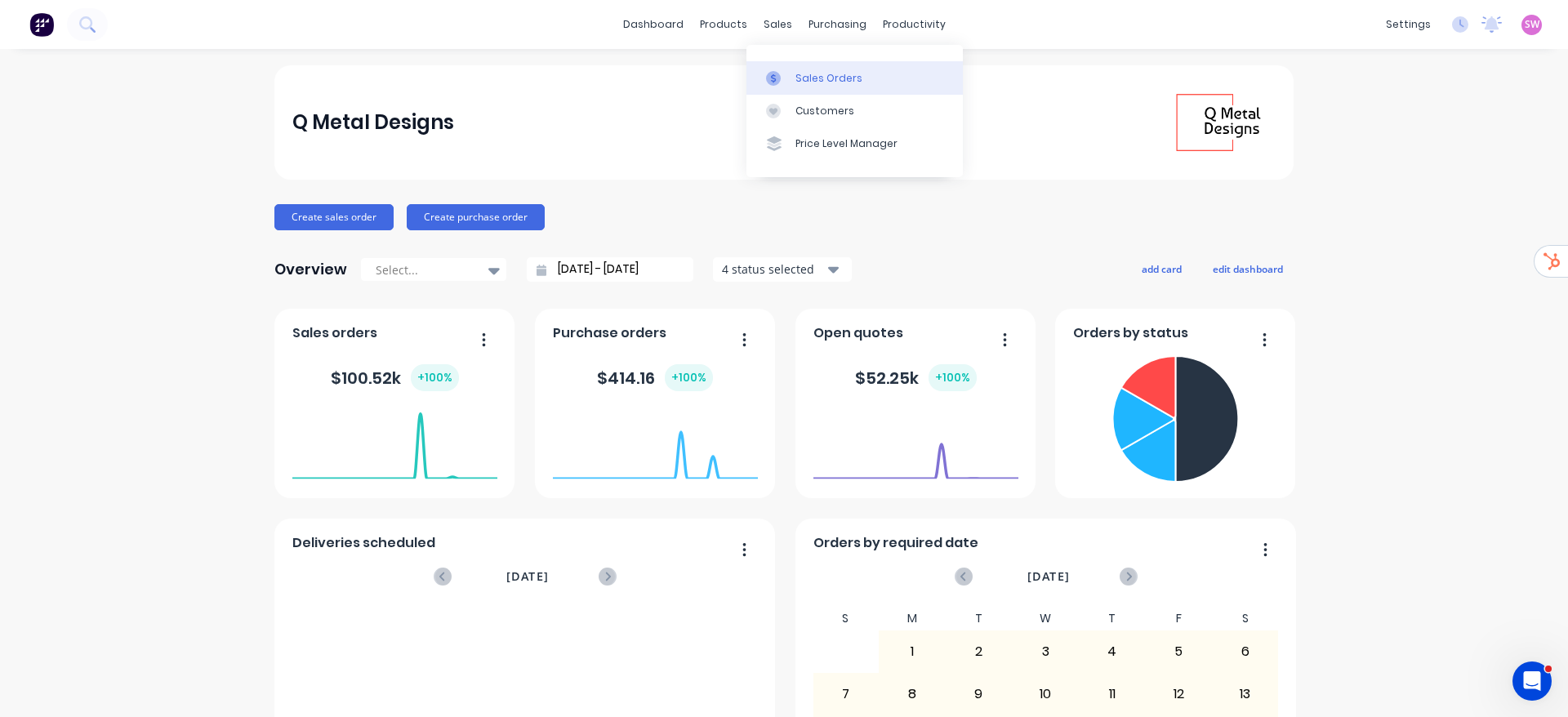
click at [793, 68] on link "Sales Orders" at bounding box center [854, 78] width 216 height 33
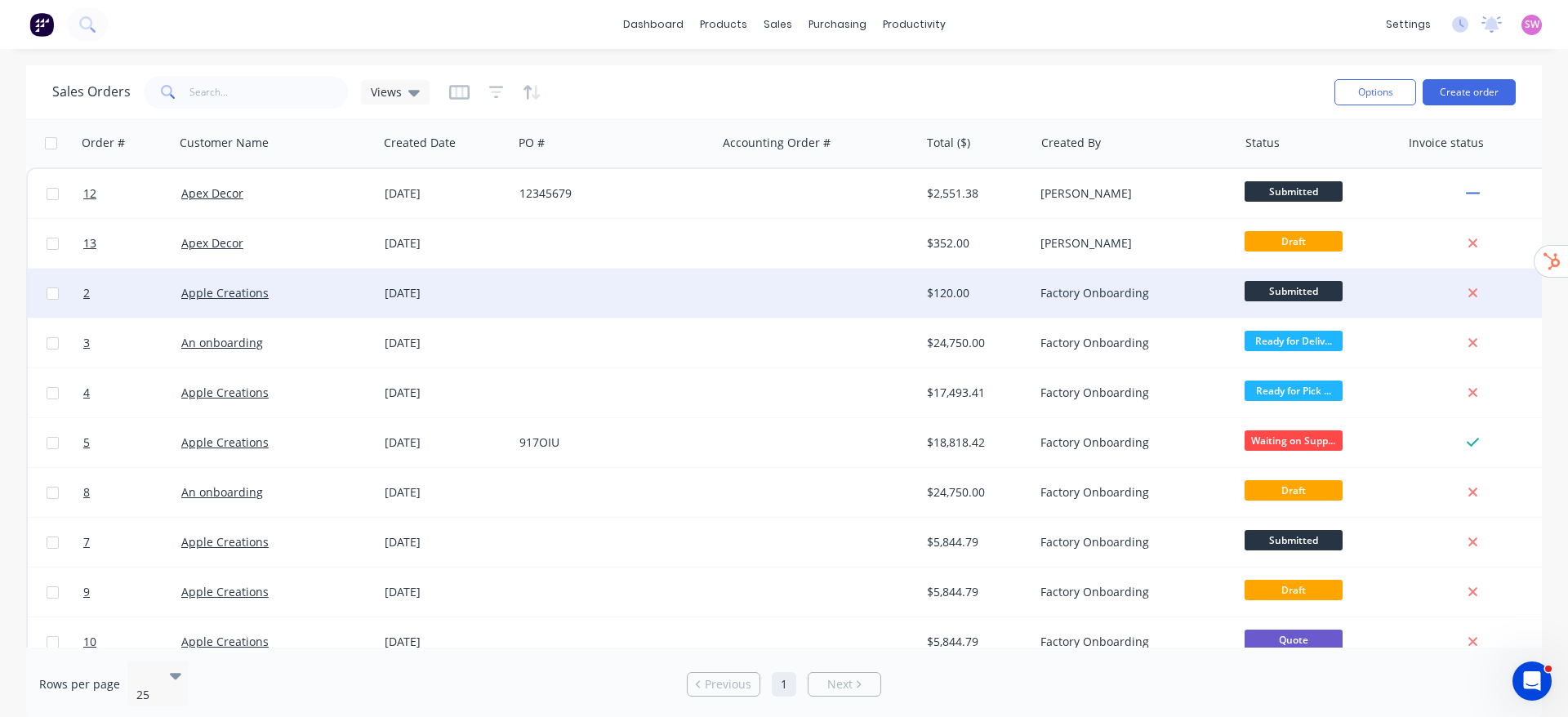
scroll to position [76, 0]
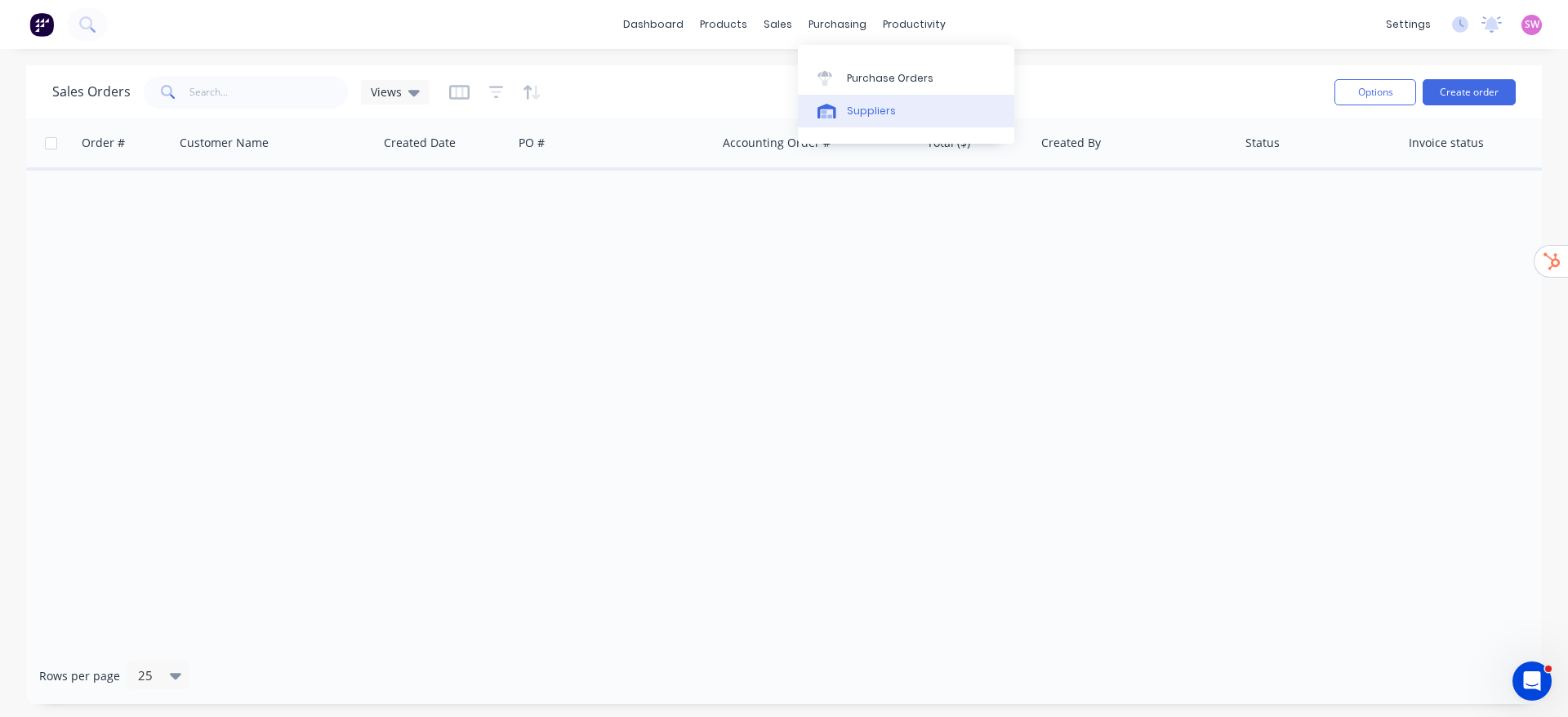
click at [869, 106] on div "Suppliers" at bounding box center [871, 110] width 49 height 15
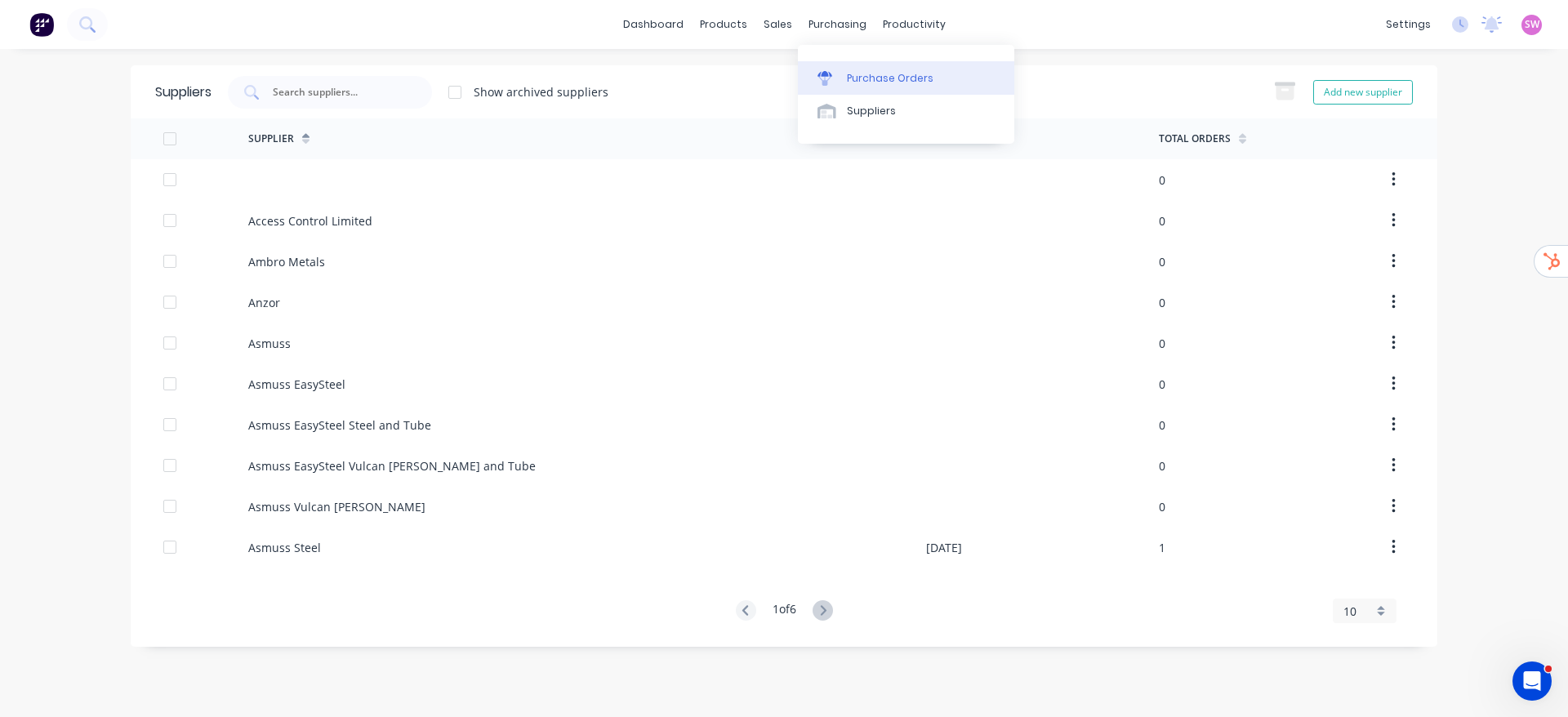
click at [876, 84] on div "Purchase Orders" at bounding box center [889, 78] width 86 height 15
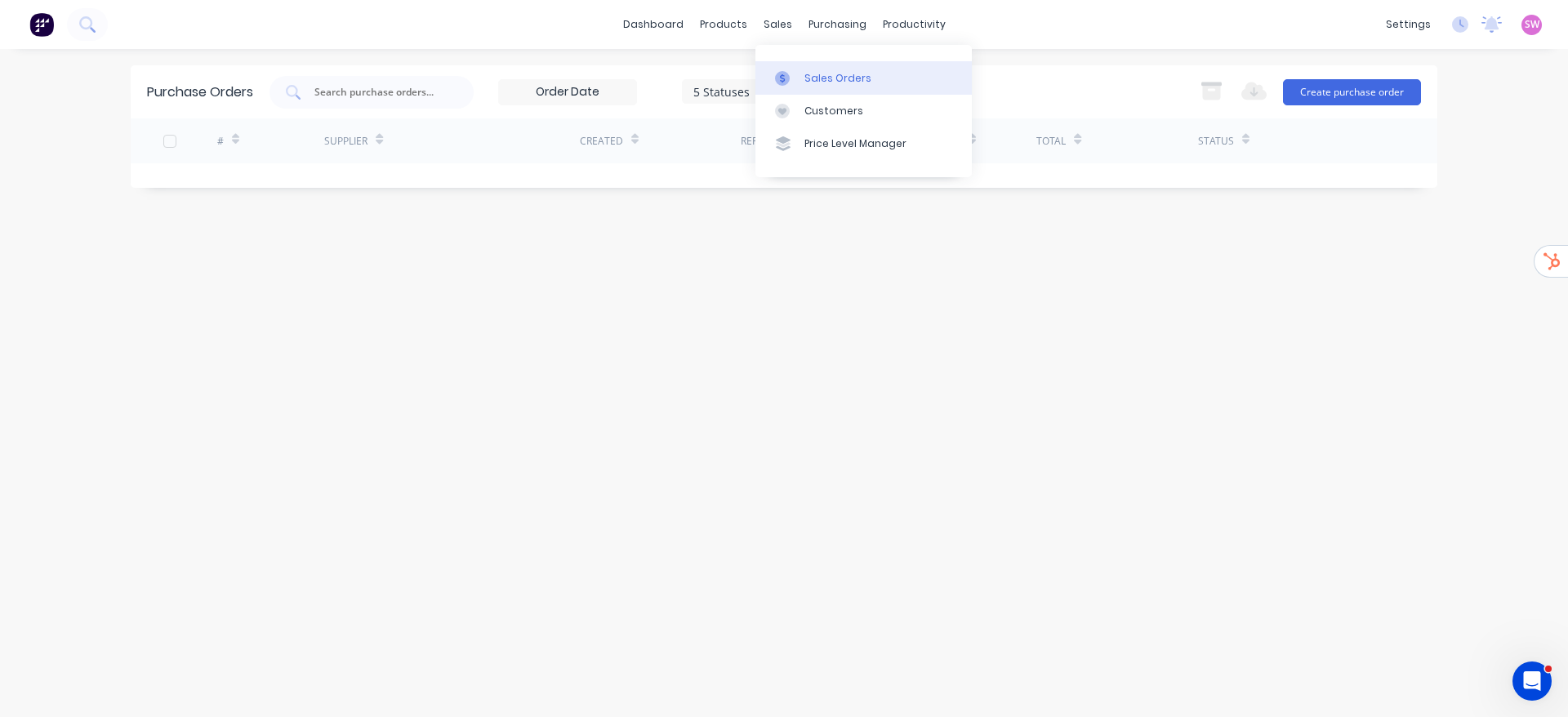
click at [835, 81] on div "Sales Orders" at bounding box center [837, 78] width 67 height 15
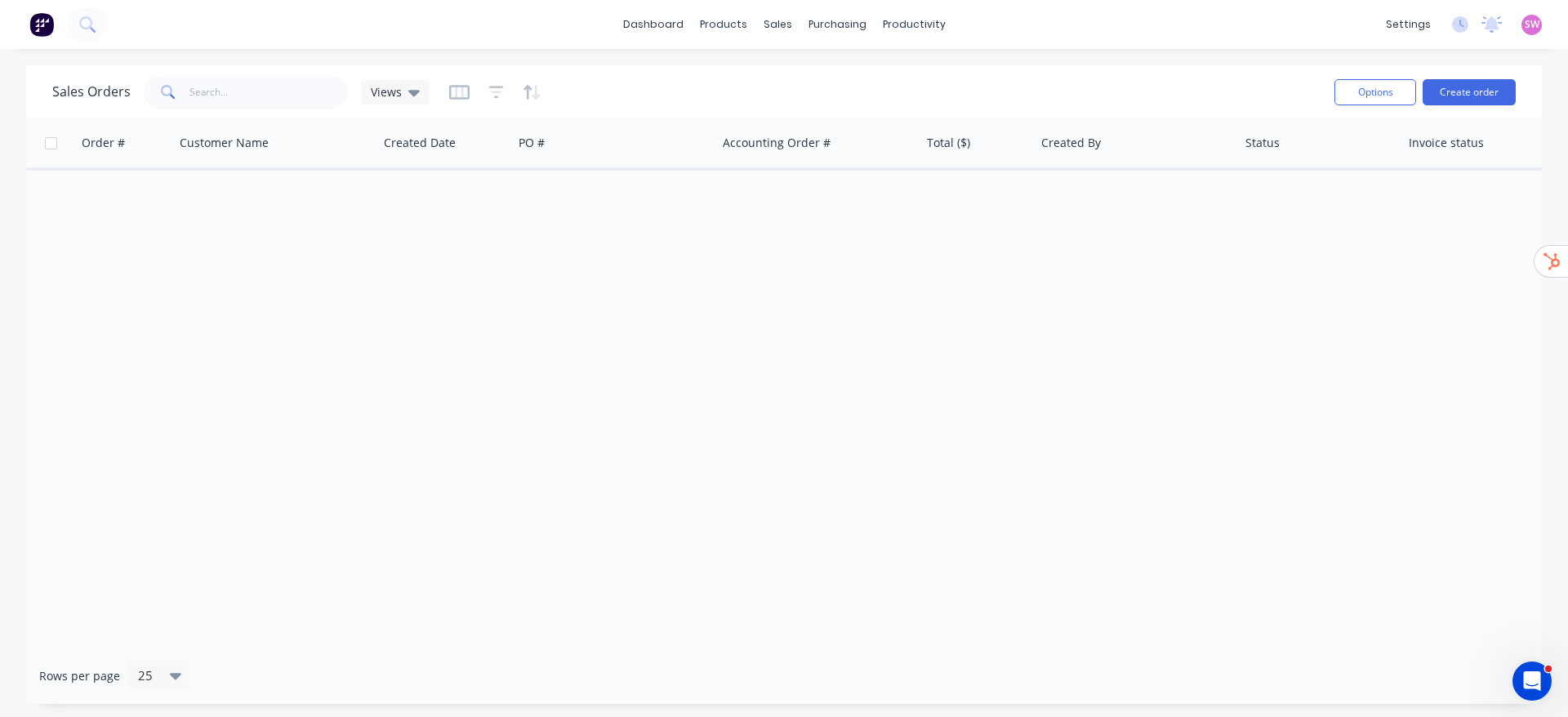
click at [1522, 92] on div "Sales Orders Views Options Create order" at bounding box center [784, 91] width 1516 height 53
click at [1473, 88] on button "Create order" at bounding box center [1469, 92] width 93 height 26
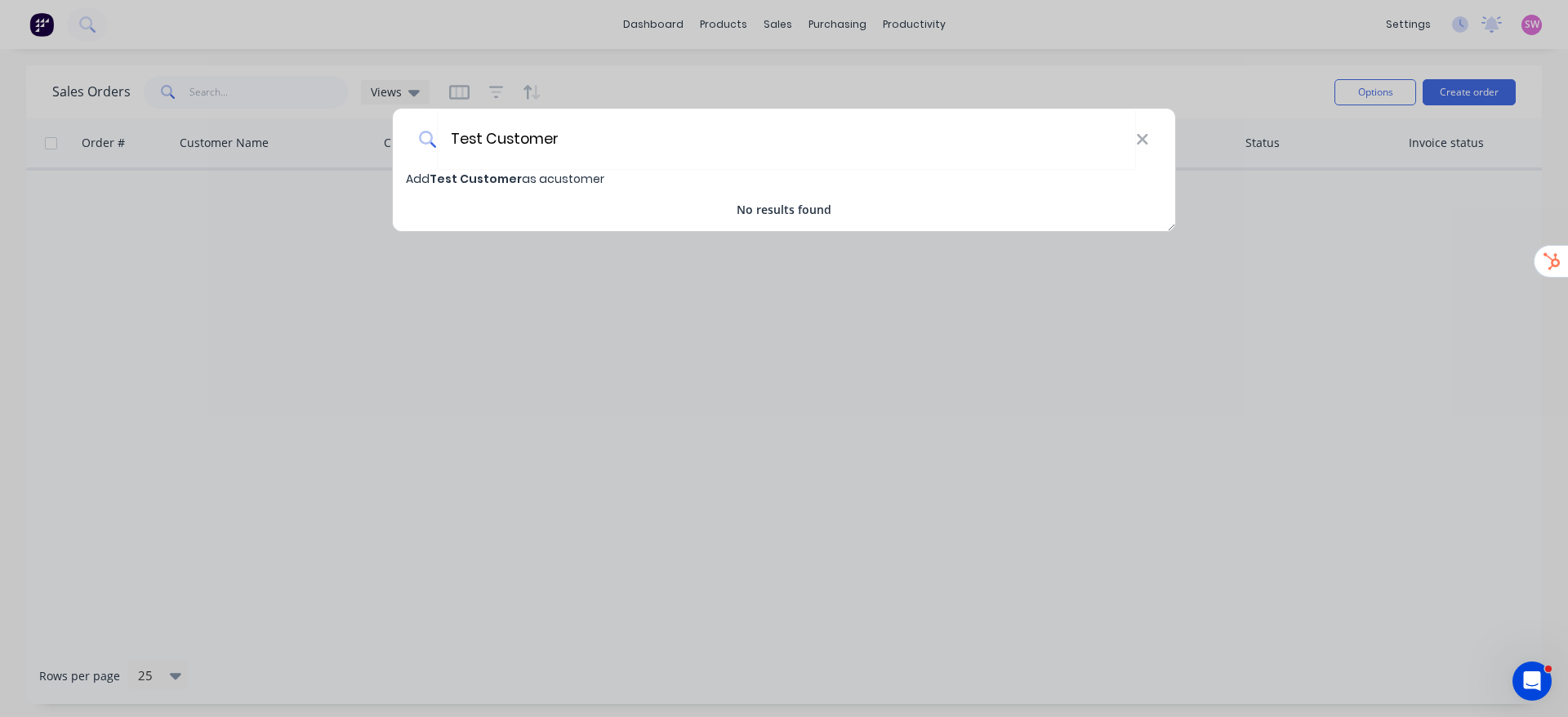
type input "Test Customer"
click at [513, 177] on span "Test Customer" at bounding box center [475, 178] width 92 height 16
select select "NZ"
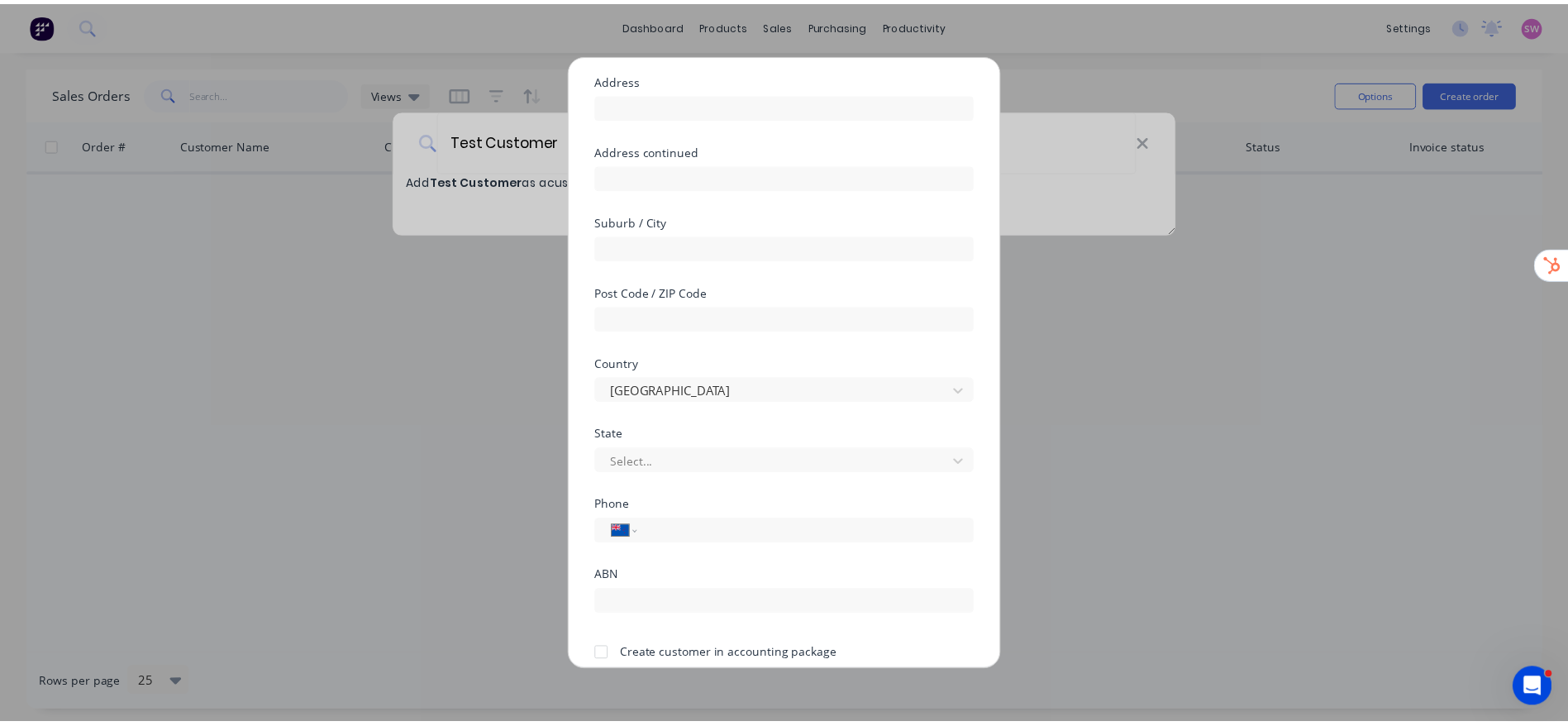
scroll to position [190, 0]
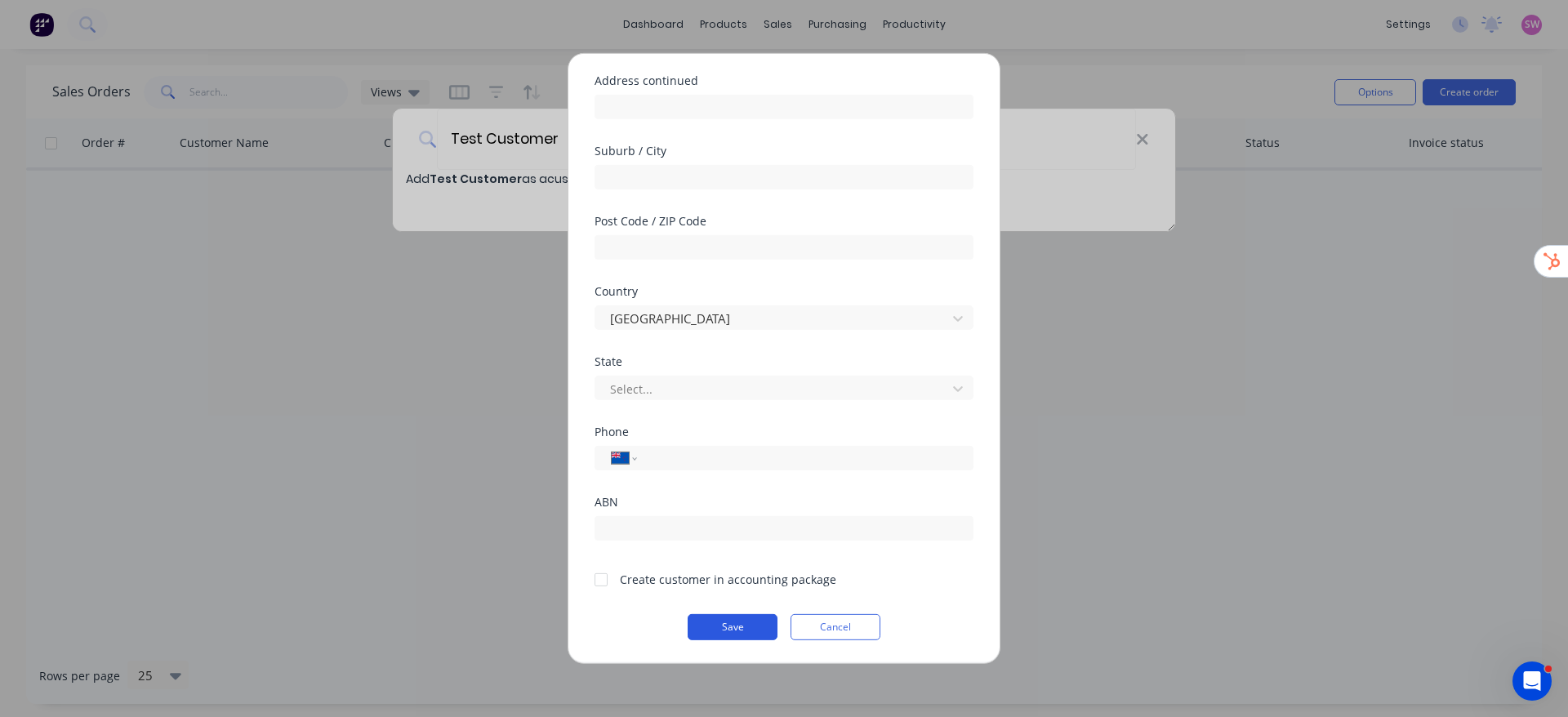
click at [748, 628] on button "Save" at bounding box center [732, 627] width 90 height 26
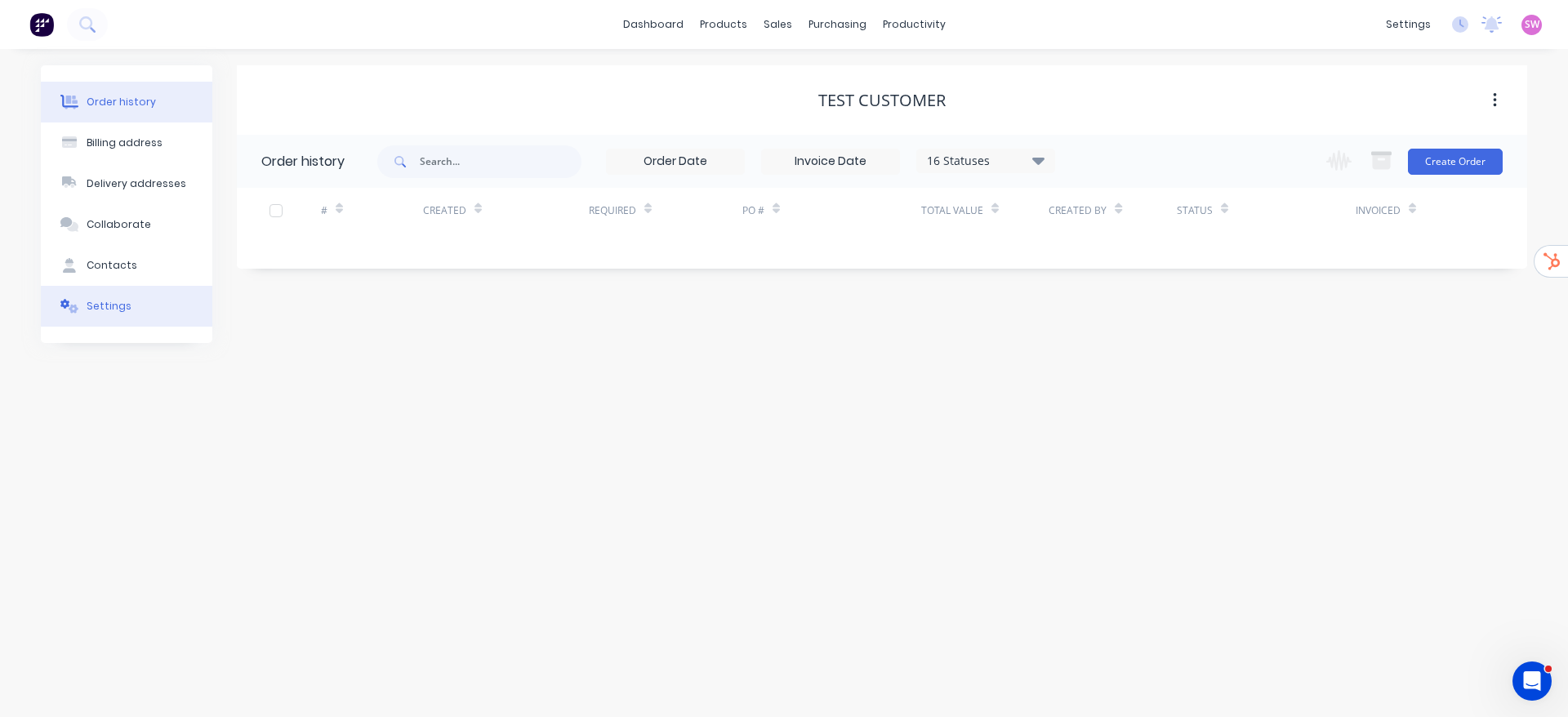
click at [108, 309] on div "Settings" at bounding box center [108, 306] width 45 height 15
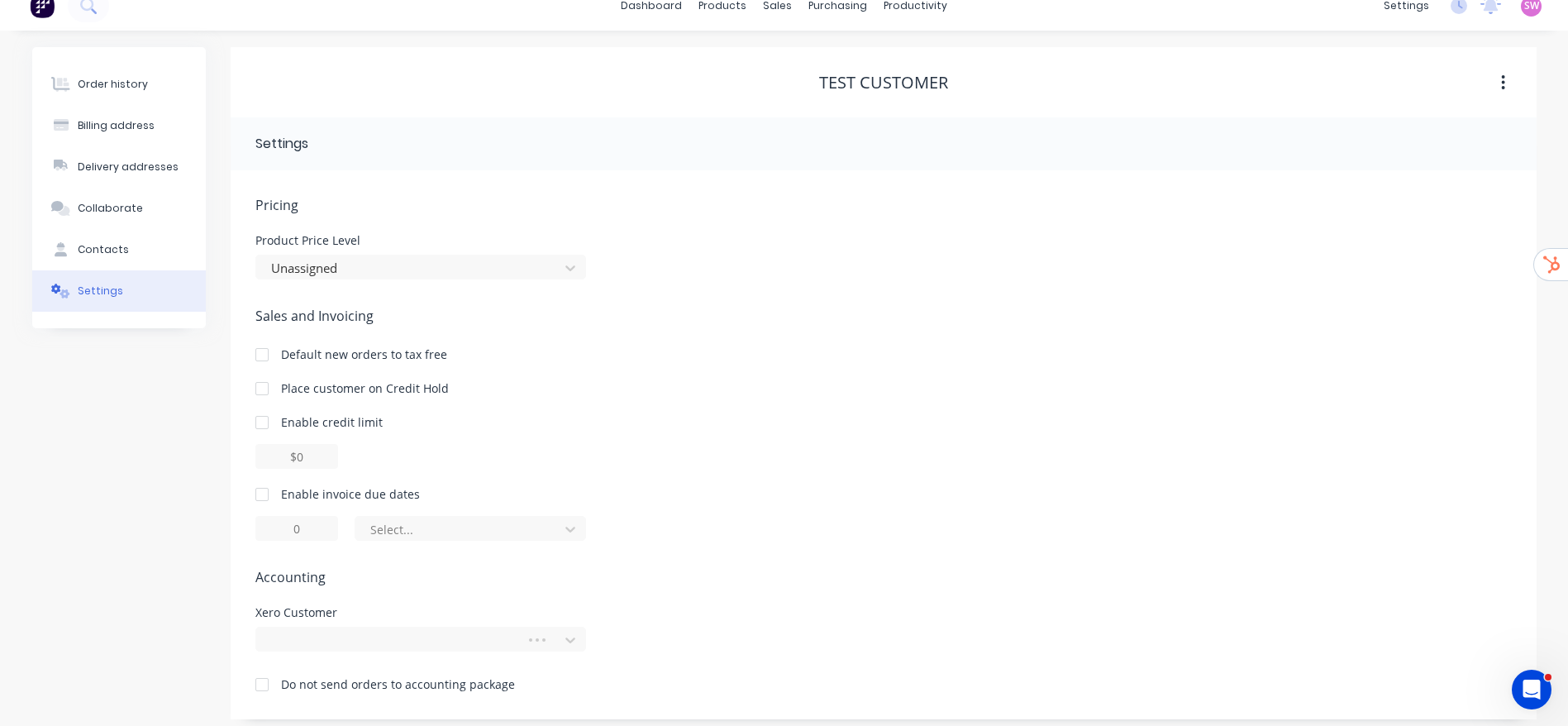
scroll to position [29, 0]
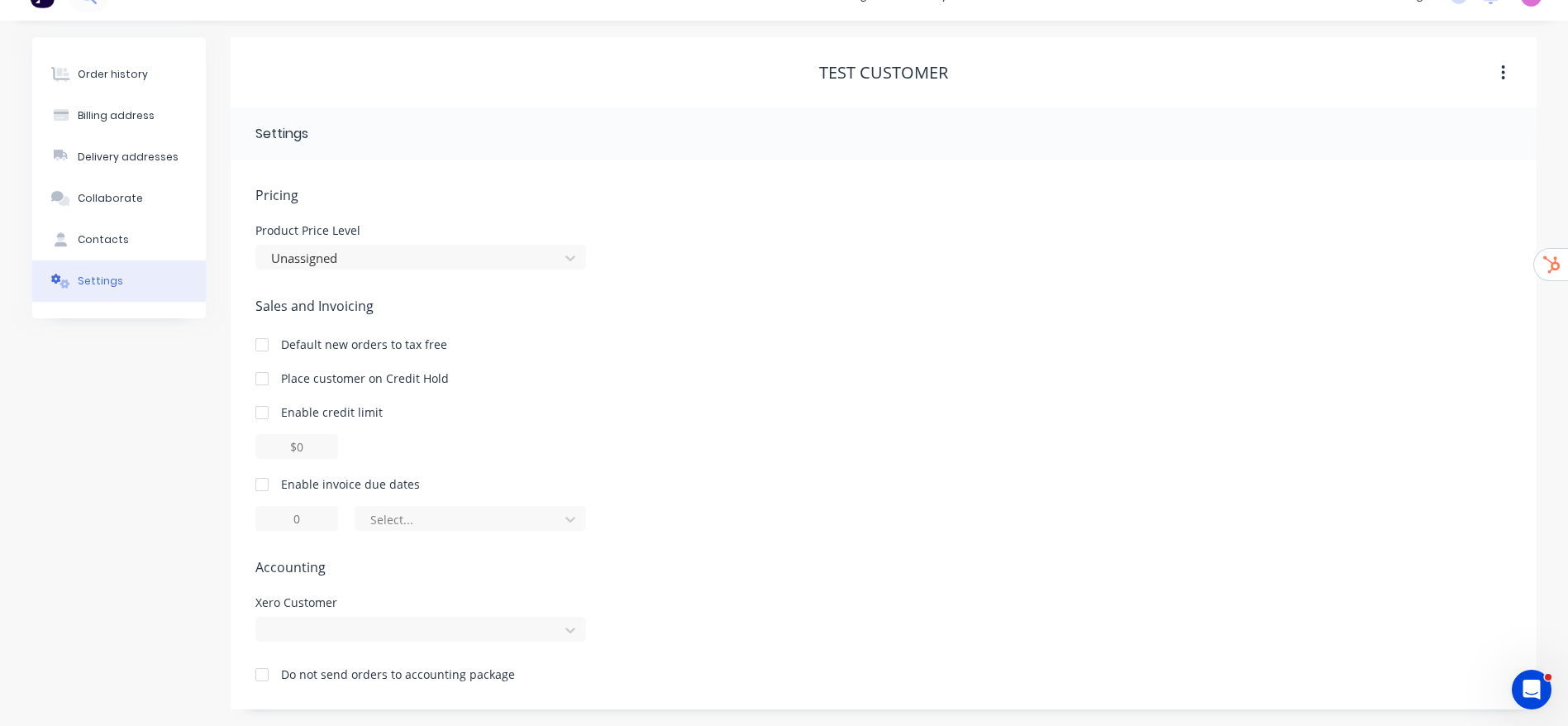
click at [253, 669] on div at bounding box center [262, 675] width 33 height 33
click at [187, 588] on div "Order history Billing address Delivery addresses Collaborate Contacts Settings" at bounding box center [119, 373] width 174 height 672
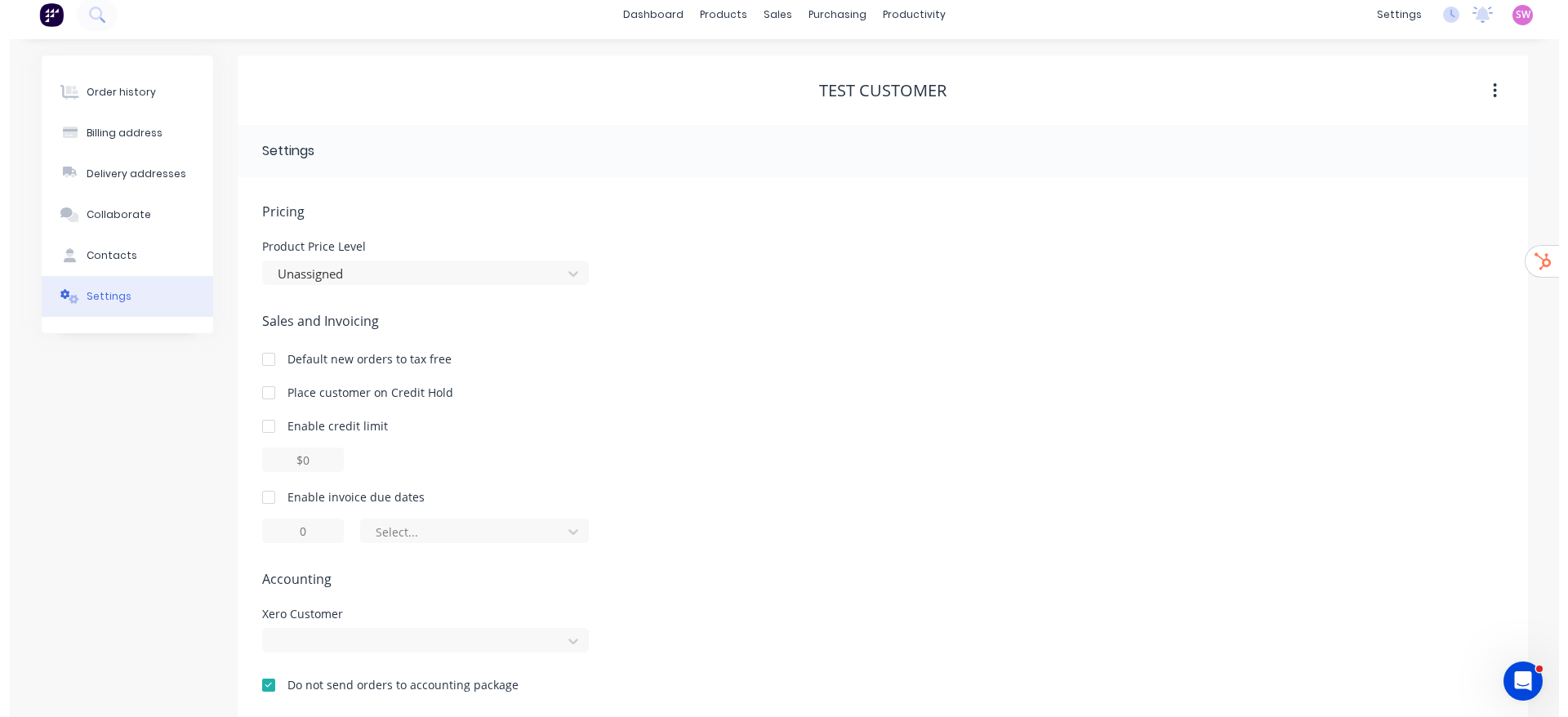
scroll to position [0, 0]
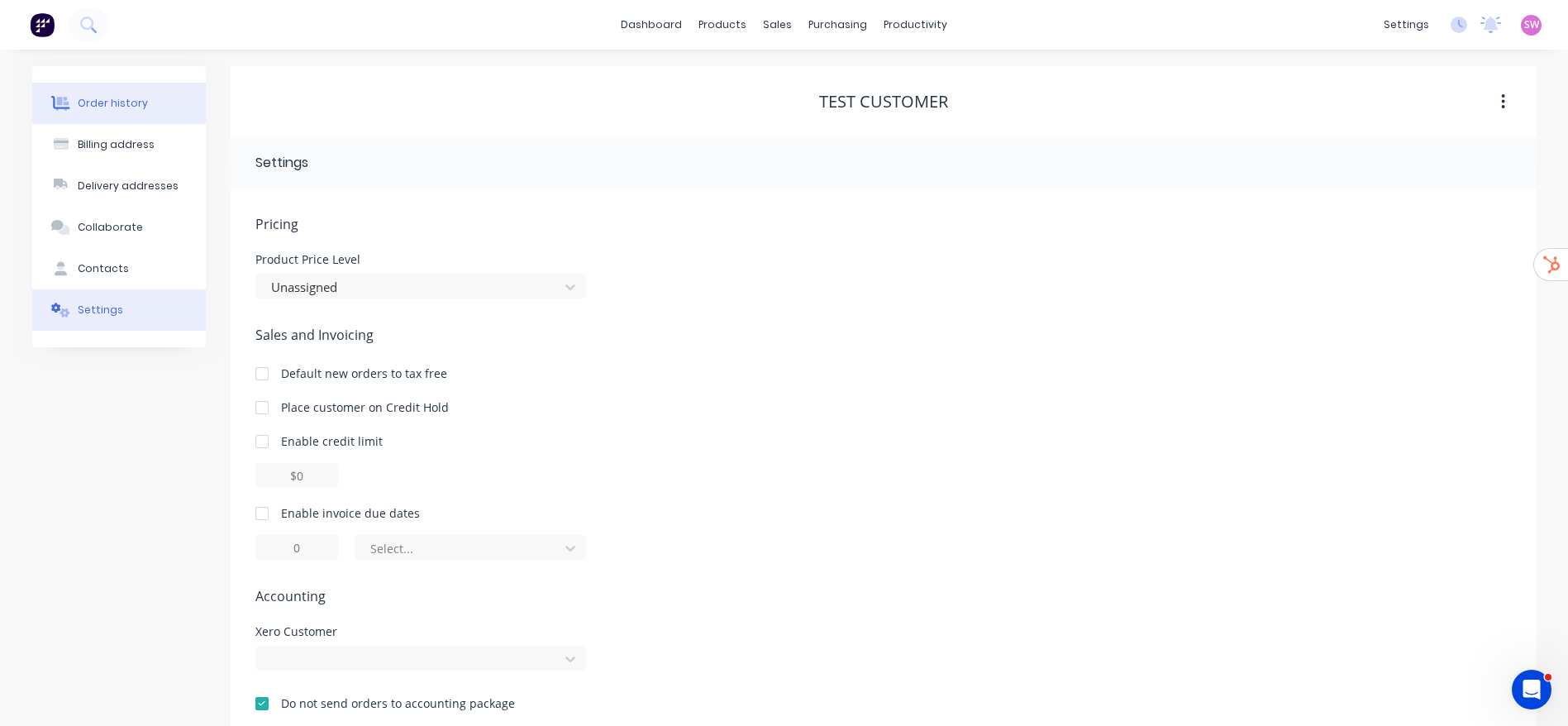
click at [97, 113] on button "Order history" at bounding box center [119, 103] width 174 height 41
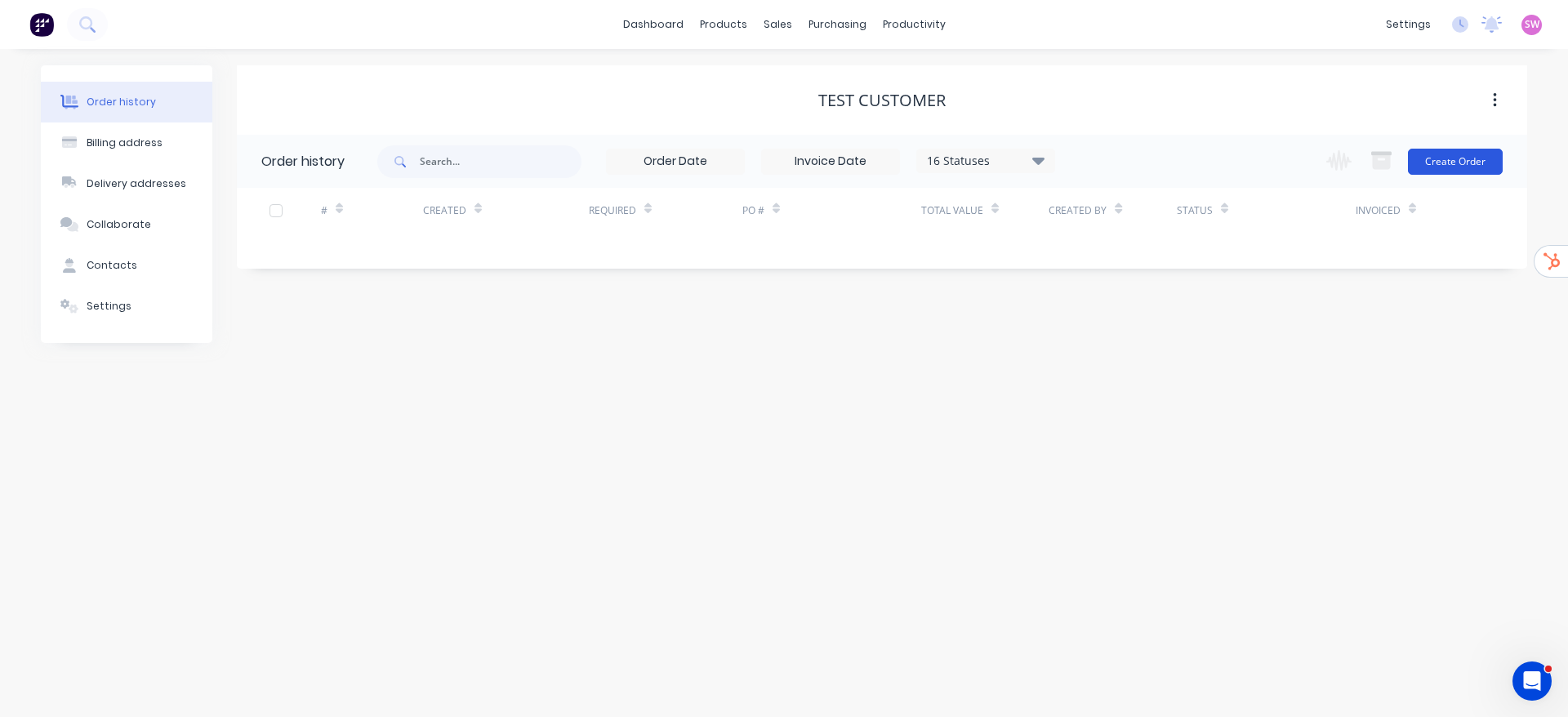
click at [1454, 159] on button "Create Order" at bounding box center [1456, 161] width 95 height 26
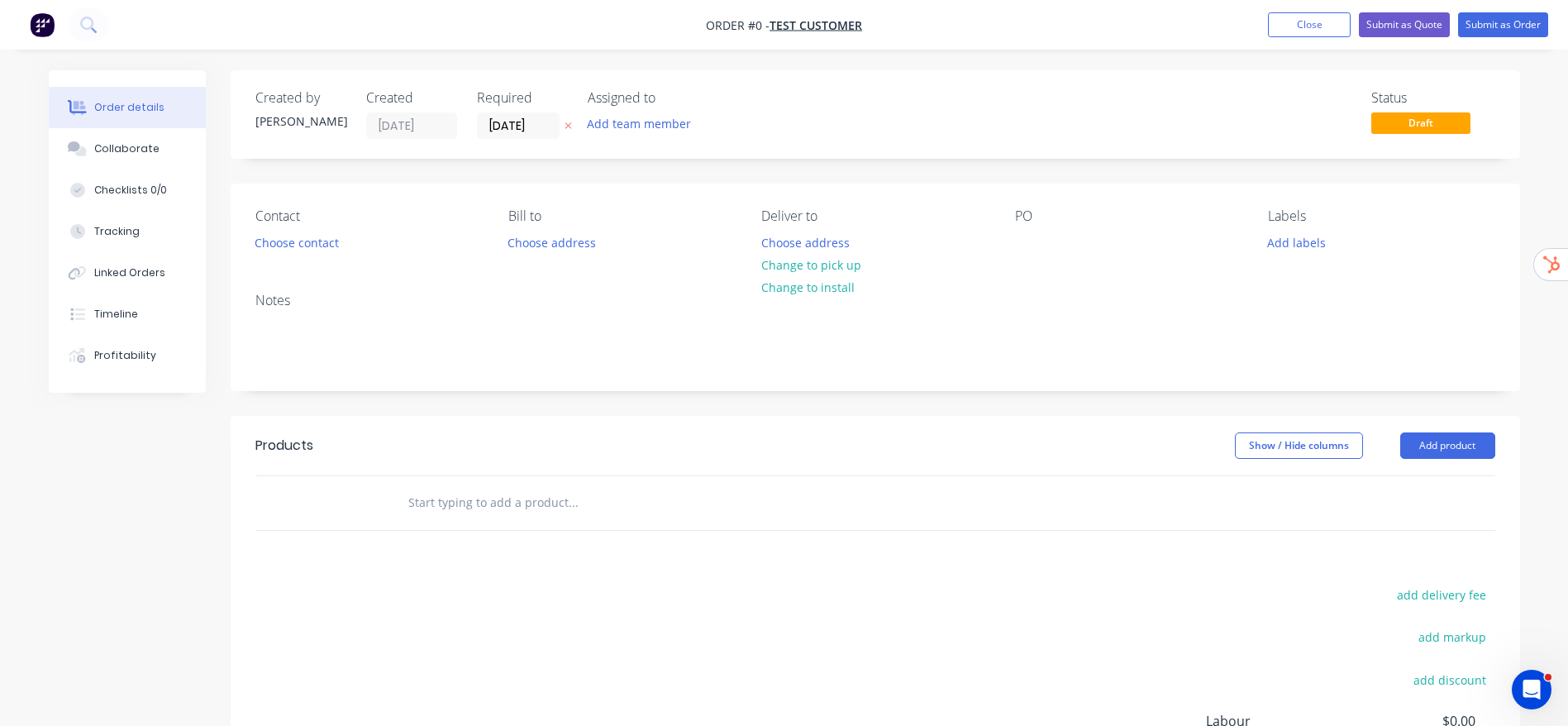
click at [552, 513] on input "text" at bounding box center [573, 503] width 330 height 33
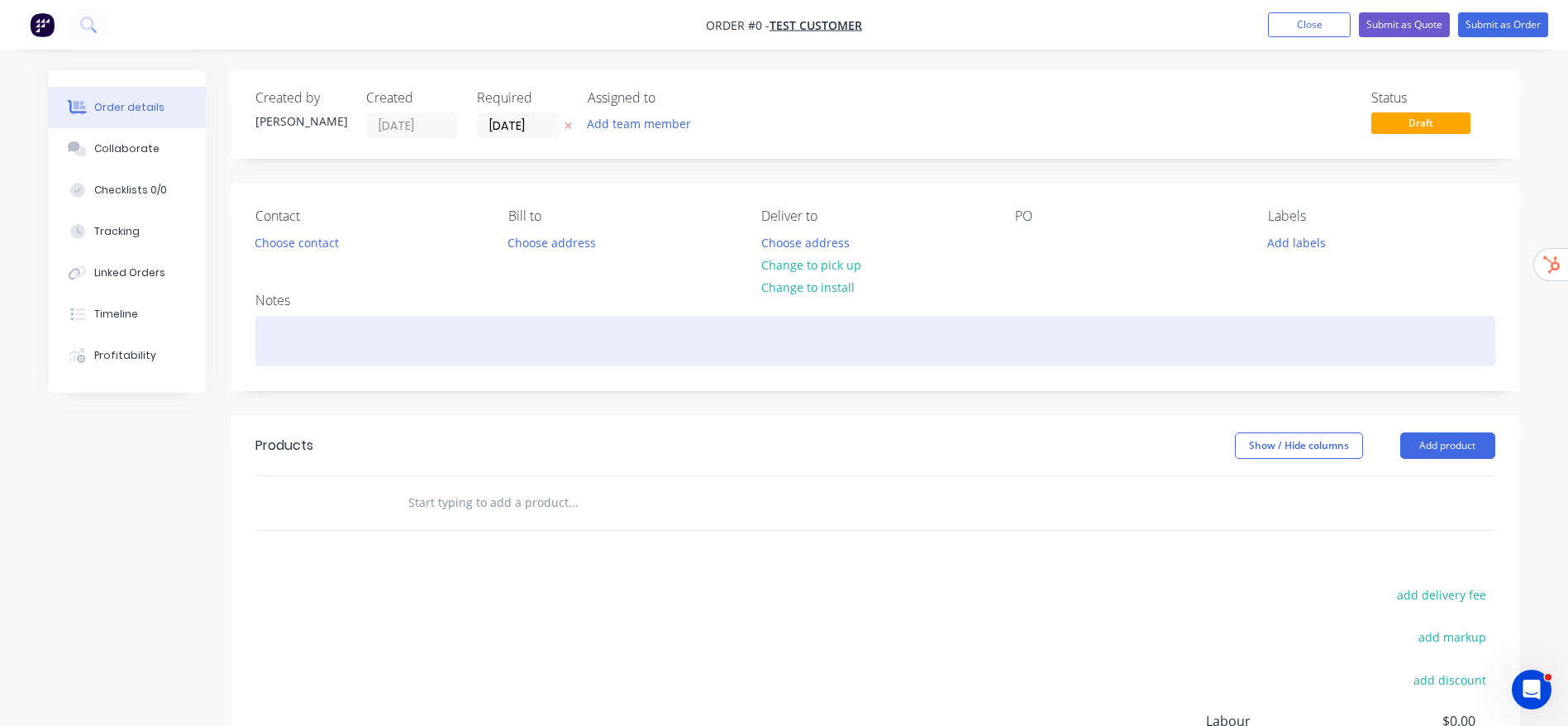
click at [579, 350] on div at bounding box center [876, 340] width 1240 height 50
click at [497, 339] on div "Creating to set the starting SO number to 3000. Delete this later." at bounding box center [876, 340] width 1240 height 50
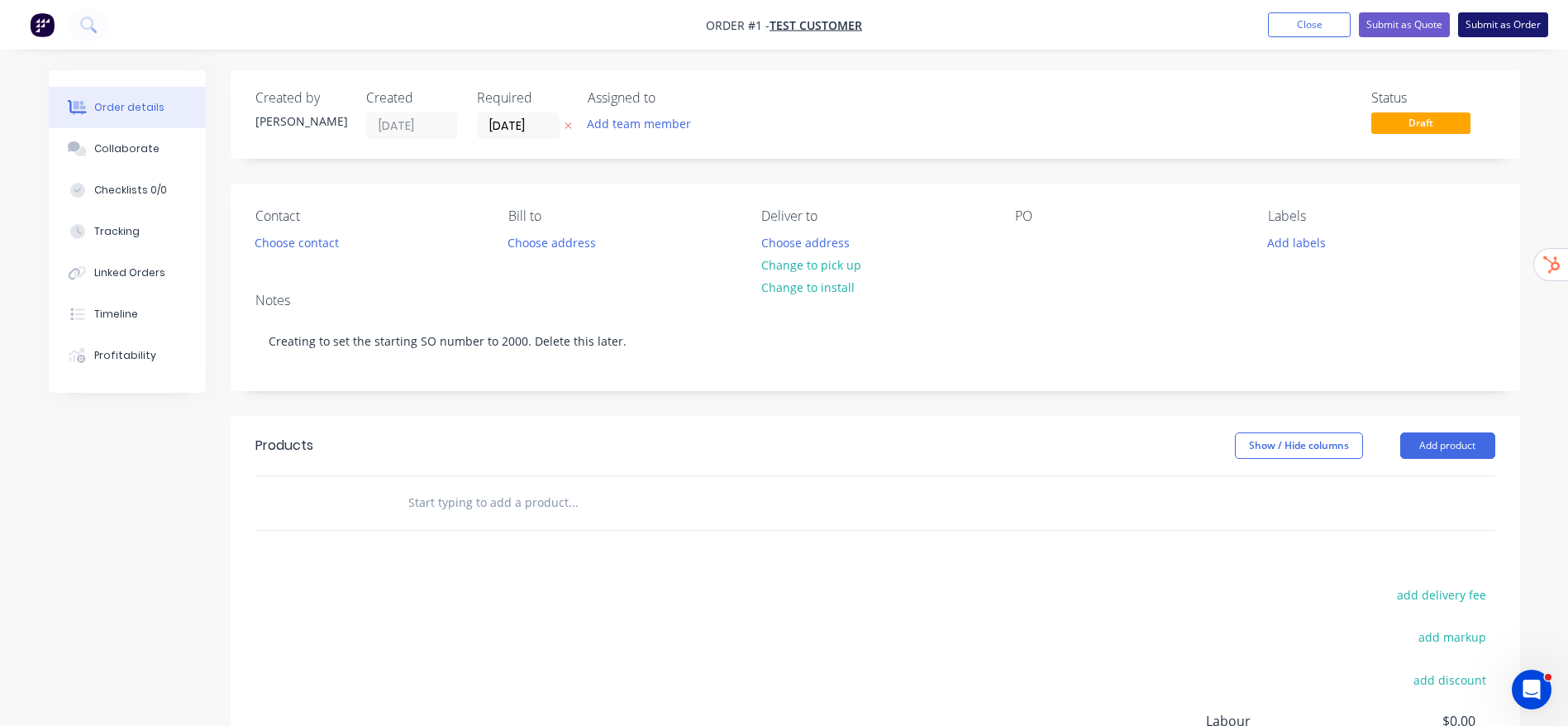
click at [1488, 15] on button "Submit as Order" at bounding box center [1503, 25] width 90 height 25
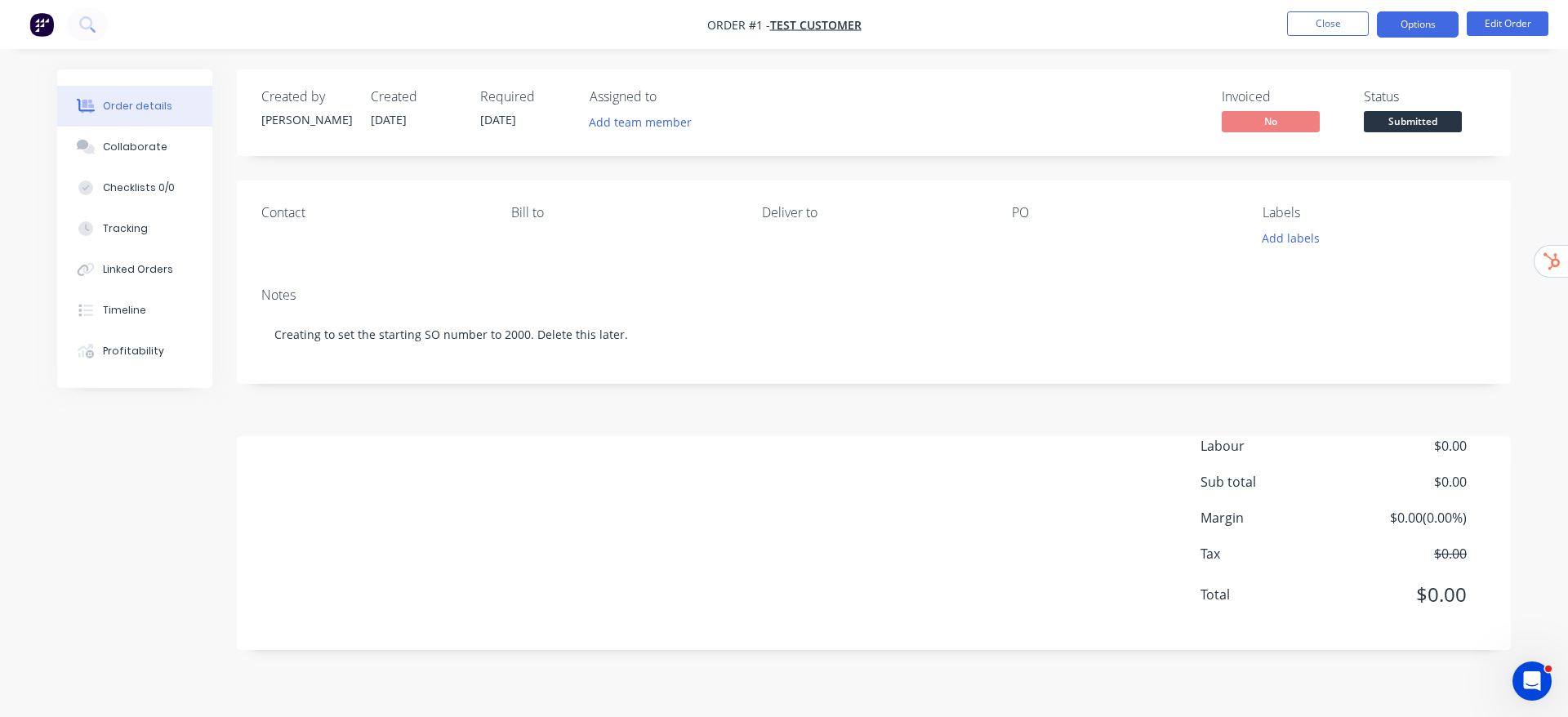
click at [1429, 24] on button "Options" at bounding box center [1417, 24] width 81 height 26
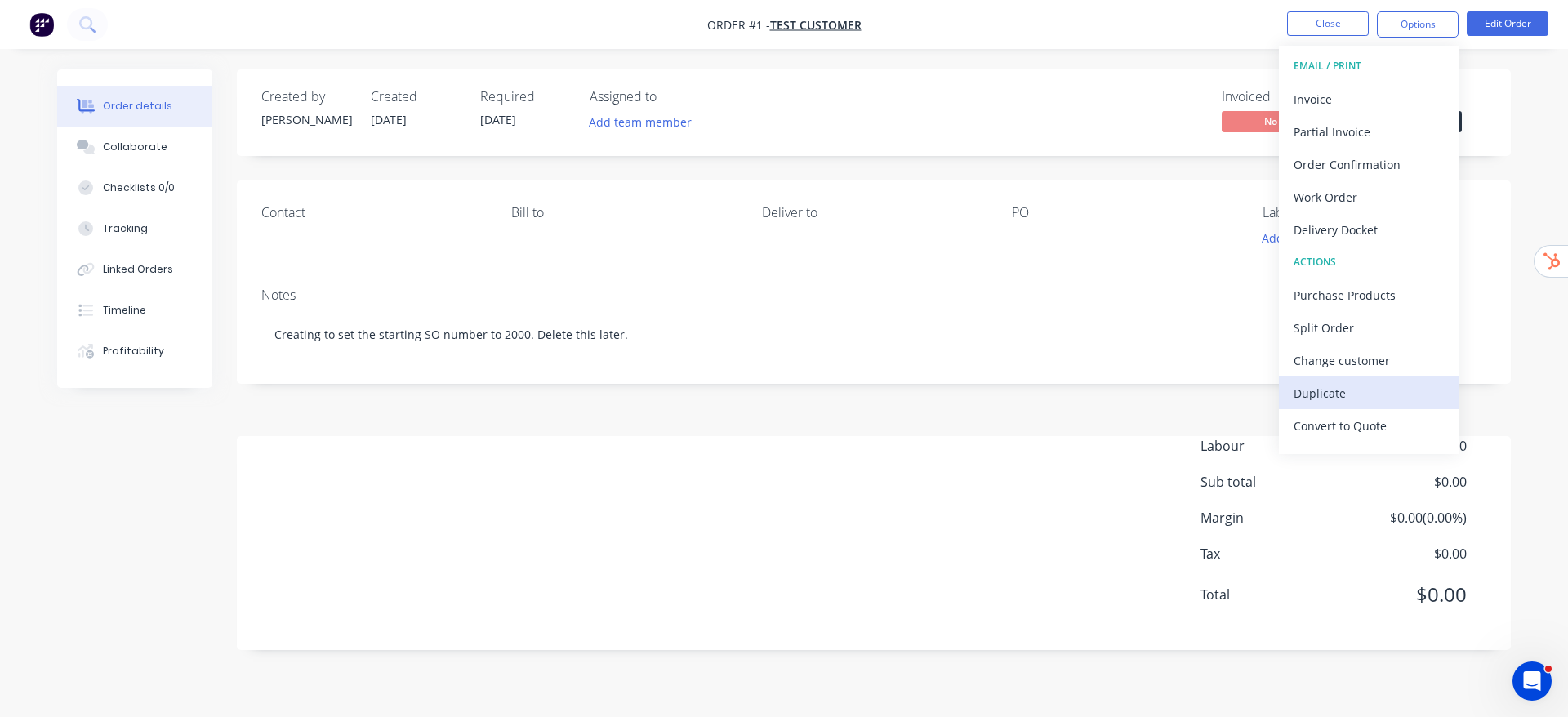
scroll to position [24, 0]
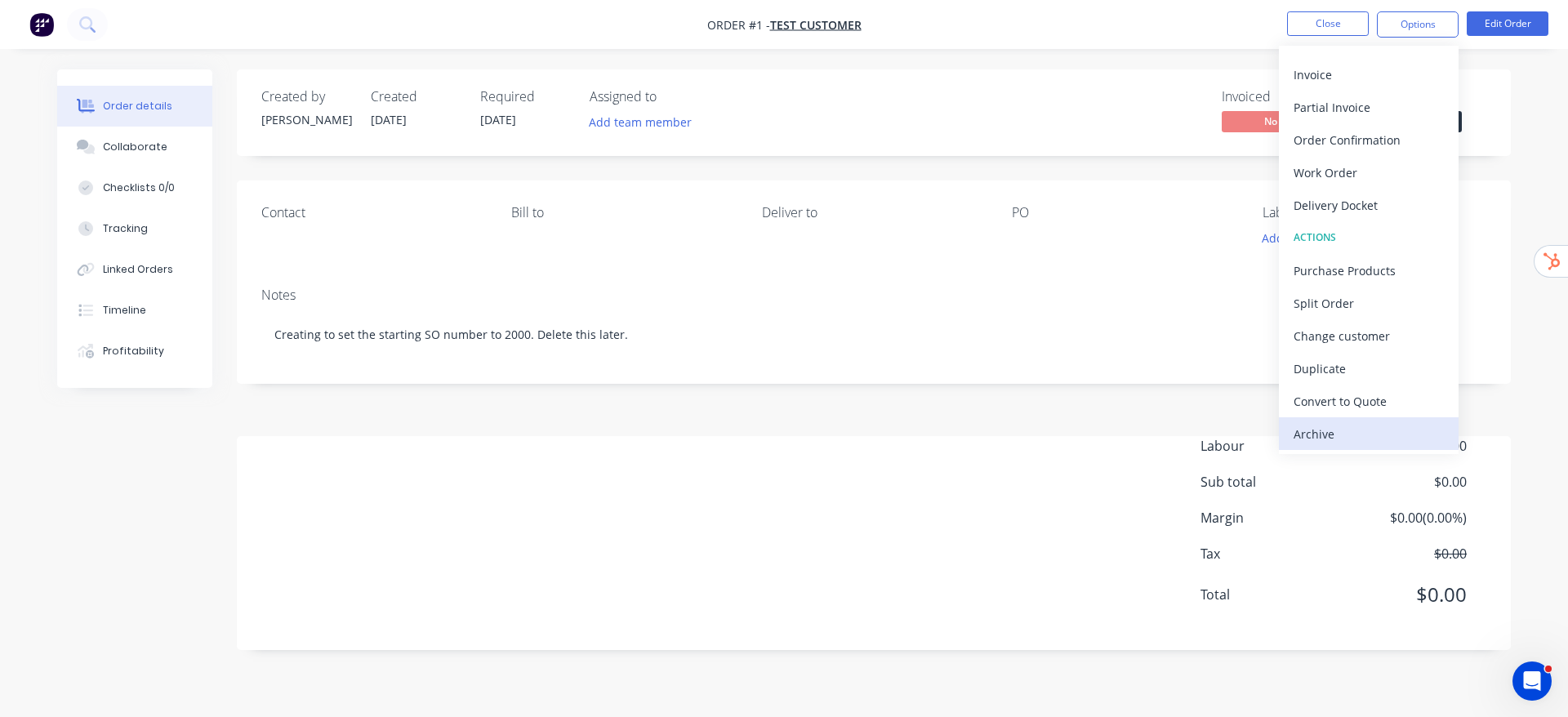
click at [1363, 424] on div "Archive" at bounding box center [1368, 434] width 150 height 23
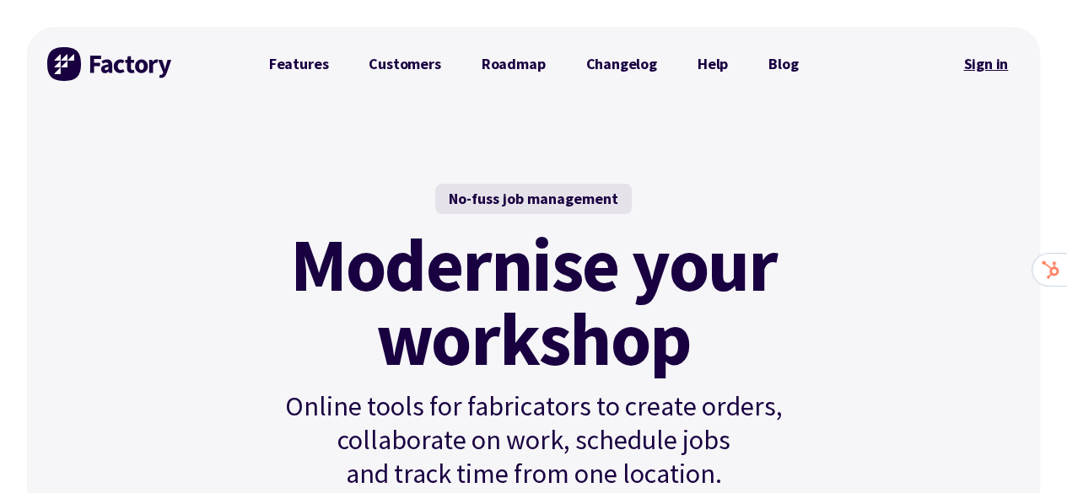
click at [1017, 67] on link "Sign in" at bounding box center [985, 64] width 68 height 39
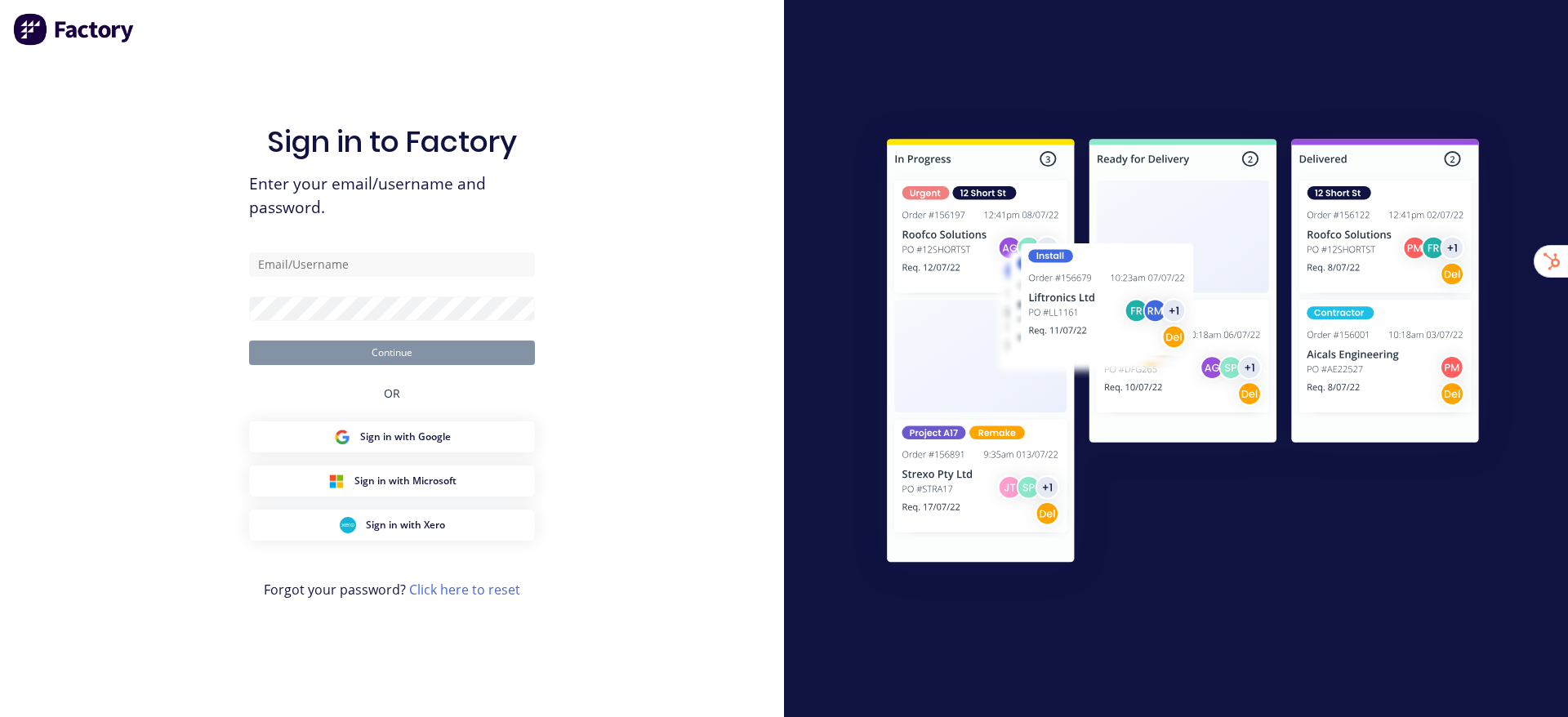
type input "[EMAIL_ADDRESS][DOMAIN_NAME]"
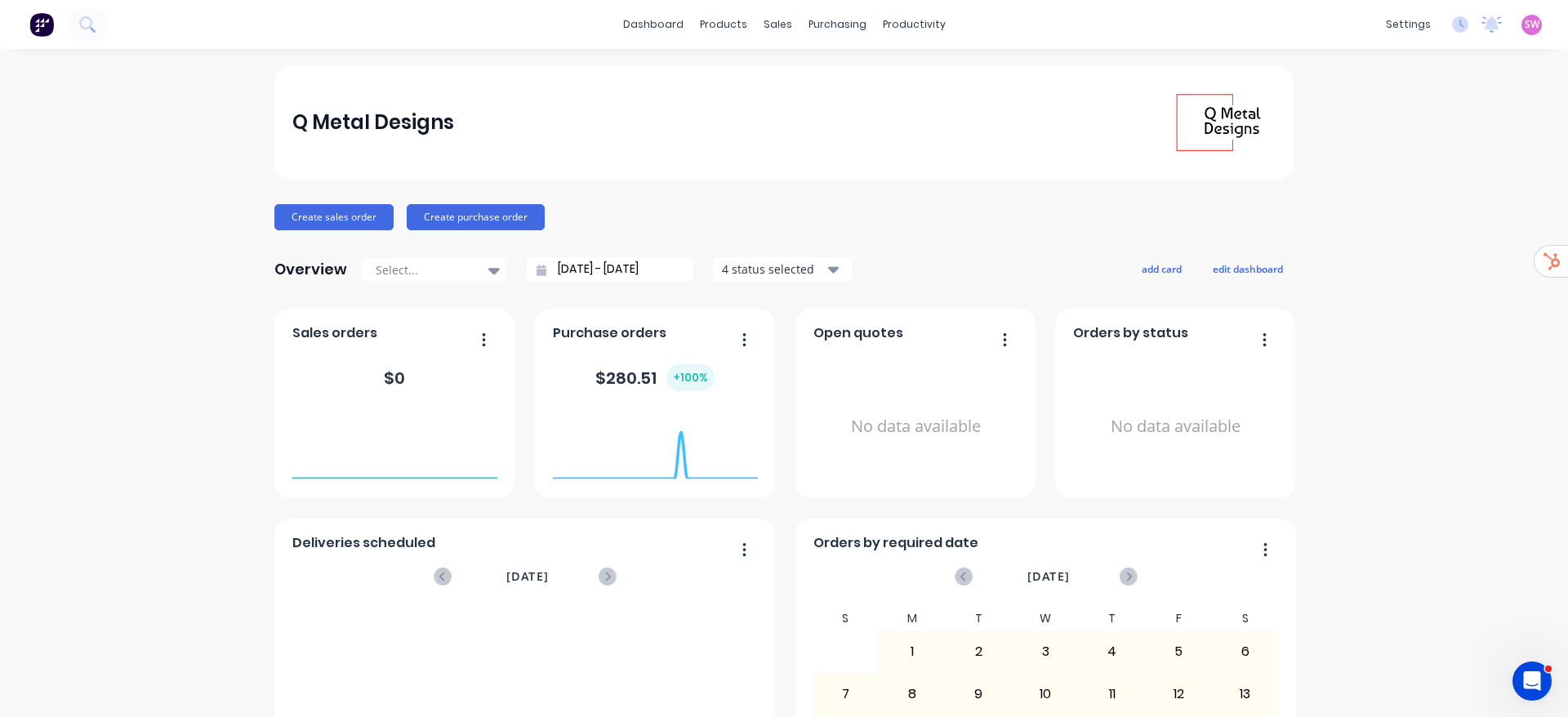
click at [1524, 17] on span "SW" at bounding box center [1531, 24] width 15 height 15
click at [1371, 202] on div "Sign out" at bounding box center [1394, 204] width 45 height 15
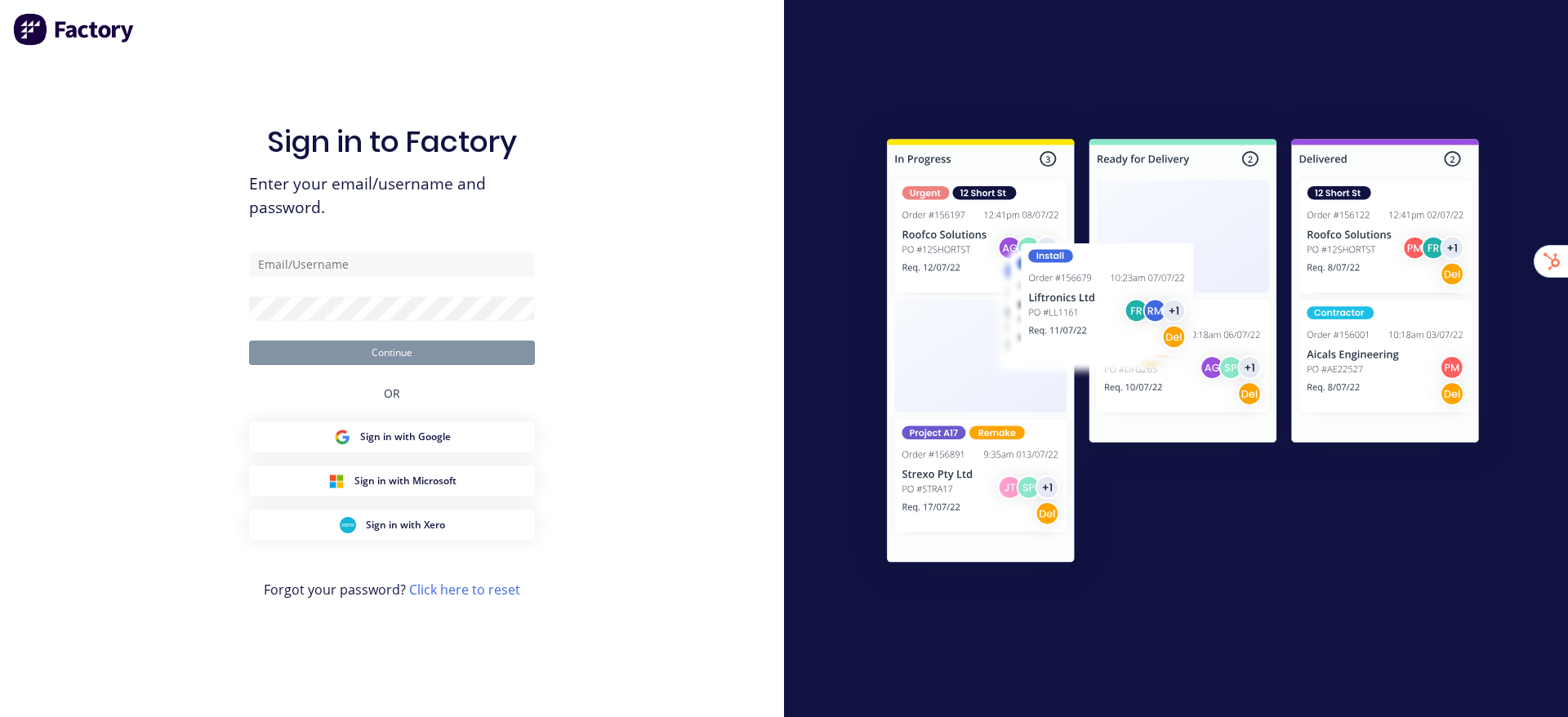
type input "[EMAIL_ADDRESS][DOMAIN_NAME]"
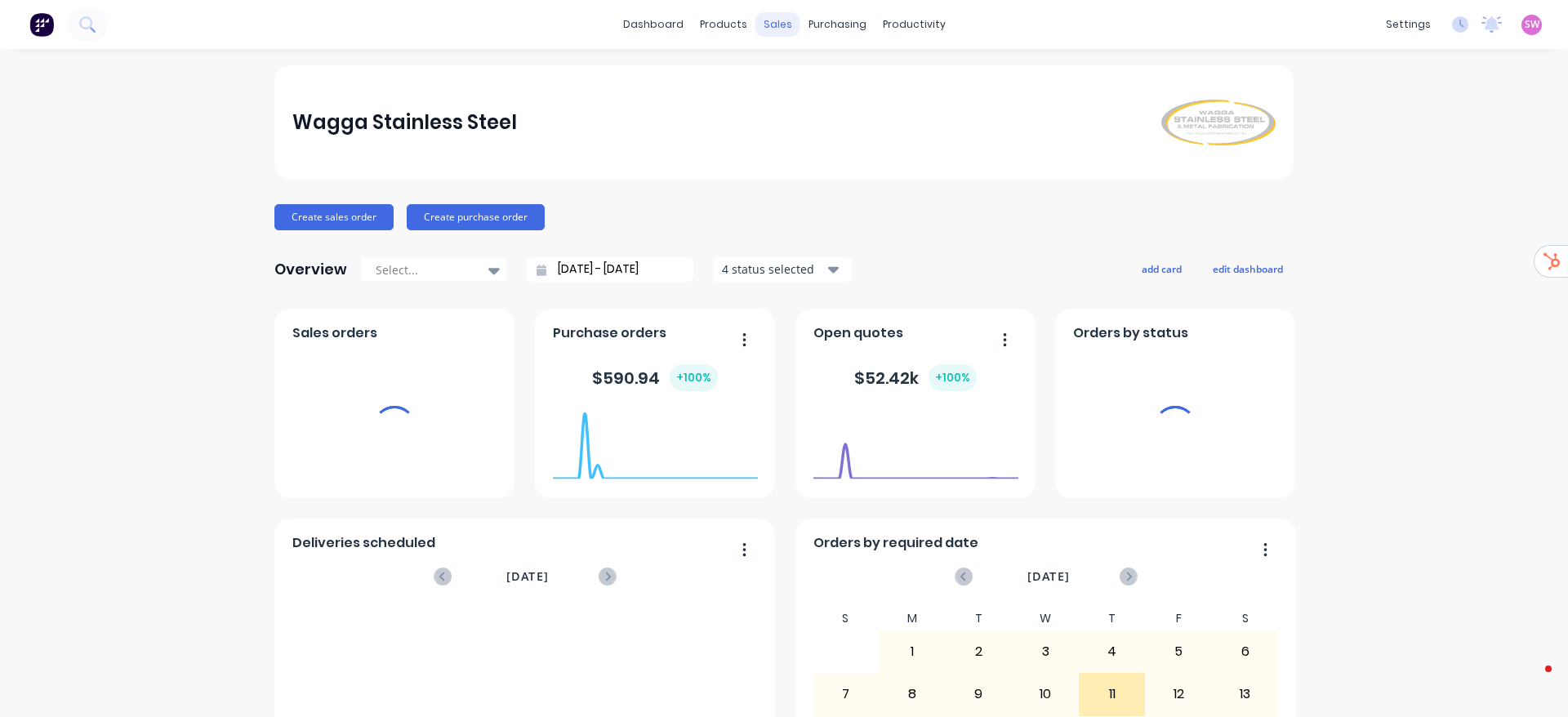
click at [755, 27] on div "sales" at bounding box center [778, 24] width 45 height 24
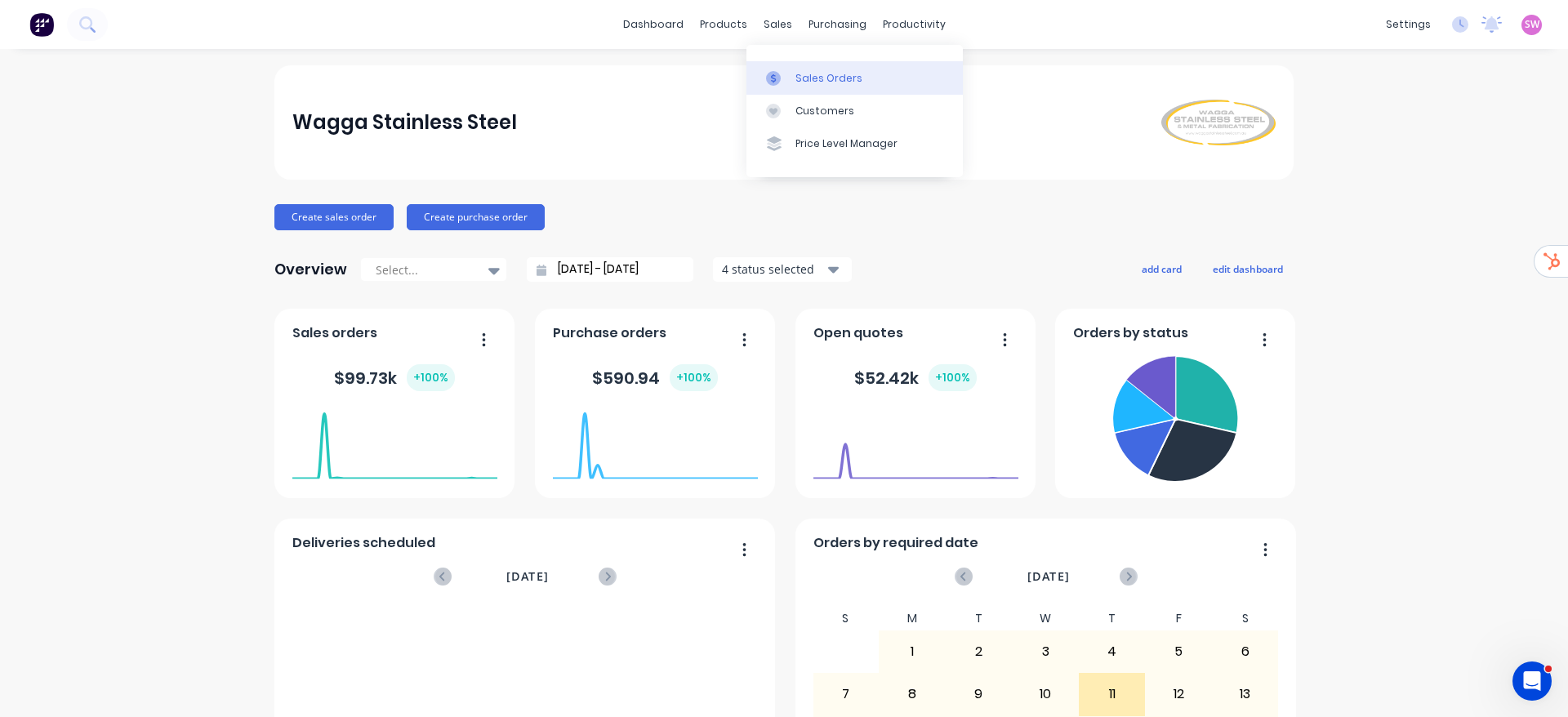
click at [803, 82] on div "Sales Orders" at bounding box center [828, 78] width 67 height 15
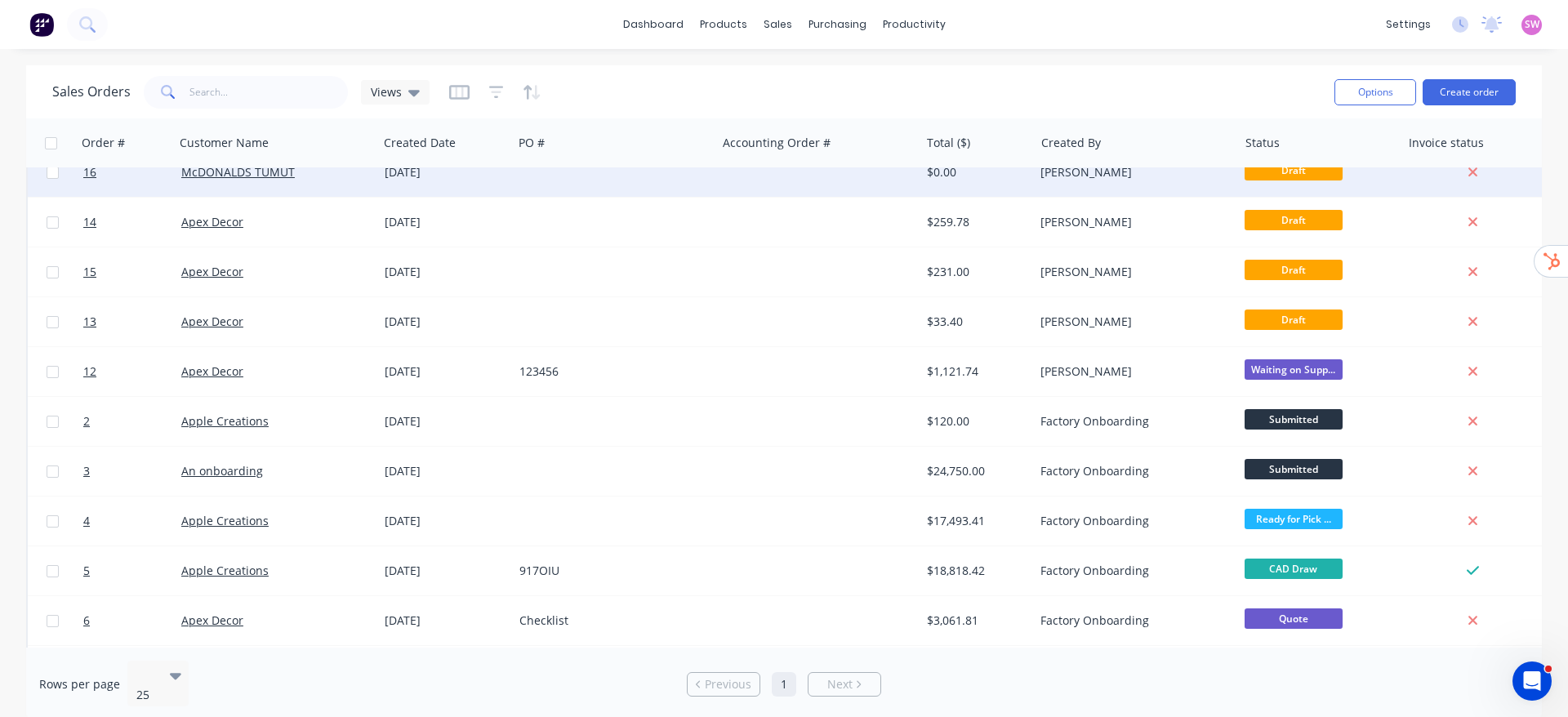
scroll to position [122, 0]
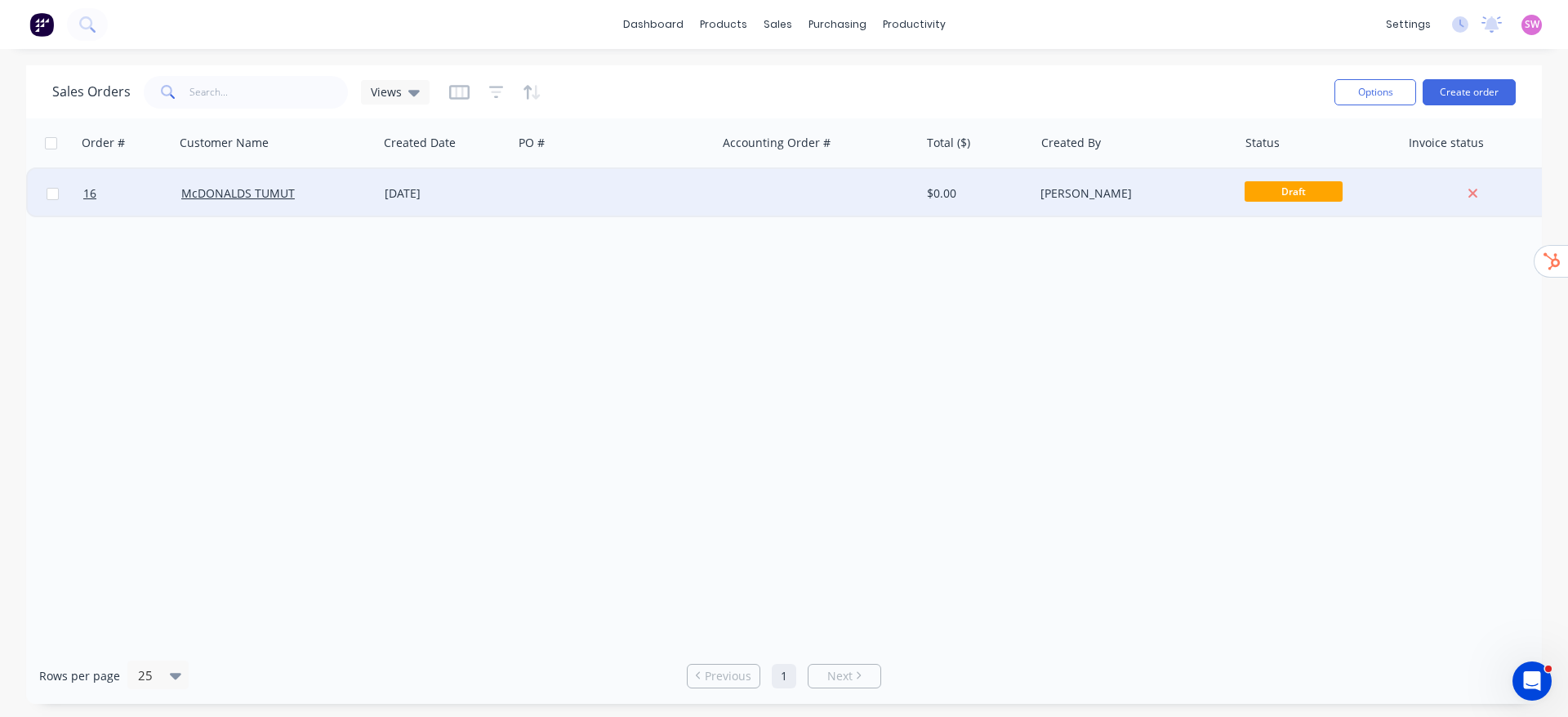
click at [800, 203] on div at bounding box center [817, 194] width 203 height 49
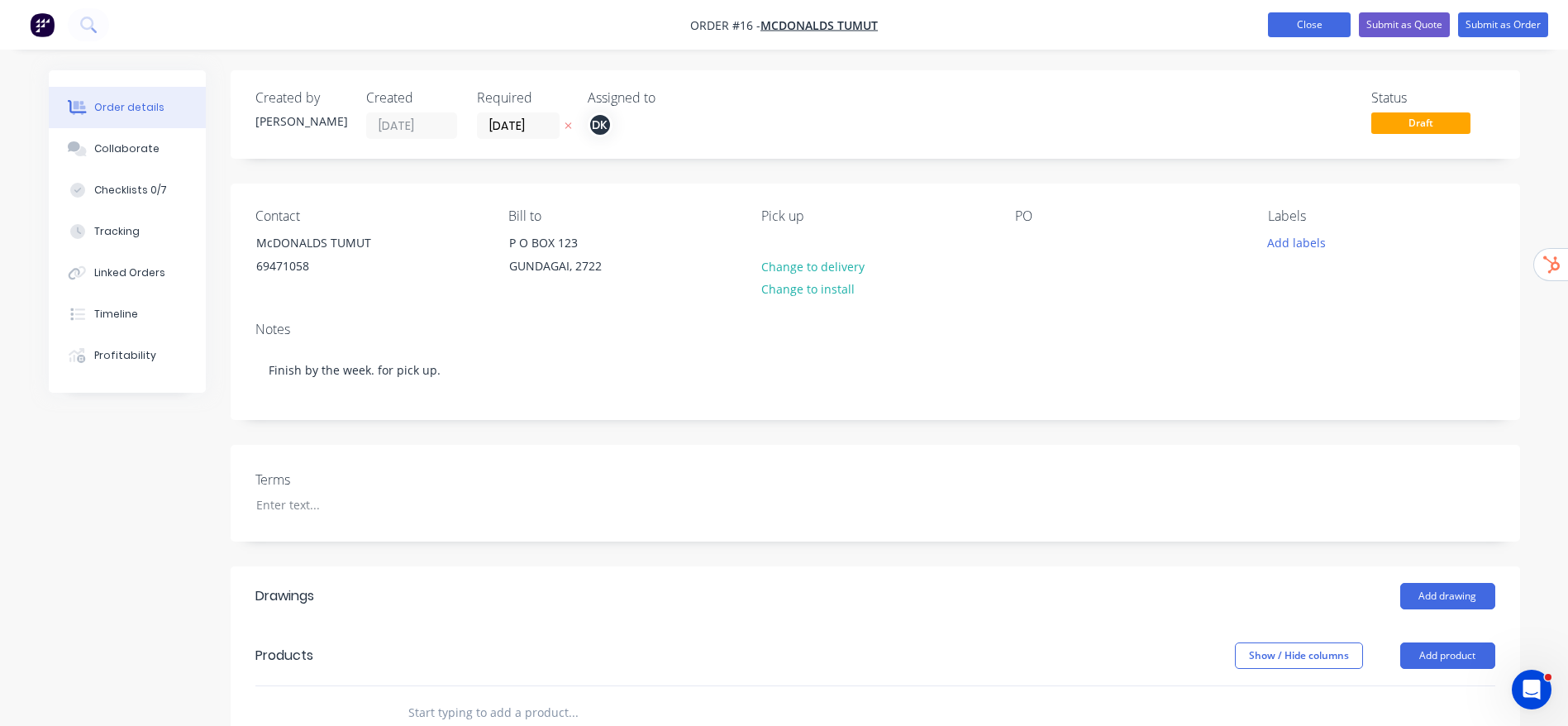
click at [1278, 24] on button "Close" at bounding box center [1309, 25] width 82 height 25
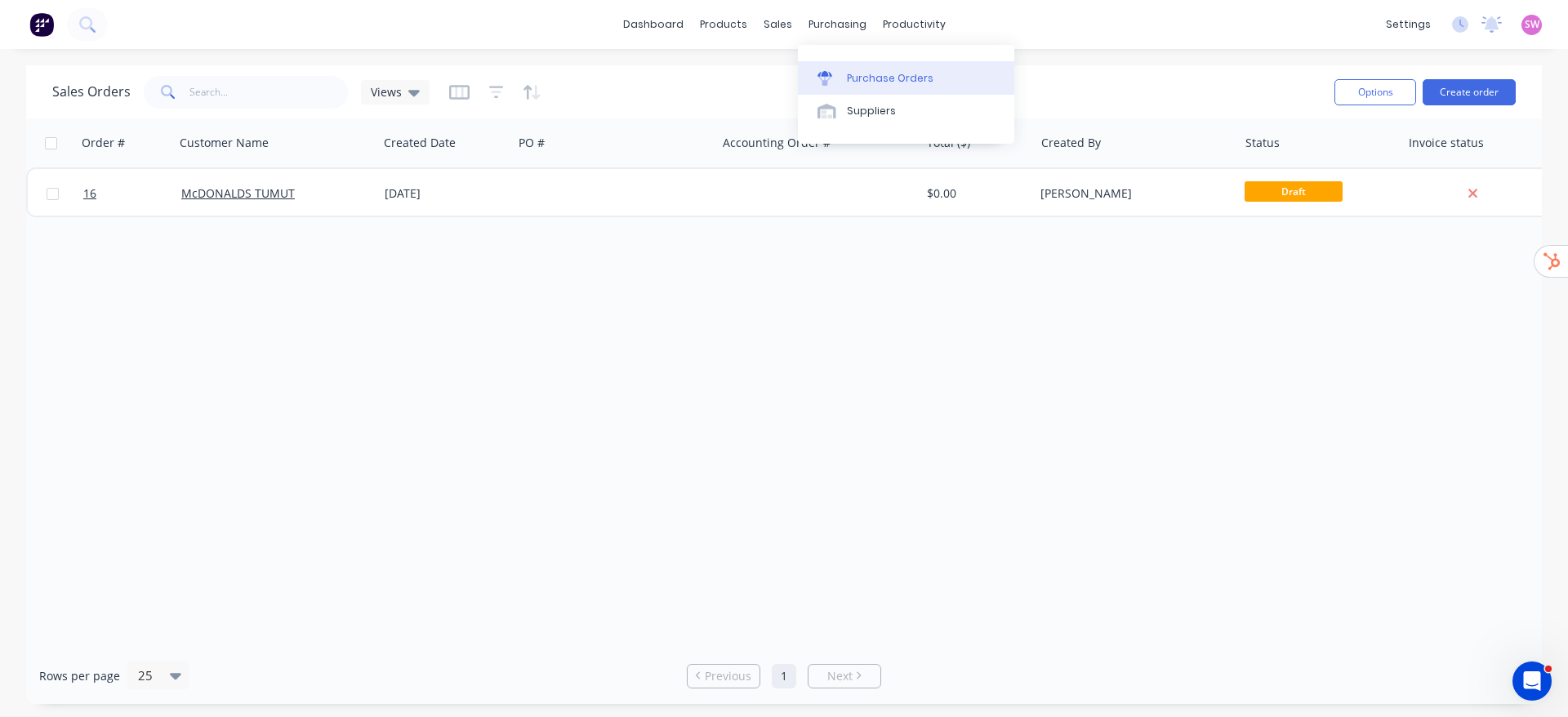
click at [873, 78] on div "Purchase Orders" at bounding box center [889, 78] width 86 height 15
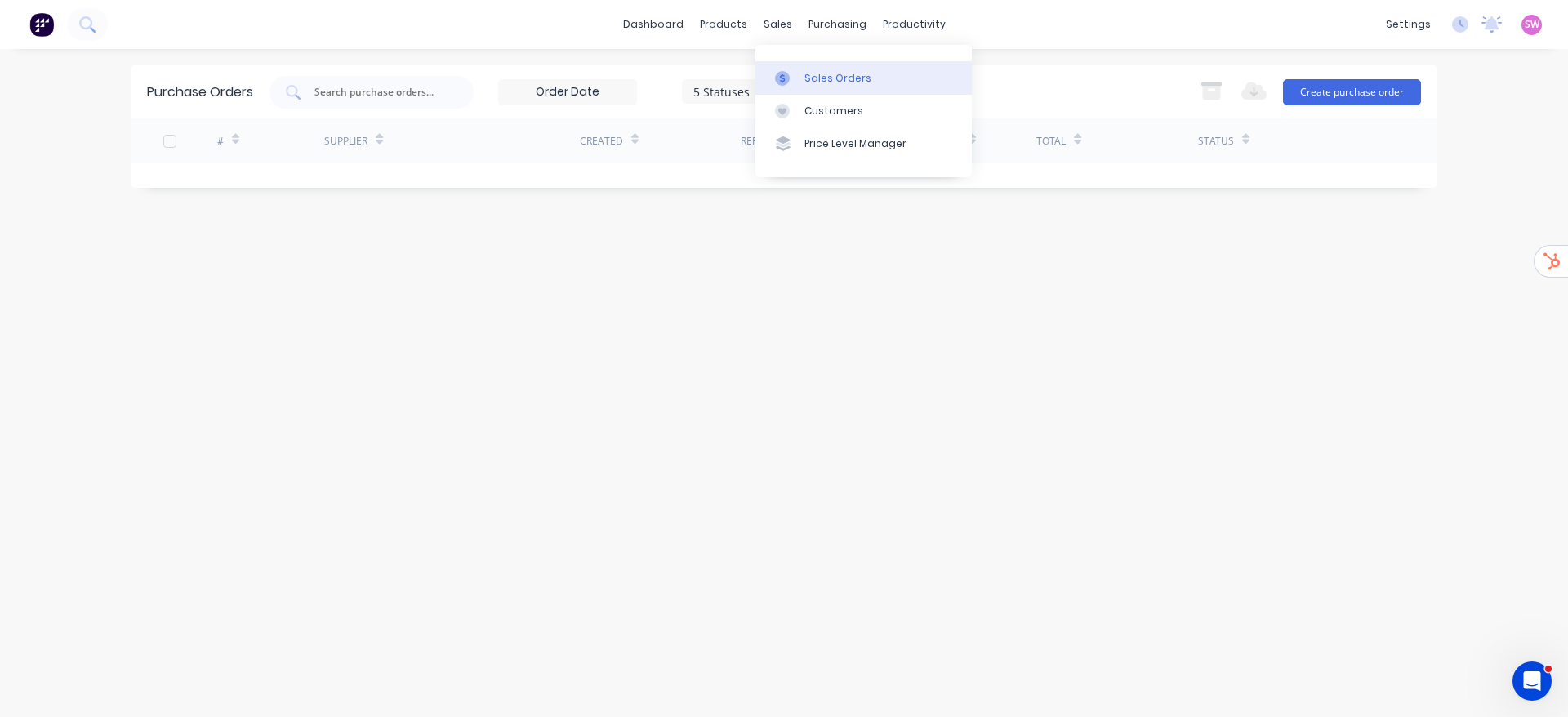
click at [835, 78] on div "Sales Orders" at bounding box center [837, 78] width 67 height 15
